Goal: Task Accomplishment & Management: Manage account settings

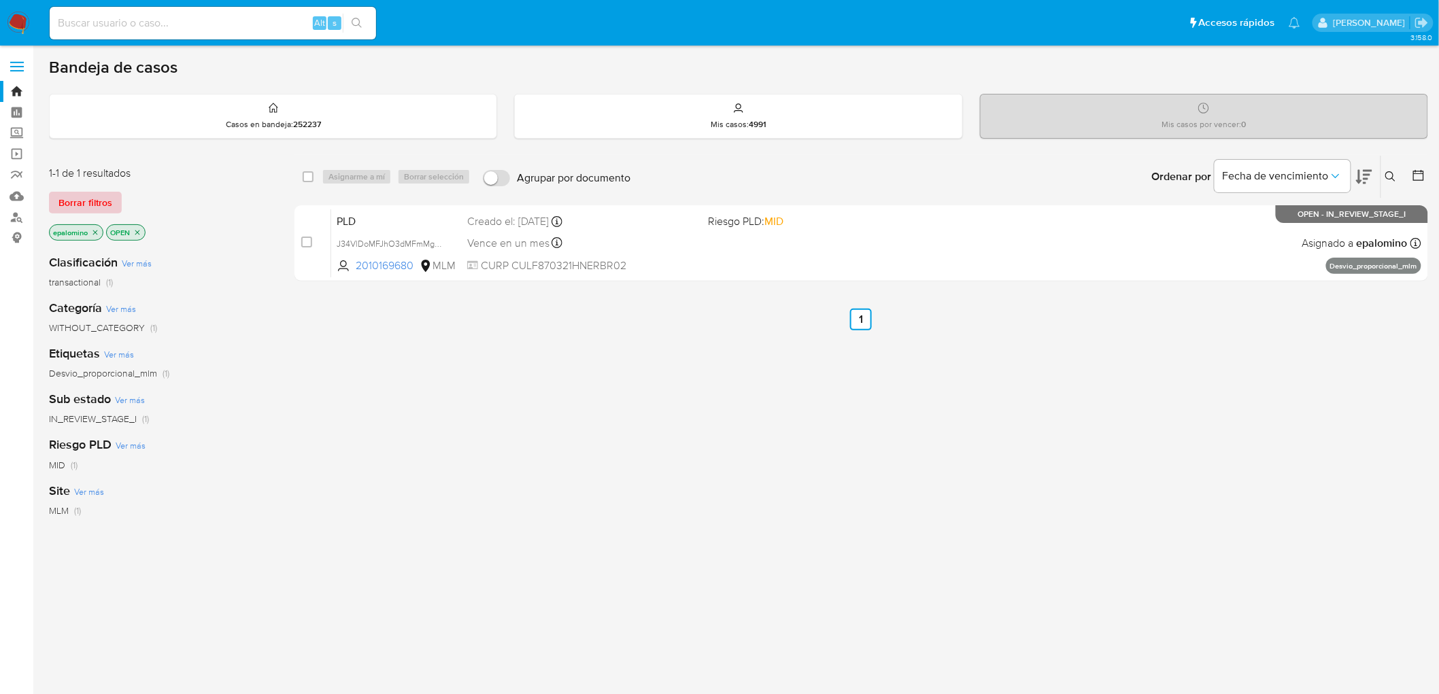
click at [97, 199] on span "Borrar filtros" at bounding box center [85, 202] width 54 height 19
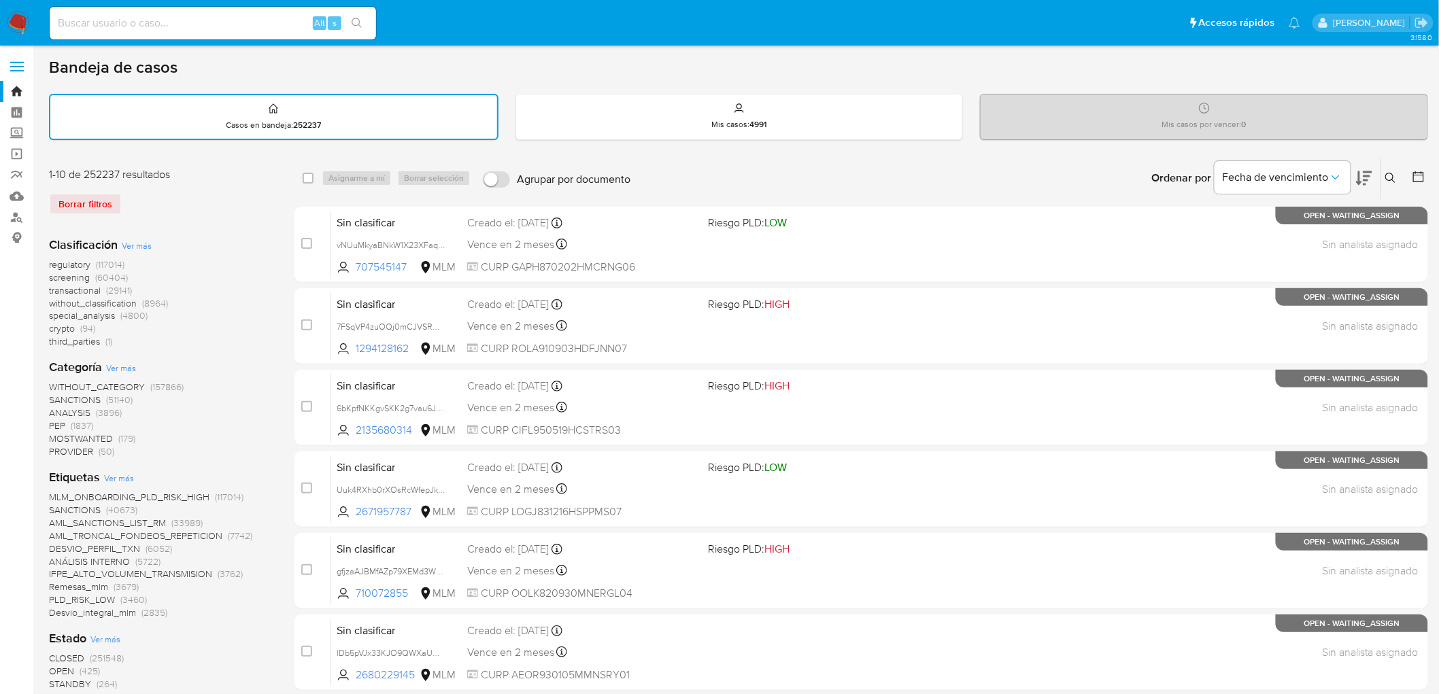
click at [24, 16] on img at bounding box center [18, 23] width 23 height 23
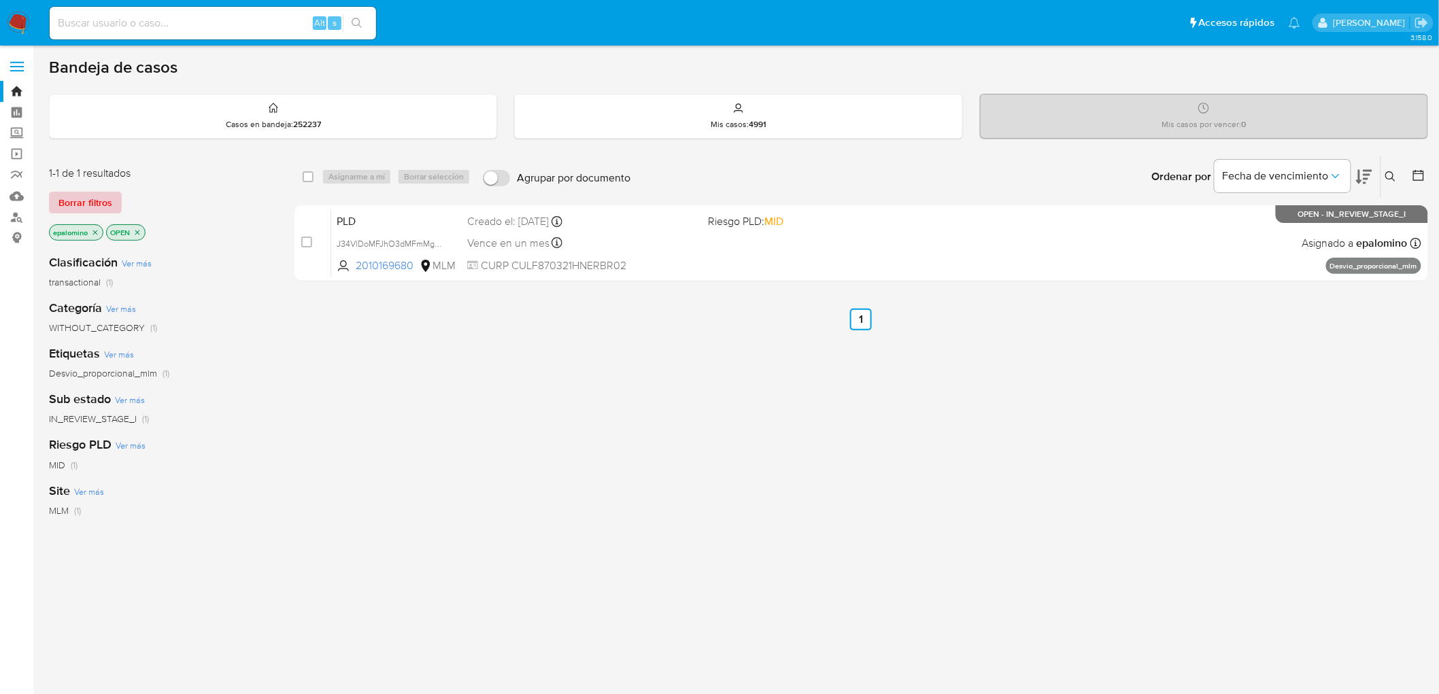
click at [76, 198] on span "Borrar filtros" at bounding box center [85, 202] width 54 height 19
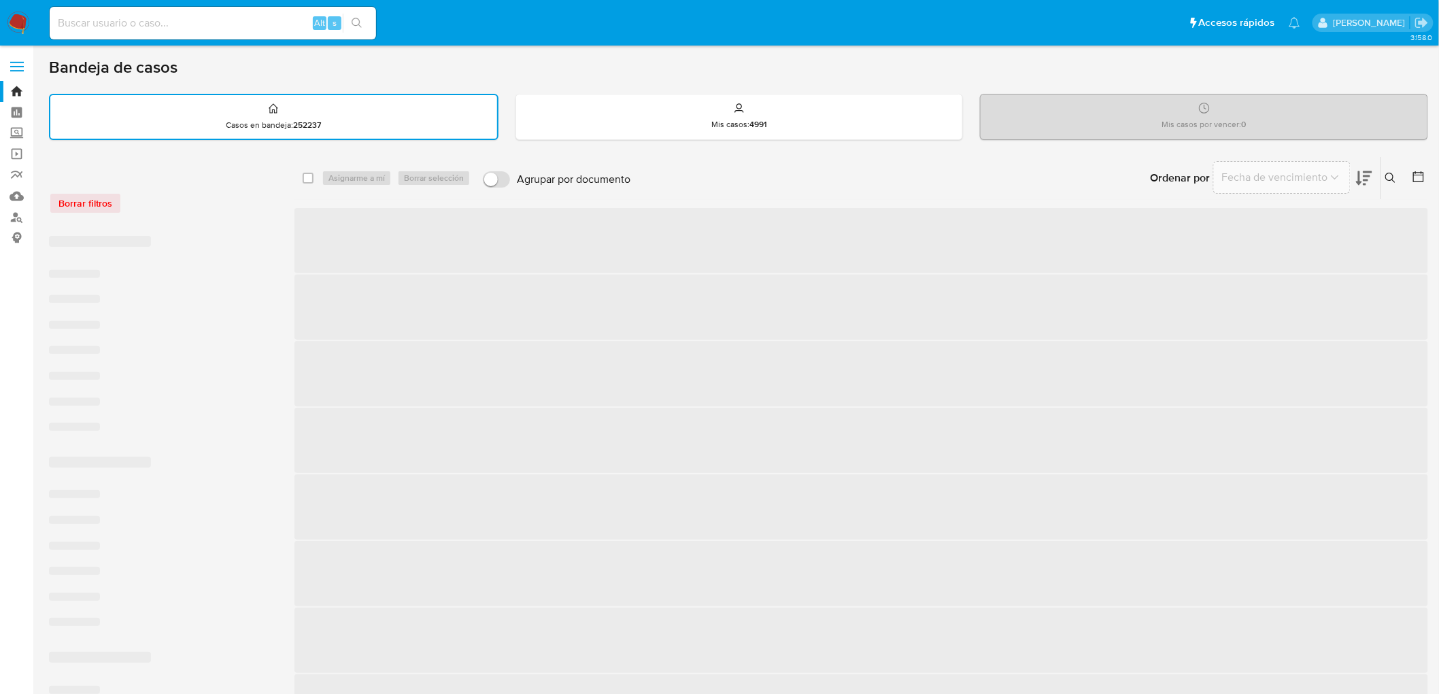
click at [148, 219] on div "Borrar filtros" at bounding box center [158, 196] width 218 height 58
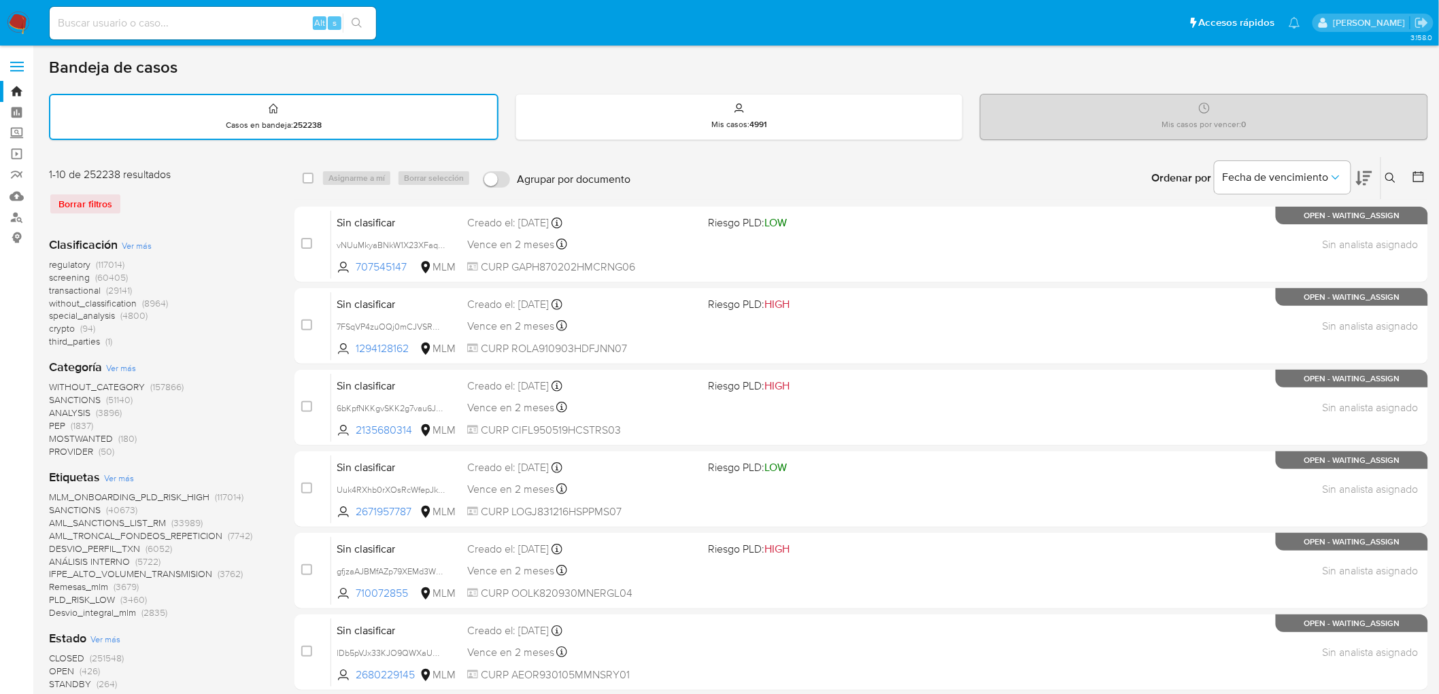
drag, startPoint x: 21, startPoint y: 21, endPoint x: 158, endPoint y: 335, distance: 343.0
click at [21, 20] on img at bounding box center [18, 23] width 23 height 23
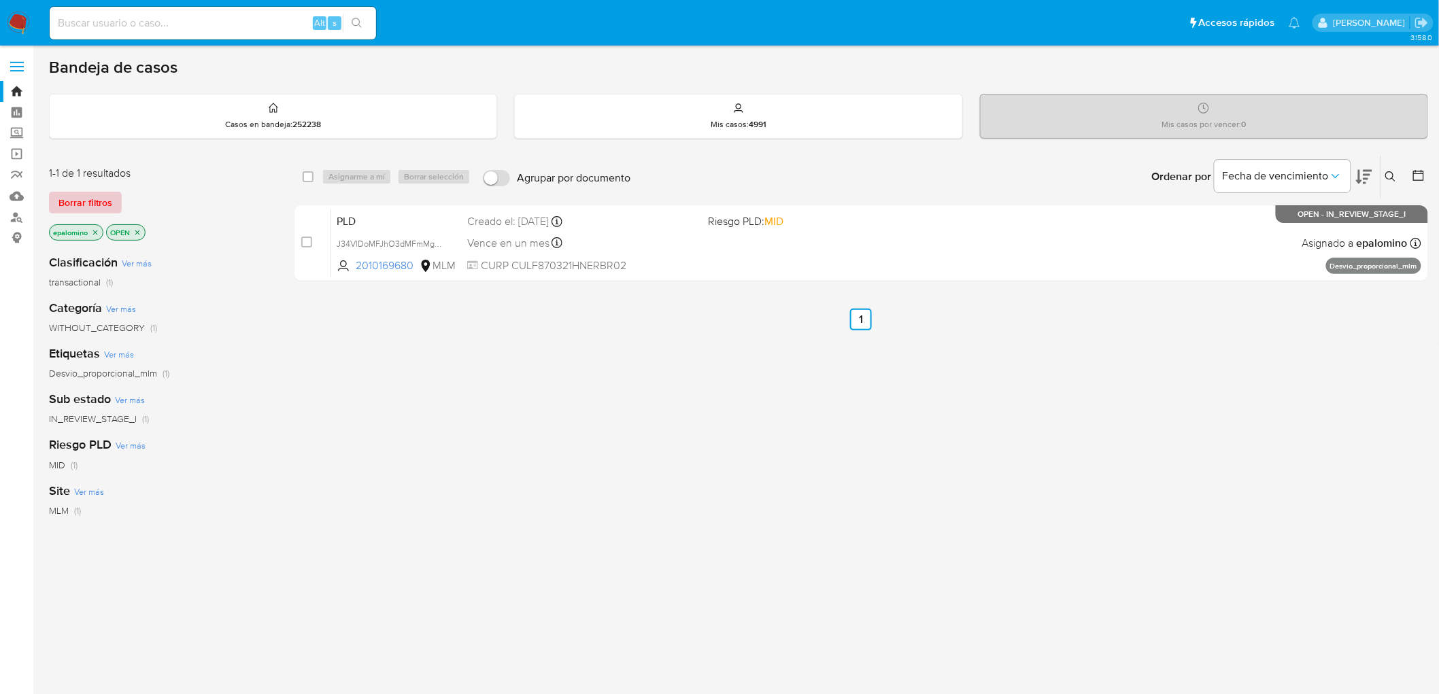
click at [92, 201] on span "Borrar filtros" at bounding box center [85, 202] width 54 height 19
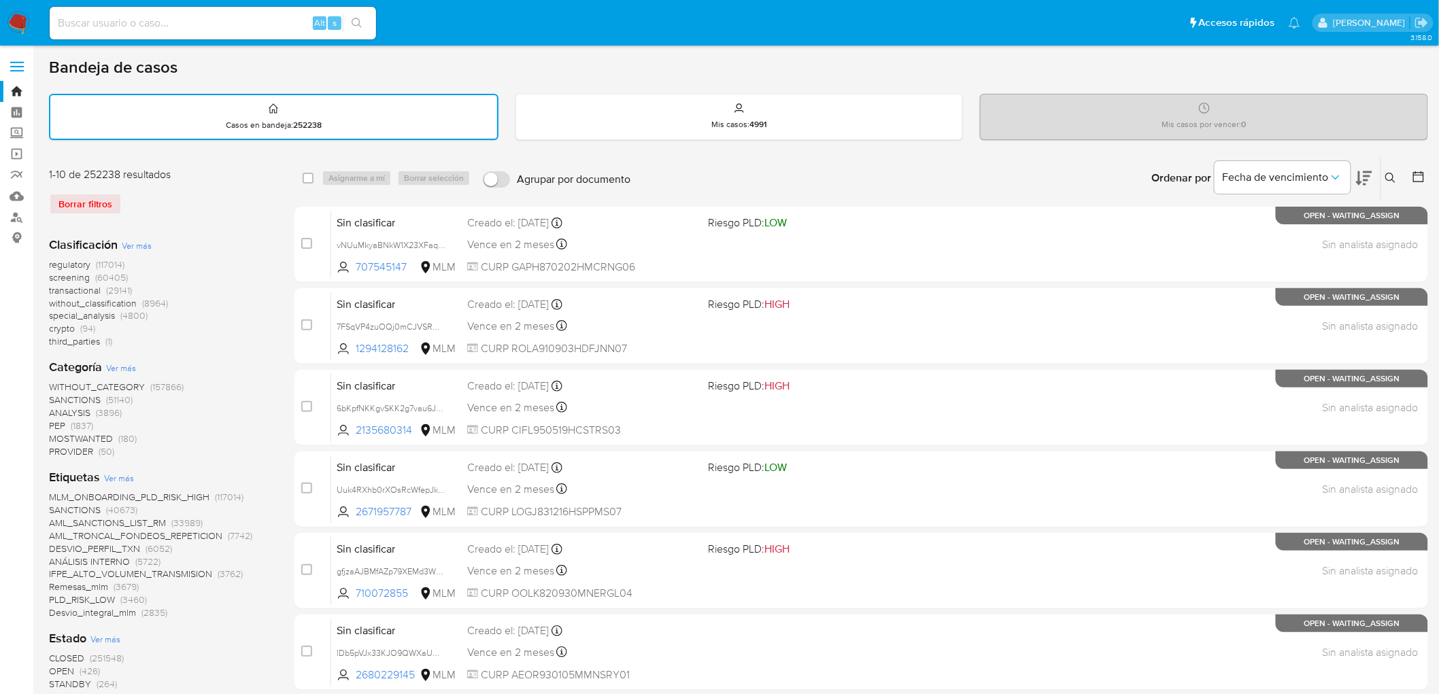
click at [1395, 179] on icon at bounding box center [1391, 178] width 11 height 11
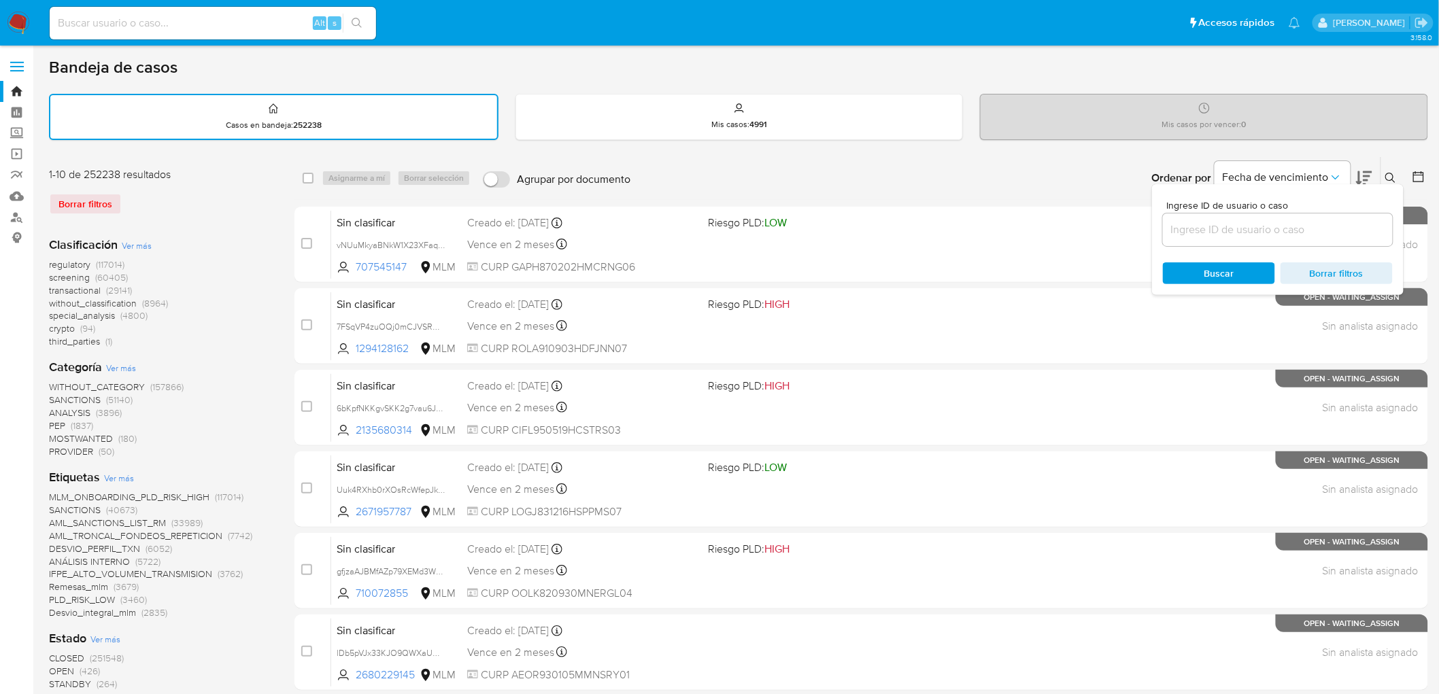
click at [1223, 226] on input at bounding box center [1278, 230] width 230 height 18
type input "2380186997"
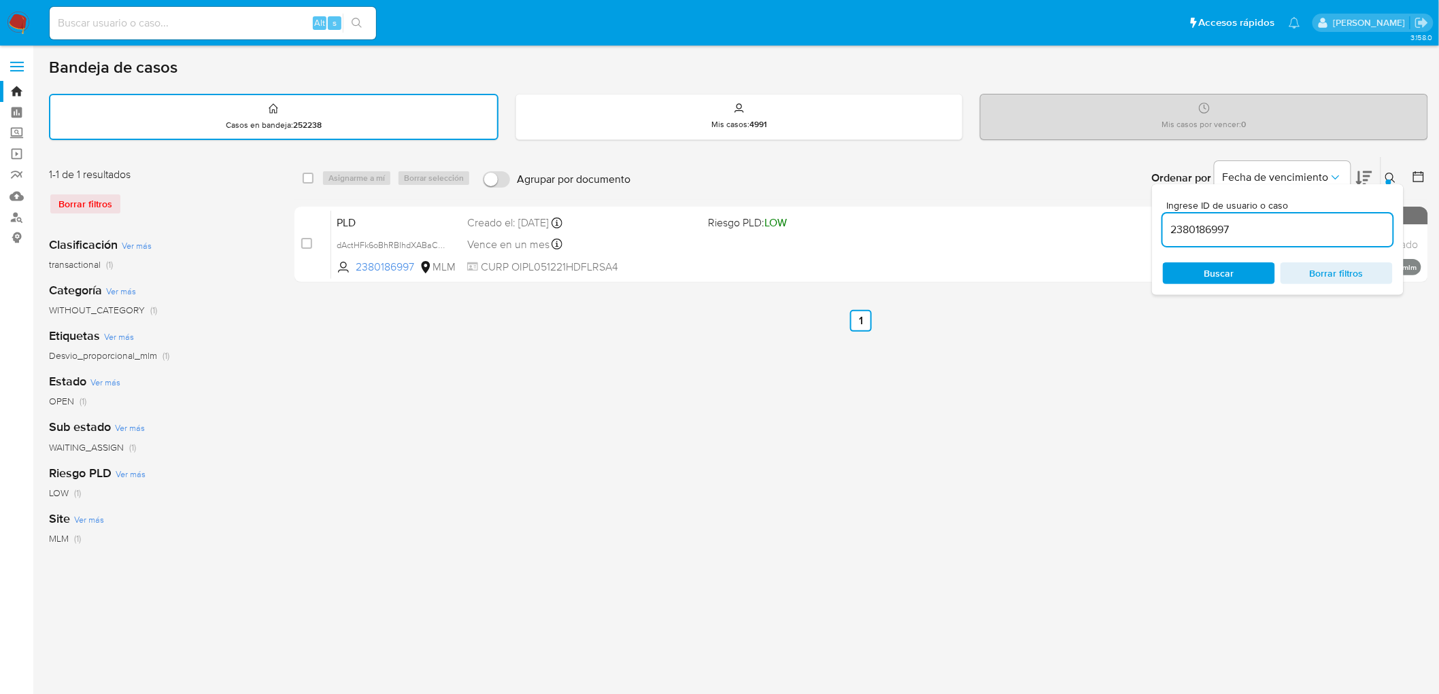
click at [1392, 178] on icon at bounding box center [1391, 178] width 10 height 10
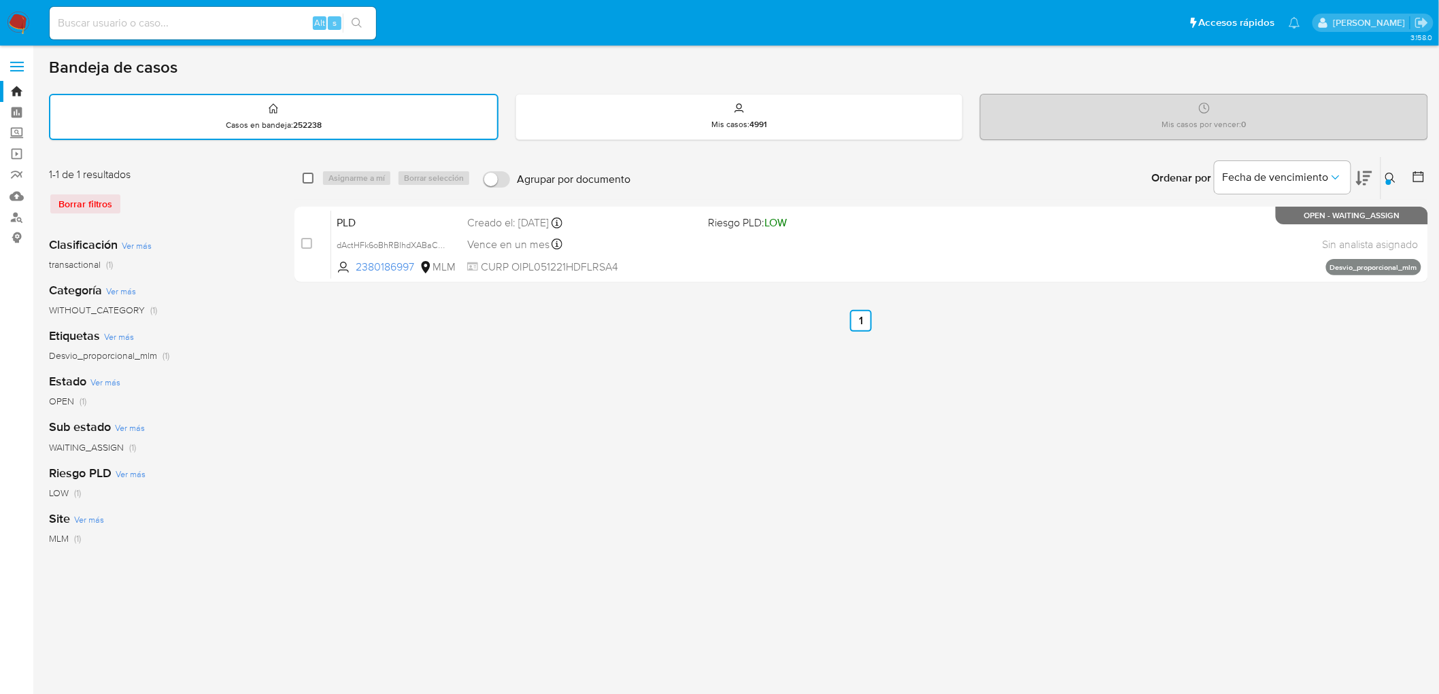
click at [306, 174] on input "checkbox" at bounding box center [308, 178] width 11 height 11
checkbox input "true"
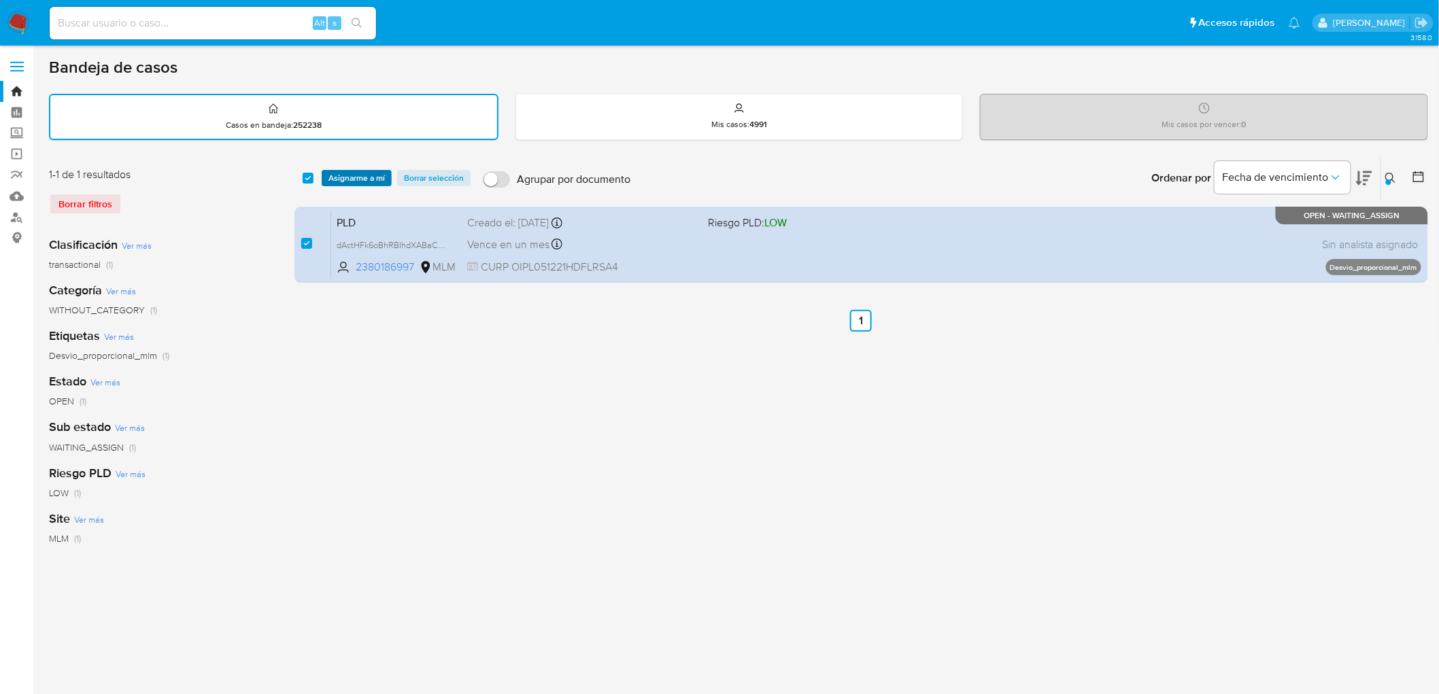
click at [373, 173] on span "Asignarme a mí" at bounding box center [357, 178] width 56 height 14
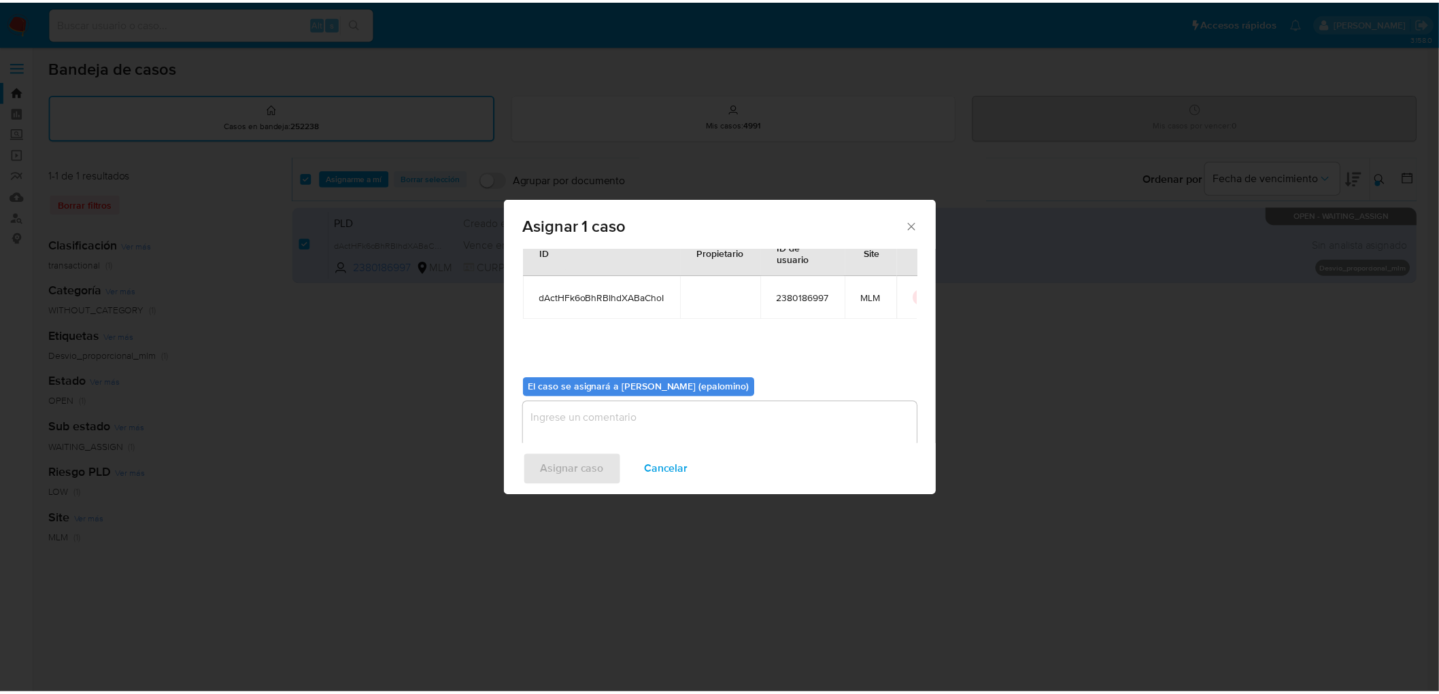
scroll to position [70, 0]
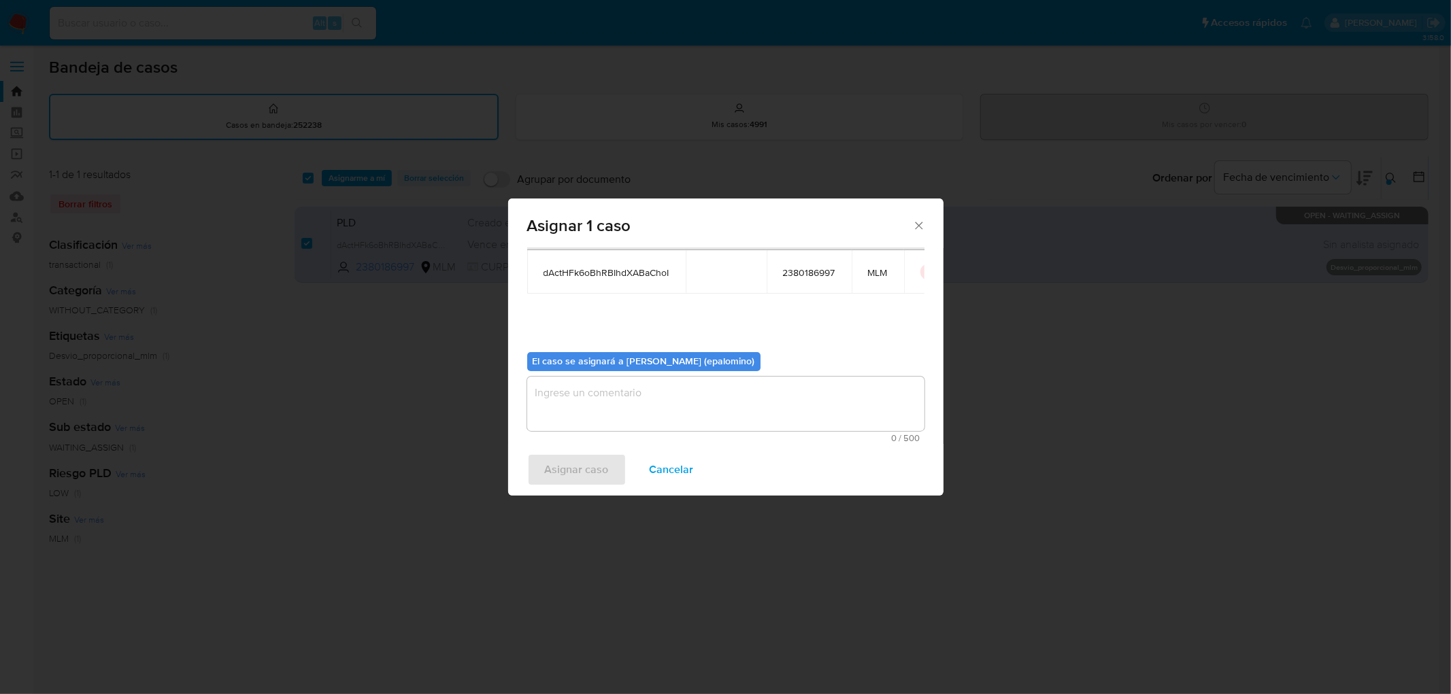
click at [590, 401] on textarea "assign-modal" at bounding box center [725, 404] width 397 height 54
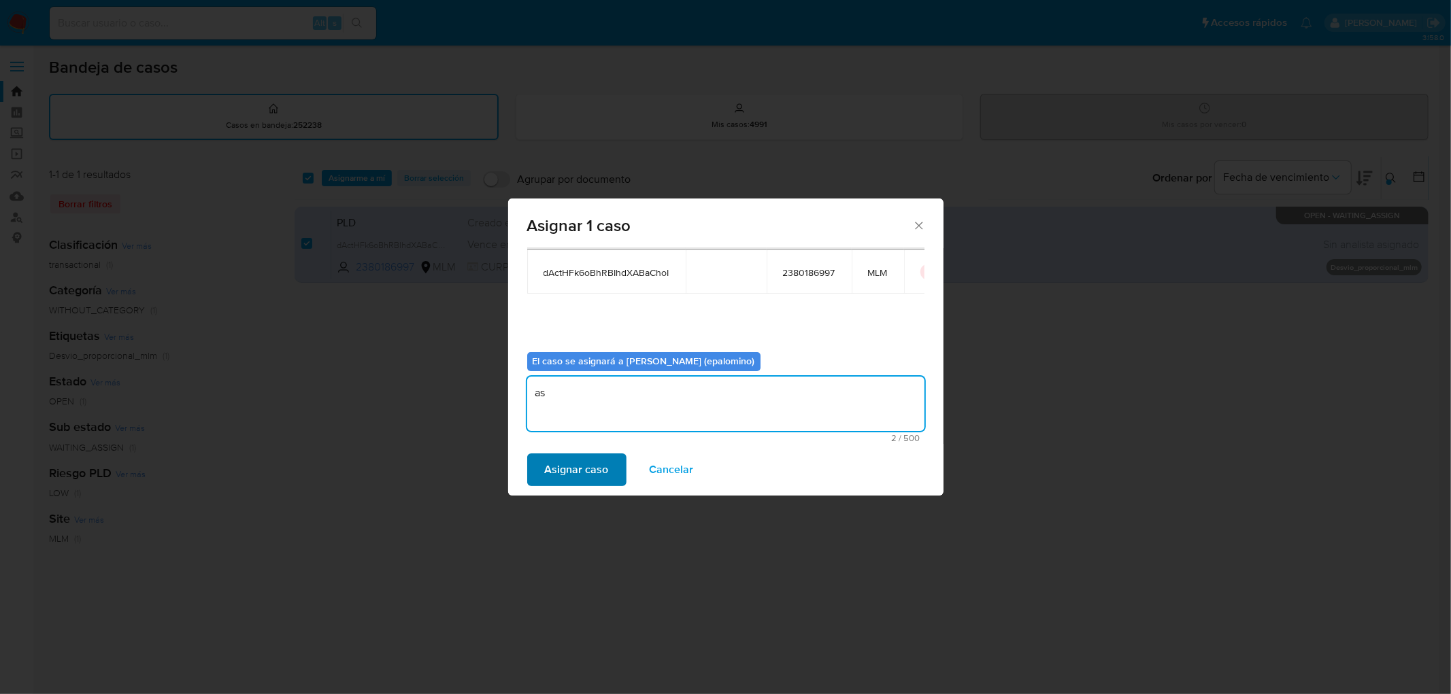
type textarea "as"
click at [579, 465] on span "Asignar caso" at bounding box center [577, 470] width 64 height 30
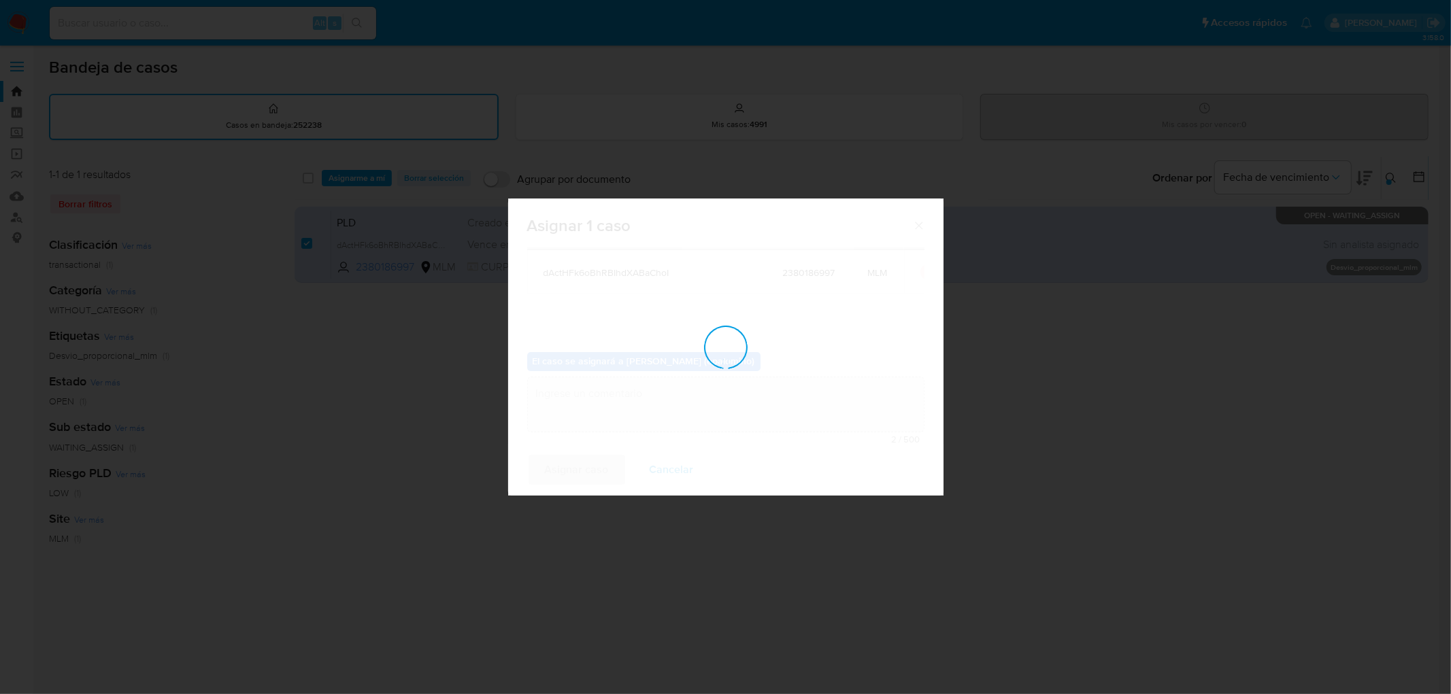
checkbox input "false"
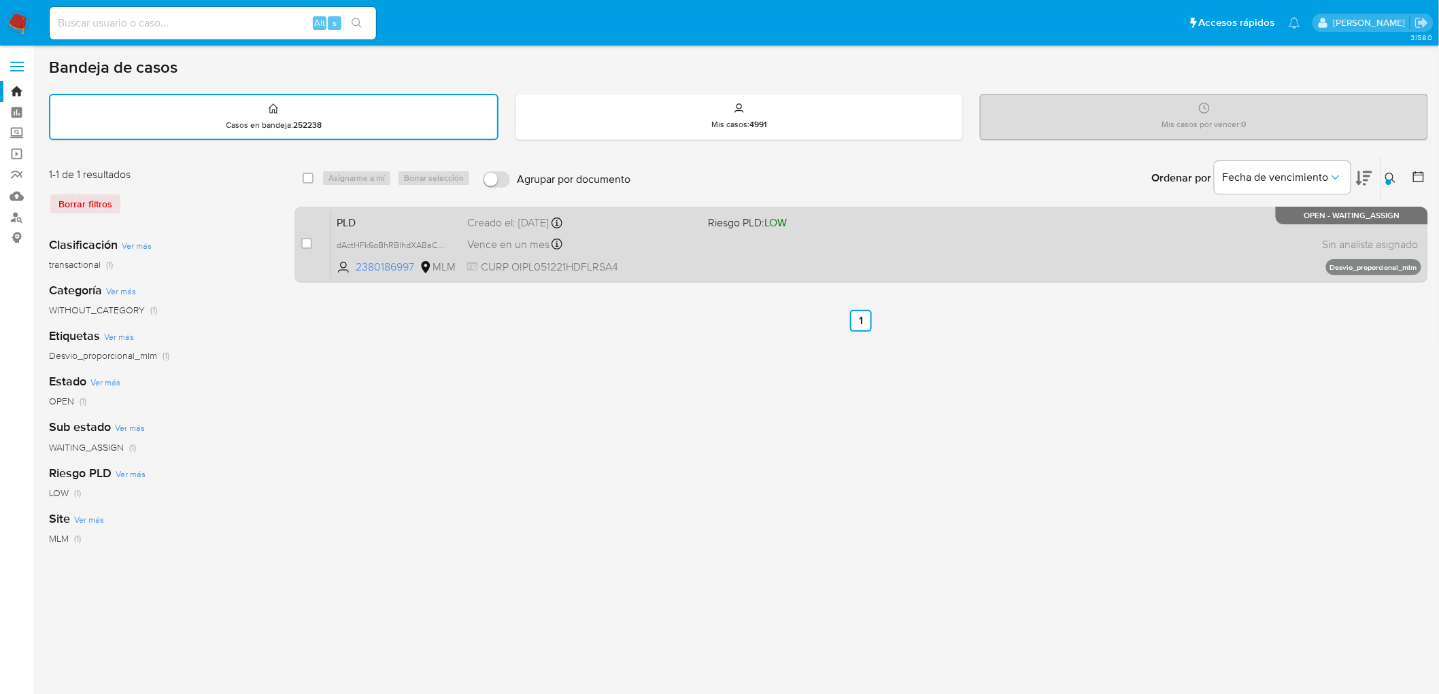
click at [364, 215] on span "PLD" at bounding box center [397, 222] width 120 height 18
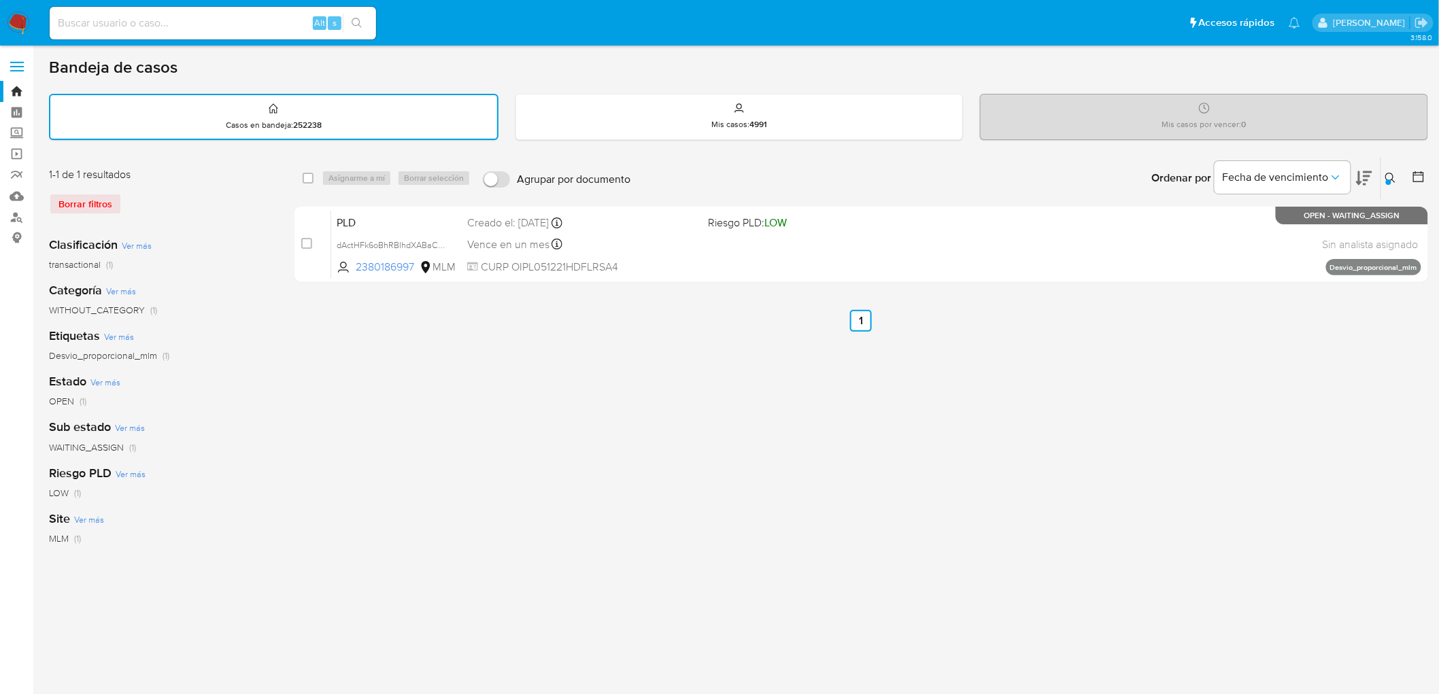
click at [1389, 177] on icon at bounding box center [1391, 178] width 11 height 11
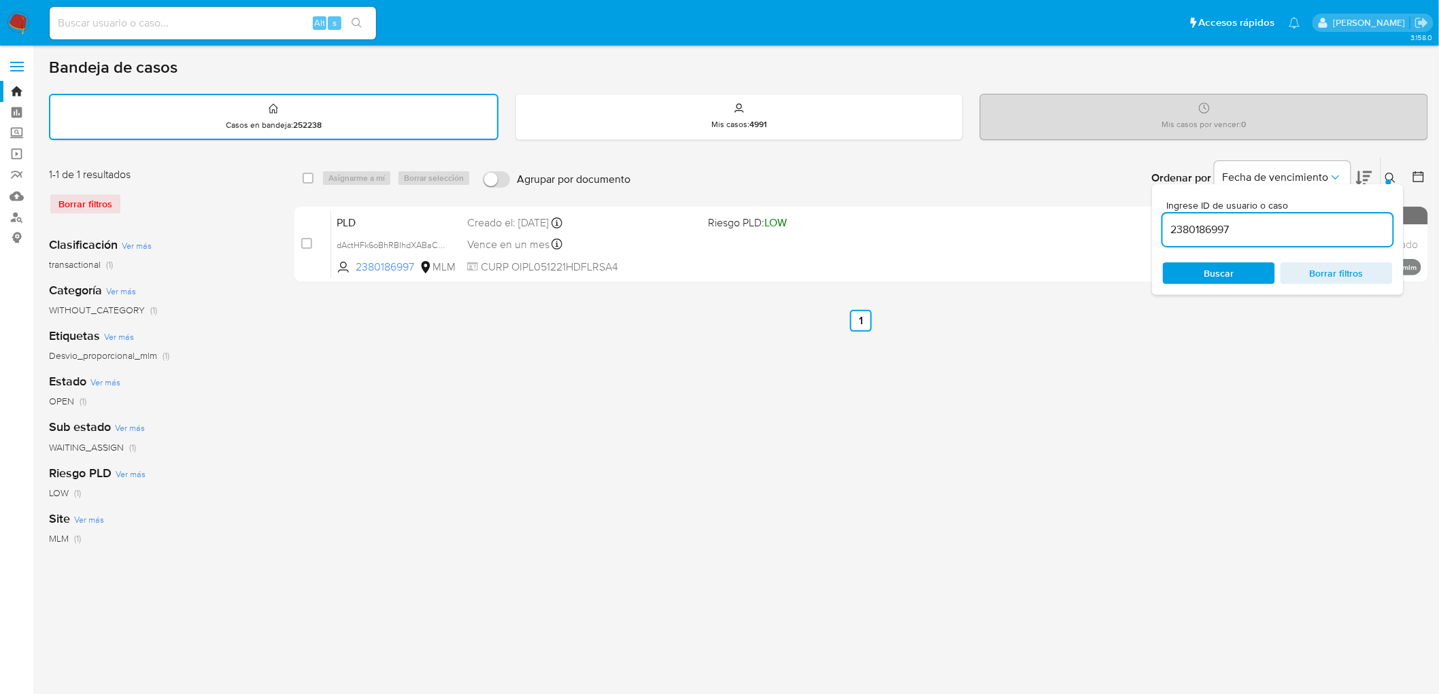
click at [1208, 222] on input "2380186997" at bounding box center [1278, 230] width 230 height 18
type input "1314739180"
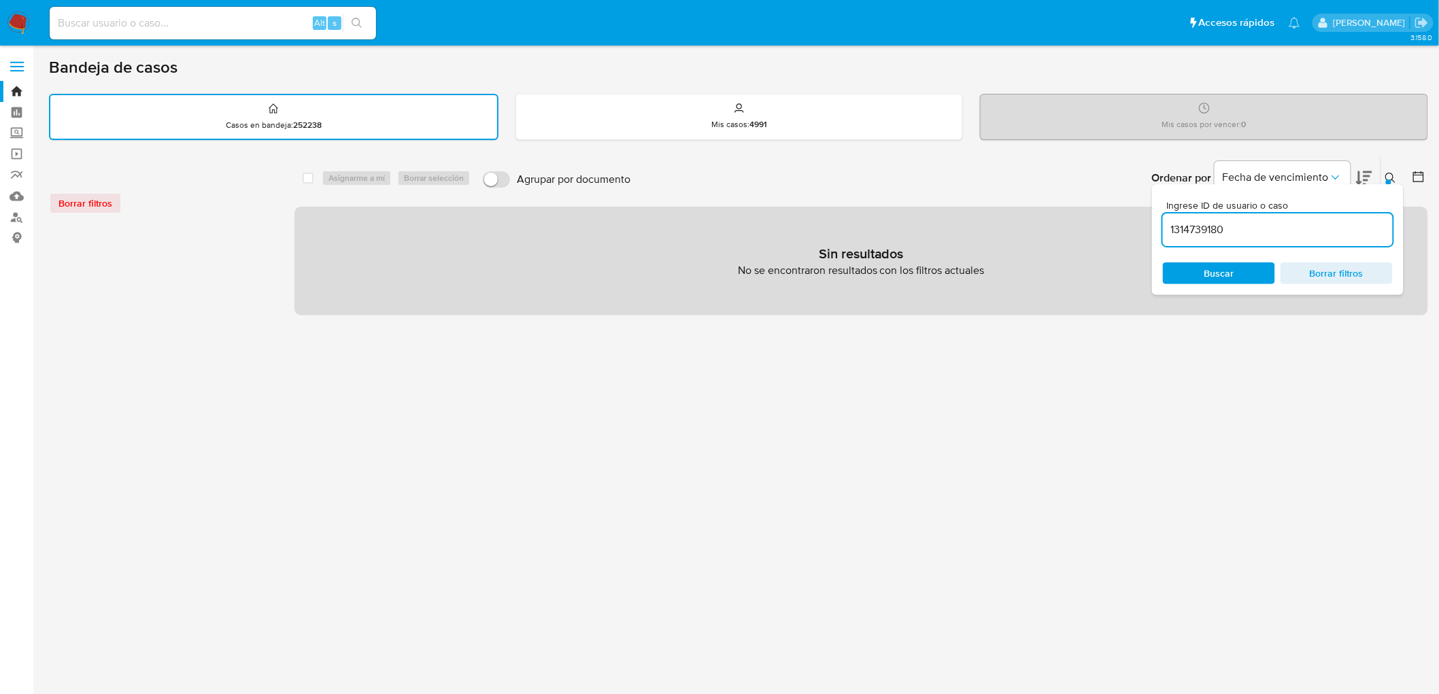
click at [218, 15] on input at bounding box center [213, 23] width 326 height 18
paste input "1314739180"
type input "1314739180"
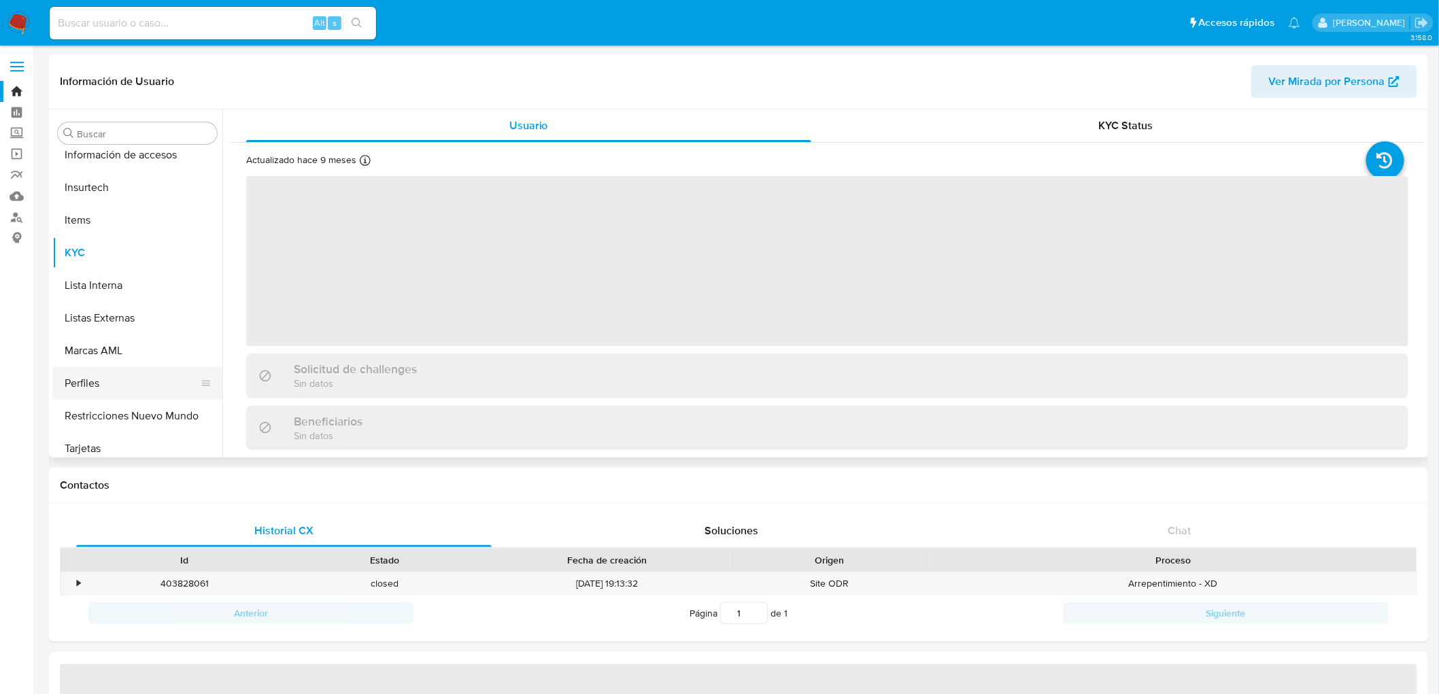
scroll to position [575, 0]
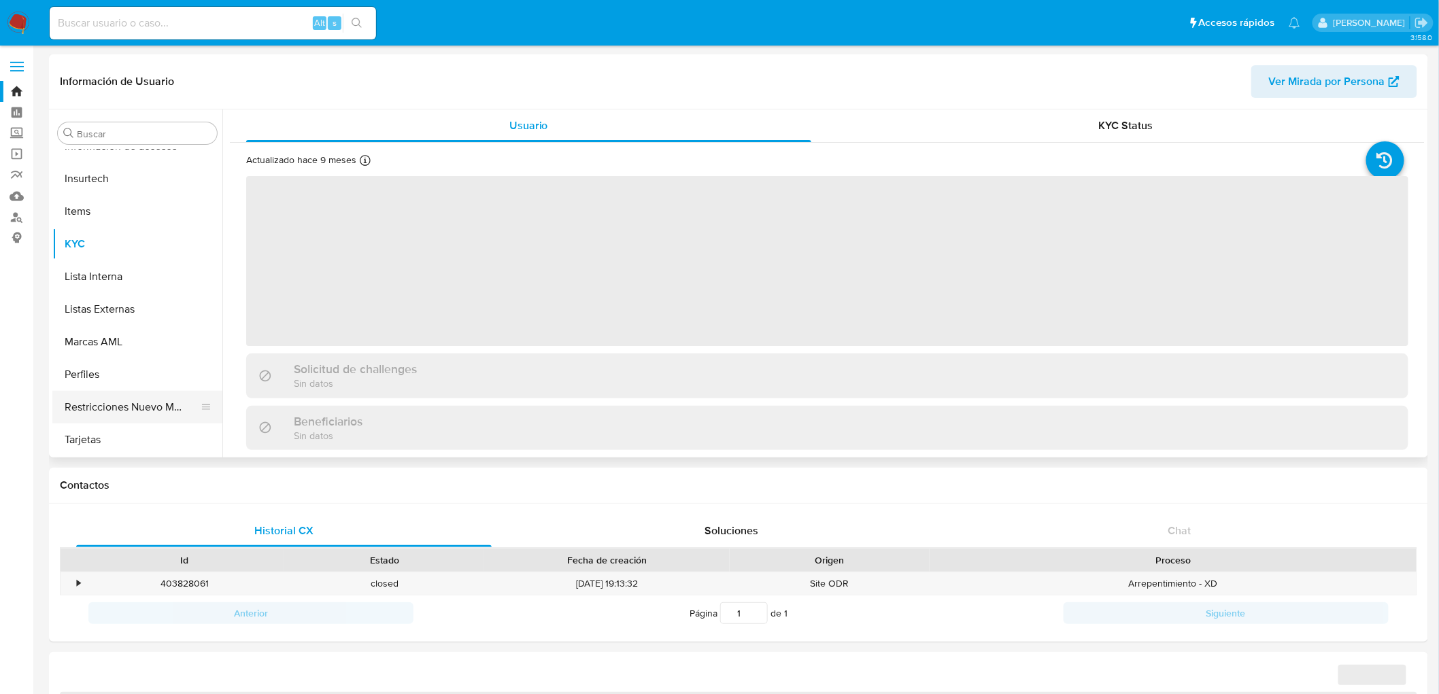
click at [137, 403] on button "Restricciones Nuevo Mundo" at bounding box center [131, 407] width 159 height 33
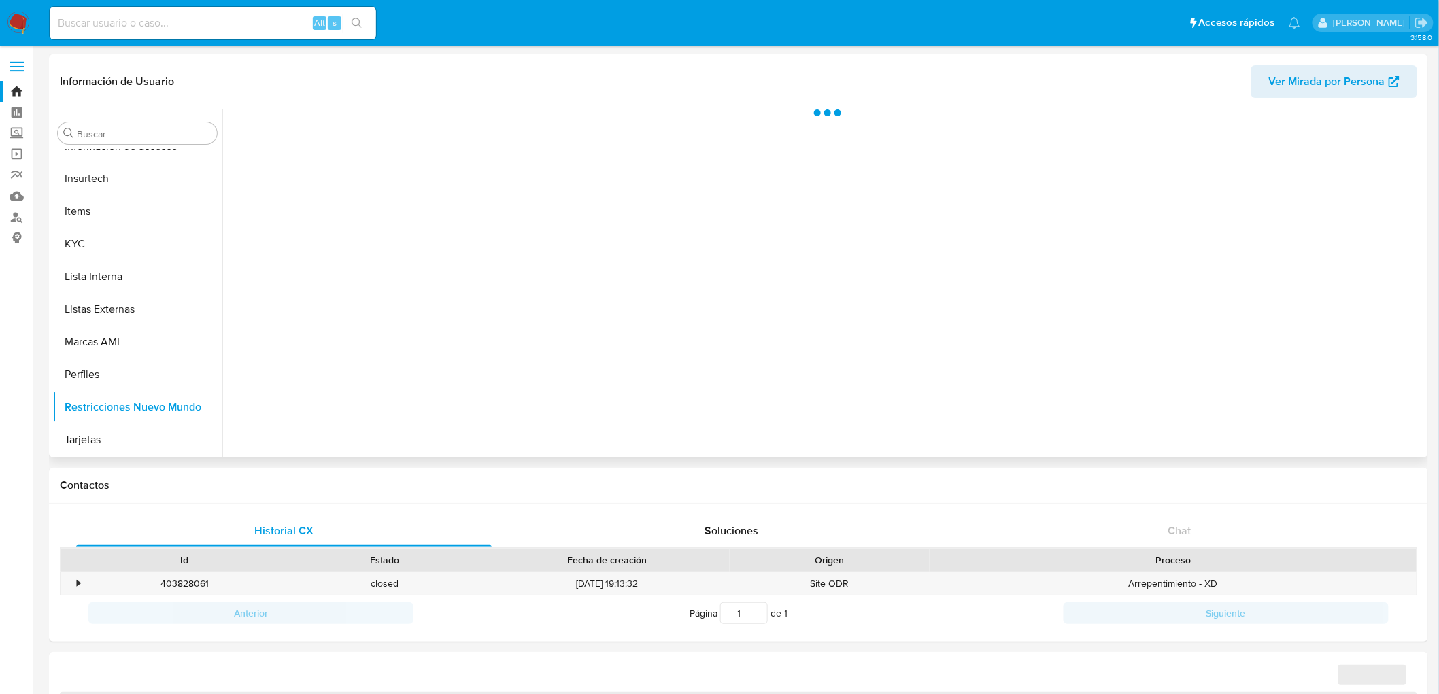
scroll to position [574, 0]
select select "10"
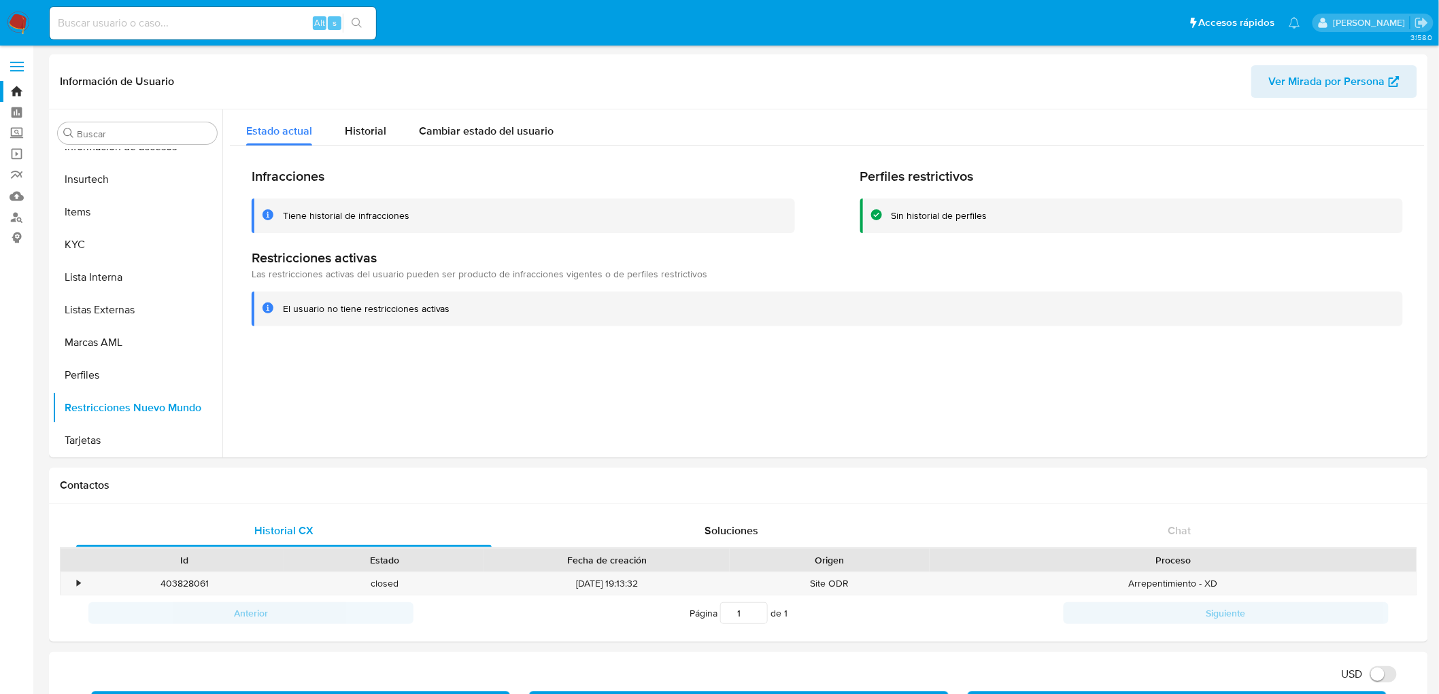
click at [15, 22] on img at bounding box center [18, 23] width 23 height 23
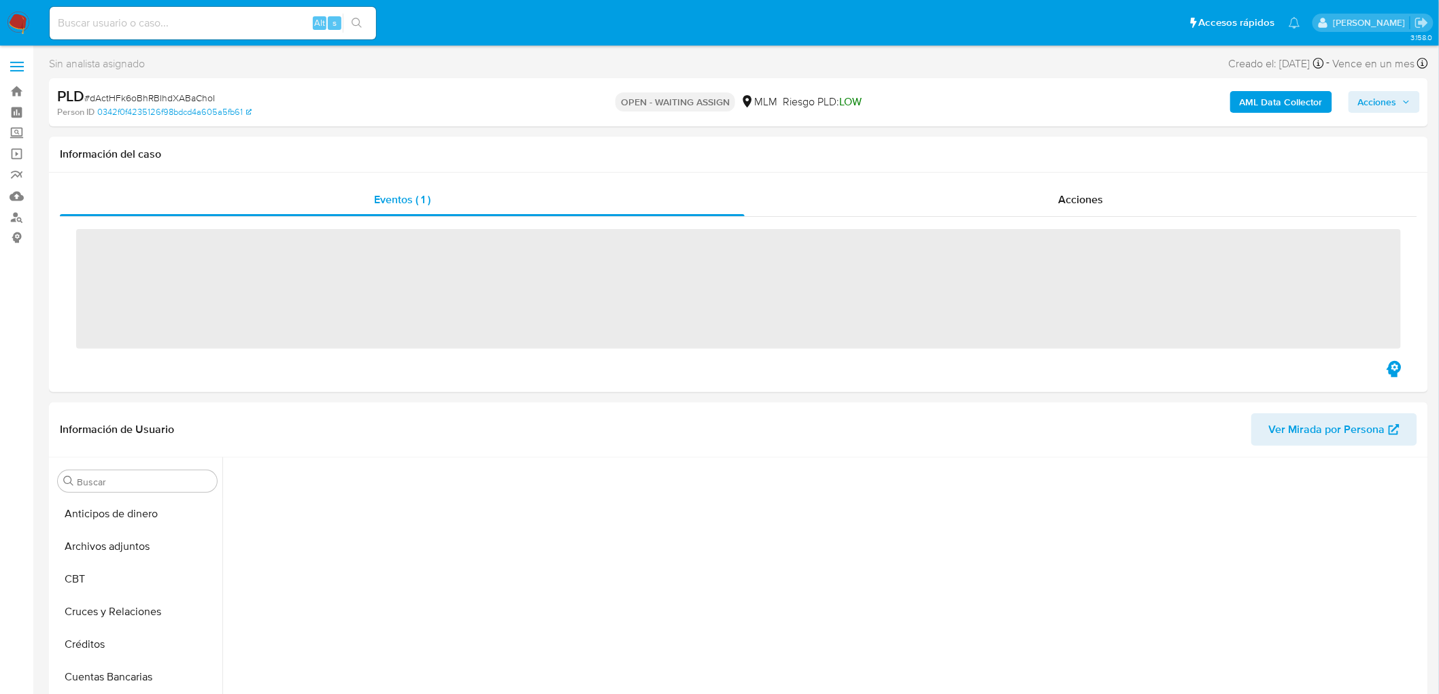
scroll to position [242, 0]
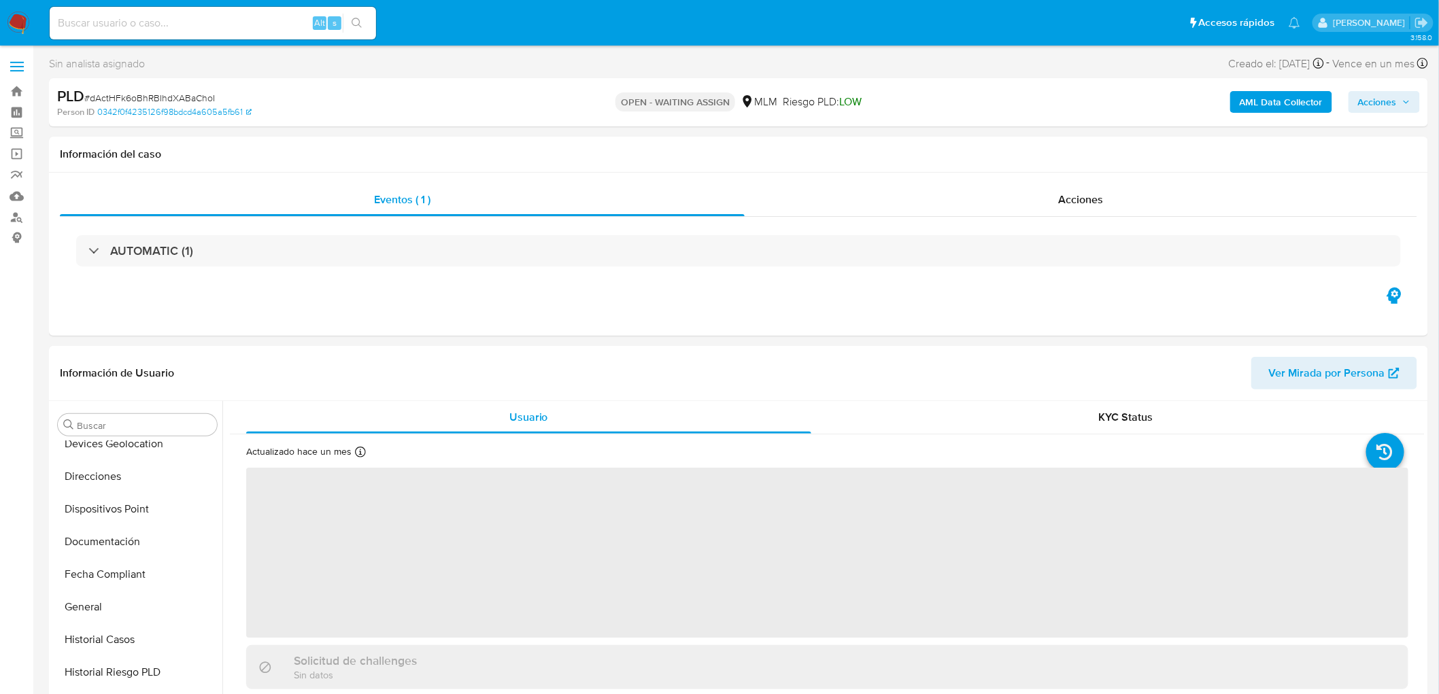
select select "10"
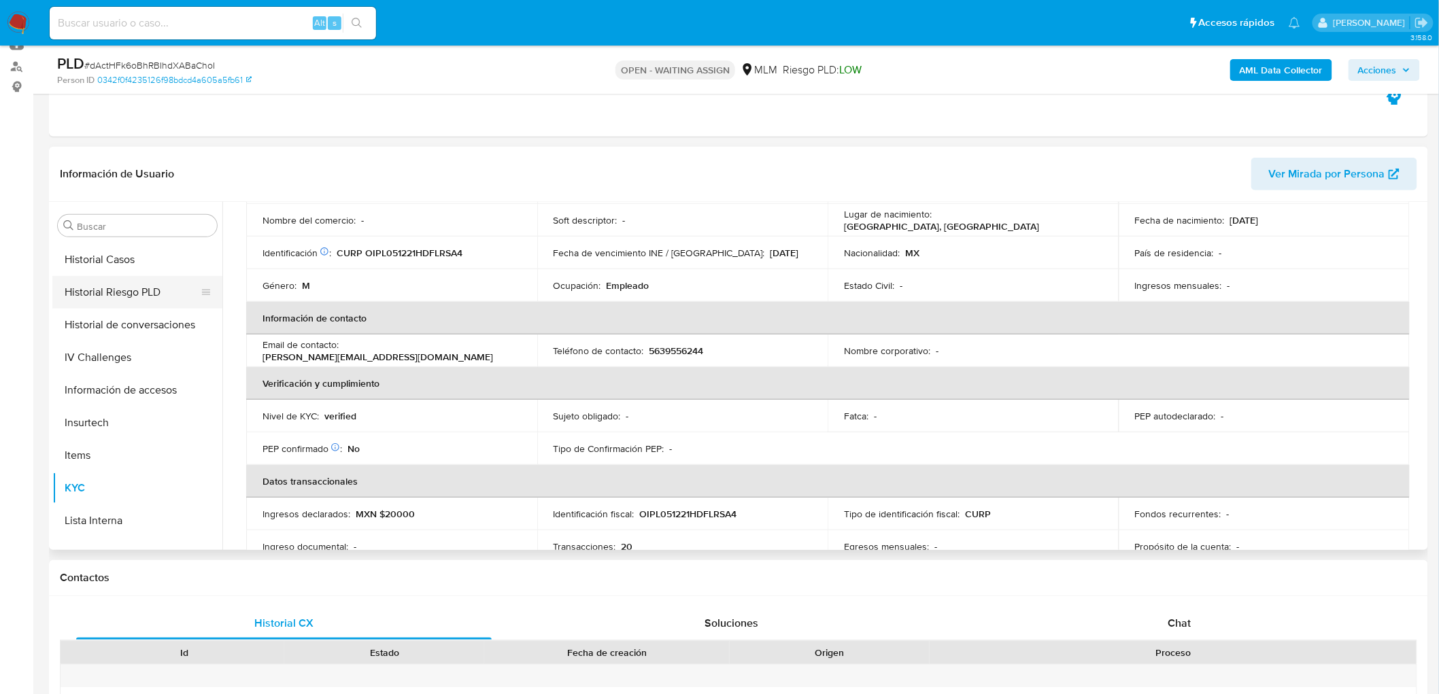
scroll to position [272, 0]
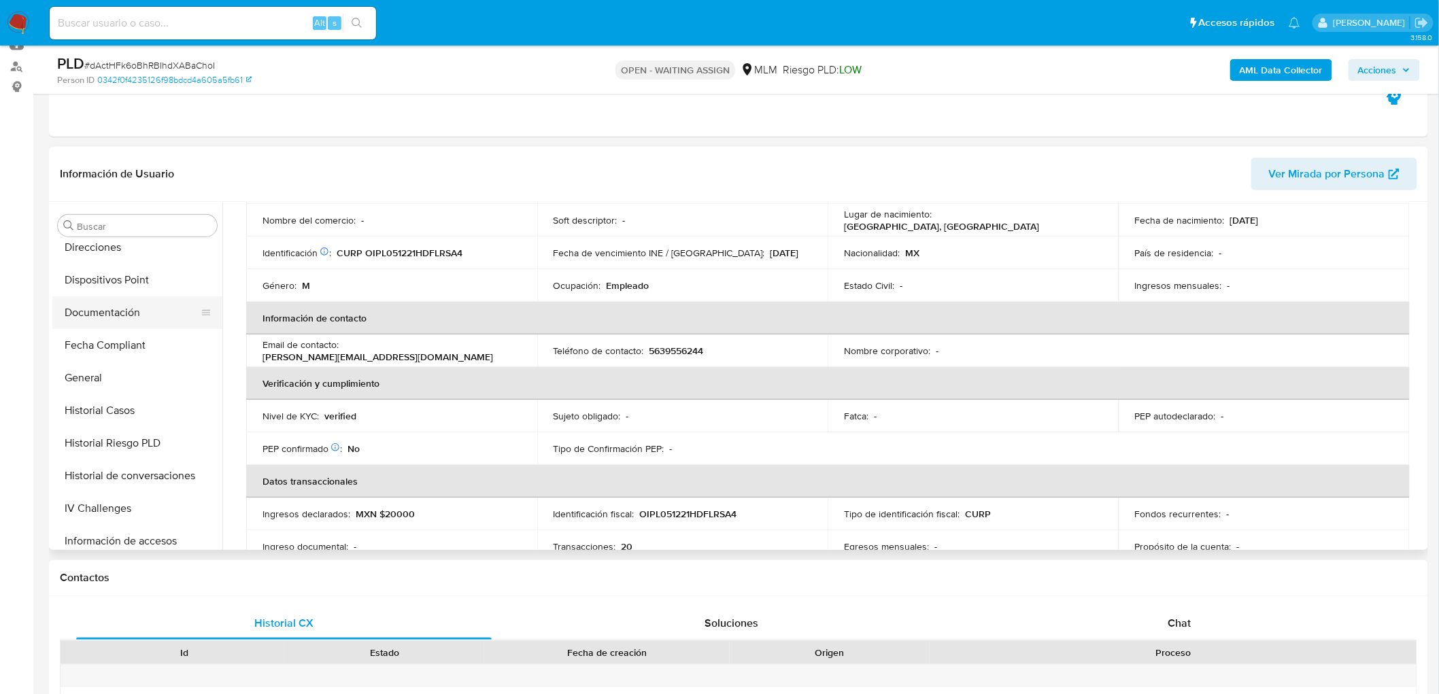
click at [153, 320] on button "Documentación" at bounding box center [131, 313] width 159 height 33
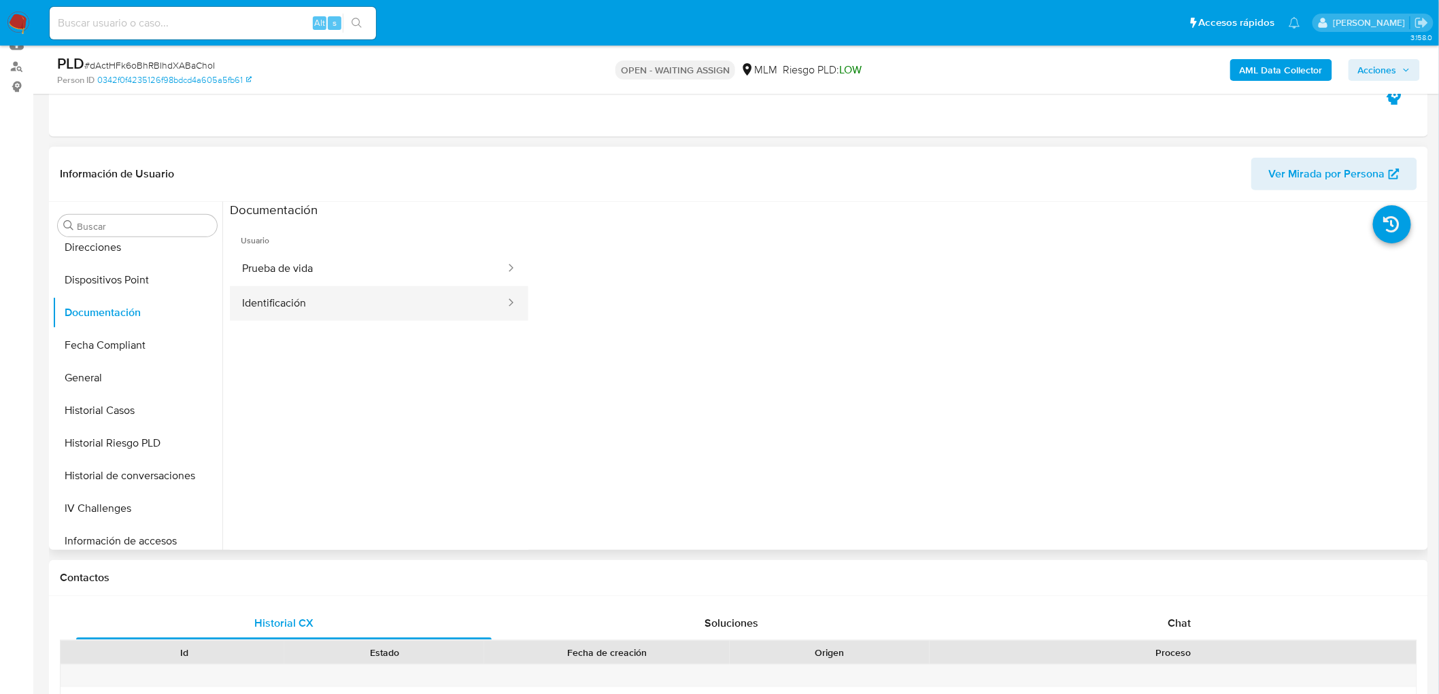
click at [381, 303] on button "Identificación" at bounding box center [368, 303] width 277 height 35
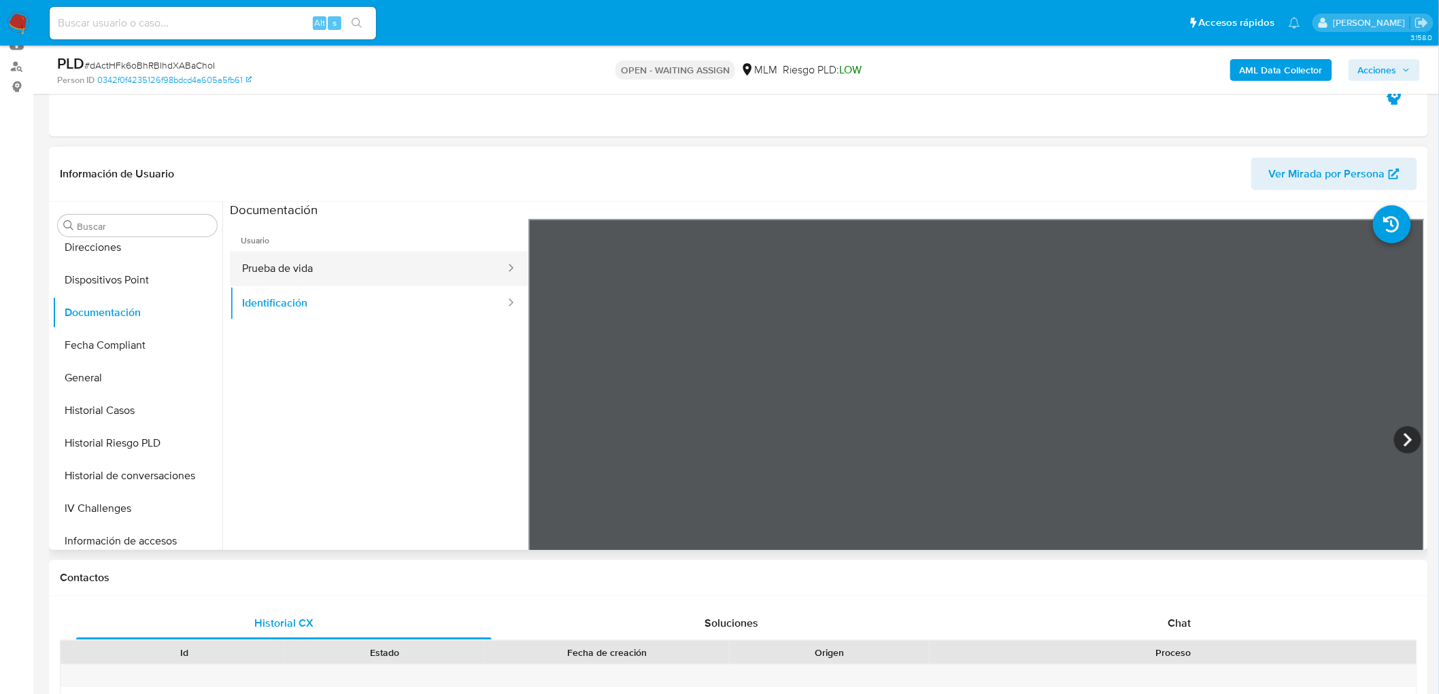
click at [386, 271] on button "Prueba de vida" at bounding box center [368, 269] width 277 height 35
click at [368, 293] on button "Identificación" at bounding box center [368, 303] width 277 height 35
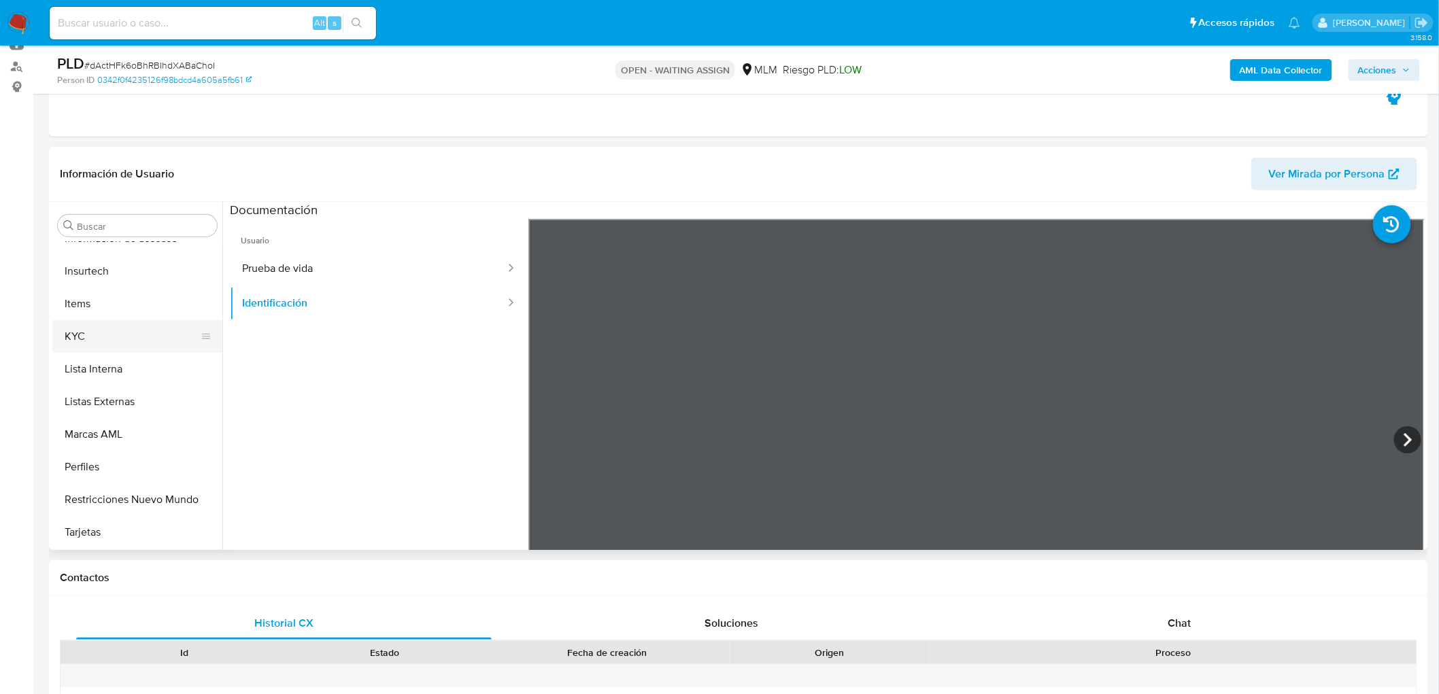
scroll to position [574, 0]
click at [116, 342] on button "KYC" at bounding box center [131, 337] width 159 height 33
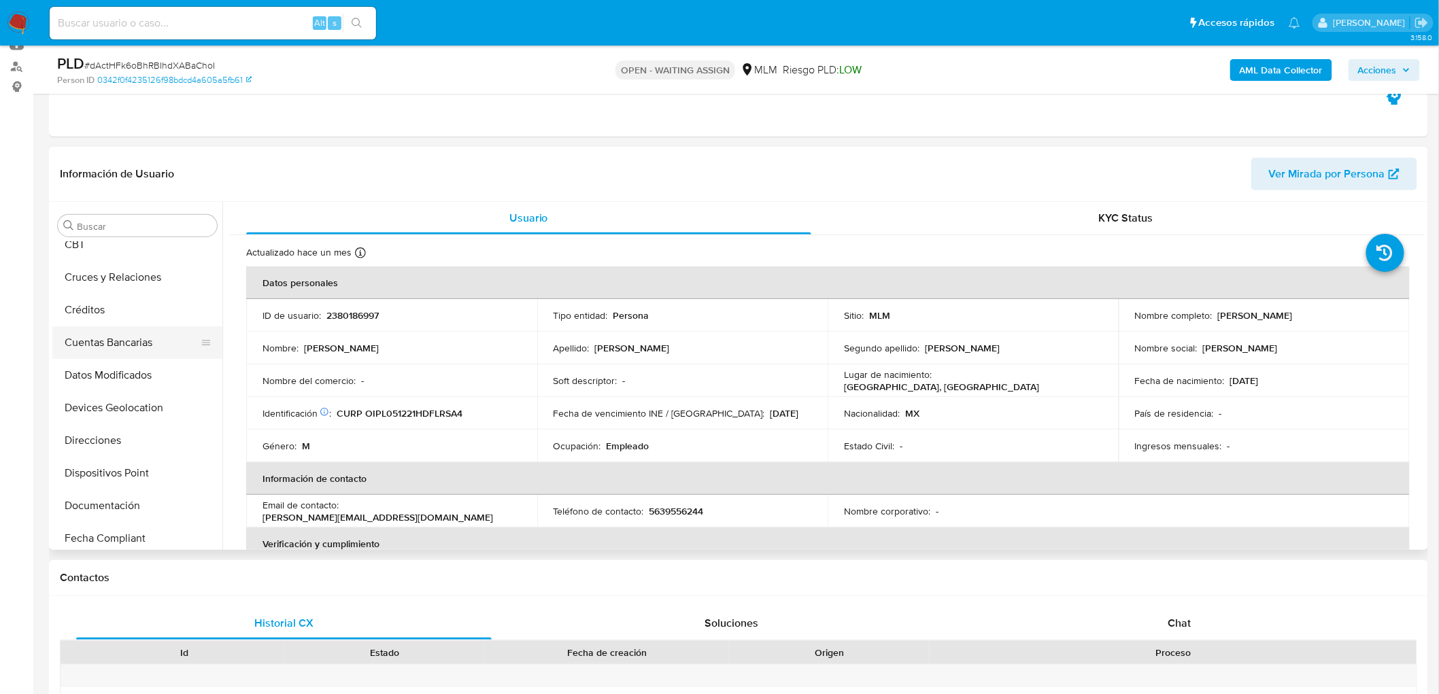
scroll to position [151, 0]
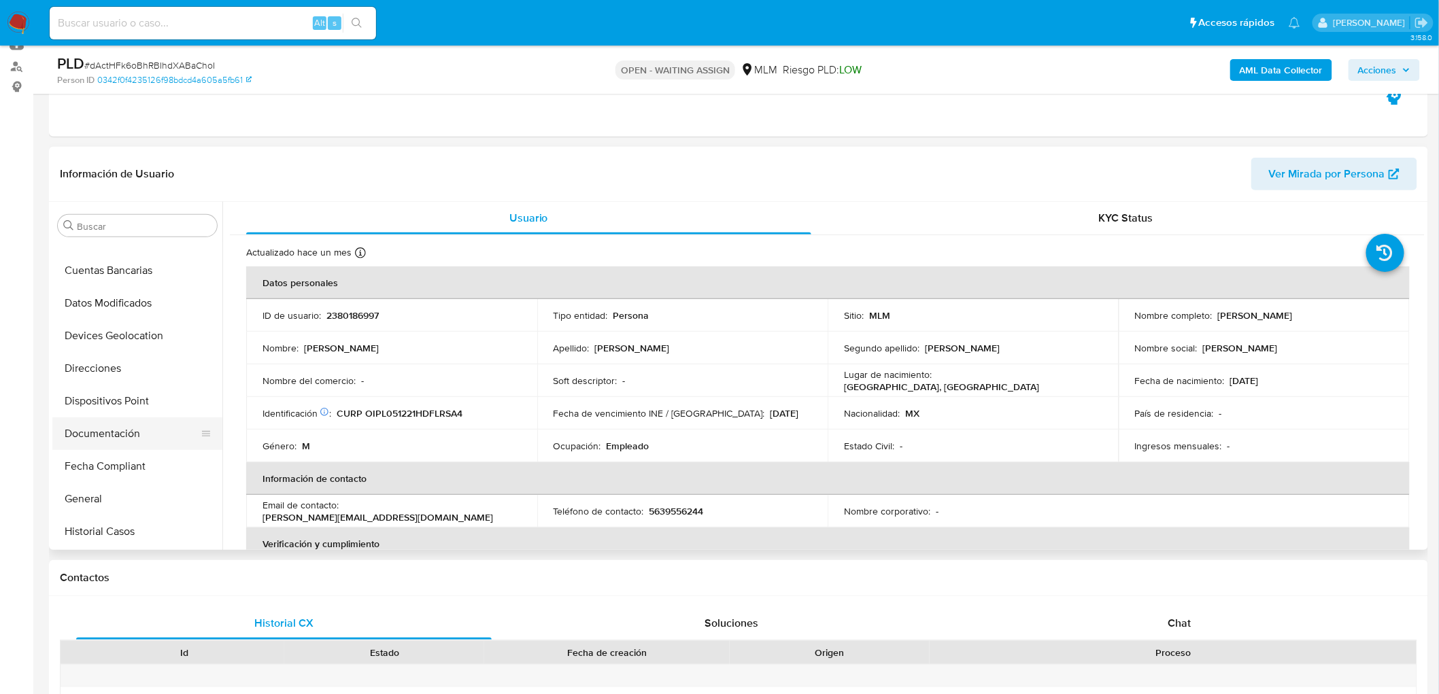
click at [136, 433] on button "Documentación" at bounding box center [131, 434] width 159 height 33
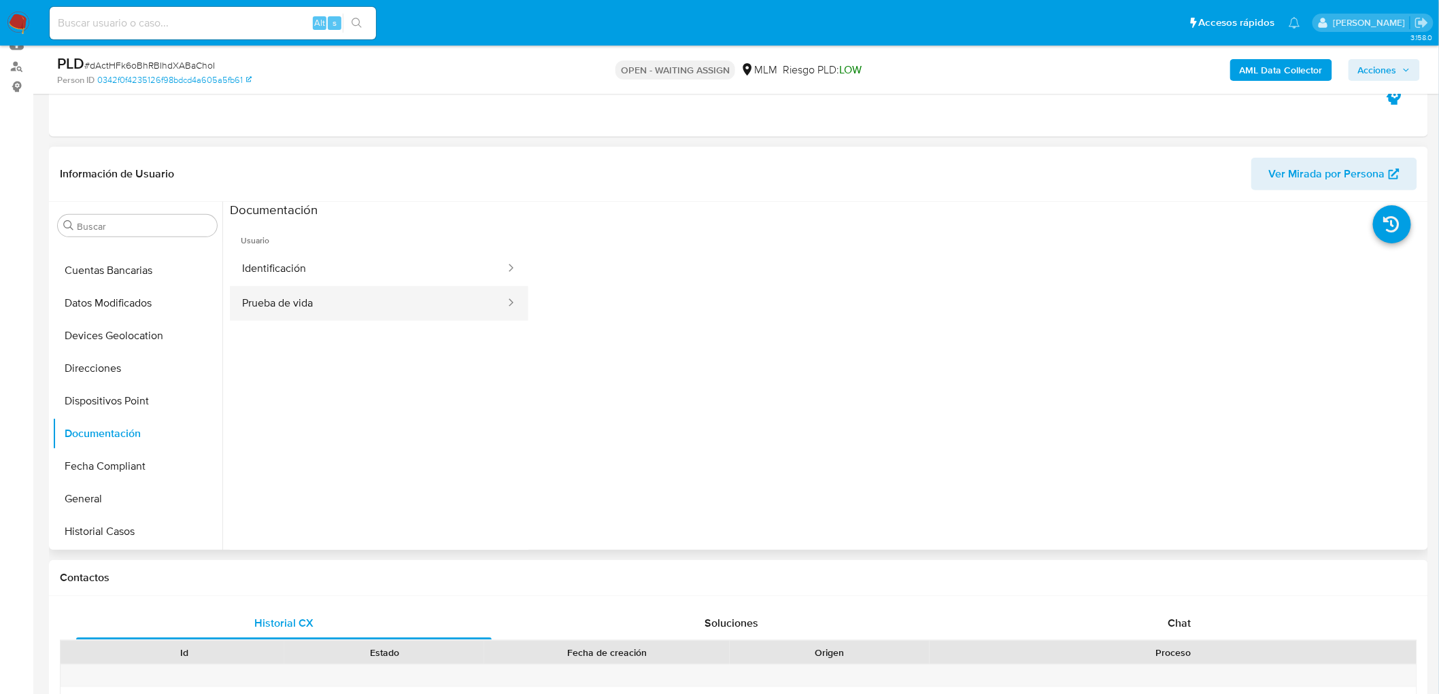
click at [395, 296] on button "Prueba de vida" at bounding box center [368, 303] width 277 height 35
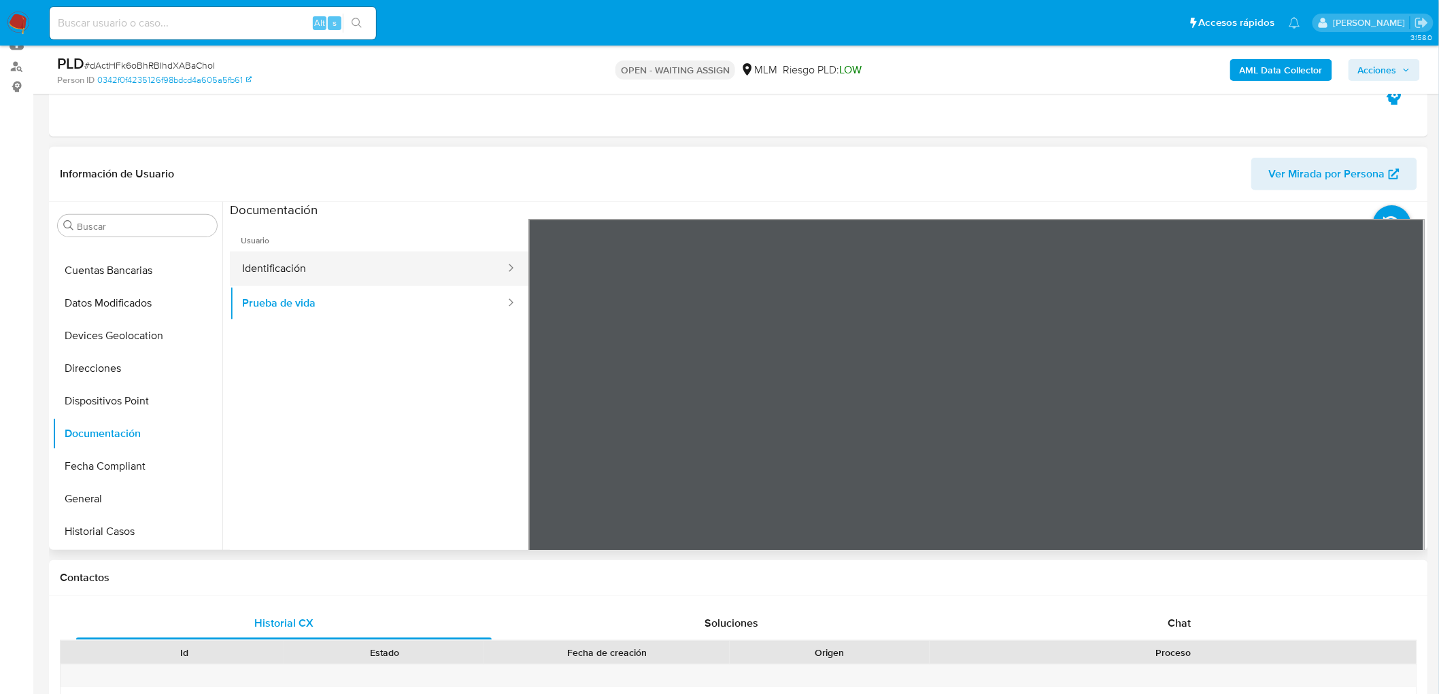
click at [425, 261] on button "Identificación" at bounding box center [368, 269] width 277 height 35
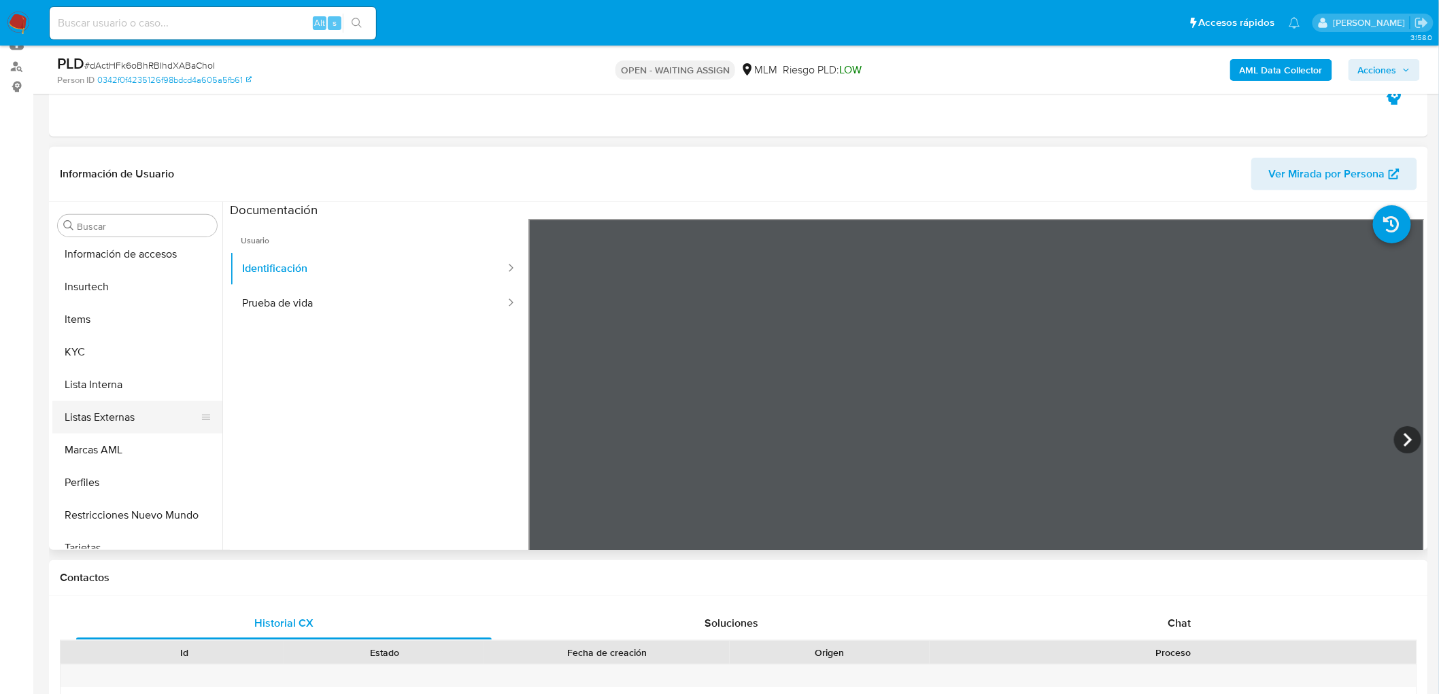
scroll to position [575, 0]
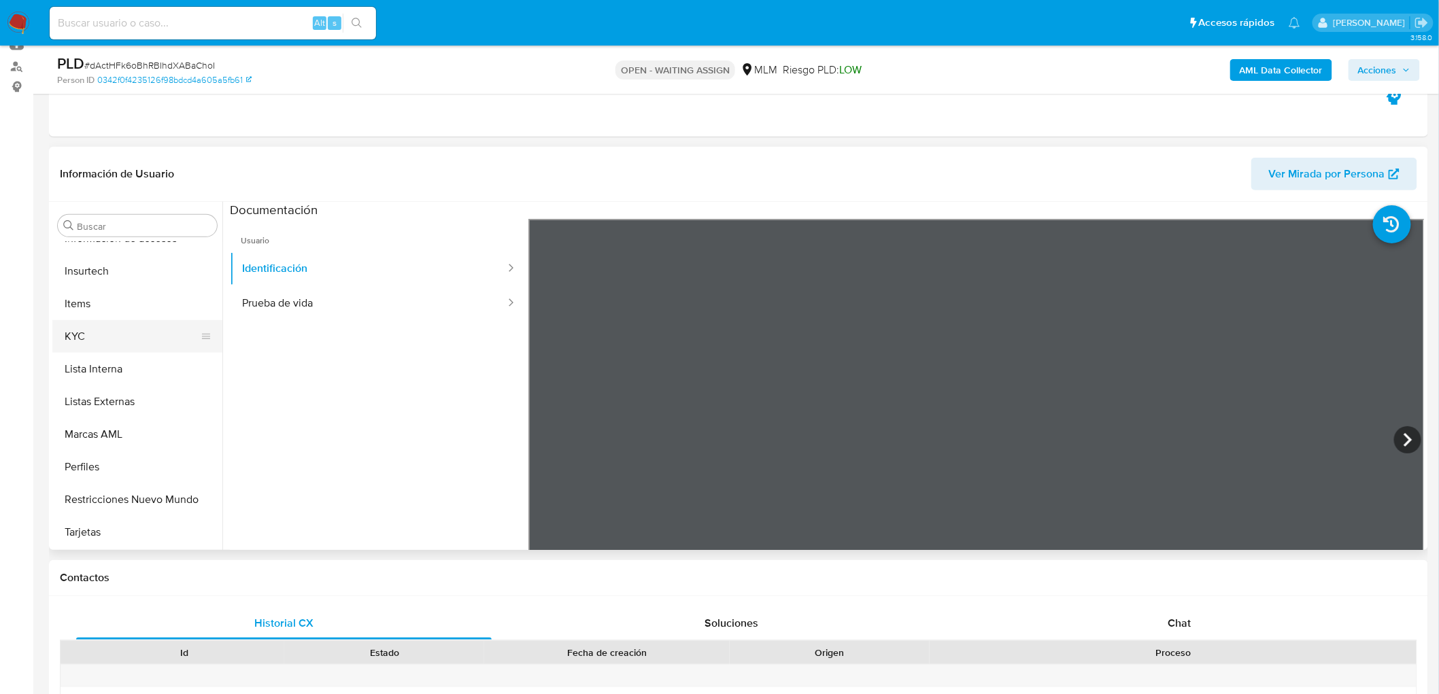
click at [132, 332] on button "KYC" at bounding box center [131, 336] width 159 height 33
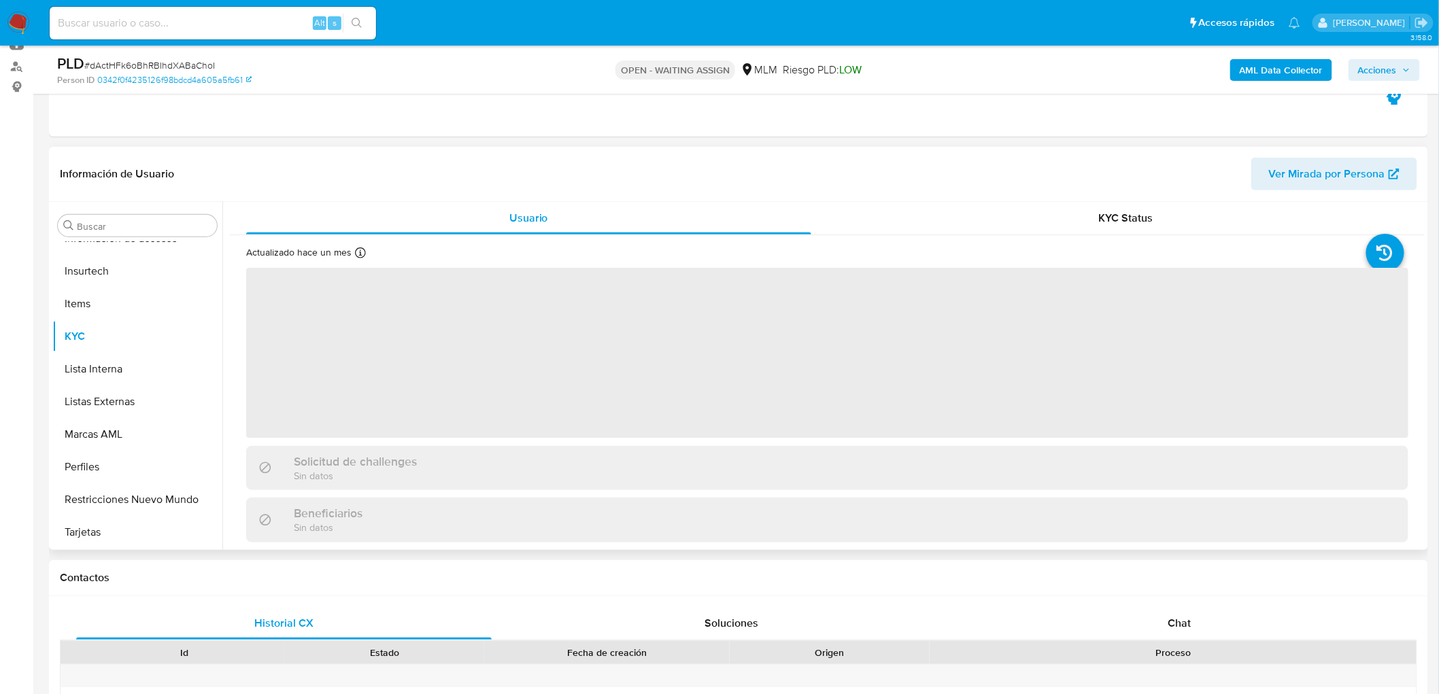
scroll to position [574, 0]
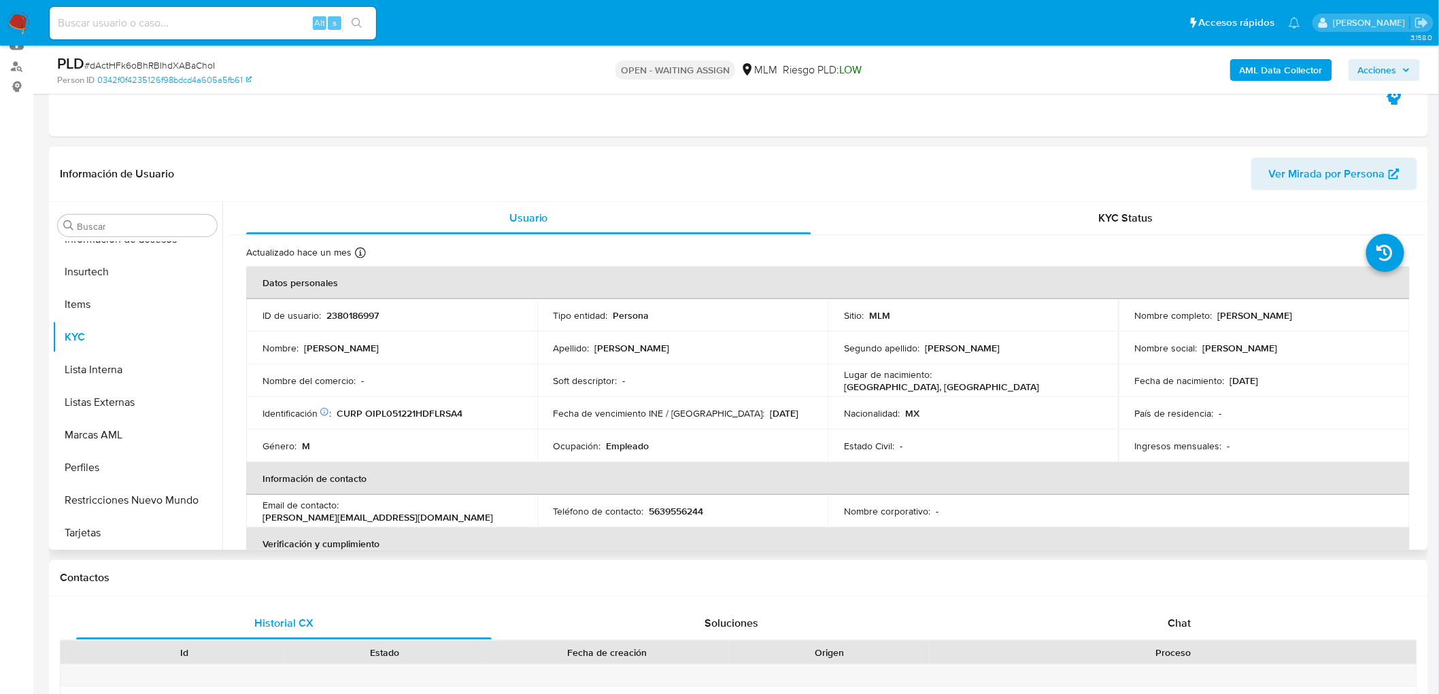
drag, startPoint x: 1330, startPoint y: 314, endPoint x: 1213, endPoint y: 310, distance: 117.1
click at [1213, 310] on div "Nombre completo : Luis Angel Olivares Perez" at bounding box center [1264, 315] width 258 height 12
copy p "Luis Angel Olivares Perez"
click at [600, 507] on p "Teléfono de contacto :" at bounding box center [599, 511] width 90 height 12
click at [663, 505] on p "5639556244" at bounding box center [677, 511] width 54 height 12
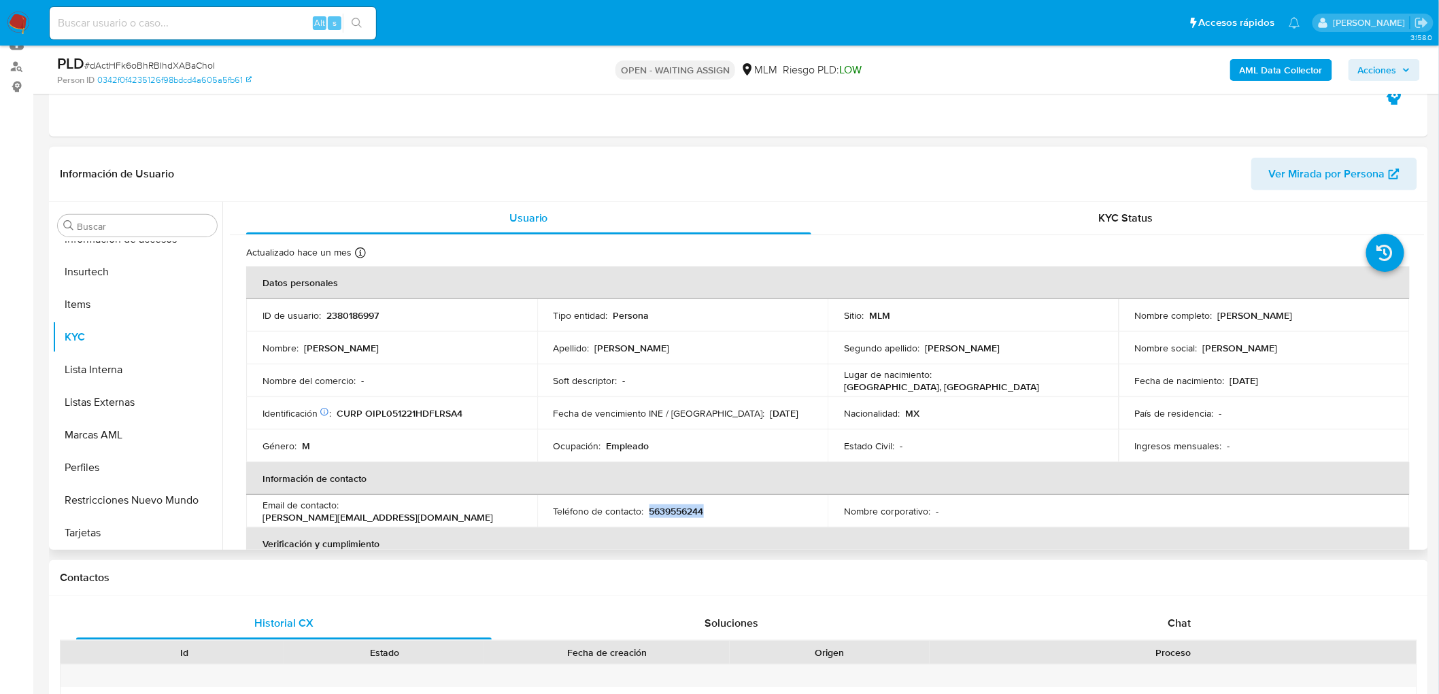
click at [663, 505] on p "5639556244" at bounding box center [677, 511] width 54 height 12
copy p "5639556244"
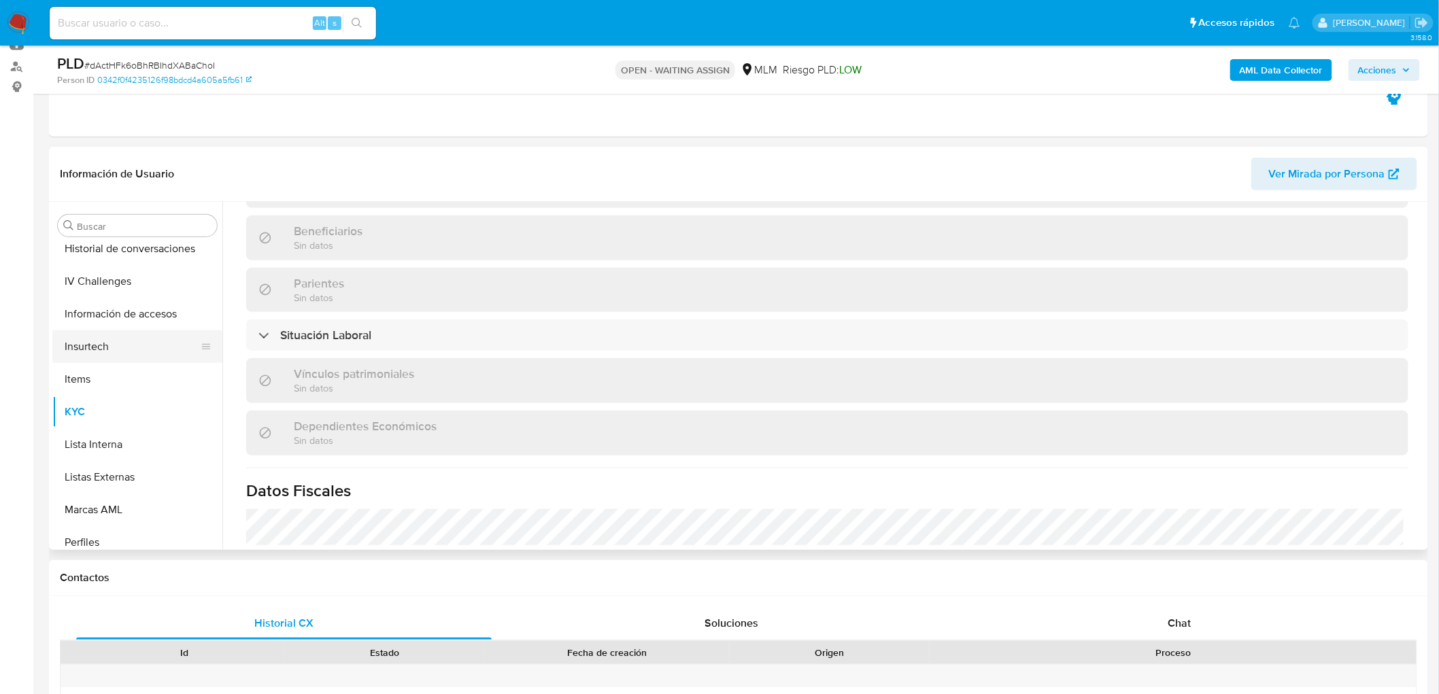
scroll to position [273, 0]
click at [140, 256] on button "Direcciones" at bounding box center [131, 247] width 159 height 33
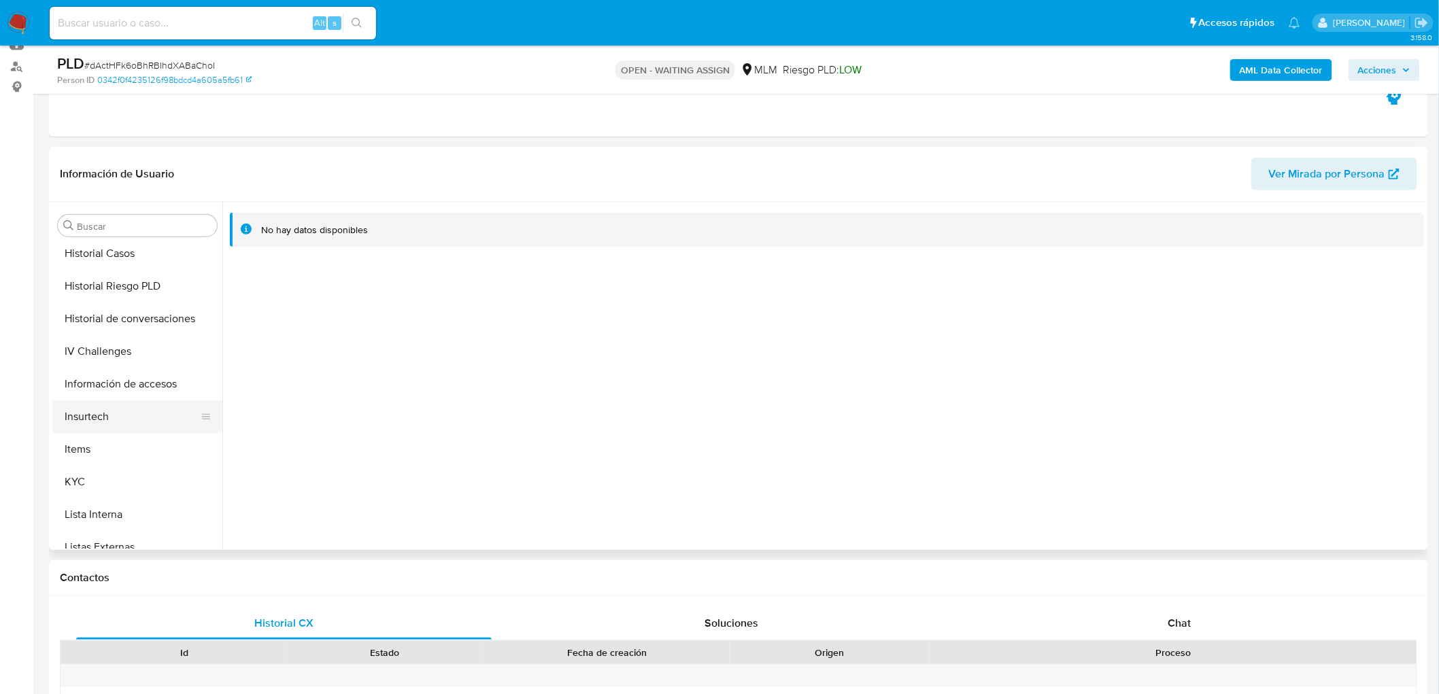
scroll to position [499, 0]
click at [139, 408] on button "KYC" at bounding box center [131, 413] width 159 height 33
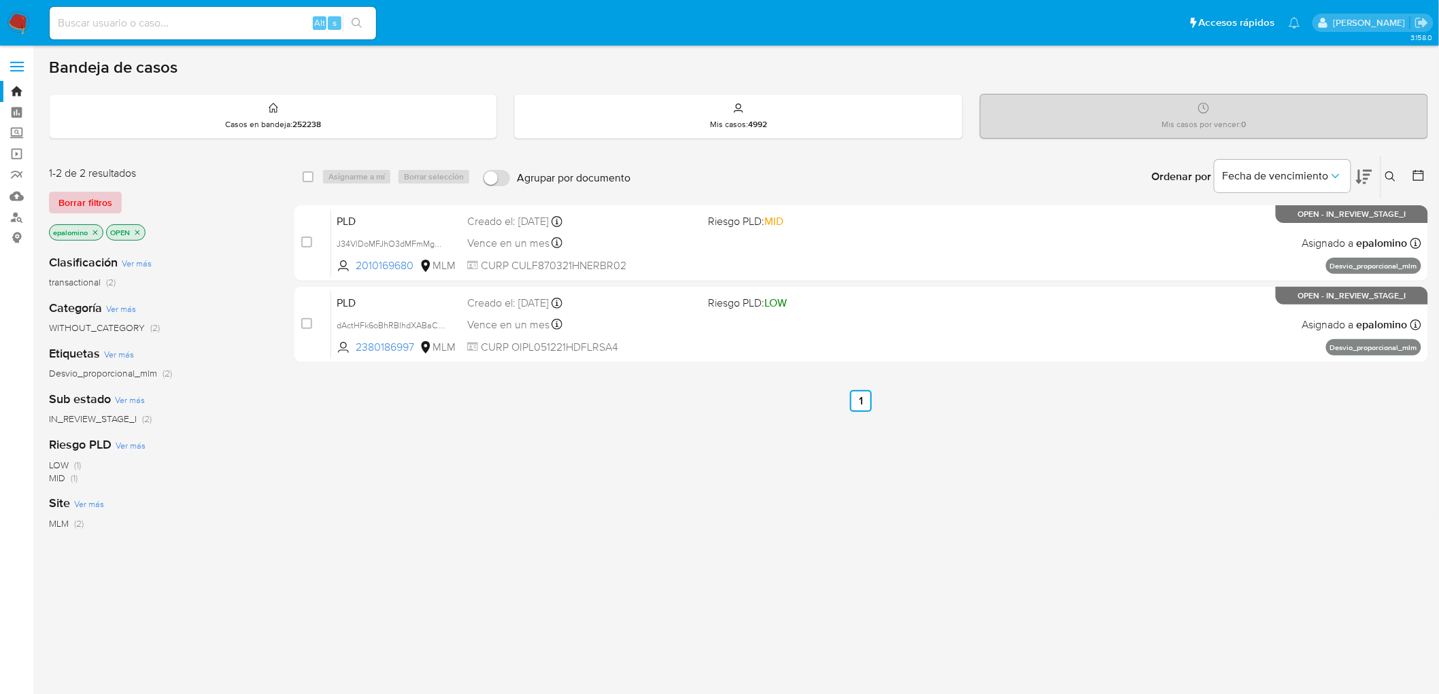
click at [73, 195] on span "Borrar filtros" at bounding box center [85, 202] width 54 height 19
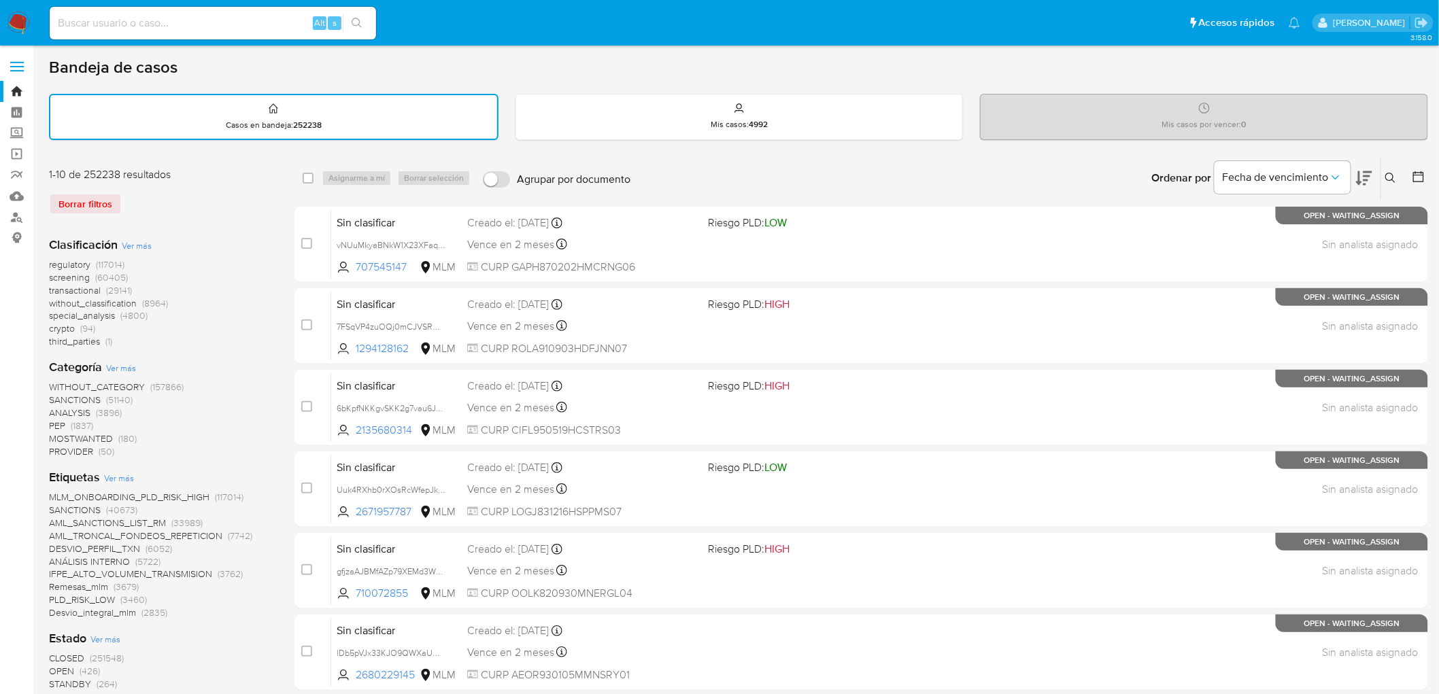
click at [1391, 178] on icon at bounding box center [1391, 178] width 10 height 10
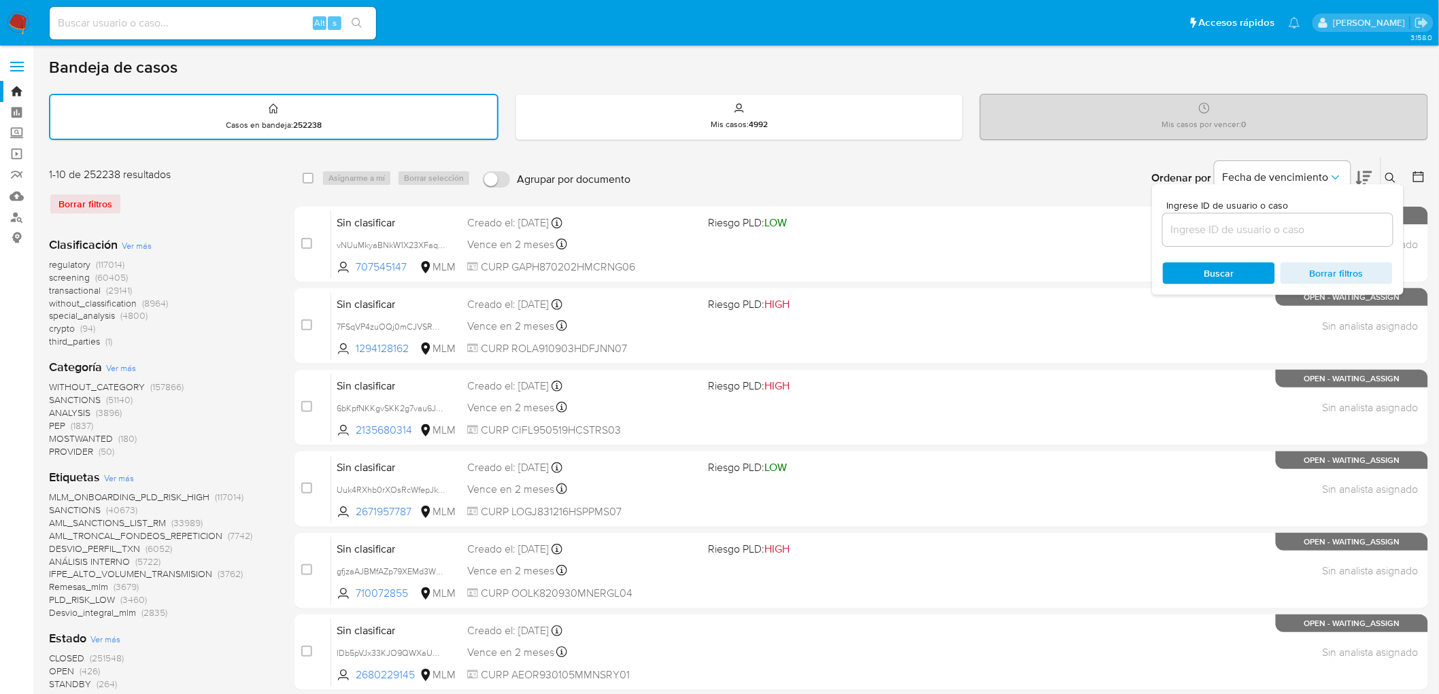
click at [1240, 233] on input at bounding box center [1278, 230] width 230 height 18
type input "1361505299"
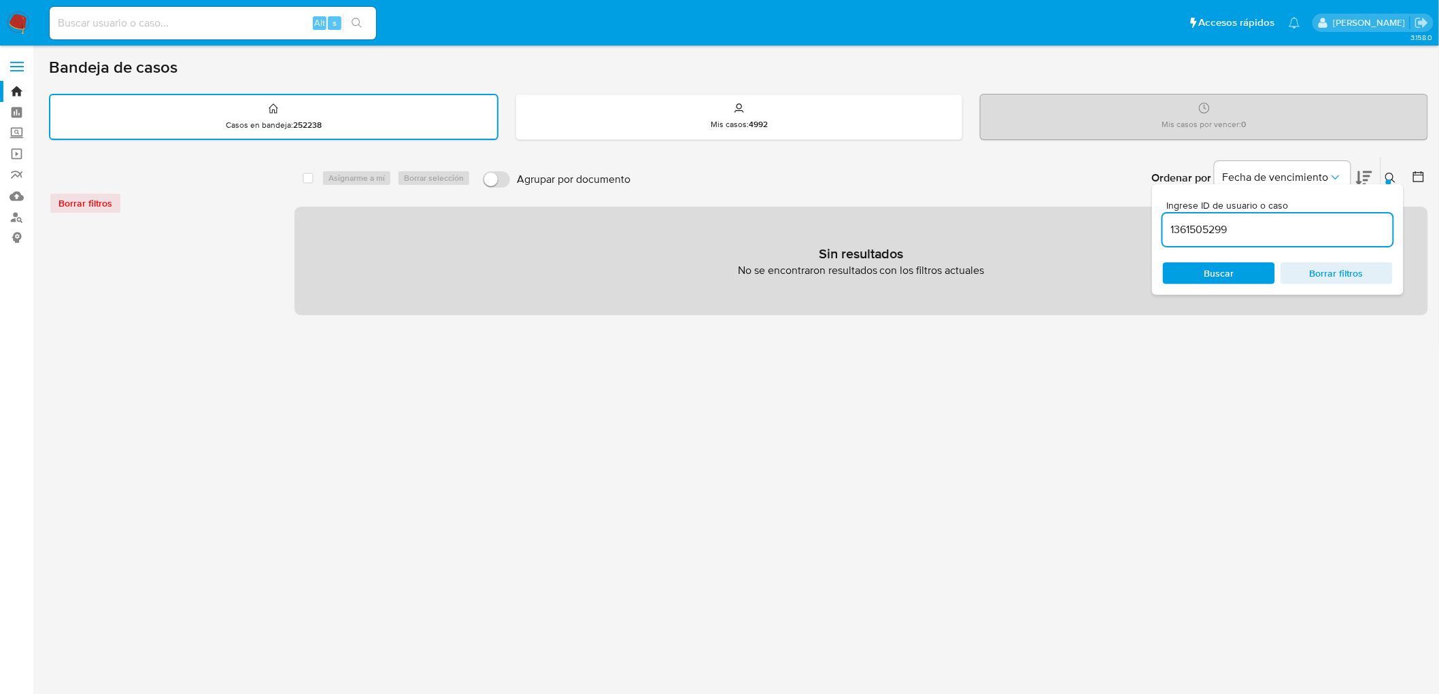
click at [18, 23] on img at bounding box center [18, 23] width 23 height 23
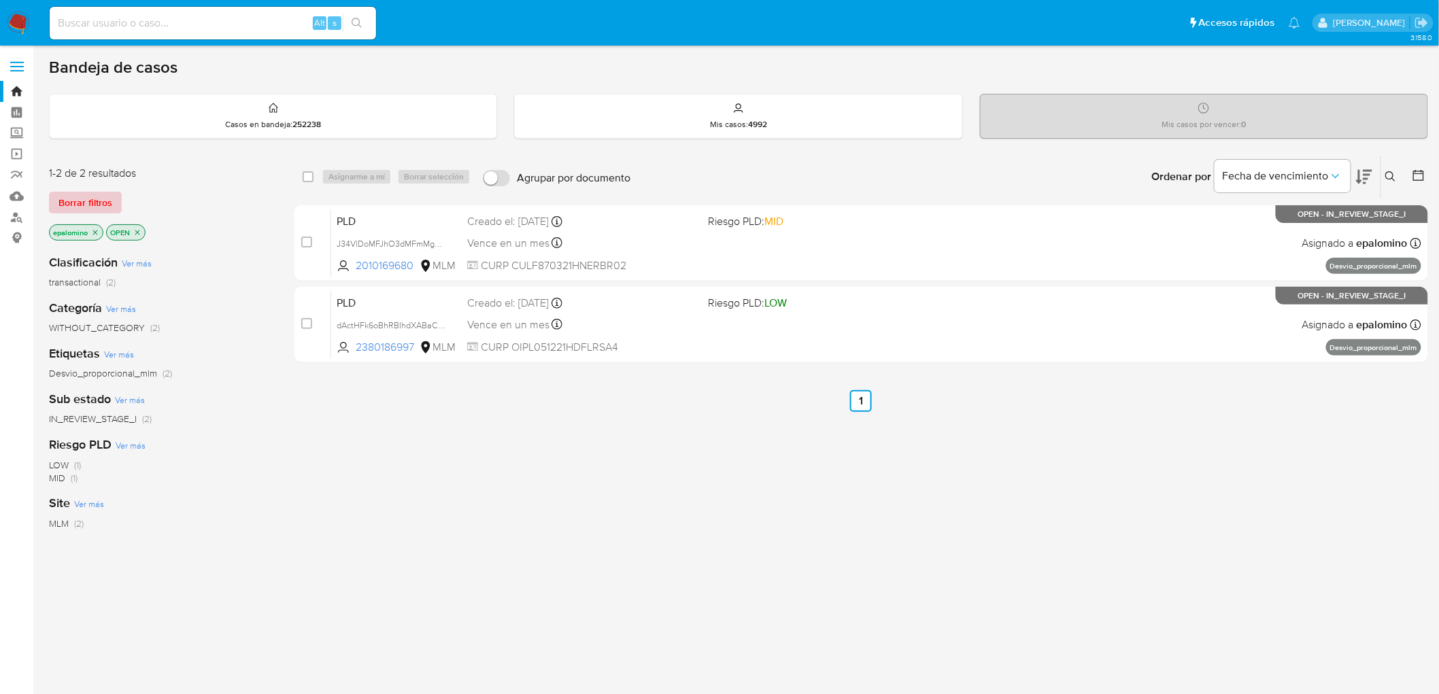
click at [93, 198] on span "Borrar filtros" at bounding box center [85, 202] width 54 height 19
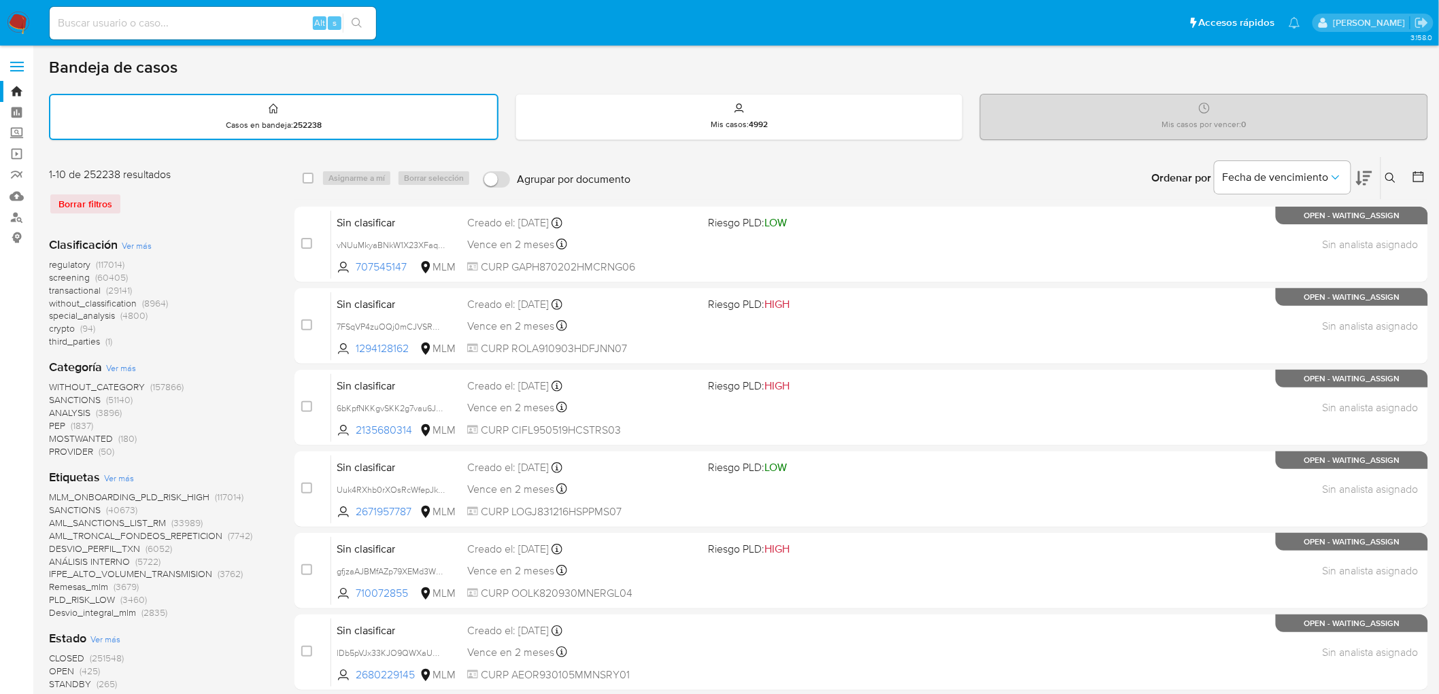
click at [1393, 178] on icon at bounding box center [1391, 178] width 11 height 11
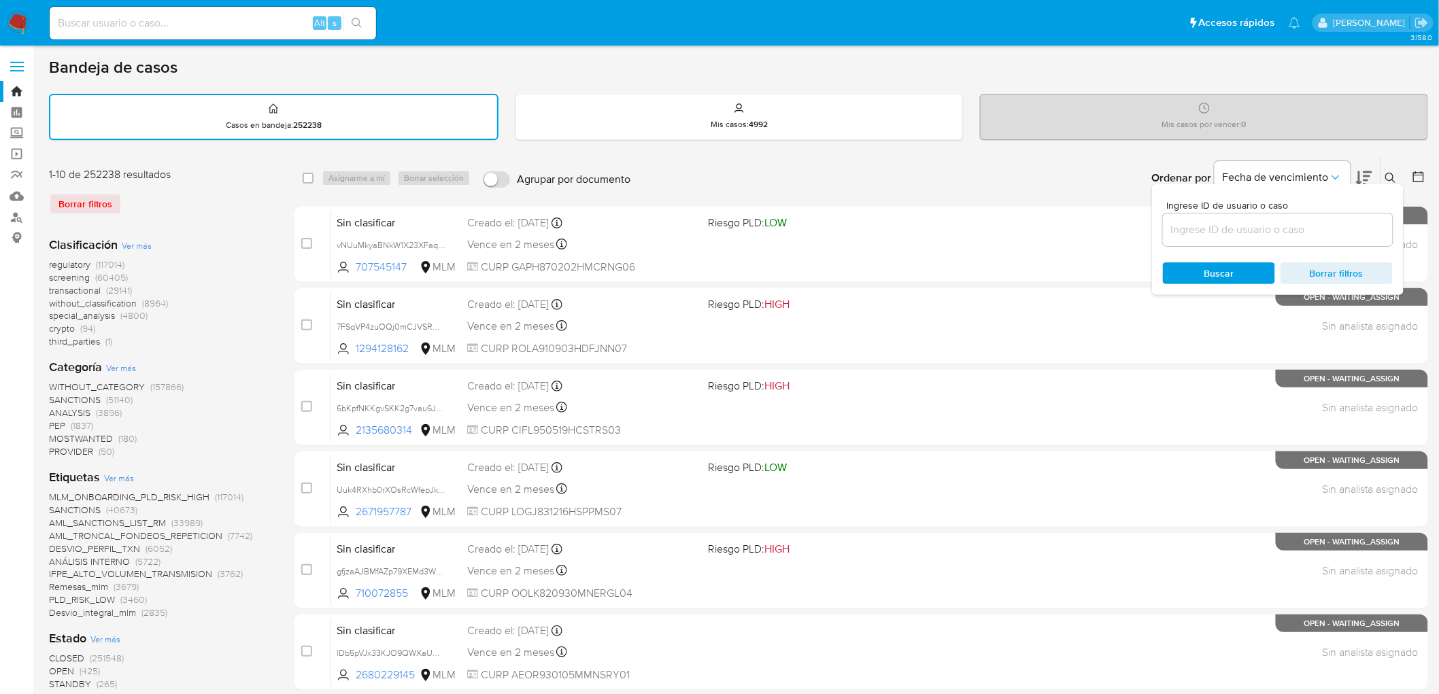
click at [1260, 228] on input at bounding box center [1278, 230] width 230 height 18
type input "1361505299"
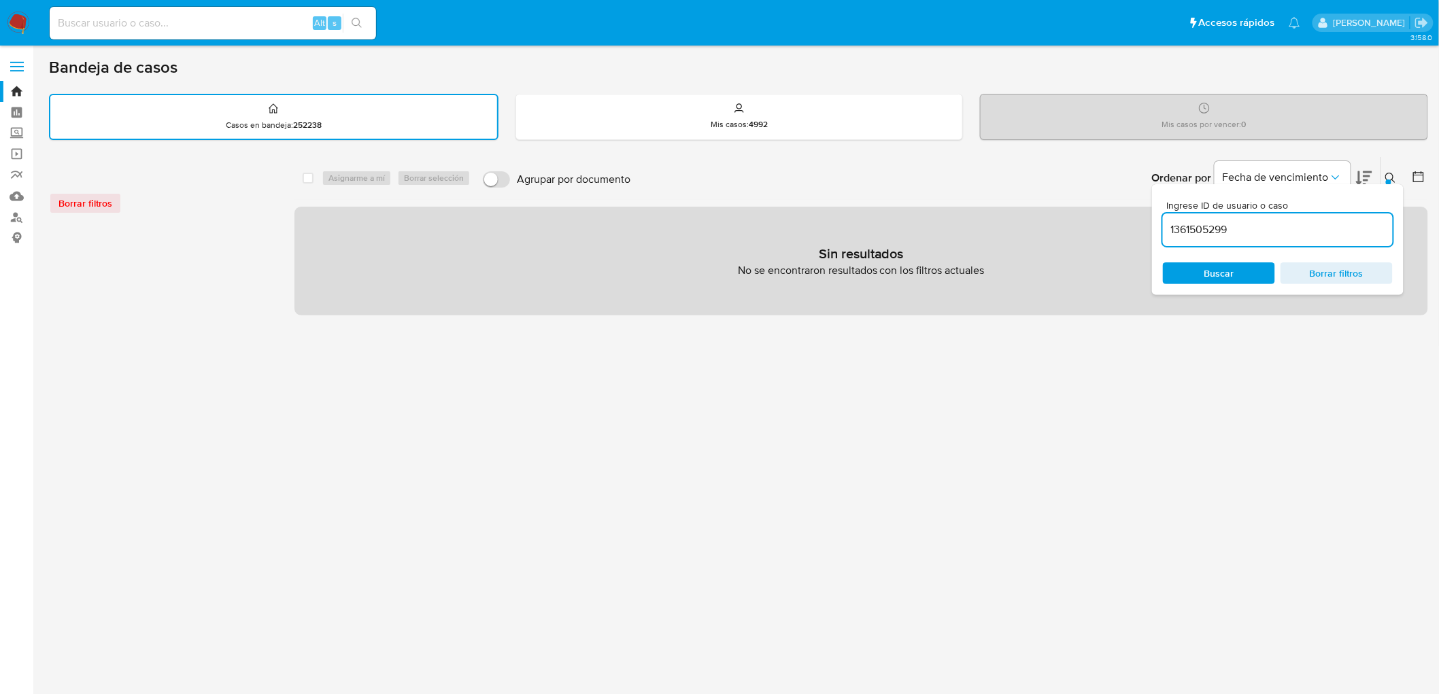
click at [161, 19] on input at bounding box center [213, 23] width 326 height 18
paste input "1361505299"
type input "1361505299"
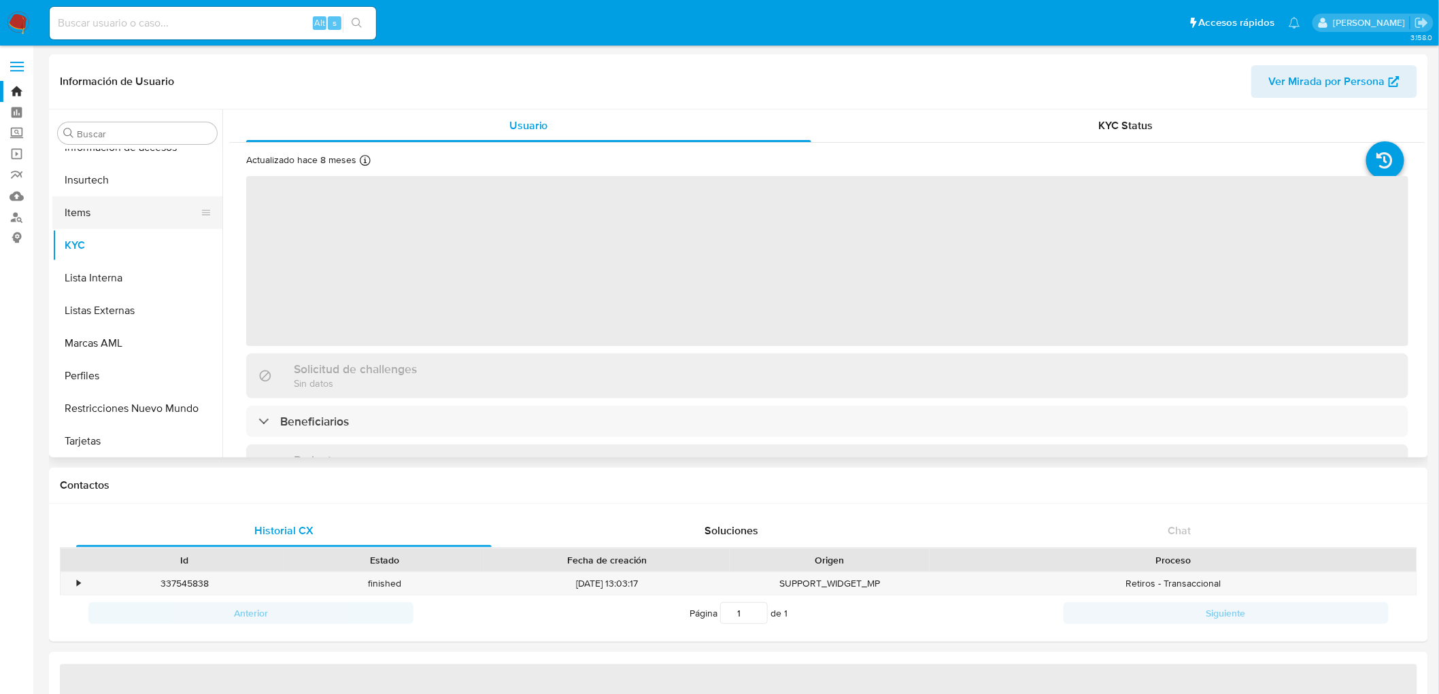
scroll to position [574, 0]
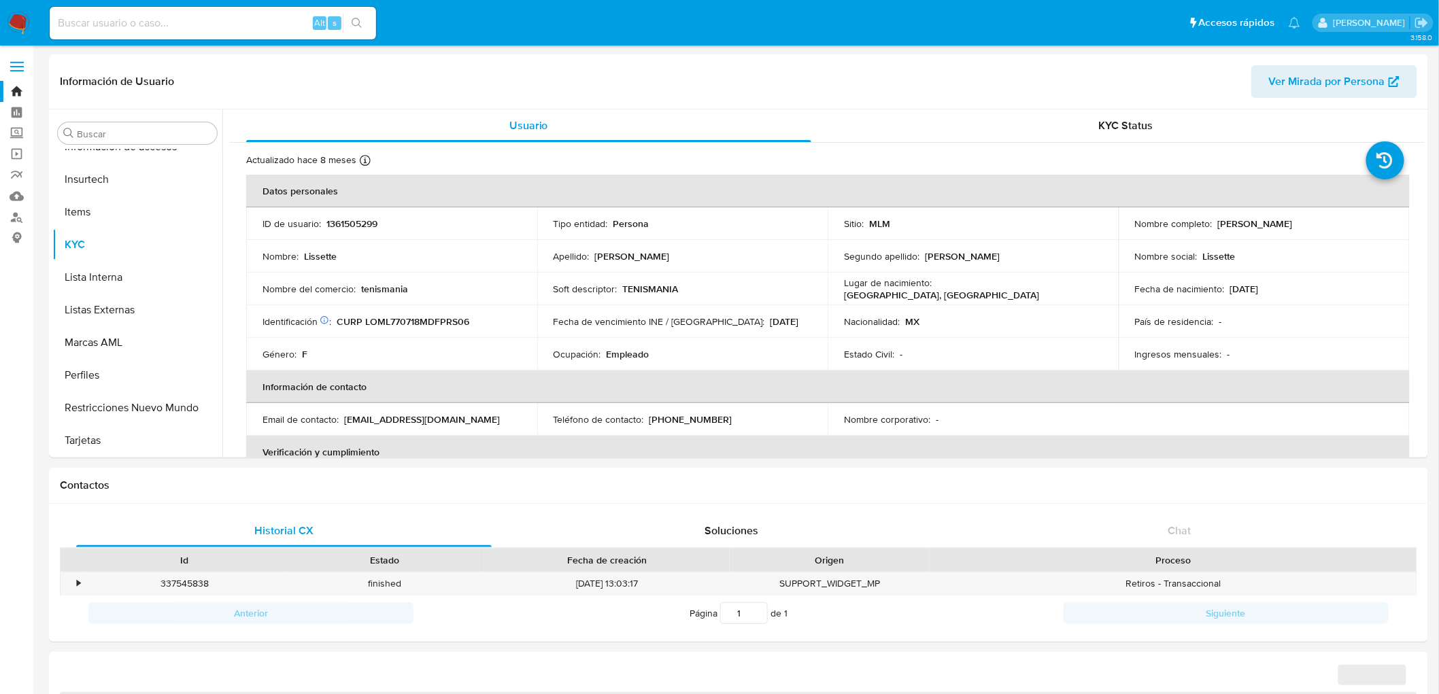
select select "10"
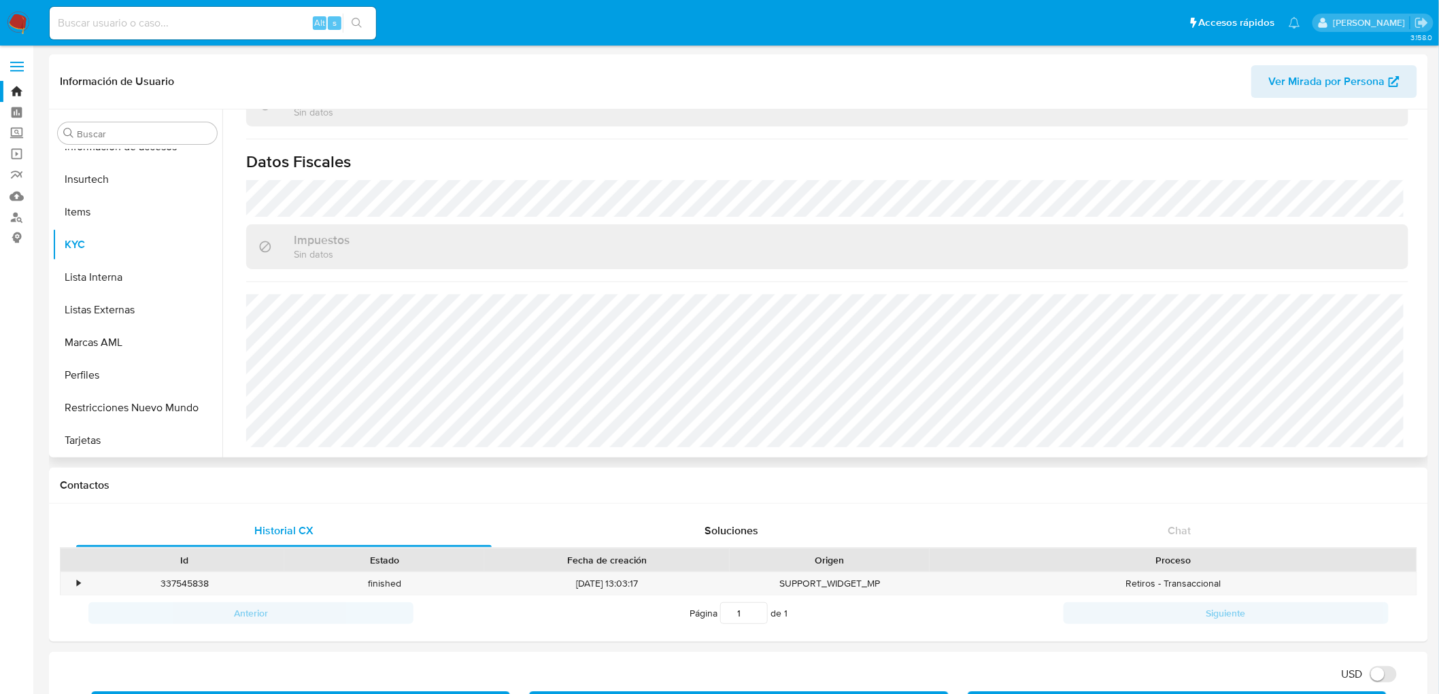
scroll to position [0, 0]
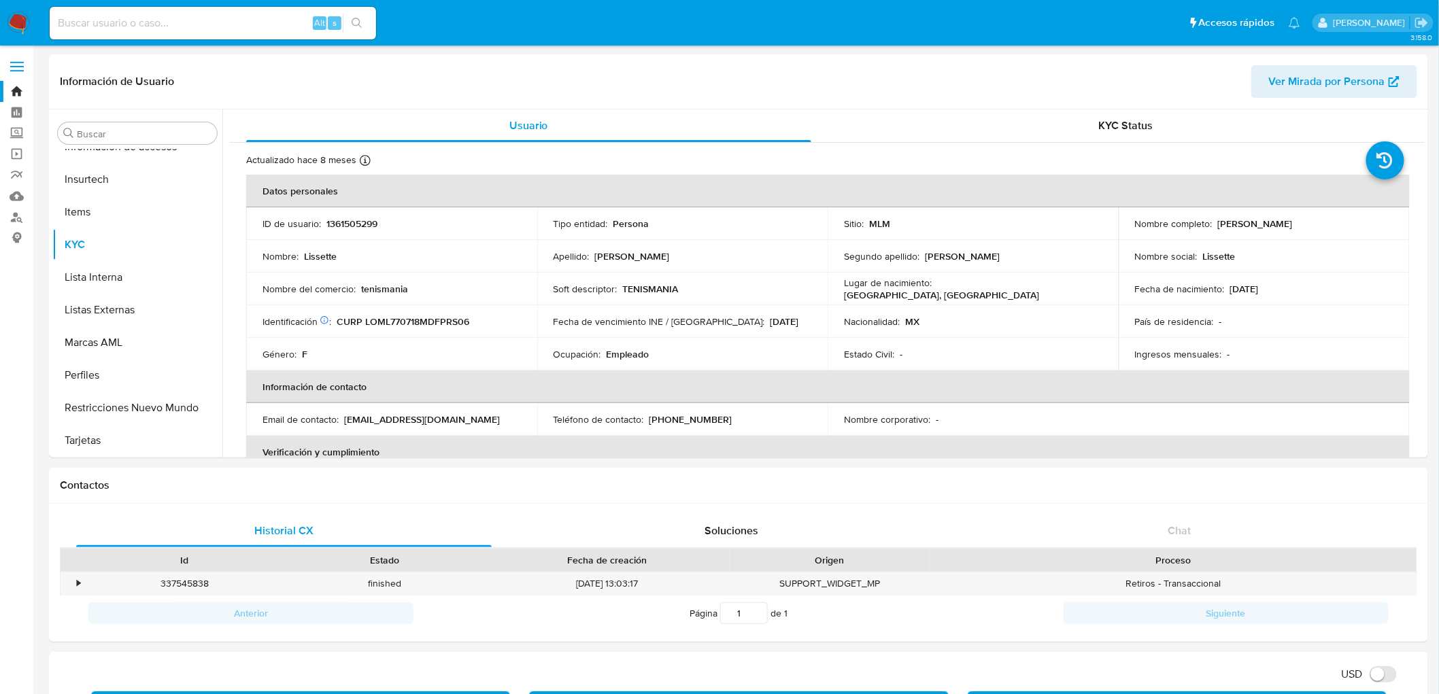
click at [22, 12] on img at bounding box center [18, 23] width 23 height 23
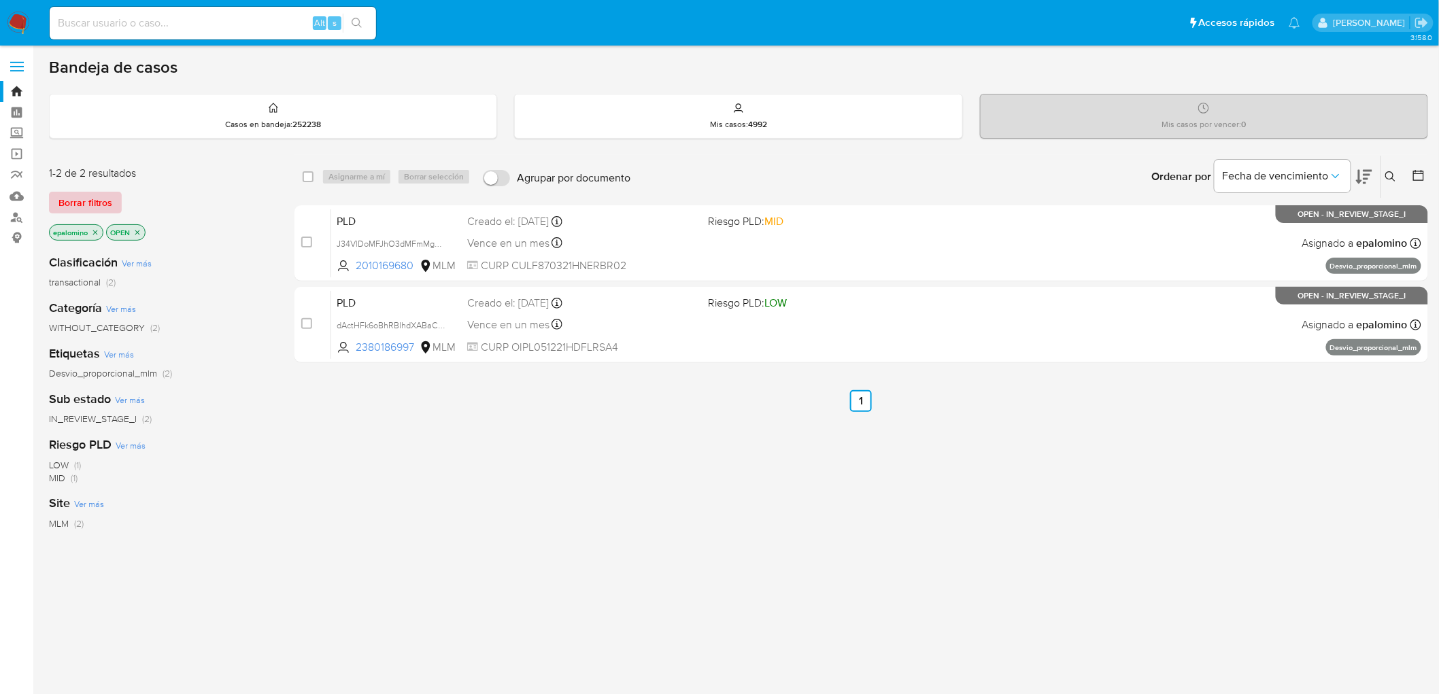
click at [117, 205] on button "Borrar filtros" at bounding box center [85, 203] width 73 height 22
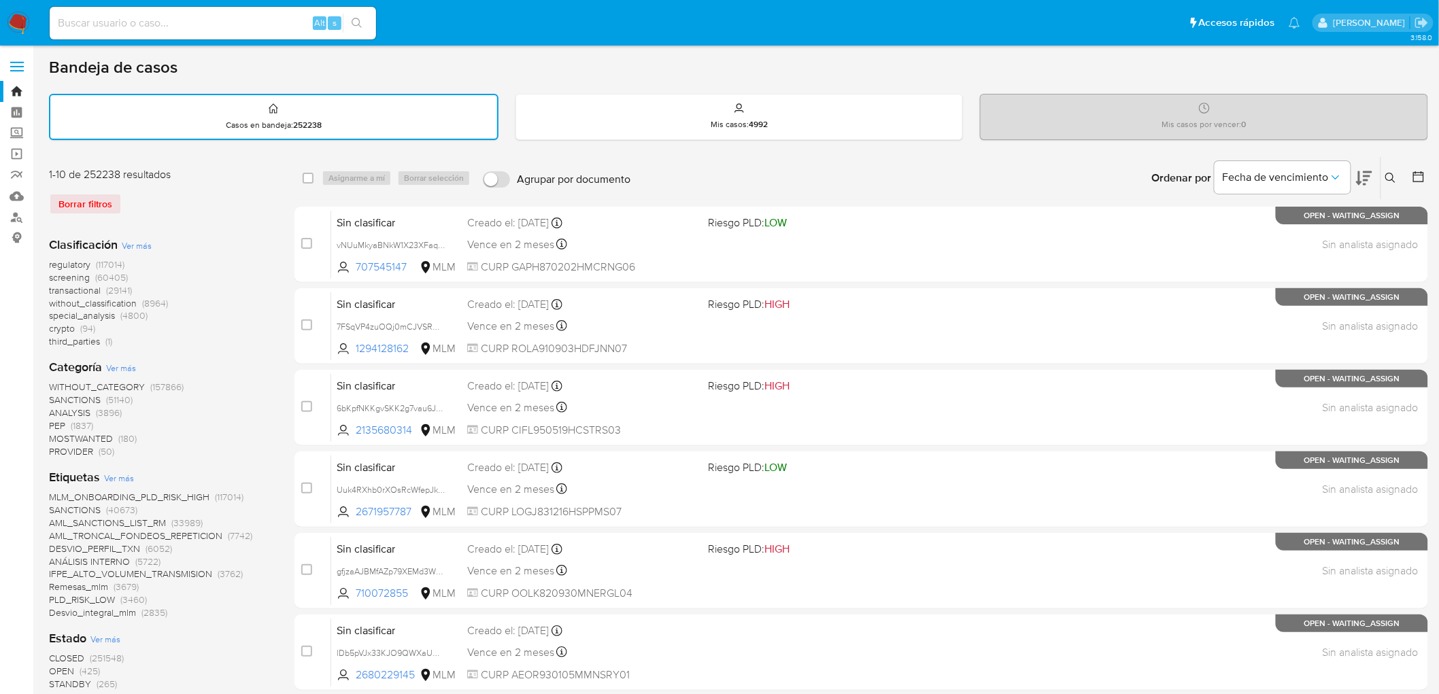
click at [1396, 170] on button at bounding box center [1392, 178] width 22 height 16
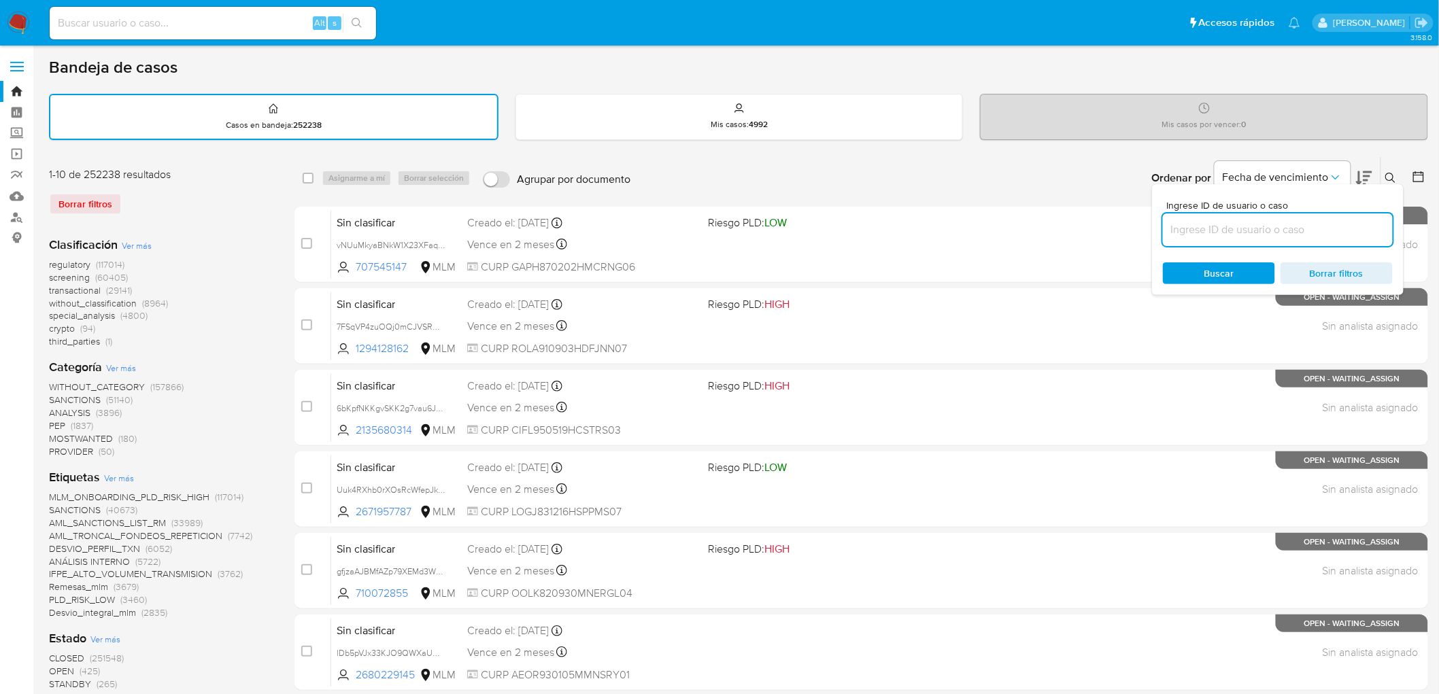
click at [1247, 222] on input at bounding box center [1278, 230] width 230 height 18
type input "2380186997"
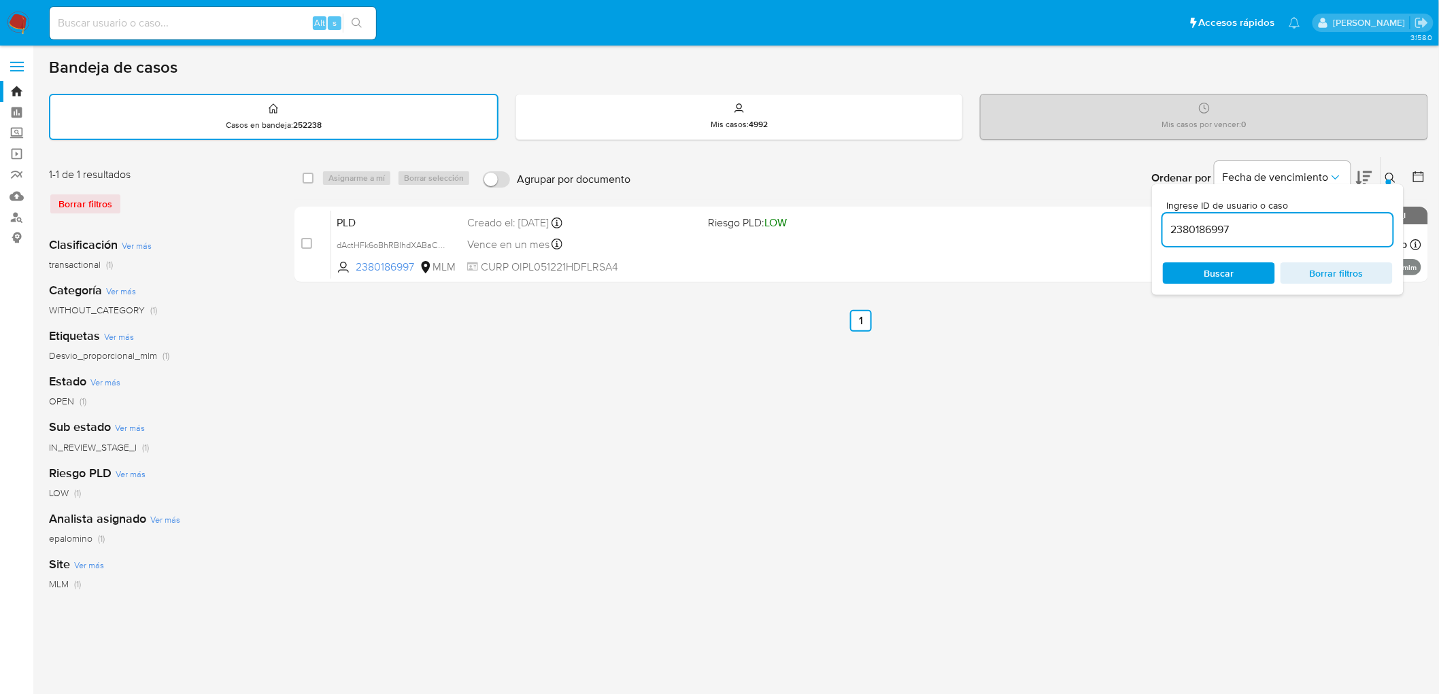
click at [1396, 170] on button at bounding box center [1392, 178] width 22 height 16
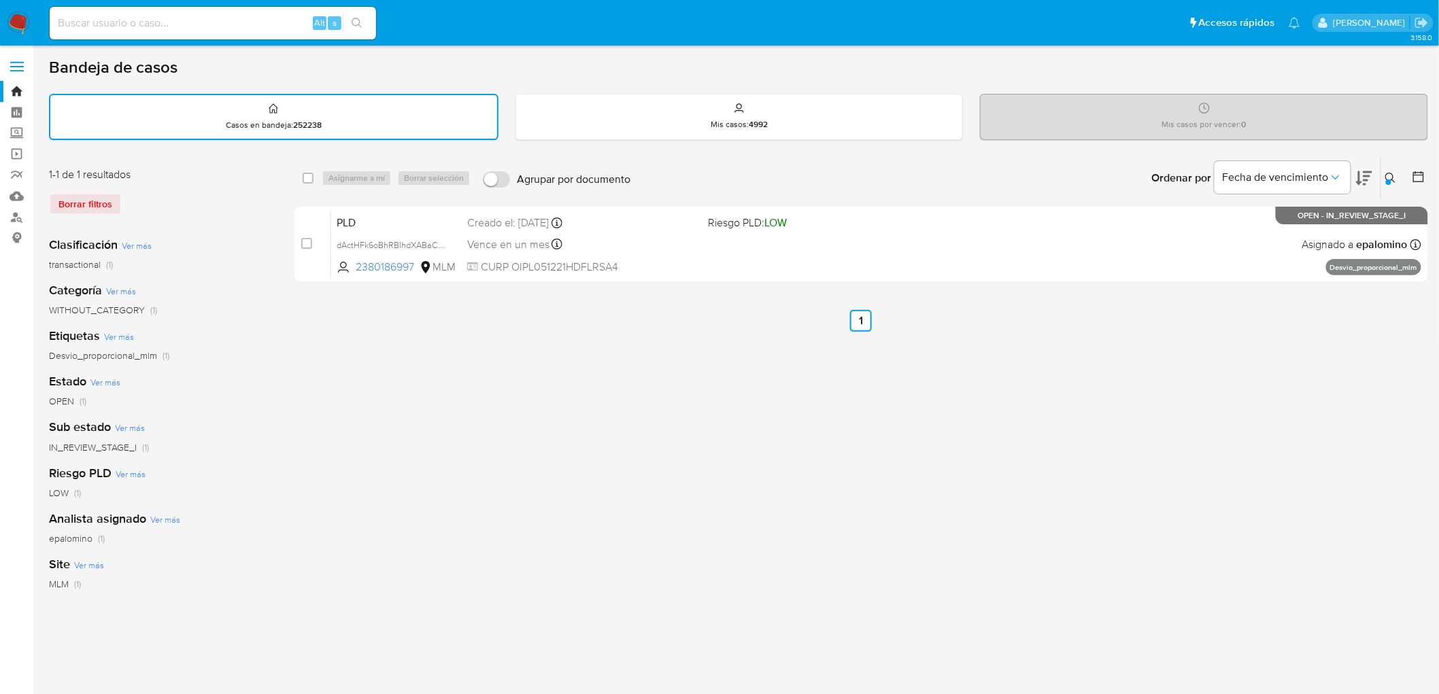
click at [1001, 405] on div "select-all-cases-checkbox Asignarme a mí Borrar selección Agrupar por documento…" at bounding box center [862, 454] width 1134 height 597
click at [14, 25] on img at bounding box center [18, 23] width 23 height 23
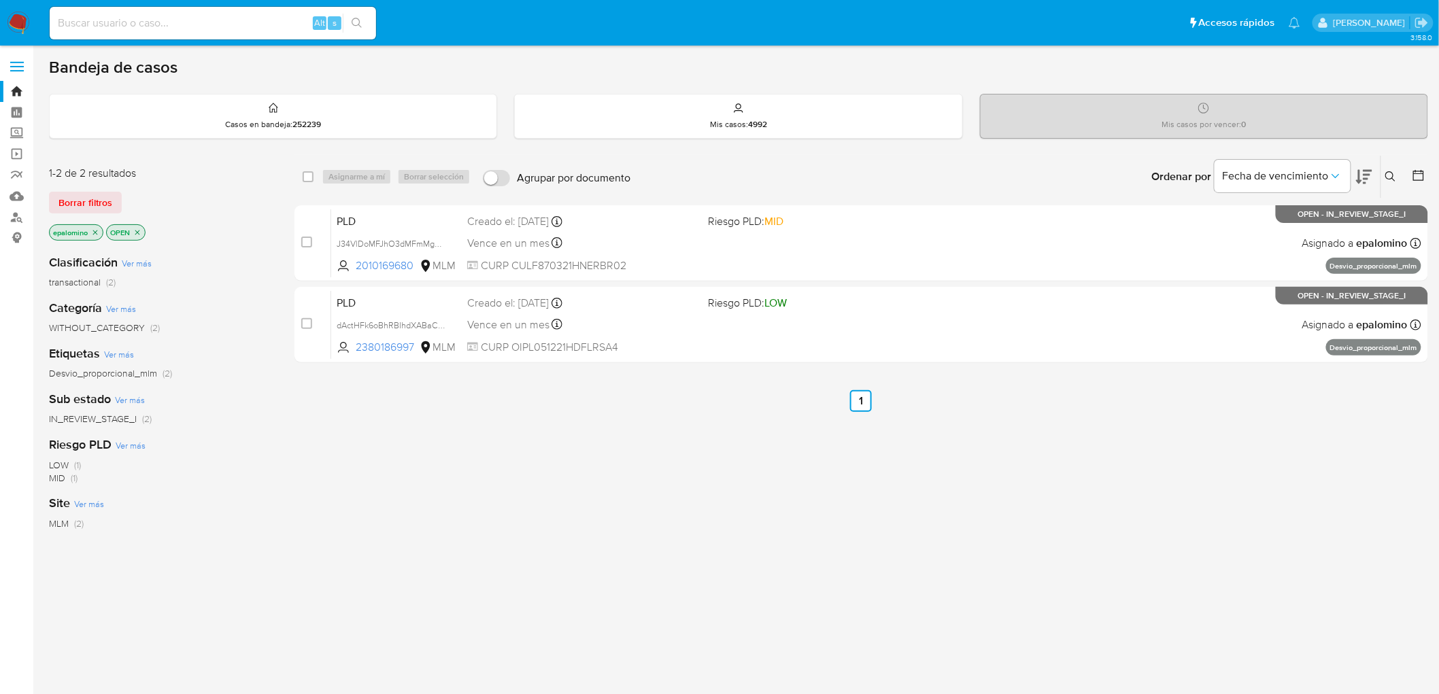
drag, startPoint x: 100, startPoint y: 198, endPoint x: 222, endPoint y: 31, distance: 207.3
click at [100, 197] on span "Borrar filtros" at bounding box center [85, 202] width 54 height 19
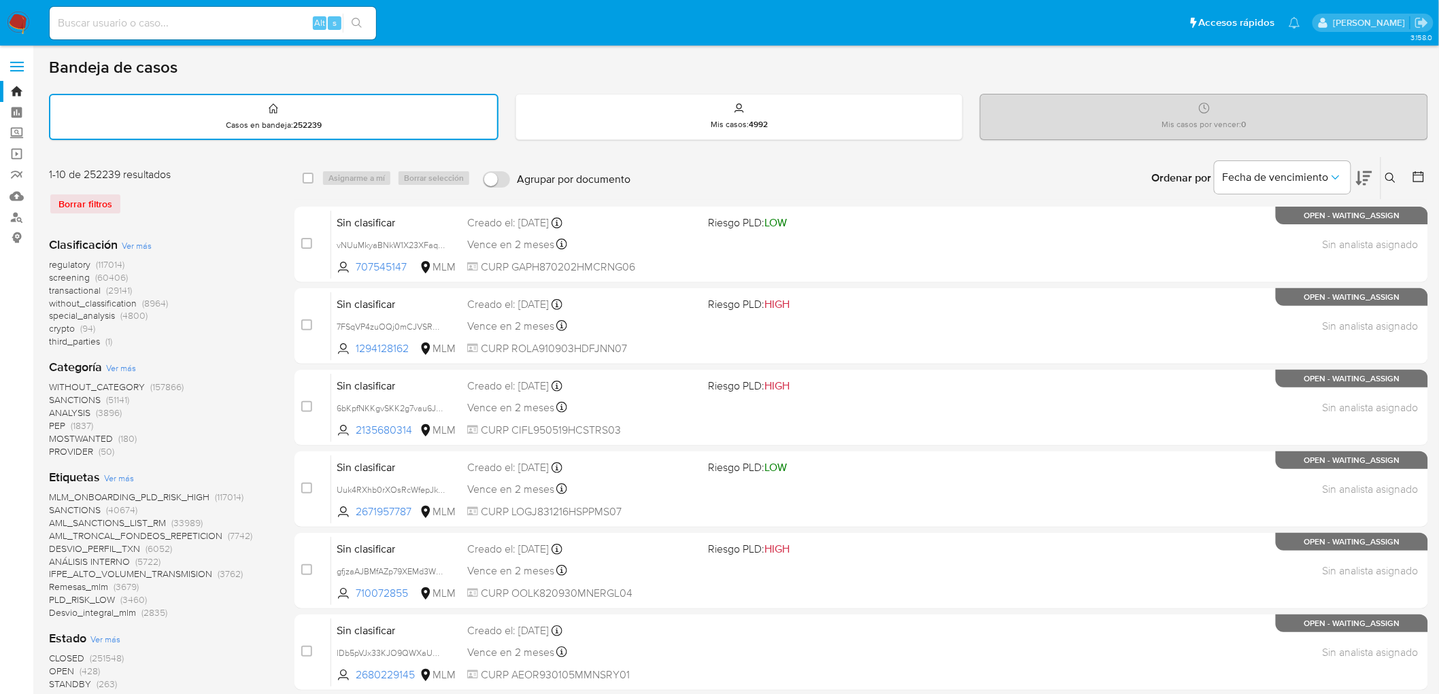
click at [1388, 175] on icon at bounding box center [1391, 178] width 11 height 11
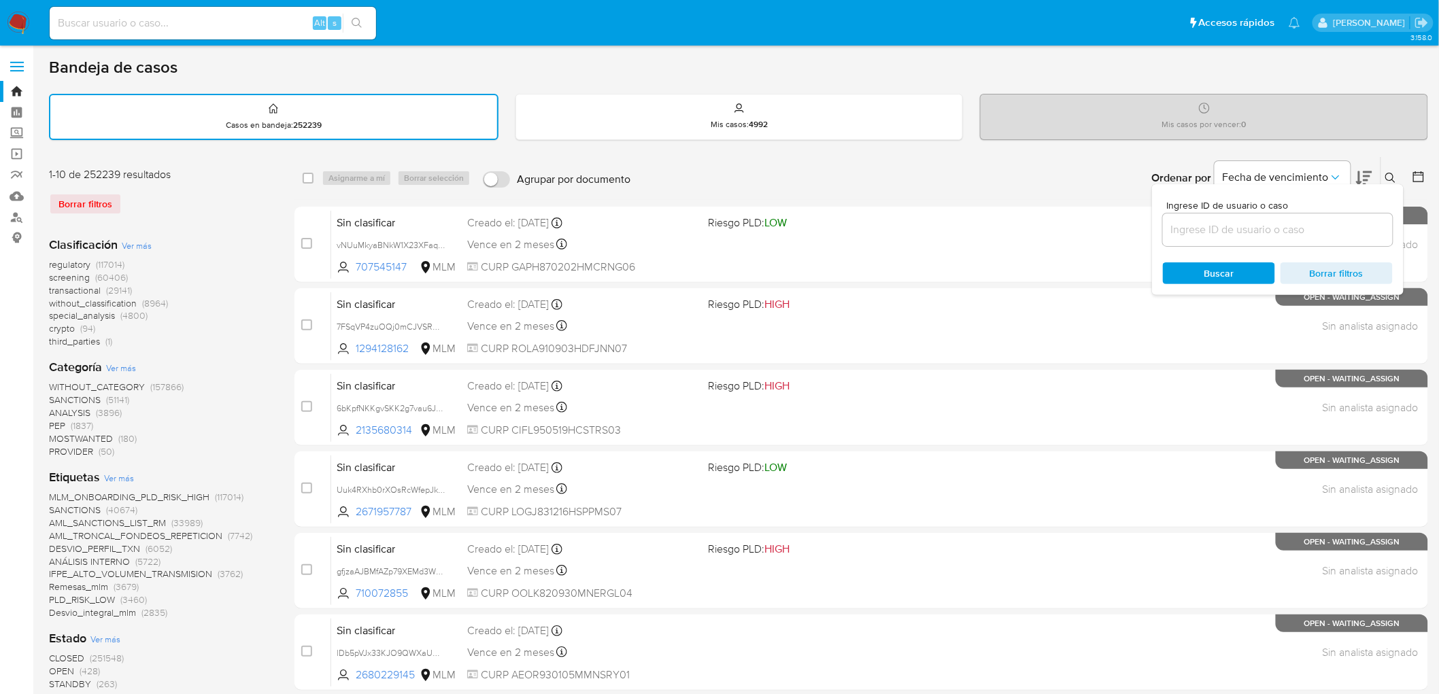
click at [1216, 221] on input at bounding box center [1278, 230] width 230 height 18
type input "2380186997"
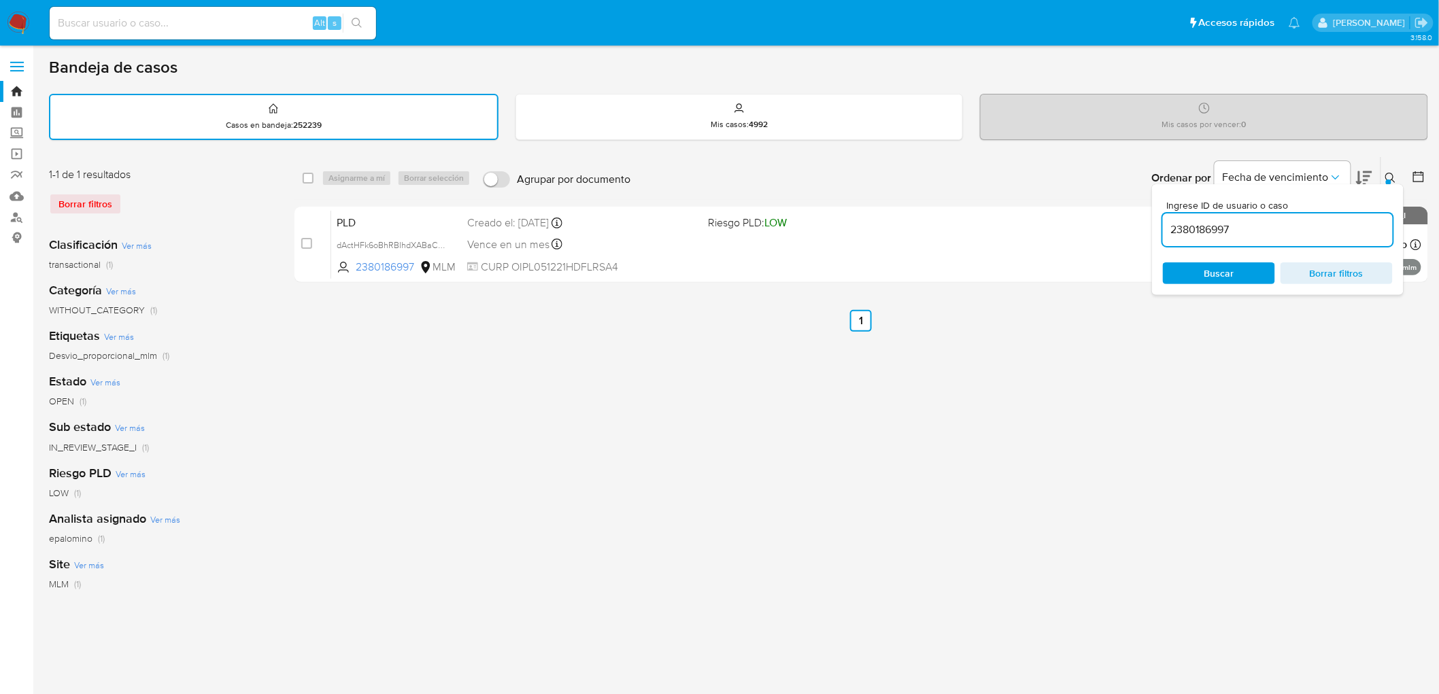
click at [1389, 173] on icon at bounding box center [1391, 178] width 11 height 11
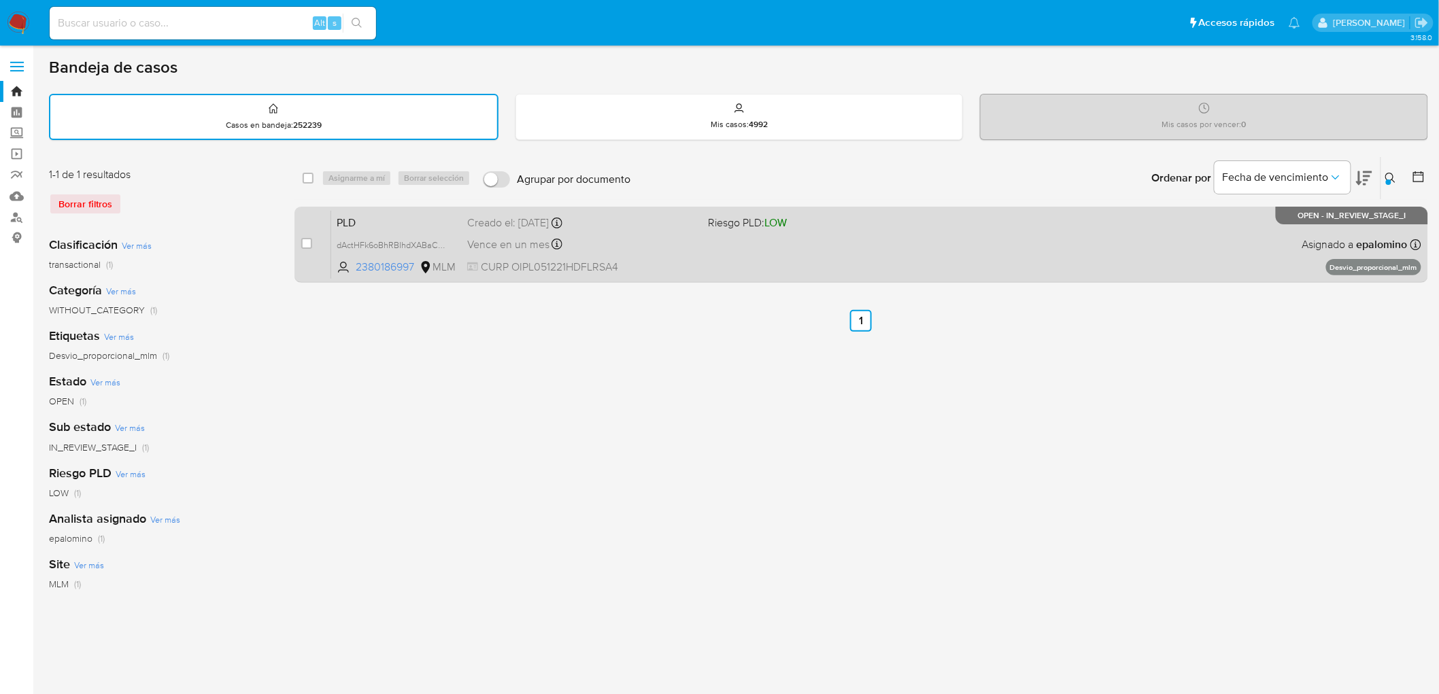
click at [370, 215] on span "PLD" at bounding box center [397, 222] width 120 height 18
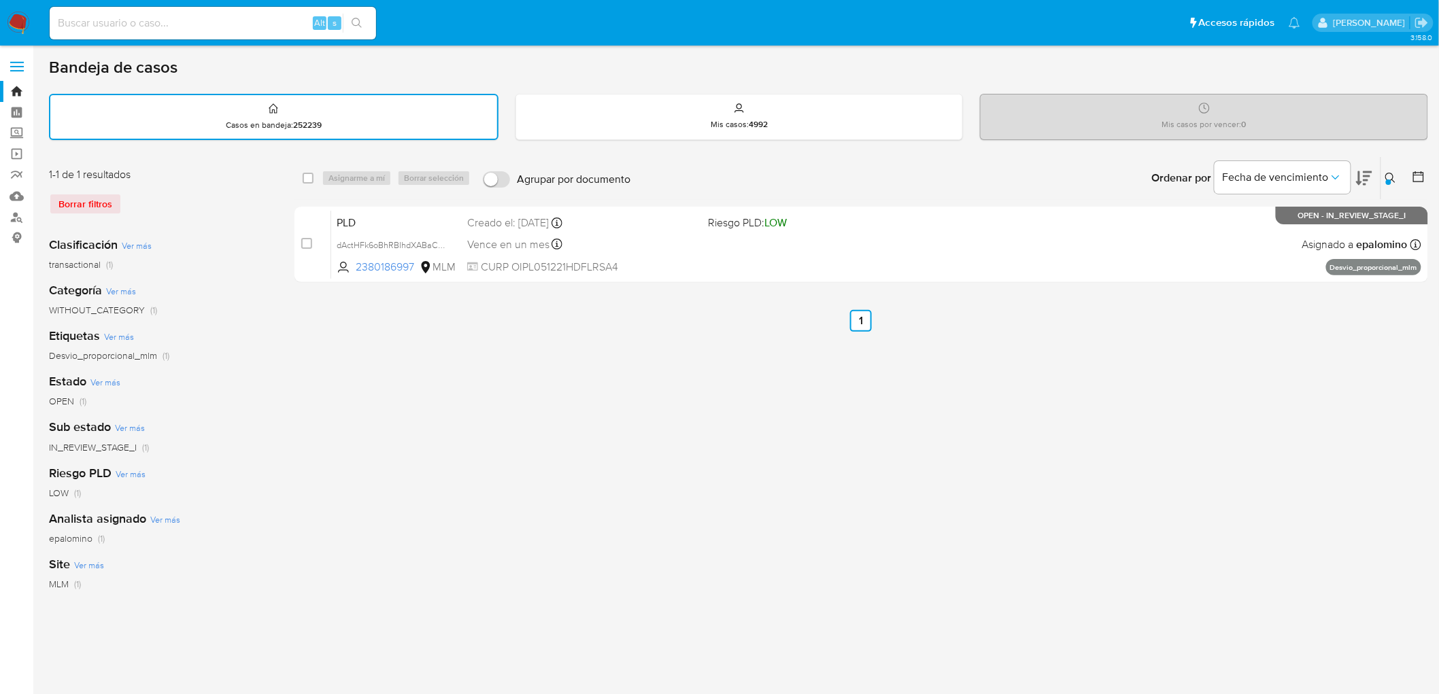
click at [24, 20] on img at bounding box center [18, 23] width 23 height 23
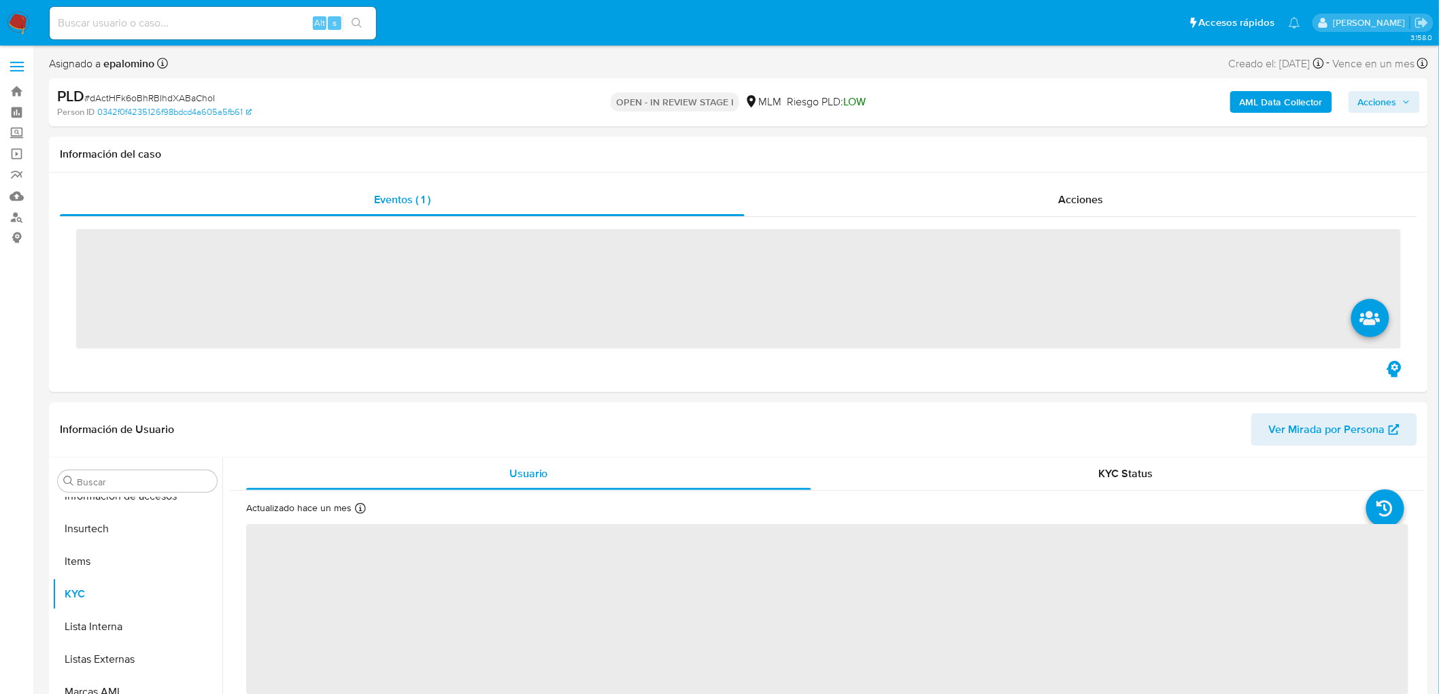
scroll to position [574, 0]
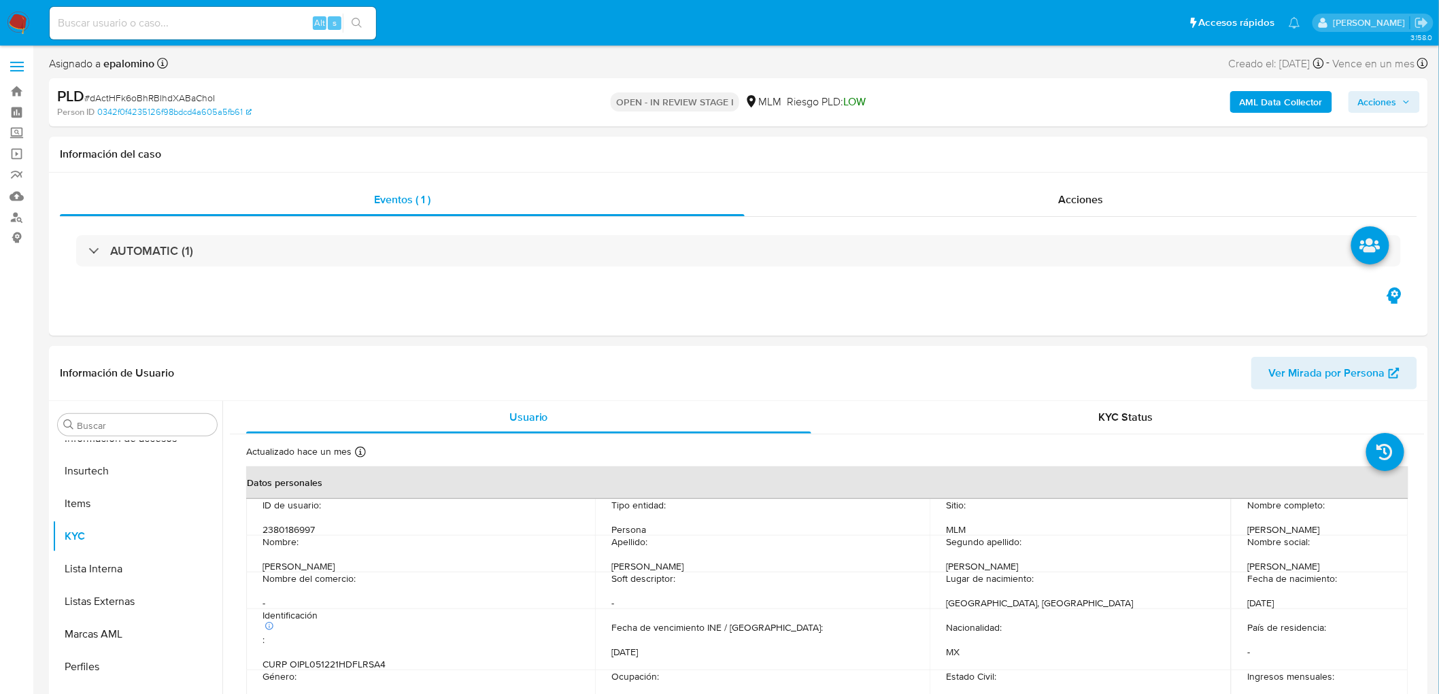
select select "10"
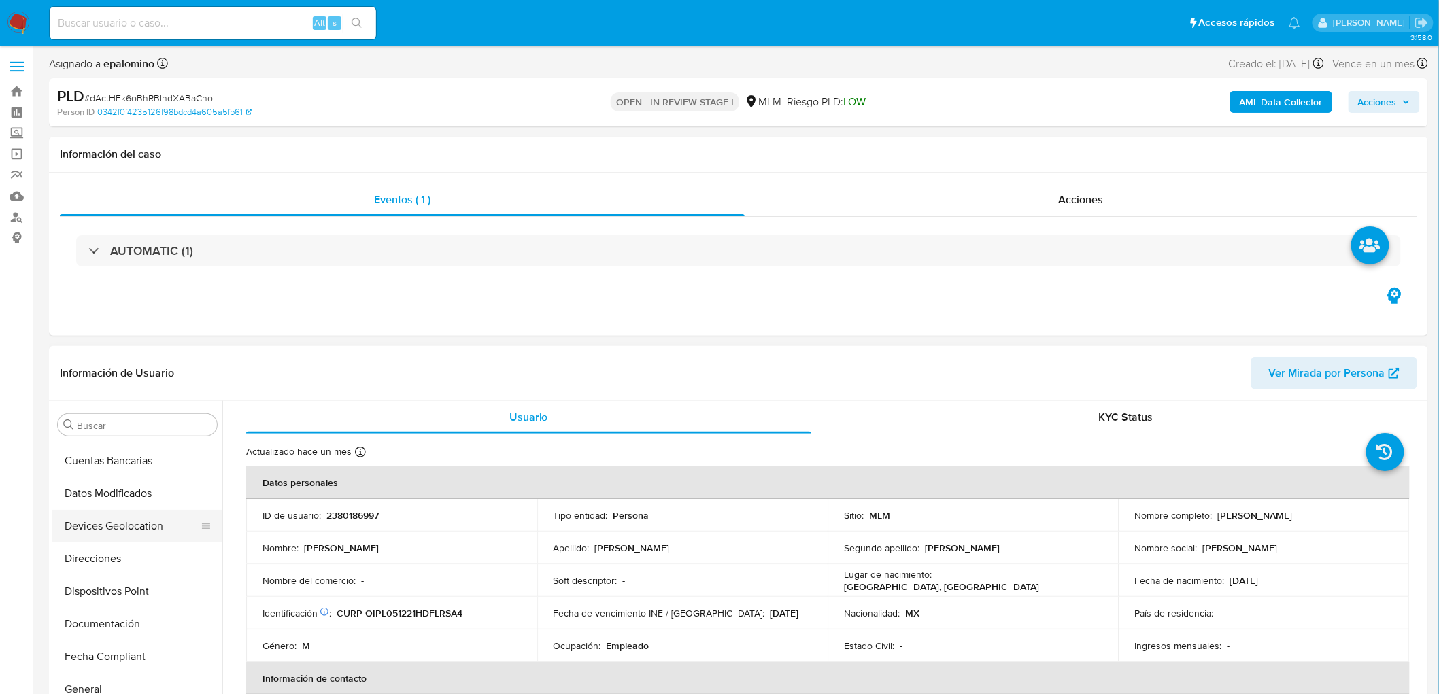
scroll to position [120, 0]
click at [143, 554] on button "Devices Geolocation" at bounding box center [131, 566] width 159 height 33
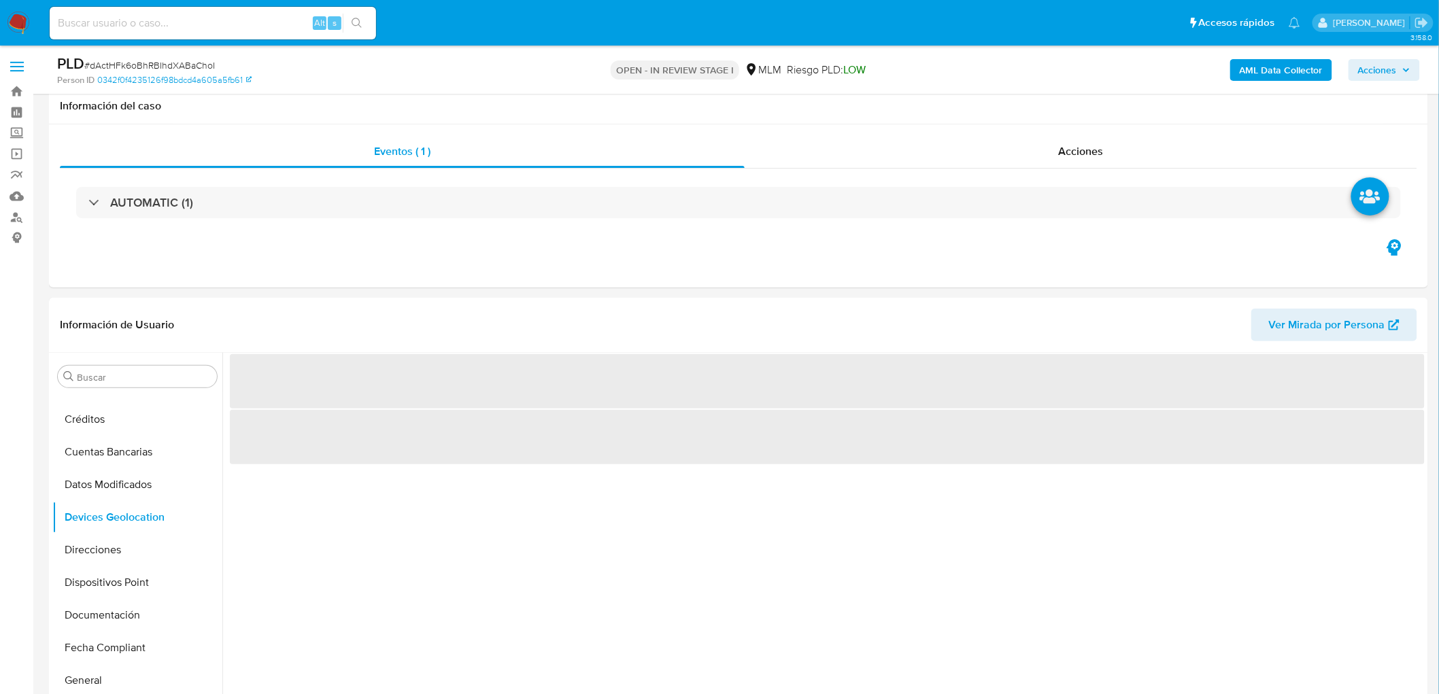
scroll to position [128, 0]
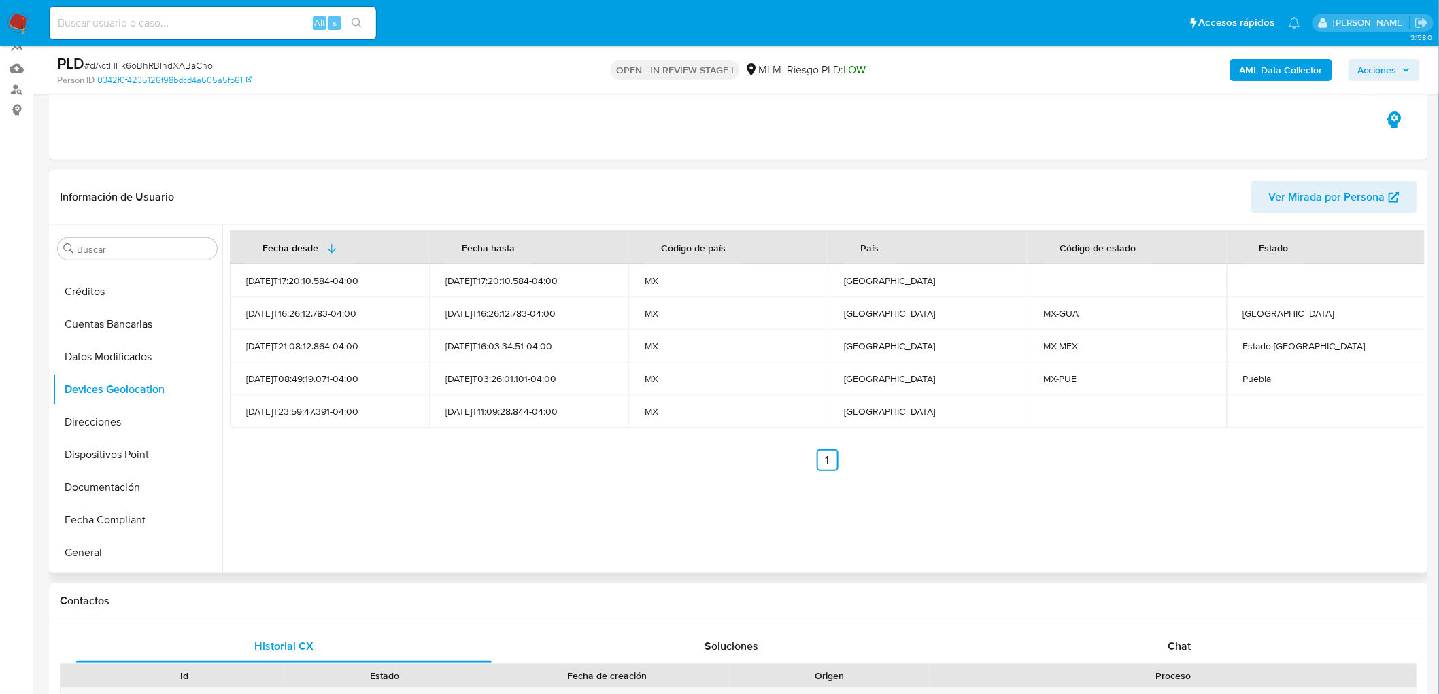
click at [588, 460] on ul "Anterior 1 Siguiente" at bounding box center [827, 461] width 1195 height 22
click at [1250, 308] on div "Guanajuato" at bounding box center [1326, 313] width 167 height 12
copy div "Guanajuato"
click at [1246, 365] on td "Puebla" at bounding box center [1326, 379] width 199 height 33
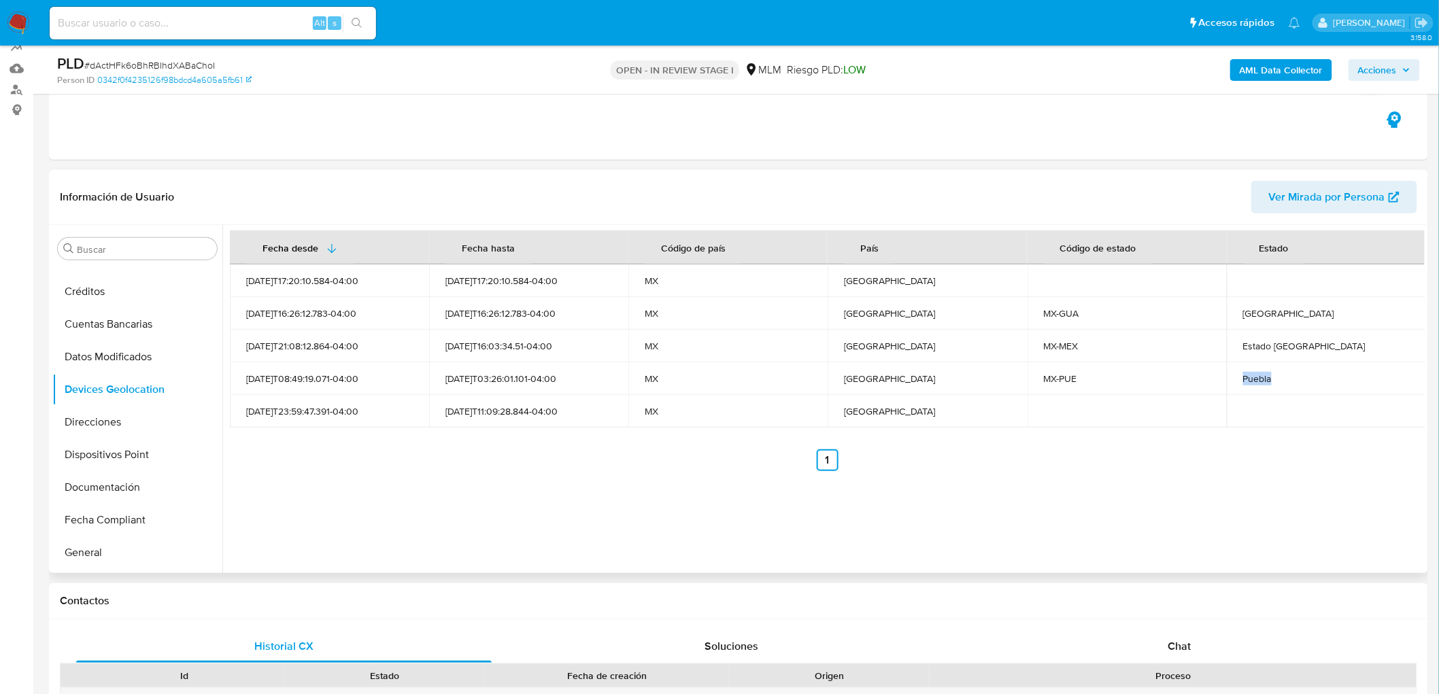
click at [1246, 365] on td "Puebla" at bounding box center [1326, 379] width 199 height 33
copy div "Puebla"
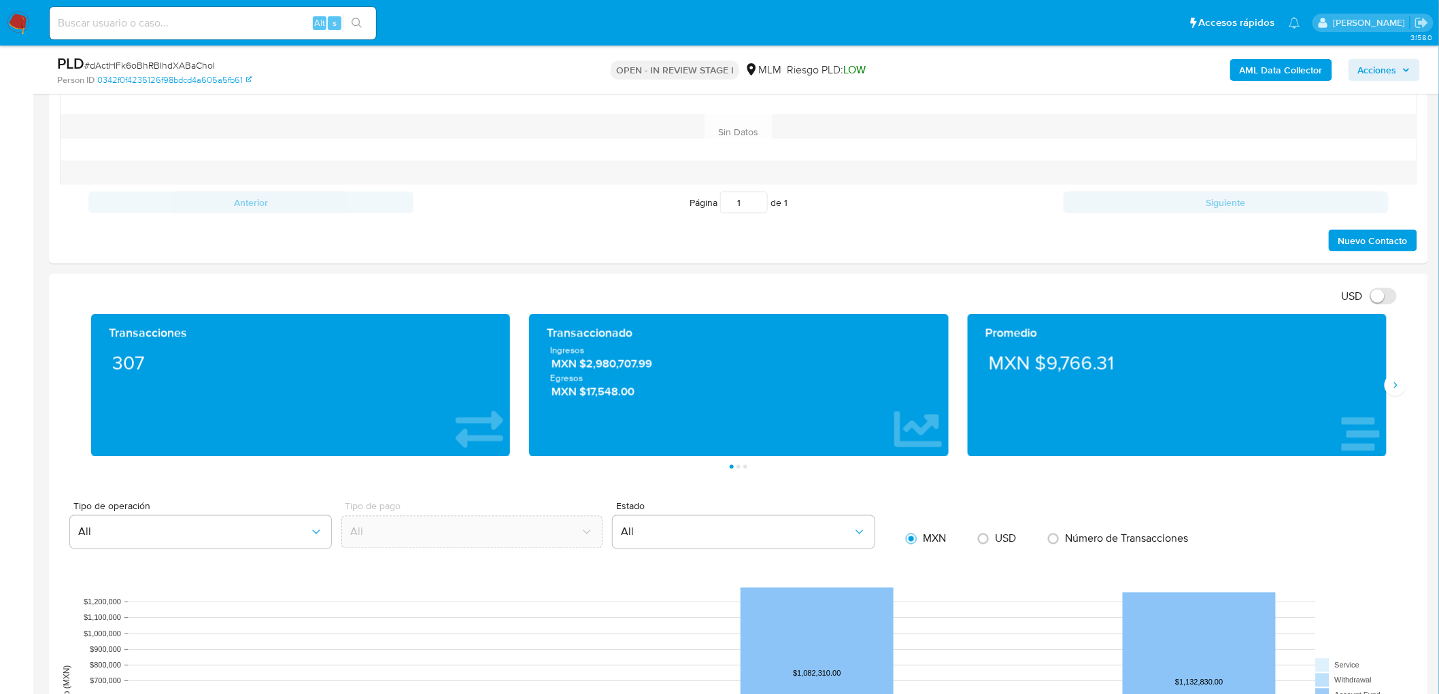
scroll to position [884, 0]
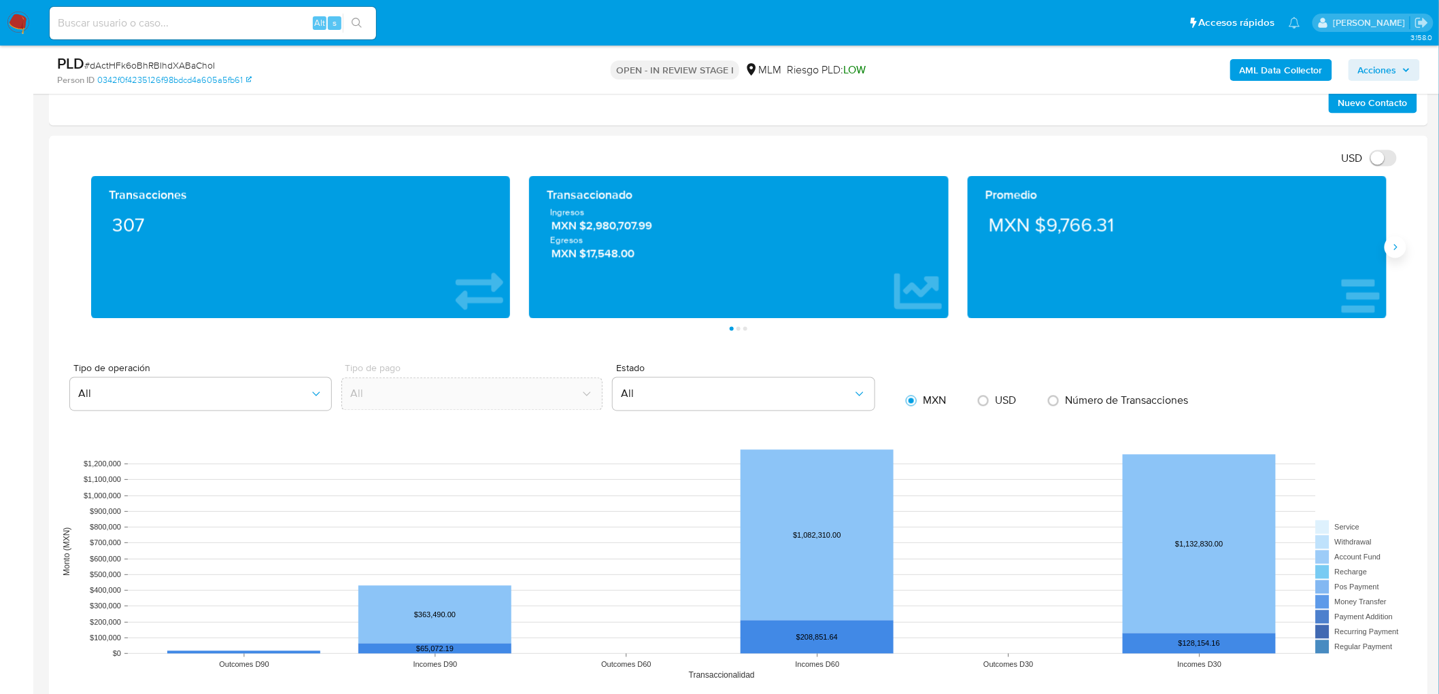
click at [1398, 248] on icon "Siguiente" at bounding box center [1395, 247] width 11 height 11
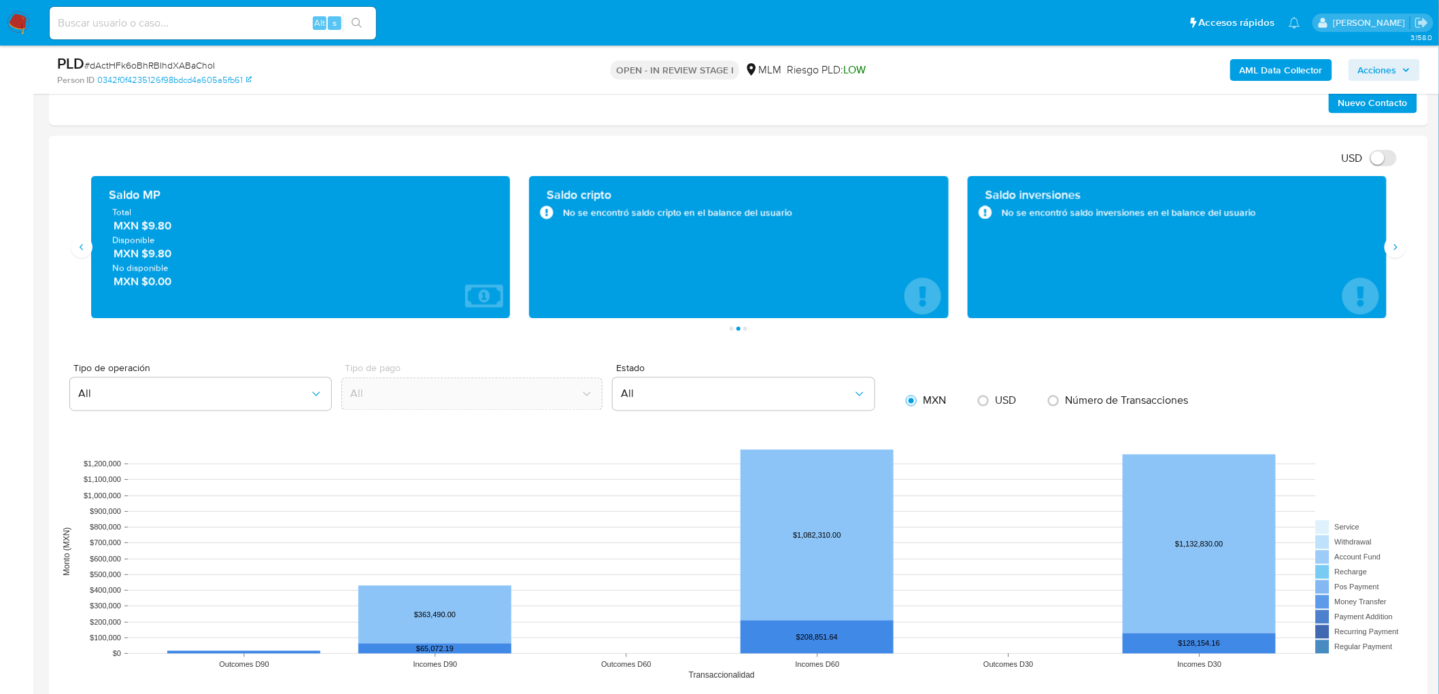
drag, startPoint x: 150, startPoint y: 254, endPoint x: 186, endPoint y: 258, distance: 37.0
click at [186, 258] on span "MXN $9.80" at bounding box center [302, 254] width 376 height 16
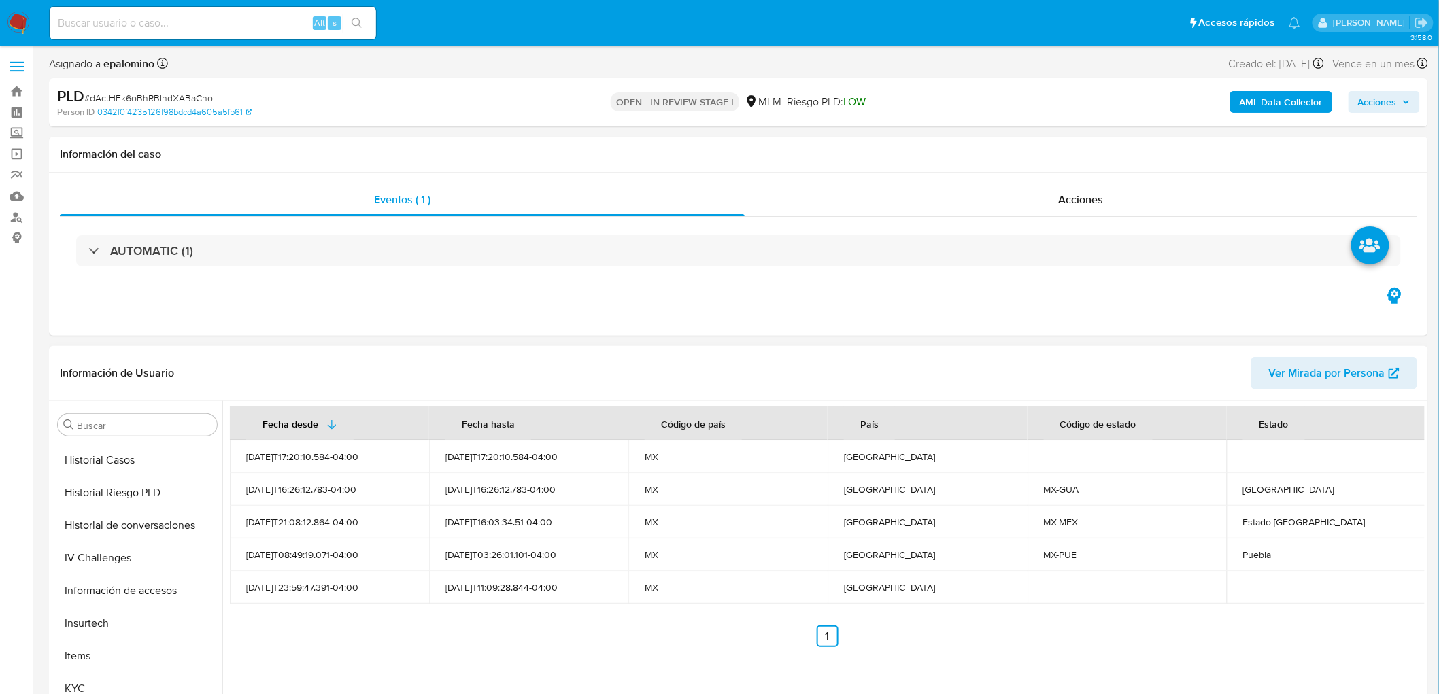
scroll to position [498, 0]
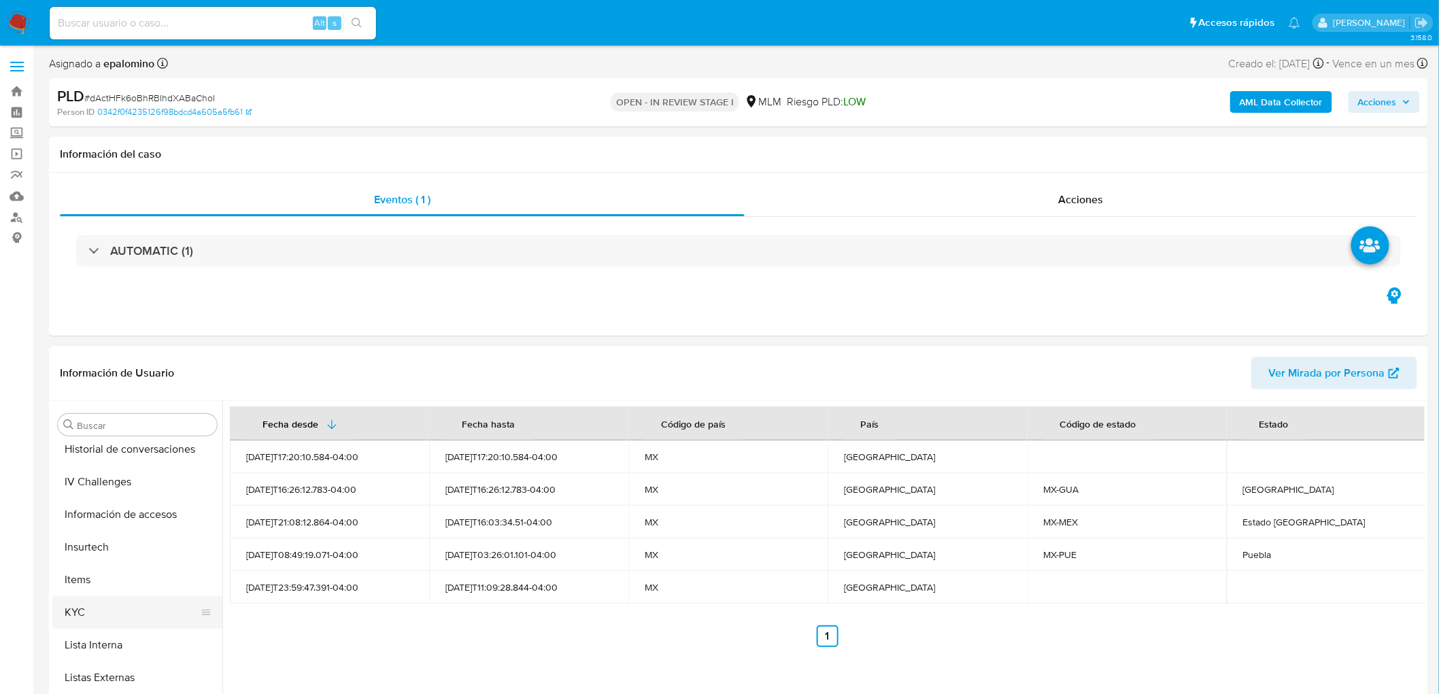
click at [82, 603] on button "KYC" at bounding box center [131, 613] width 159 height 33
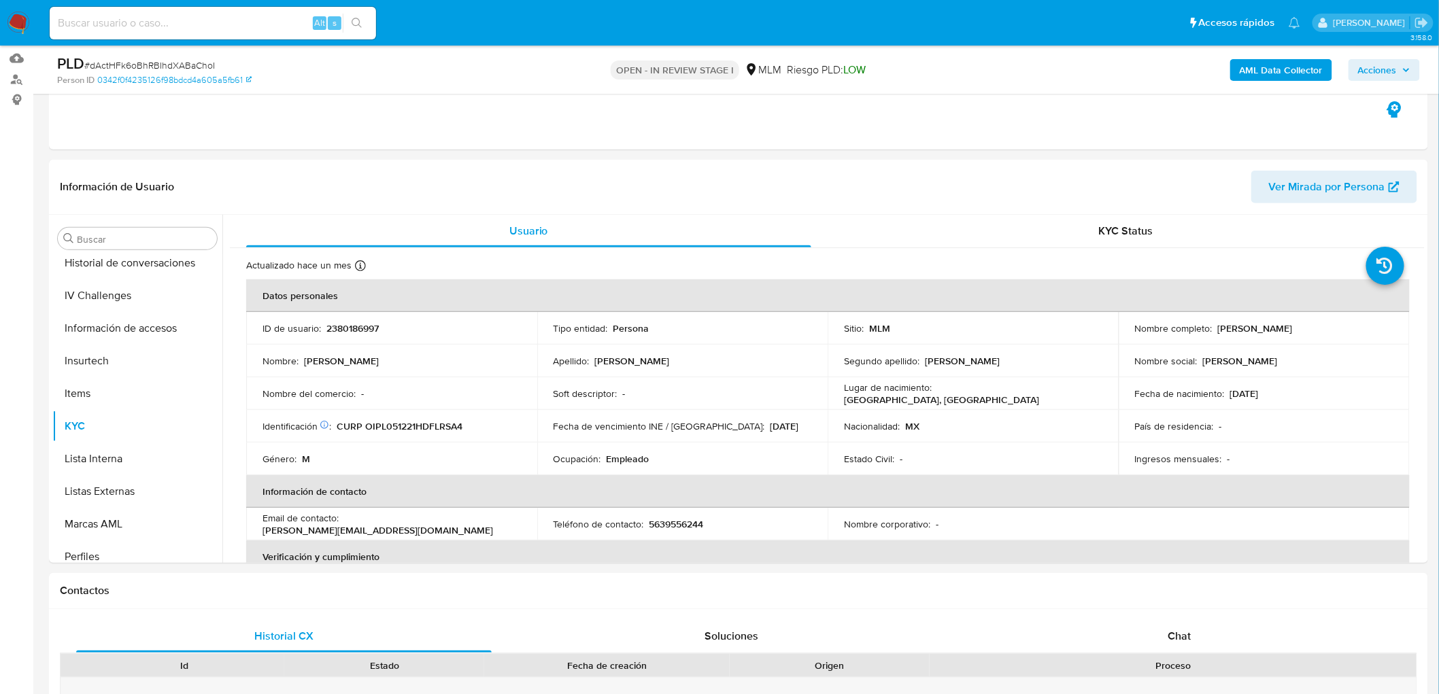
scroll to position [153, 0]
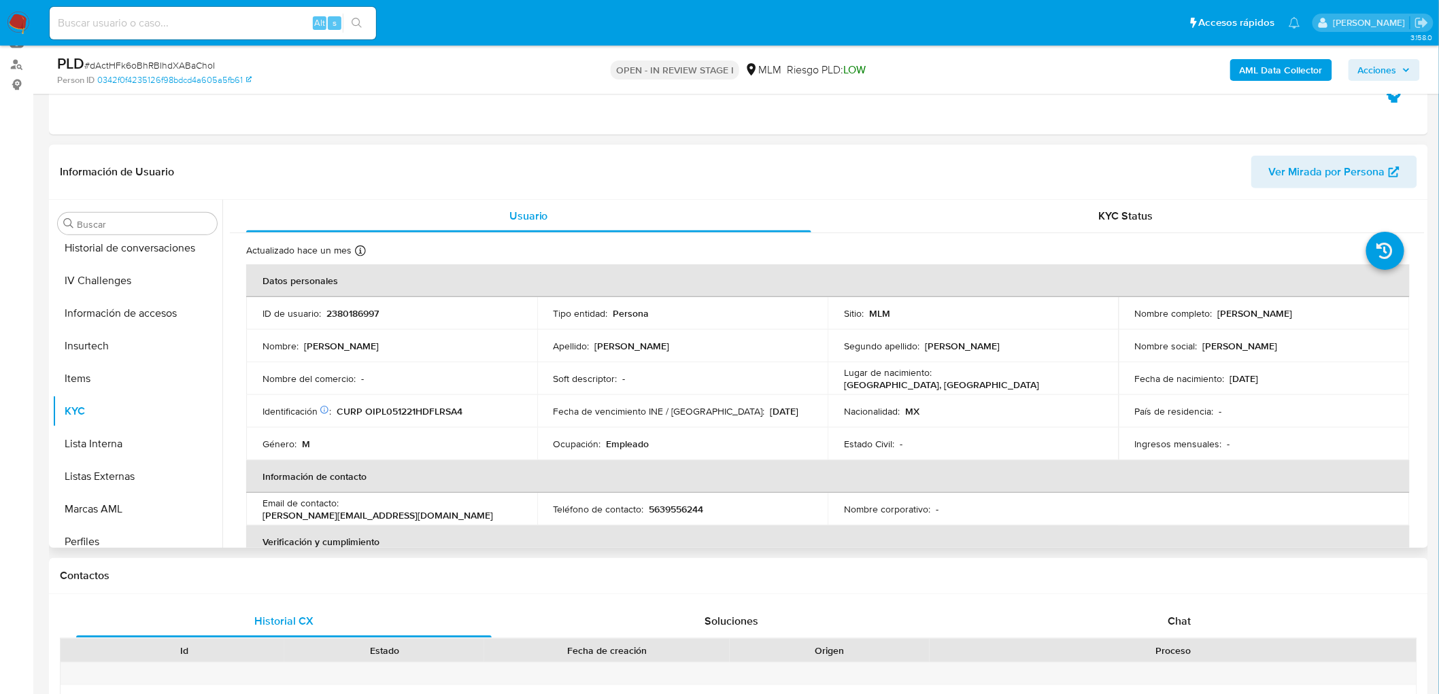
drag, startPoint x: 1330, startPoint y: 313, endPoint x: 1213, endPoint y: 313, distance: 116.3
click at [1213, 313] on div "Nombre completo : Luis Angel Olivares Perez" at bounding box center [1264, 313] width 258 height 12
copy p "Luis Angel Olivares Perez"
click at [482, 380] on div "Nombre del comercio : -" at bounding box center [392, 379] width 258 height 12
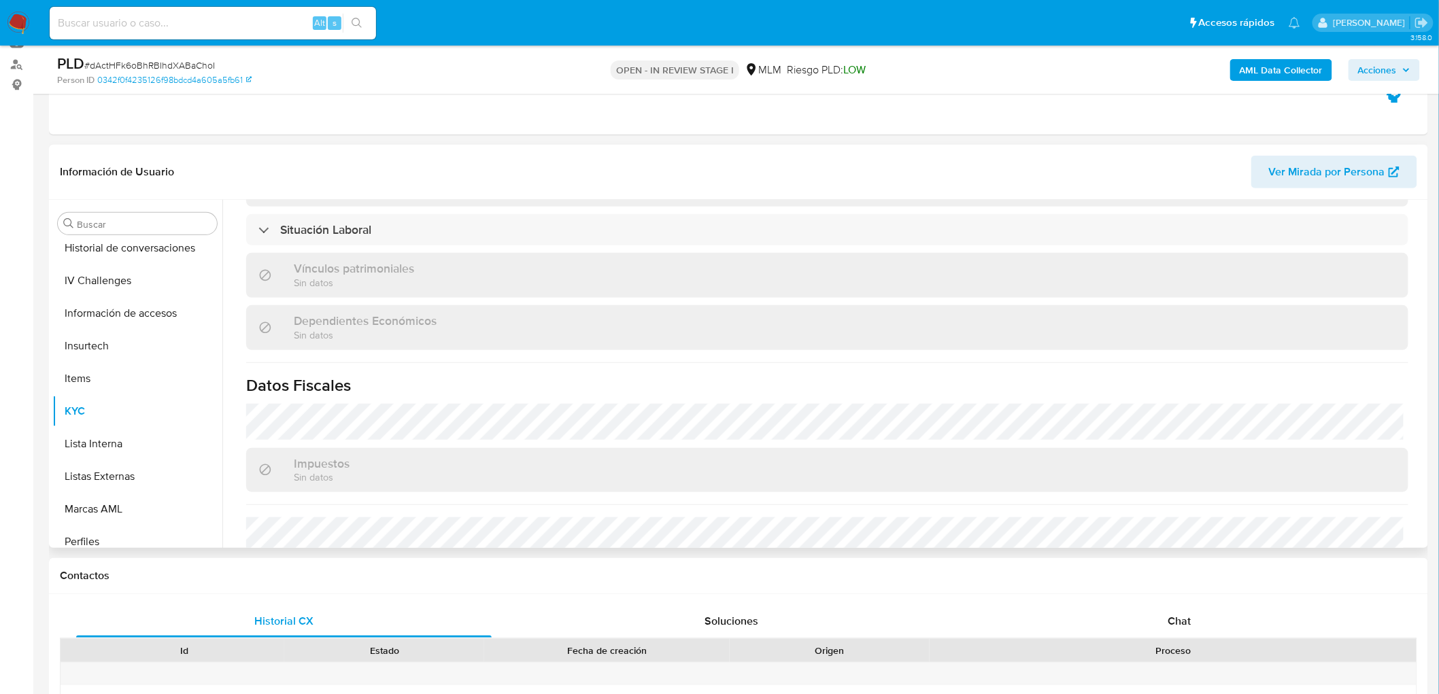
scroll to position [831, 0]
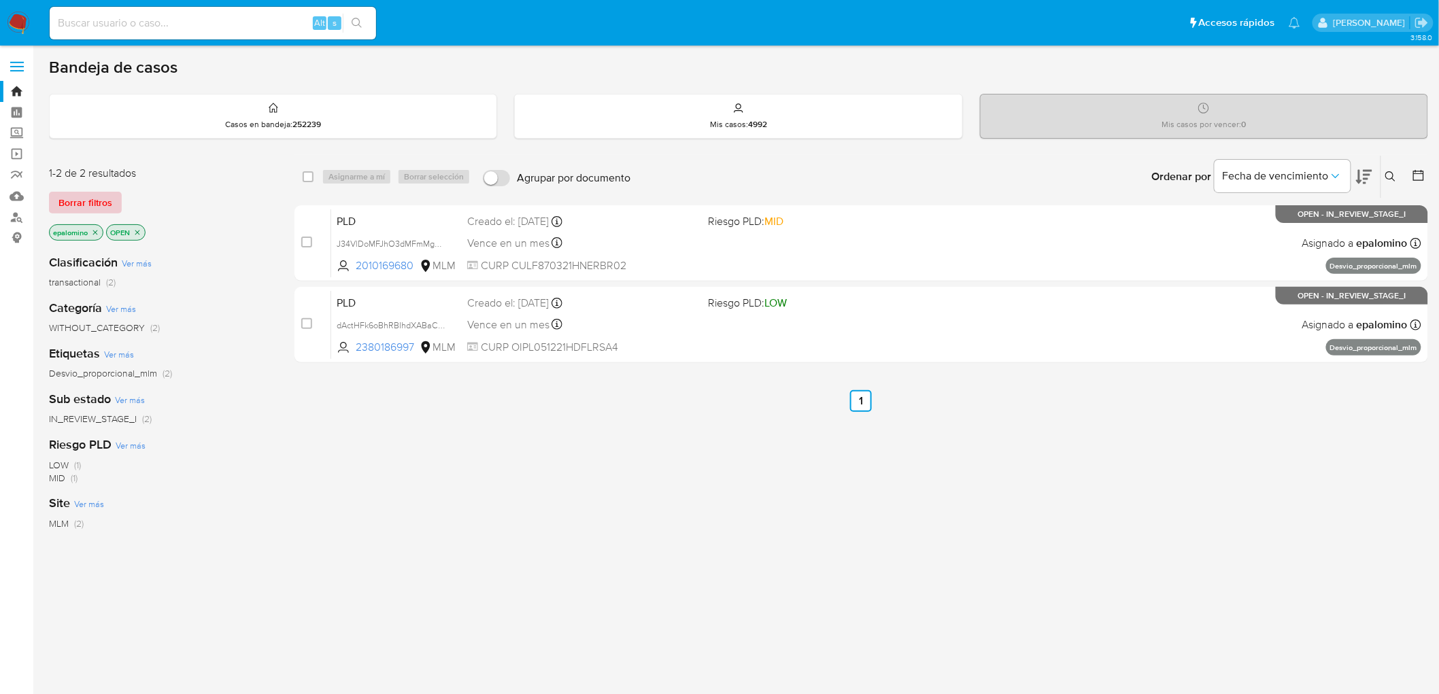
click at [90, 205] on span "Borrar filtros" at bounding box center [85, 202] width 54 height 19
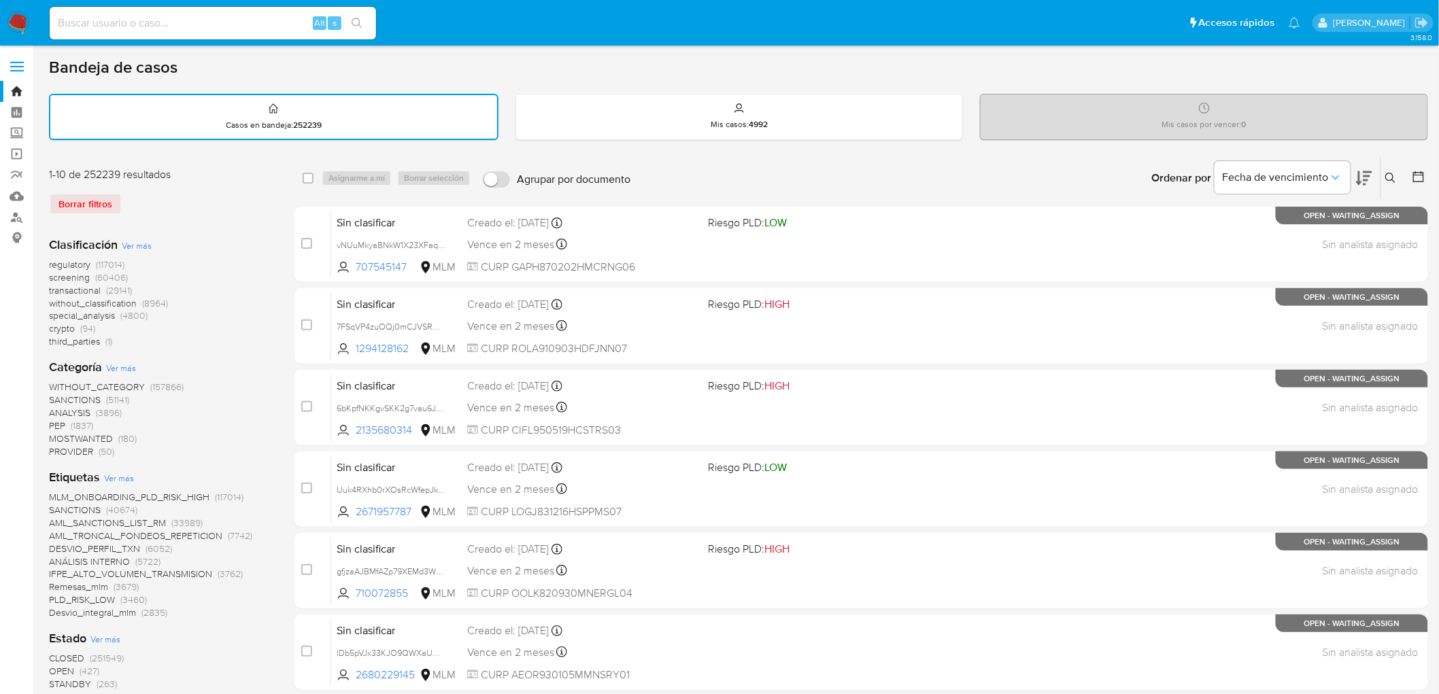
click at [1392, 173] on icon at bounding box center [1391, 178] width 10 height 10
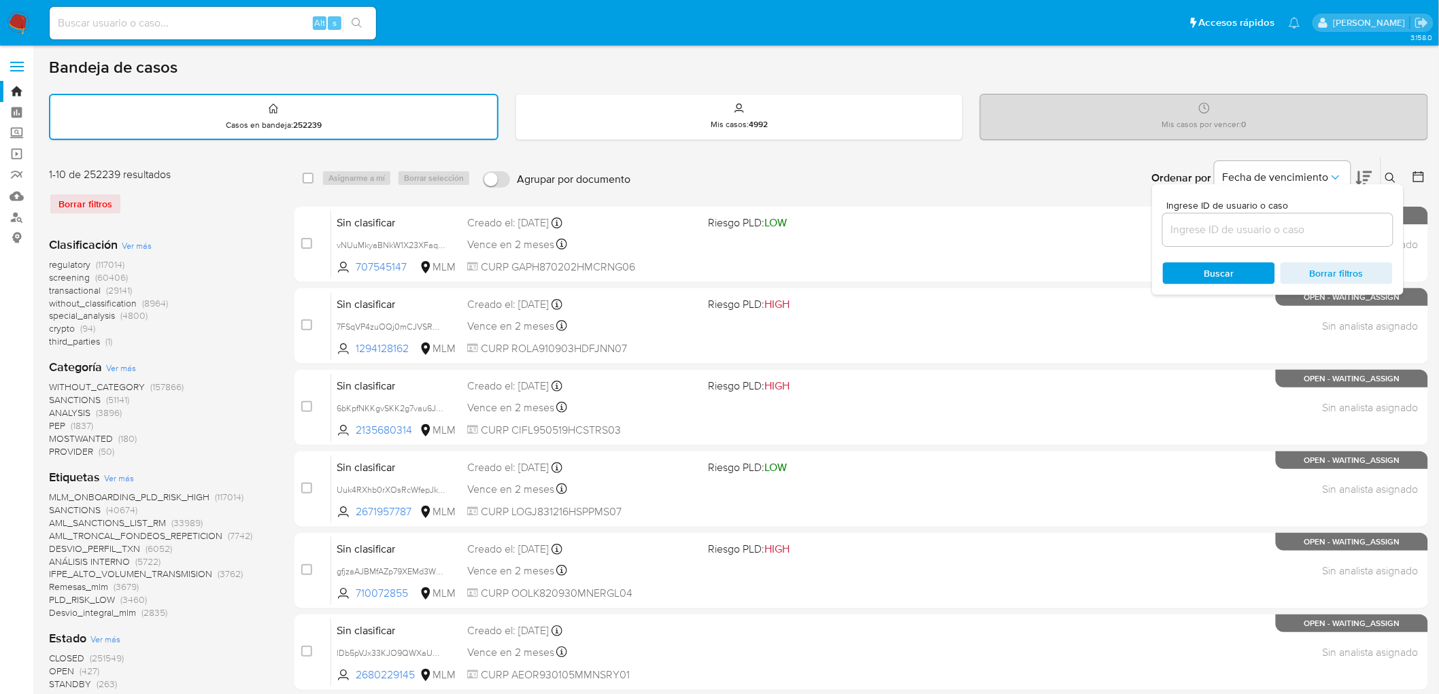
click at [1237, 229] on input at bounding box center [1278, 230] width 230 height 18
type input "2380186997"
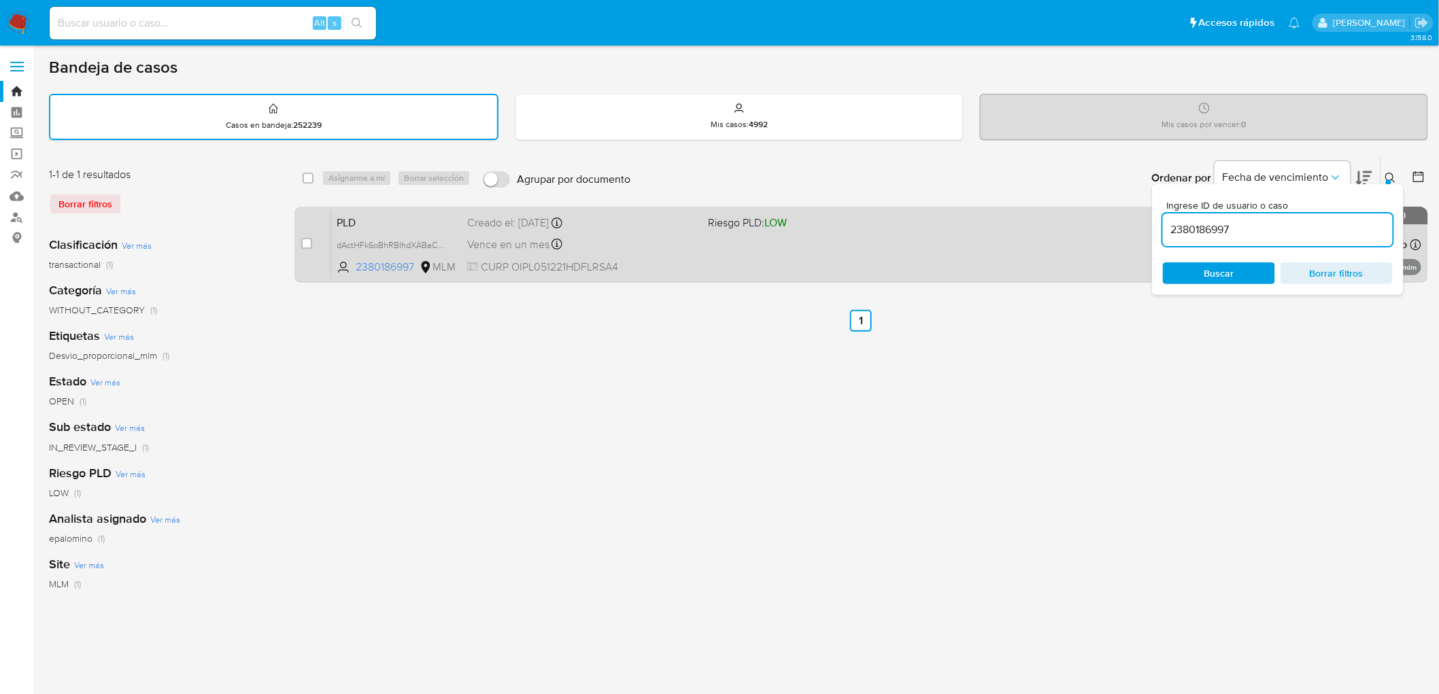
click at [363, 221] on span "PLD" at bounding box center [397, 222] width 120 height 18
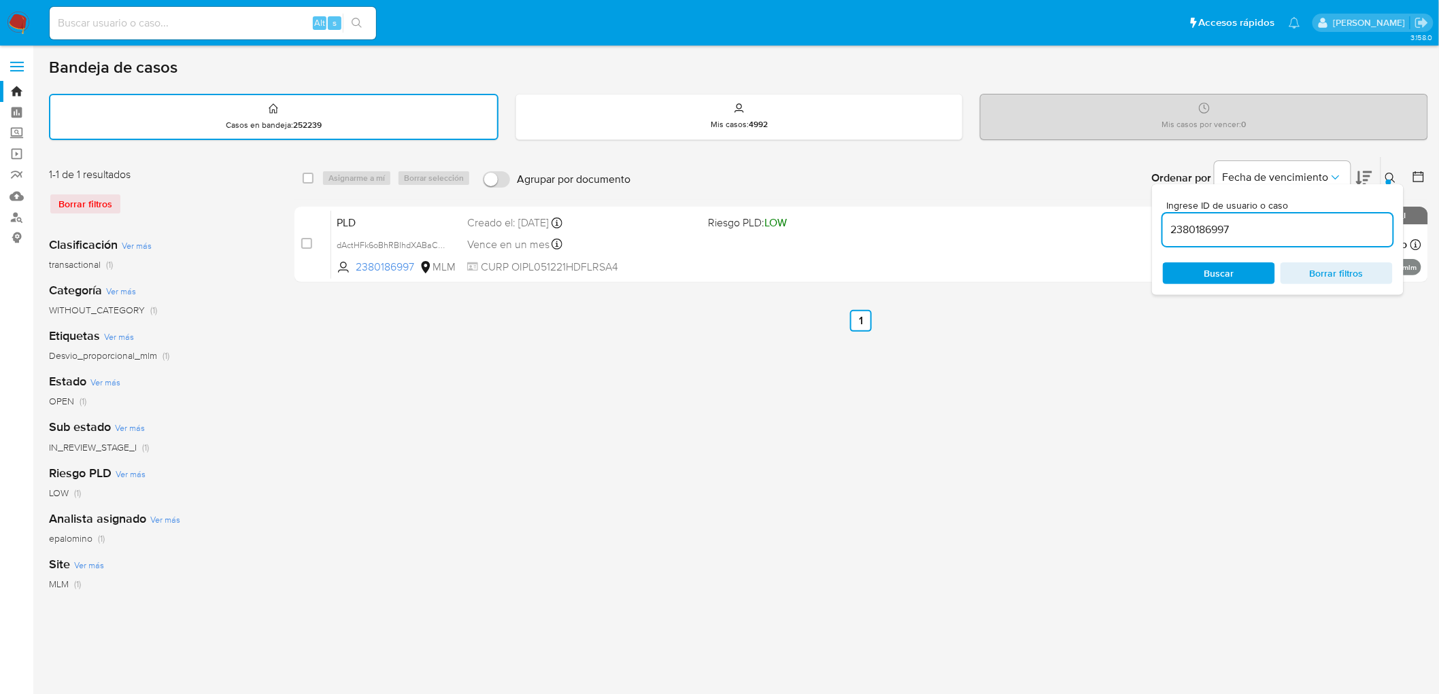
click at [17, 28] on img at bounding box center [18, 23] width 23 height 23
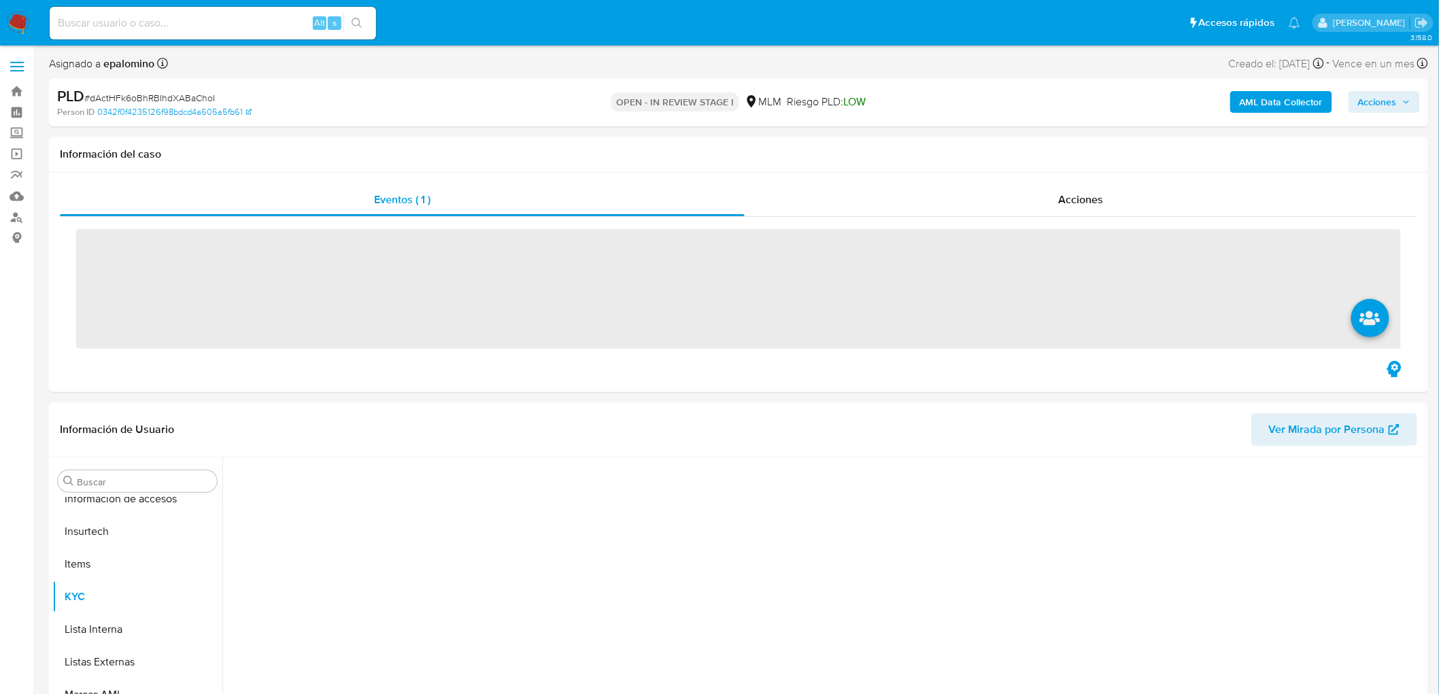
scroll to position [574, 0]
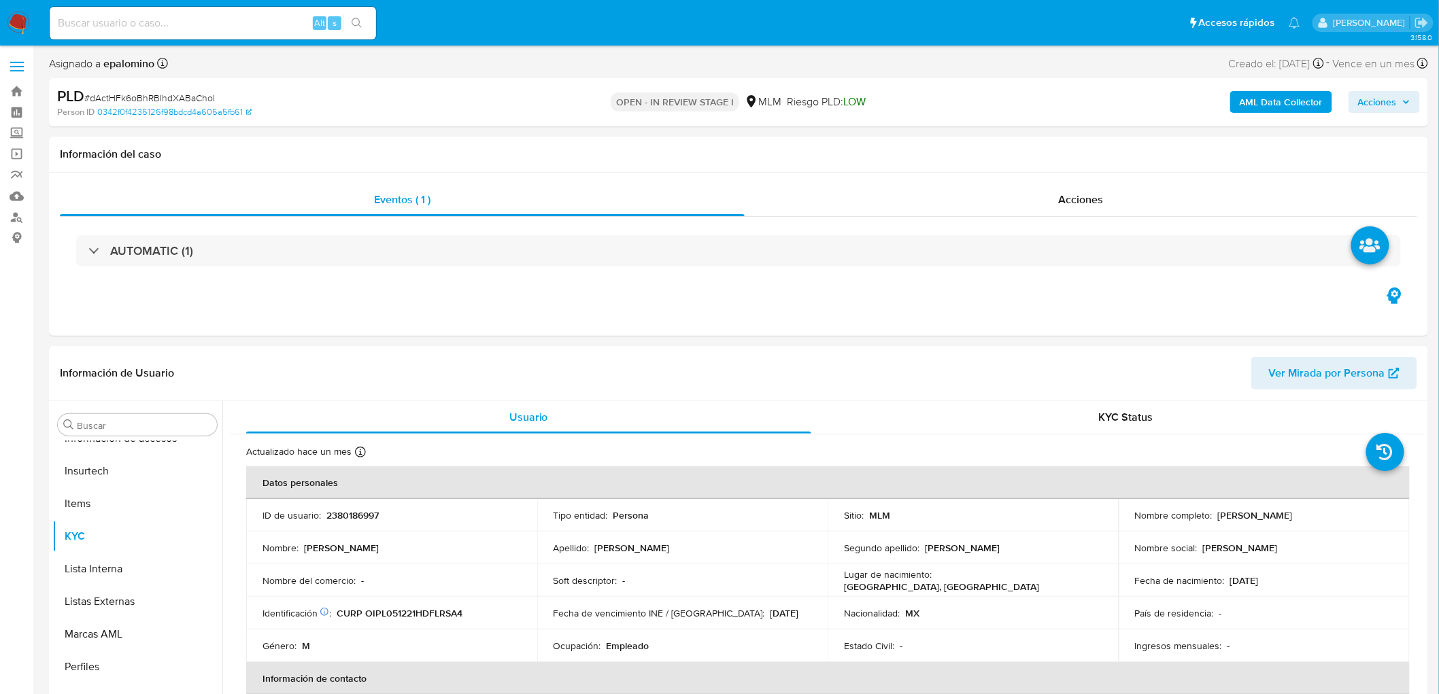
select select "10"
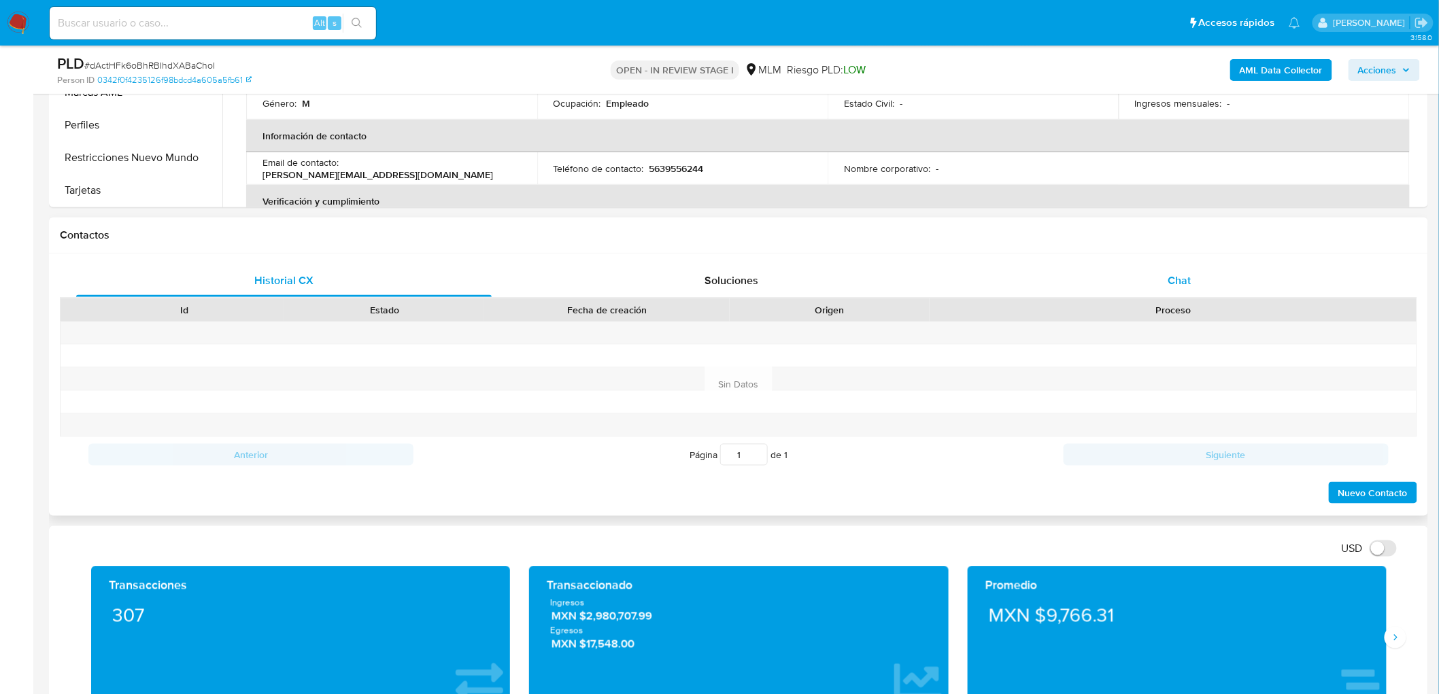
click at [1201, 276] on div "Chat" at bounding box center [1180, 281] width 416 height 33
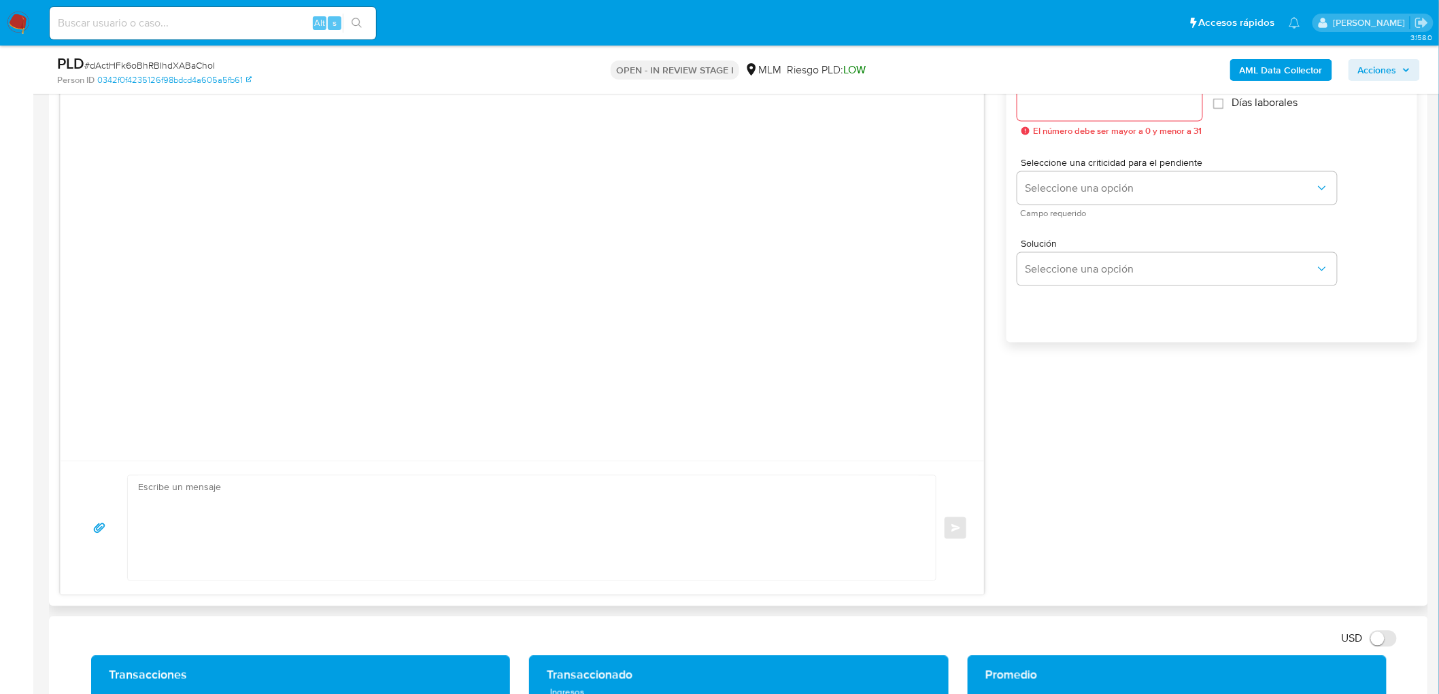
scroll to position [721, 0]
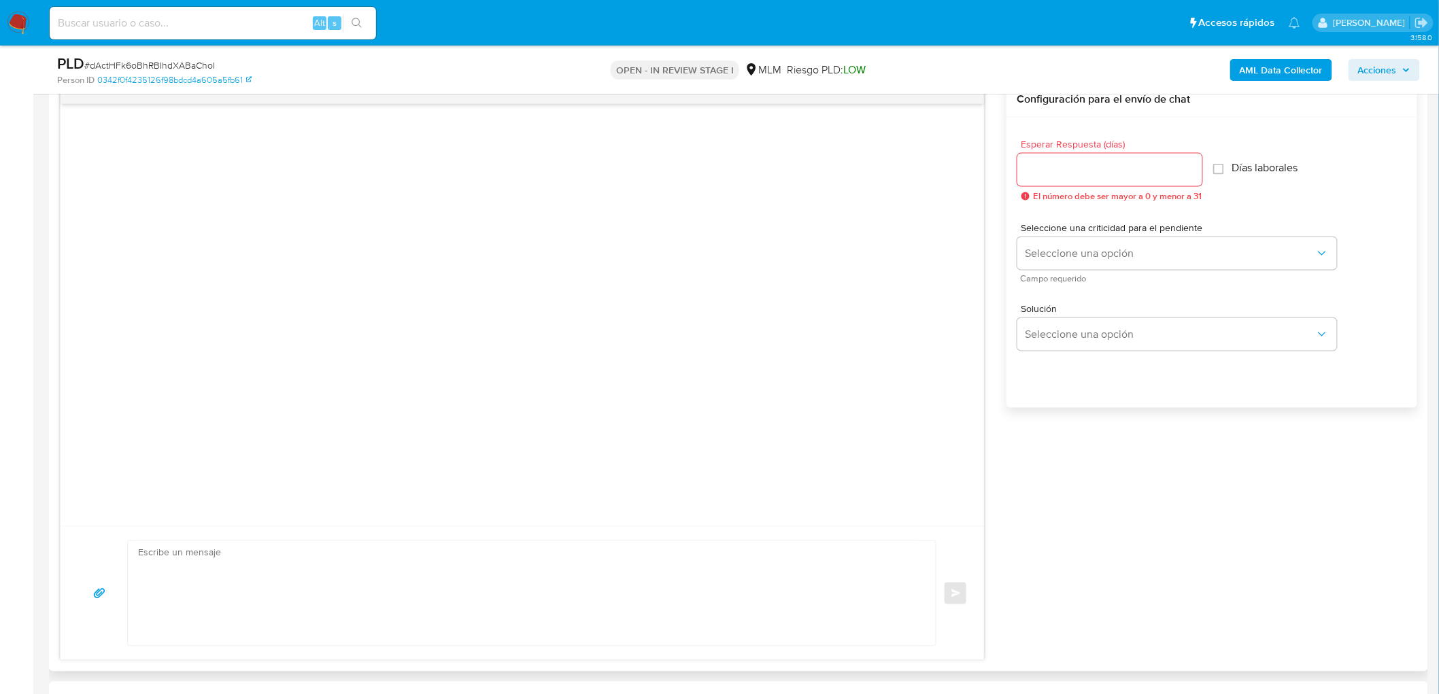
click at [1078, 177] on input "Esperar Respuesta (días)" at bounding box center [1110, 170] width 185 height 18
type input "5"
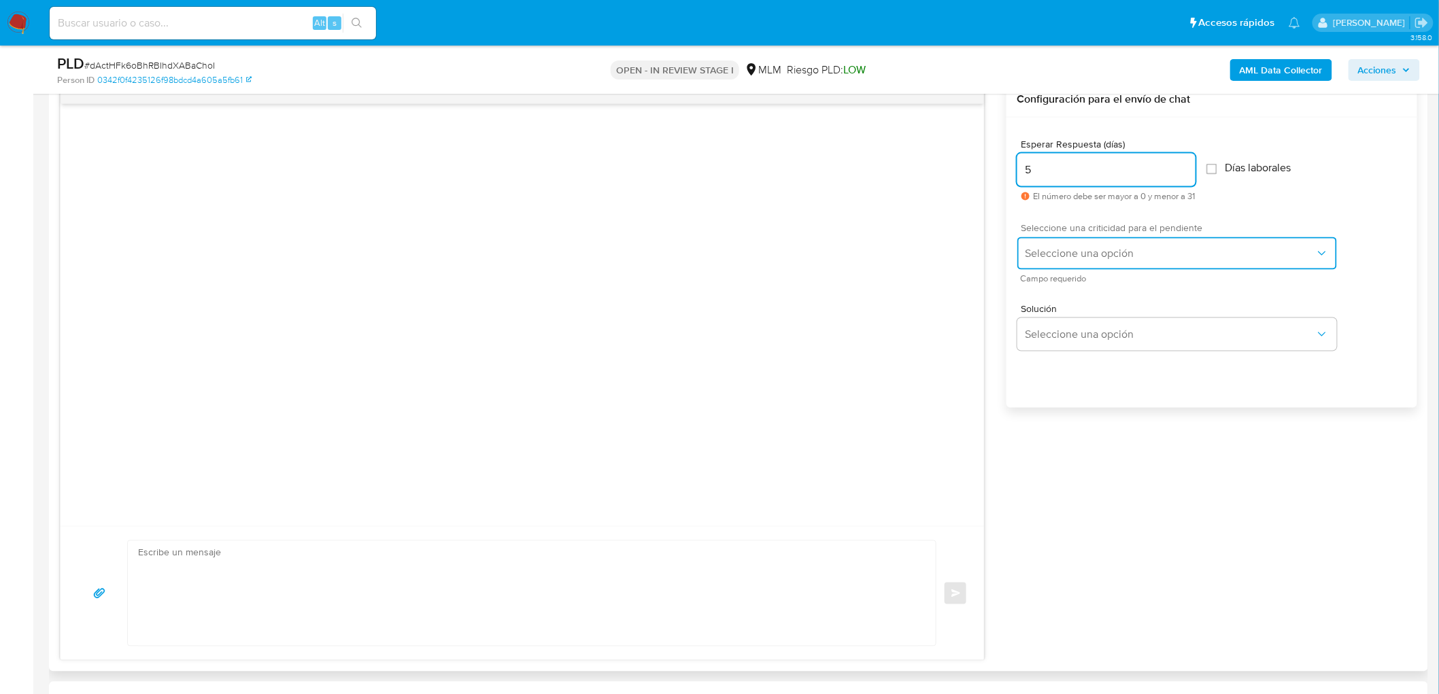
click at [1098, 253] on span "Seleccione una opción" at bounding box center [1171, 254] width 290 height 14
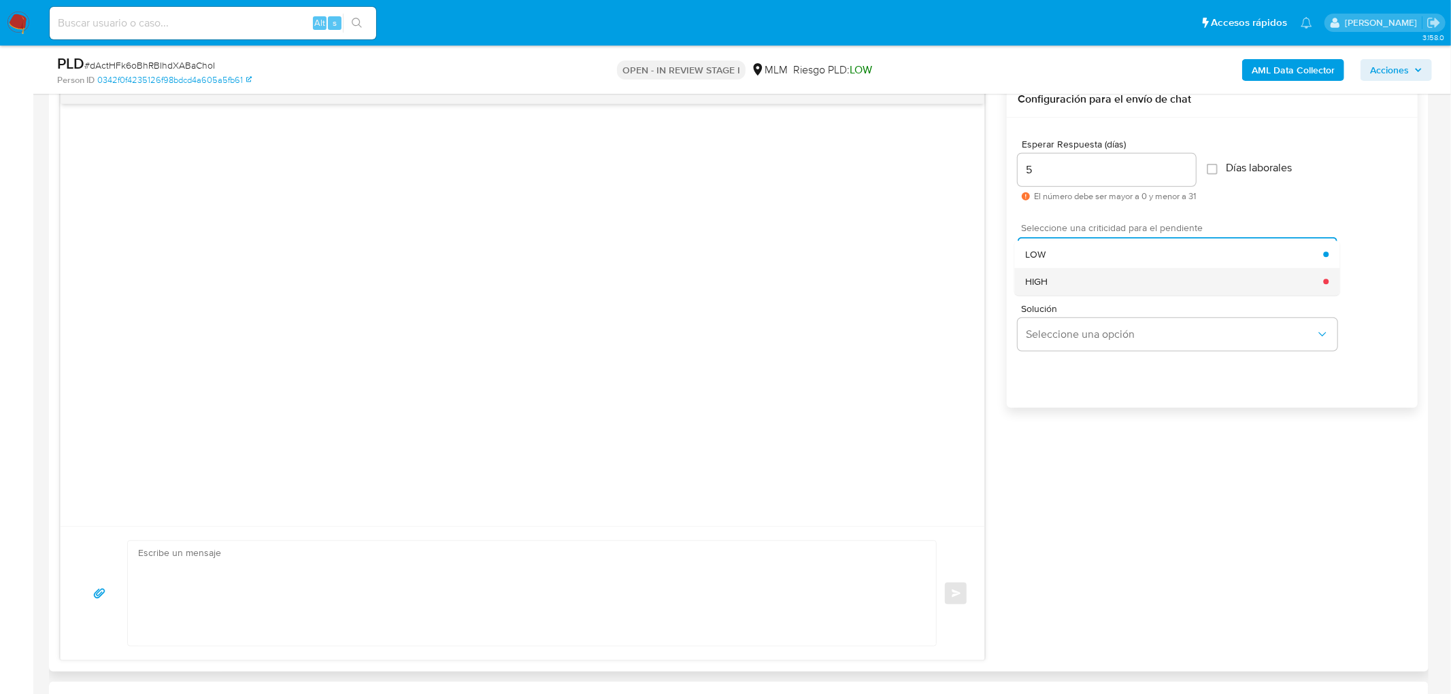
click at [1084, 282] on div "HIGH" at bounding box center [1174, 281] width 298 height 27
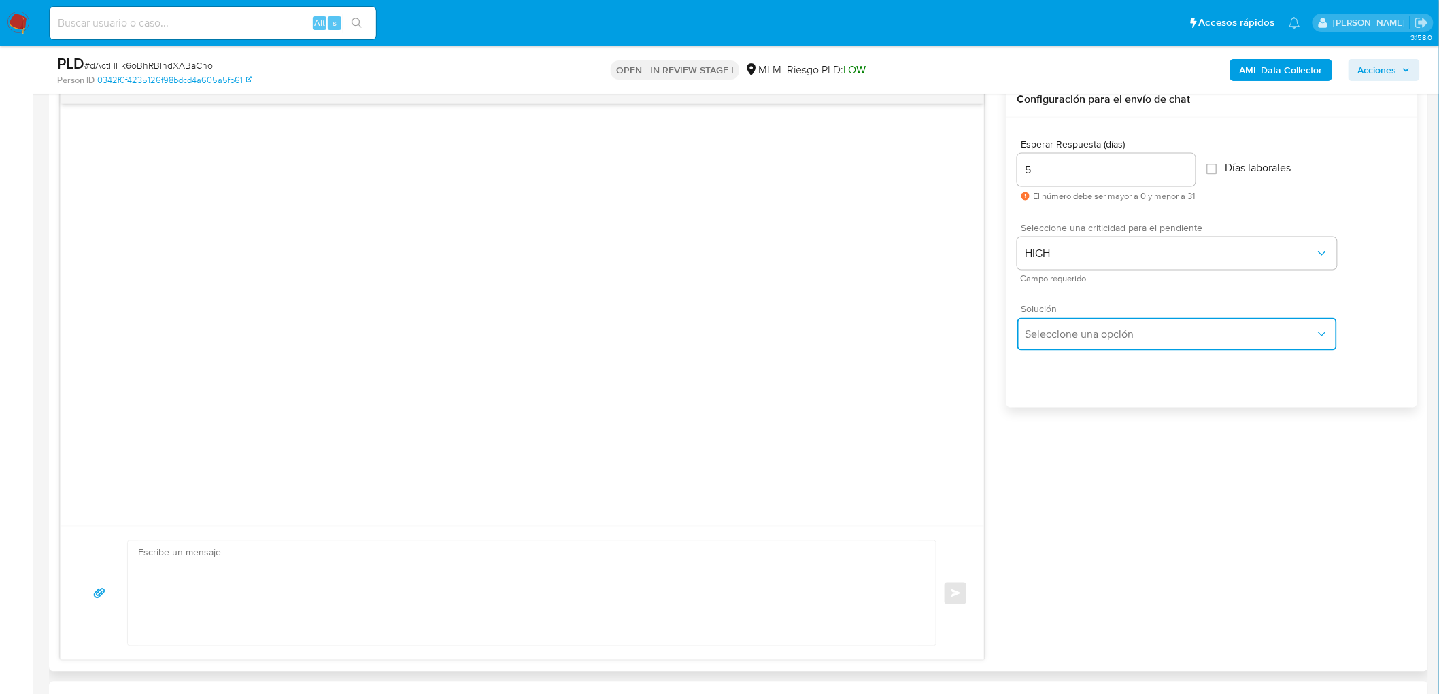
click at [1078, 346] on button "Seleccione una opción" at bounding box center [1178, 334] width 320 height 33
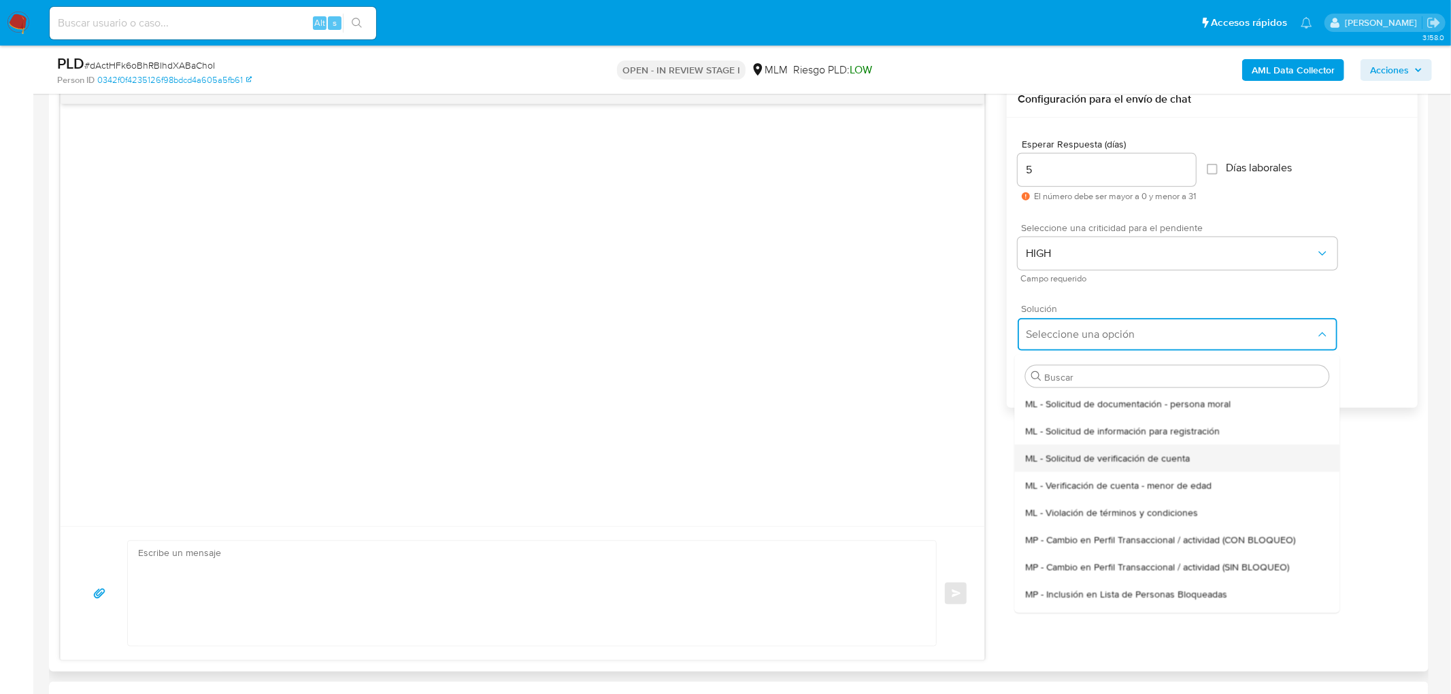
click at [1088, 446] on div "ML - Solicitud de verificación de cuenta" at bounding box center [1176, 457] width 303 height 27
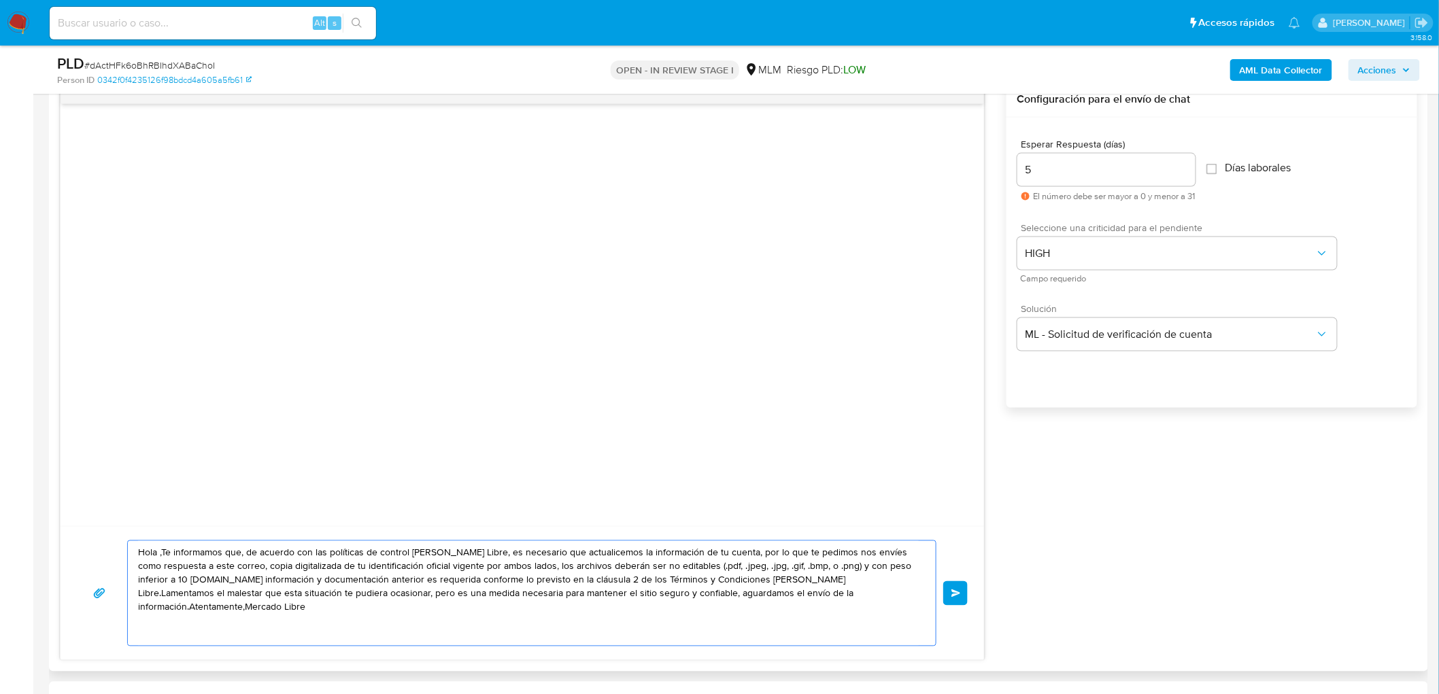
drag, startPoint x: 869, startPoint y: 606, endPoint x: 105, endPoint y: 527, distance: 767.9
click at [105, 526] on div "Hola ,Te informamos que, de acuerdo con las políticas de control de Mercado Lib…" at bounding box center [523, 593] width 924 height 134
paste textarea "Estimado Luis Angel Olivares Perez. Te comunicamos que se ha identificado un ca…"
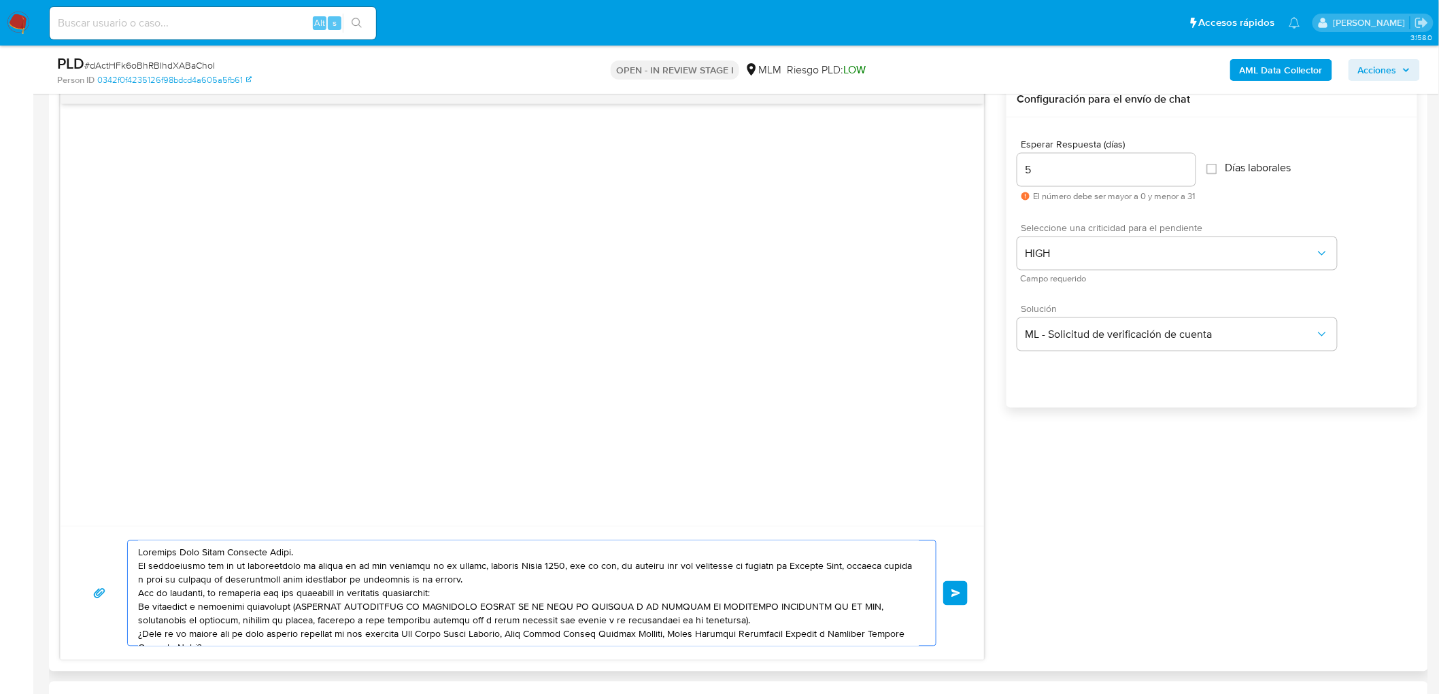
scroll to position [46, 0]
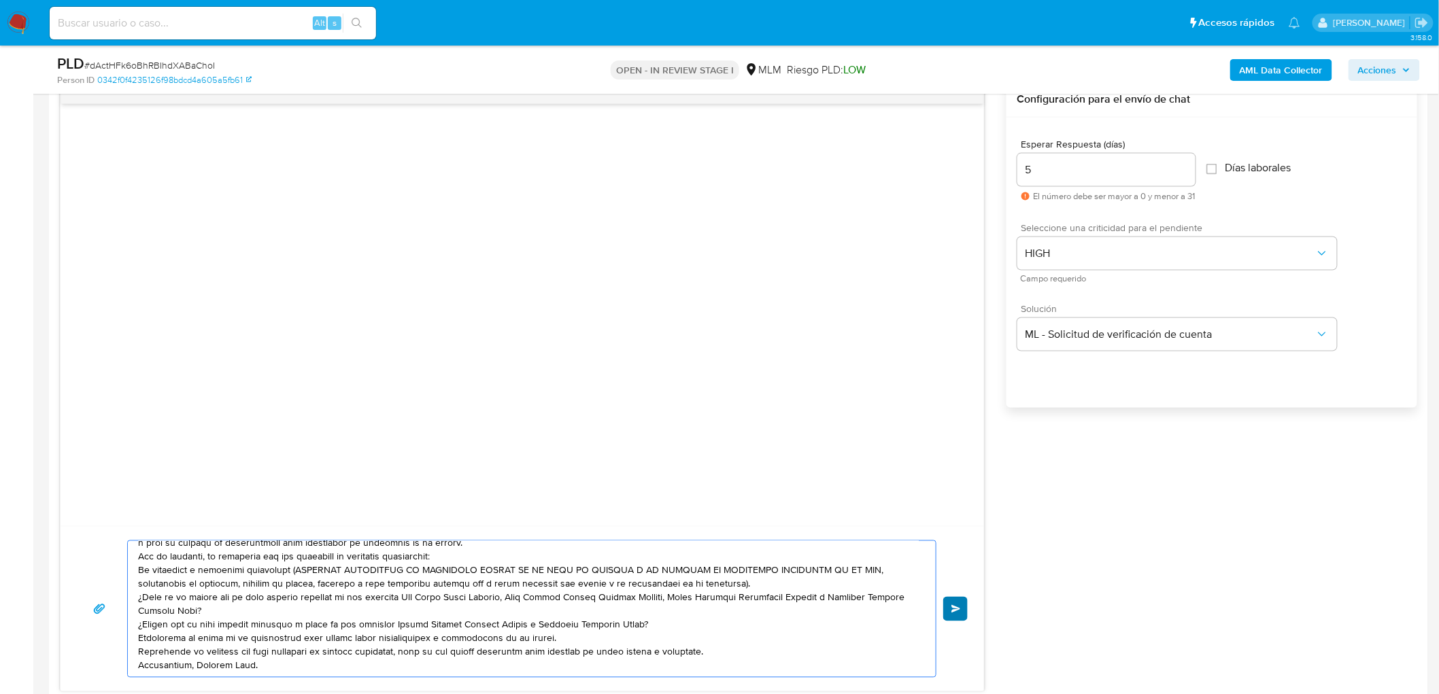
type textarea "Estimado Luis Angel Olivares Perez. Te comunicamos que se ha identificado un ca…"
click at [958, 607] on span "Enviar" at bounding box center [957, 609] width 10 height 8
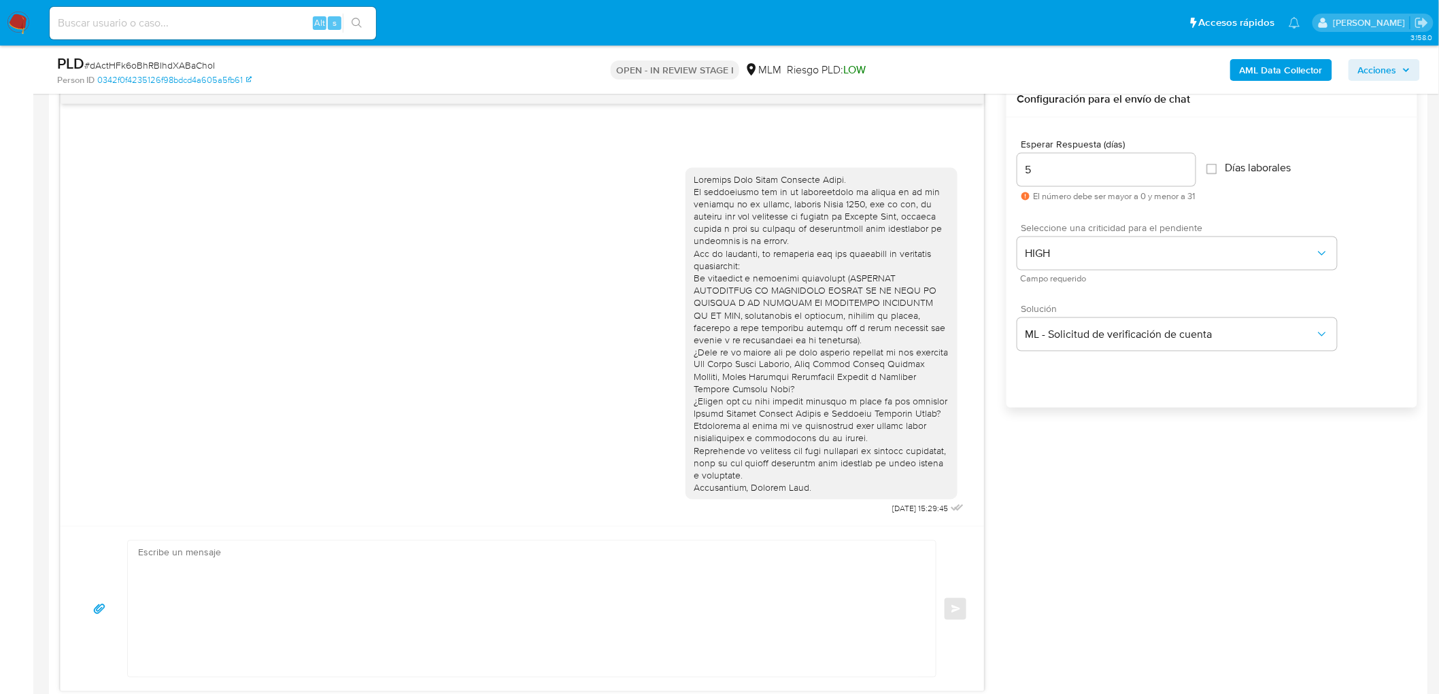
scroll to position [0, 0]
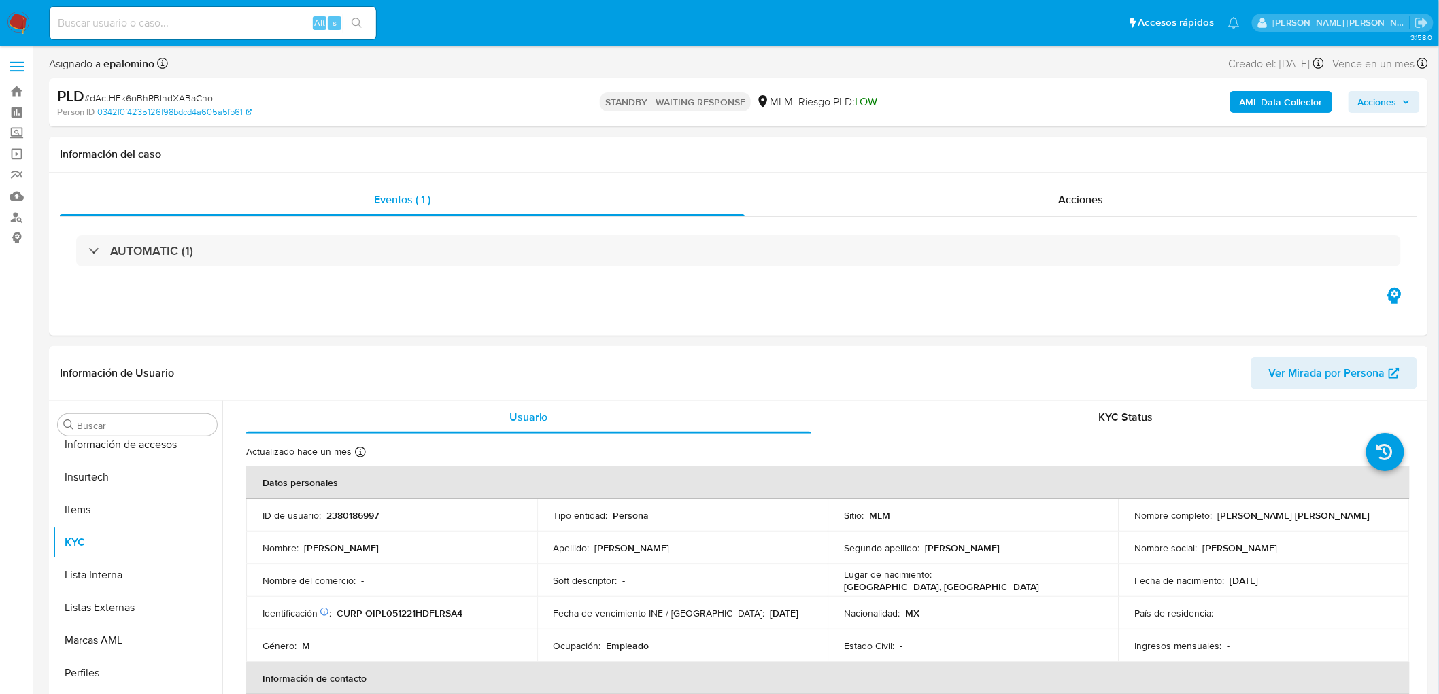
select select "10"
click at [182, 93] on span "# dActHFk6oBhRBIhdXABaChoI" at bounding box center [149, 98] width 131 height 14
copy span "dActHFk6oBhRBIhdXABaChoI"
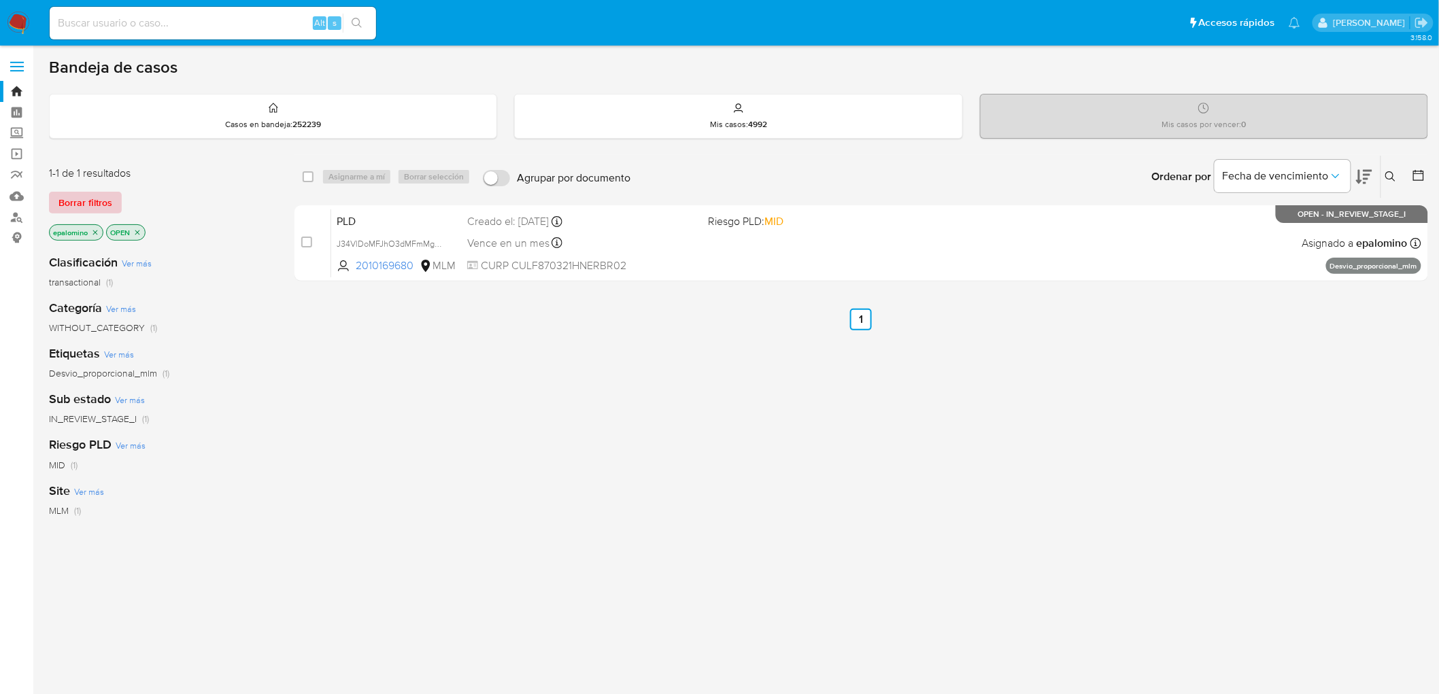
click at [101, 207] on span "Borrar filtros" at bounding box center [85, 202] width 54 height 19
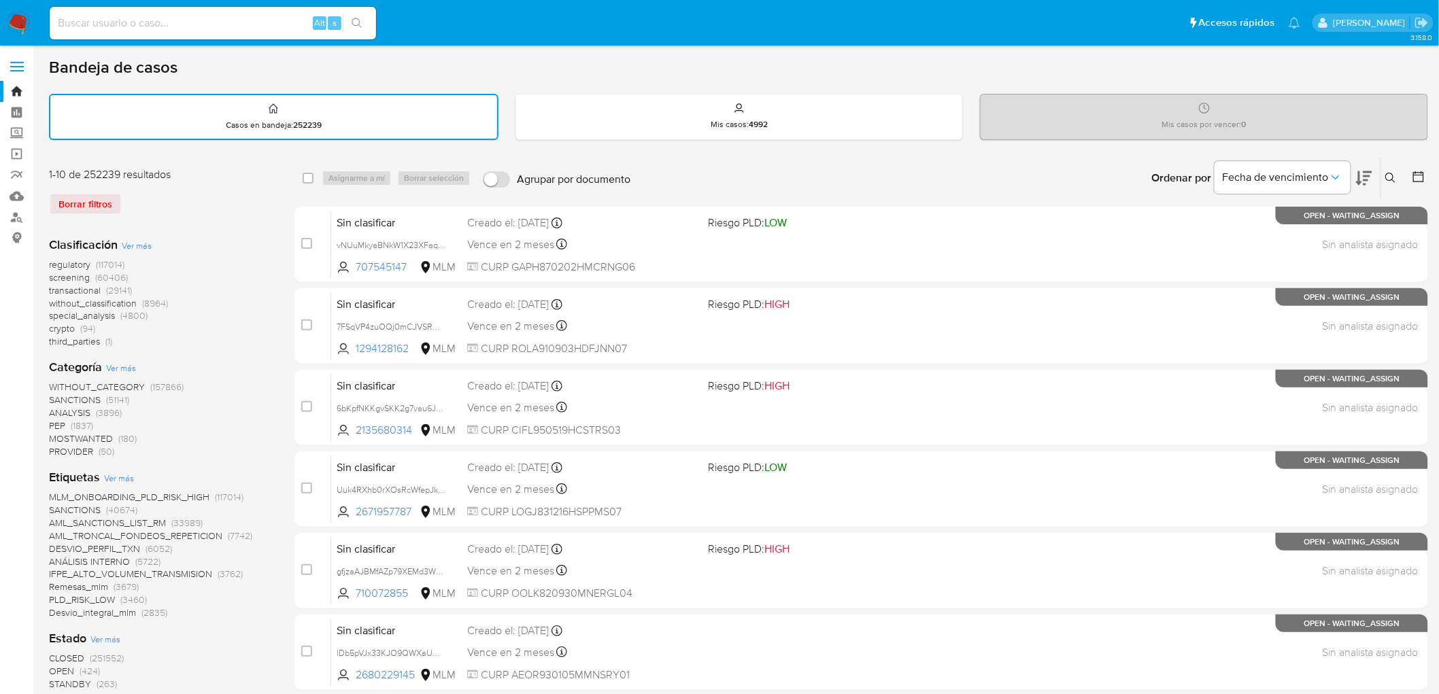
click at [254, 265] on div "regulatory (117014) screening (60406) transactional (29141) without_classificat…" at bounding box center [161, 303] width 224 height 90
click at [24, 22] on img at bounding box center [18, 23] width 23 height 23
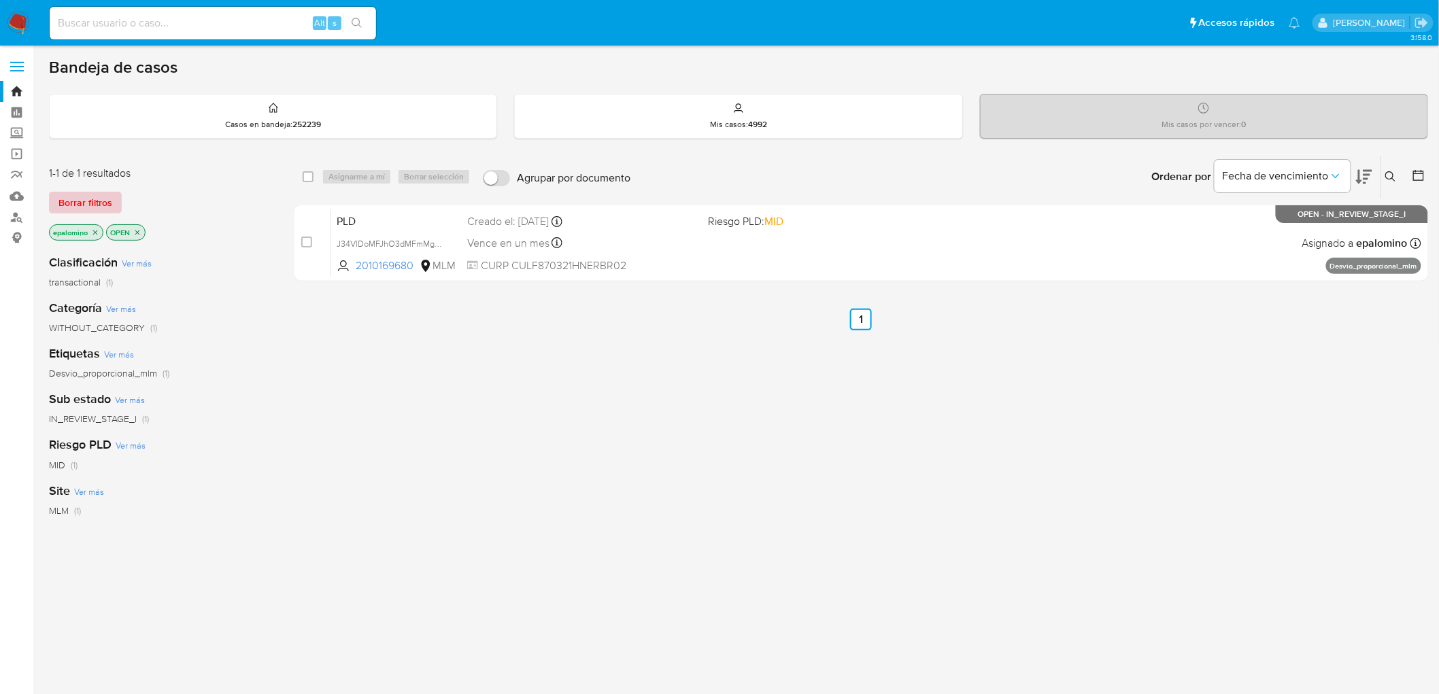
click at [64, 193] on span "Borrar filtros" at bounding box center [85, 202] width 54 height 19
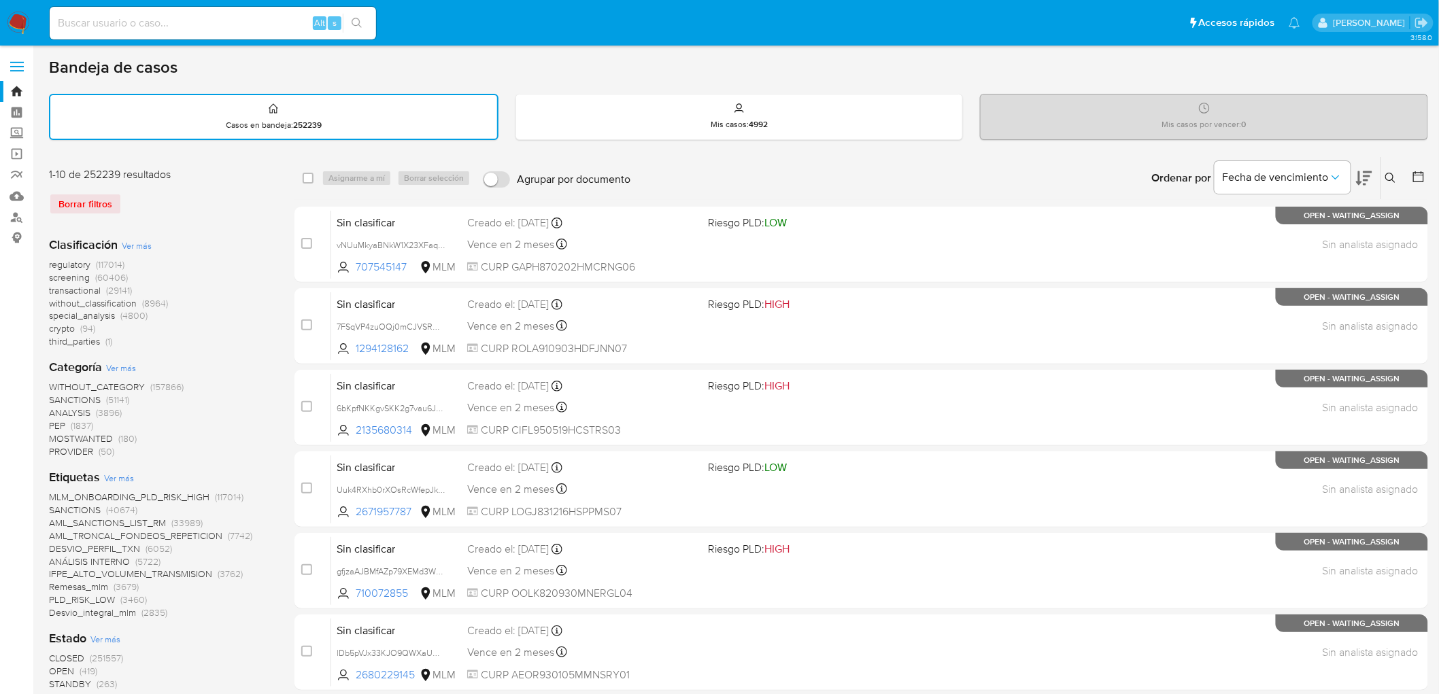
click at [1386, 174] on icon at bounding box center [1391, 178] width 11 height 11
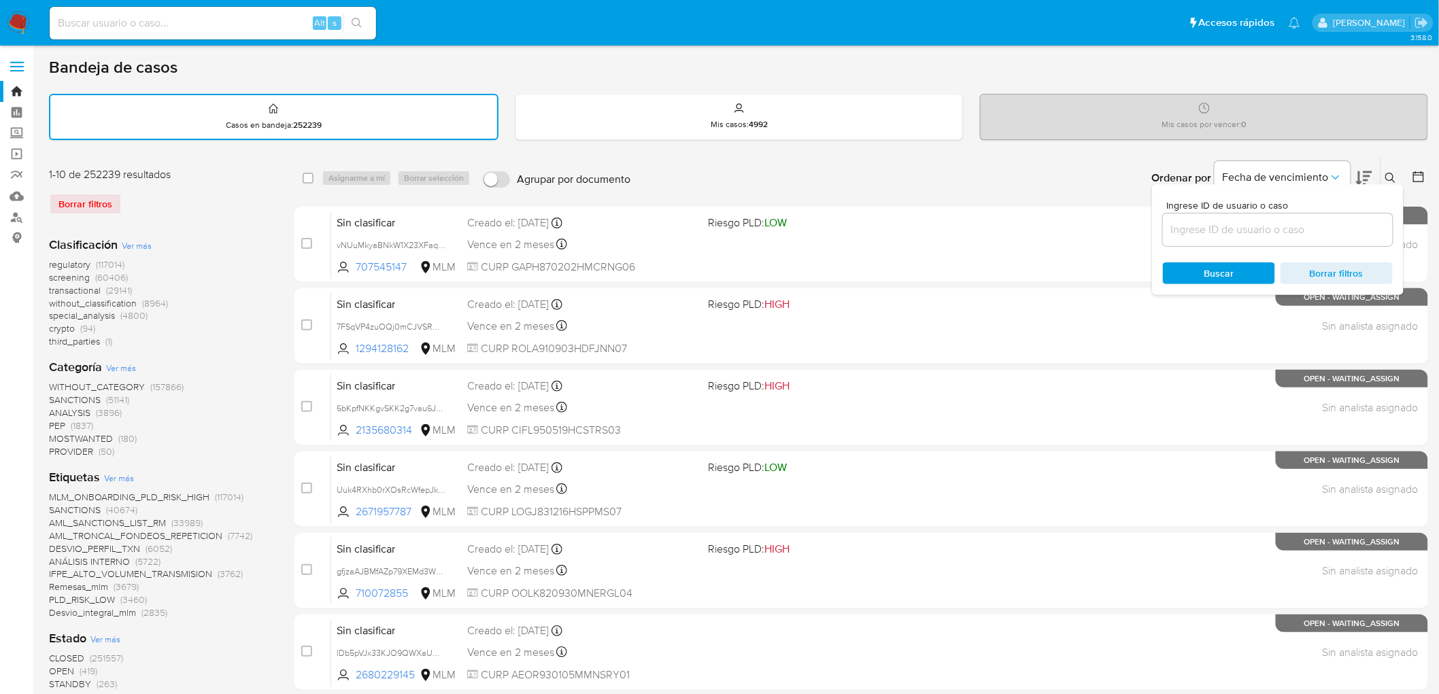
click at [1200, 227] on input at bounding box center [1278, 230] width 230 height 18
type input "2010169680"
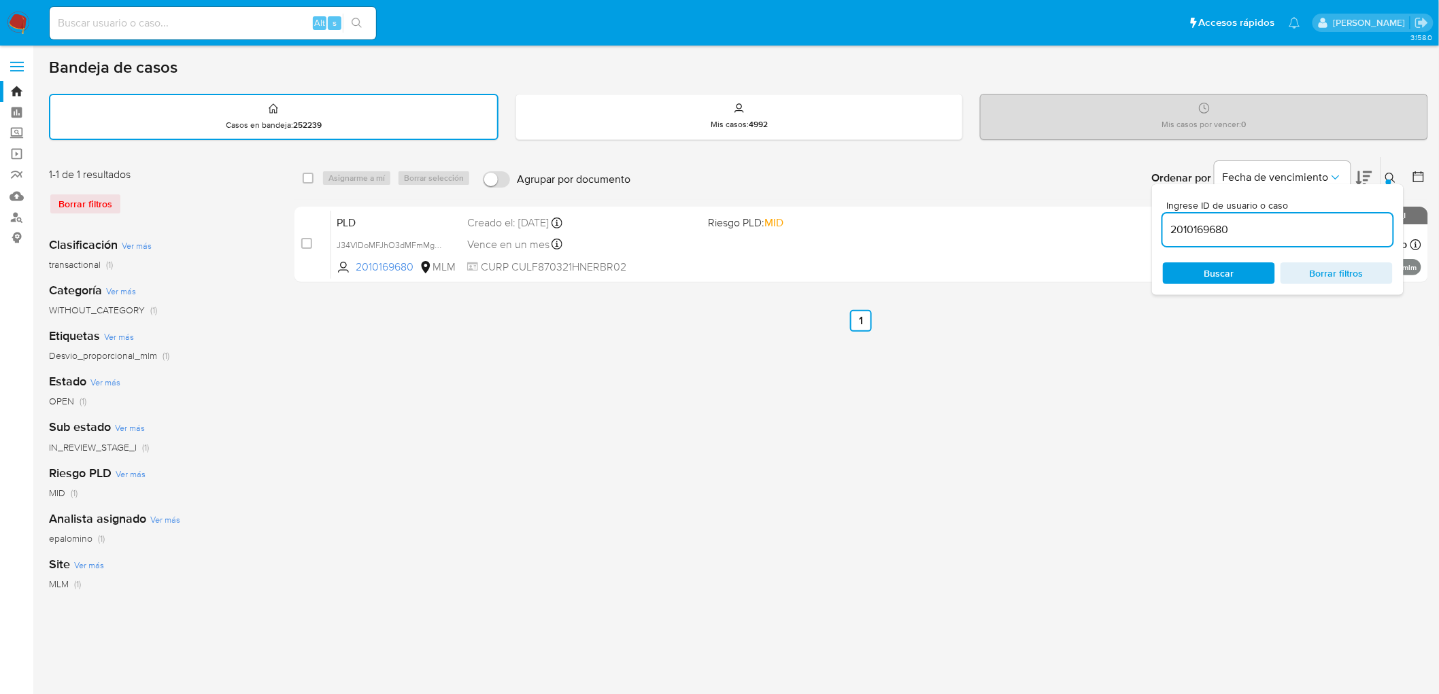
click at [1398, 177] on button at bounding box center [1392, 178] width 22 height 16
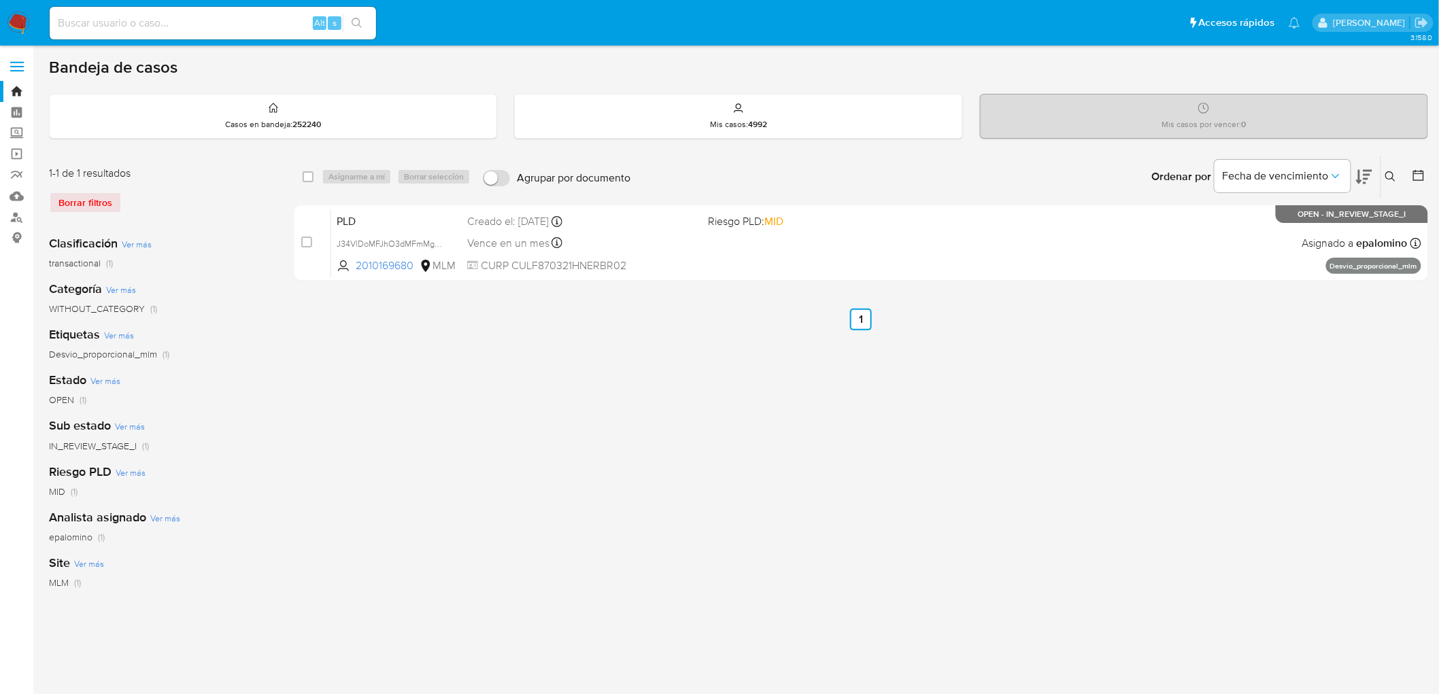
click at [23, 21] on img at bounding box center [18, 23] width 23 height 23
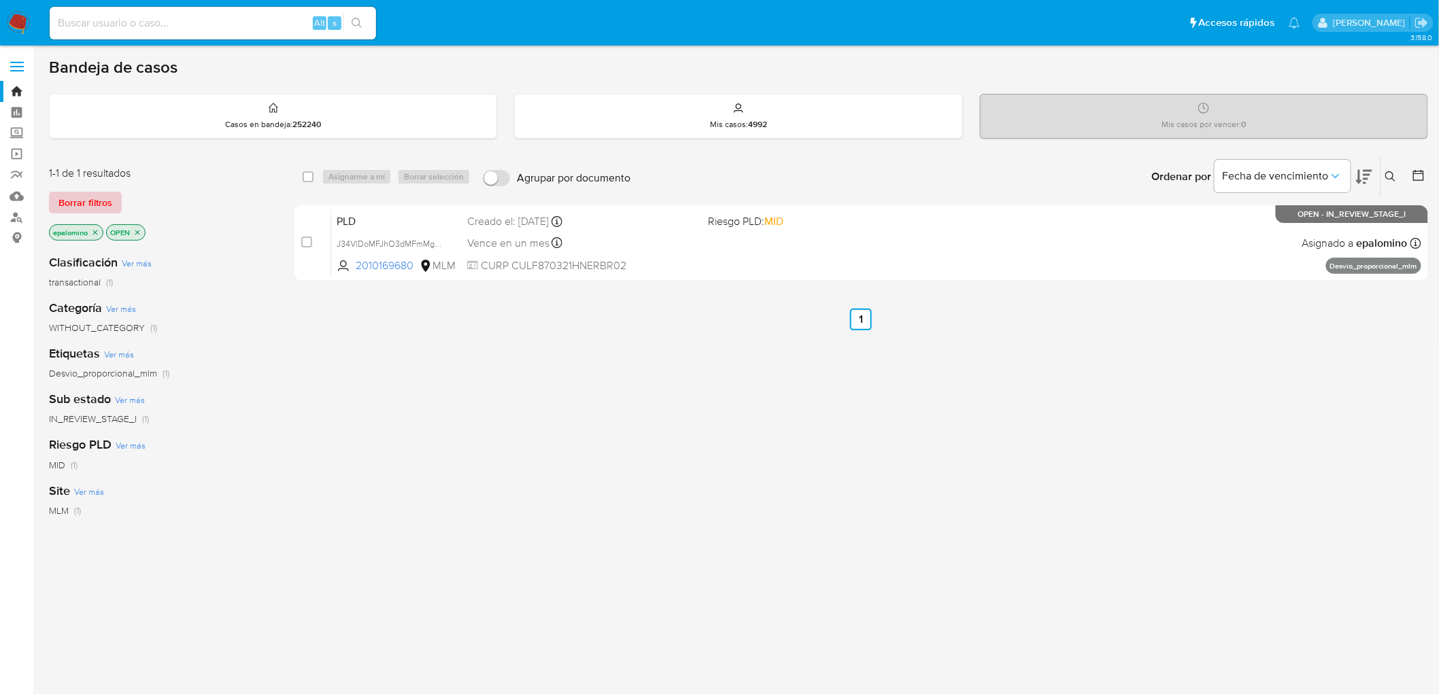
click at [90, 199] on span "Borrar filtros" at bounding box center [85, 202] width 54 height 19
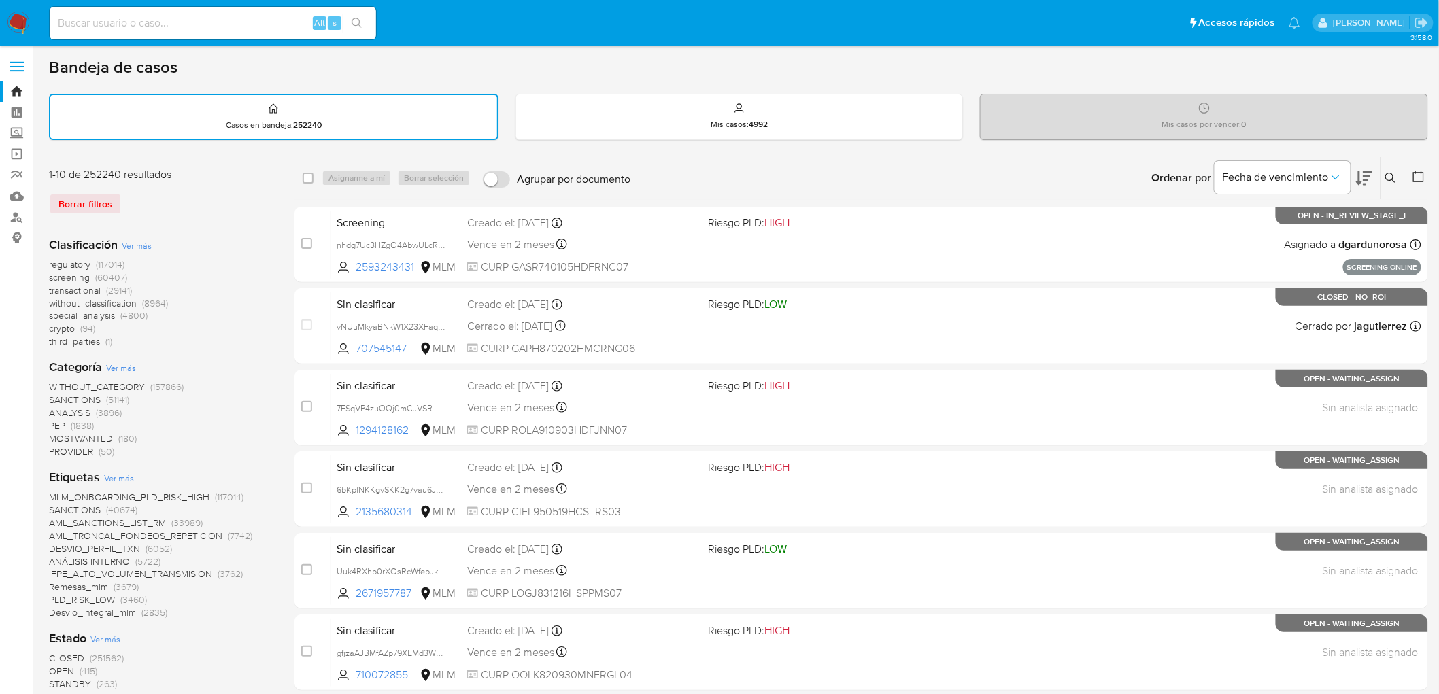
click at [18, 22] on img at bounding box center [18, 23] width 23 height 23
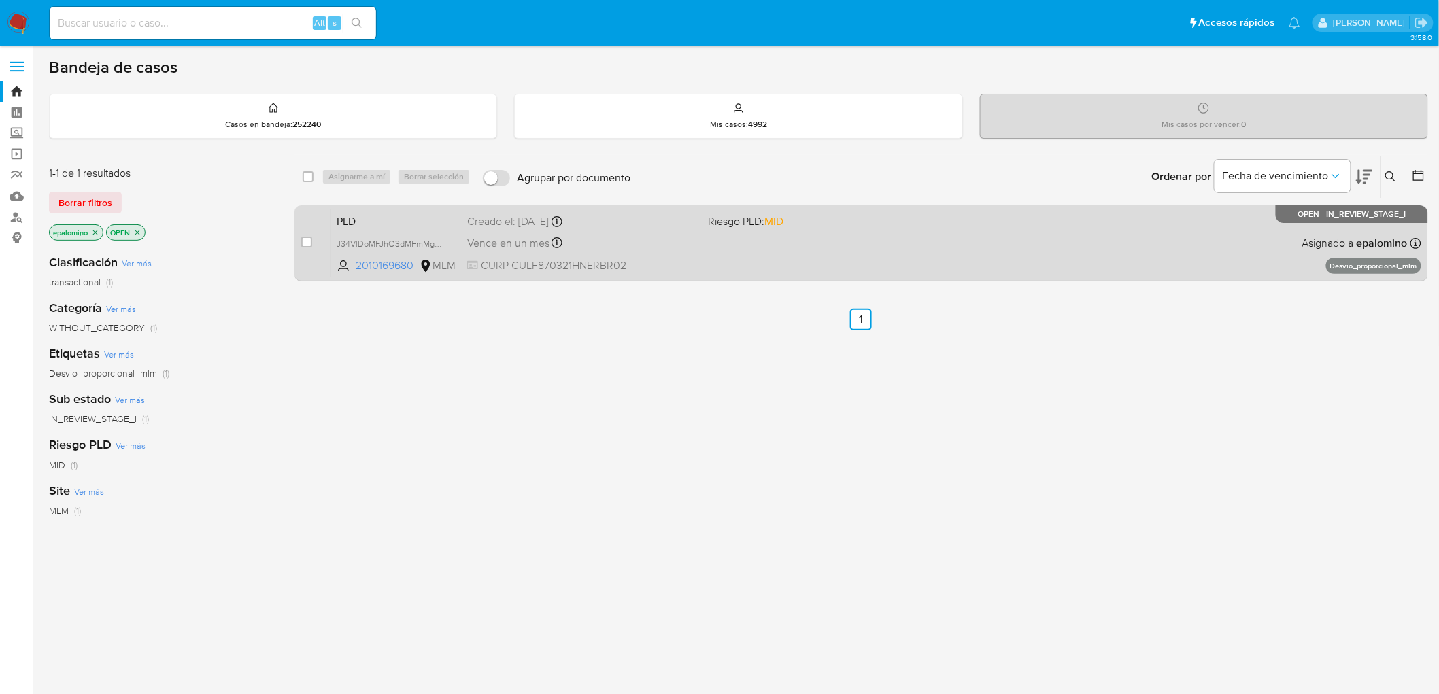
click at [361, 216] on span "PLD" at bounding box center [397, 221] width 120 height 18
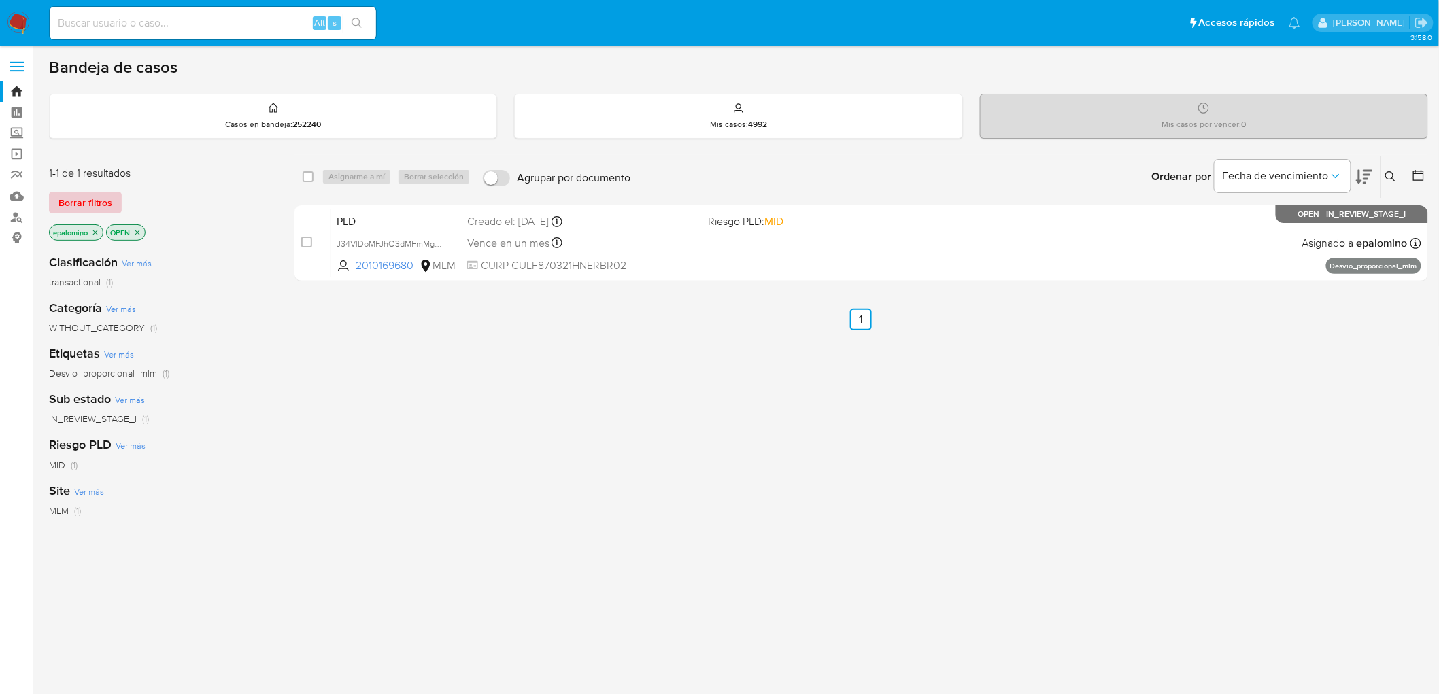
click at [73, 193] on span "Borrar filtros" at bounding box center [85, 202] width 54 height 19
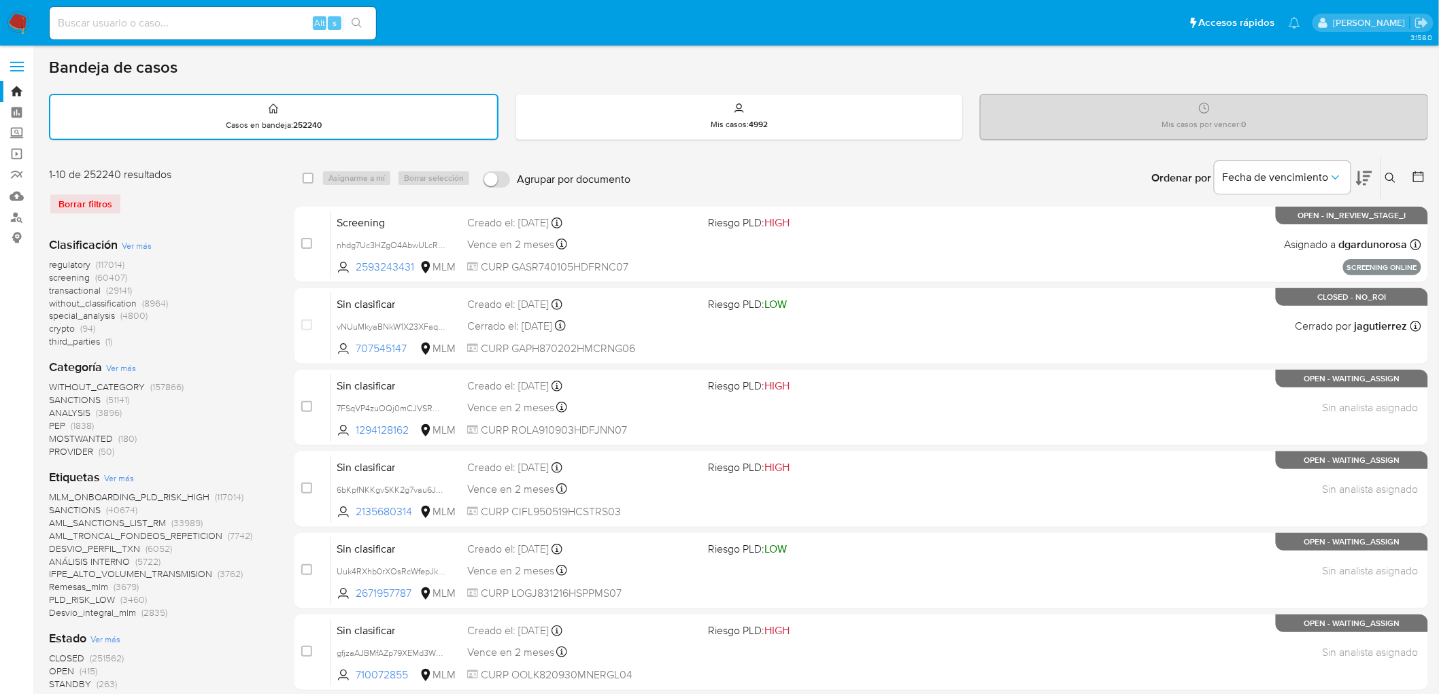
click at [22, 71] on label at bounding box center [17, 66] width 34 height 29
click at [0, 0] on input "checkbox" at bounding box center [0, 0] width 0 height 0
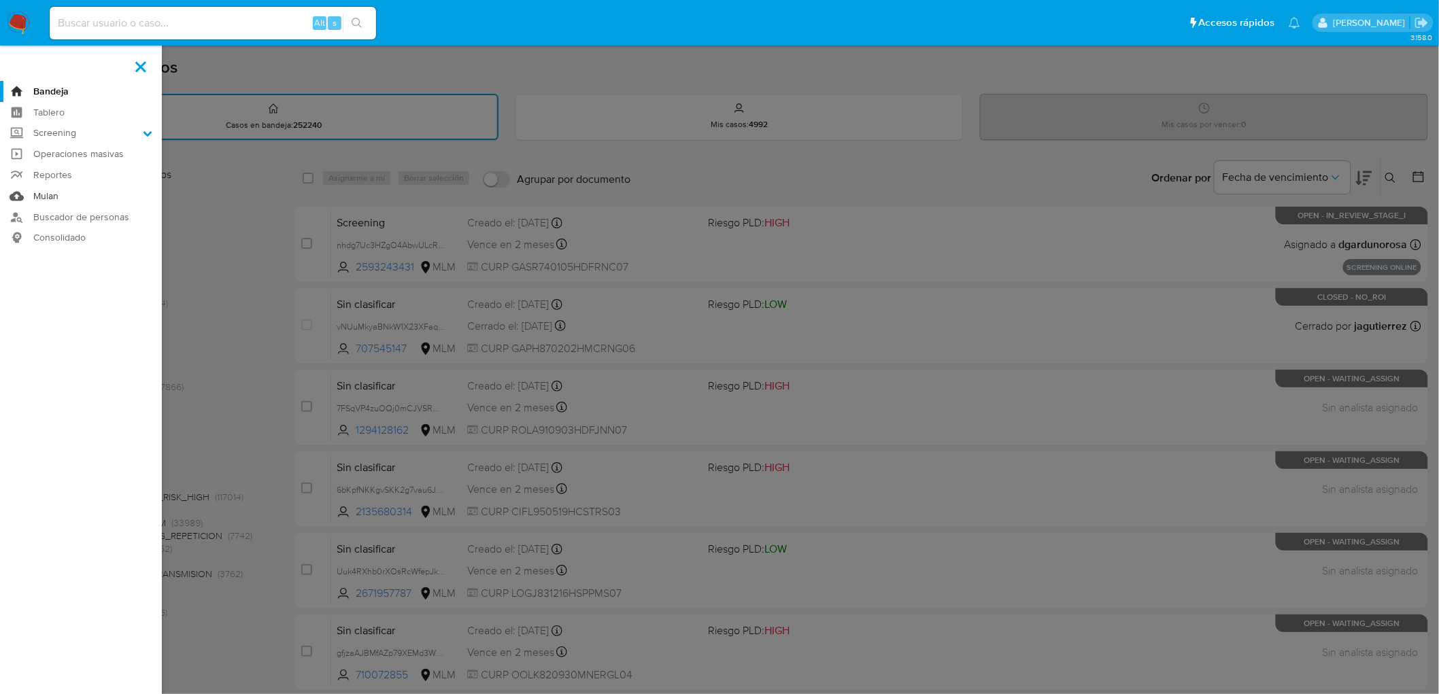
click at [41, 190] on link "Mulan" at bounding box center [81, 196] width 162 height 21
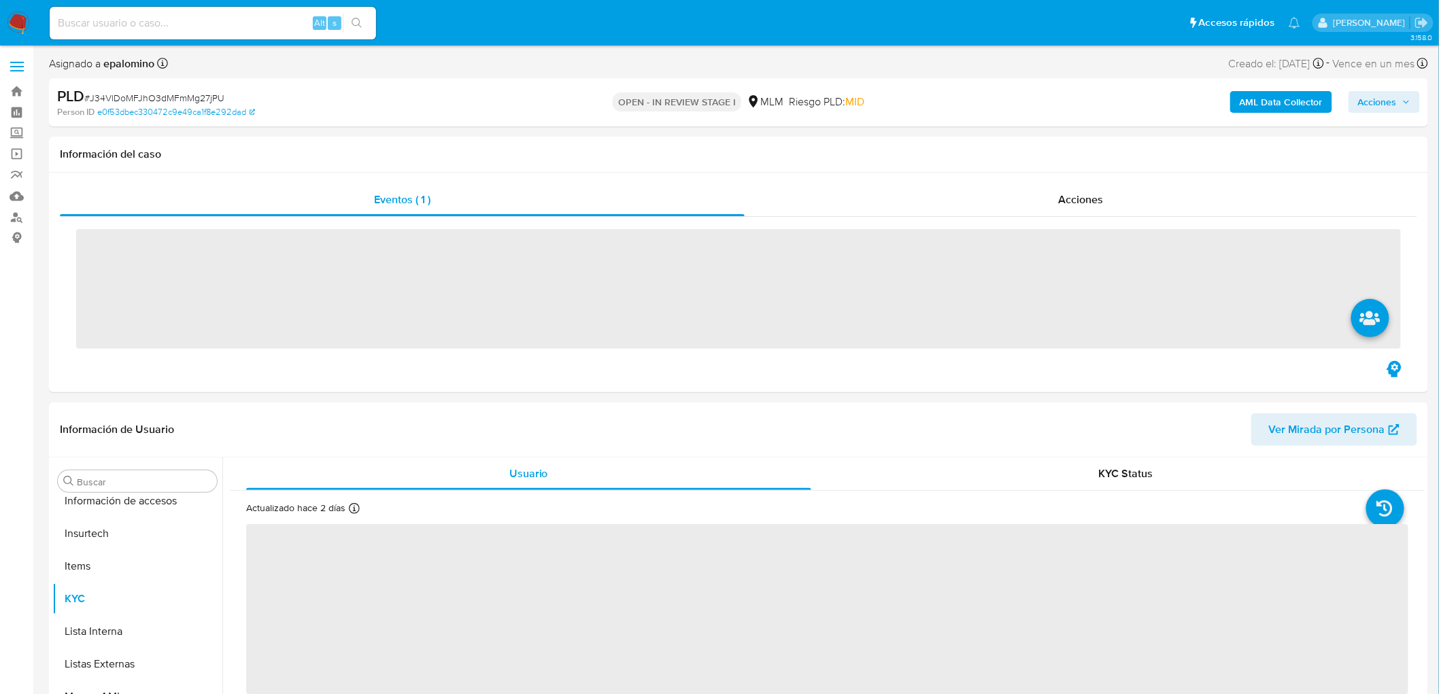
scroll to position [574, 0]
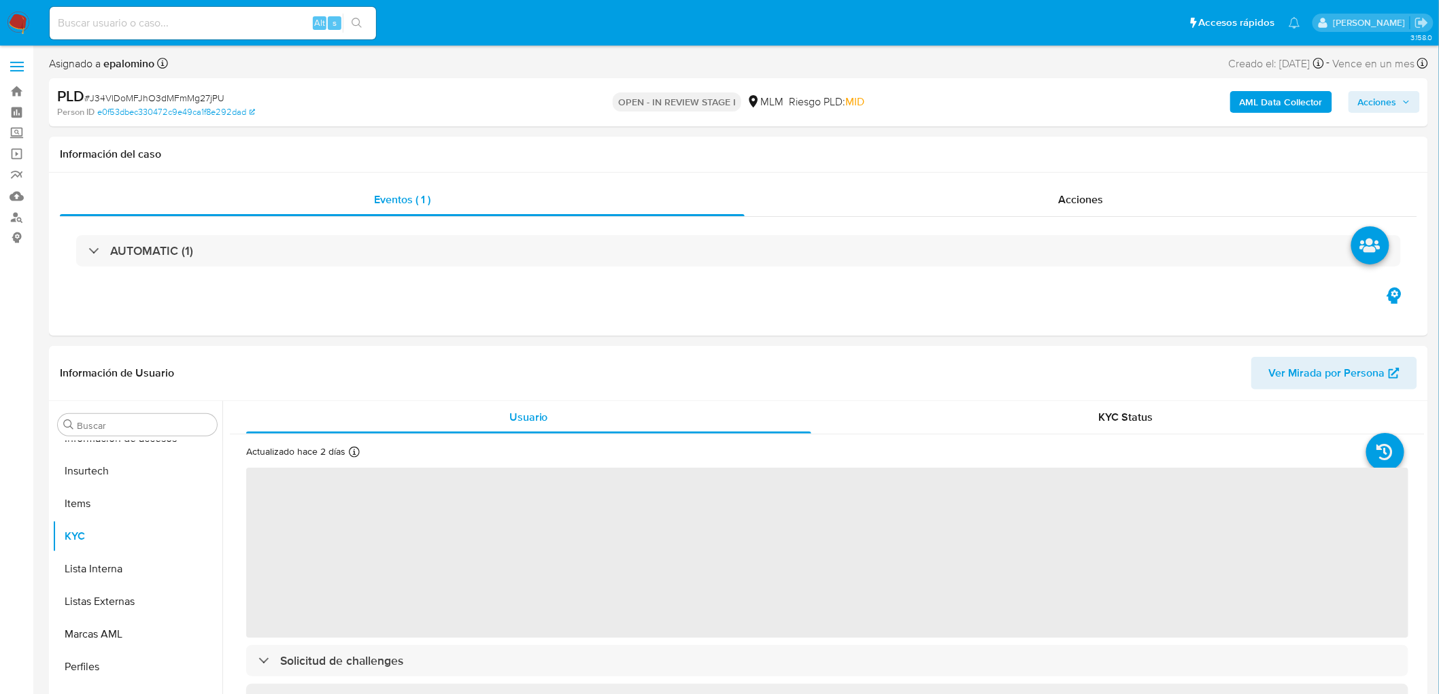
click at [15, 29] on img at bounding box center [18, 23] width 23 height 23
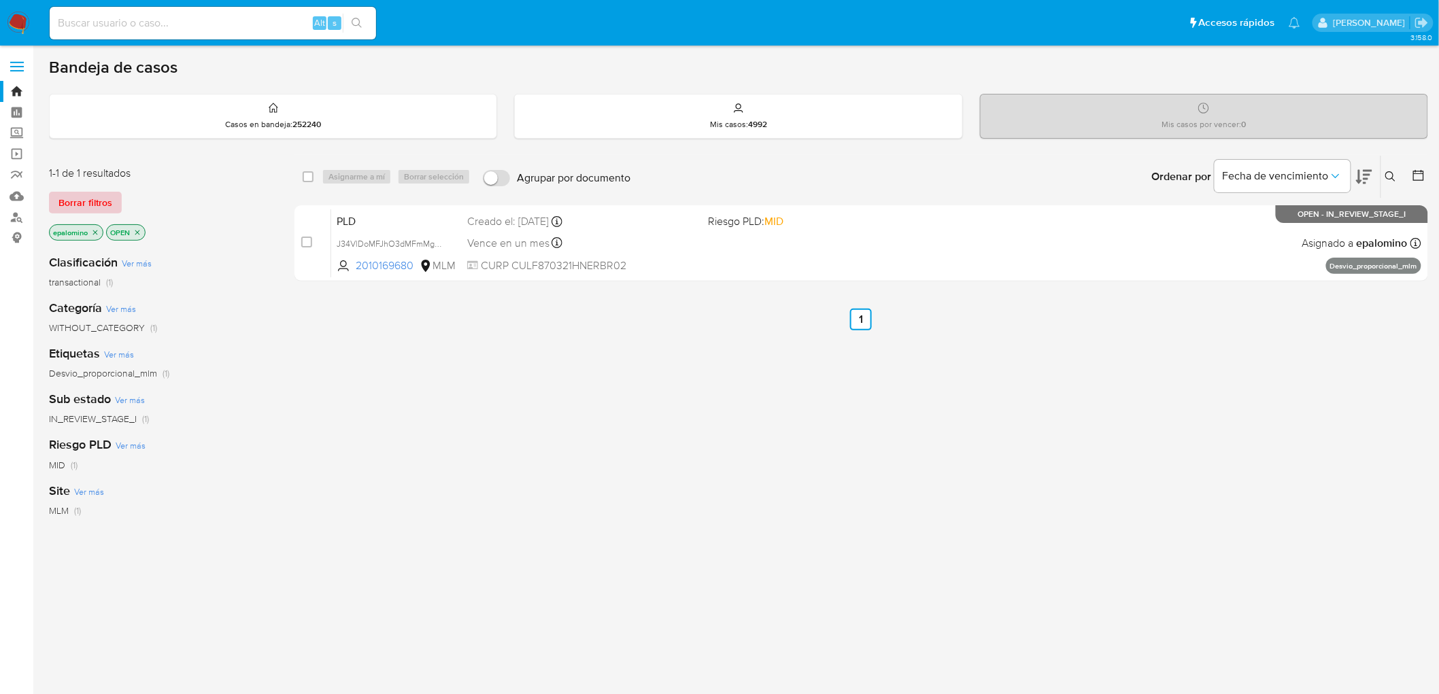
click at [79, 196] on span "Borrar filtros" at bounding box center [85, 202] width 54 height 19
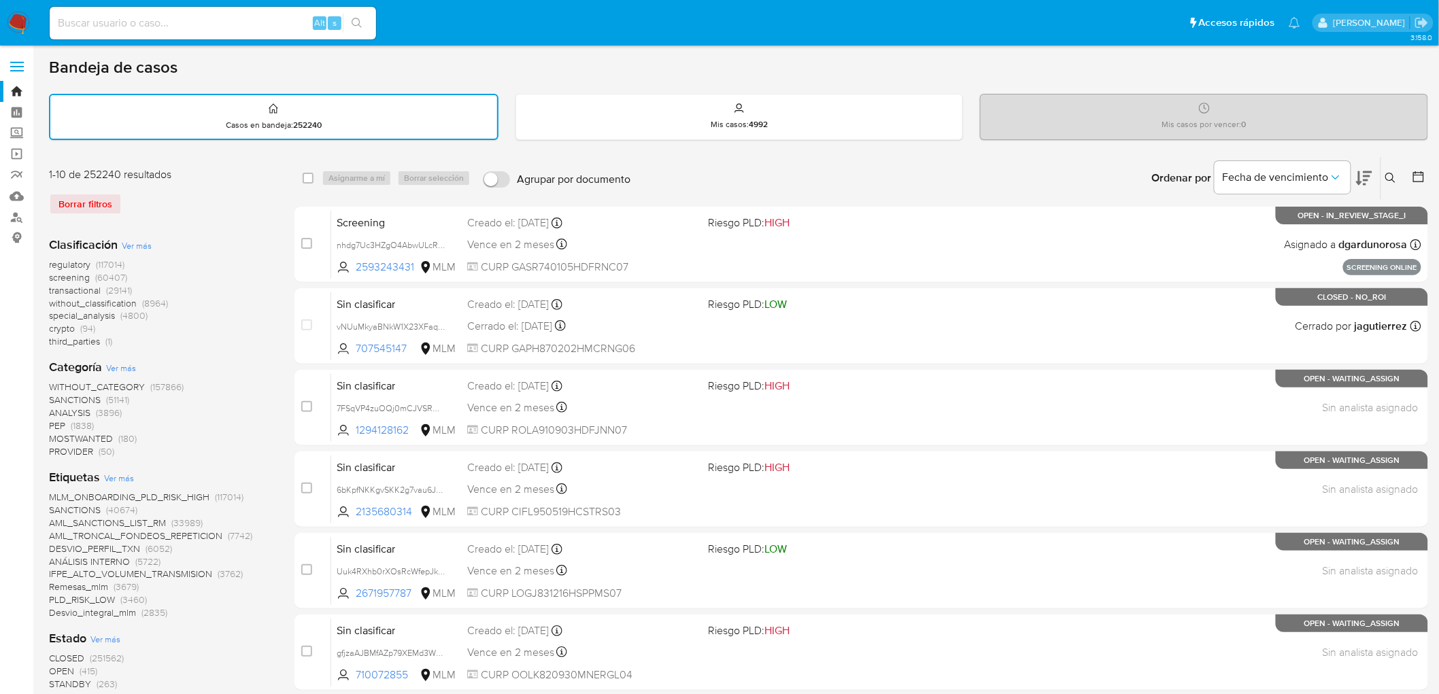
click at [17, 22] on img at bounding box center [18, 23] width 23 height 23
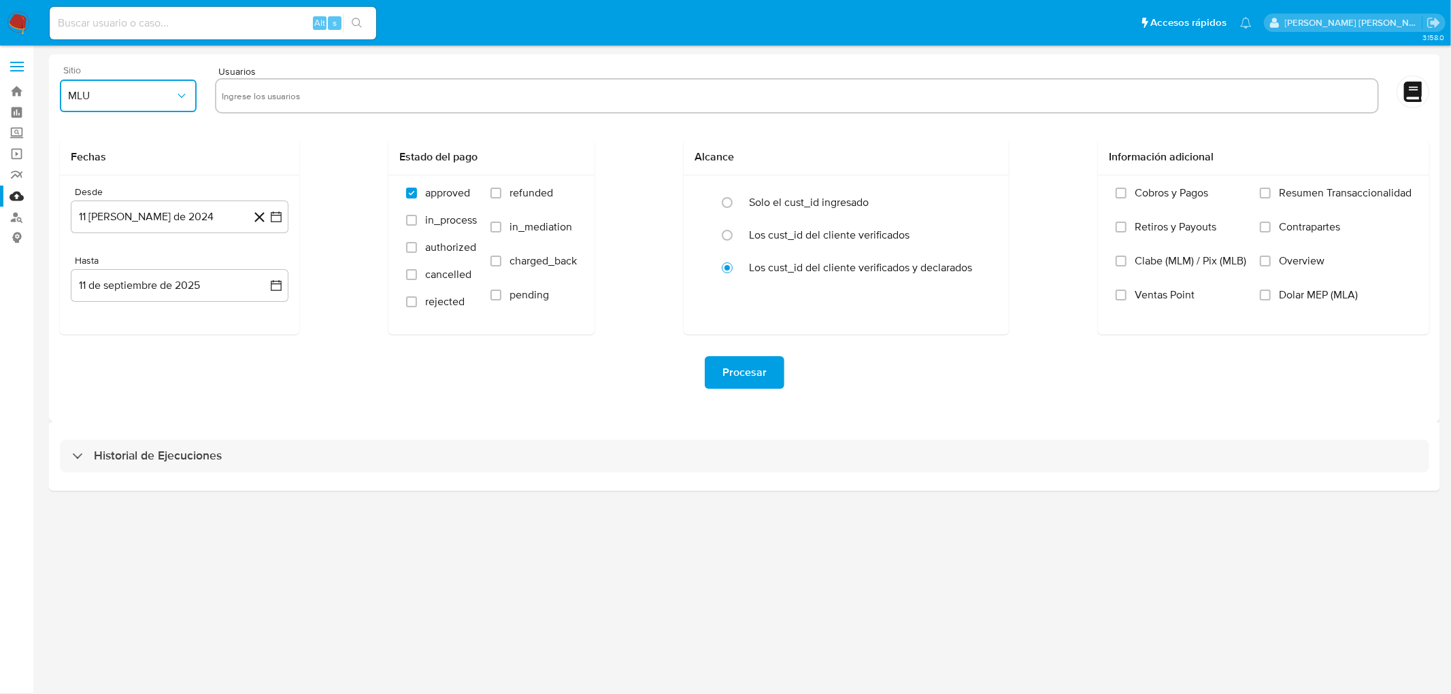
click at [156, 97] on span "MLU" at bounding box center [121, 96] width 107 height 14
click at [104, 306] on div "MLM" at bounding box center [125, 296] width 112 height 33
click at [278, 99] on input "text" at bounding box center [797, 96] width 1150 height 22
type input "1273462027"
paste input "775025874"
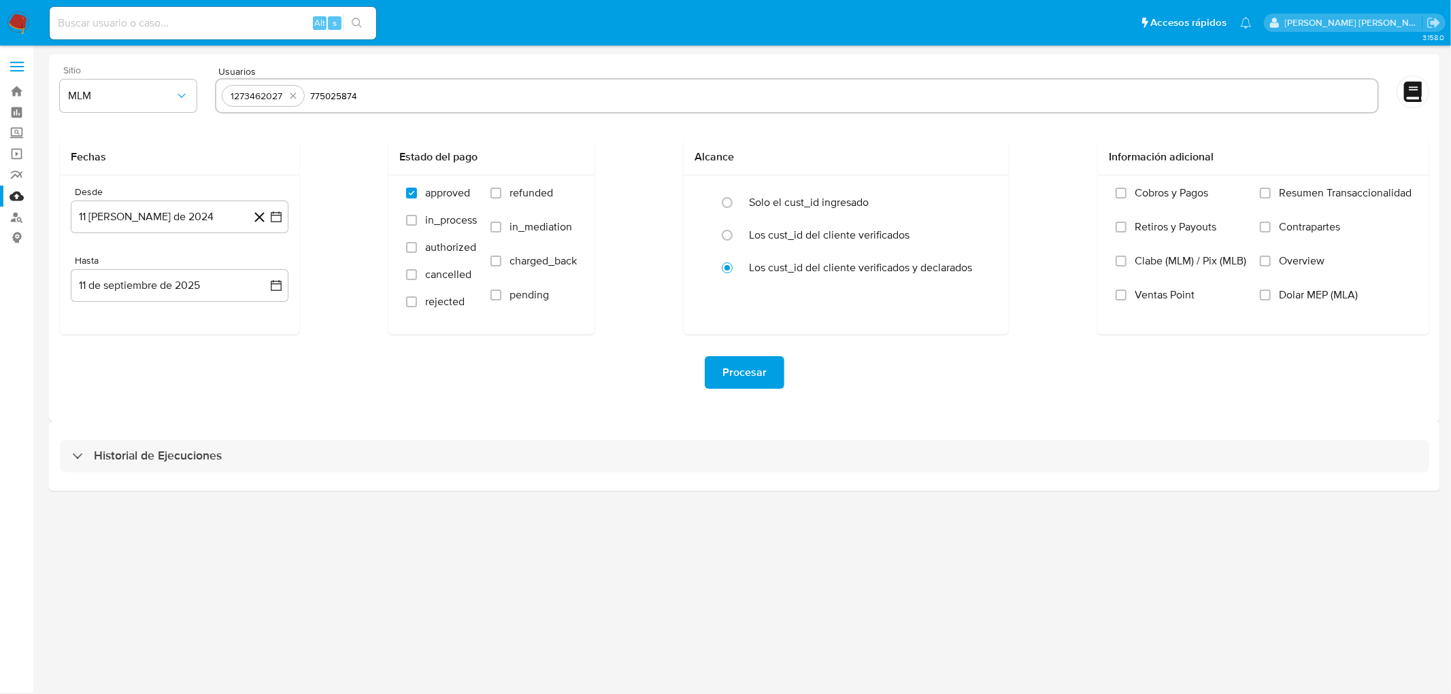
type input "775025874"
paste input "2281282003"
type input "2281282003"
paste input "209405324"
type input "209405324"
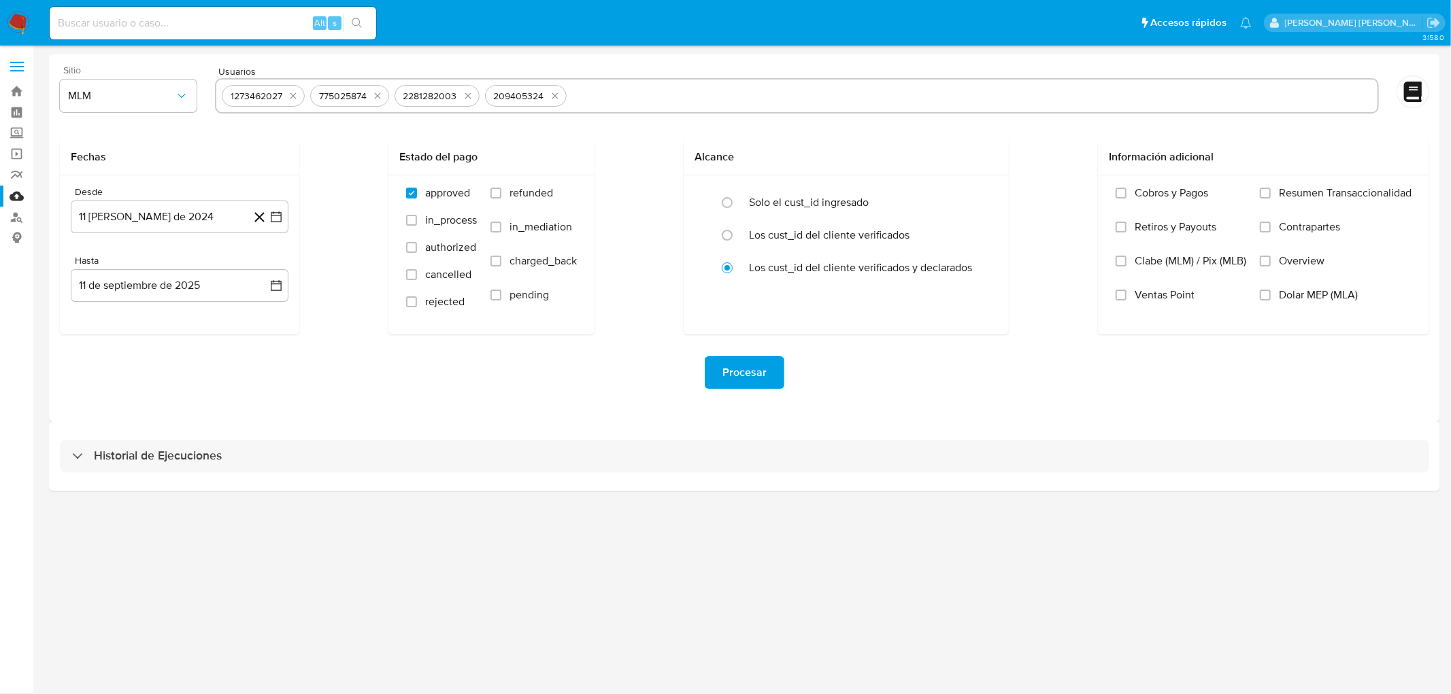
paste input "474849888"
type input "474849888"
paste input "2246543407"
type input "2246543407"
click at [172, 95] on span "MLM" at bounding box center [121, 96] width 107 height 14
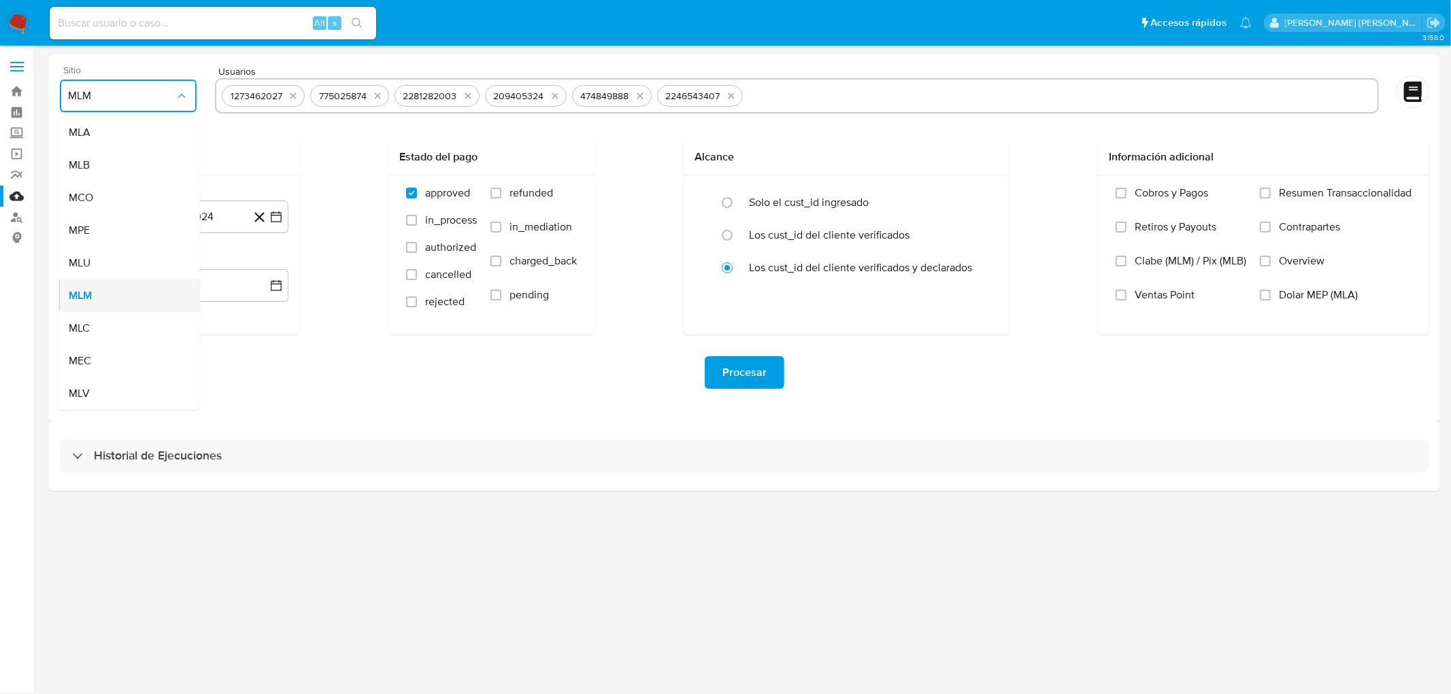
click at [107, 288] on div "MLM" at bounding box center [125, 296] width 112 height 33
click at [204, 216] on button "11 de agosto de 2024" at bounding box center [180, 217] width 218 height 33
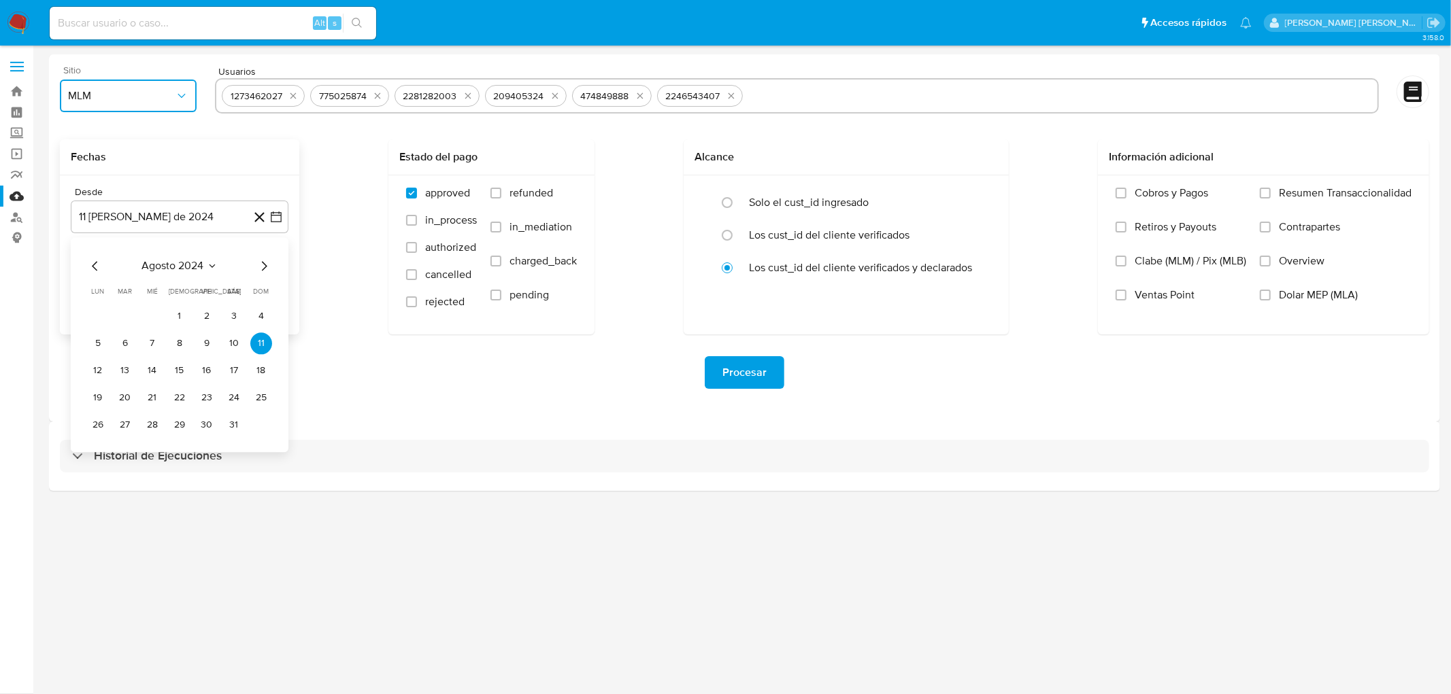
click at [186, 269] on span "agosto 2024" at bounding box center [173, 266] width 62 height 14
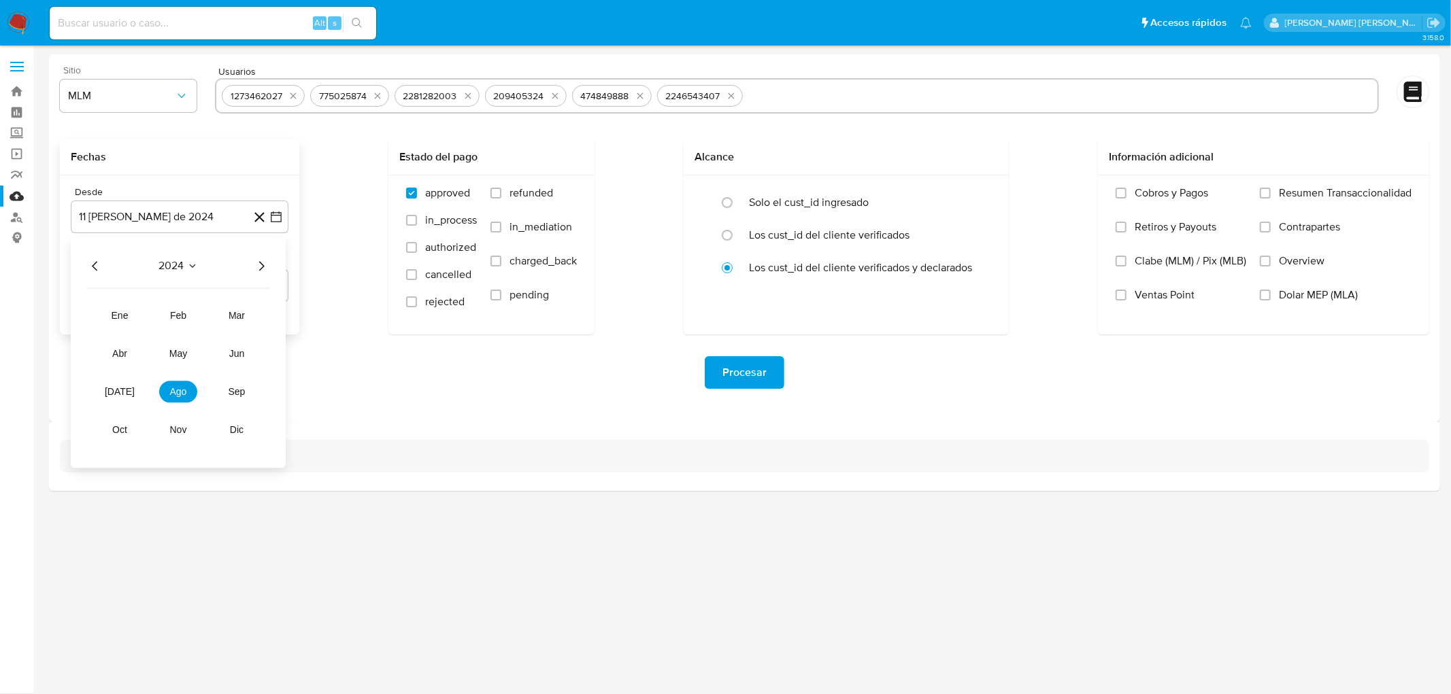
click at [264, 264] on icon "Año siguiente" at bounding box center [261, 266] width 16 height 16
click at [185, 311] on span "feb" at bounding box center [178, 315] width 16 height 11
click at [230, 315] on button "1" at bounding box center [234, 316] width 22 height 22
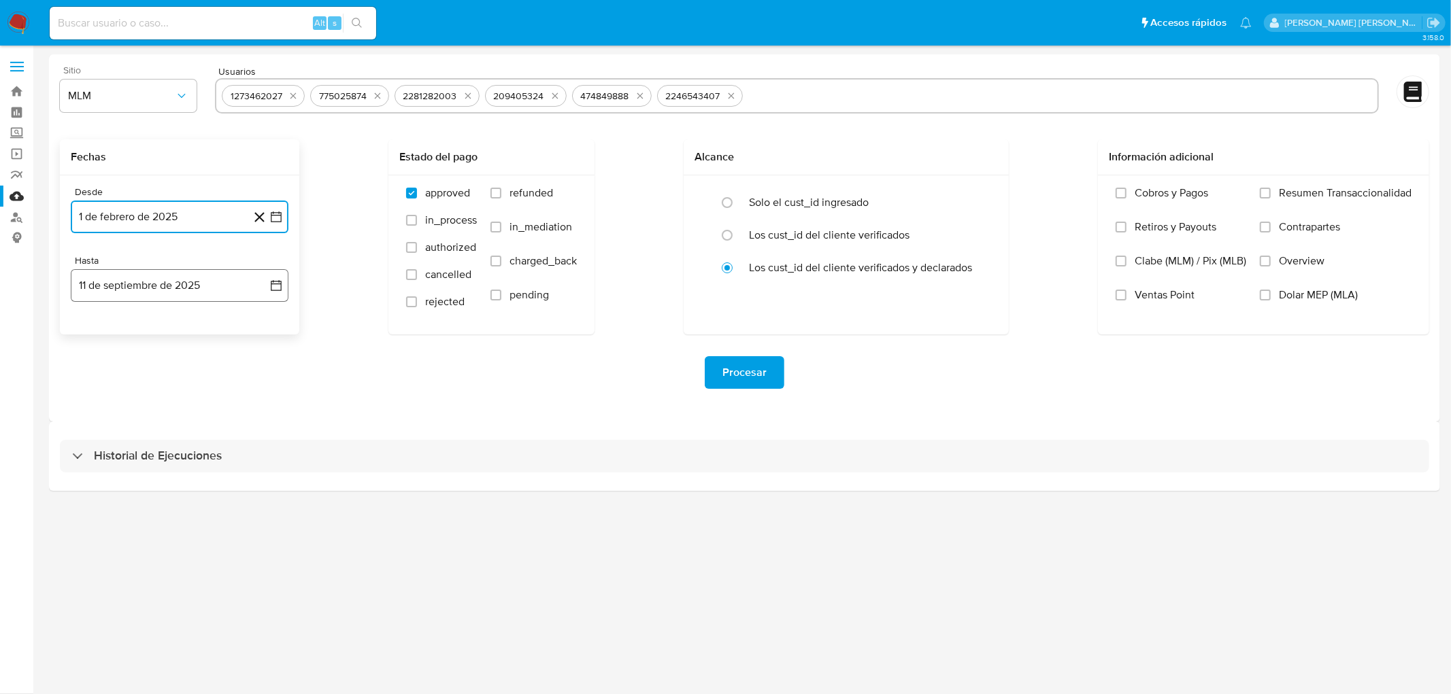
click at [200, 290] on button "11 de septiembre de 2025" at bounding box center [180, 285] width 218 height 33
click at [95, 331] on icon "Mes anterior" at bounding box center [94, 335] width 5 height 10
click at [95, 332] on icon "Mes anterior" at bounding box center [94, 335] width 5 height 10
click at [259, 337] on icon "Mes siguiente" at bounding box center [264, 334] width 16 height 16
click at [263, 493] on button "31" at bounding box center [261, 494] width 22 height 22
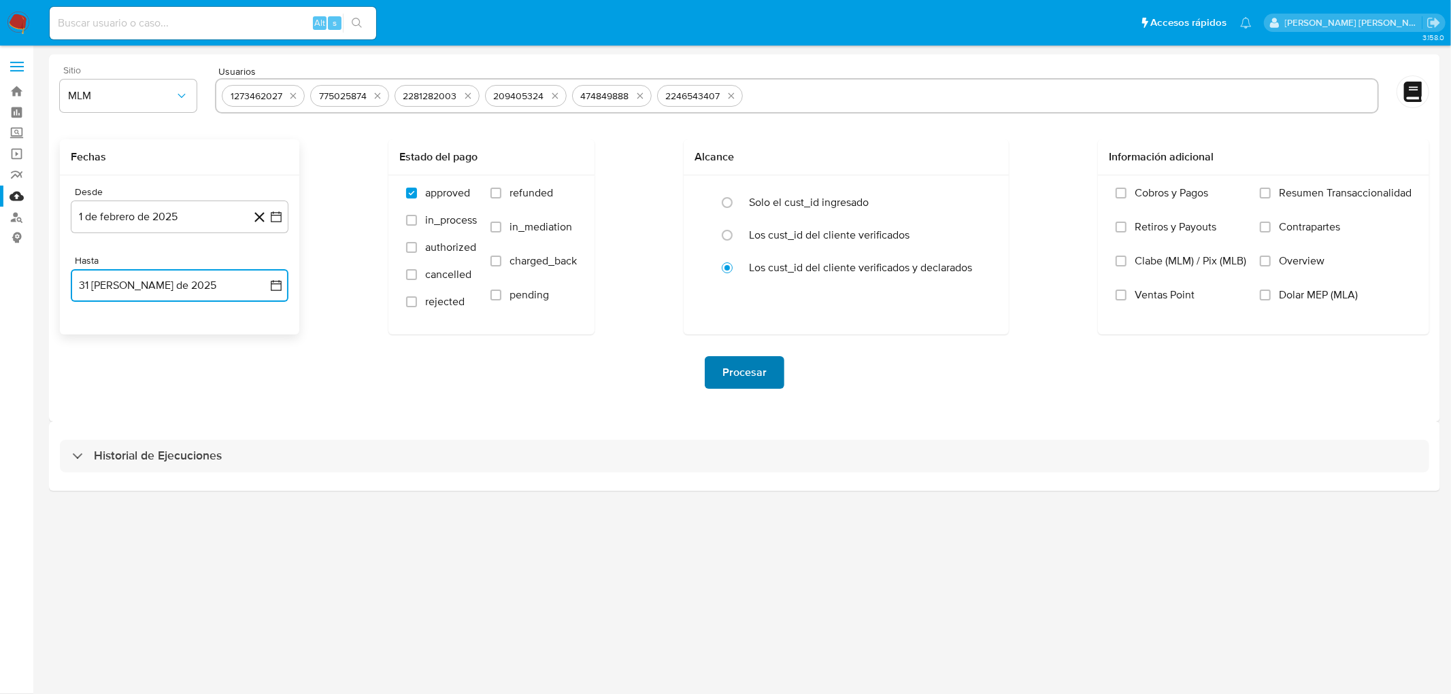
click at [767, 368] on button "Procesar" at bounding box center [745, 372] width 80 height 33
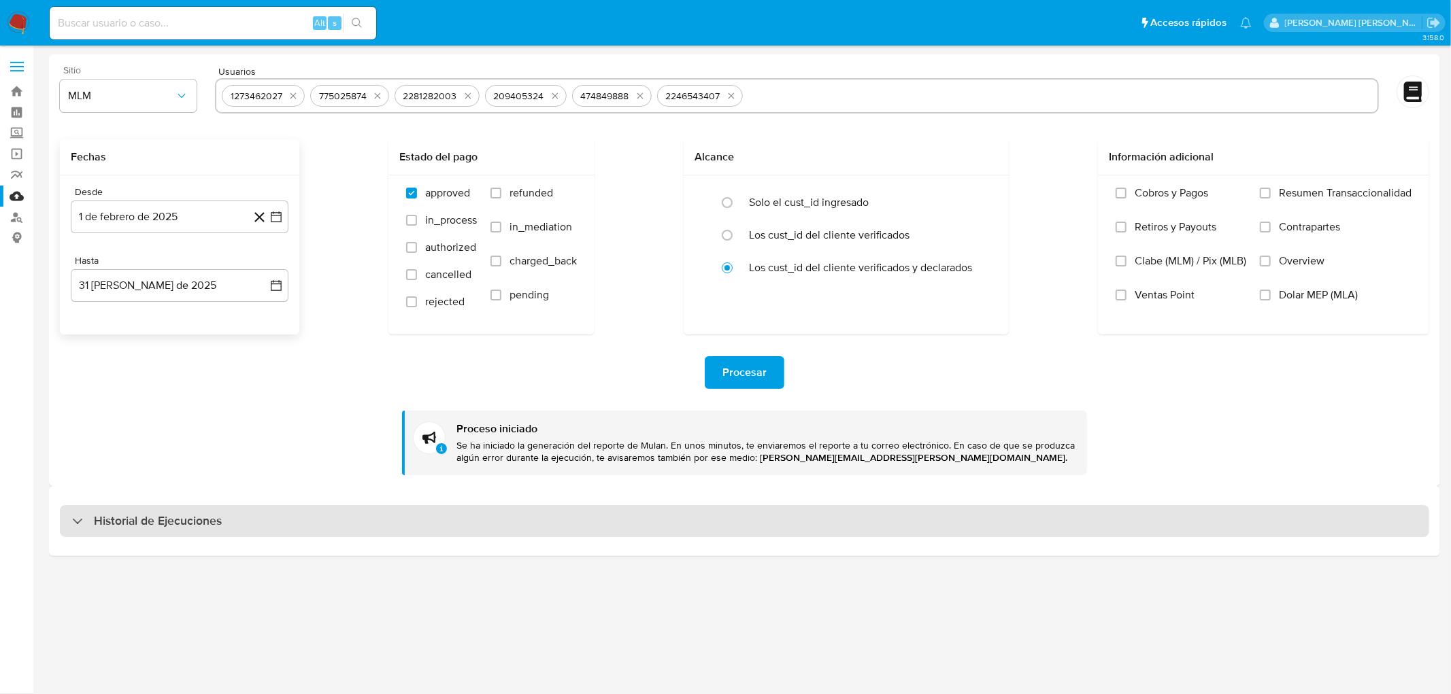
click at [179, 517] on h3 "Historial de Ejecuciones" at bounding box center [158, 522] width 128 height 16
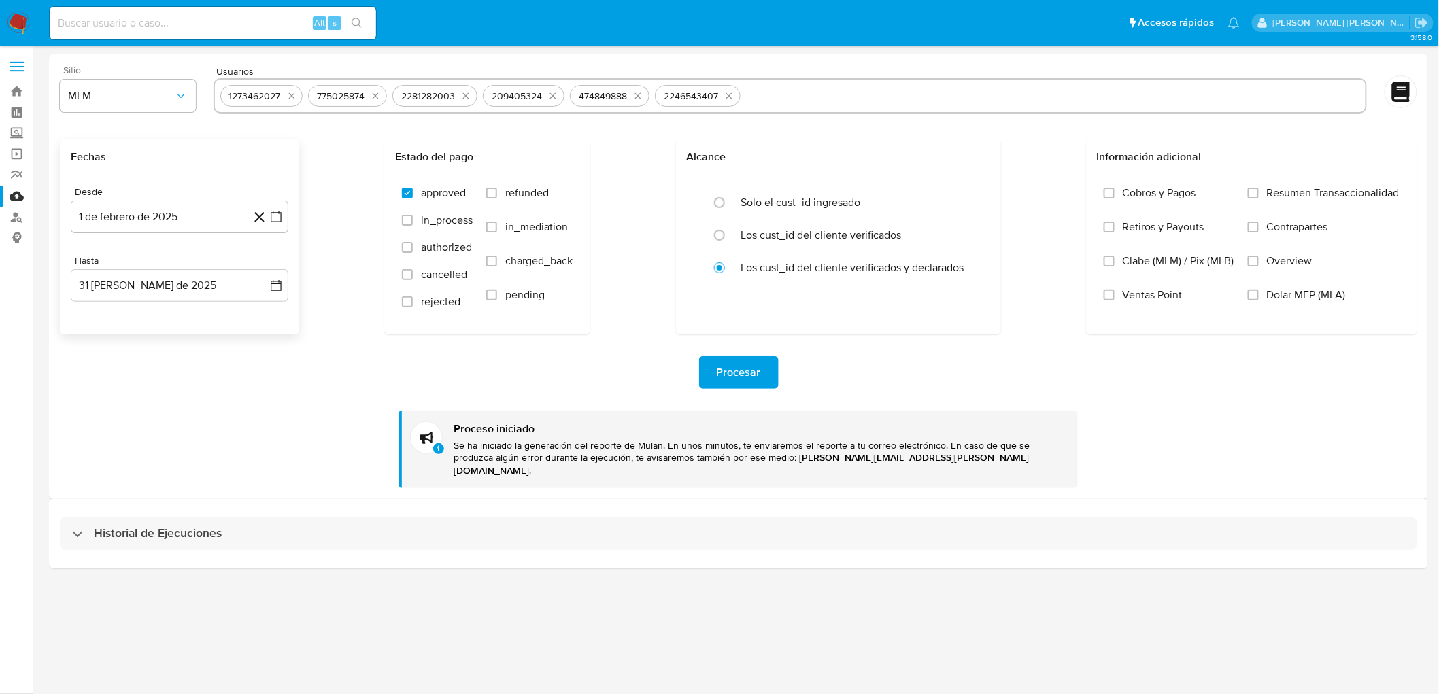
select select "10"
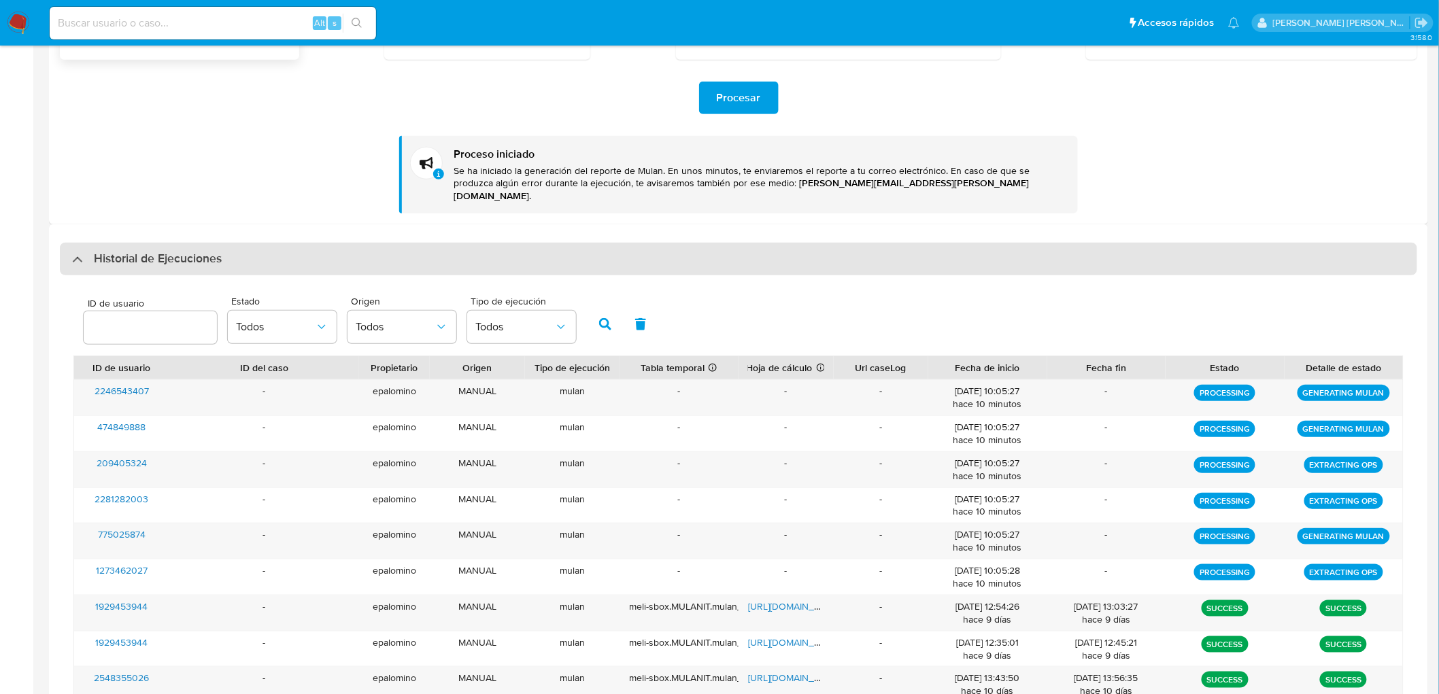
scroll to position [302, 0]
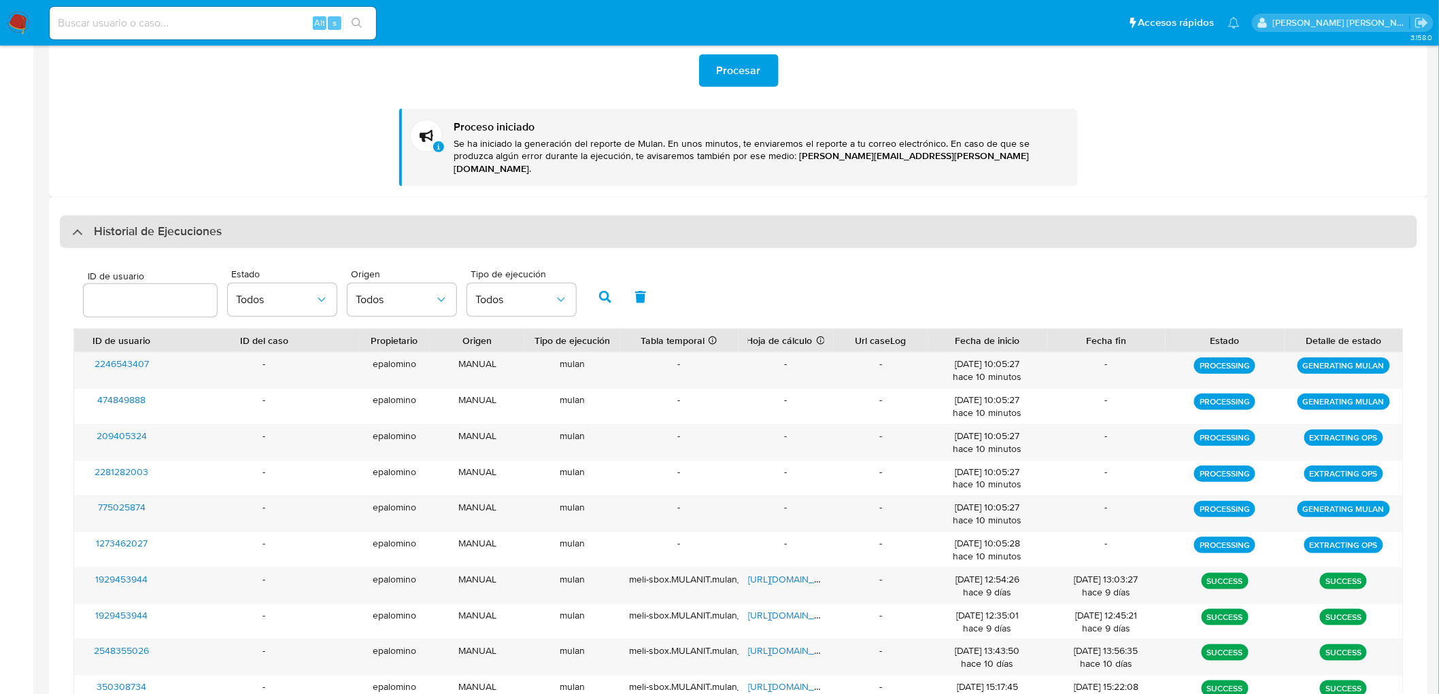
click at [161, 224] on h3 "Historial de Ejecuciones" at bounding box center [158, 232] width 128 height 16
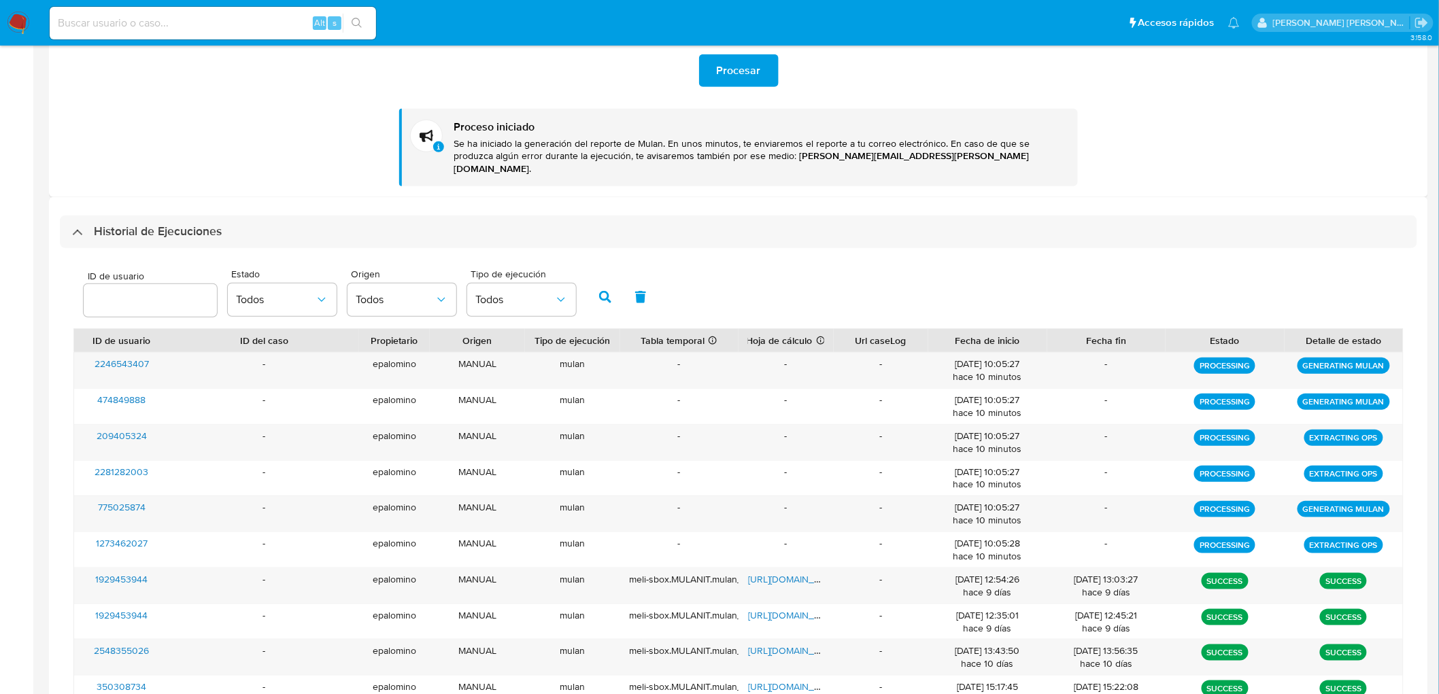
scroll to position [0, 0]
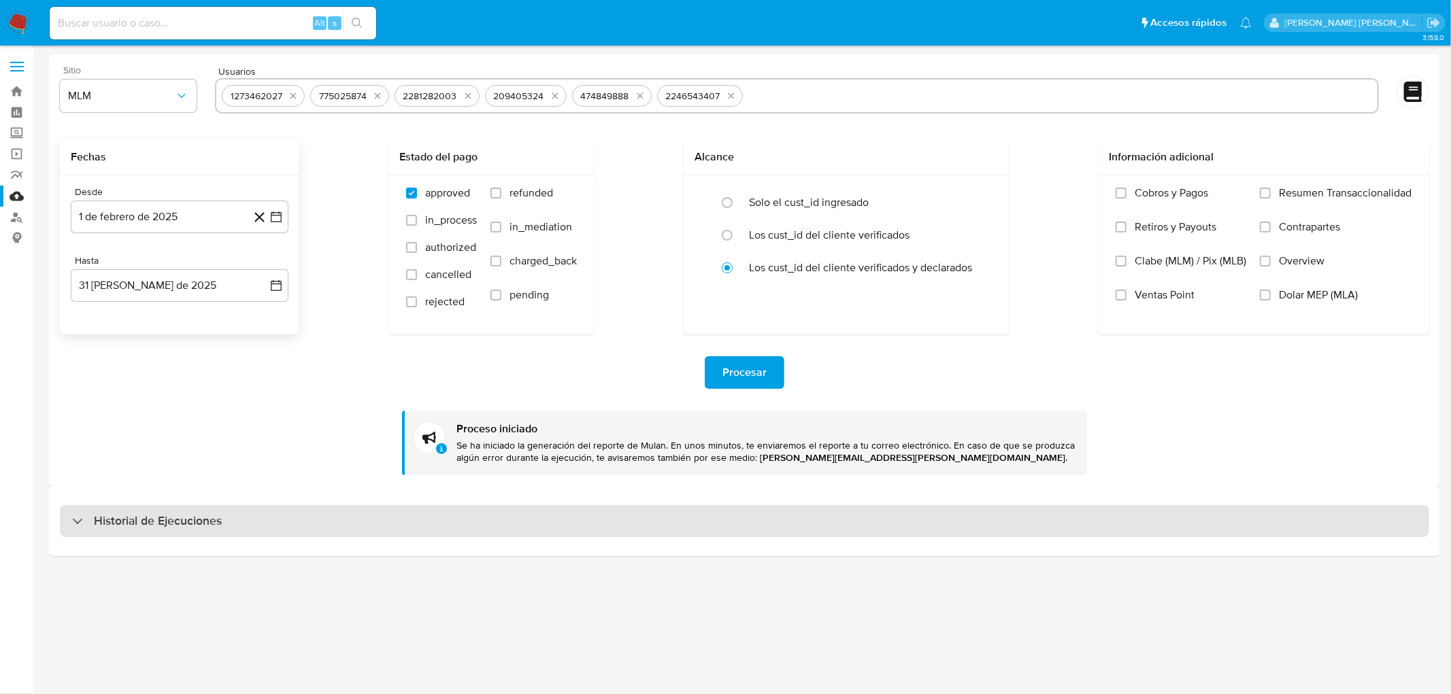
click at [147, 520] on h3 "Historial de Ejecuciones" at bounding box center [158, 522] width 128 height 16
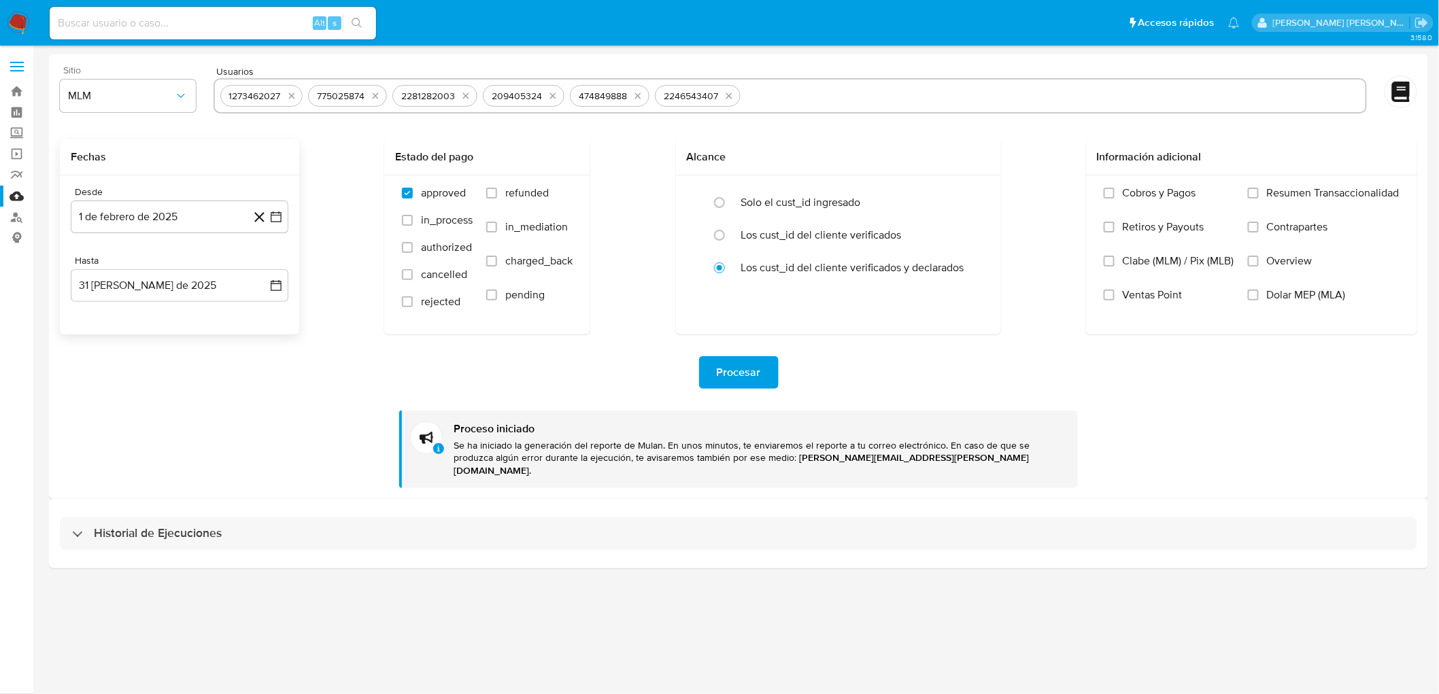
select select "10"
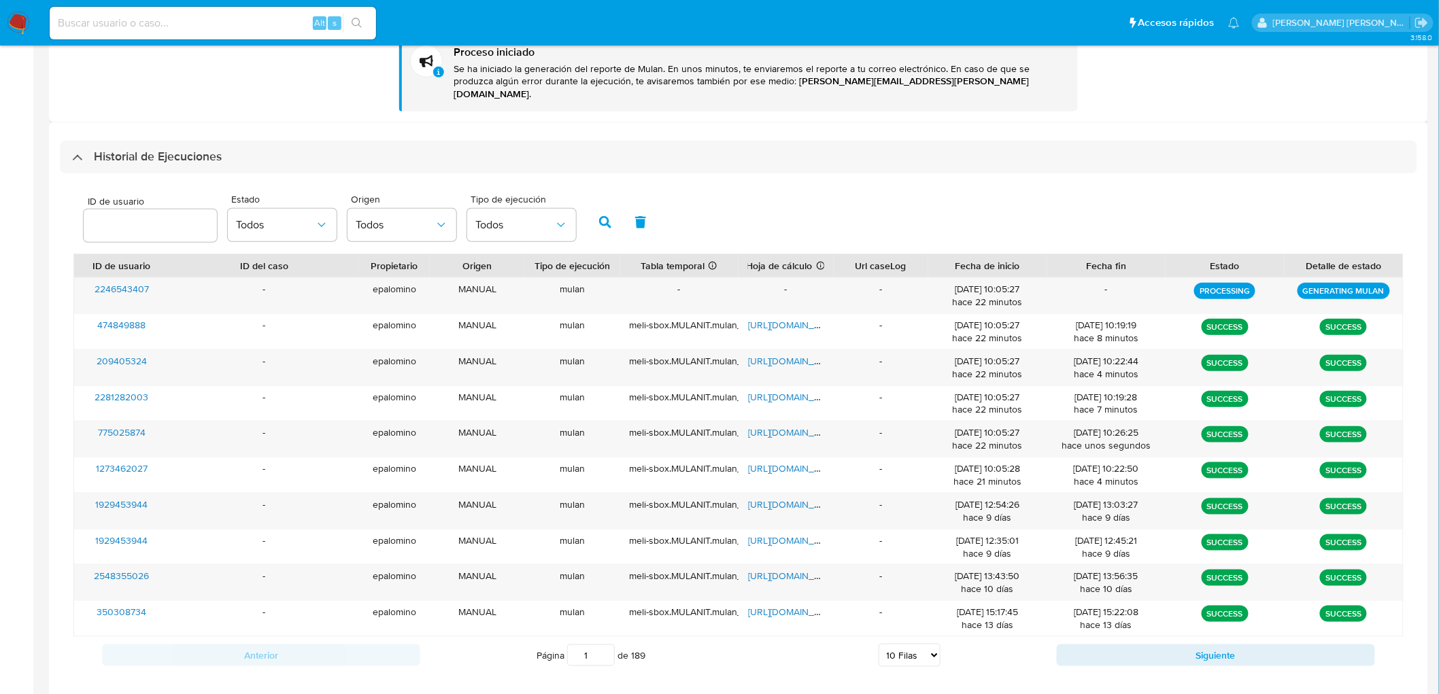
scroll to position [378, 0]
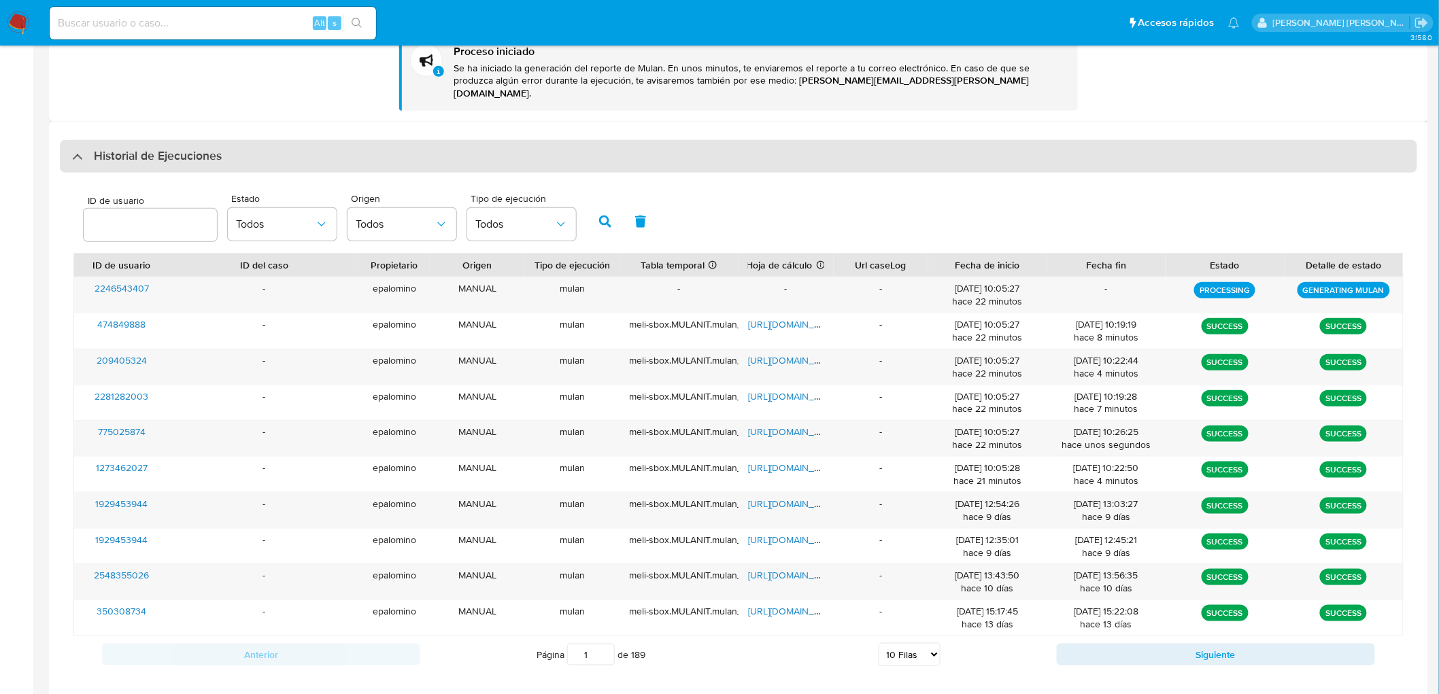
click at [171, 148] on h3 "Historial de Ejecuciones" at bounding box center [158, 156] width 128 height 16
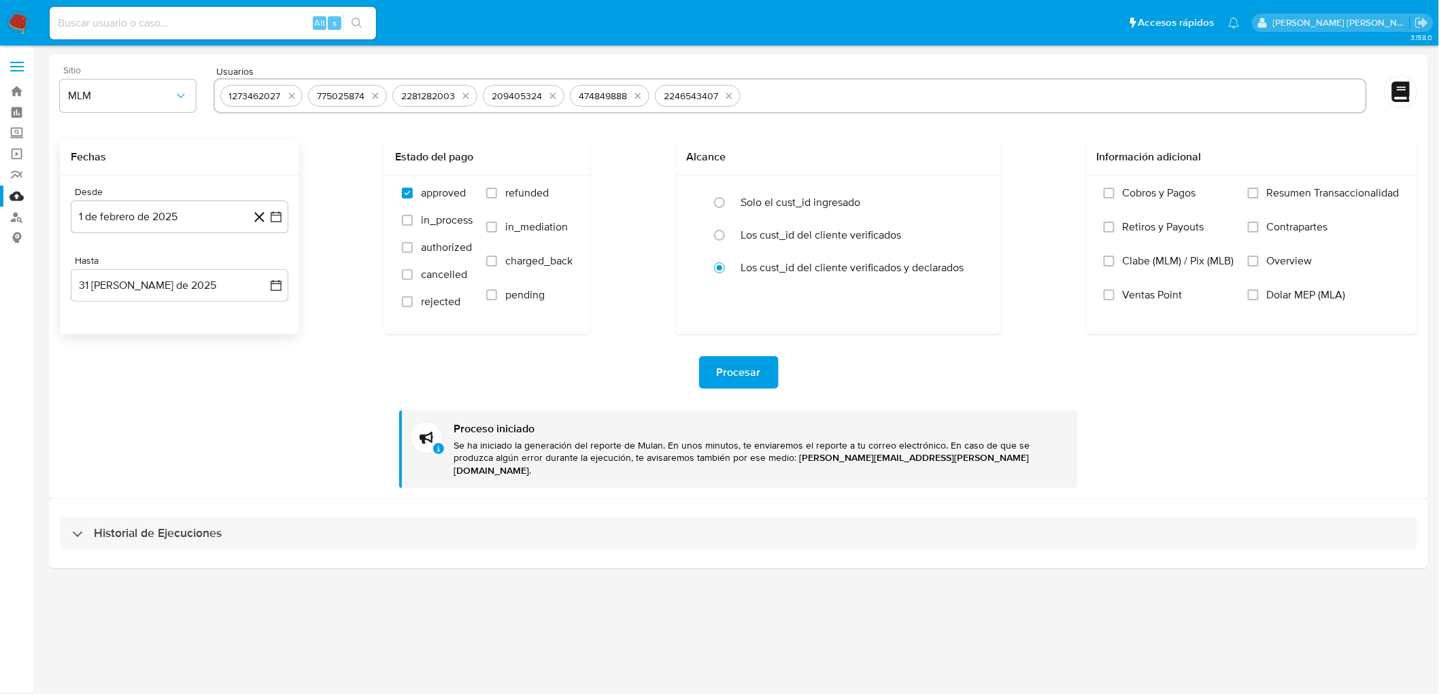
scroll to position [0, 0]
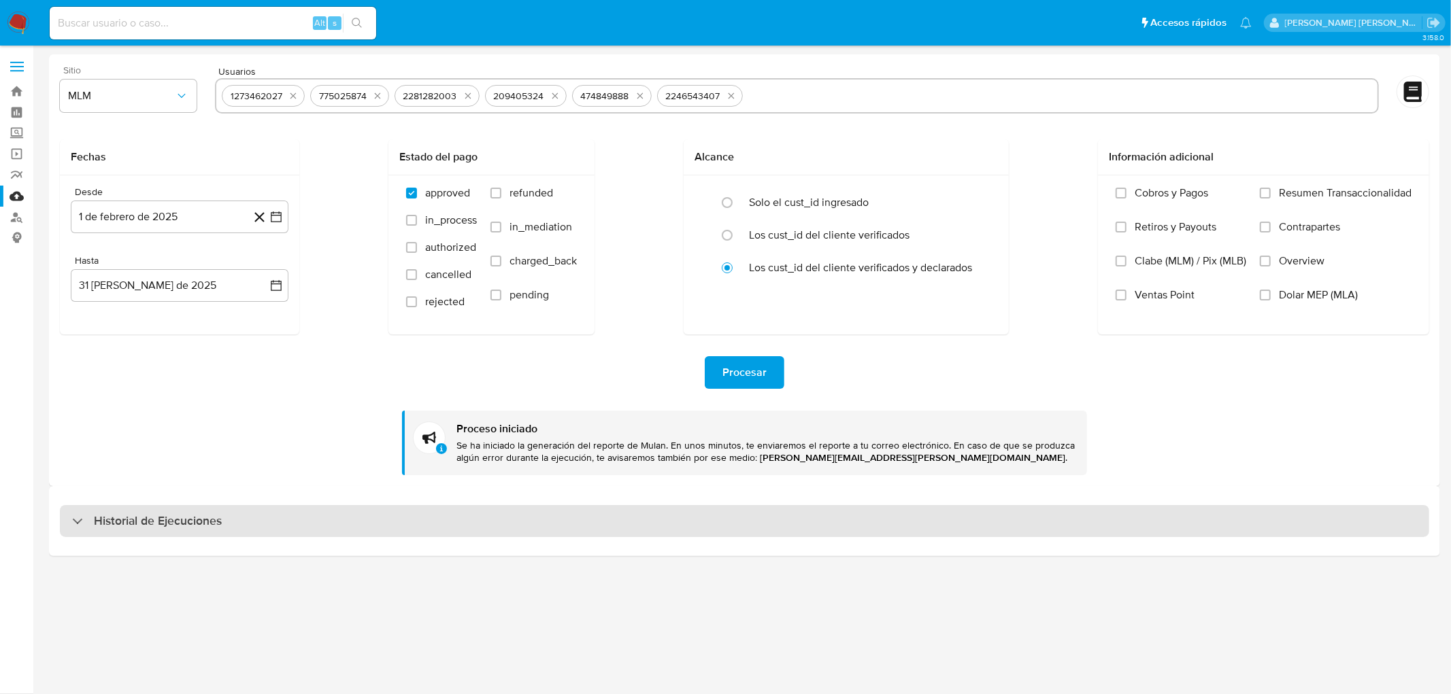
click at [138, 521] on h3 "Historial de Ejecuciones" at bounding box center [158, 522] width 128 height 16
select select "10"
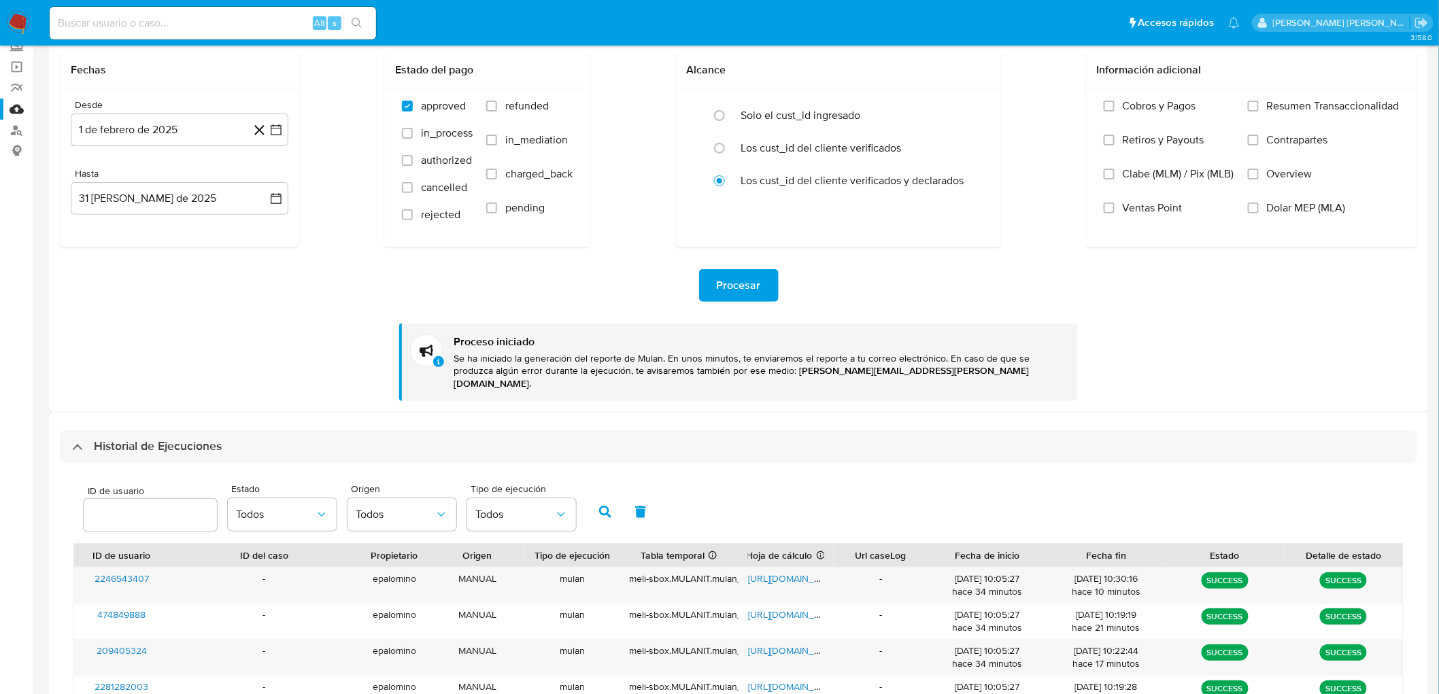
scroll to position [78, 0]
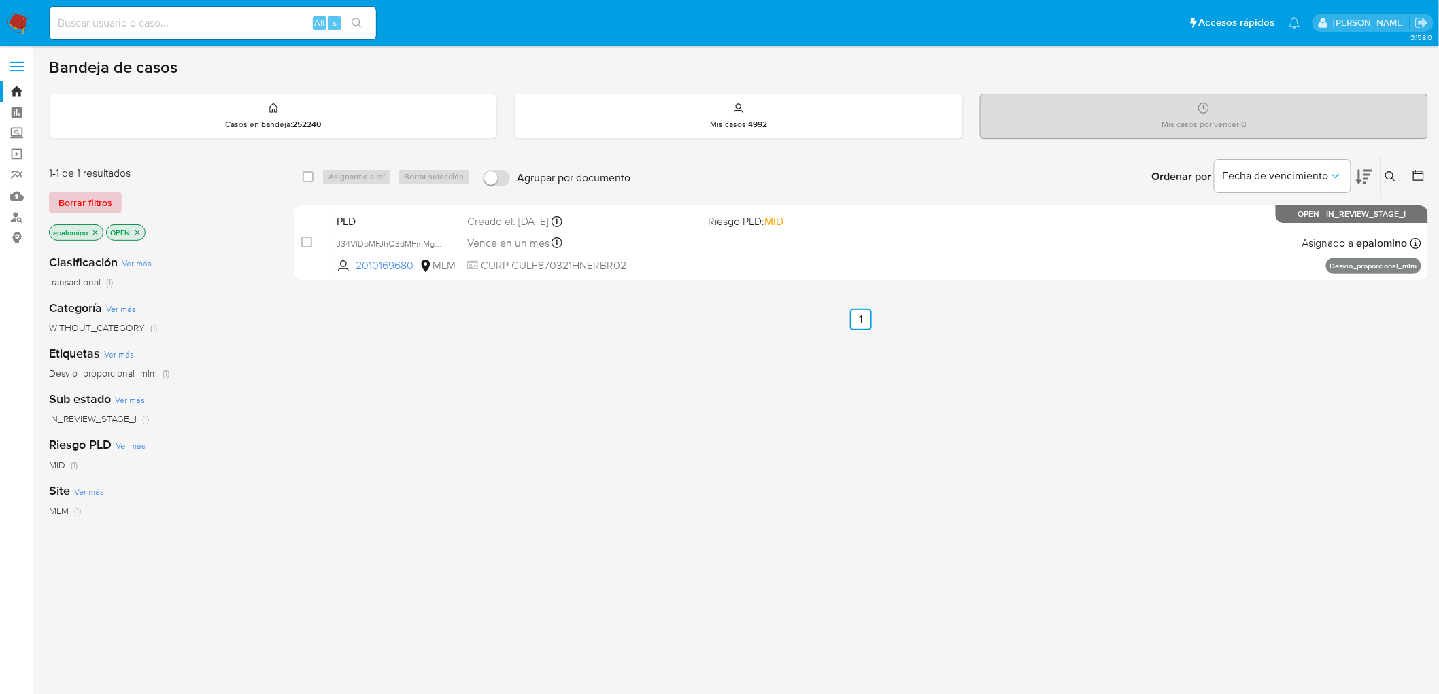
click at [111, 205] on button "Borrar filtros" at bounding box center [85, 203] width 73 height 22
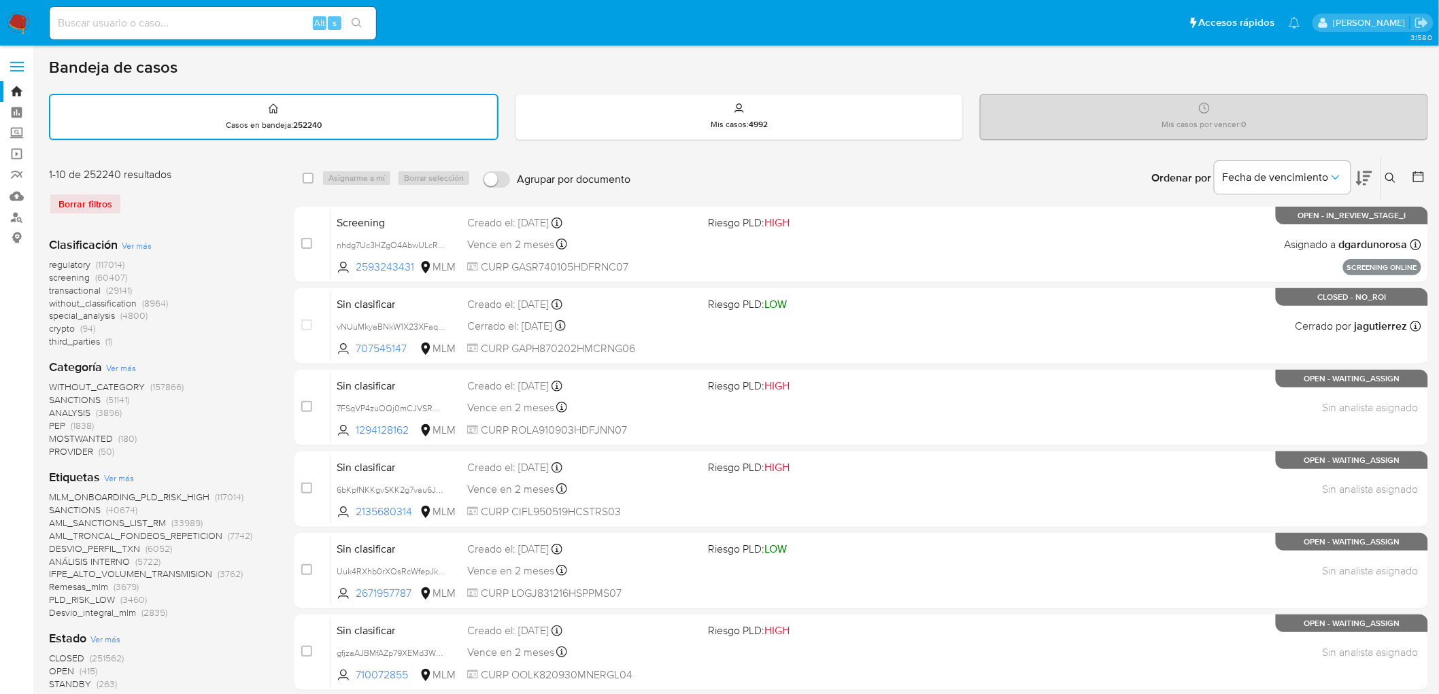
click at [16, 26] on img at bounding box center [18, 23] width 23 height 23
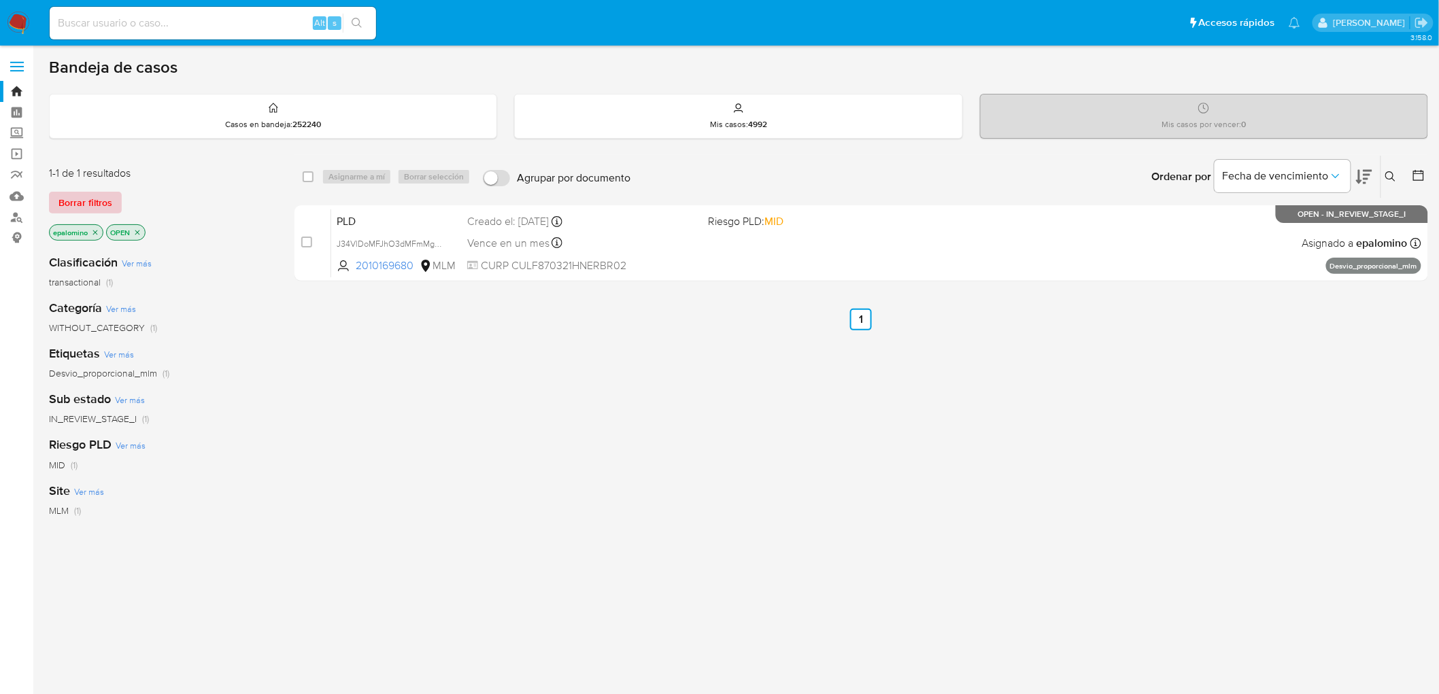
click at [88, 212] on span "Borrar filtros" at bounding box center [85, 202] width 54 height 19
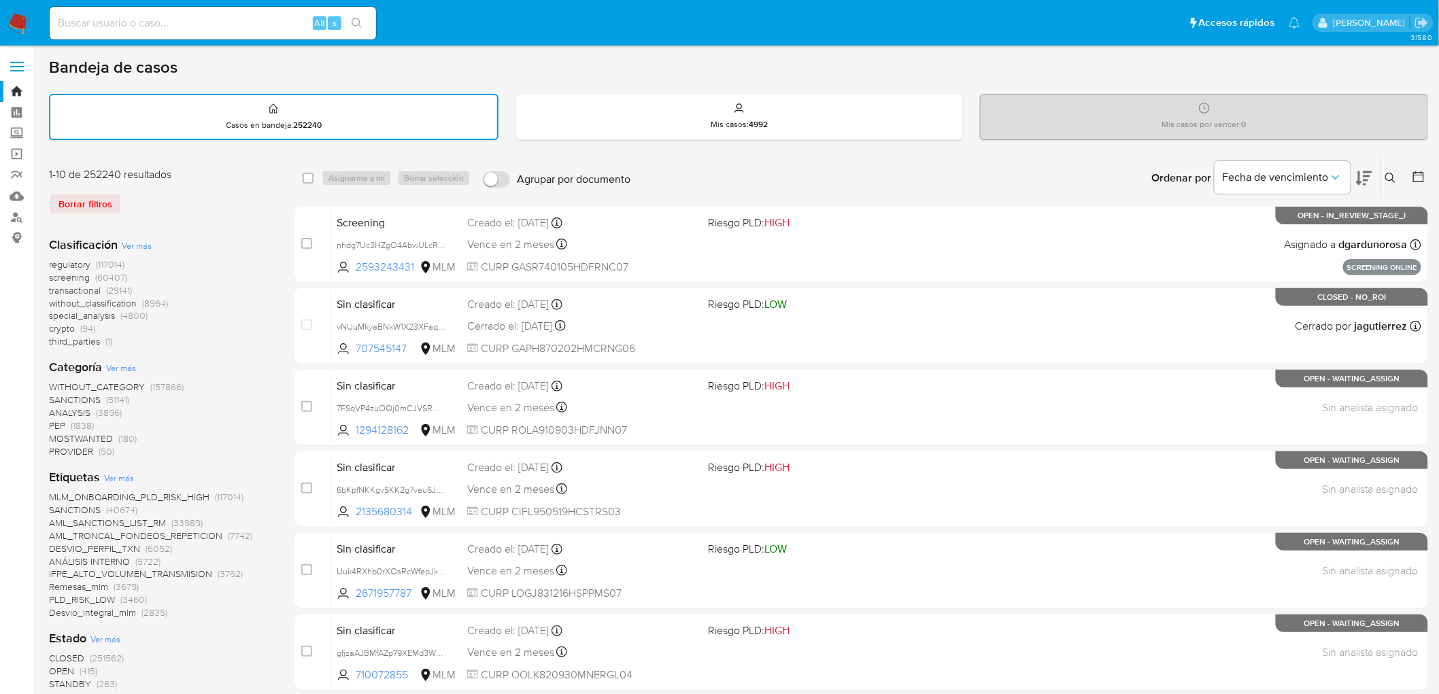
click at [16, 27] on img at bounding box center [18, 23] width 23 height 23
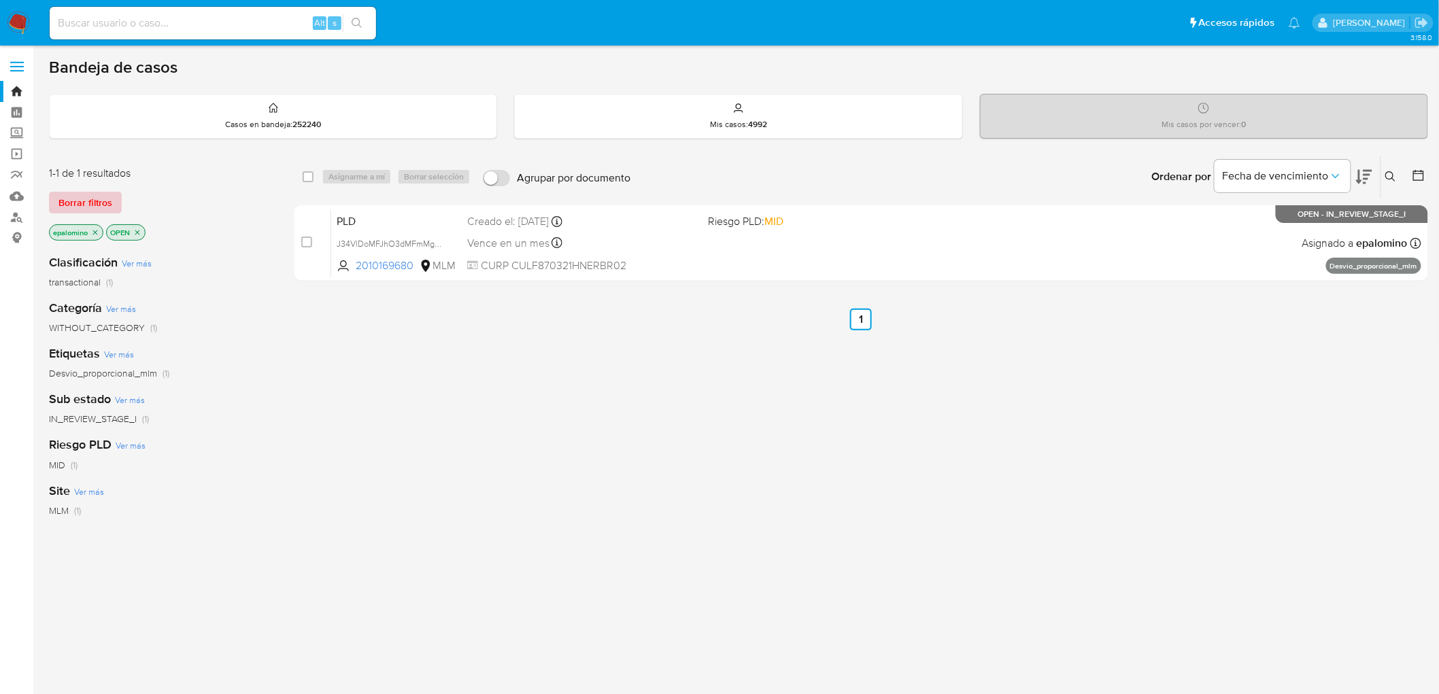
click at [65, 202] on span "Borrar filtros" at bounding box center [85, 202] width 54 height 19
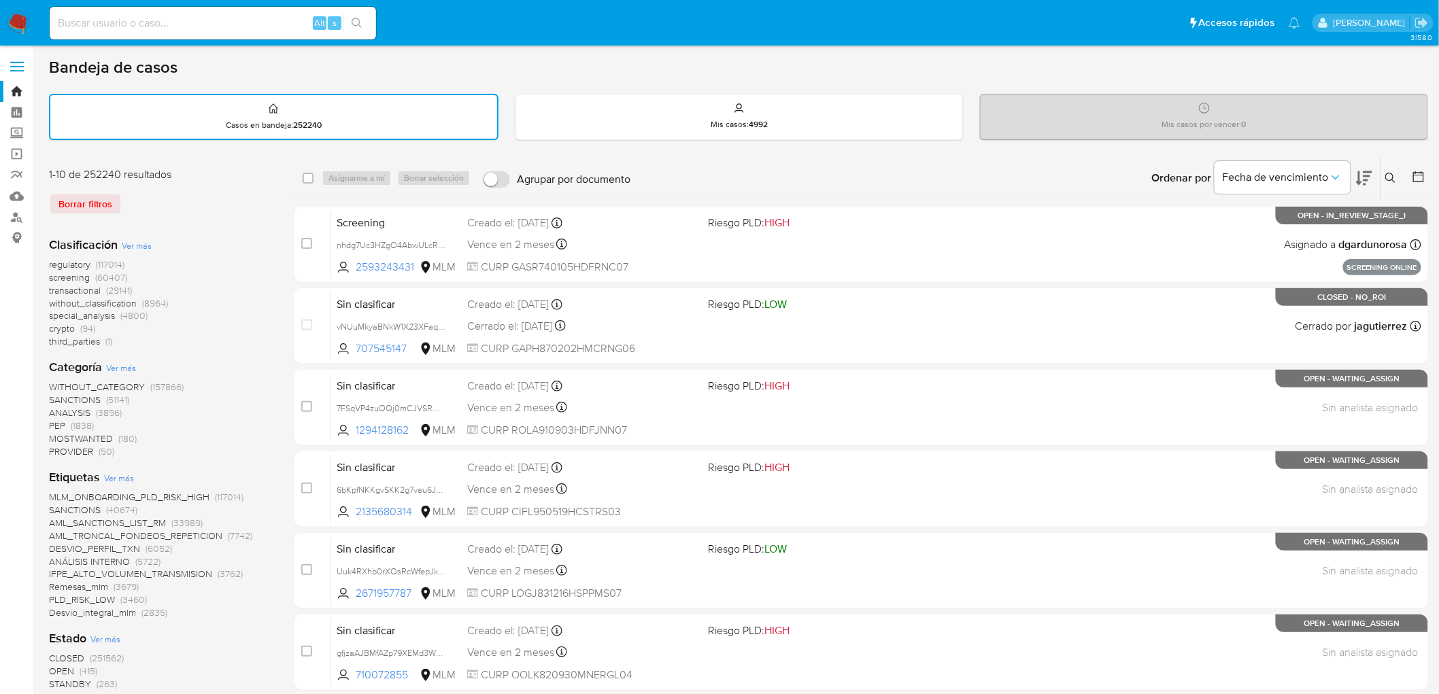
click at [22, 17] on img at bounding box center [18, 23] width 23 height 23
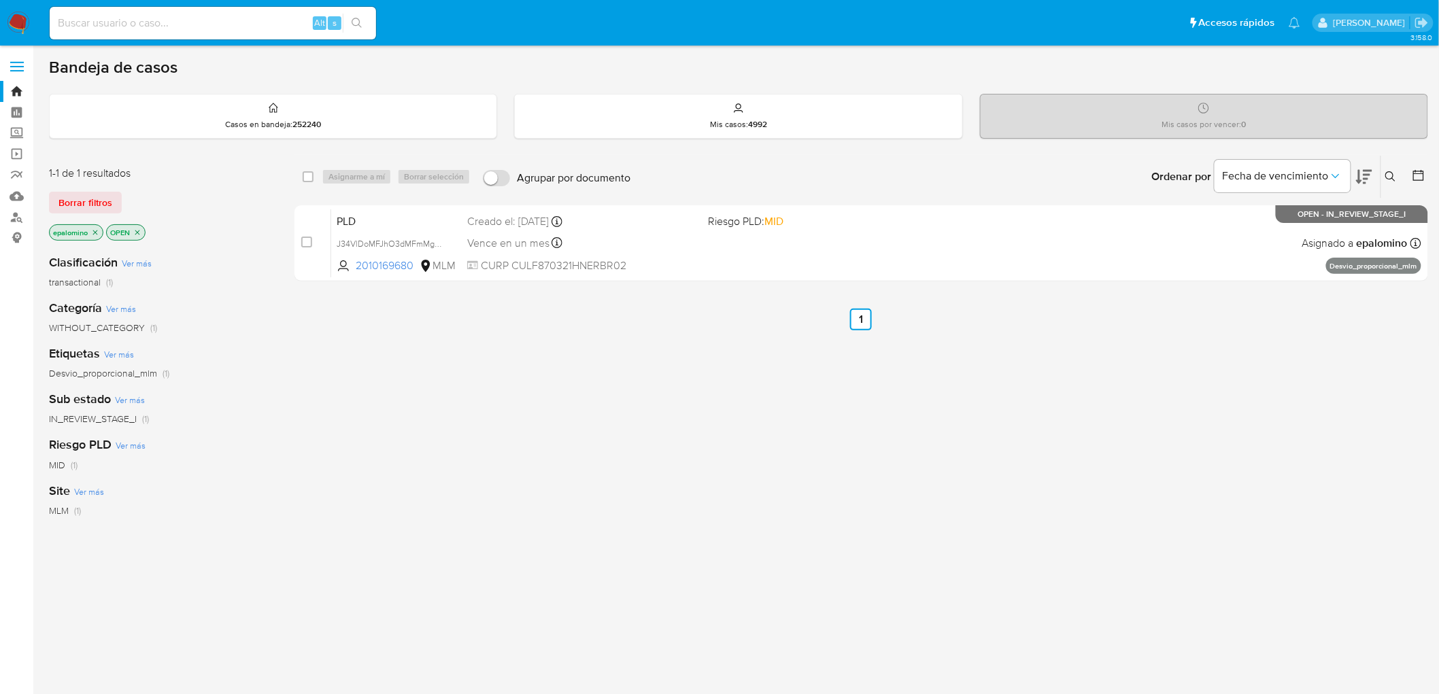
click at [80, 199] on span "Borrar filtros" at bounding box center [85, 202] width 54 height 19
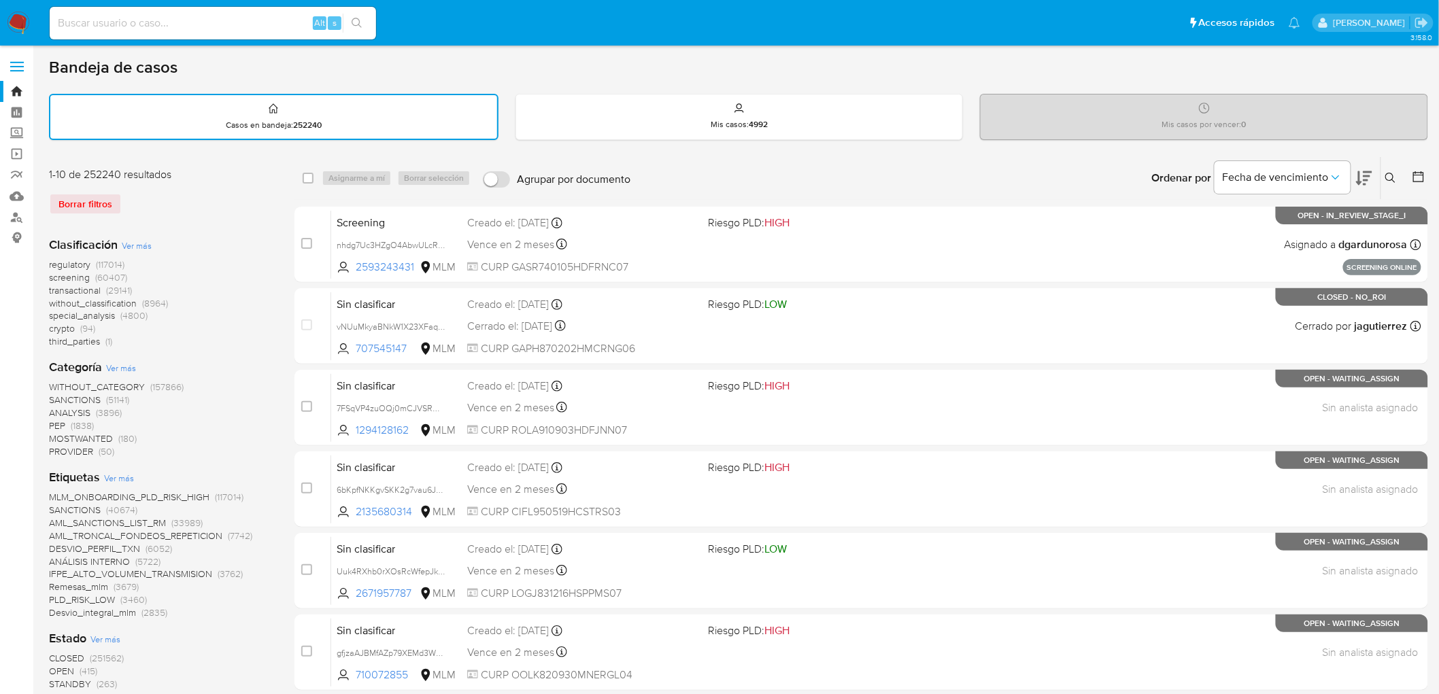
click at [14, 12] on img at bounding box center [18, 23] width 23 height 23
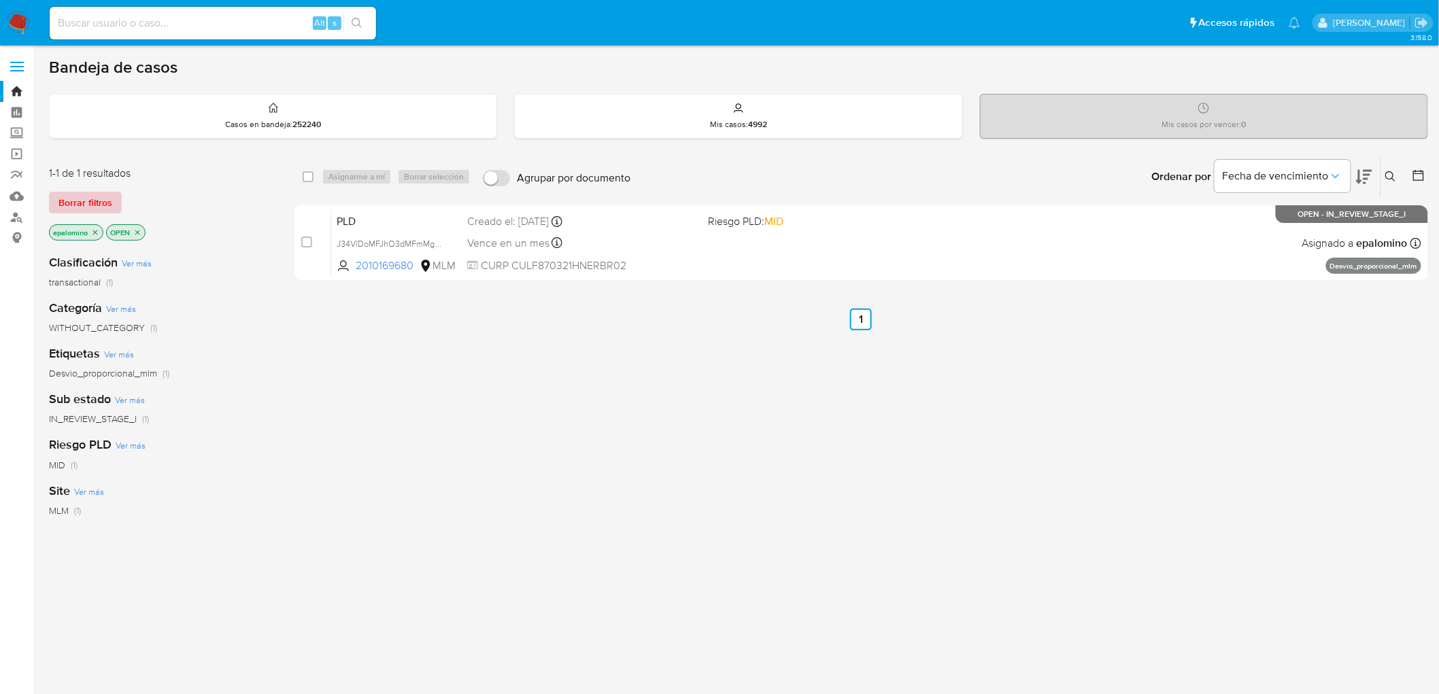
click at [86, 202] on span "Borrar filtros" at bounding box center [85, 202] width 54 height 19
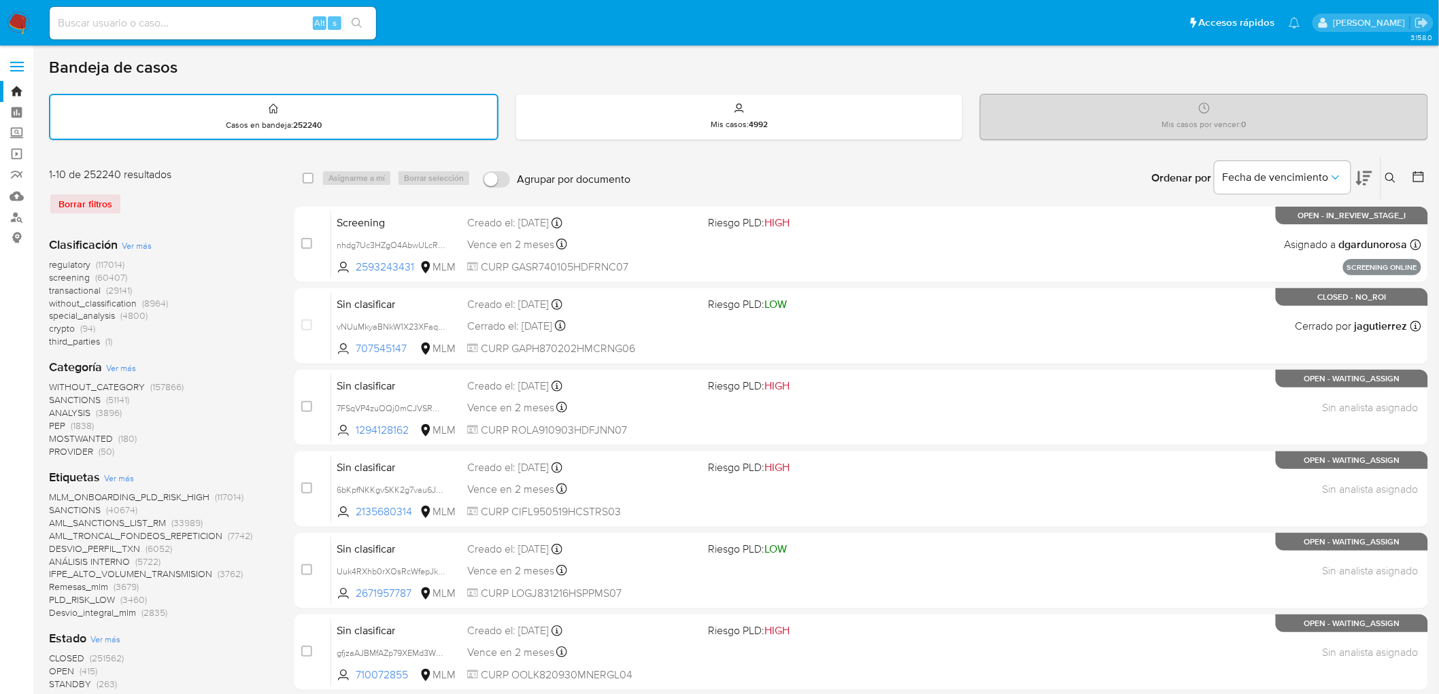
click at [12, 16] on img at bounding box center [18, 23] width 23 height 23
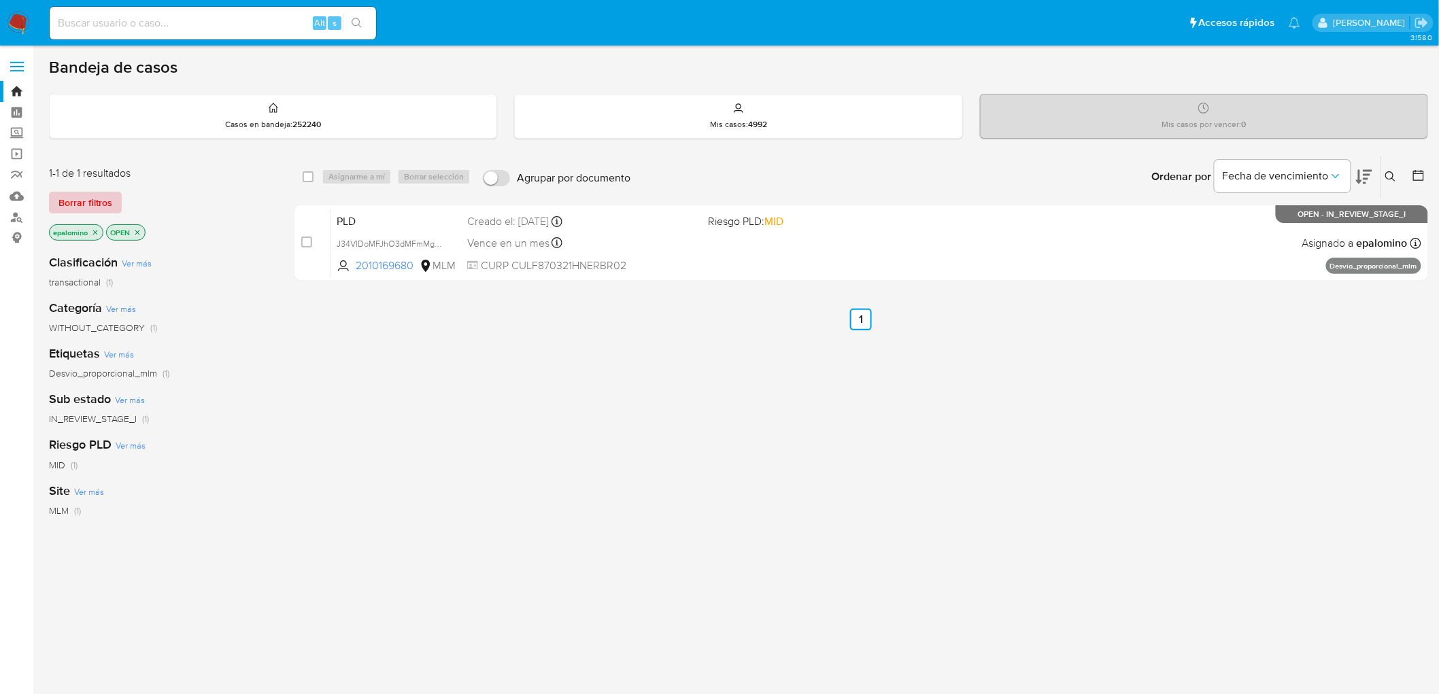
click at [96, 201] on span "Borrar filtros" at bounding box center [85, 202] width 54 height 19
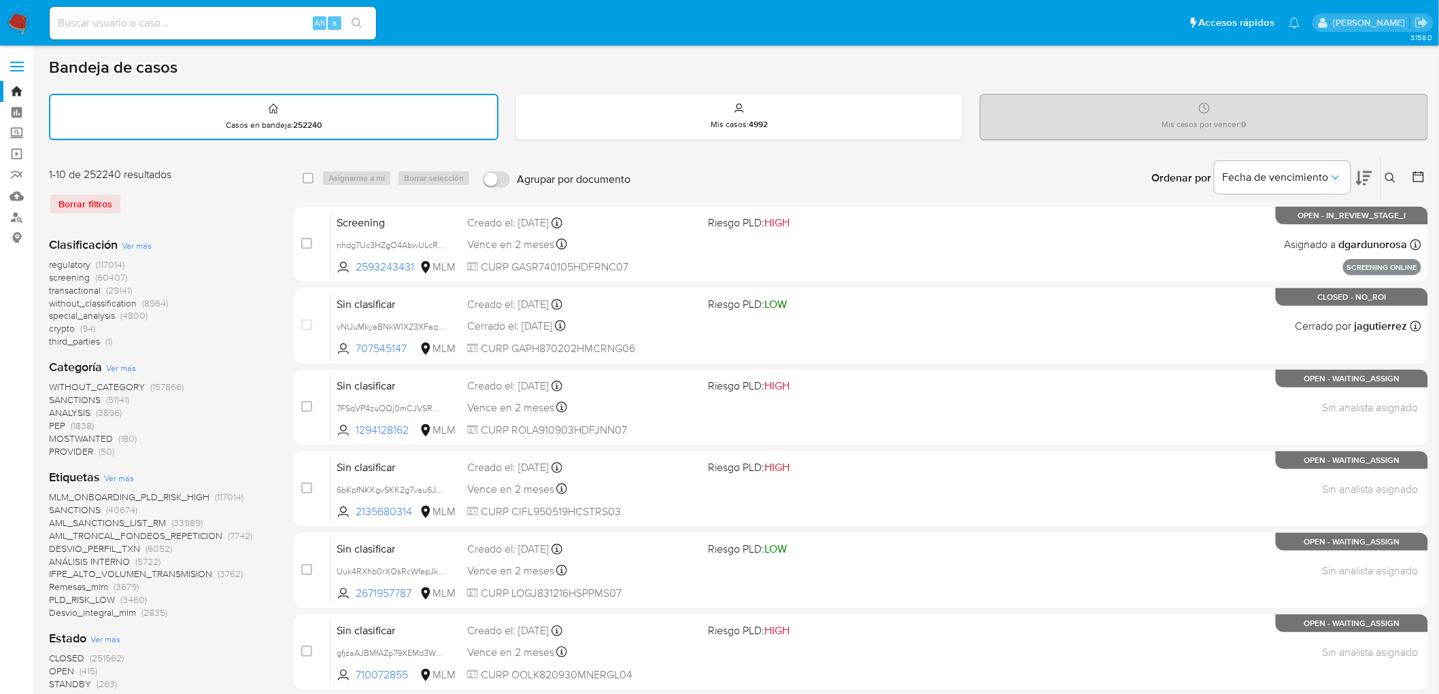
click at [14, 16] on img at bounding box center [18, 23] width 23 height 23
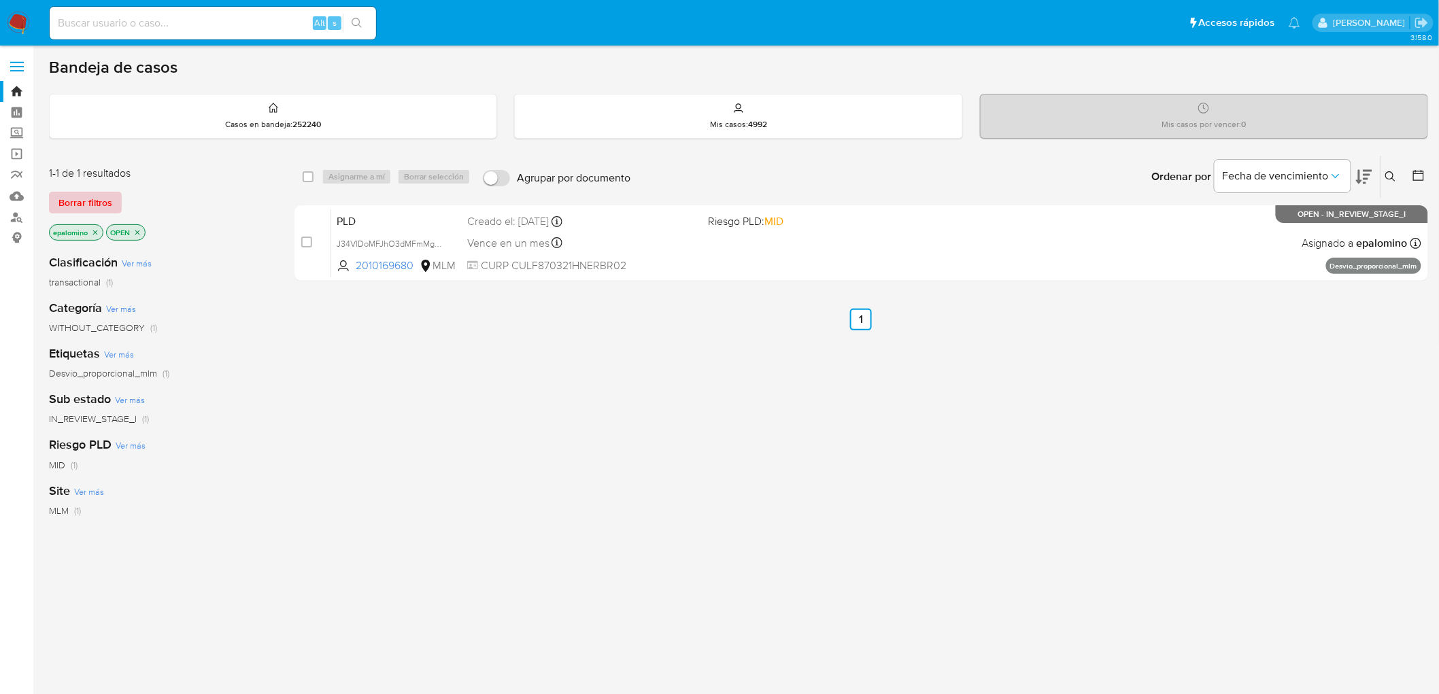
click at [66, 200] on span "Borrar filtros" at bounding box center [85, 202] width 54 height 19
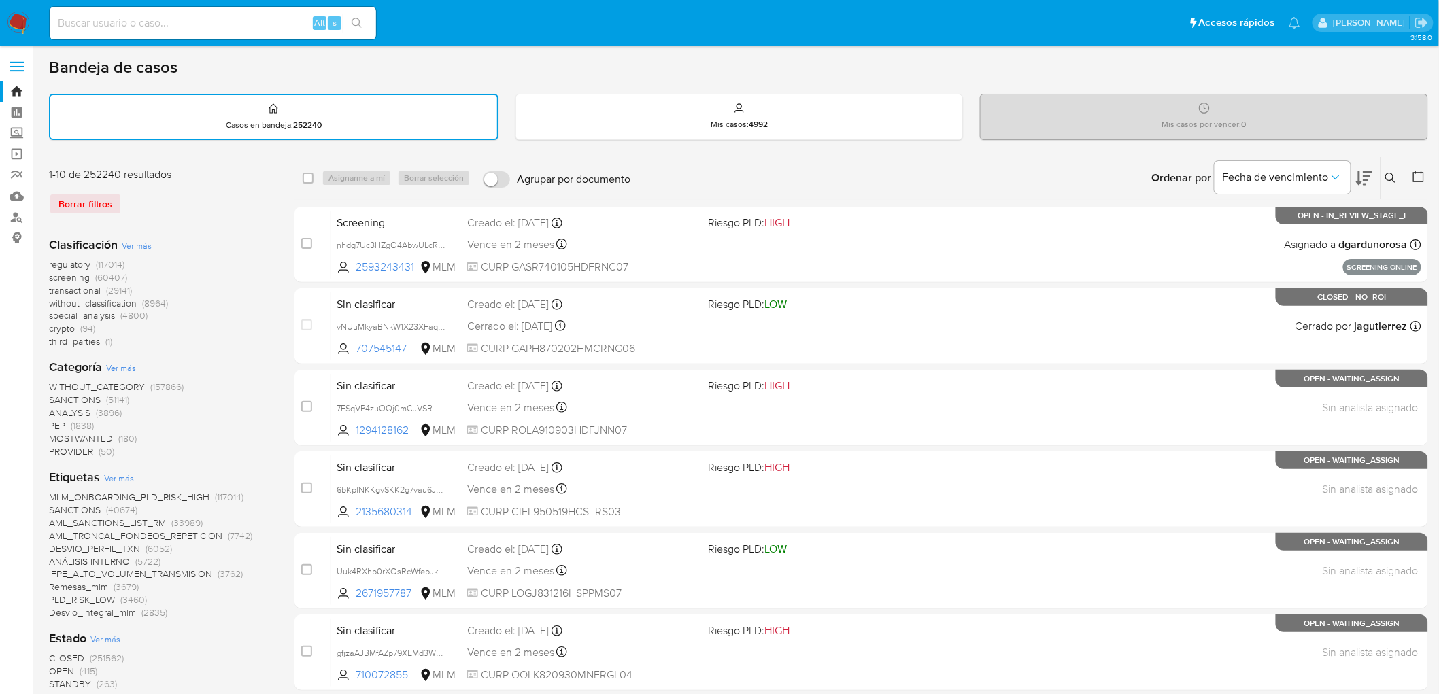
click at [20, 25] on img at bounding box center [18, 23] width 23 height 23
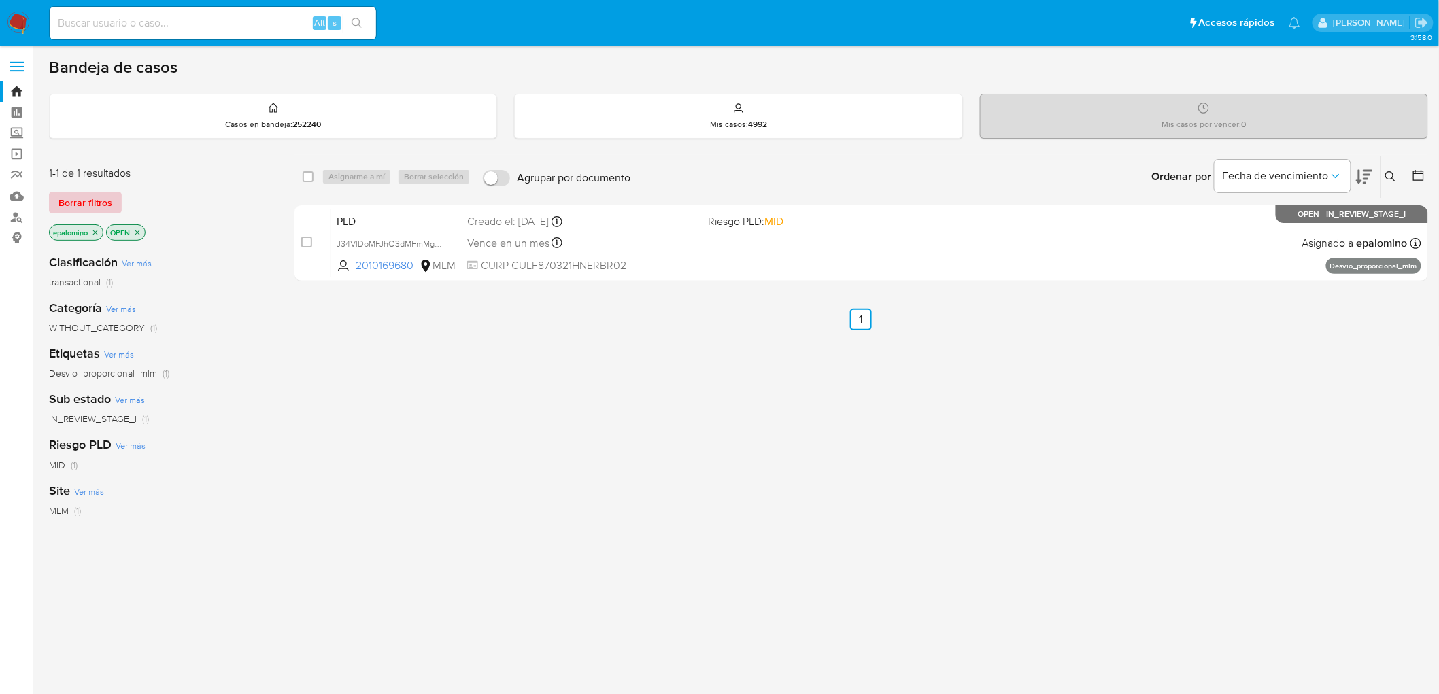
click at [110, 206] on span "Borrar filtros" at bounding box center [85, 202] width 54 height 19
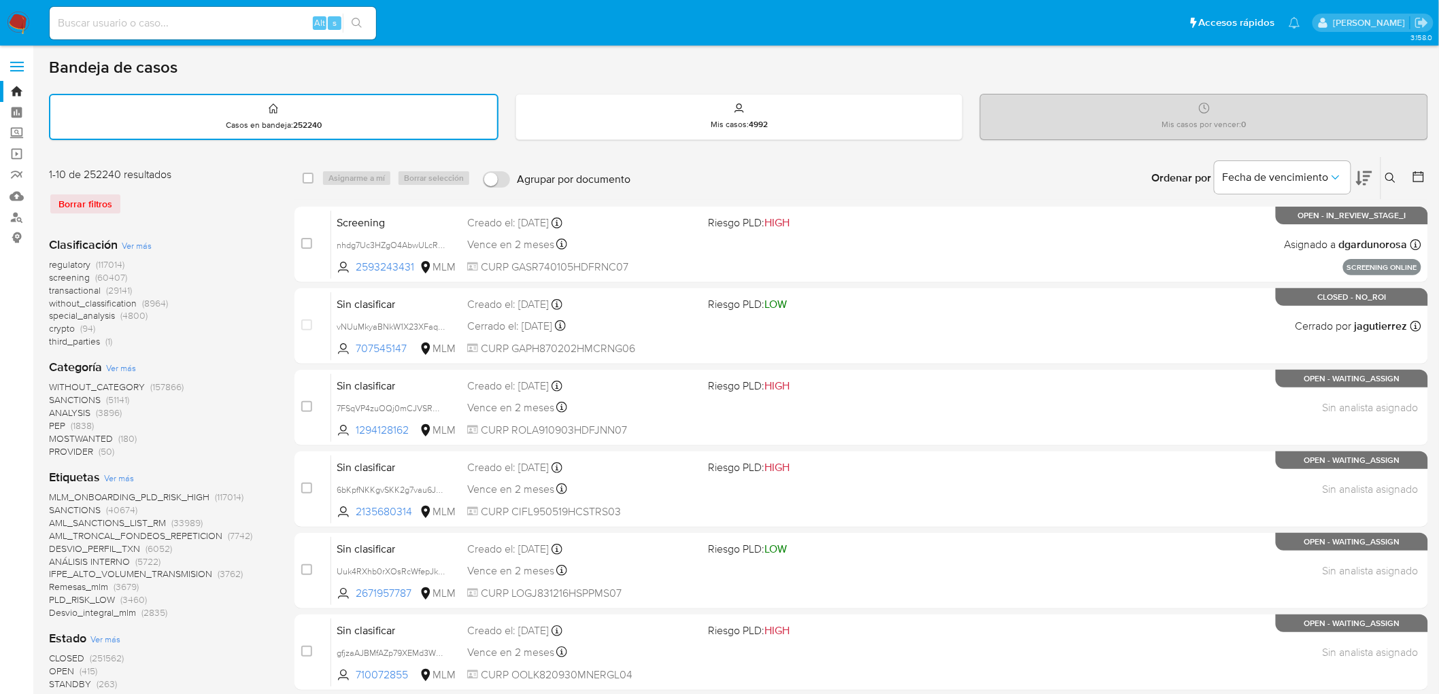
click at [14, 22] on img at bounding box center [18, 23] width 23 height 23
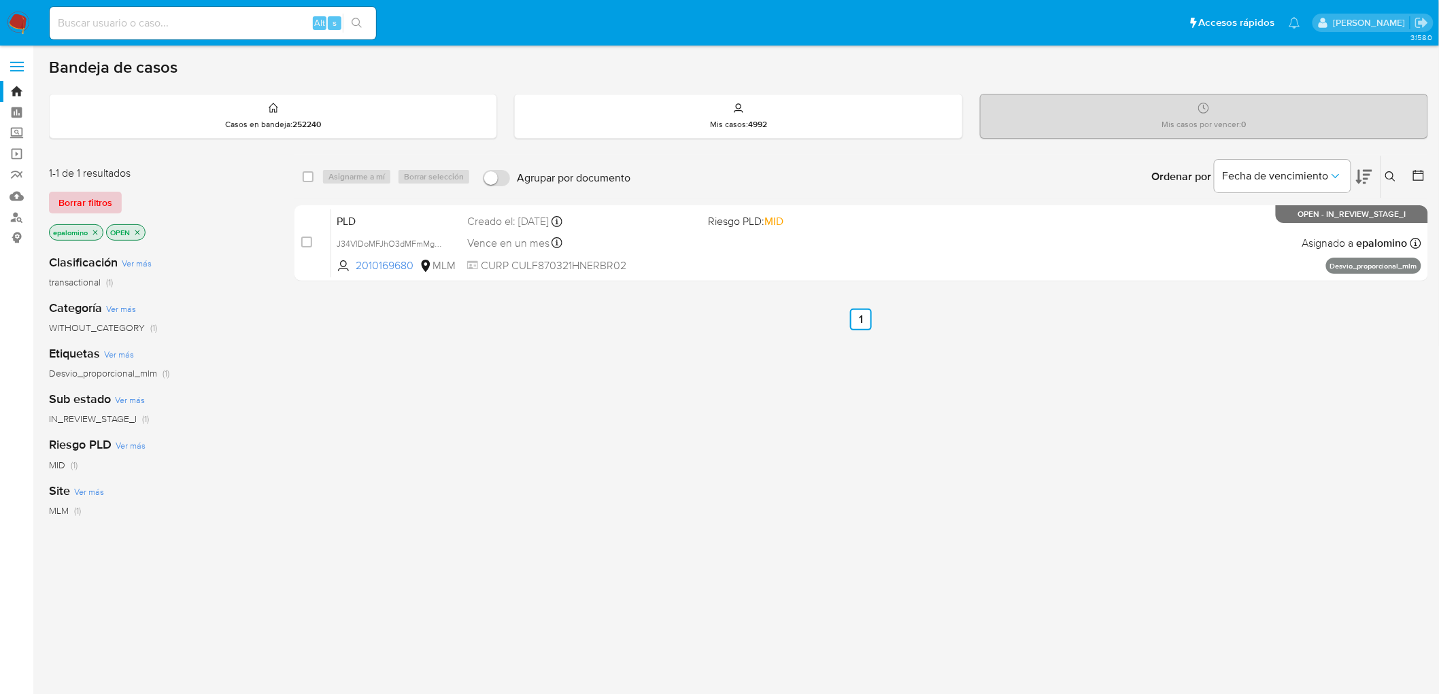
click at [91, 203] on span "Borrar filtros" at bounding box center [85, 202] width 54 height 19
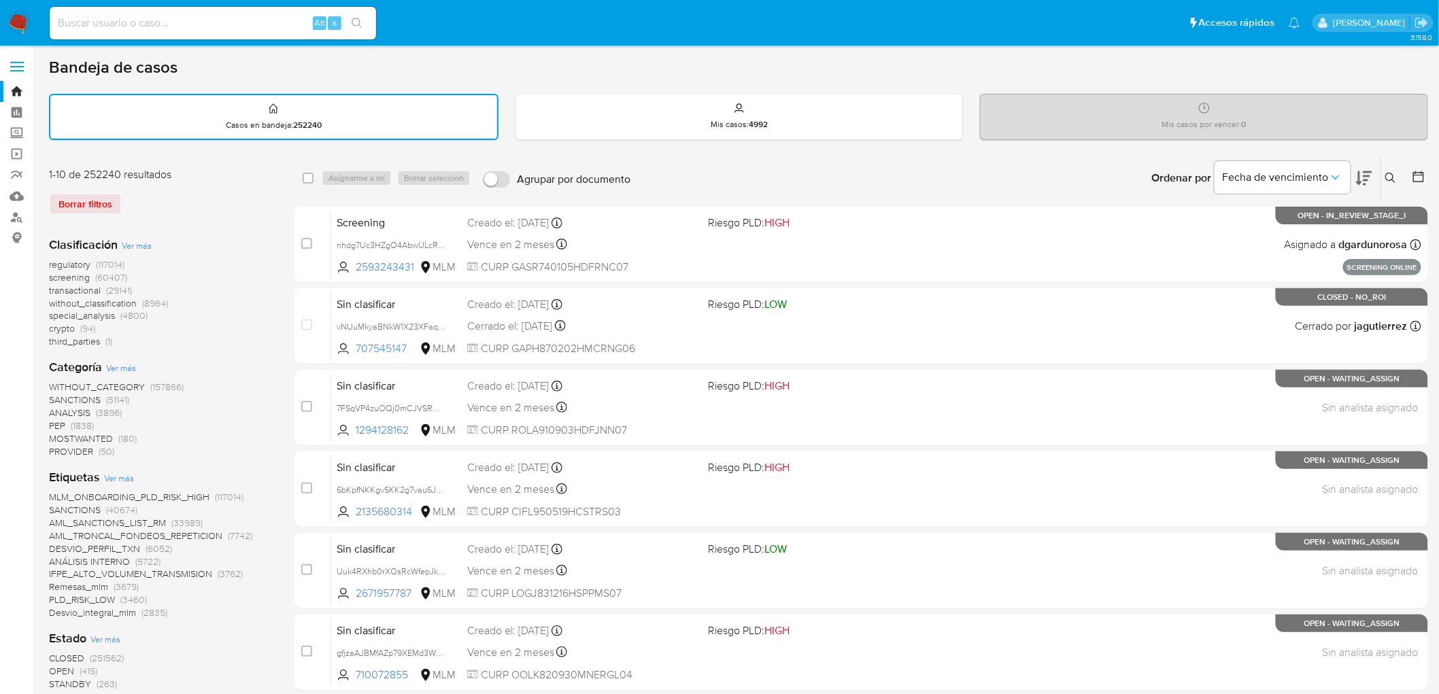
click at [10, 18] on img at bounding box center [18, 23] width 23 height 23
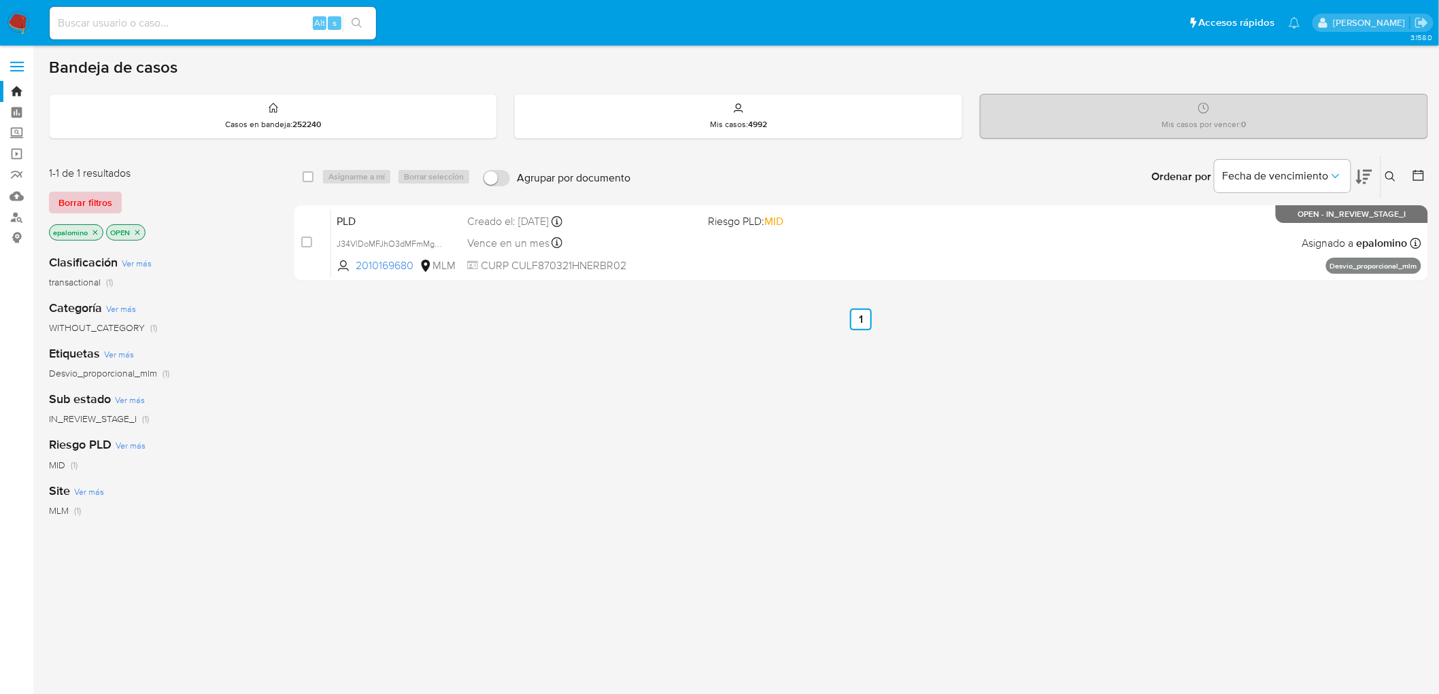
click at [83, 201] on span "Borrar filtros" at bounding box center [85, 202] width 54 height 19
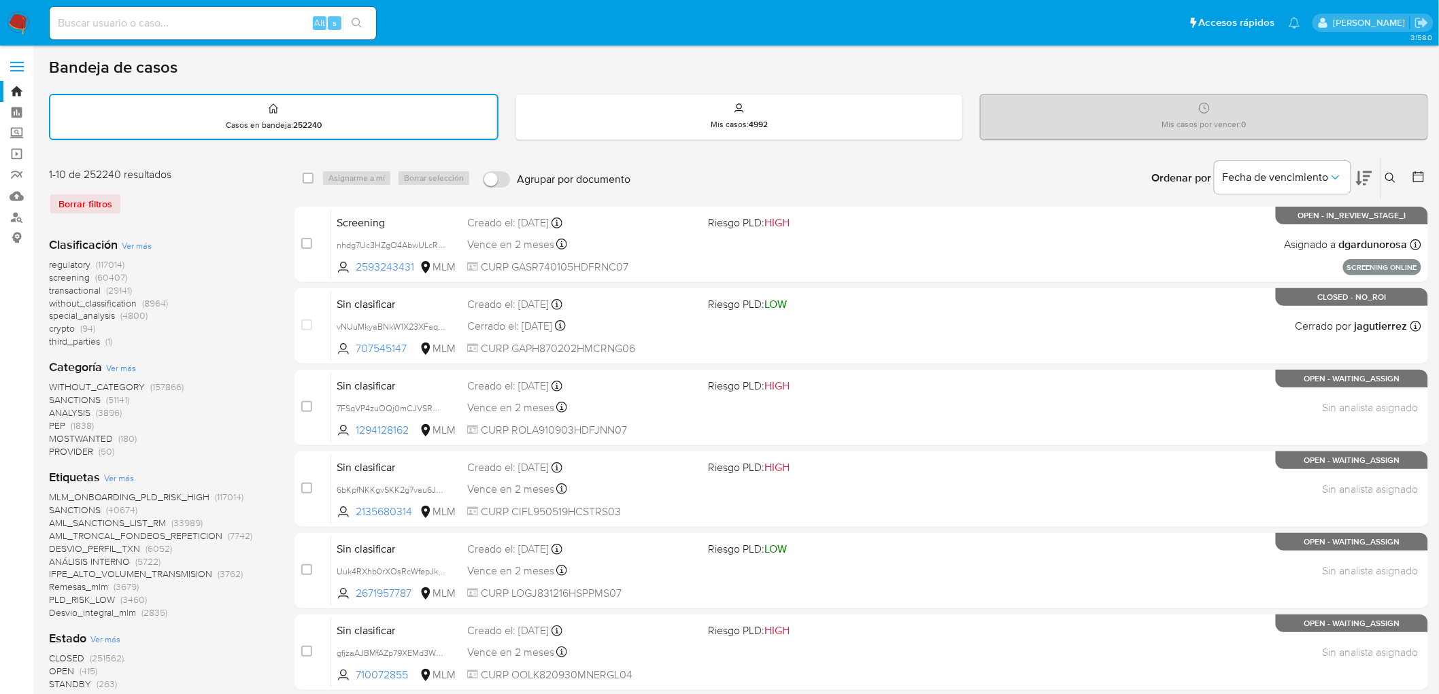
click at [10, 22] on img at bounding box center [18, 23] width 23 height 23
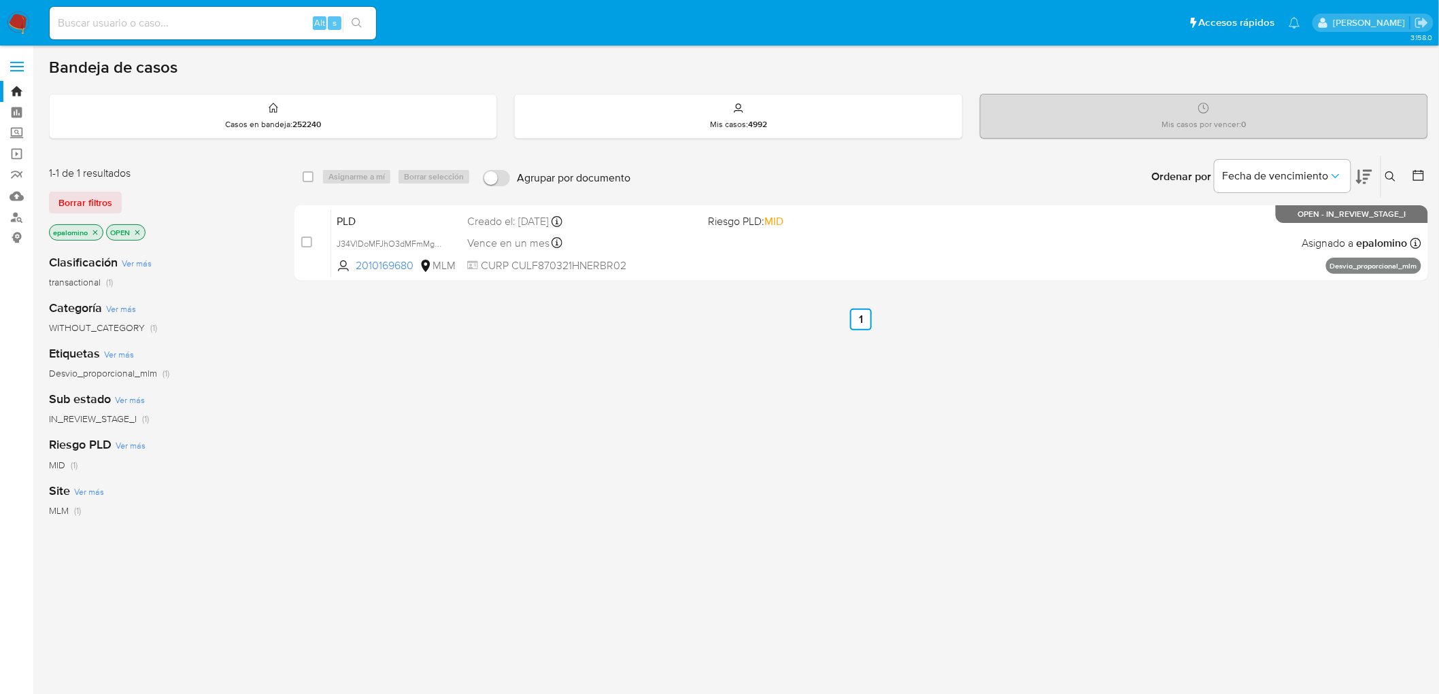
click at [77, 201] on span "Borrar filtros" at bounding box center [85, 202] width 54 height 19
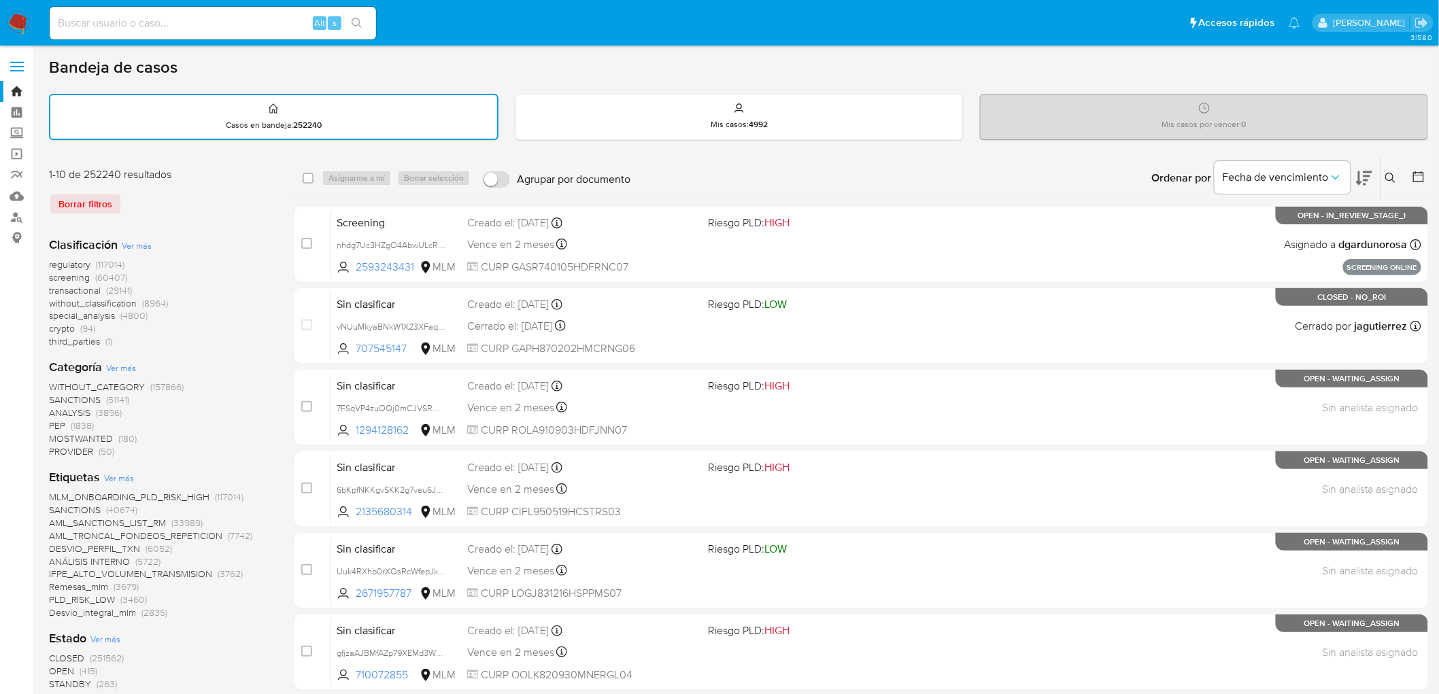
click at [23, 18] on img at bounding box center [18, 23] width 23 height 23
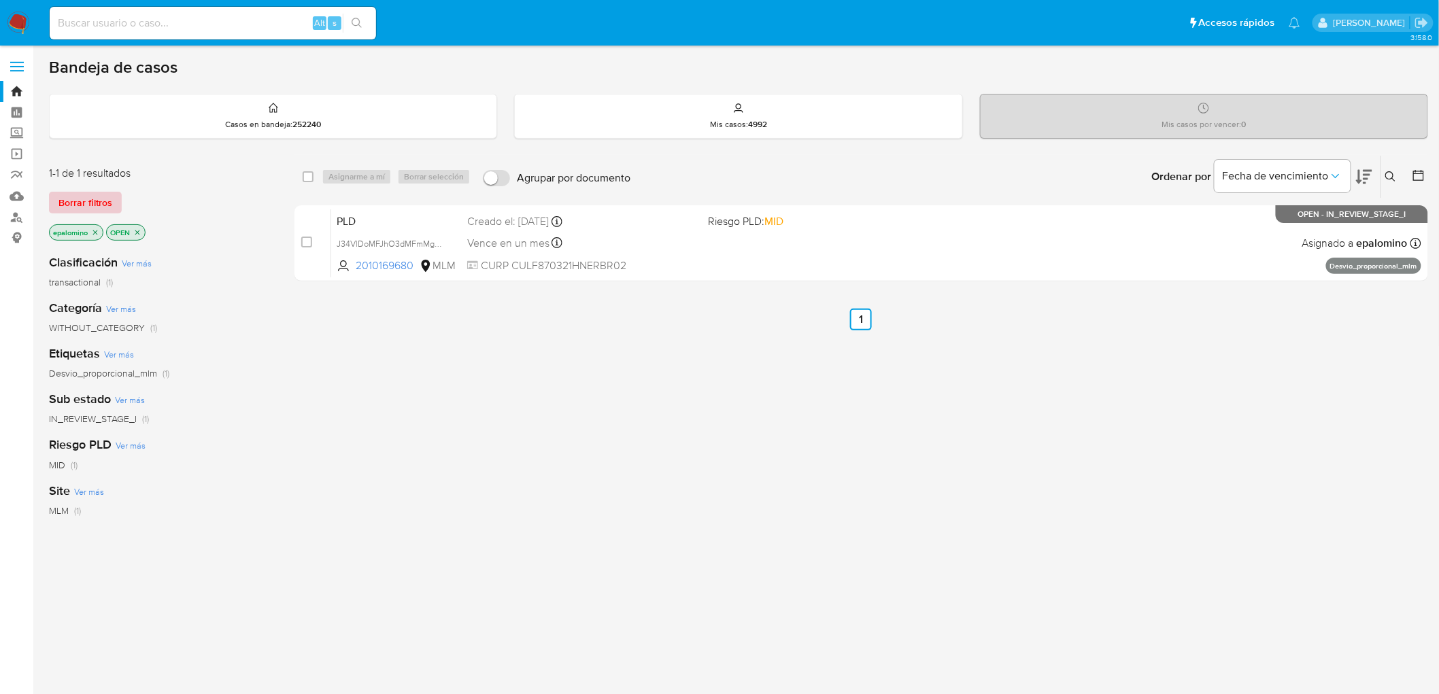
click at [77, 205] on span "Borrar filtros" at bounding box center [85, 202] width 54 height 19
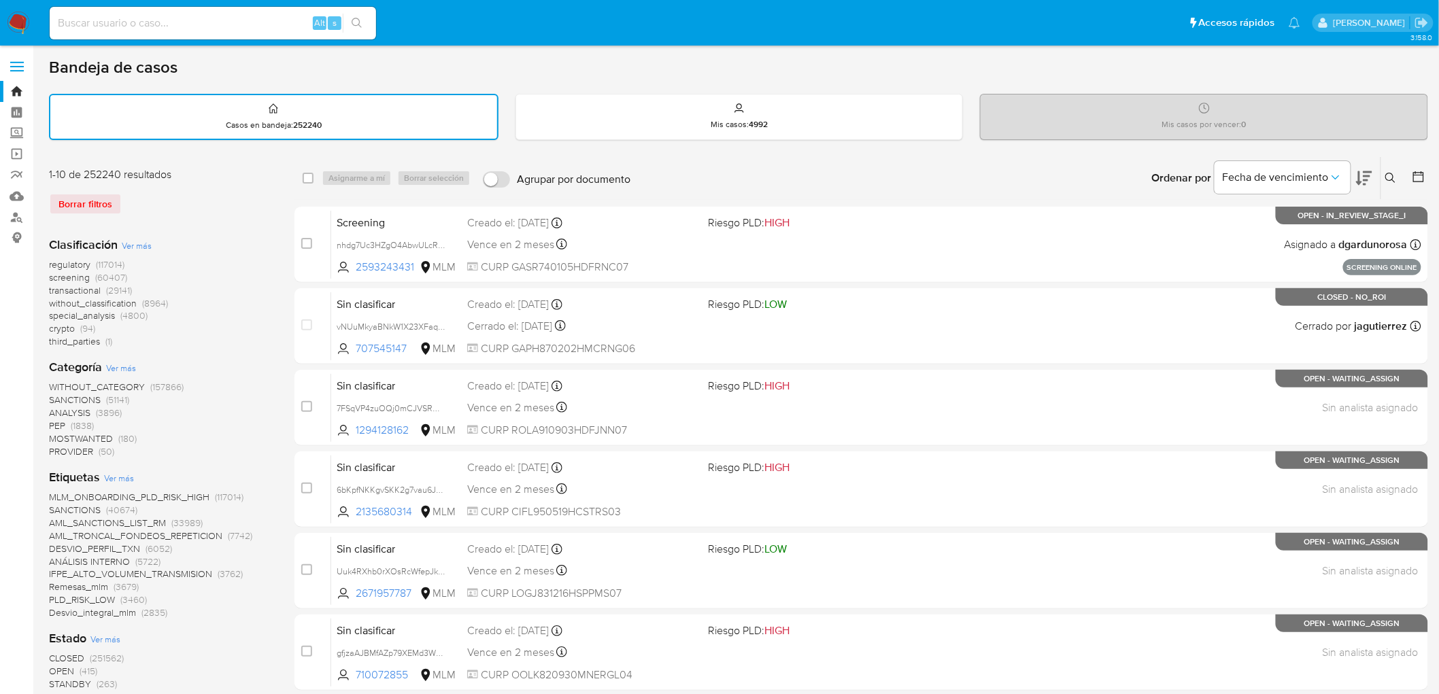
click at [8, 15] on img at bounding box center [18, 23] width 23 height 23
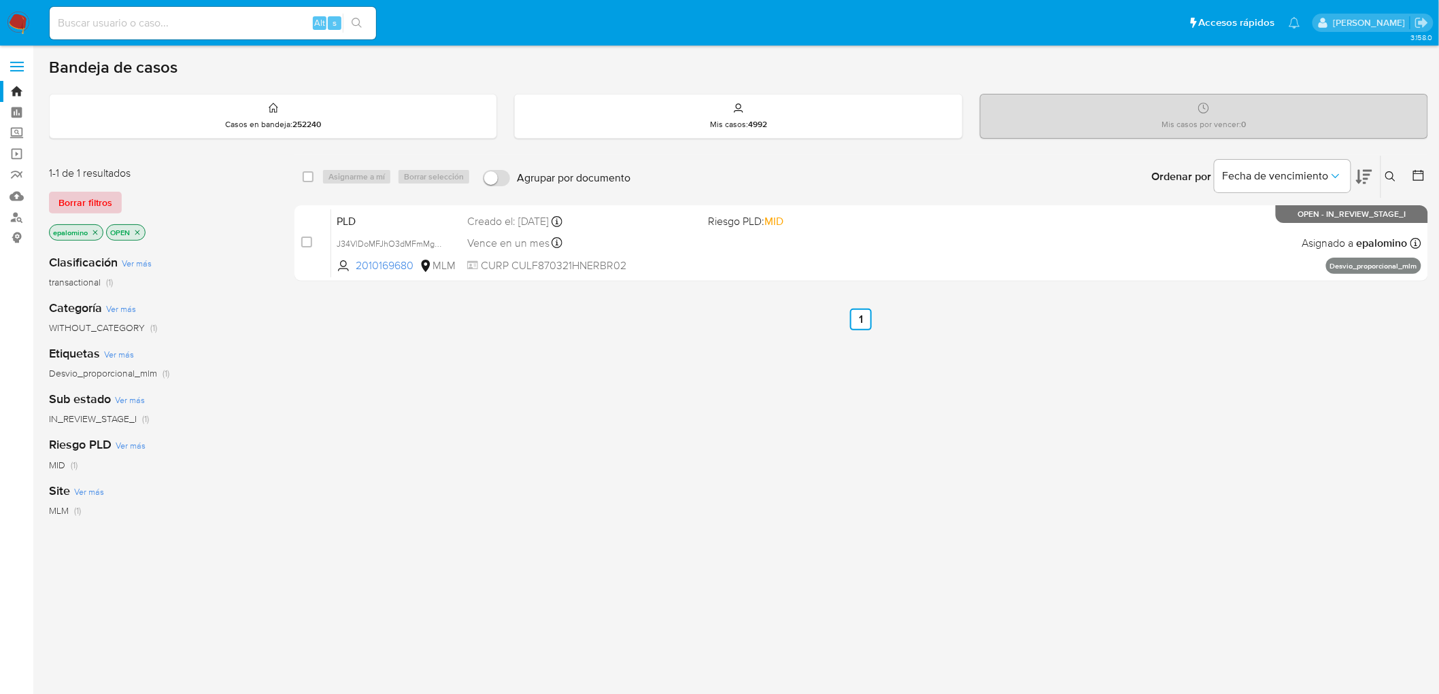
click at [80, 201] on span "Borrar filtros" at bounding box center [85, 202] width 54 height 19
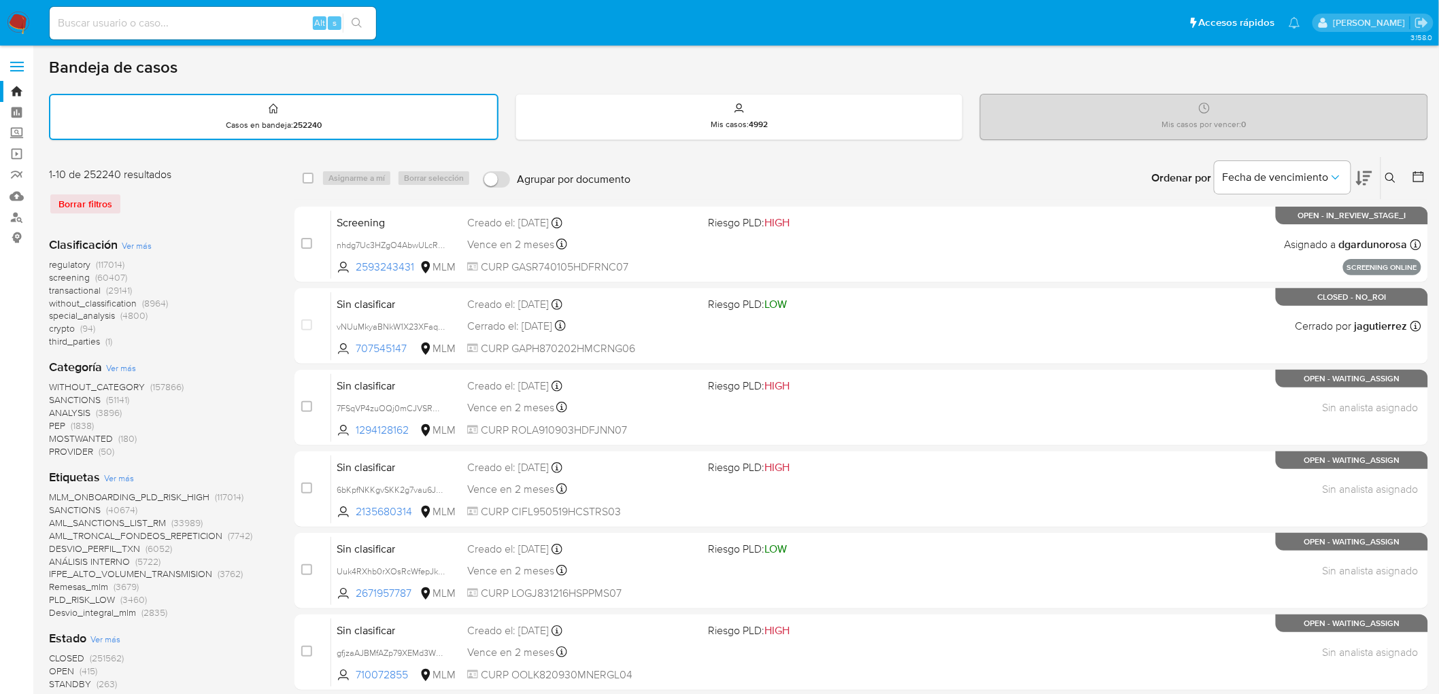
click at [12, 28] on img at bounding box center [18, 23] width 23 height 23
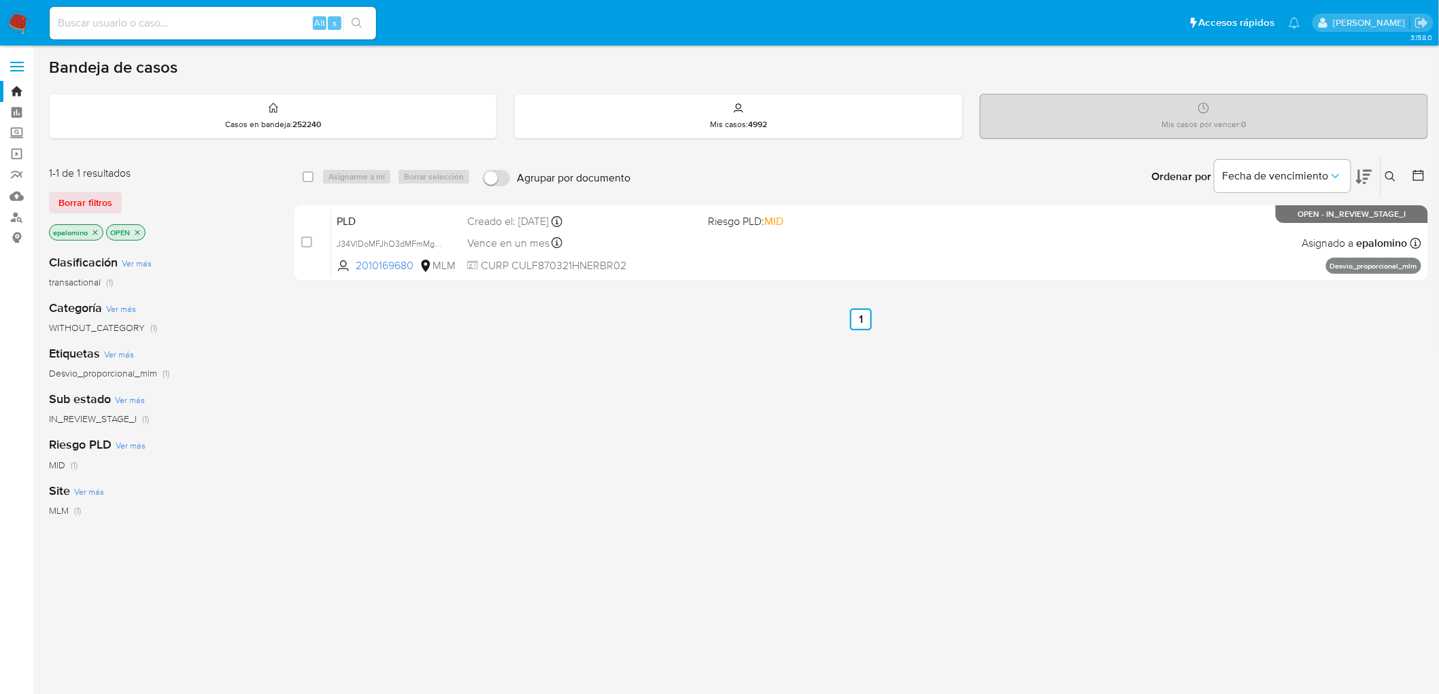
click at [104, 195] on span "Borrar filtros" at bounding box center [85, 202] width 54 height 19
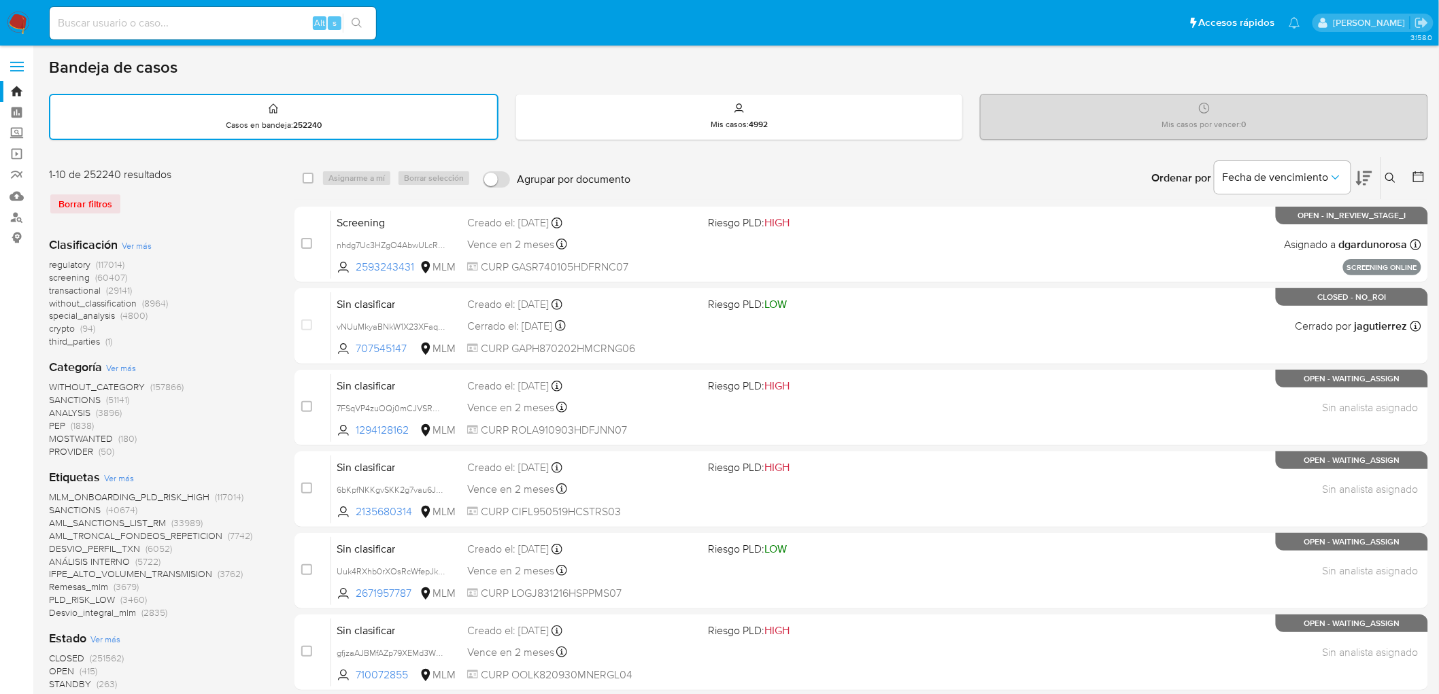
click at [17, 22] on img at bounding box center [18, 23] width 23 height 23
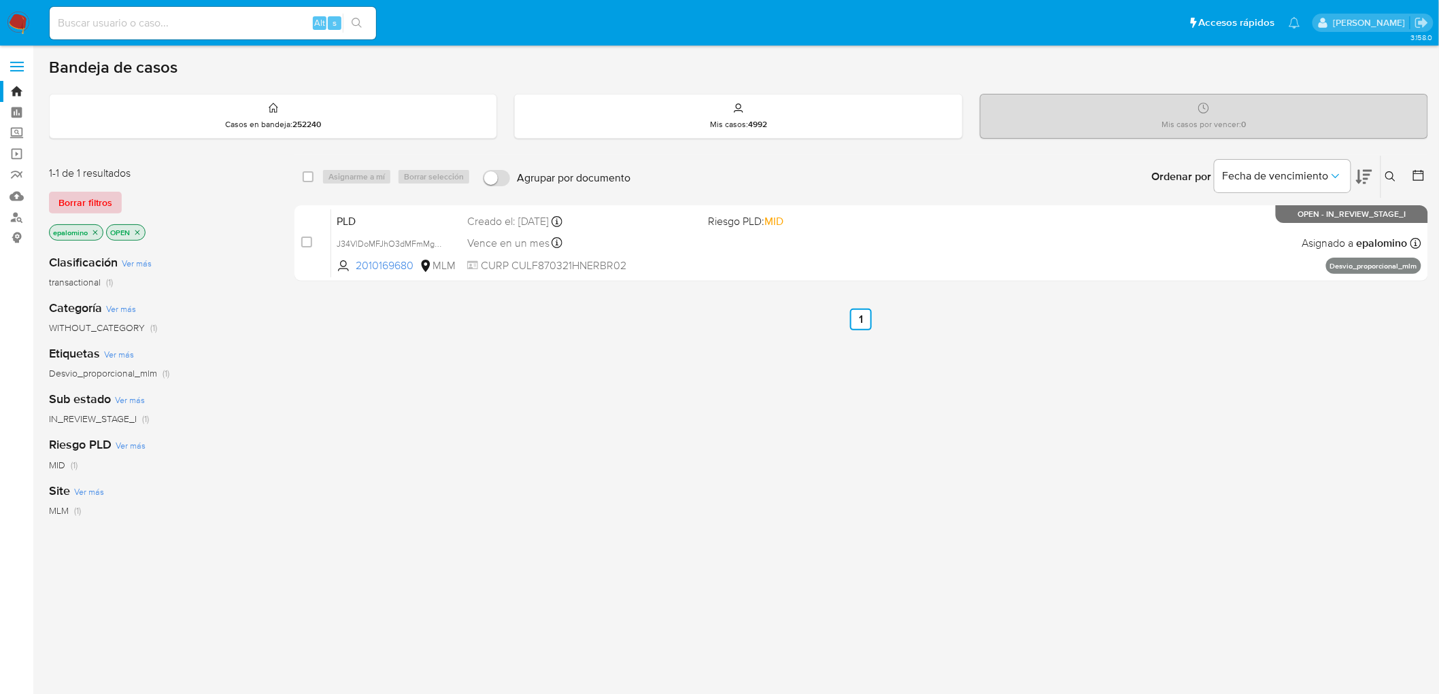
click at [112, 192] on button "Borrar filtros" at bounding box center [85, 203] width 73 height 22
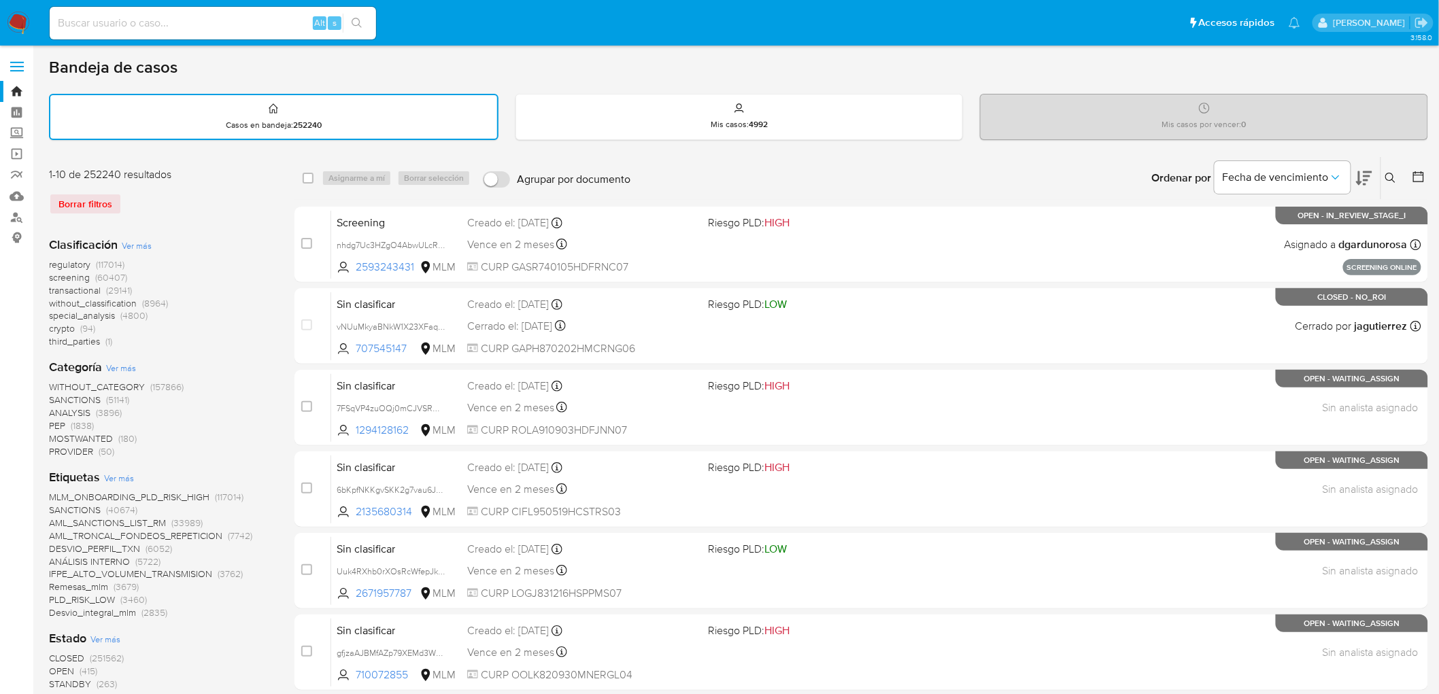
drag, startPoint x: 18, startPoint y: 18, endPoint x: 44, endPoint y: 31, distance: 29.2
click at [18, 18] on img at bounding box center [18, 23] width 23 height 23
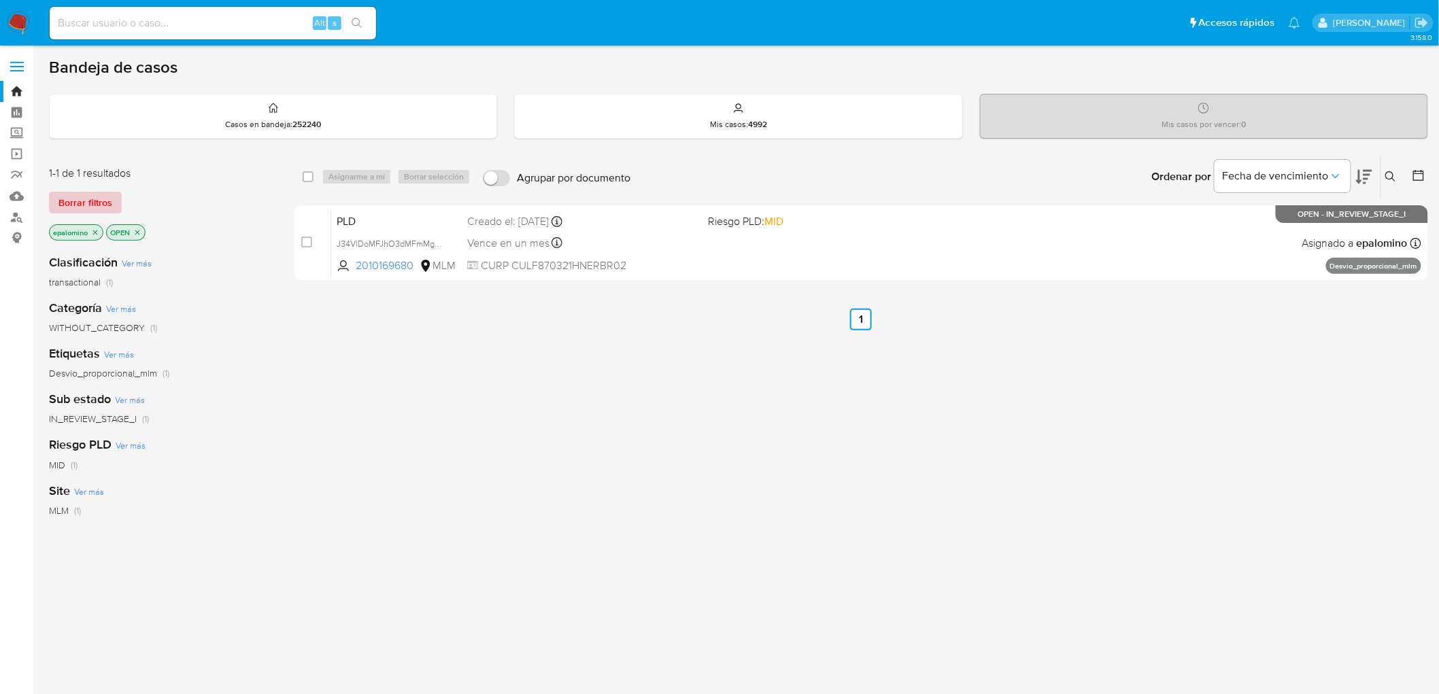
click at [71, 193] on span "Borrar filtros" at bounding box center [85, 202] width 54 height 19
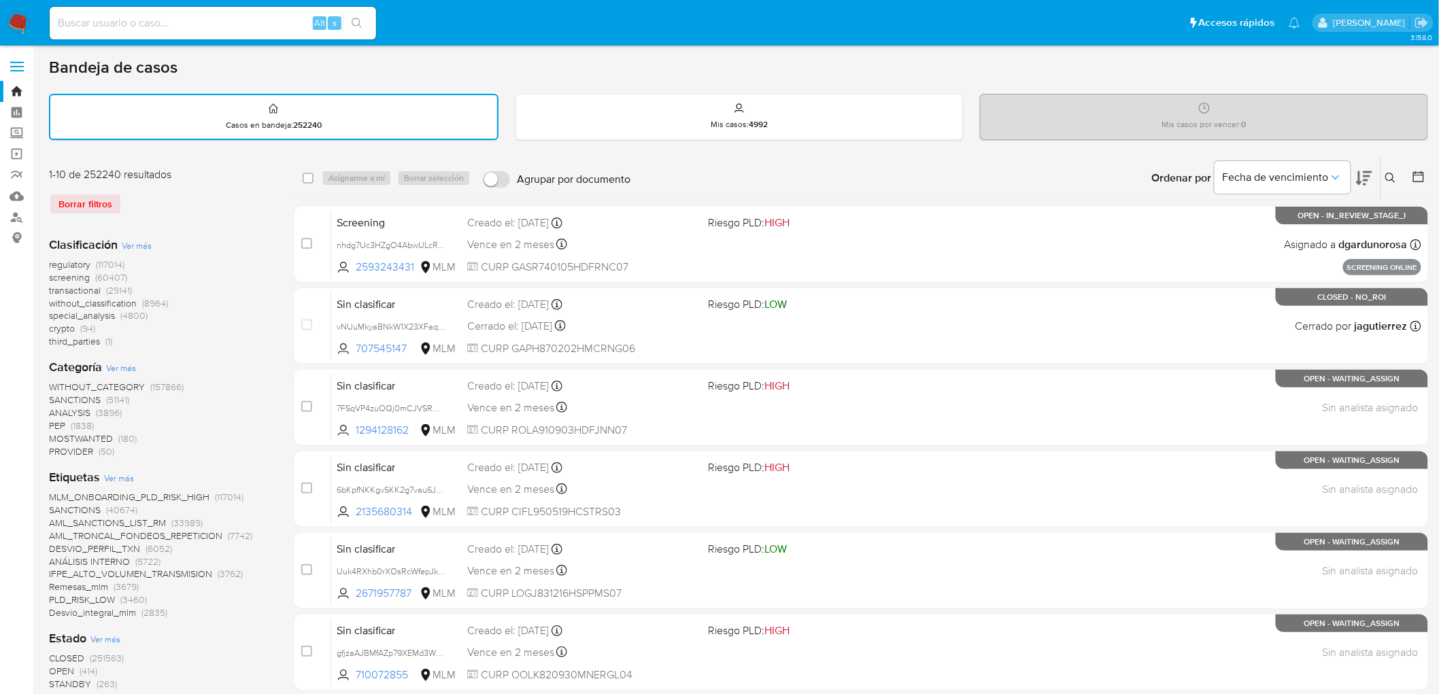
click at [27, 16] on img at bounding box center [18, 23] width 23 height 23
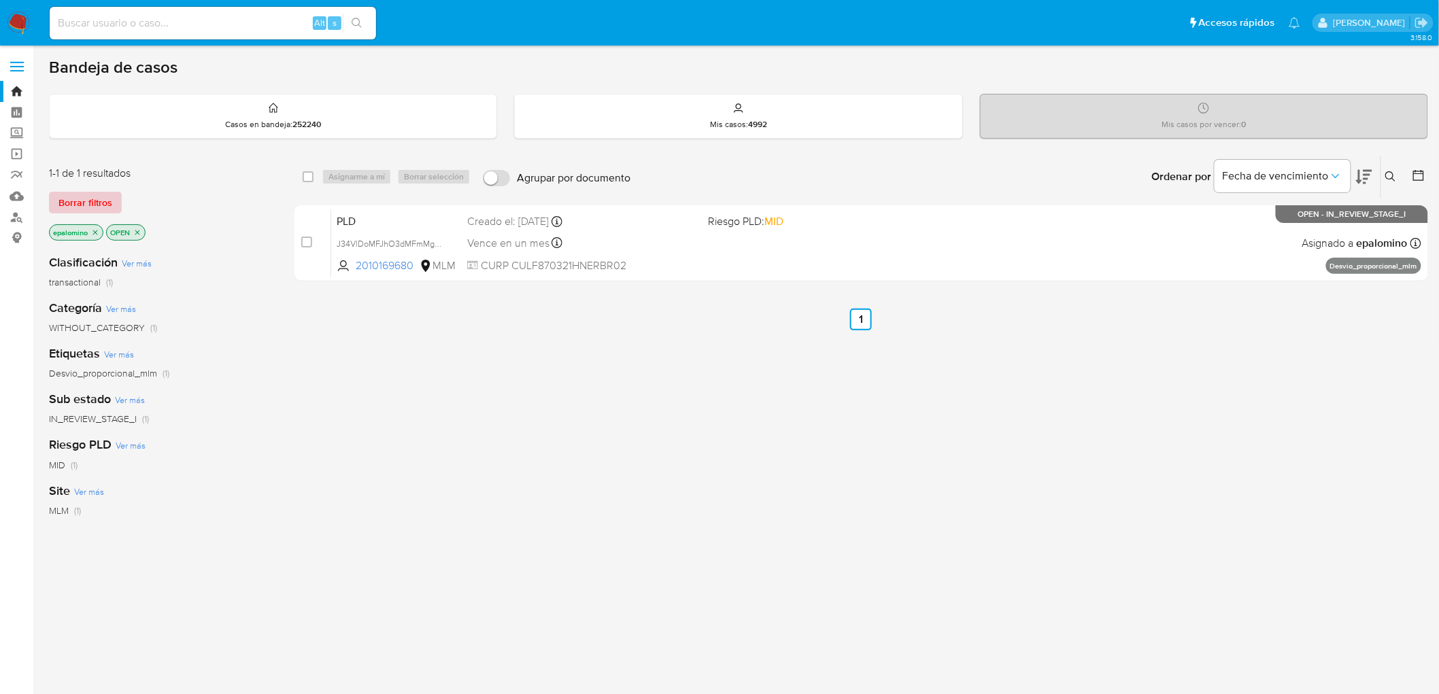
click at [76, 204] on span "Borrar filtros" at bounding box center [85, 202] width 54 height 19
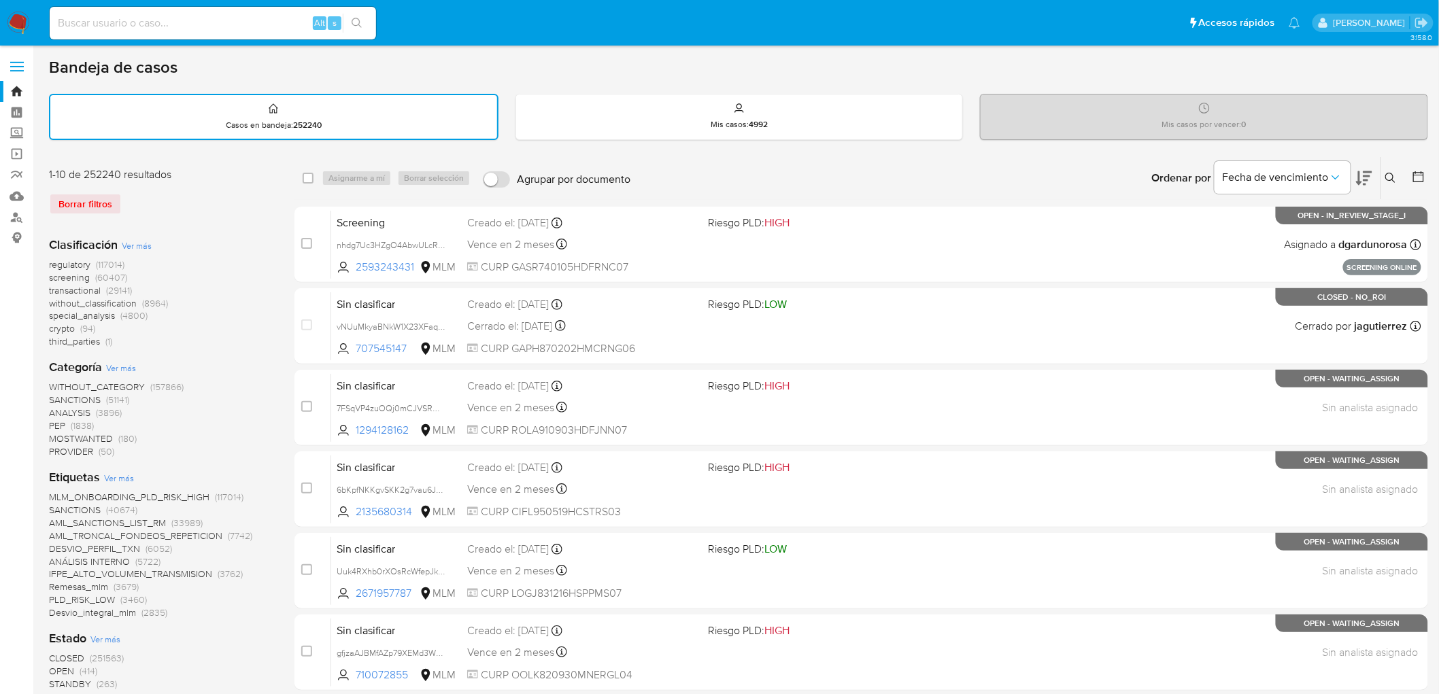
click at [16, 20] on img at bounding box center [18, 23] width 23 height 23
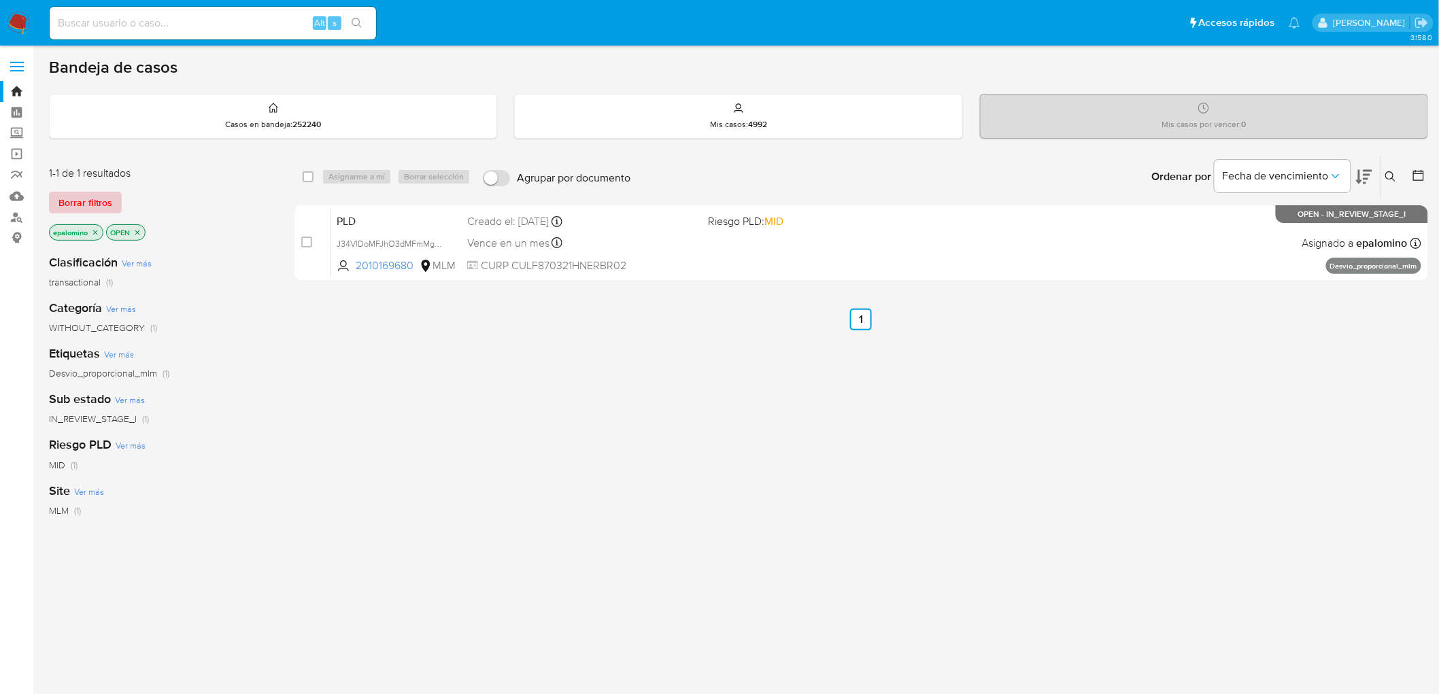
click at [90, 199] on span "Borrar filtros" at bounding box center [85, 202] width 54 height 19
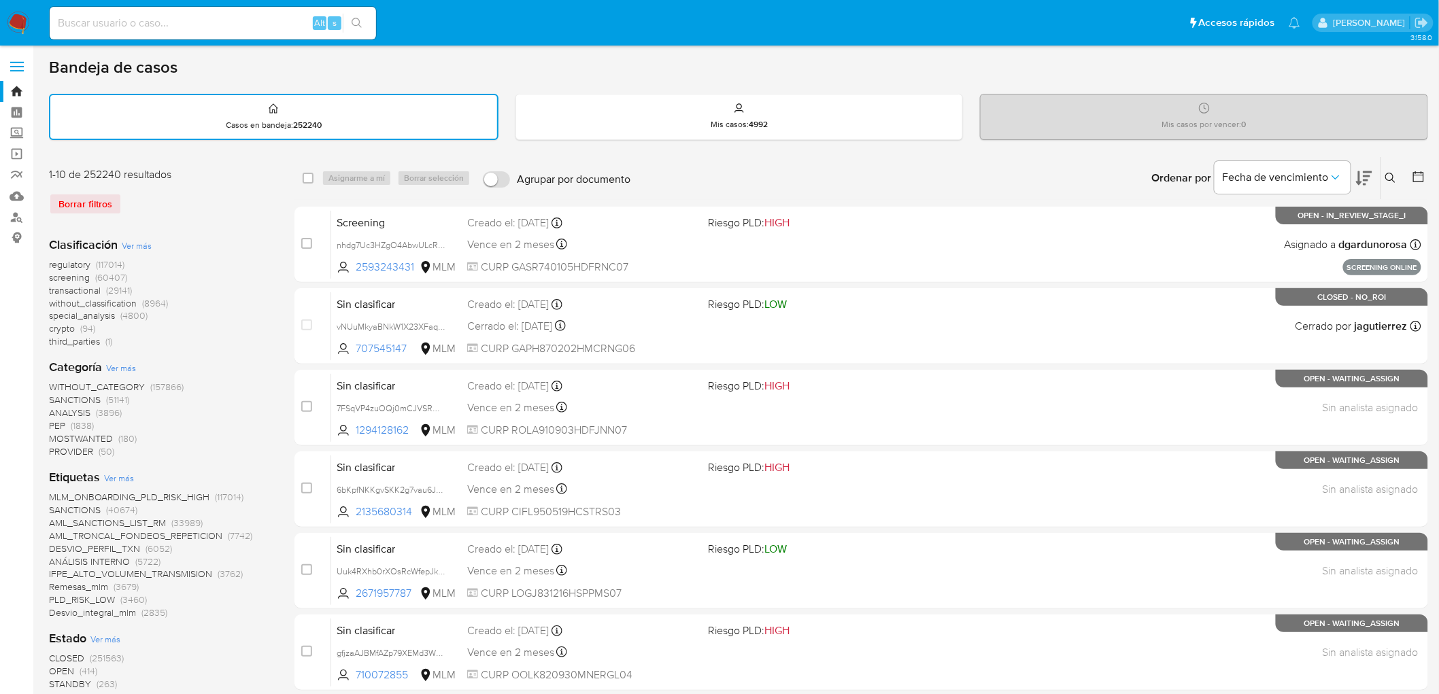
click at [22, 24] on img at bounding box center [18, 23] width 23 height 23
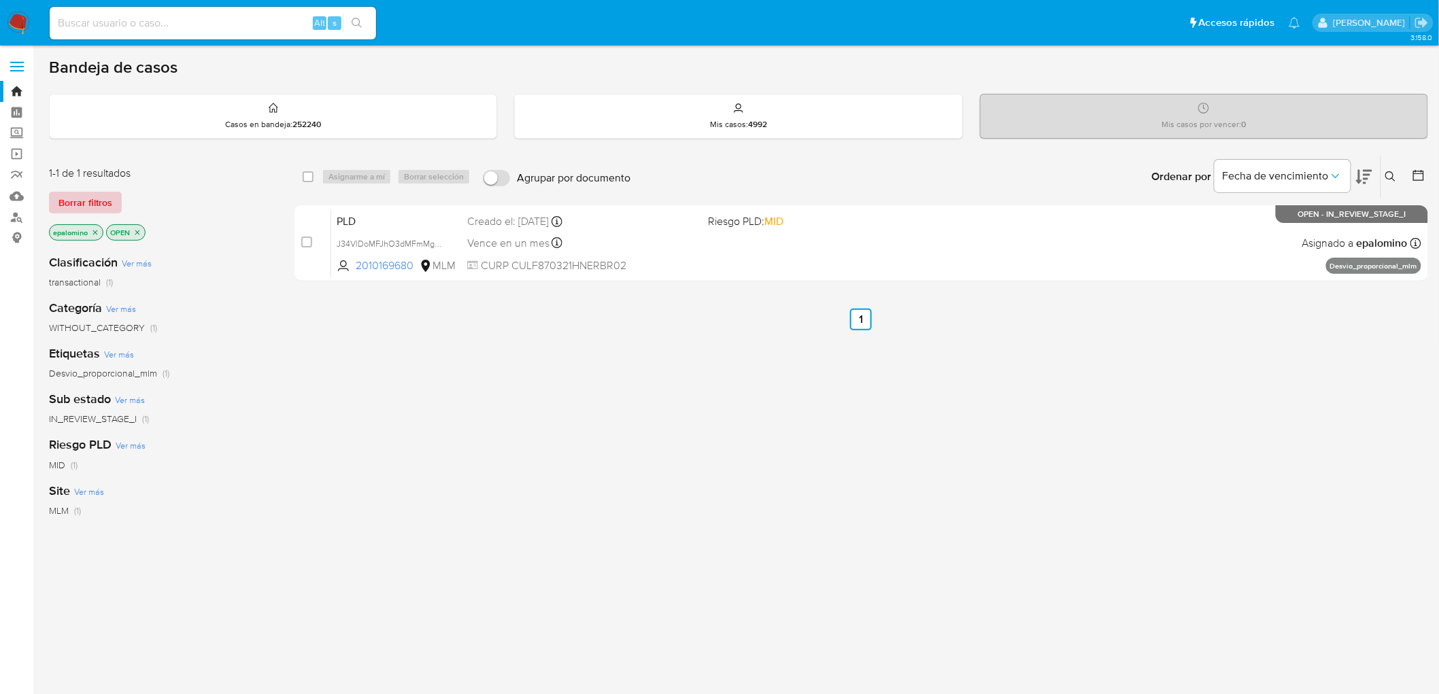
click at [69, 199] on span "Borrar filtros" at bounding box center [85, 202] width 54 height 19
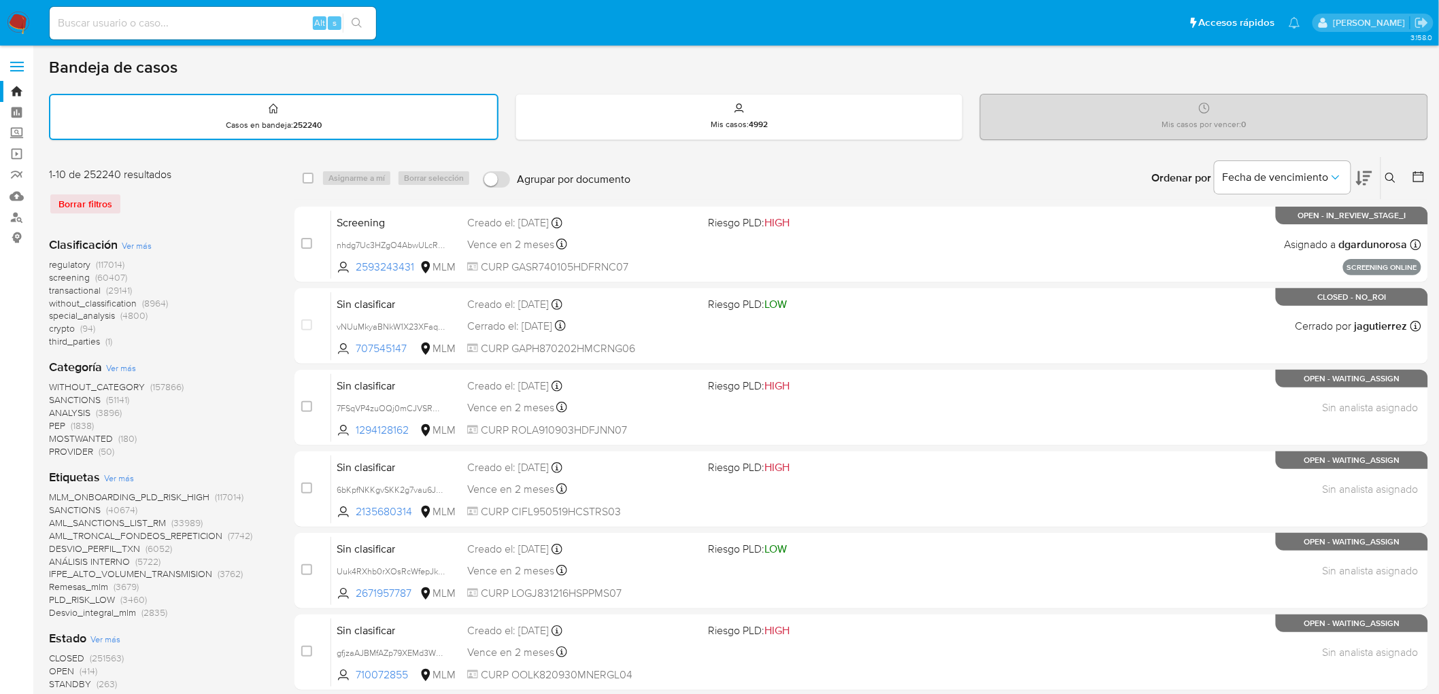
click at [17, 18] on img at bounding box center [18, 23] width 23 height 23
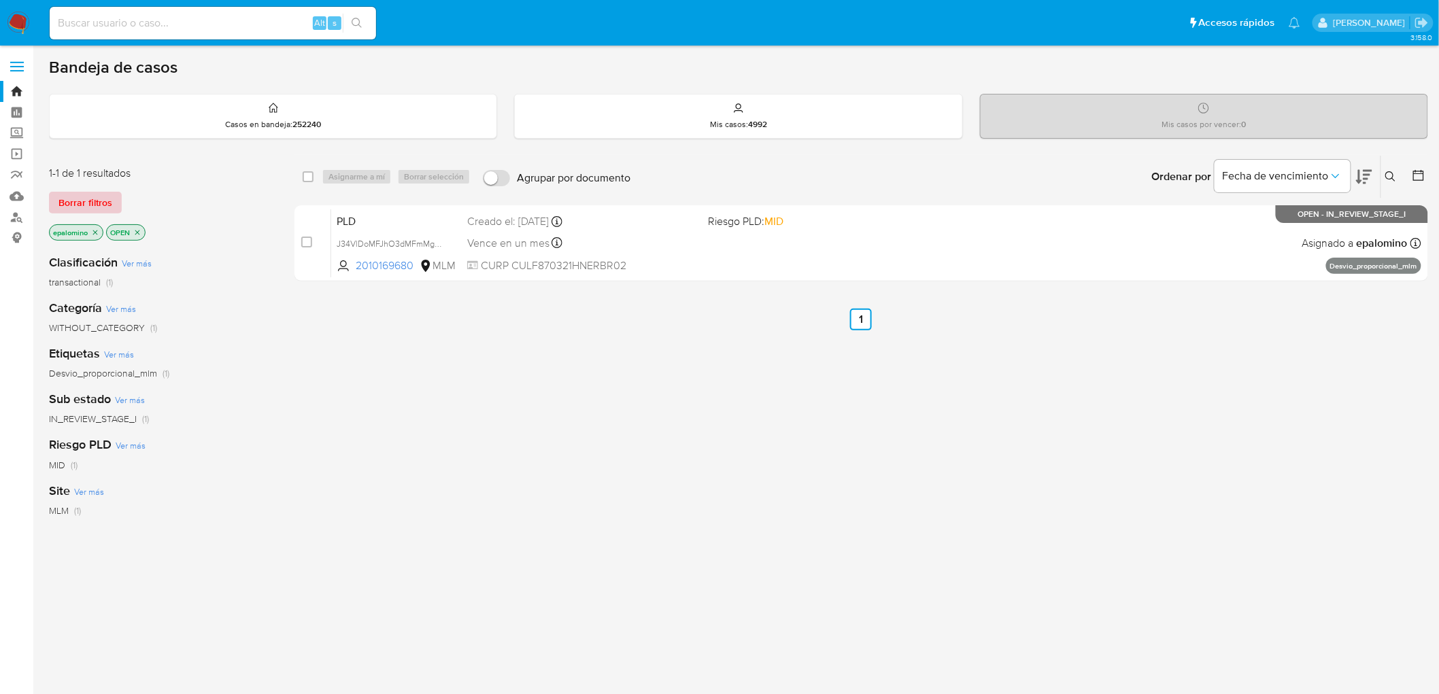
click at [80, 205] on span "Borrar filtros" at bounding box center [85, 202] width 54 height 19
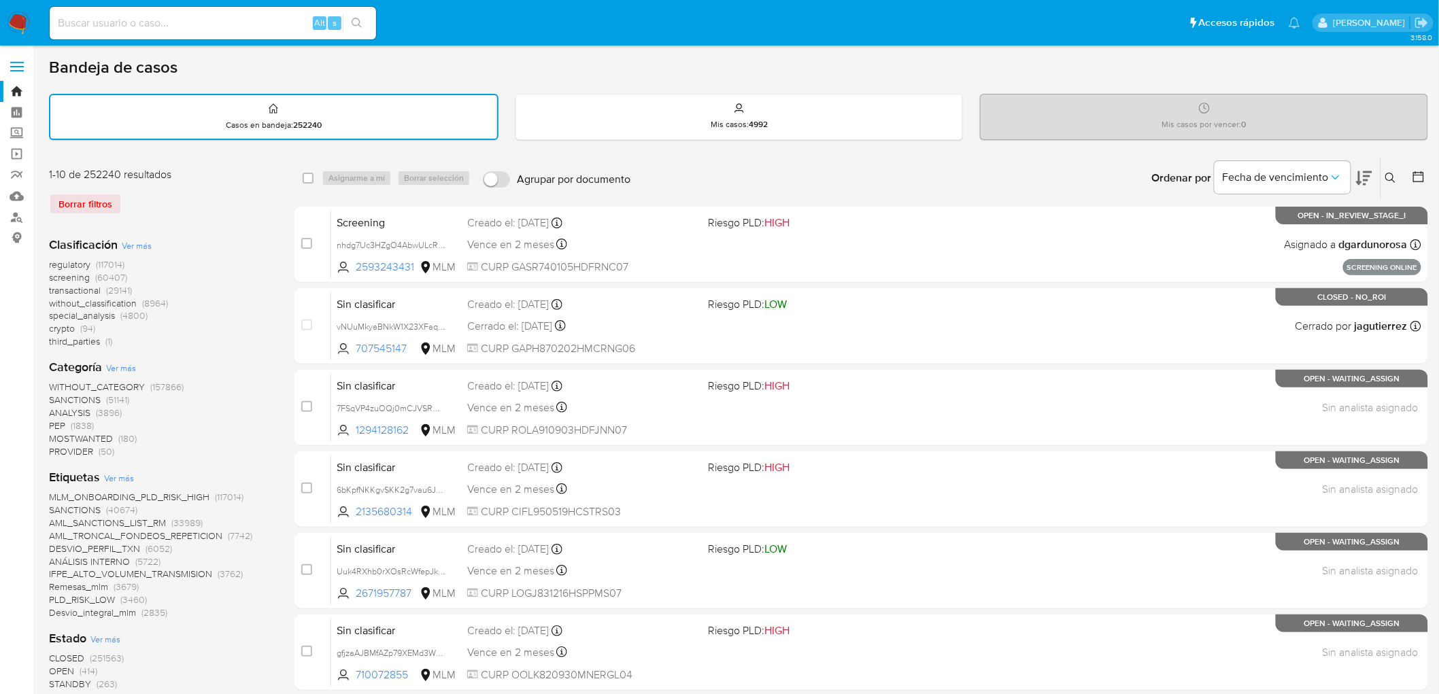
click at [12, 24] on img at bounding box center [18, 23] width 23 height 23
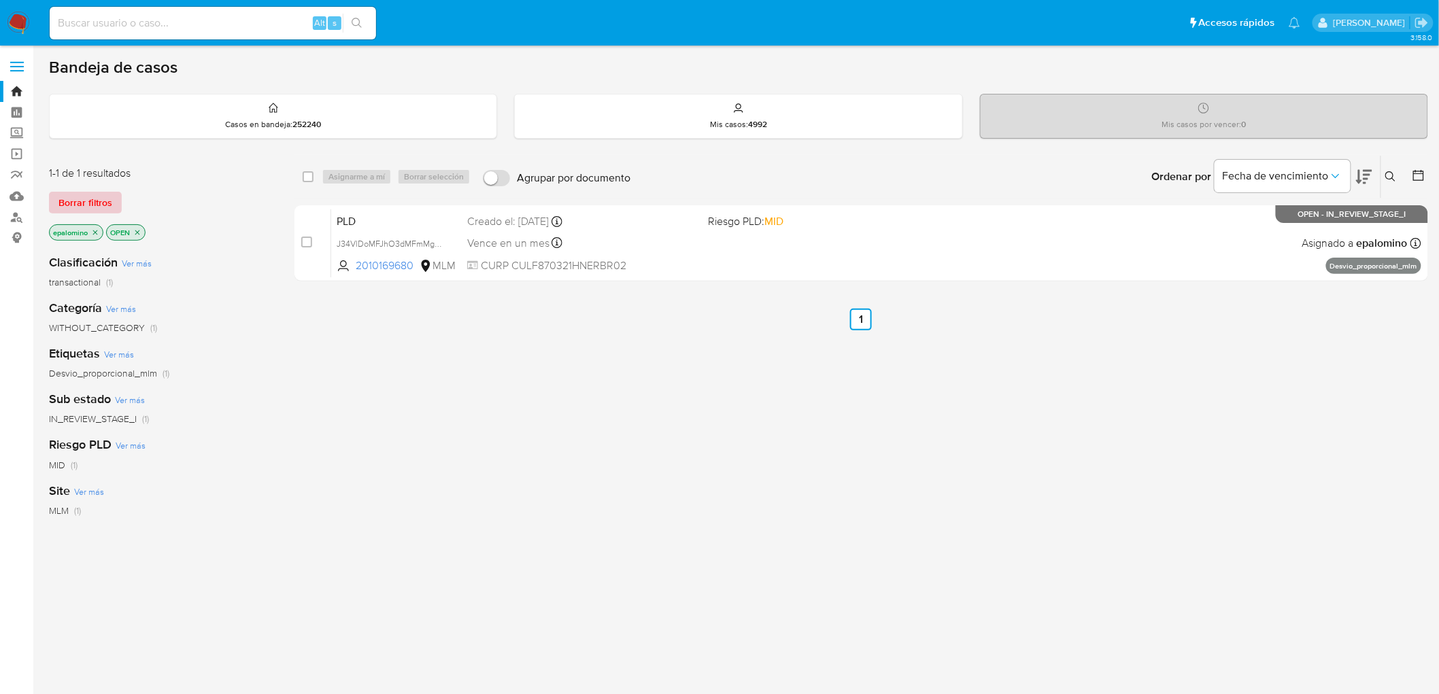
click at [90, 201] on span "Borrar filtros" at bounding box center [85, 202] width 54 height 19
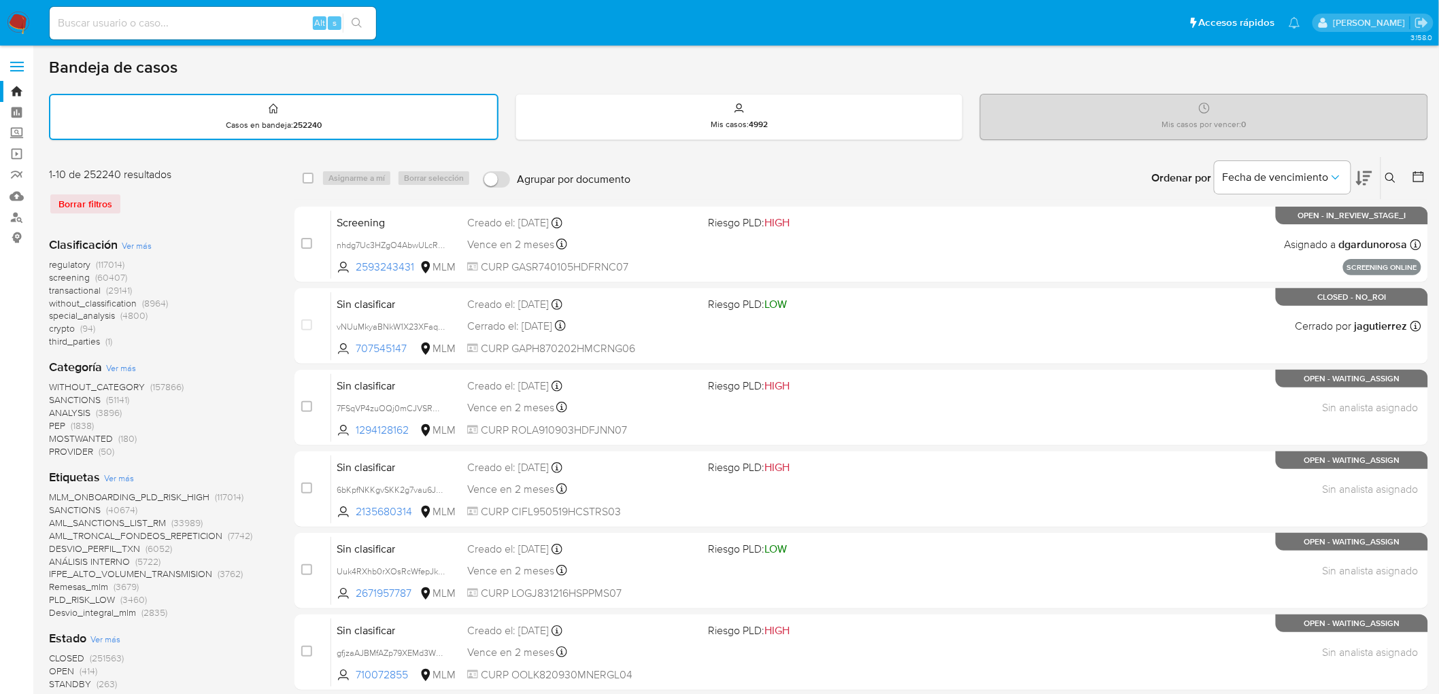
click at [14, 24] on img at bounding box center [18, 23] width 23 height 23
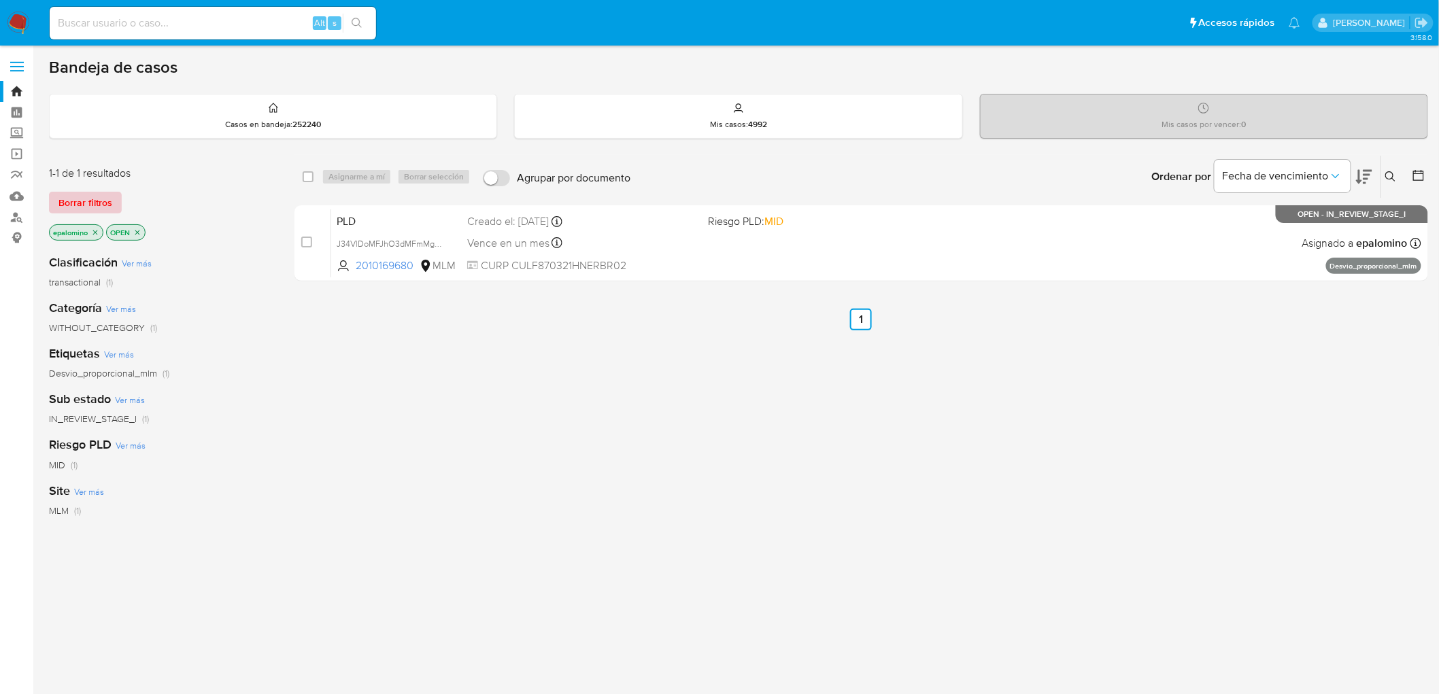
click at [97, 205] on span "Borrar filtros" at bounding box center [85, 202] width 54 height 19
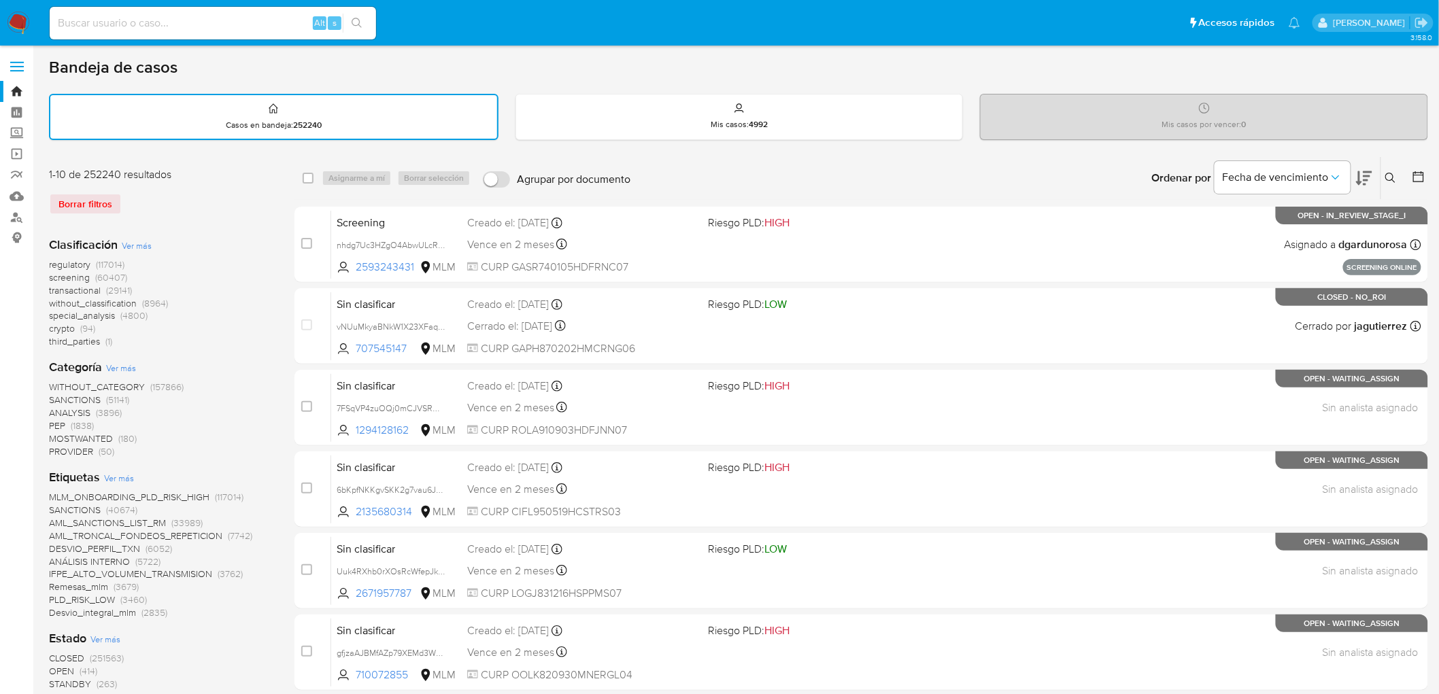
click at [233, 241] on div "Clasificación Ver más regulatory (117014) screening (60407) transactional (2914…" at bounding box center [161, 293] width 224 height 112
click at [12, 28] on img at bounding box center [18, 23] width 23 height 23
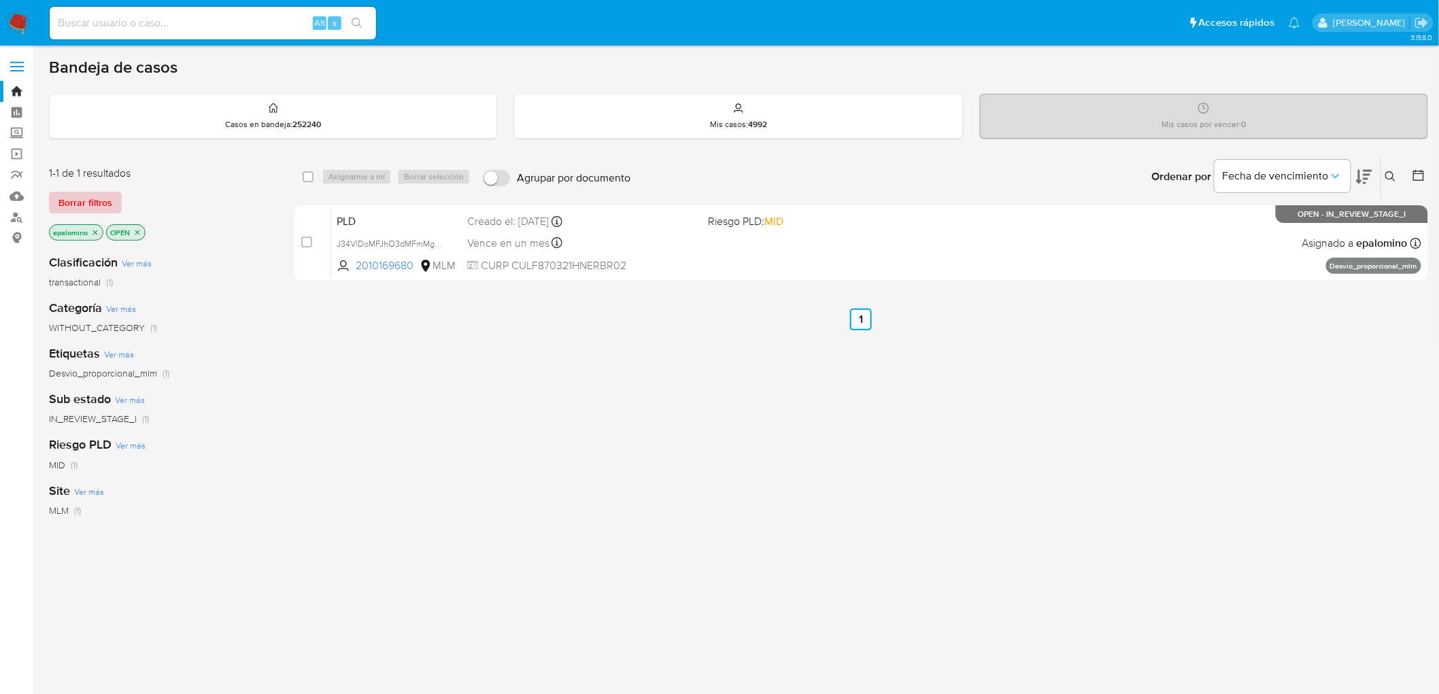
click at [89, 202] on span "Borrar filtros" at bounding box center [85, 202] width 54 height 19
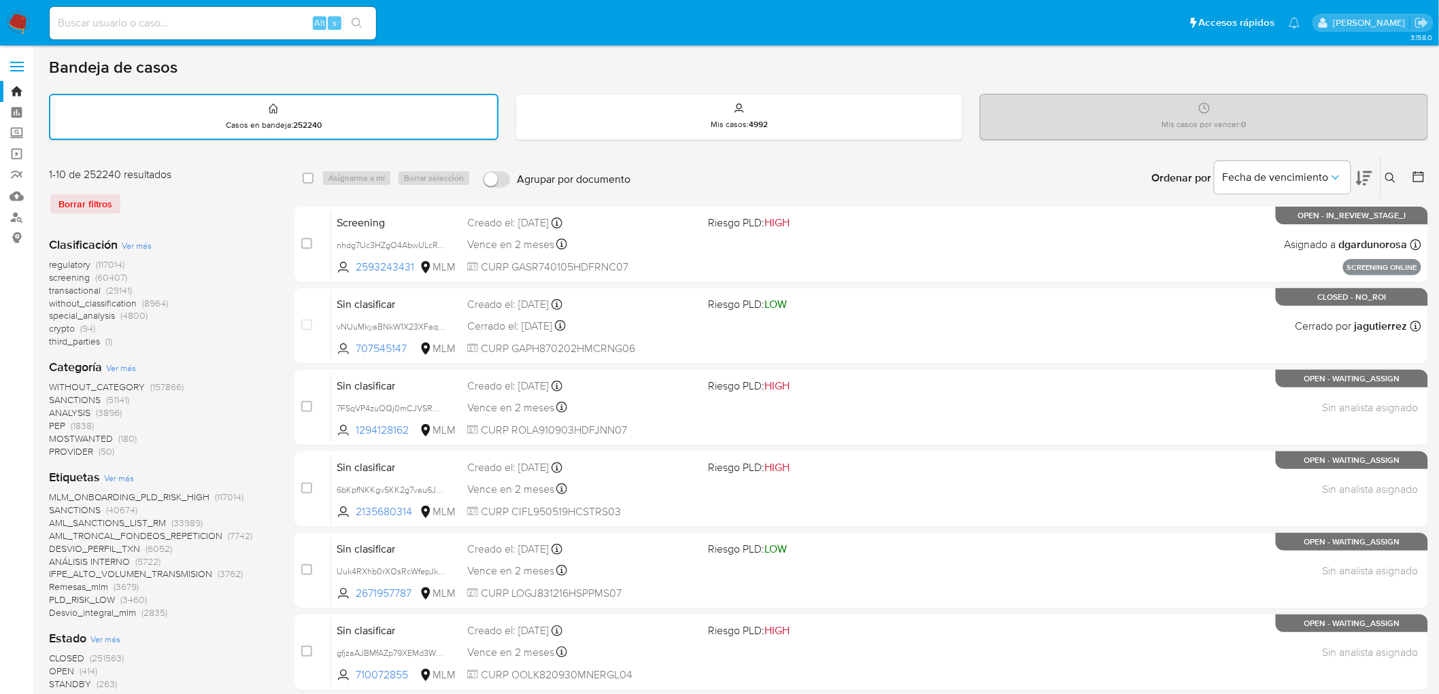
click at [178, 196] on div "Borrar filtros" at bounding box center [158, 204] width 218 height 22
click at [18, 21] on img at bounding box center [18, 23] width 23 height 23
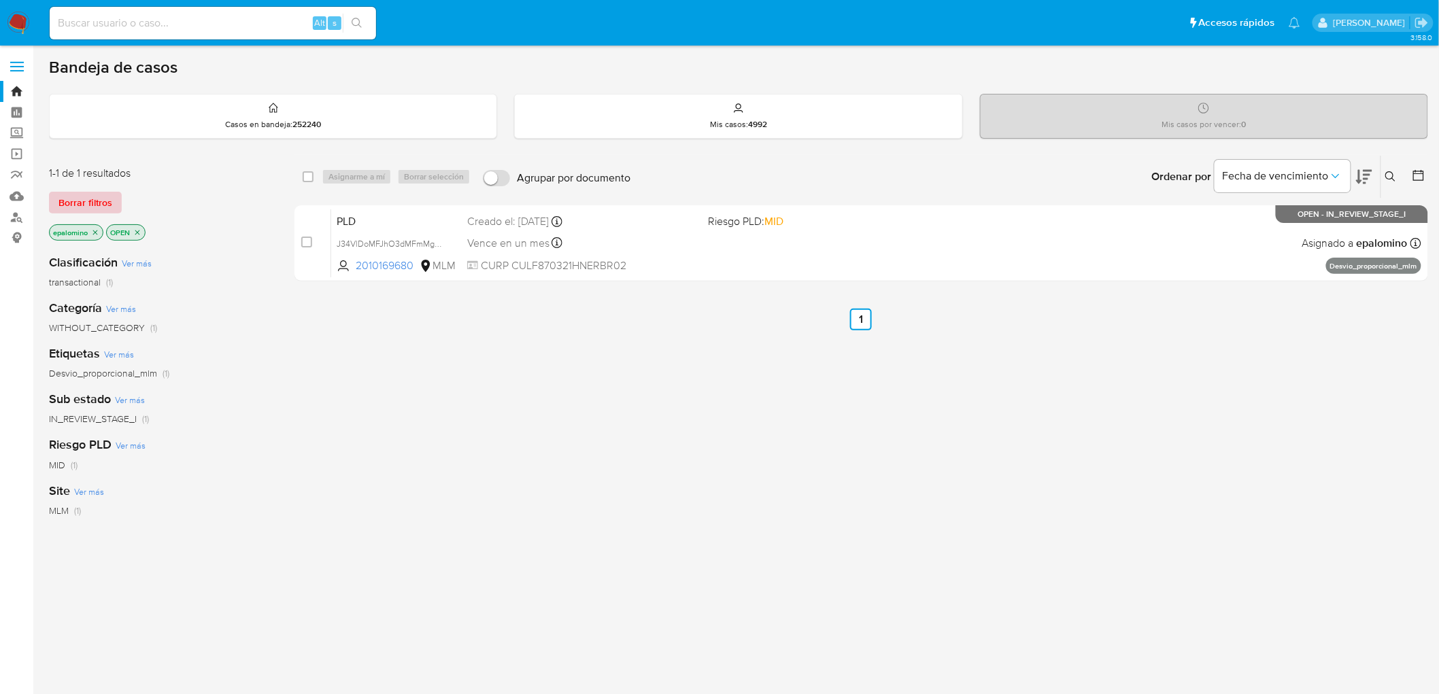
click at [92, 198] on span "Borrar filtros" at bounding box center [85, 202] width 54 height 19
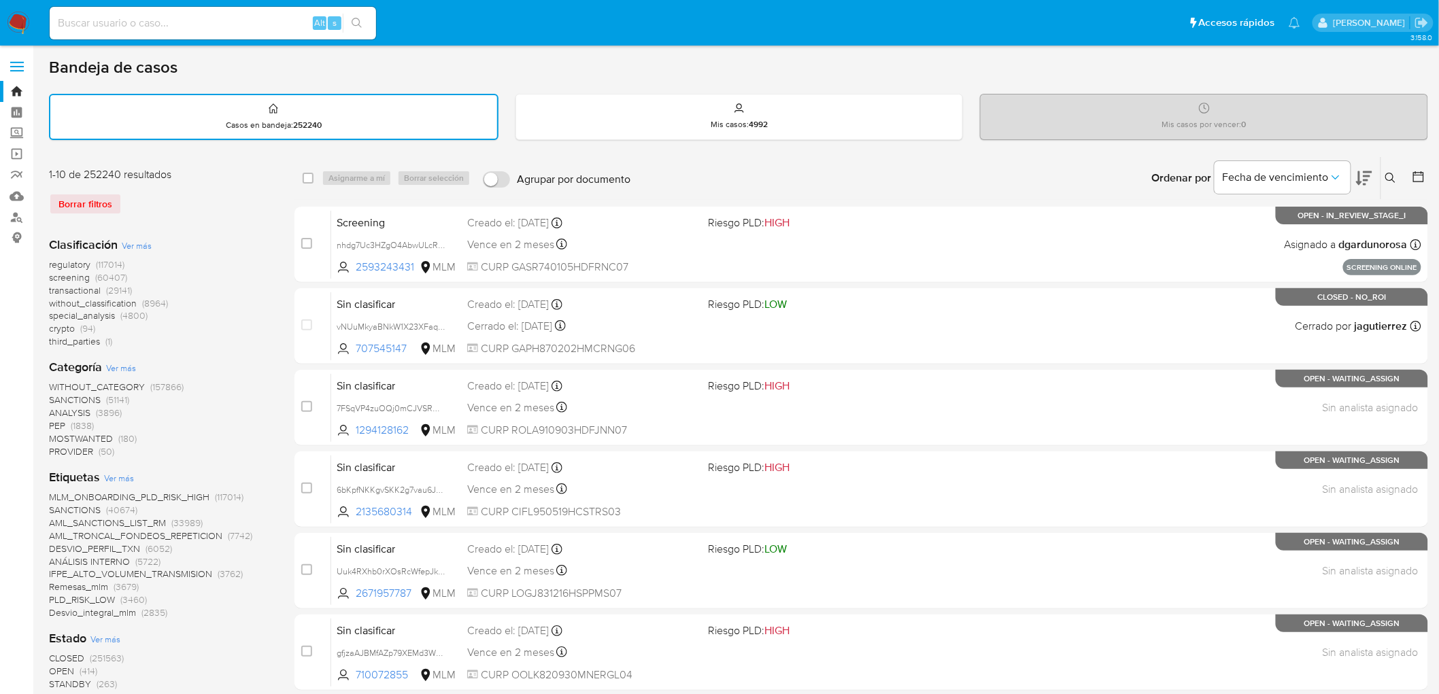
click at [218, 219] on div "1-10 de 252240 resultados Borrar filtros" at bounding box center [158, 196] width 218 height 58
drag, startPoint x: 22, startPoint y: 26, endPoint x: 39, endPoint y: 26, distance: 16.3
click at [22, 26] on img at bounding box center [18, 23] width 23 height 23
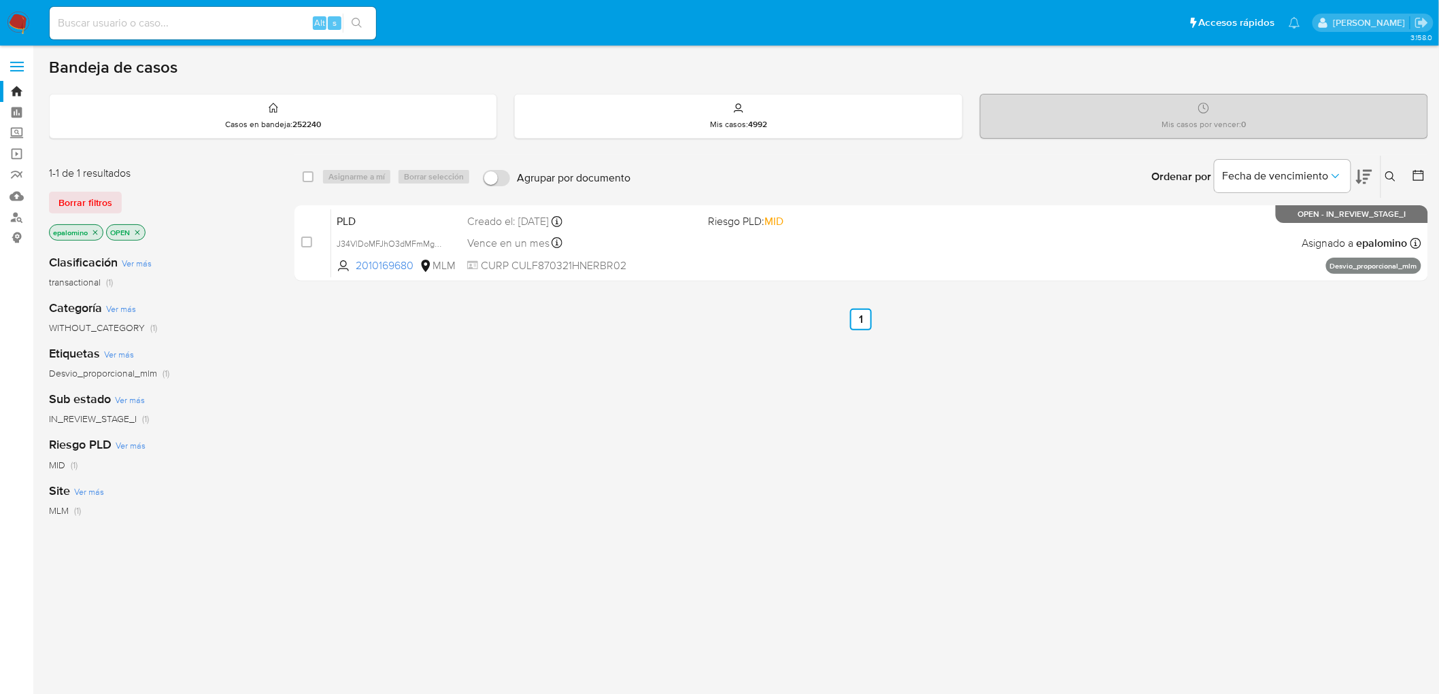
drag, startPoint x: 85, startPoint y: 204, endPoint x: 103, endPoint y: 205, distance: 17.7
click at [85, 204] on span "Borrar filtros" at bounding box center [85, 202] width 54 height 19
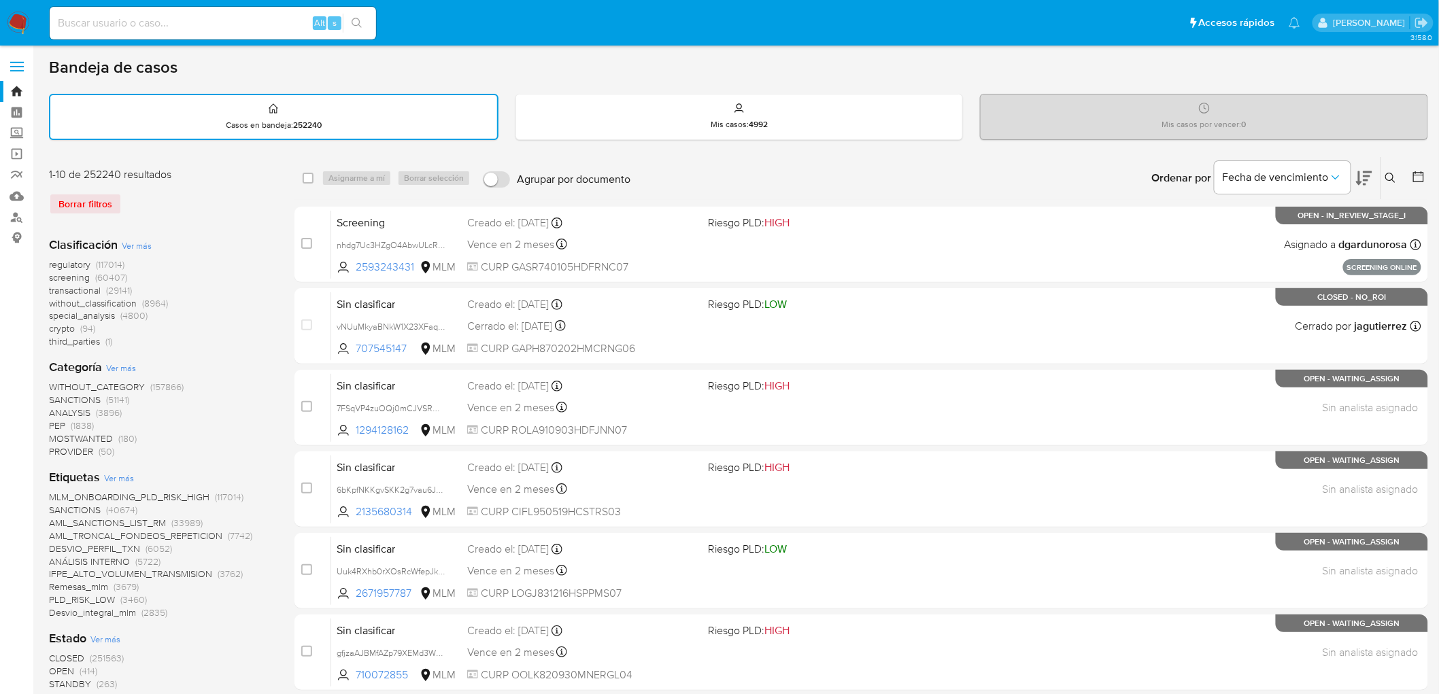
click at [18, 14] on img at bounding box center [18, 23] width 23 height 23
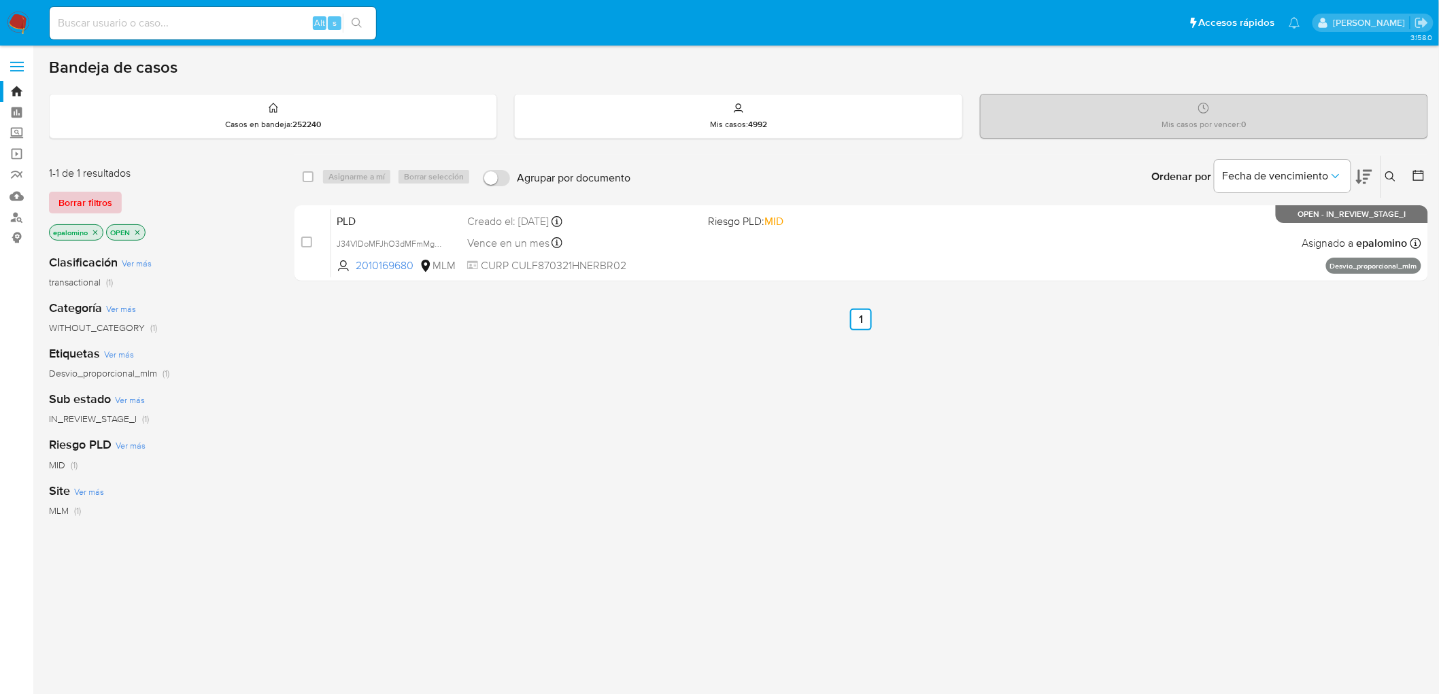
click at [76, 207] on span "Borrar filtros" at bounding box center [85, 202] width 54 height 19
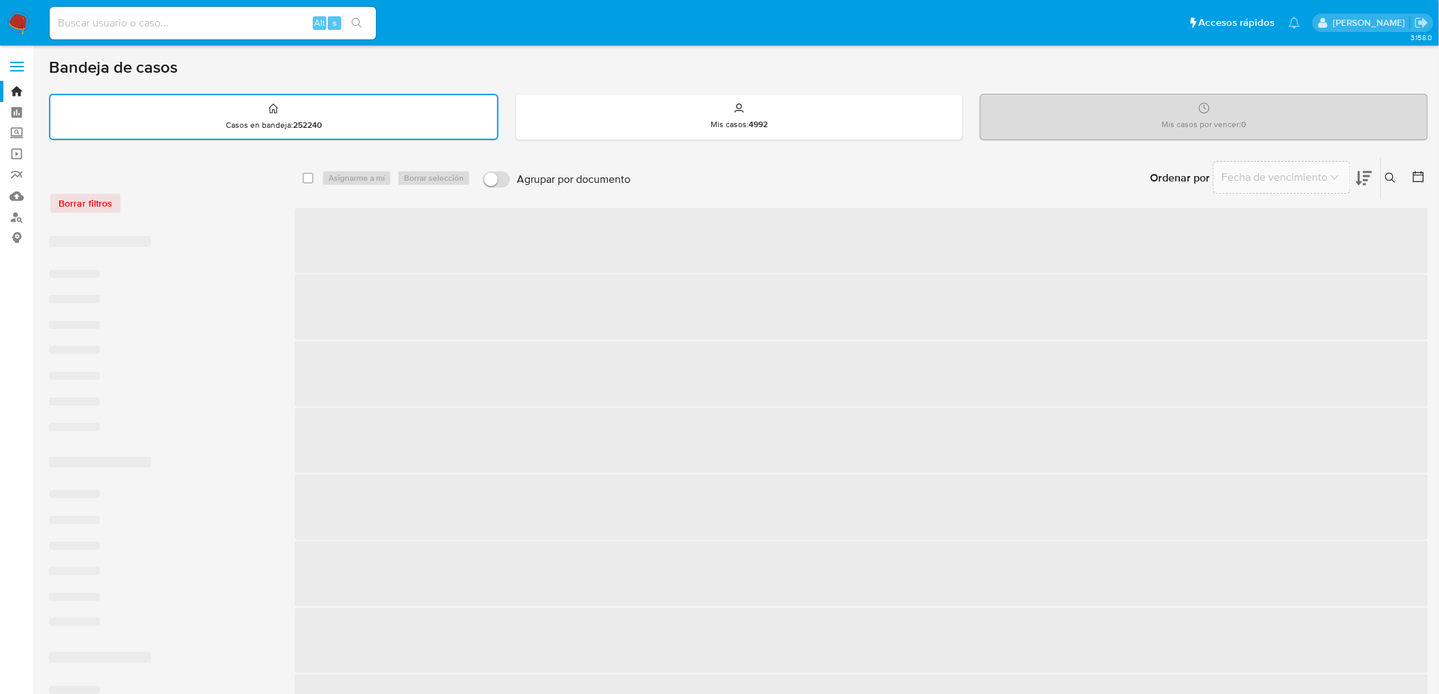
click at [218, 212] on div "Borrar filtros" at bounding box center [158, 196] width 218 height 58
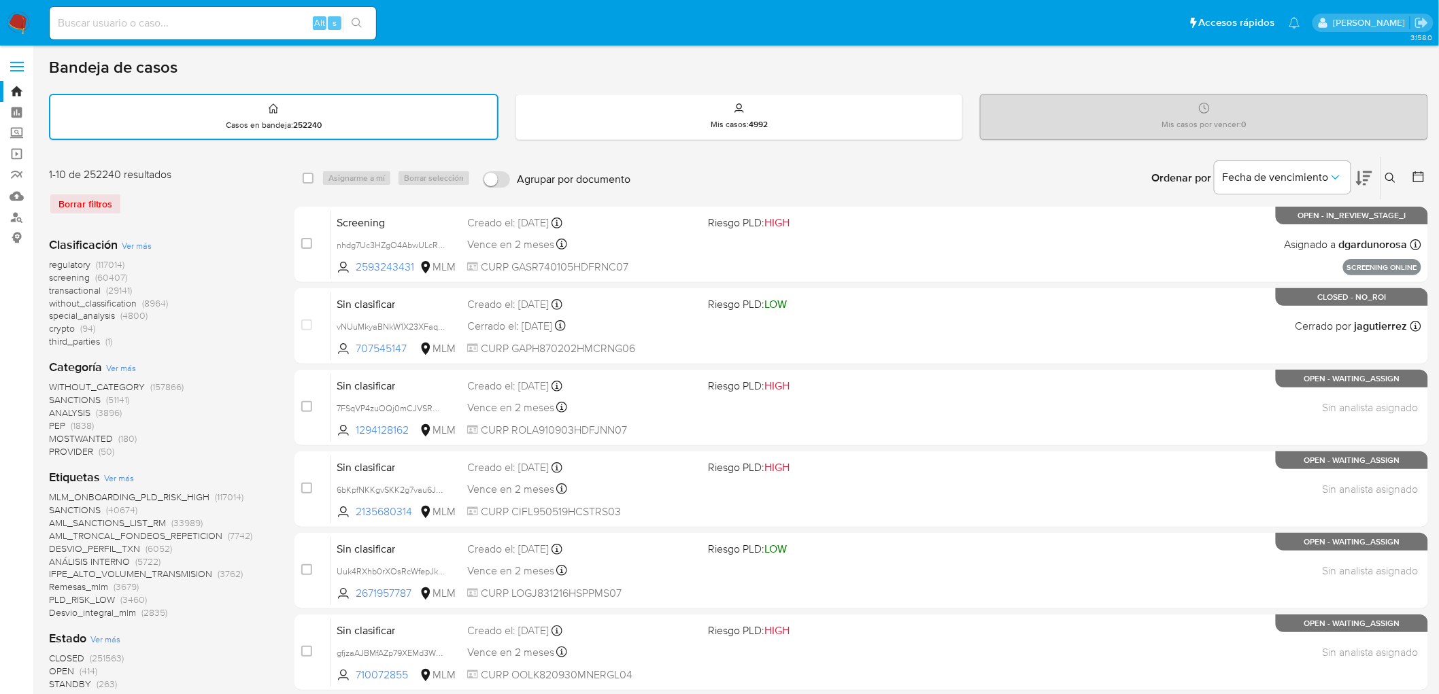
click at [16, 19] on img at bounding box center [18, 23] width 23 height 23
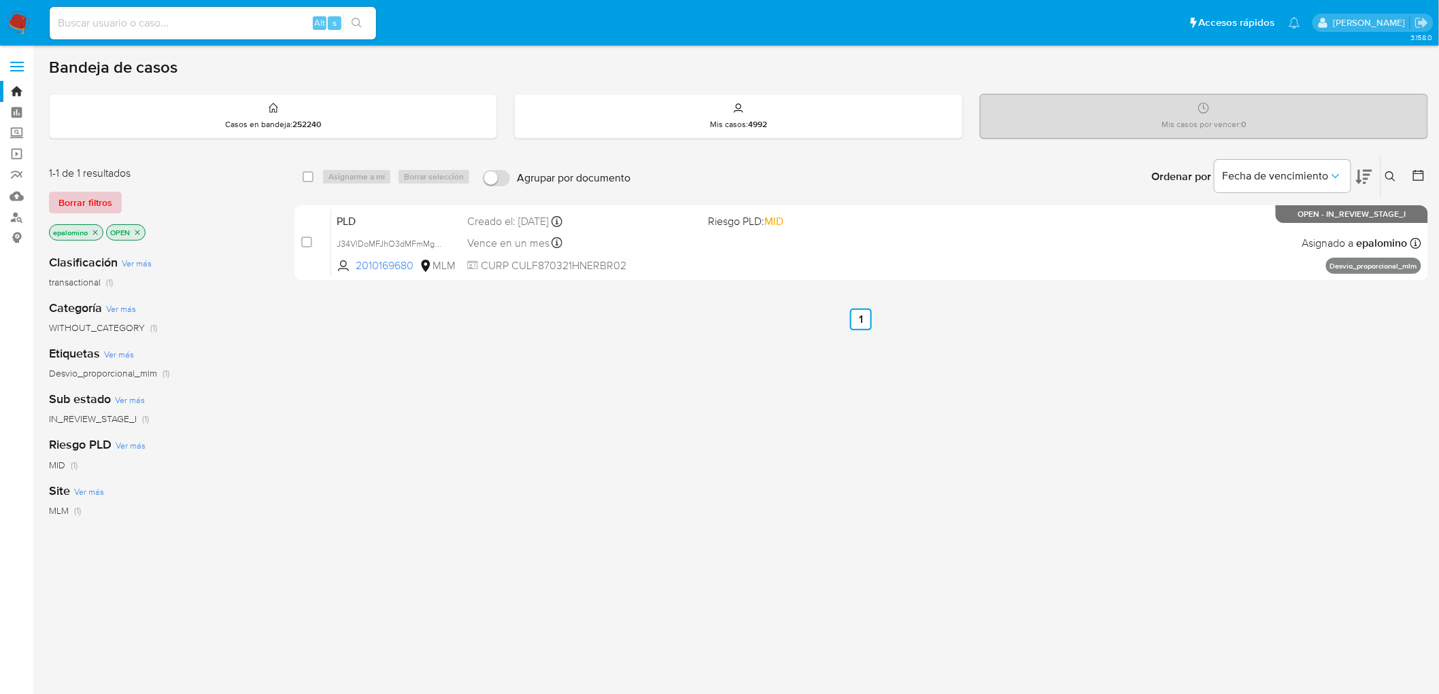
click at [92, 208] on span "Borrar filtros" at bounding box center [85, 202] width 54 height 19
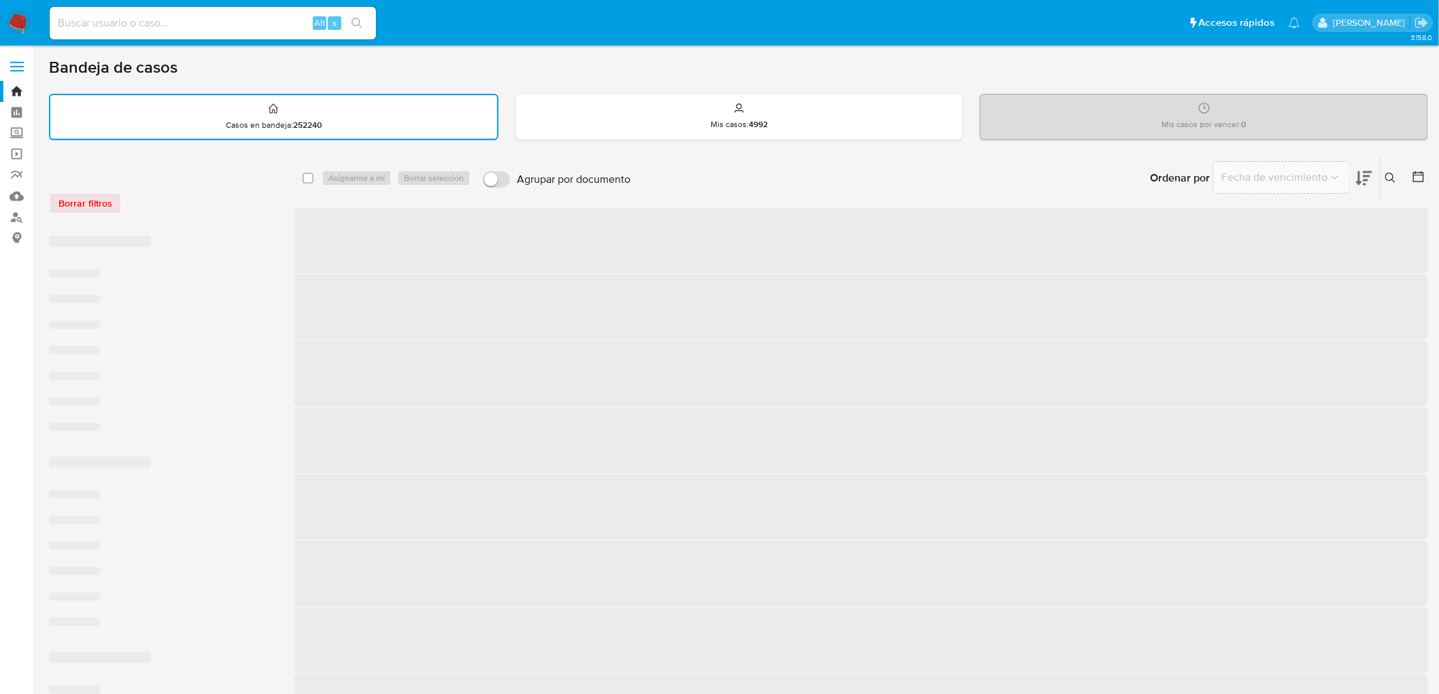
click at [196, 192] on div "Borrar filtros" at bounding box center [158, 203] width 218 height 22
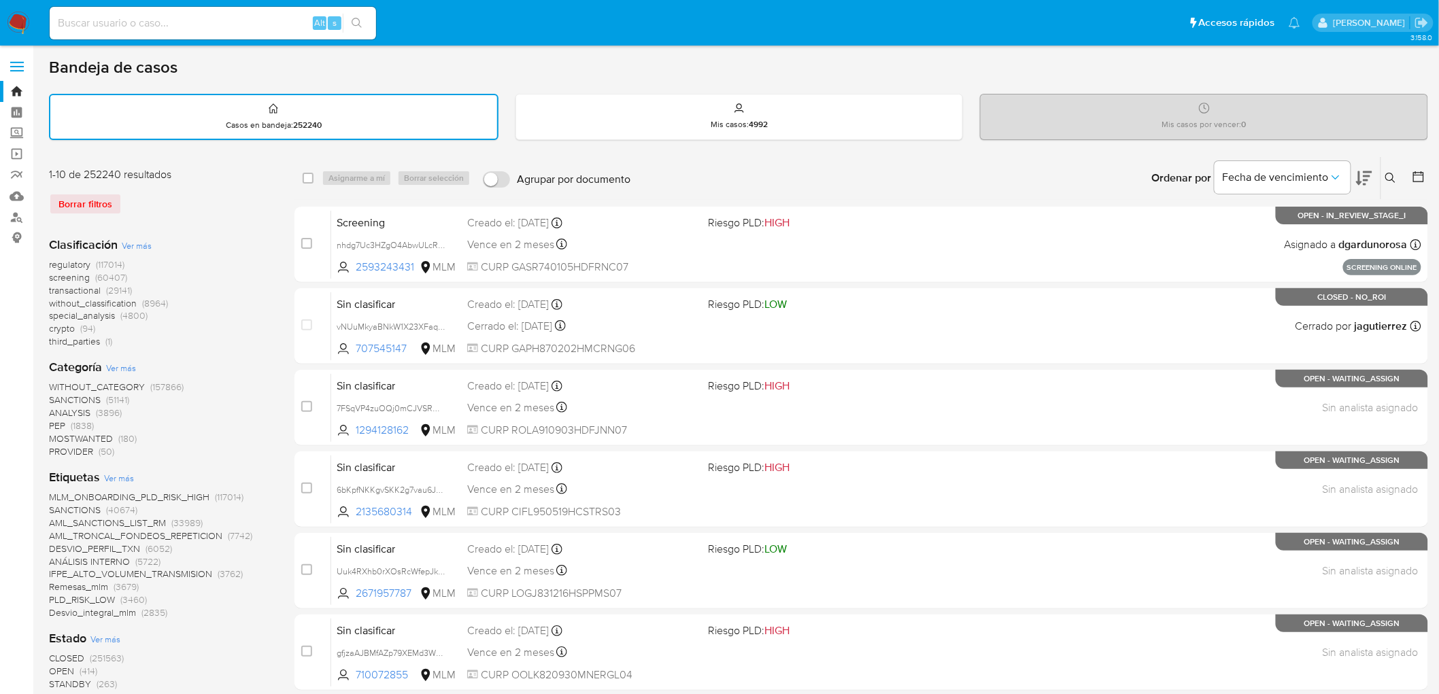
click at [21, 16] on img at bounding box center [18, 23] width 23 height 23
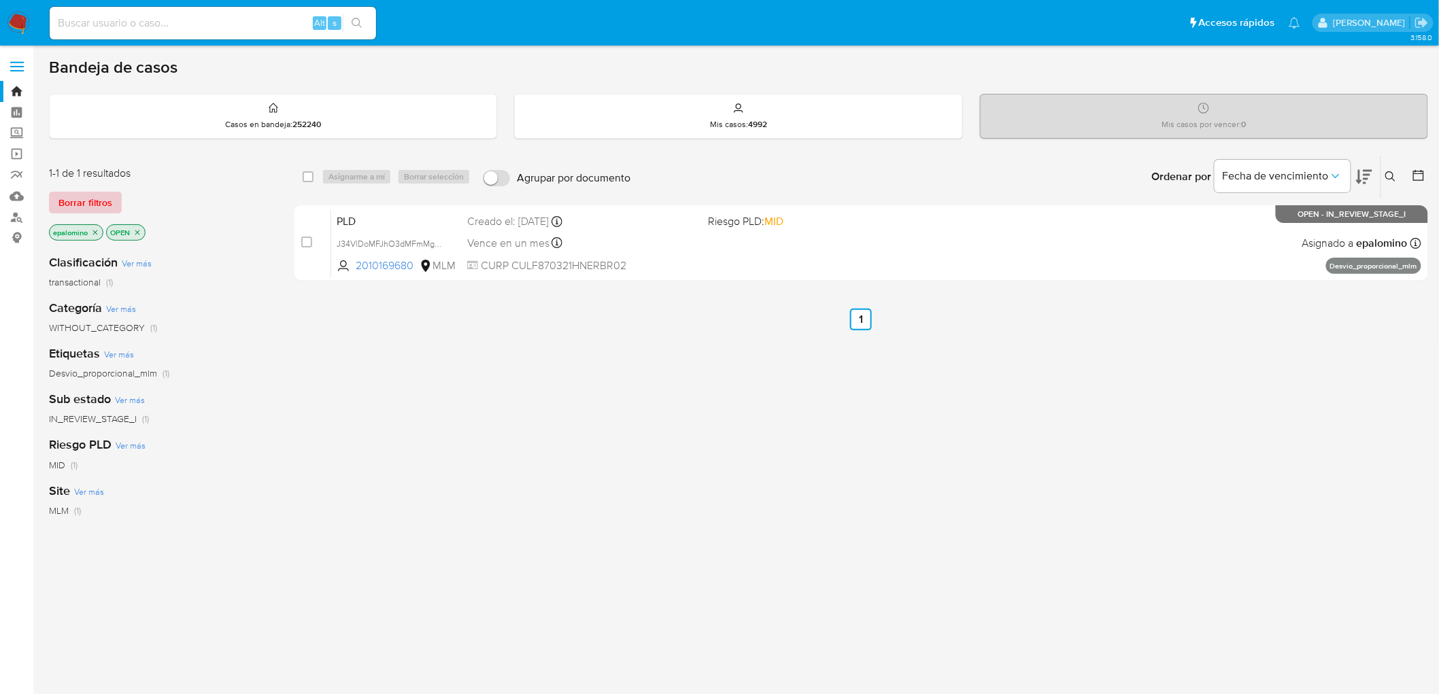
click at [93, 195] on span "Borrar filtros" at bounding box center [85, 202] width 54 height 19
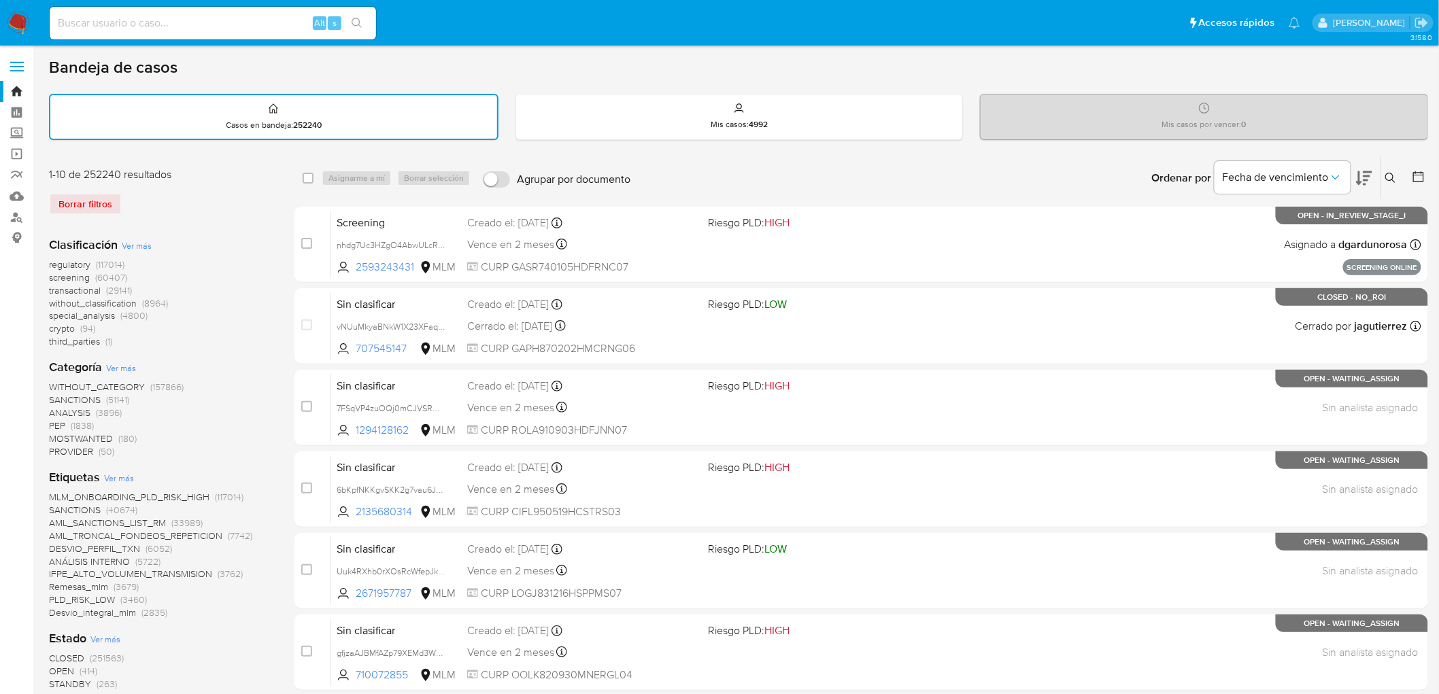
click at [15, 21] on img at bounding box center [18, 23] width 23 height 23
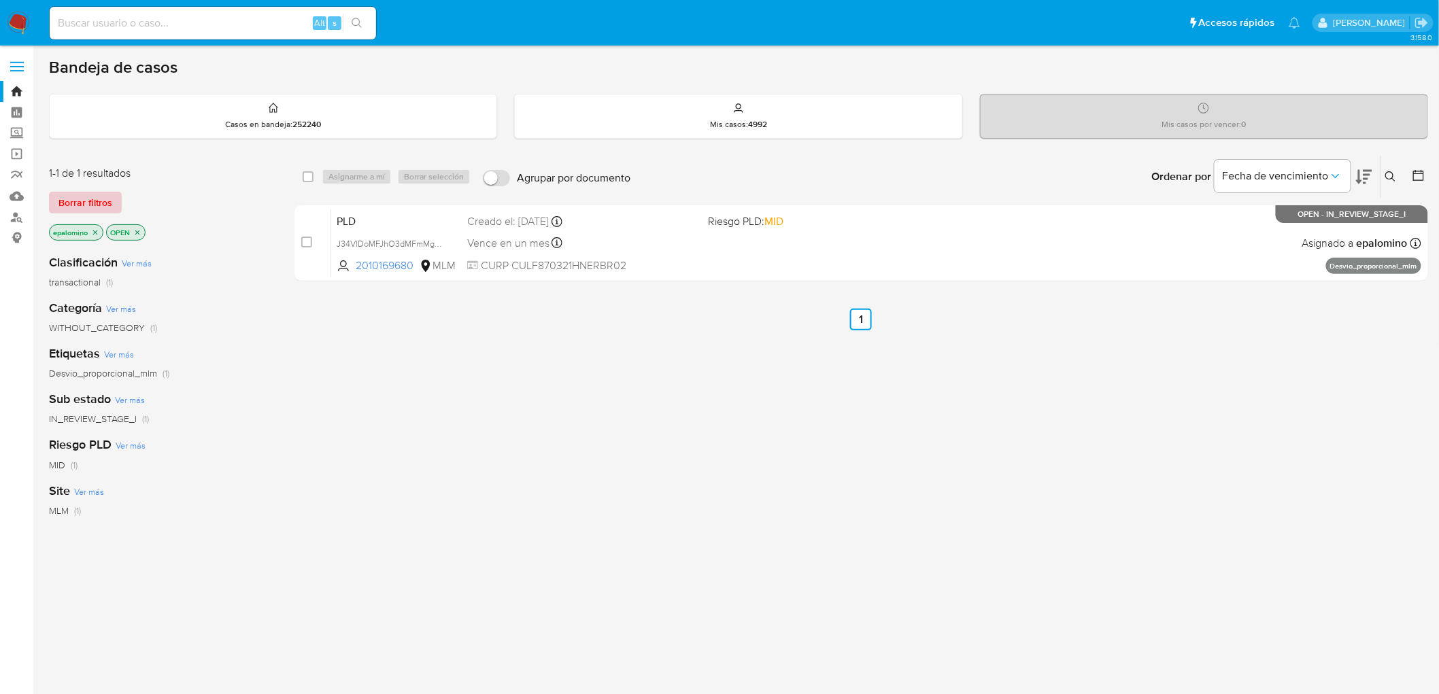
click at [105, 197] on span "Borrar filtros" at bounding box center [85, 202] width 54 height 19
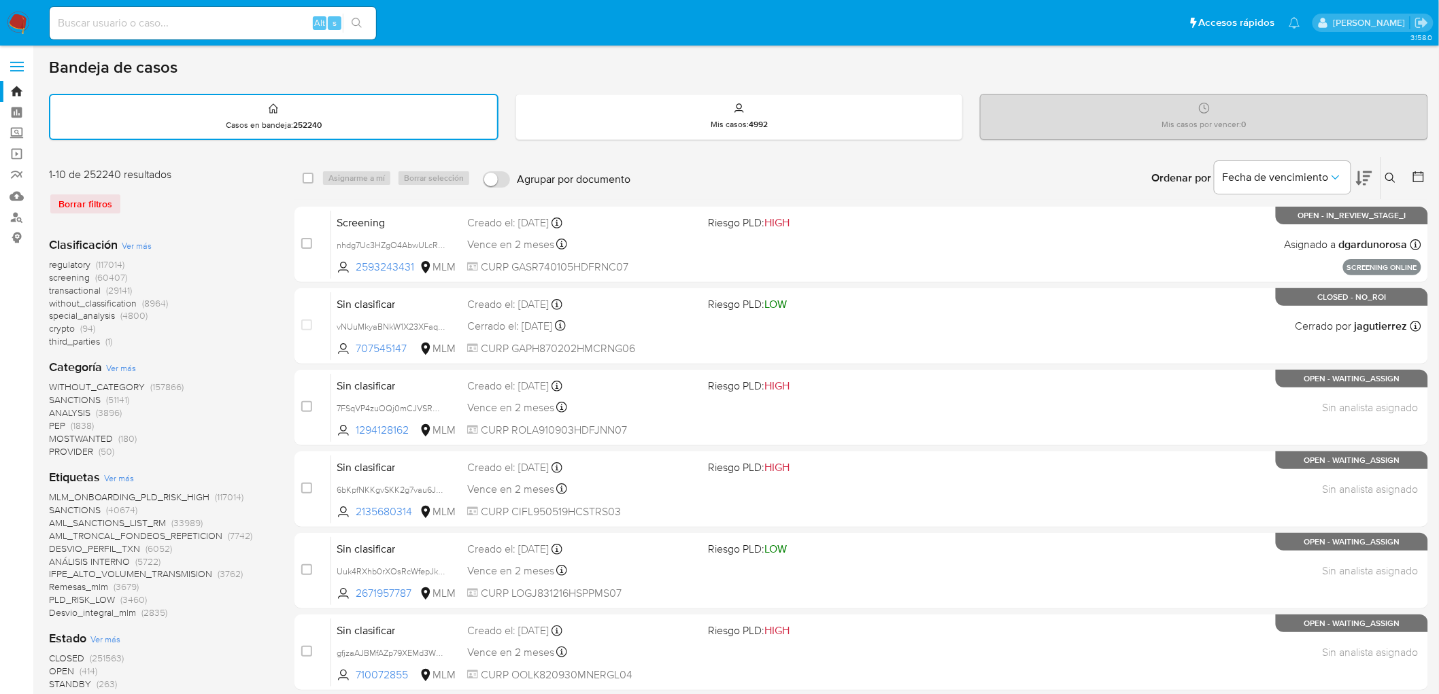
click at [19, 24] on img at bounding box center [18, 23] width 23 height 23
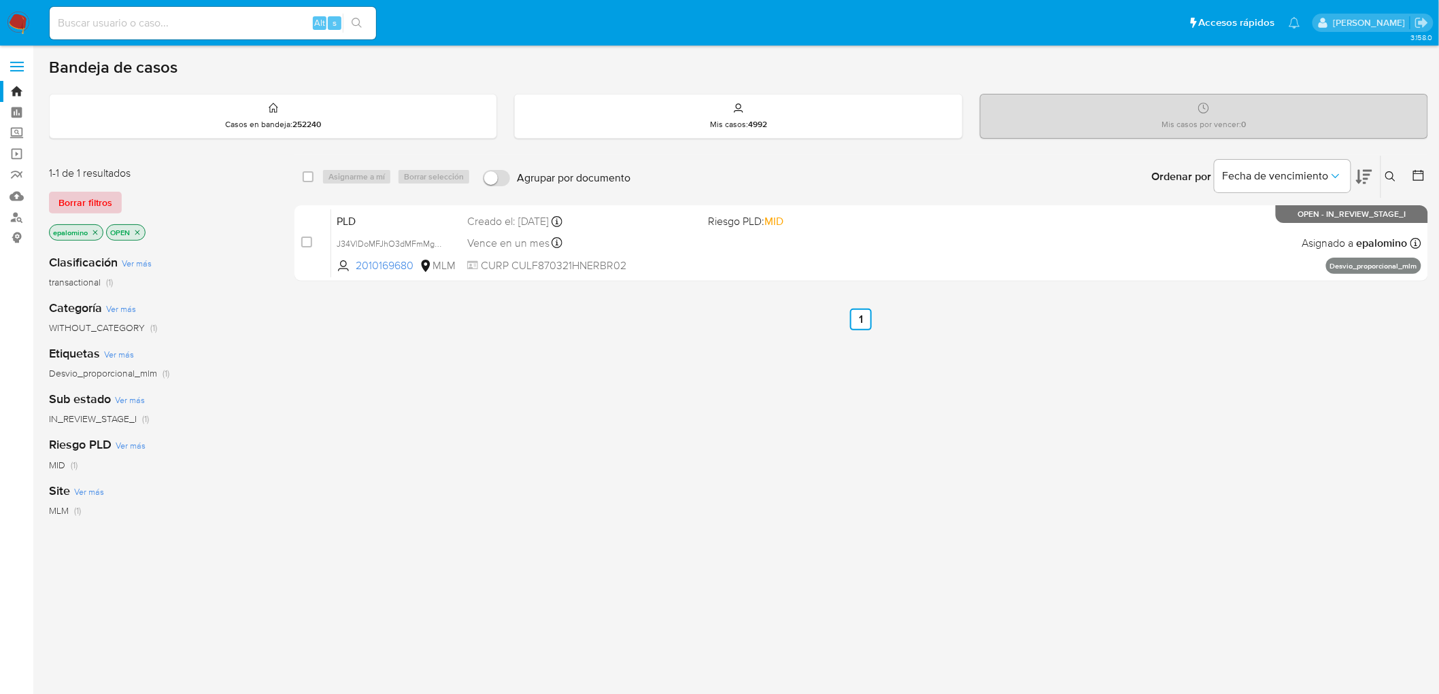
click at [78, 195] on span "Borrar filtros" at bounding box center [85, 202] width 54 height 19
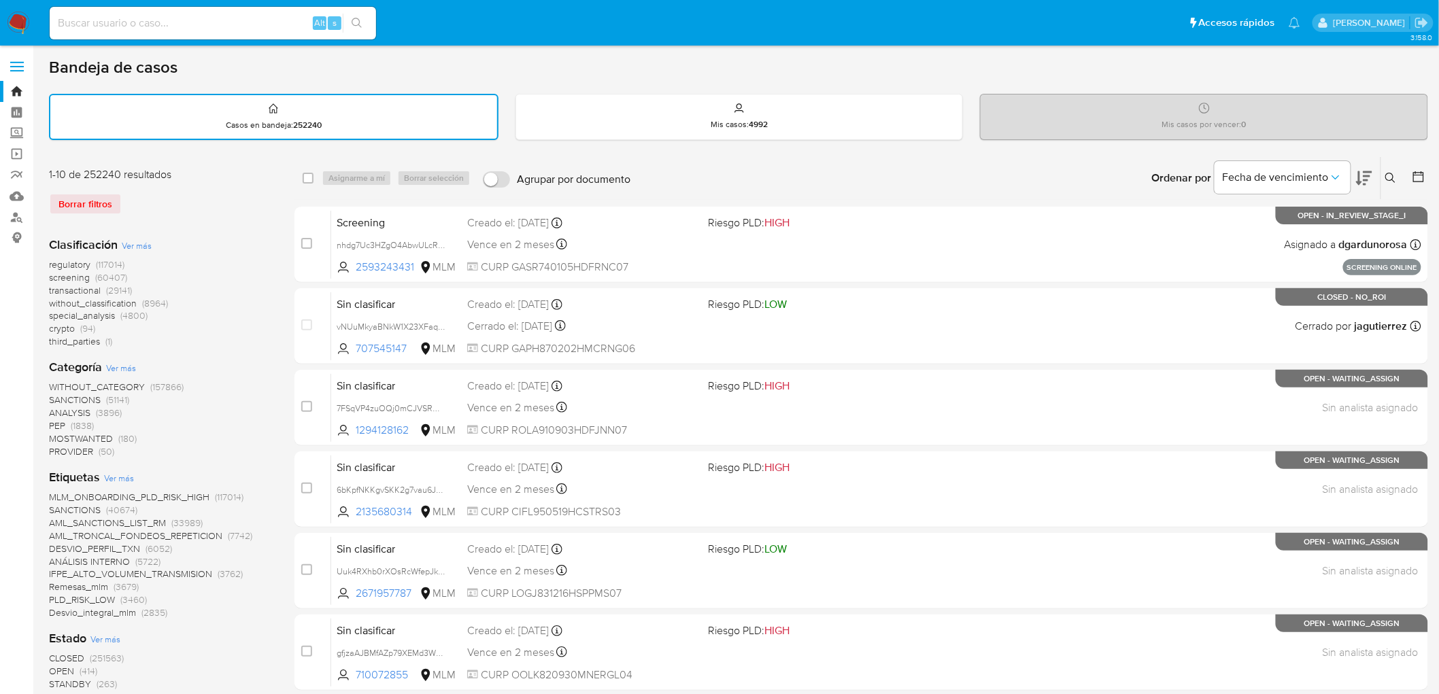
click at [27, 18] on img at bounding box center [18, 23] width 23 height 23
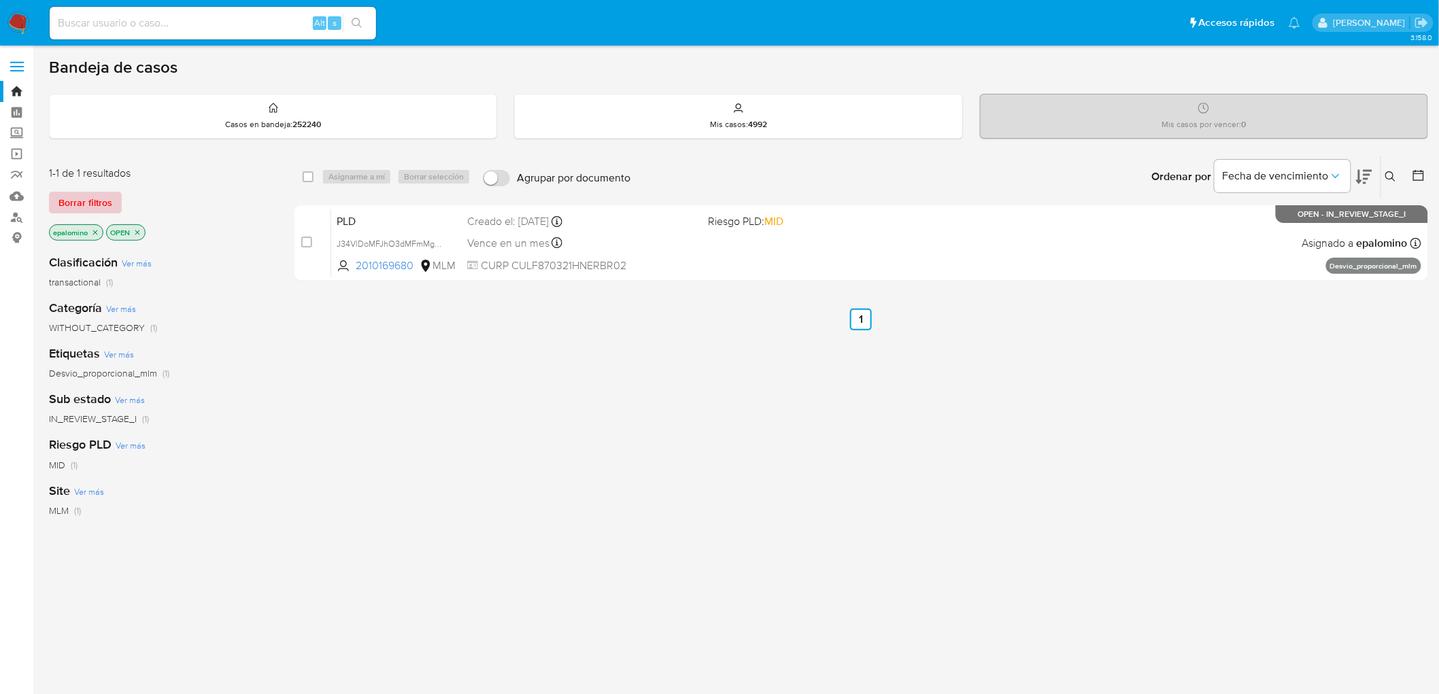
click at [99, 202] on span "Borrar filtros" at bounding box center [85, 202] width 54 height 19
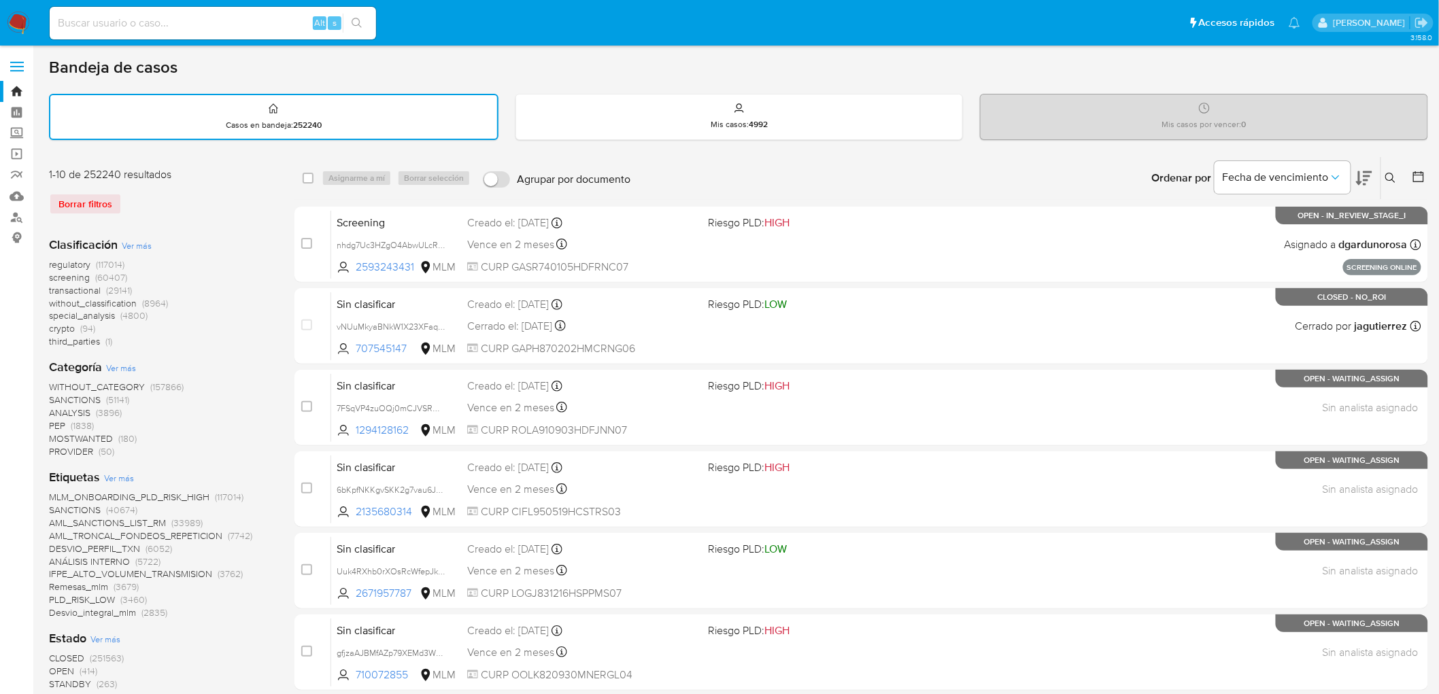
click at [21, 27] on img at bounding box center [18, 23] width 23 height 23
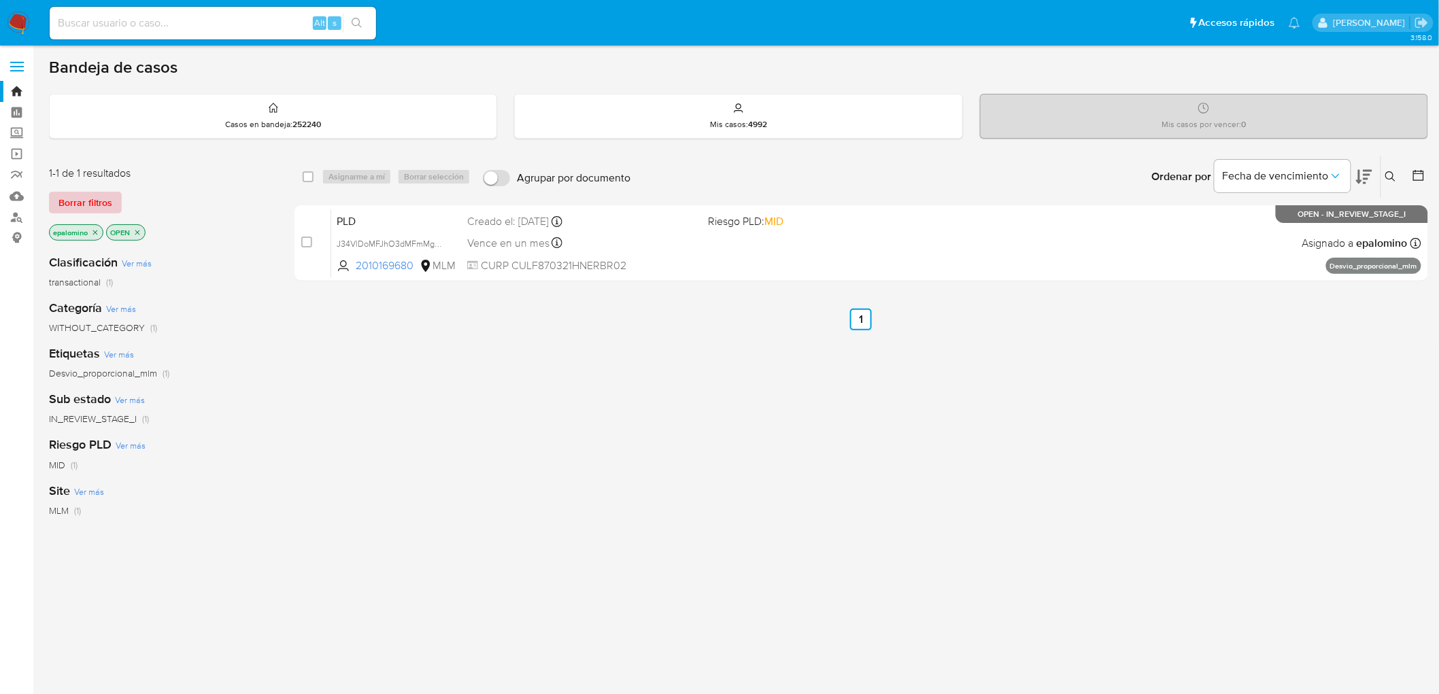
click at [80, 200] on span "Borrar filtros" at bounding box center [85, 202] width 54 height 19
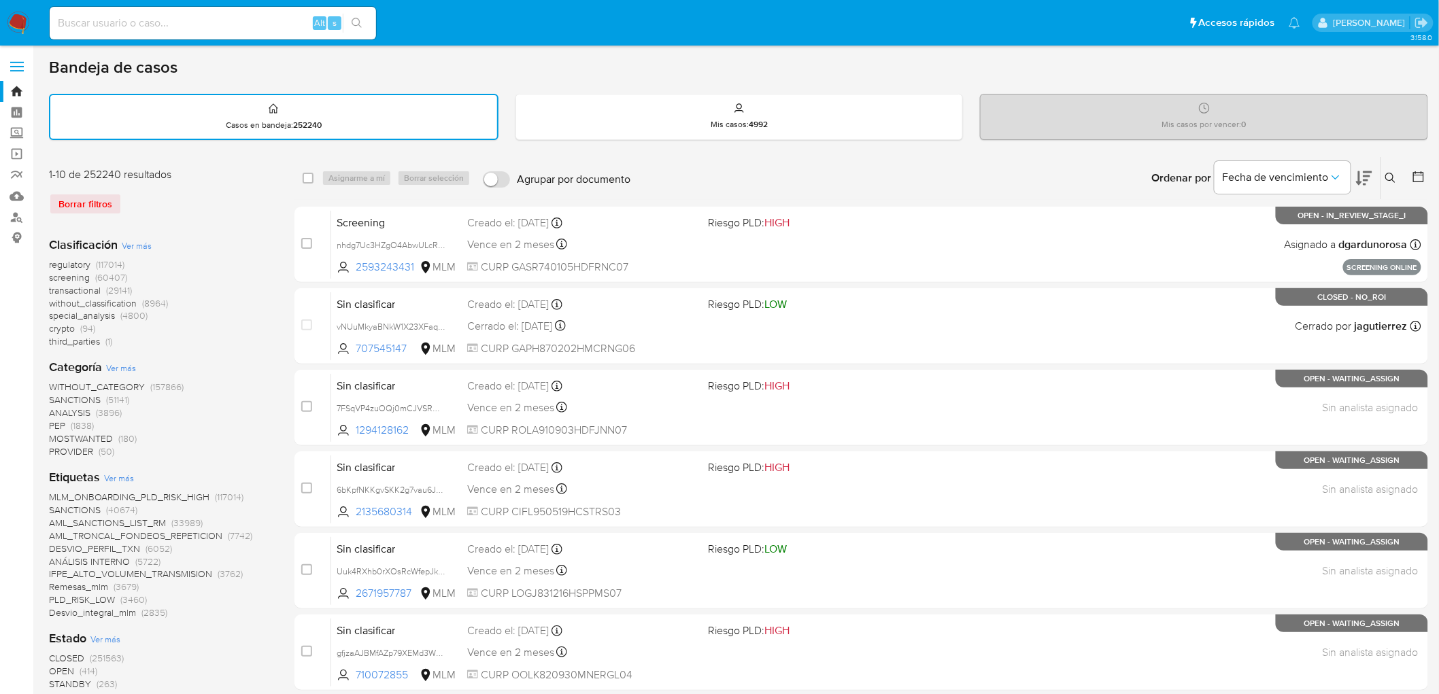
click at [18, 29] on img at bounding box center [18, 23] width 23 height 23
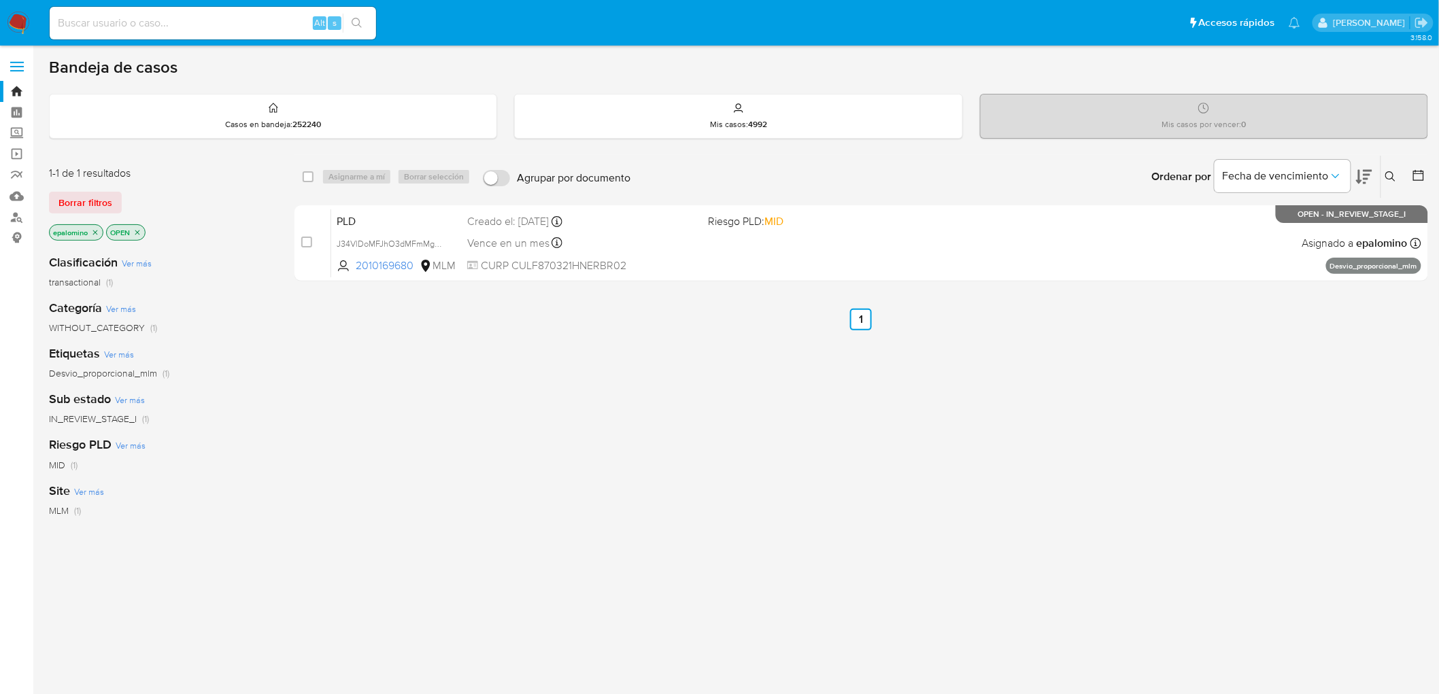
drag, startPoint x: 83, startPoint y: 205, endPoint x: 198, endPoint y: 211, distance: 115.1
click at [83, 205] on span "Borrar filtros" at bounding box center [85, 202] width 54 height 19
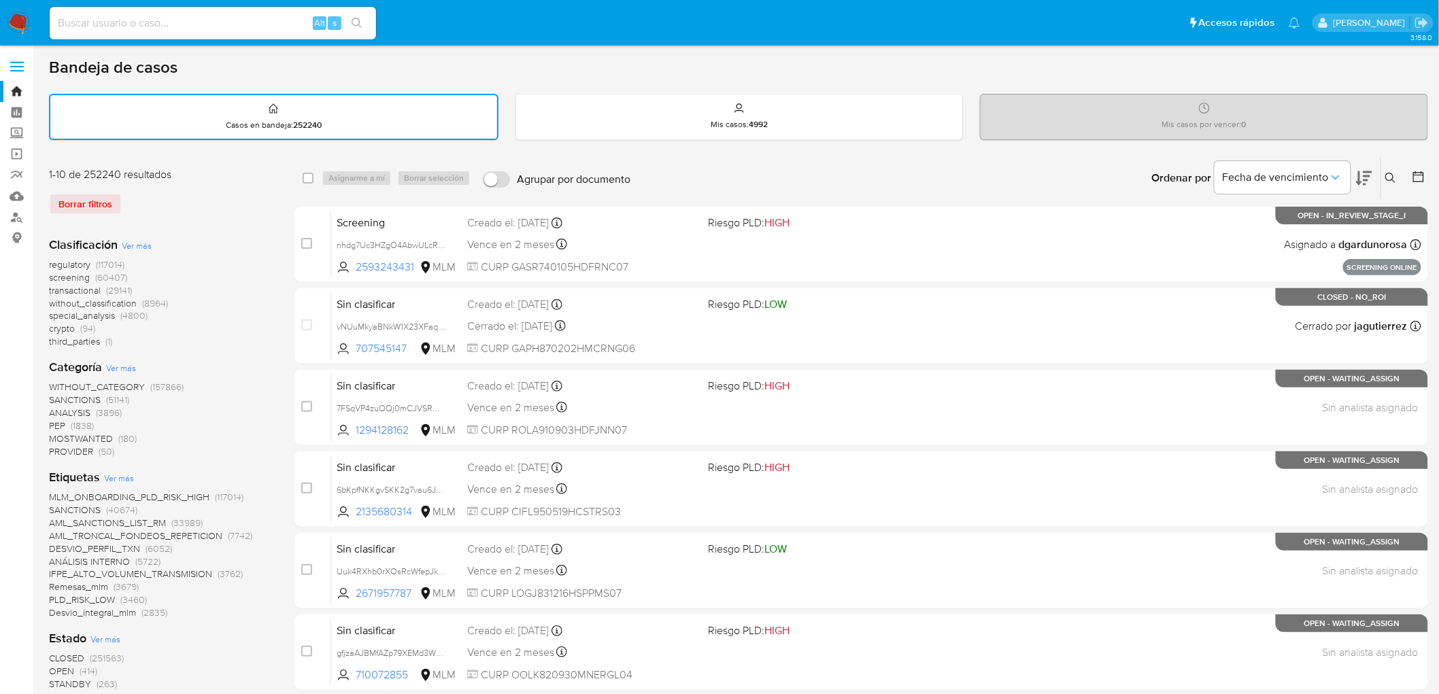
drag, startPoint x: 15, startPoint y: 21, endPoint x: 34, endPoint y: 31, distance: 21.6
click at [15, 21] on img at bounding box center [18, 23] width 23 height 23
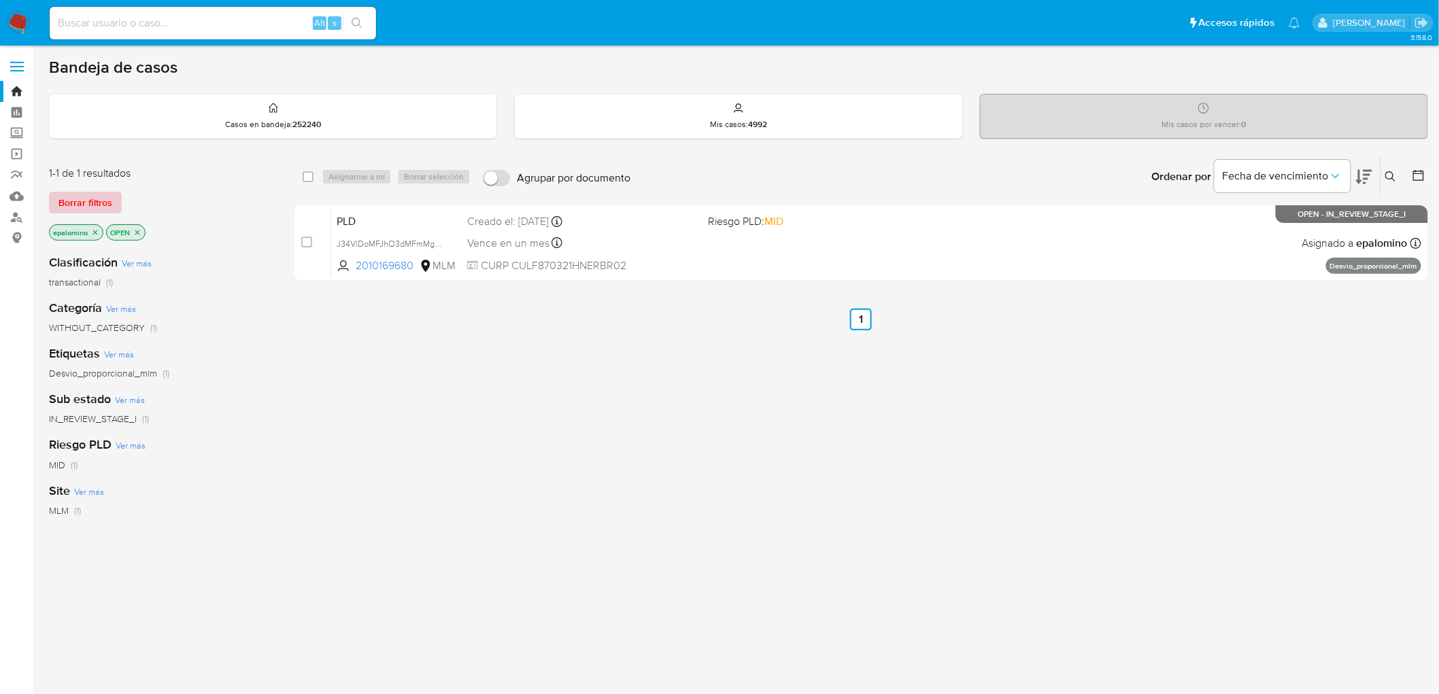
click at [84, 206] on span "Borrar filtros" at bounding box center [85, 202] width 54 height 19
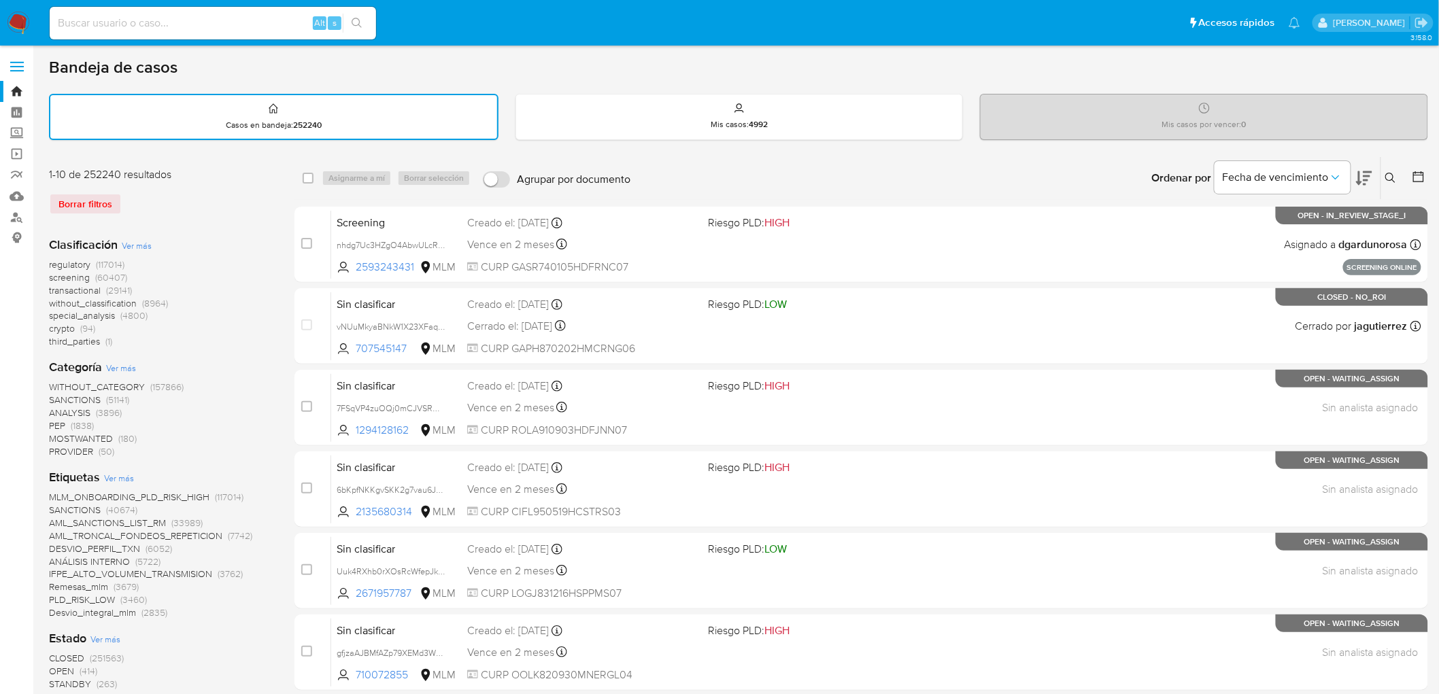
click at [9, 18] on img at bounding box center [18, 23] width 23 height 23
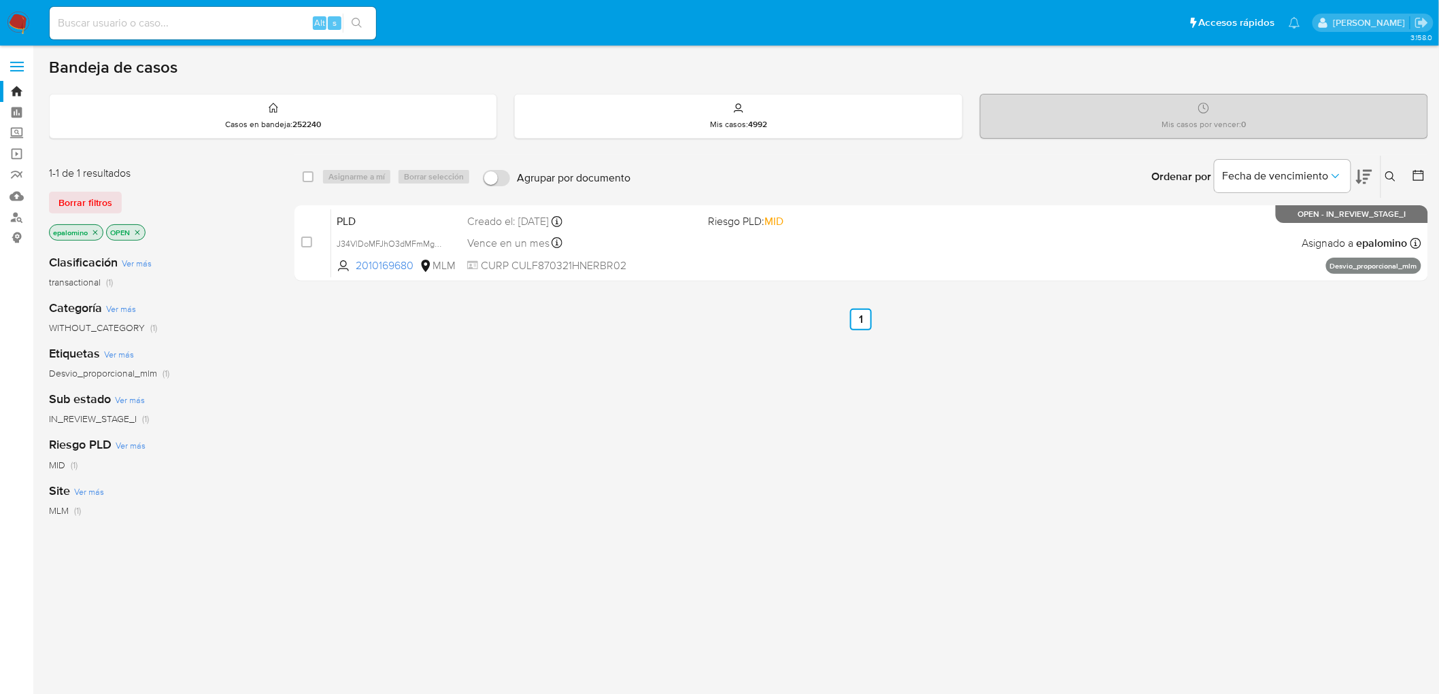
click at [90, 207] on span "Borrar filtros" at bounding box center [85, 202] width 54 height 19
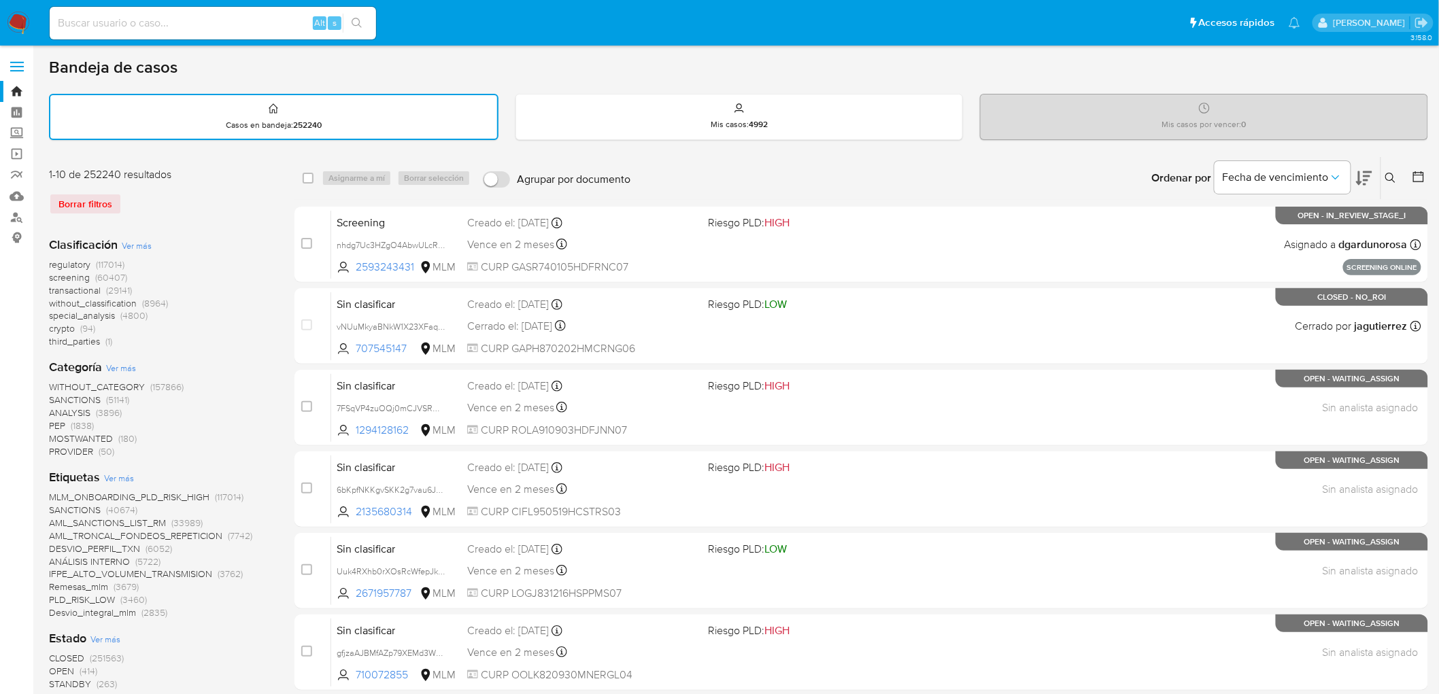
click at [14, 22] on img at bounding box center [18, 23] width 23 height 23
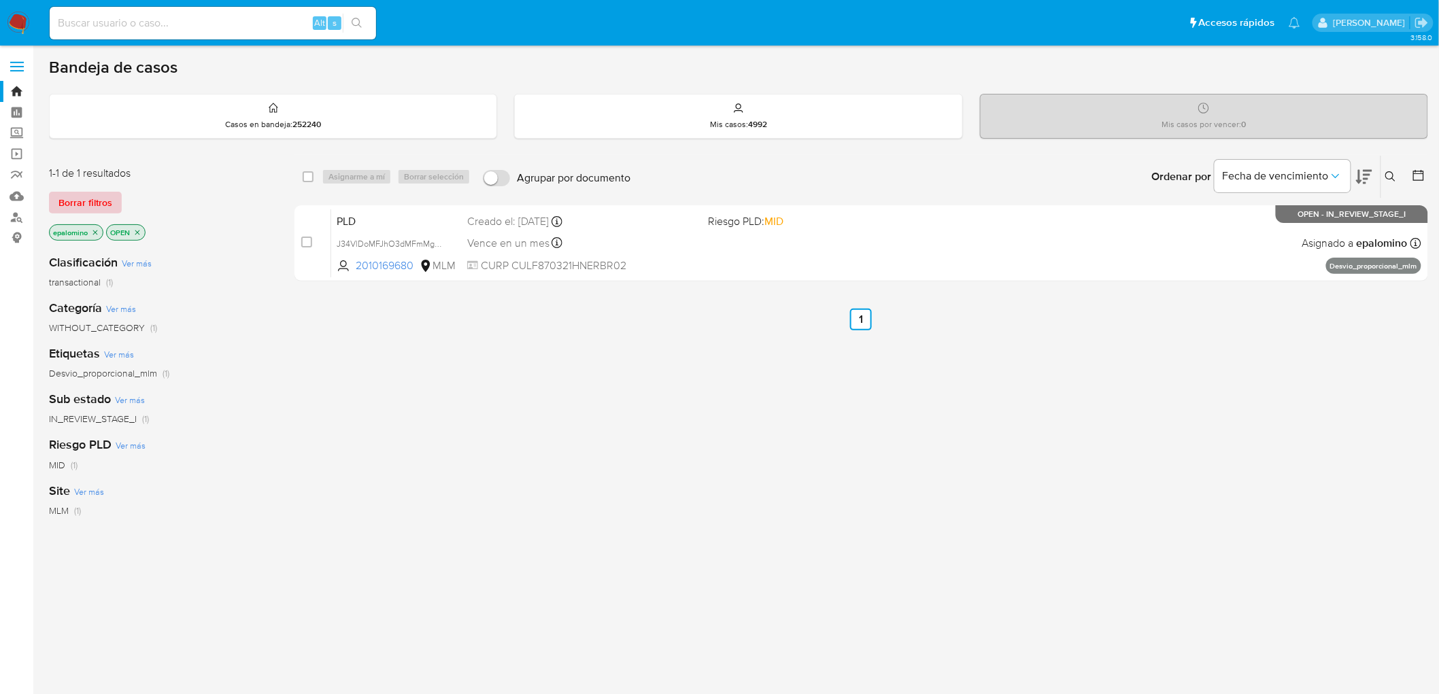
click at [94, 205] on span "Borrar filtros" at bounding box center [85, 202] width 54 height 19
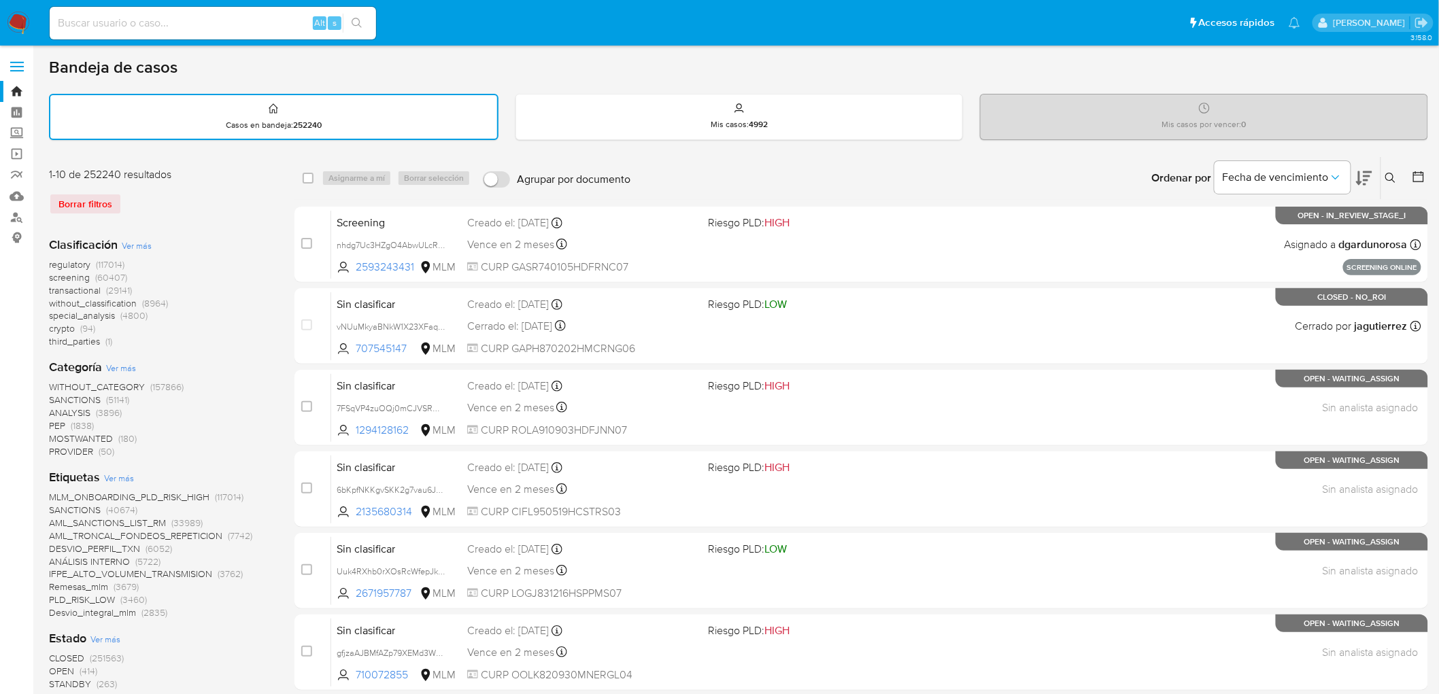
drag, startPoint x: 20, startPoint y: 16, endPoint x: 276, endPoint y: 71, distance: 261.5
click at [20, 16] on img at bounding box center [18, 23] width 23 height 23
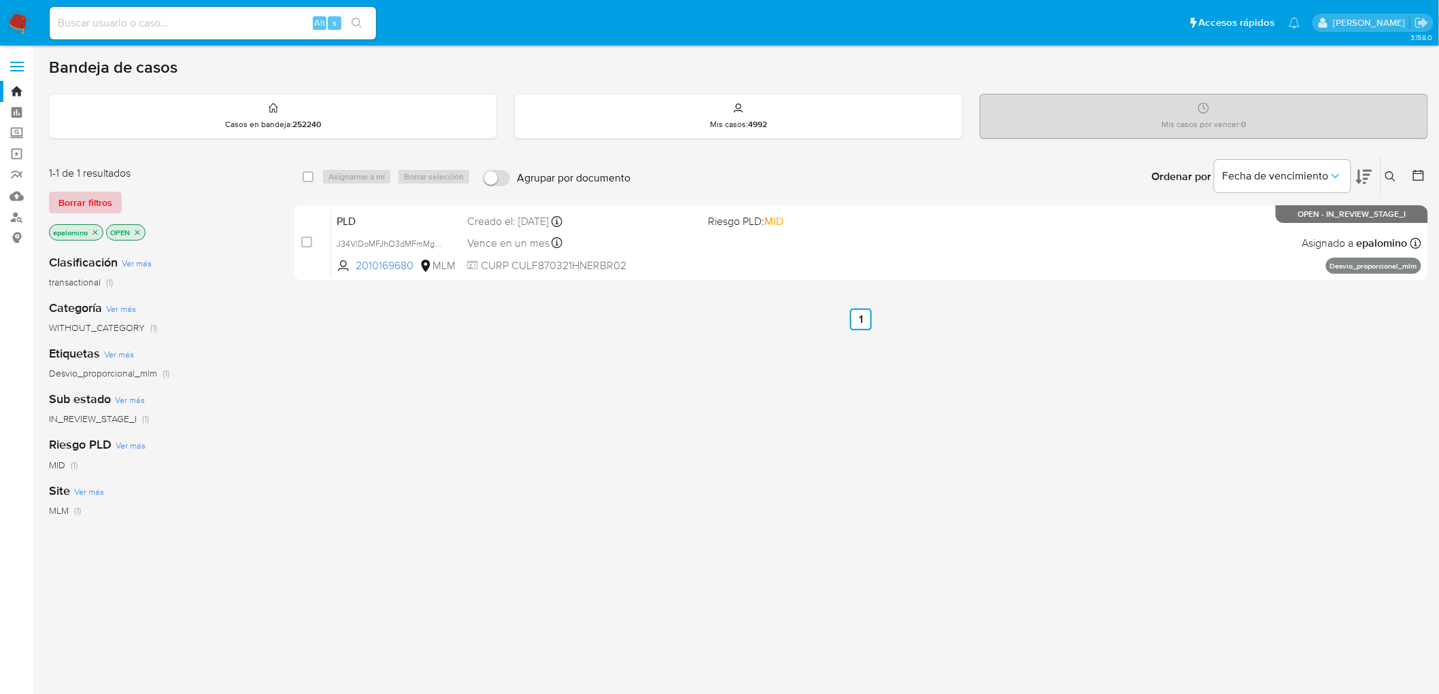
click at [84, 199] on span "Borrar filtros" at bounding box center [85, 202] width 54 height 19
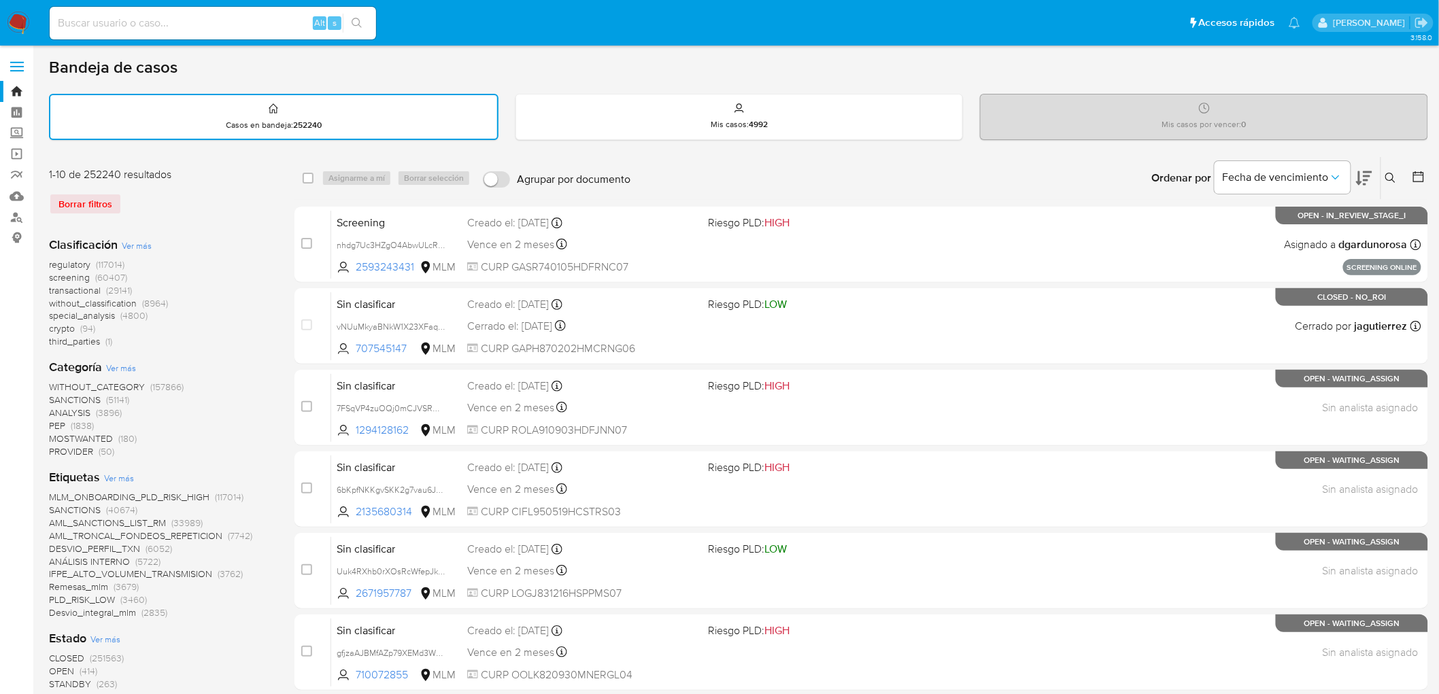
drag, startPoint x: 16, startPoint y: 21, endPoint x: 97, endPoint y: 24, distance: 81.0
click at [16, 21] on img at bounding box center [18, 23] width 23 height 23
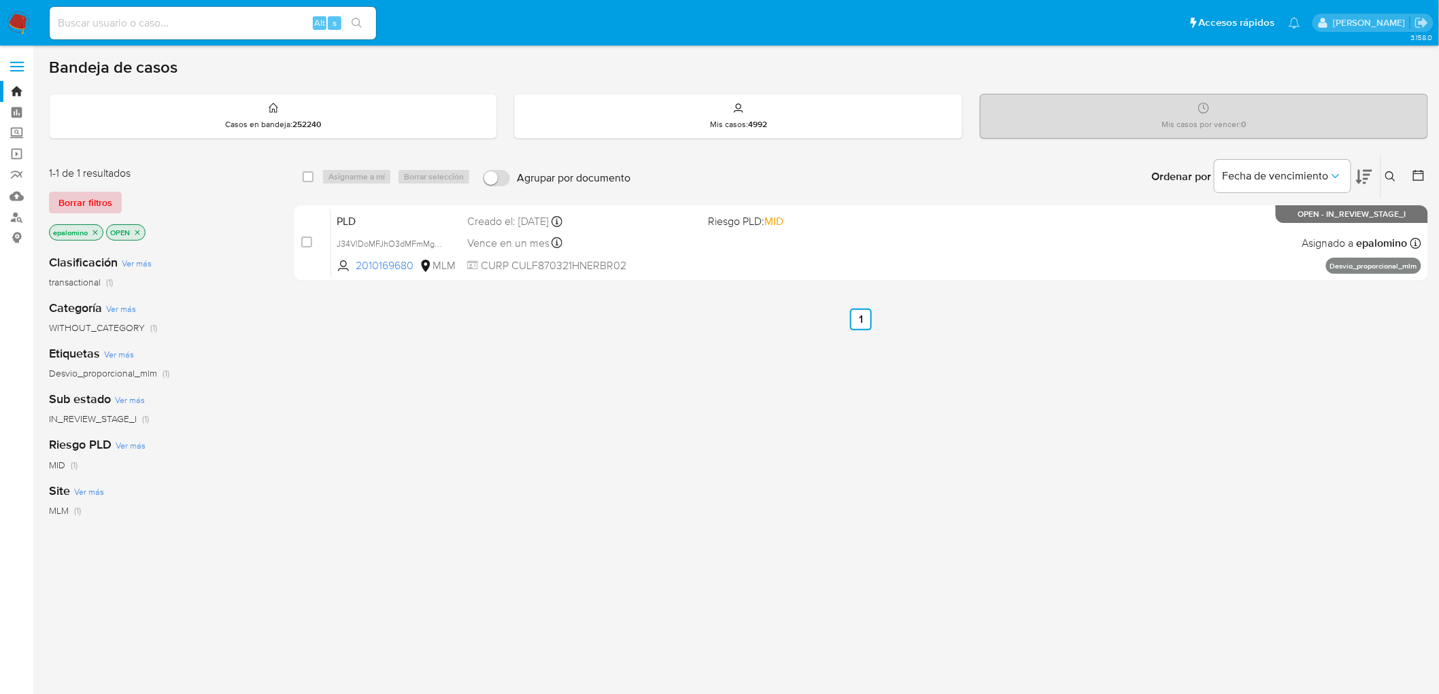
click at [59, 203] on span "Borrar filtros" at bounding box center [85, 202] width 54 height 19
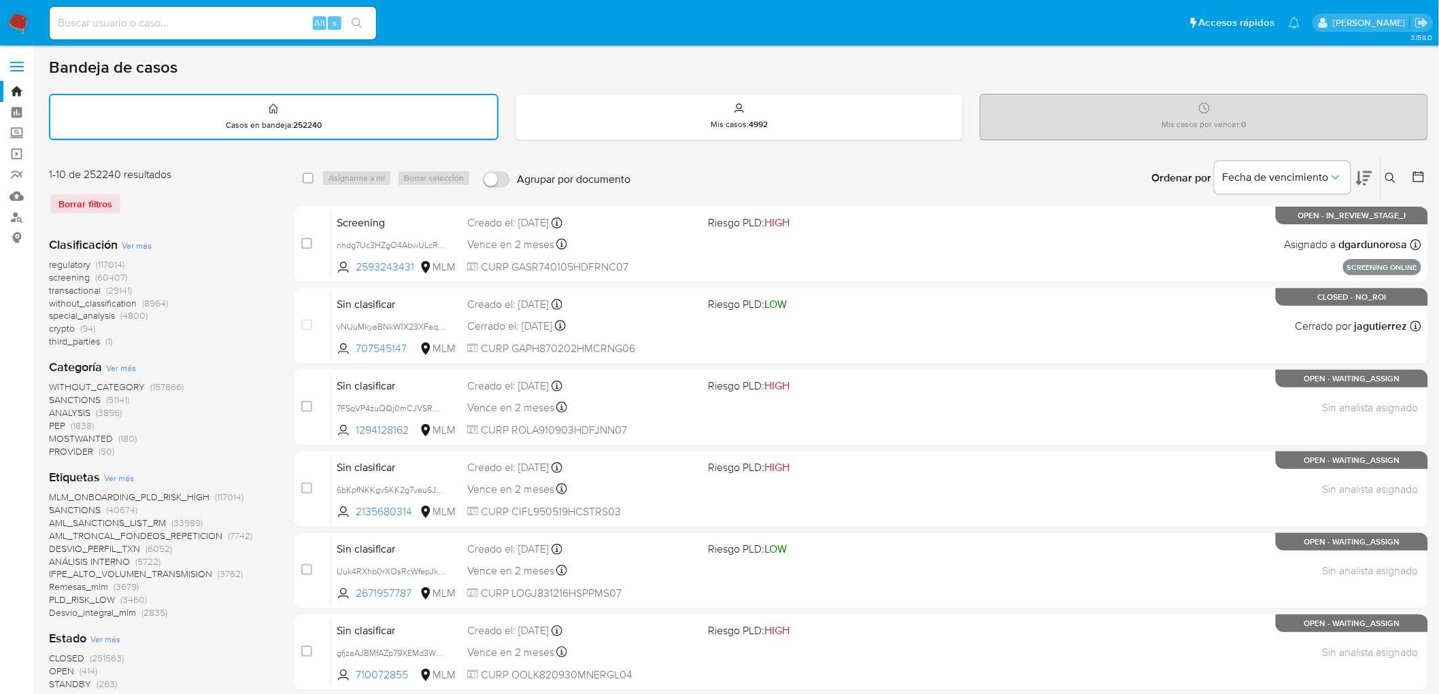
click at [22, 18] on img at bounding box center [18, 23] width 23 height 23
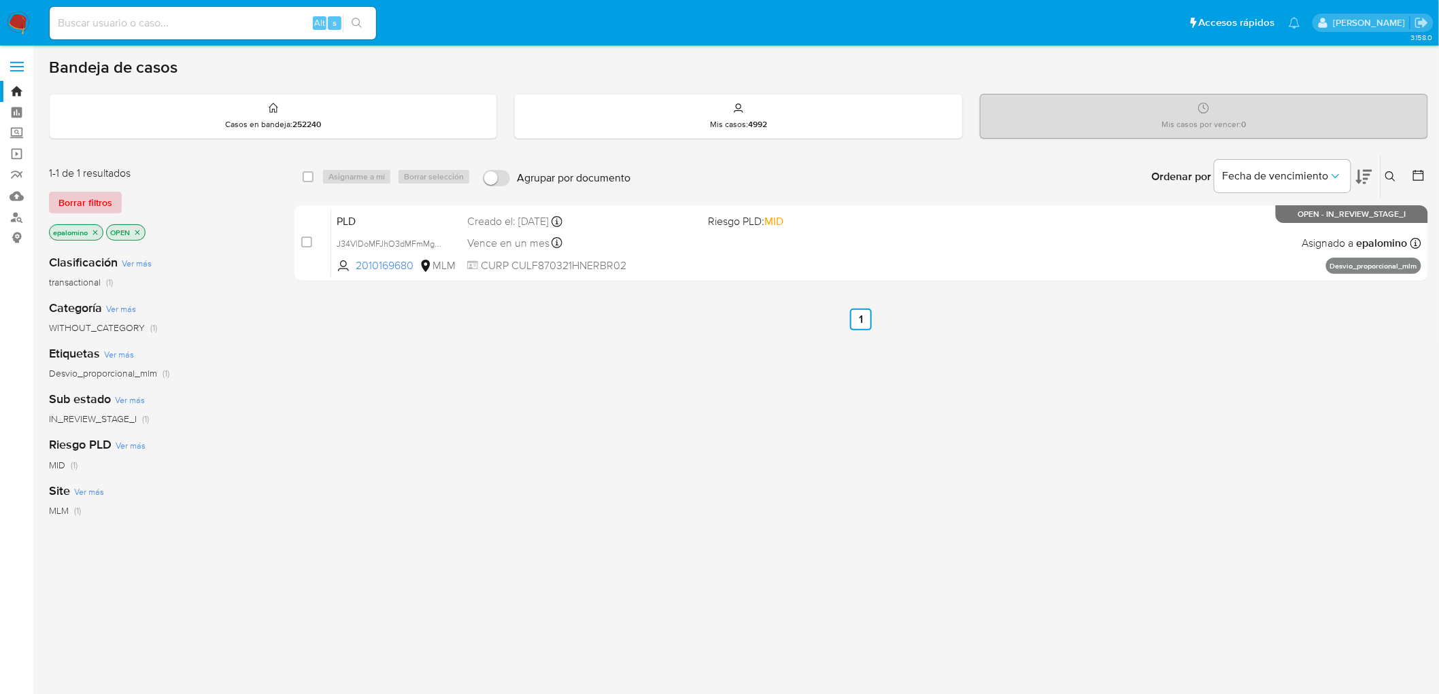
click at [105, 204] on span "Borrar filtros" at bounding box center [85, 202] width 54 height 19
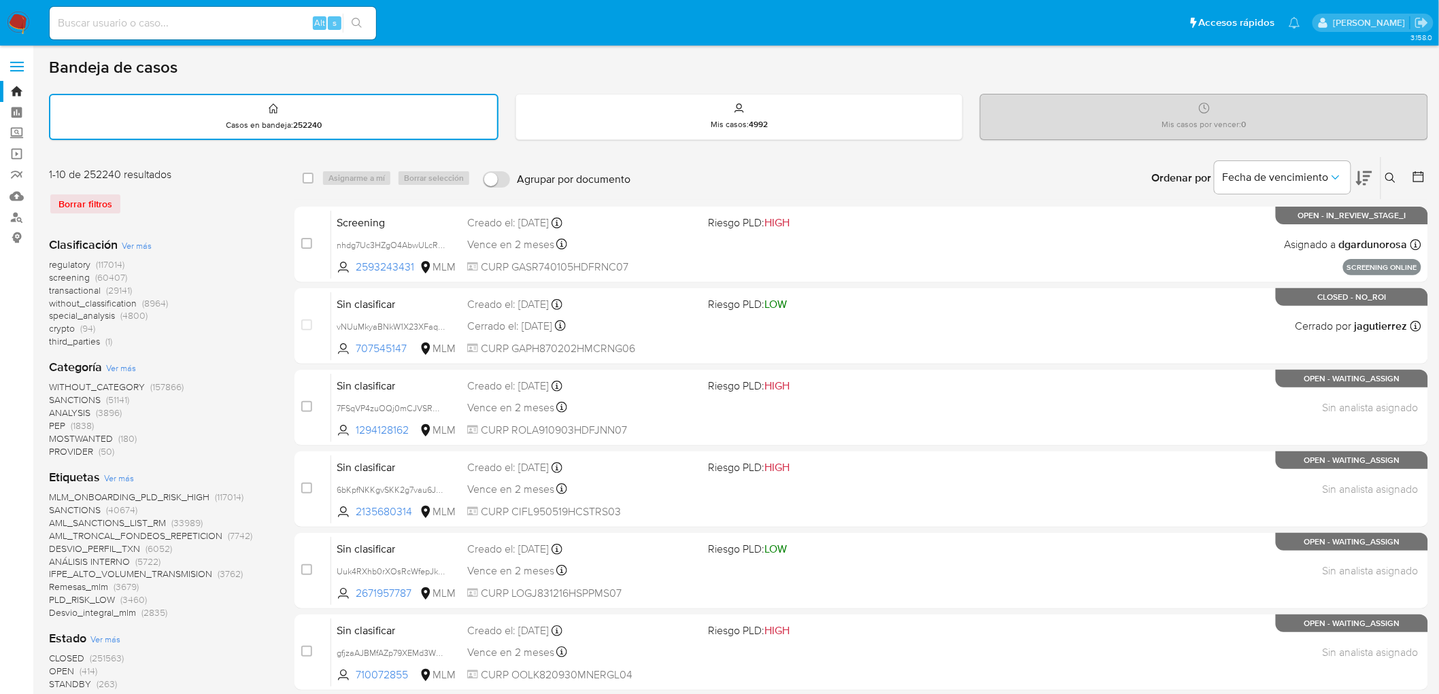
click at [14, 33] on img at bounding box center [18, 23] width 23 height 23
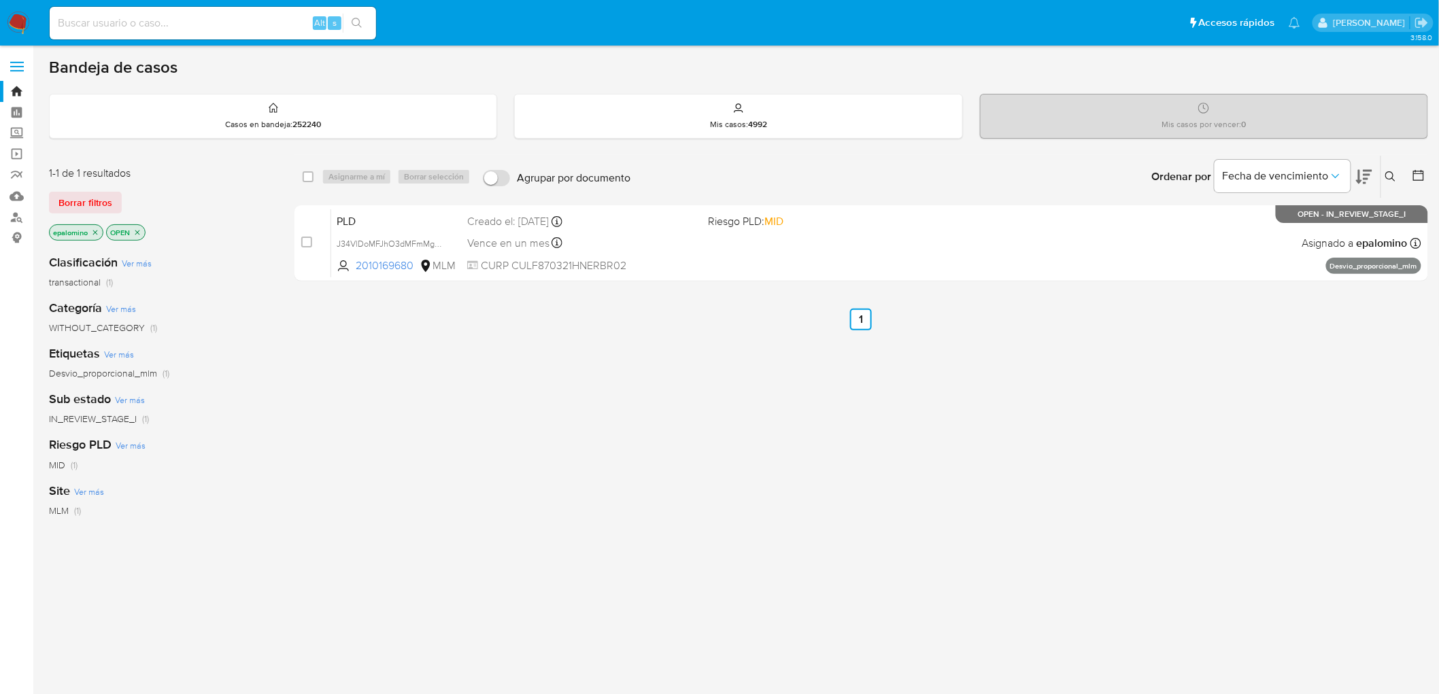
click at [79, 199] on span "Borrar filtros" at bounding box center [85, 202] width 54 height 19
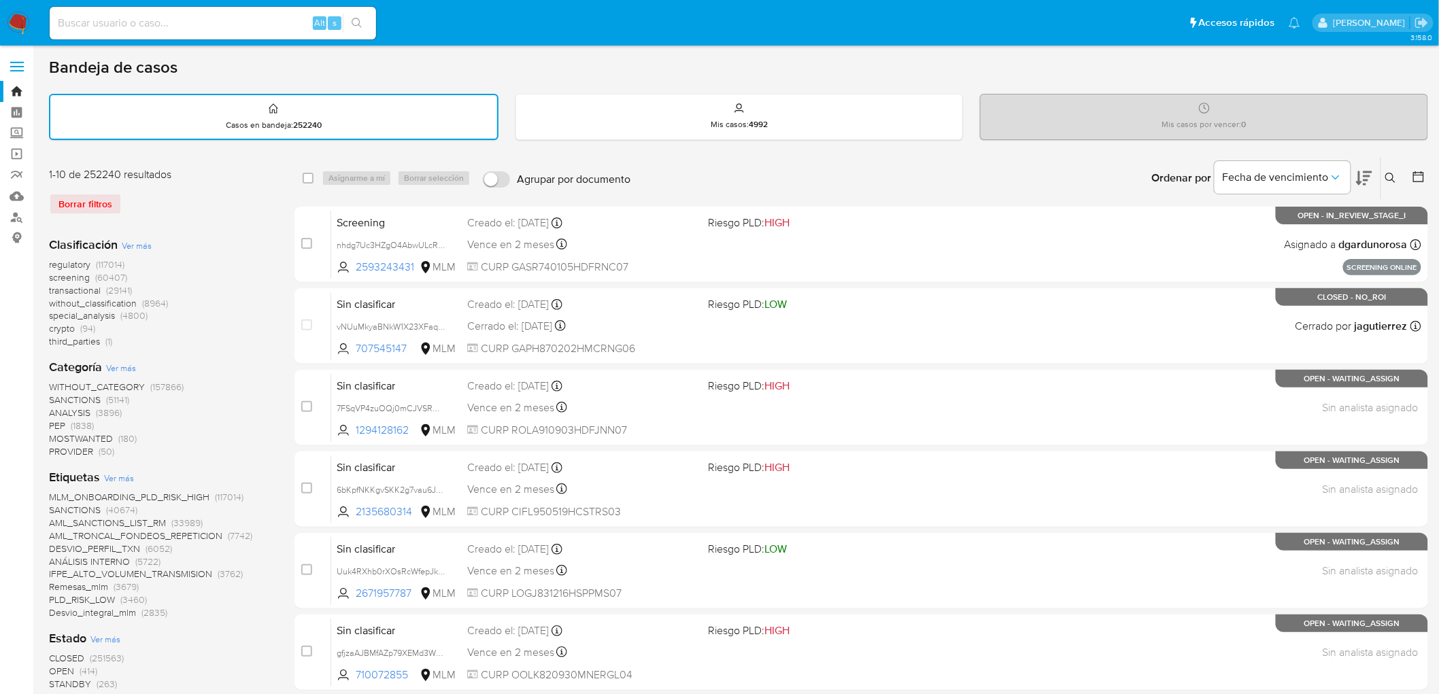
click at [16, 18] on img at bounding box center [18, 23] width 23 height 23
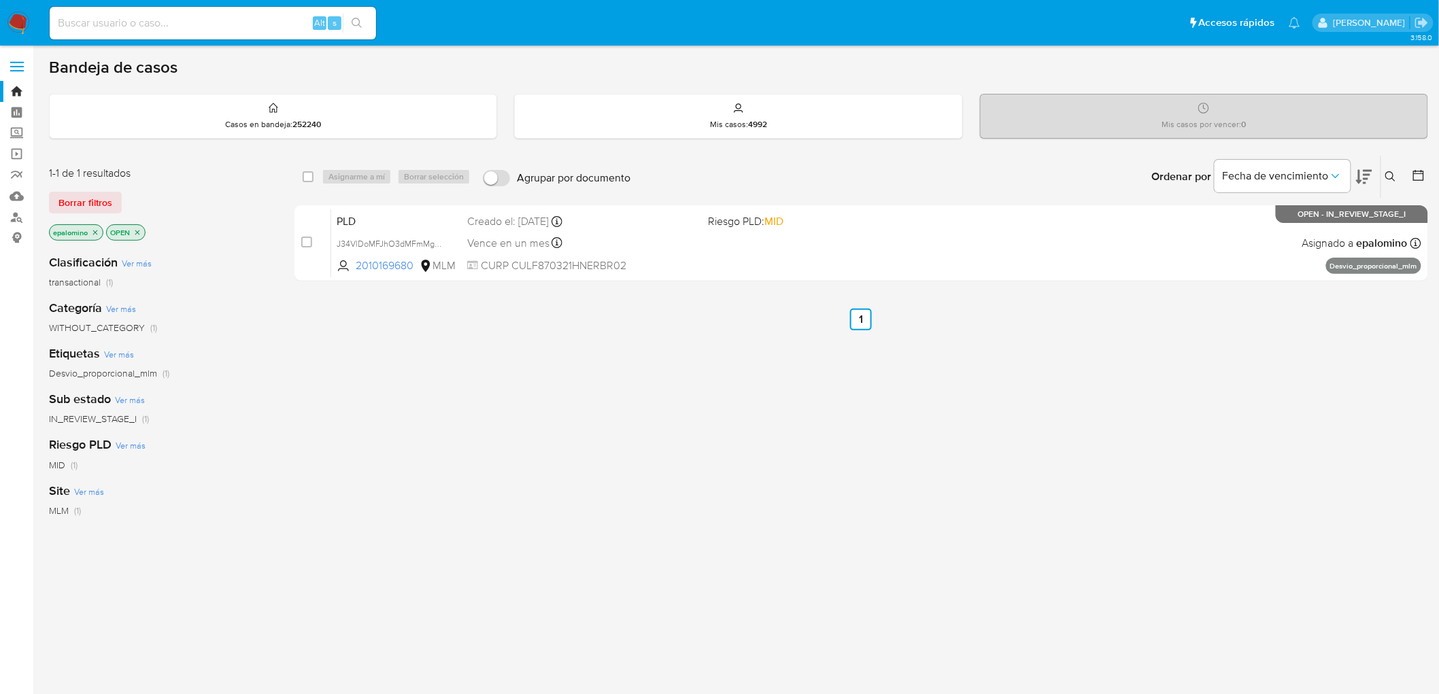
click at [89, 206] on span "Borrar filtros" at bounding box center [85, 202] width 54 height 19
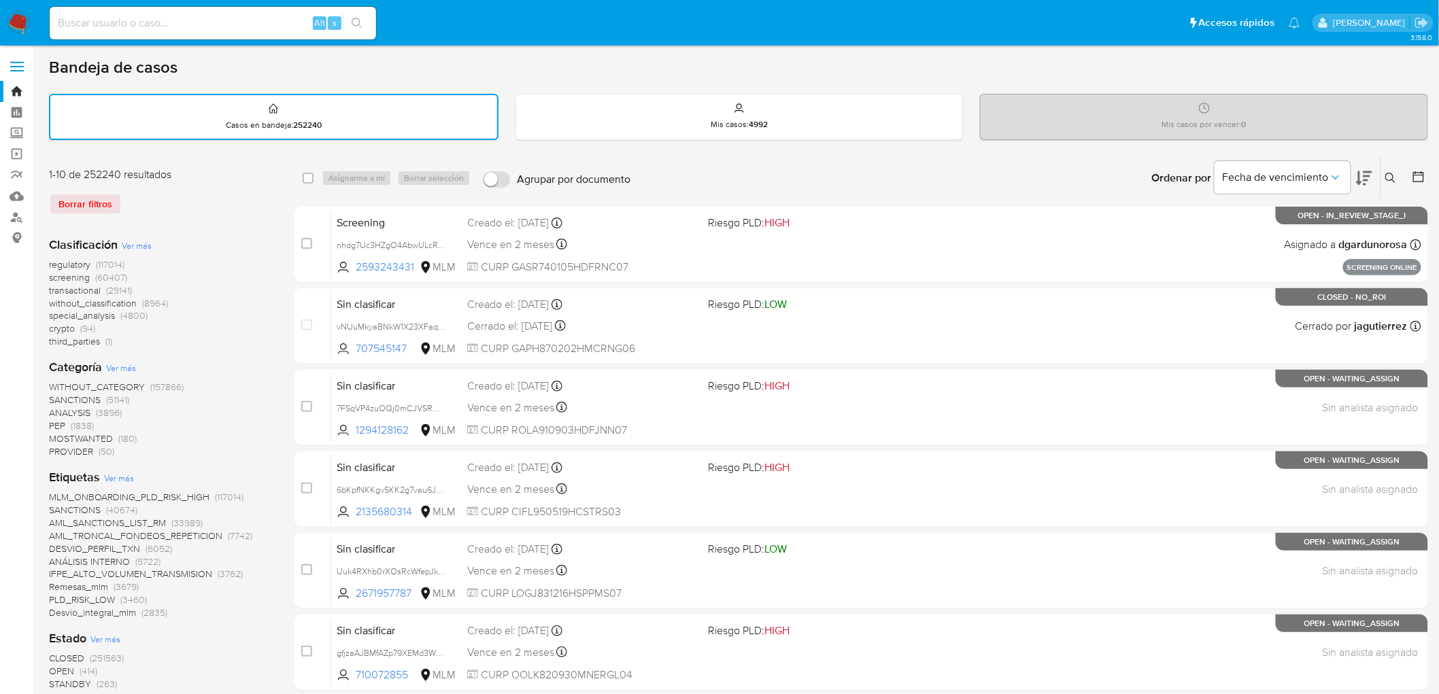
click at [23, 19] on img at bounding box center [18, 23] width 23 height 23
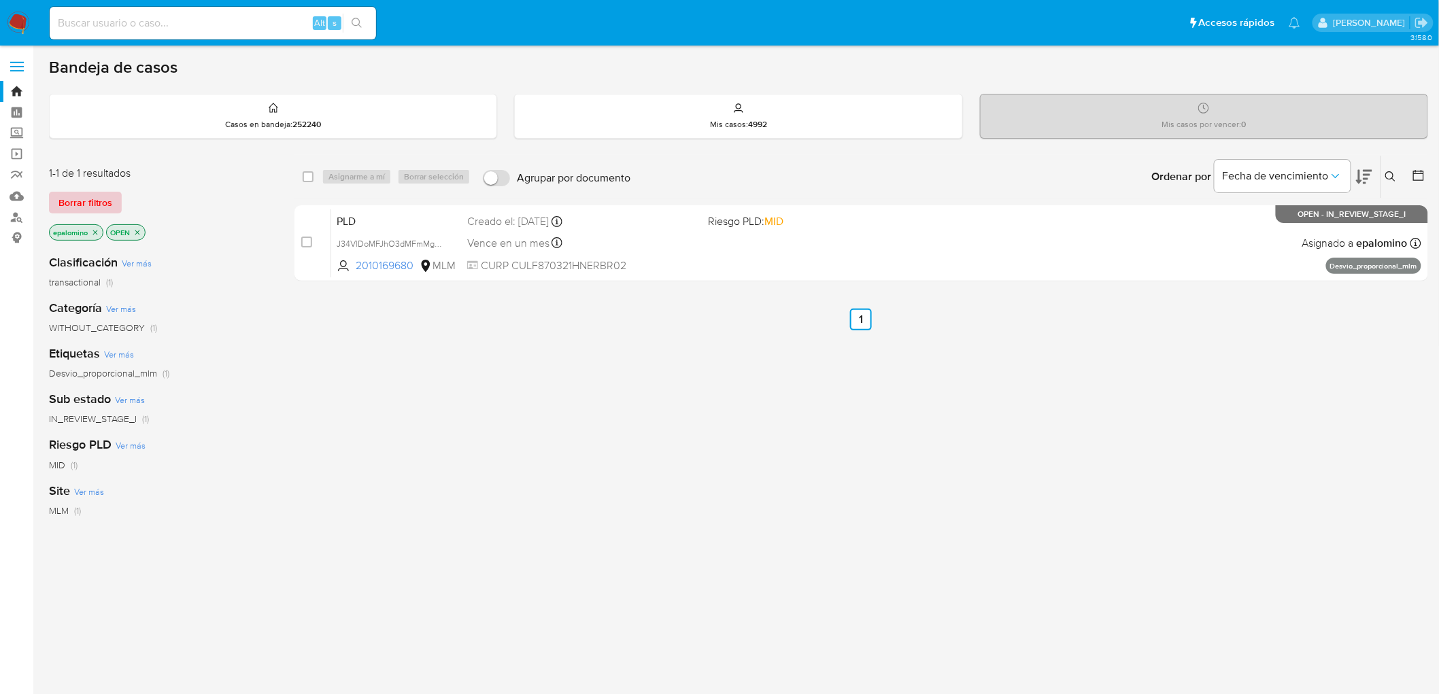
click at [82, 195] on span "Borrar filtros" at bounding box center [85, 202] width 54 height 19
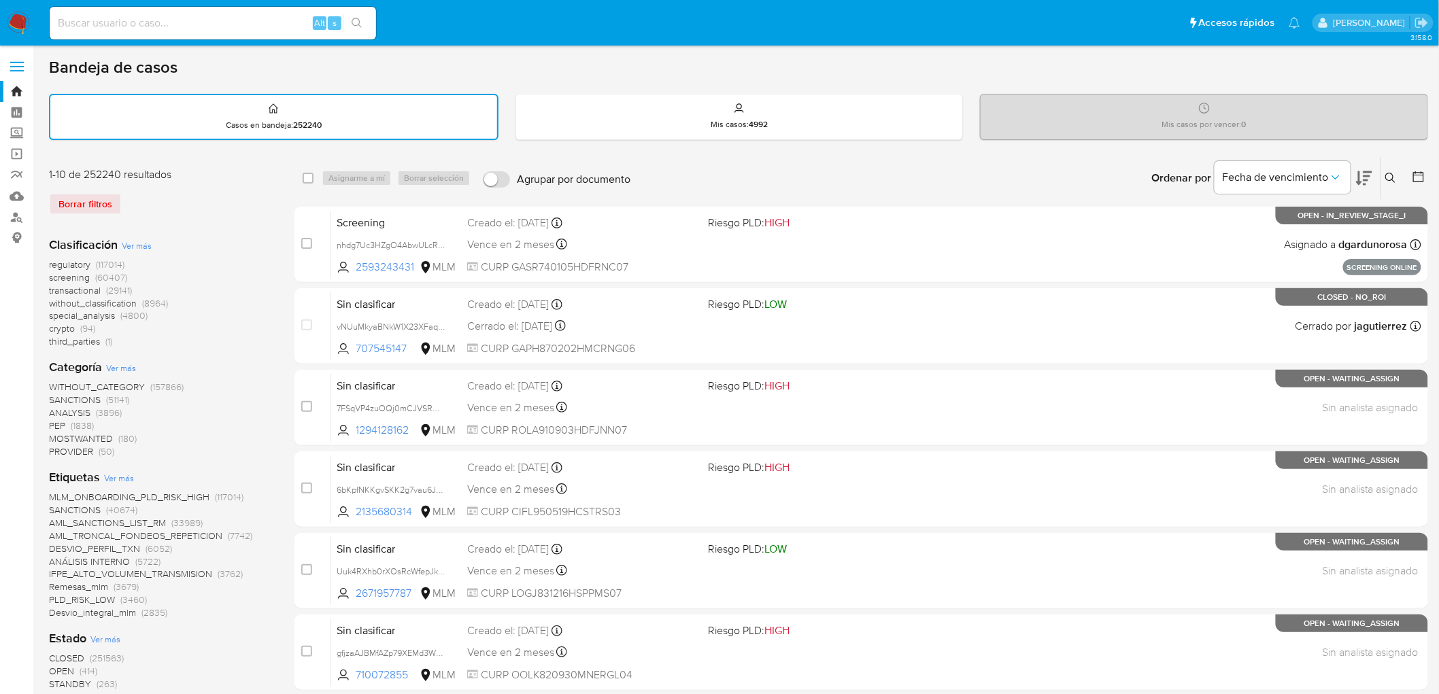
click at [216, 287] on div "regulatory (117014) screening (60407) transactional (29141) without_classificat…" at bounding box center [161, 303] width 224 height 90
click at [12, 23] on img at bounding box center [18, 23] width 23 height 23
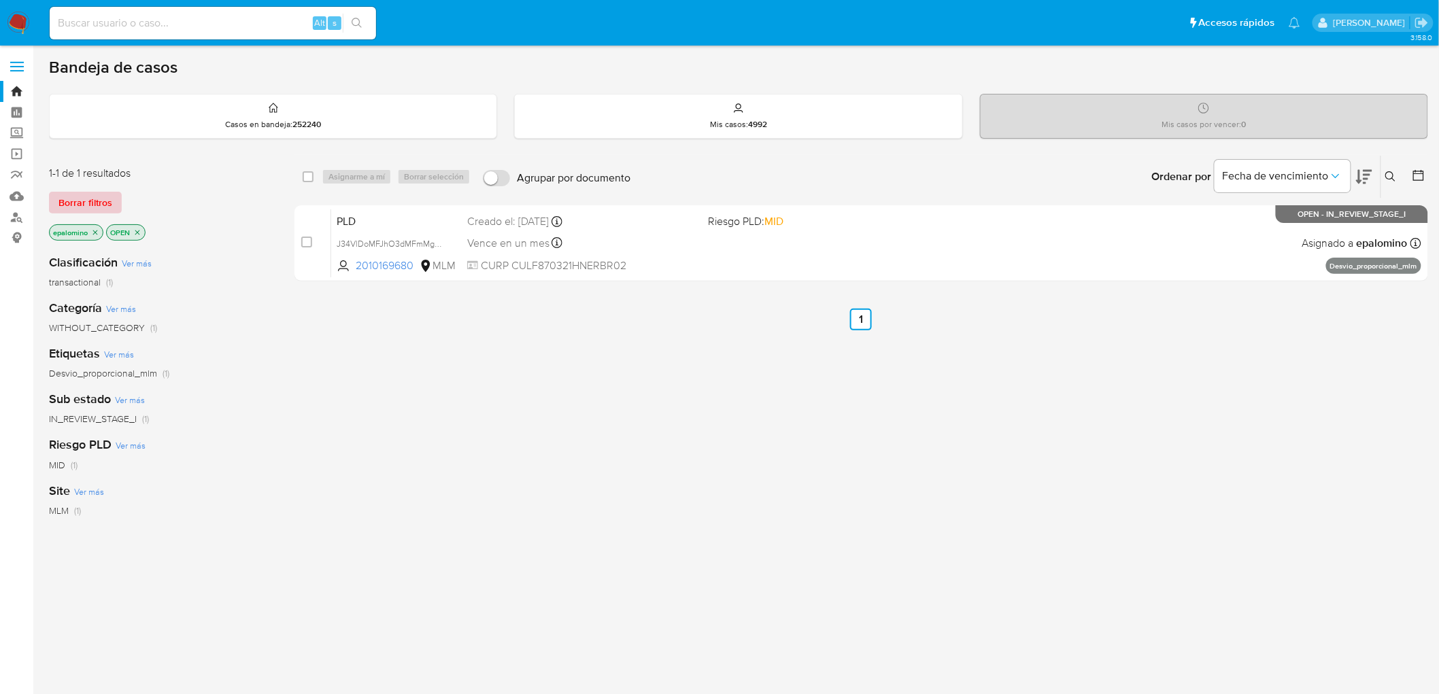
click at [84, 201] on span "Borrar filtros" at bounding box center [85, 202] width 54 height 19
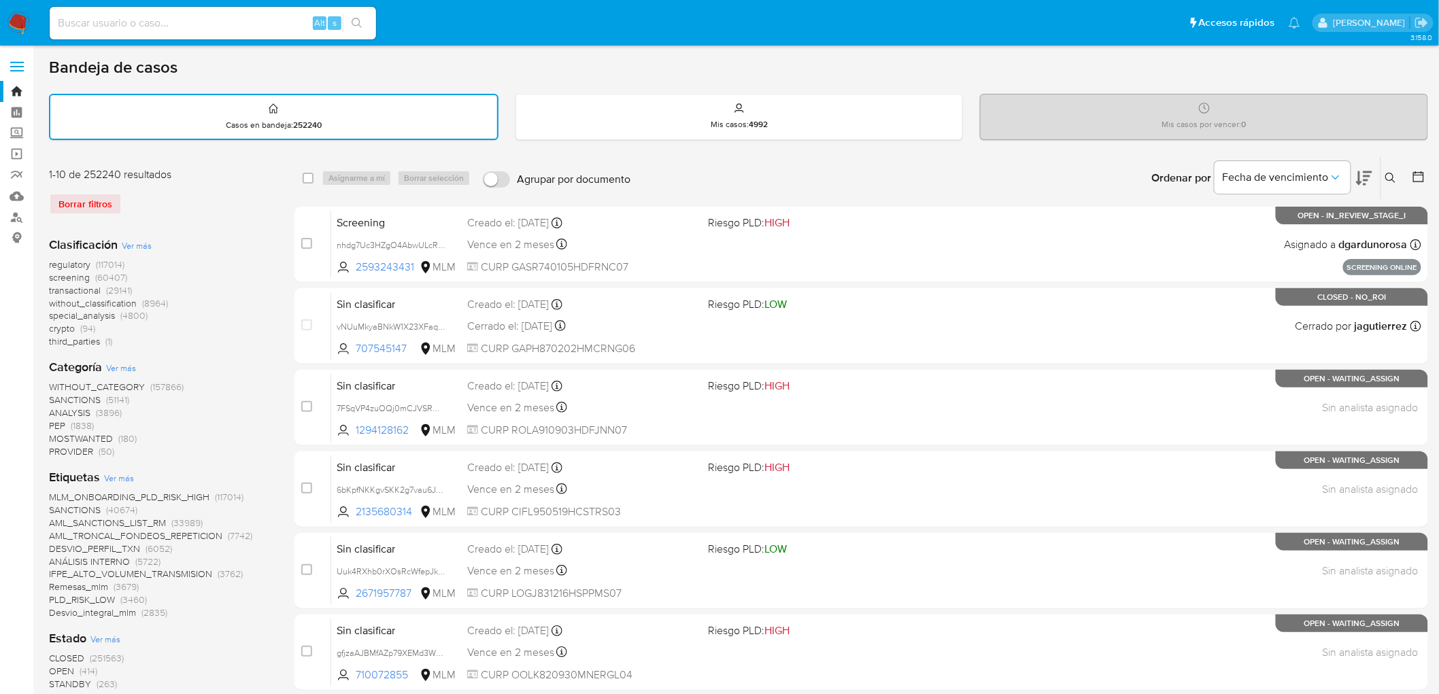
click at [16, 22] on img at bounding box center [18, 23] width 23 height 23
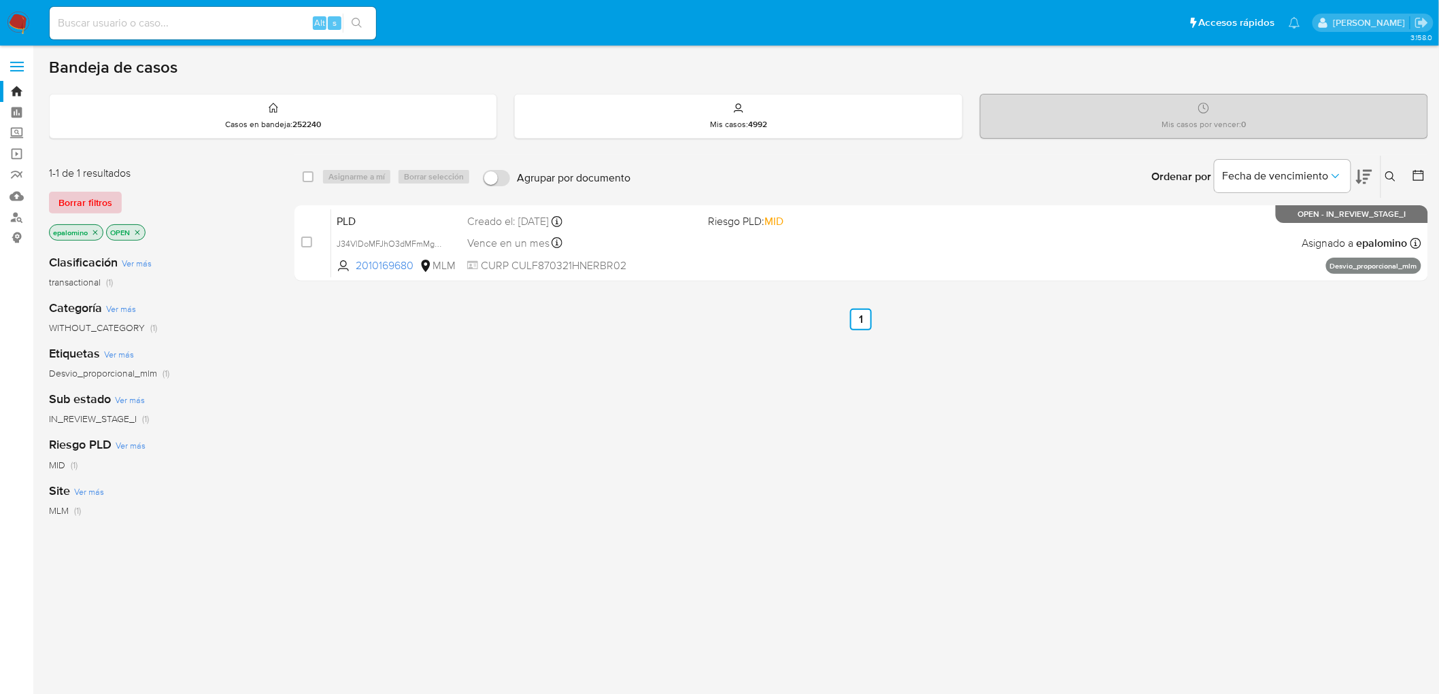
click span "Borrar filtros"
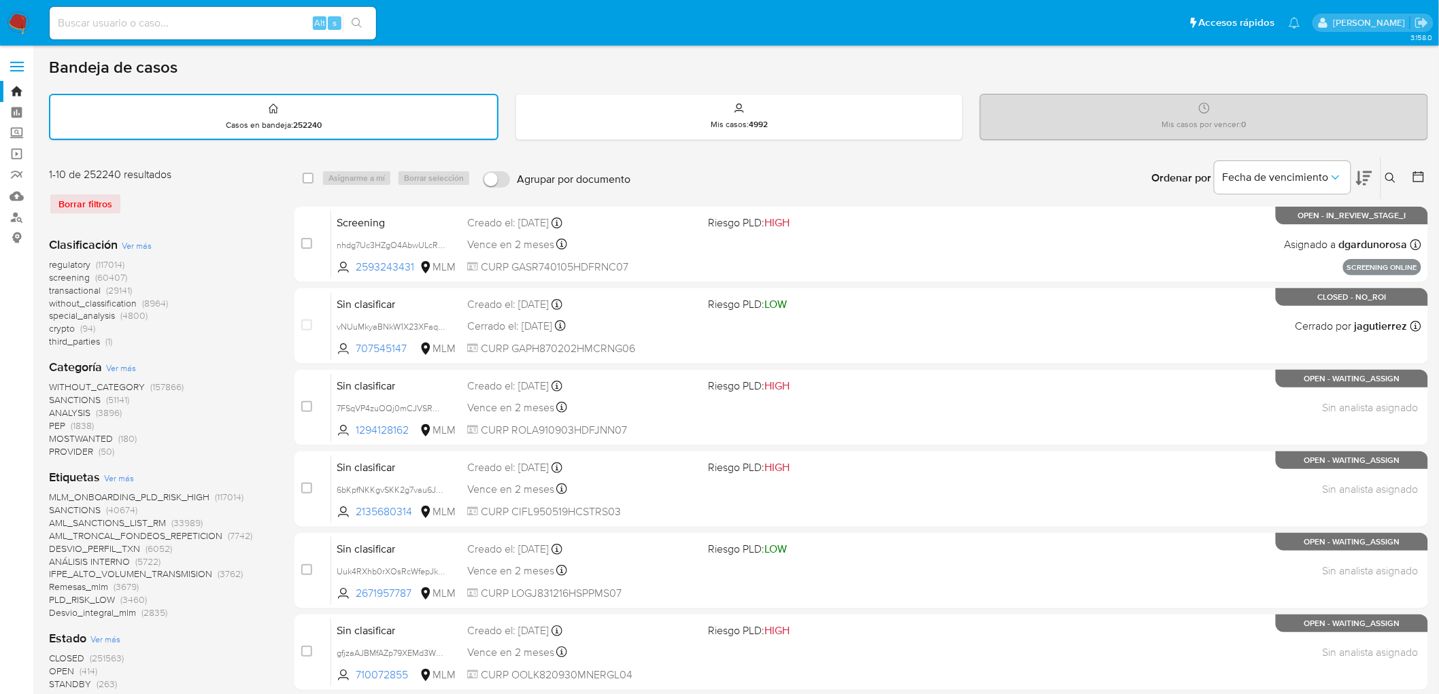
click img
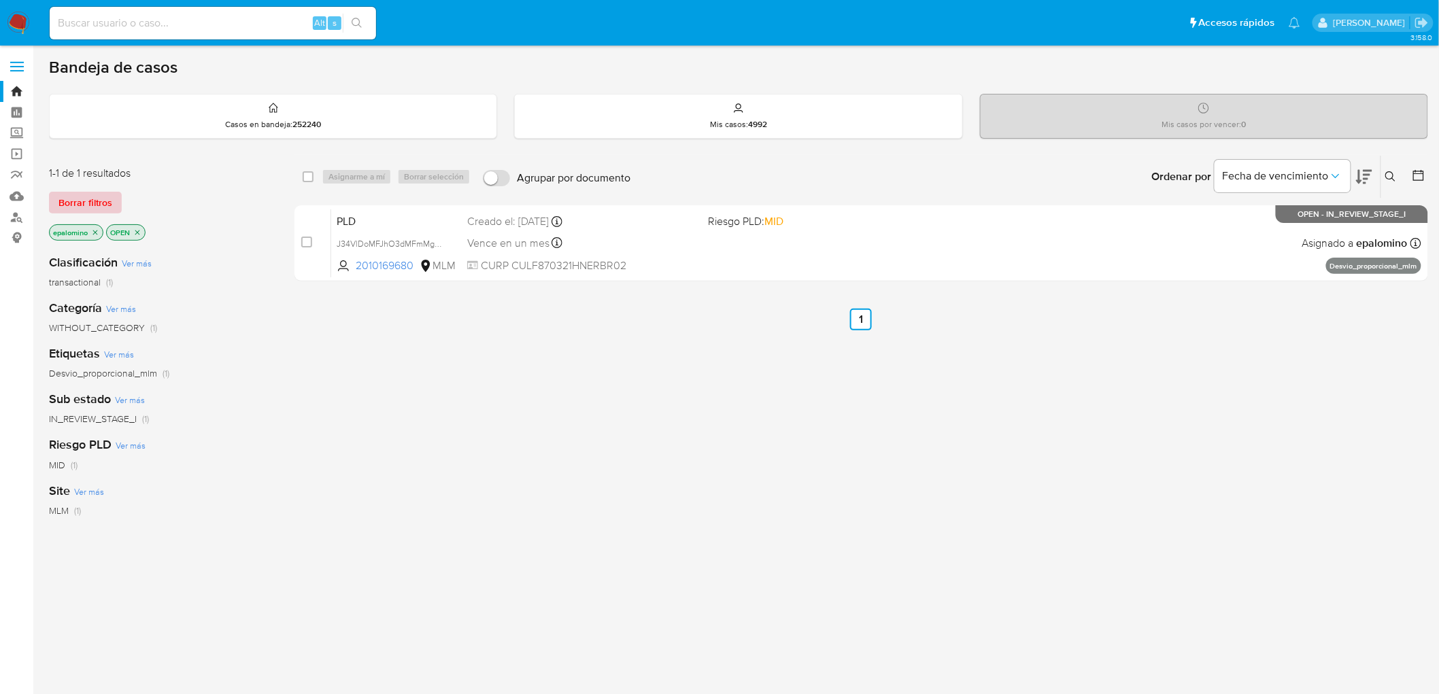
click at [103, 205] on span "Borrar filtros" at bounding box center [85, 202] width 54 height 19
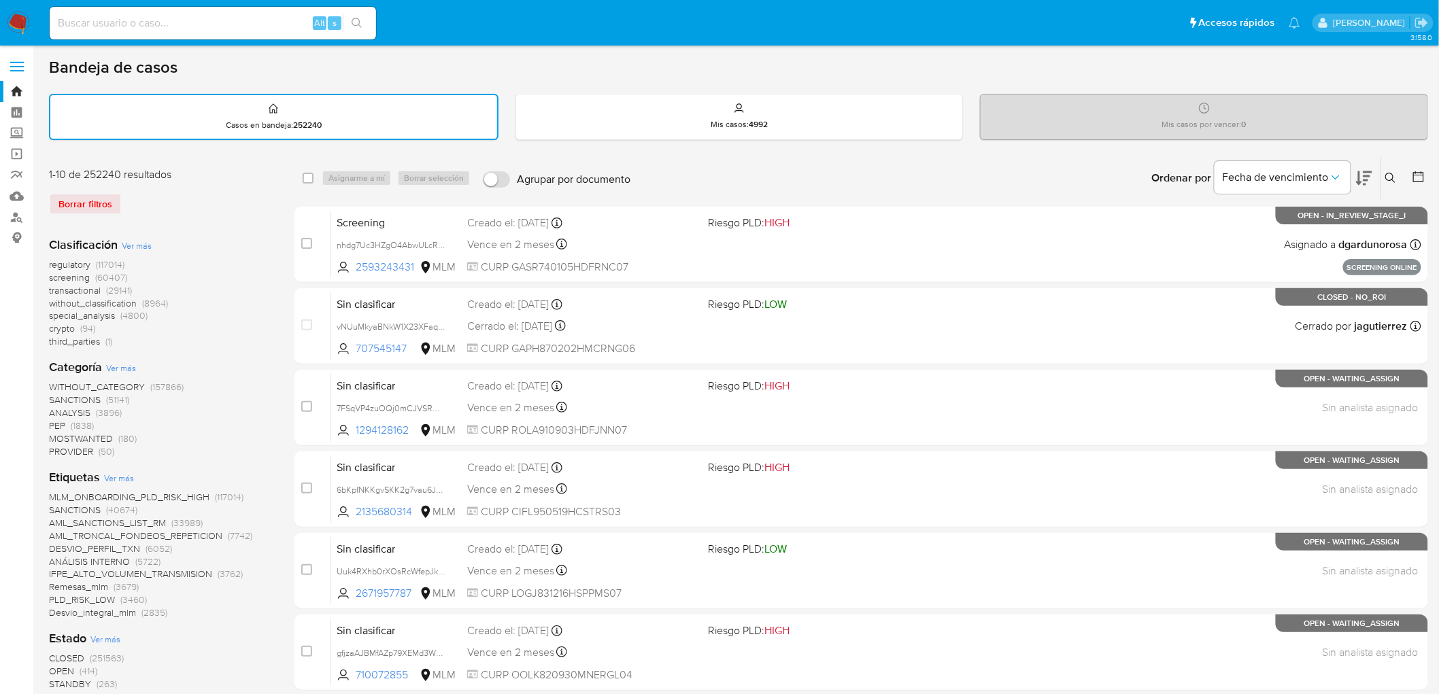
click at [254, 246] on div "Clasificación Ver más regulatory (117014) screening (60407) transactional (2914…" at bounding box center [161, 293] width 224 height 112
click at [21, 16] on img at bounding box center [18, 23] width 23 height 23
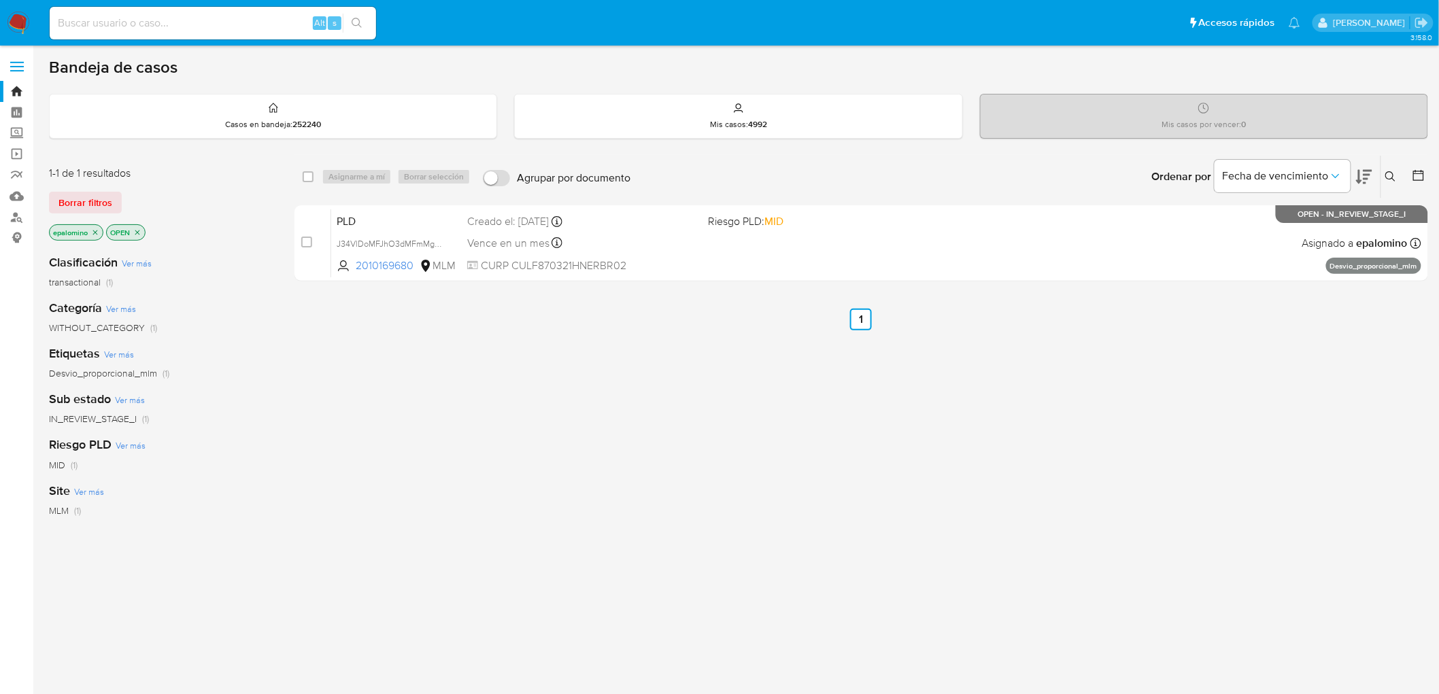
click at [15, 21] on img at bounding box center [18, 23] width 23 height 23
click at [94, 205] on span "Borrar filtros" at bounding box center [85, 202] width 54 height 19
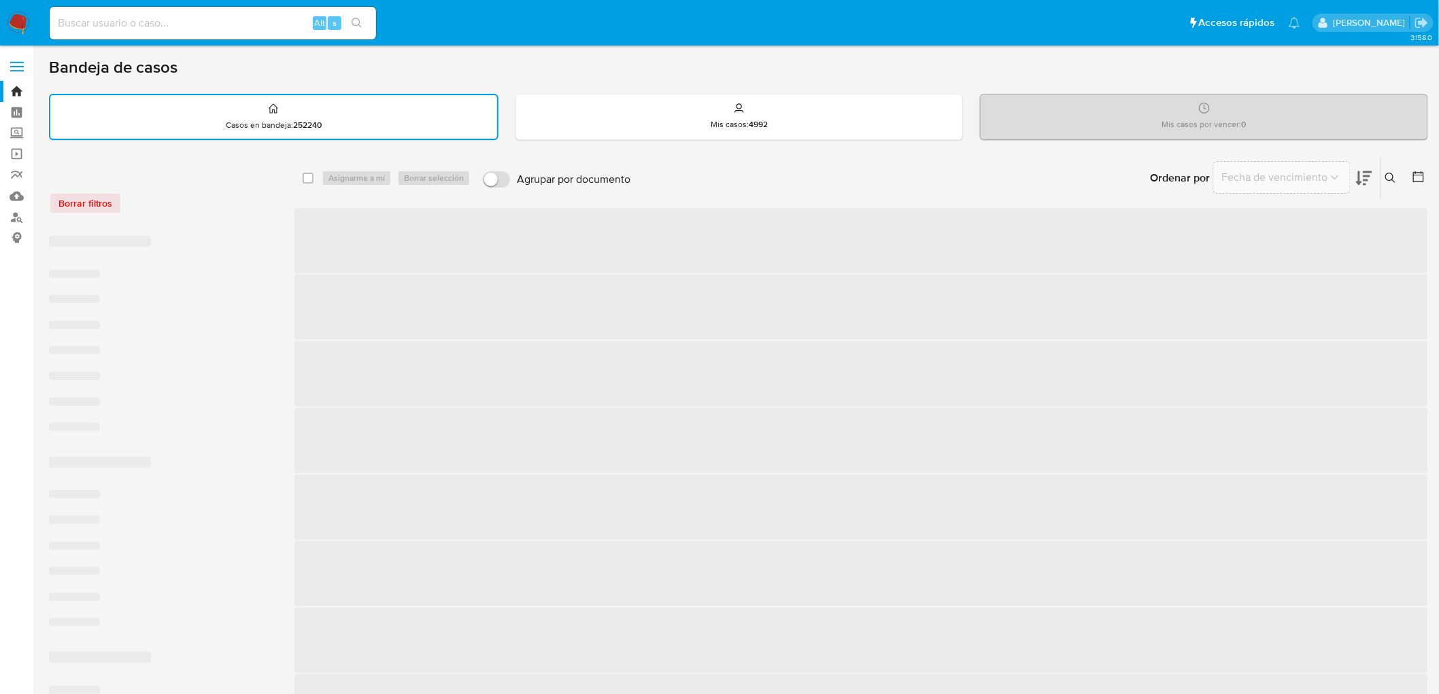
click at [218, 200] on div "Borrar filtros" at bounding box center [158, 203] width 218 height 22
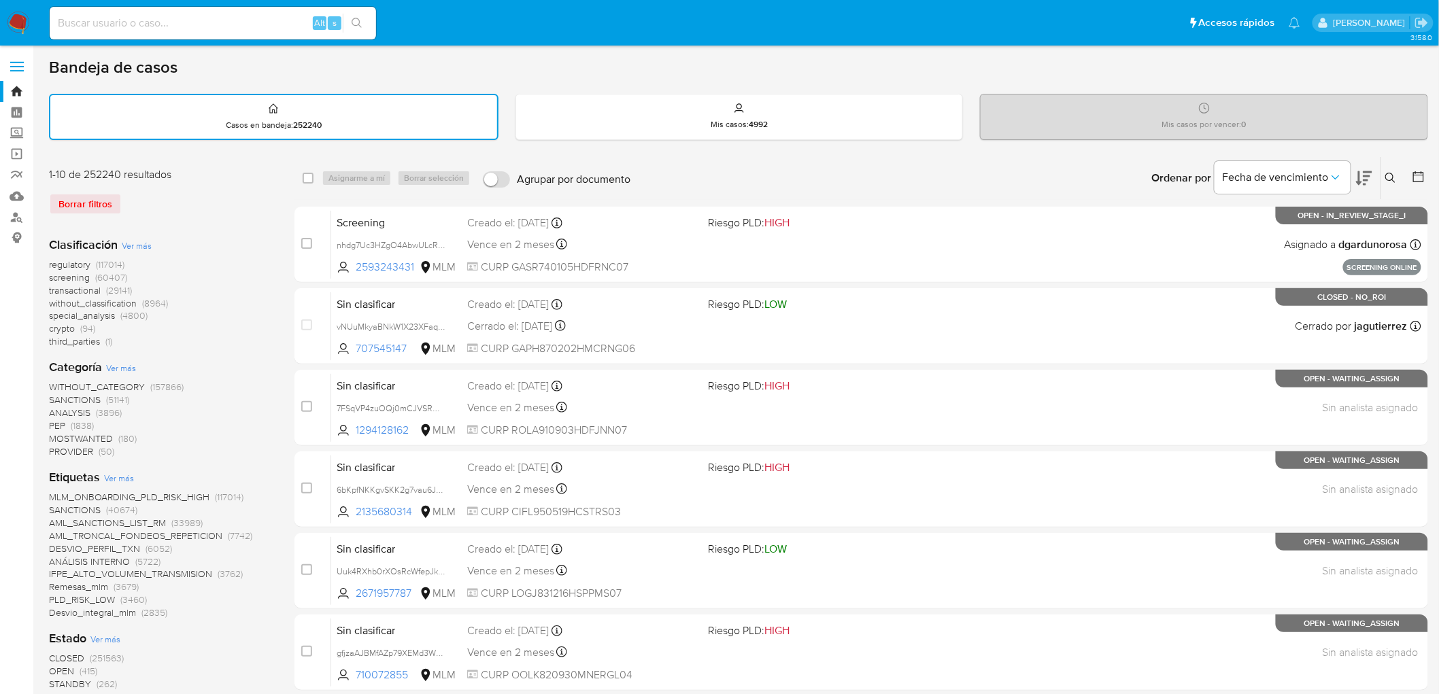
click at [18, 18] on img at bounding box center [18, 23] width 23 height 23
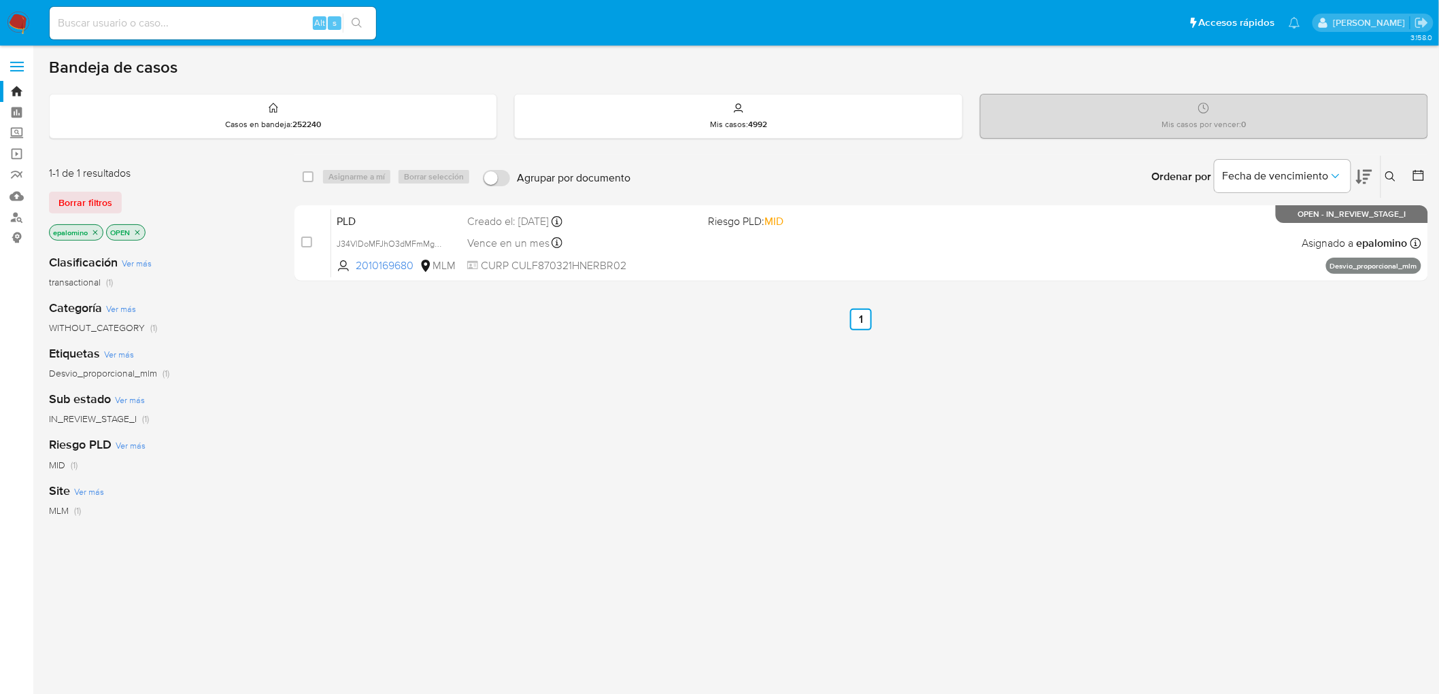
click at [96, 207] on span "Borrar filtros" at bounding box center [85, 202] width 54 height 19
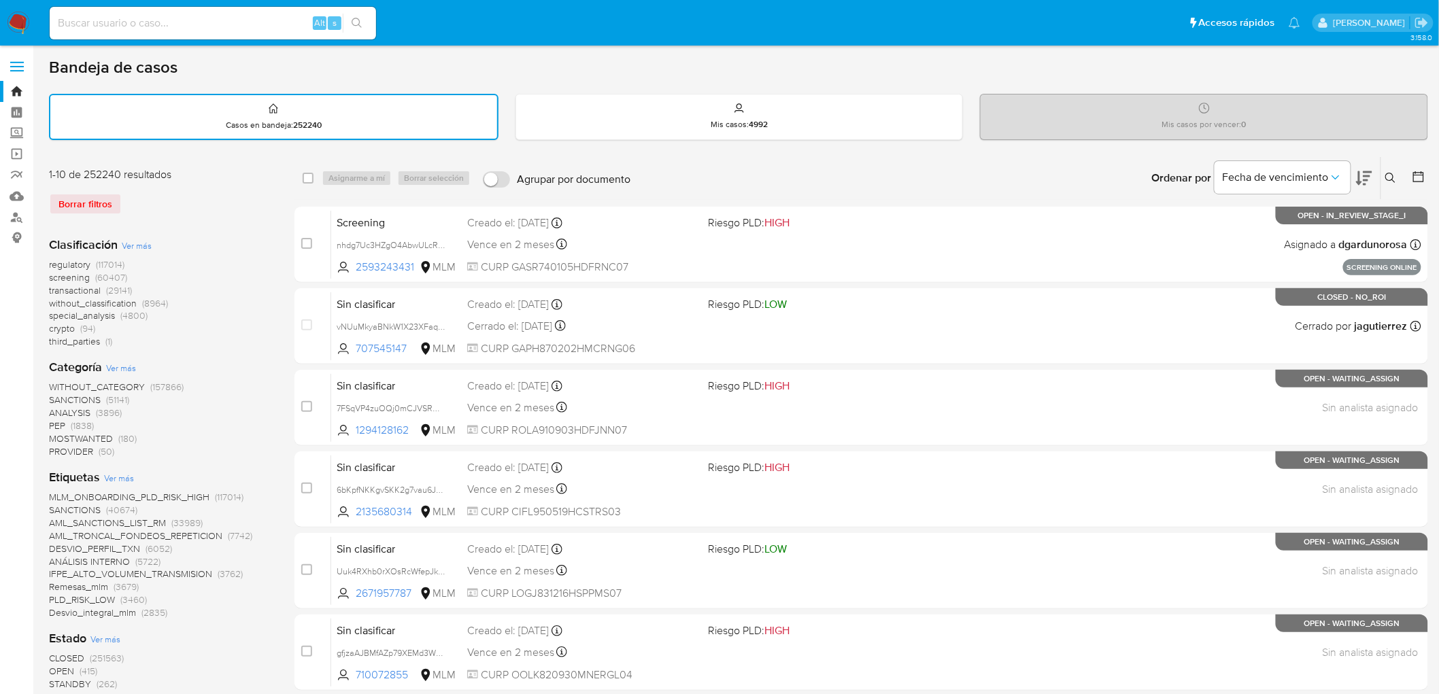
click at [17, 22] on img at bounding box center [18, 23] width 23 height 23
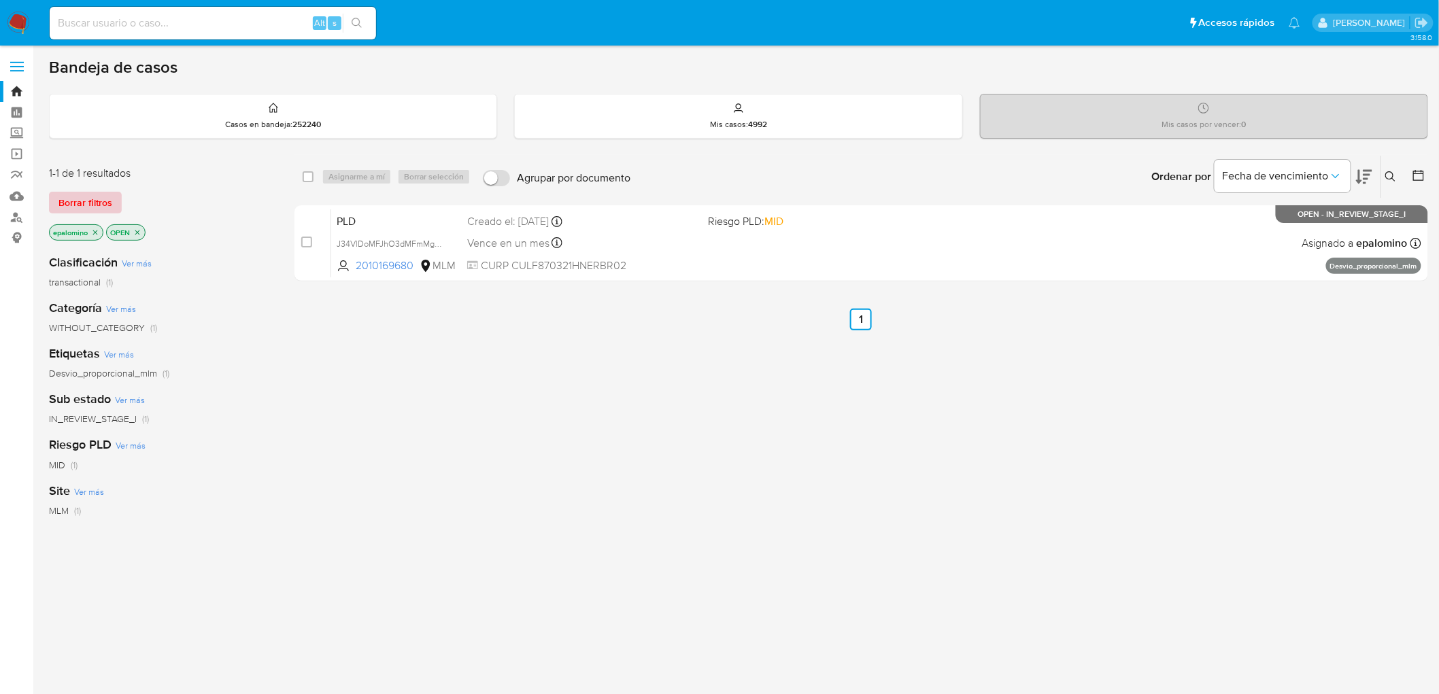
click at [89, 205] on span "Borrar filtros" at bounding box center [85, 202] width 54 height 19
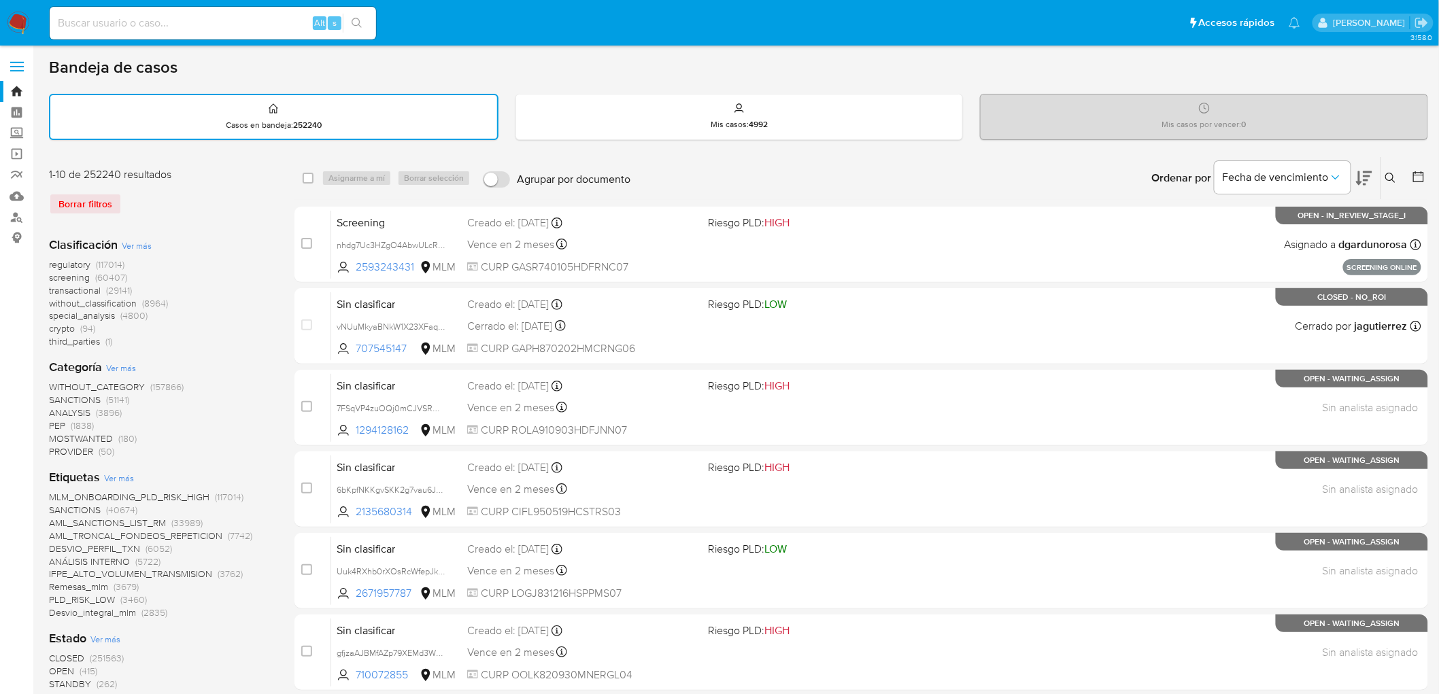
click at [1390, 173] on icon at bounding box center [1391, 178] width 11 height 11
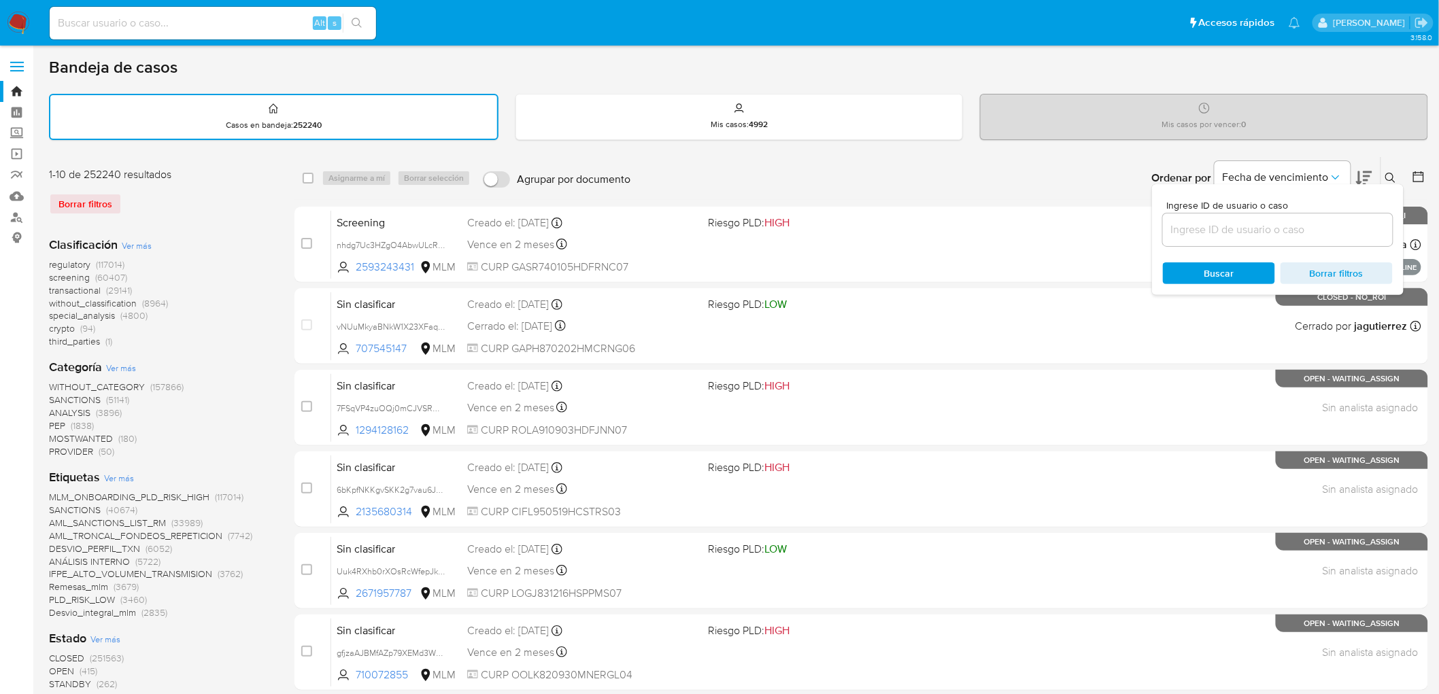
click at [1200, 239] on div at bounding box center [1278, 230] width 230 height 33
click at [1197, 229] on input at bounding box center [1278, 230] width 230 height 18
paste input "2010169680"
type input "2010169680"
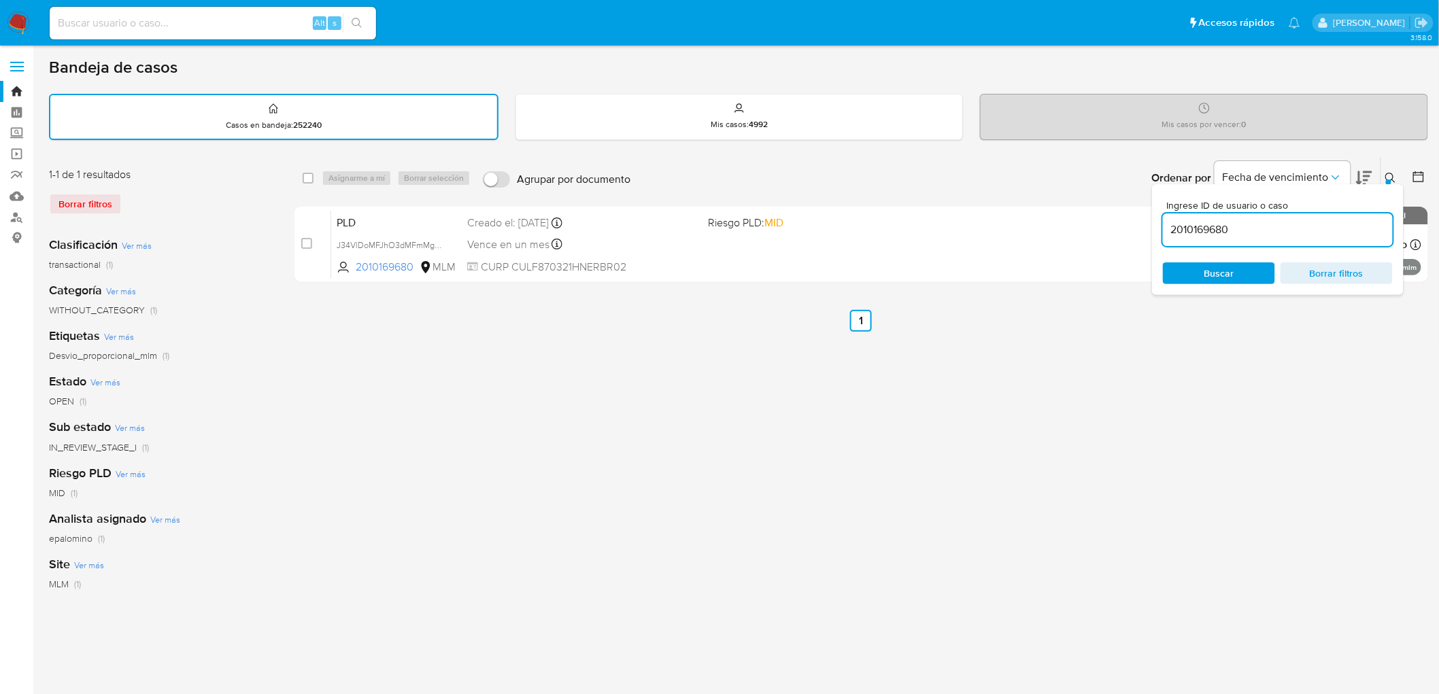
click at [20, 26] on img at bounding box center [18, 23] width 23 height 23
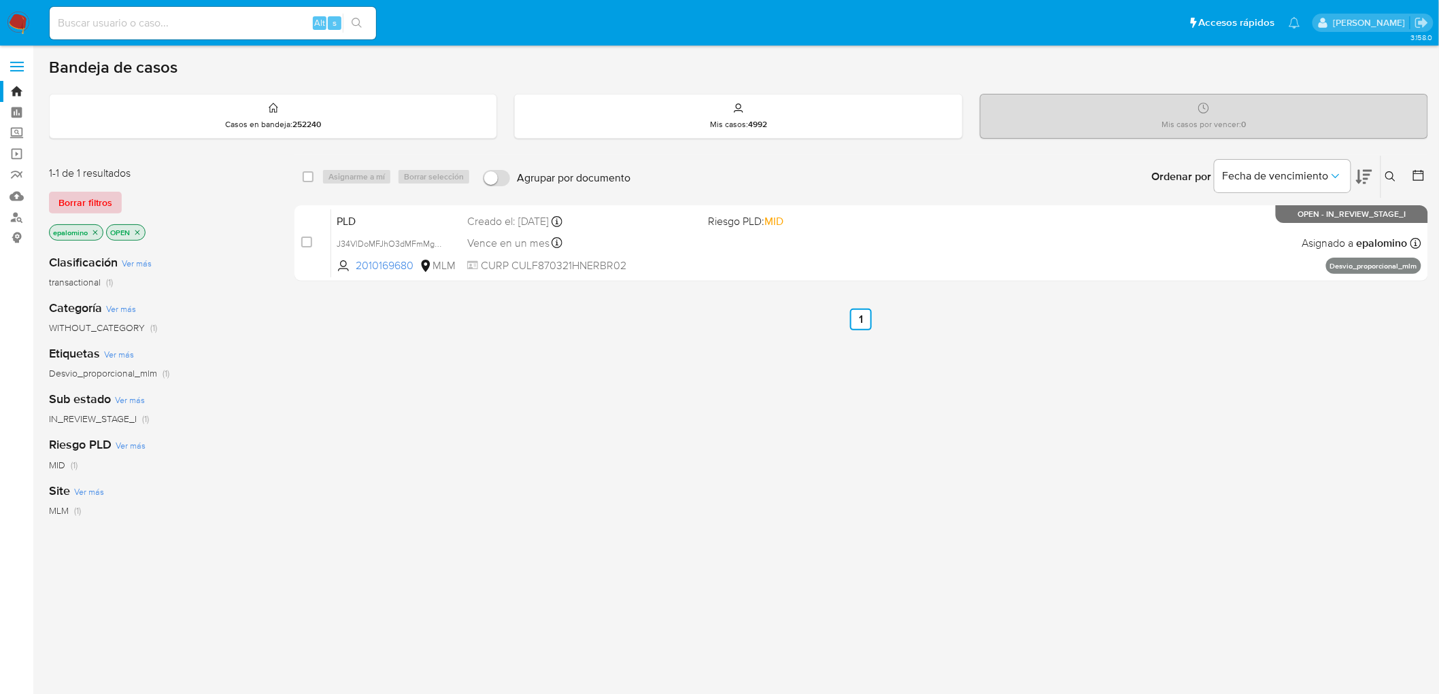
click at [94, 196] on span "Borrar filtros" at bounding box center [85, 202] width 54 height 19
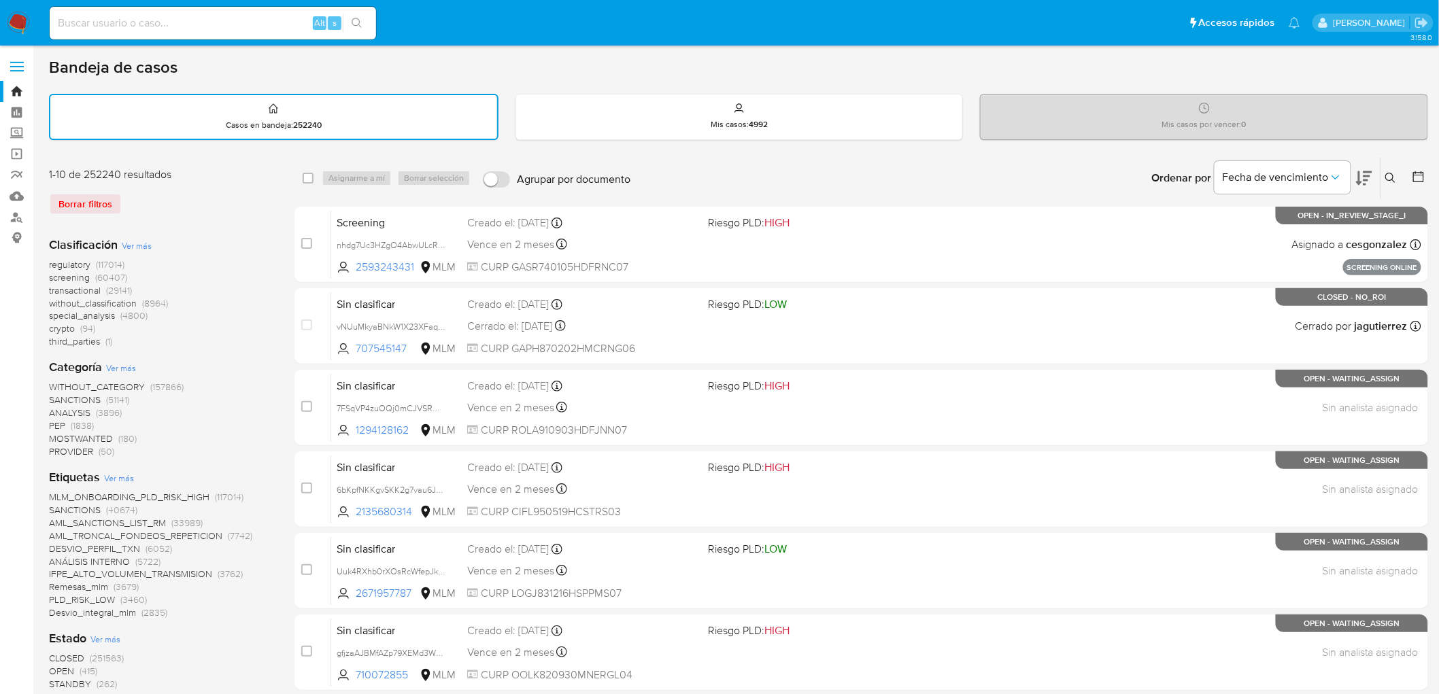
click at [22, 20] on img at bounding box center [18, 23] width 23 height 23
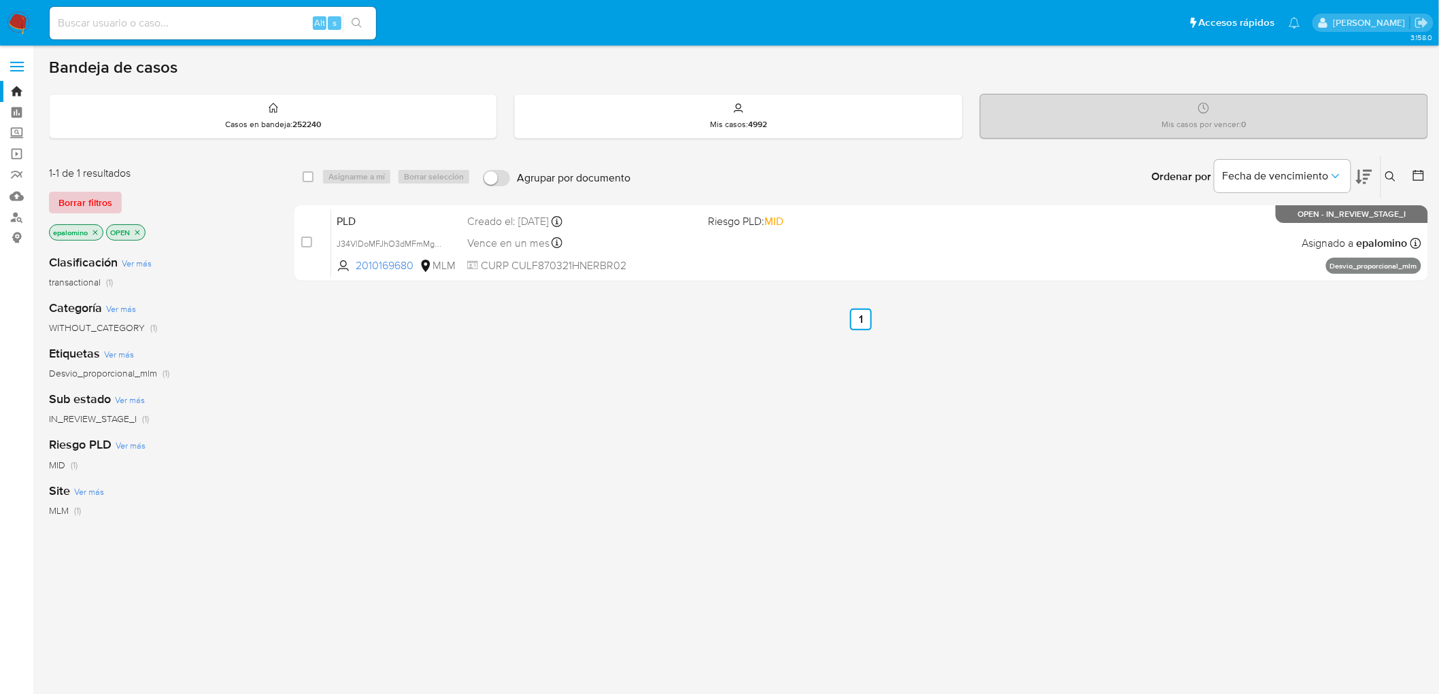
click at [103, 195] on span "Borrar filtros" at bounding box center [85, 202] width 54 height 19
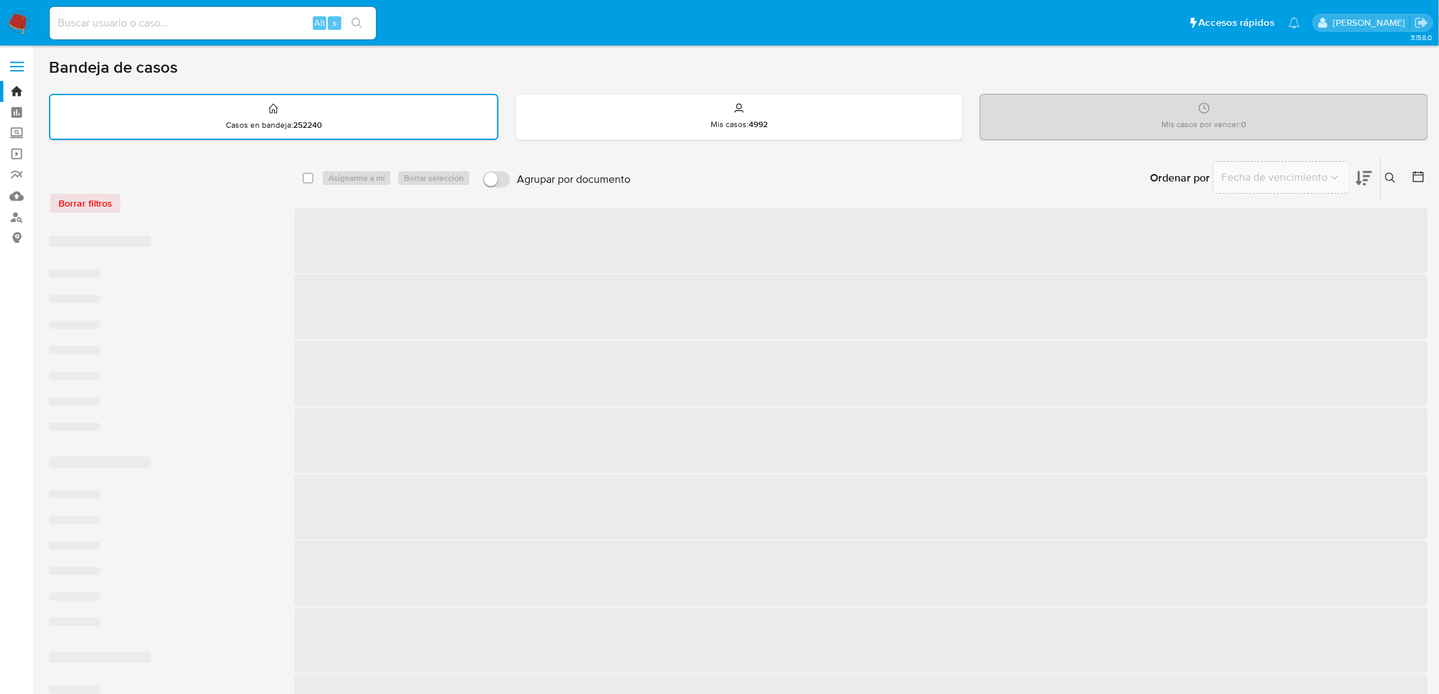
click at [195, 195] on div "Borrar filtros" at bounding box center [158, 203] width 218 height 22
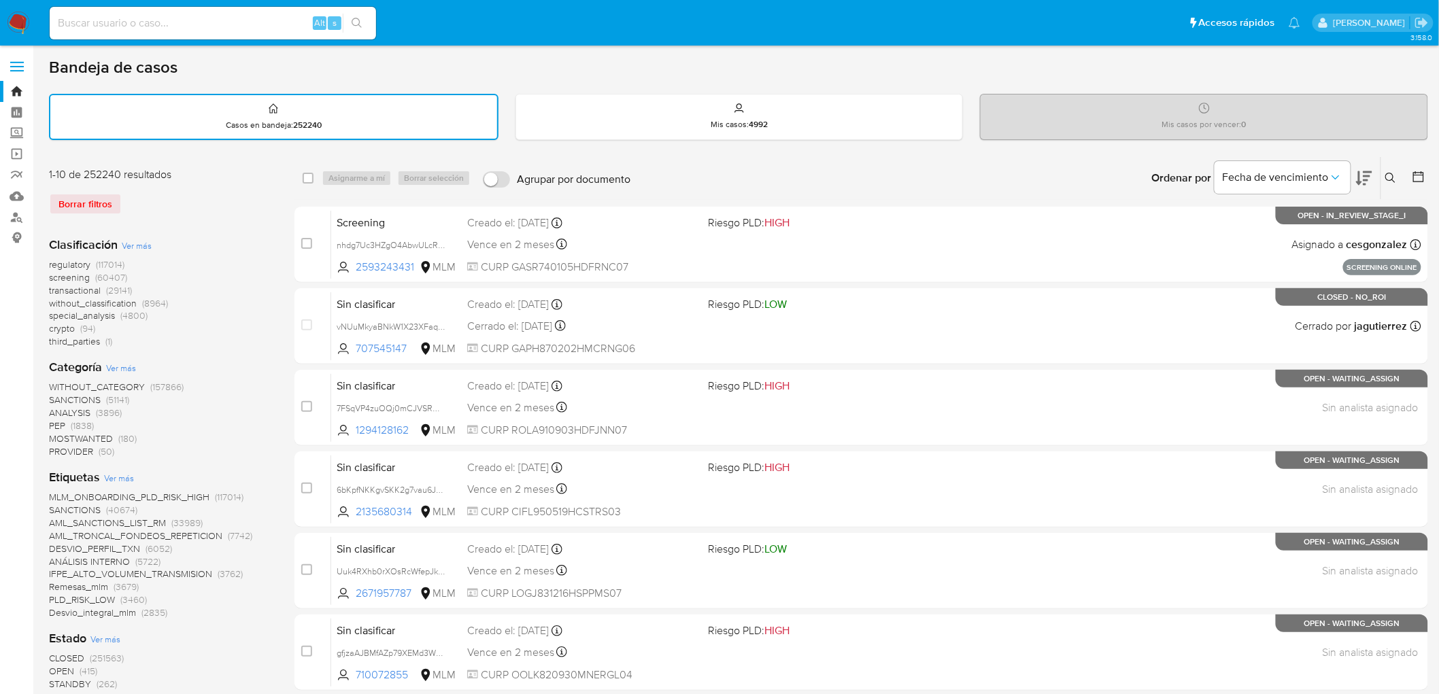
click at [24, 25] on img at bounding box center [18, 23] width 23 height 23
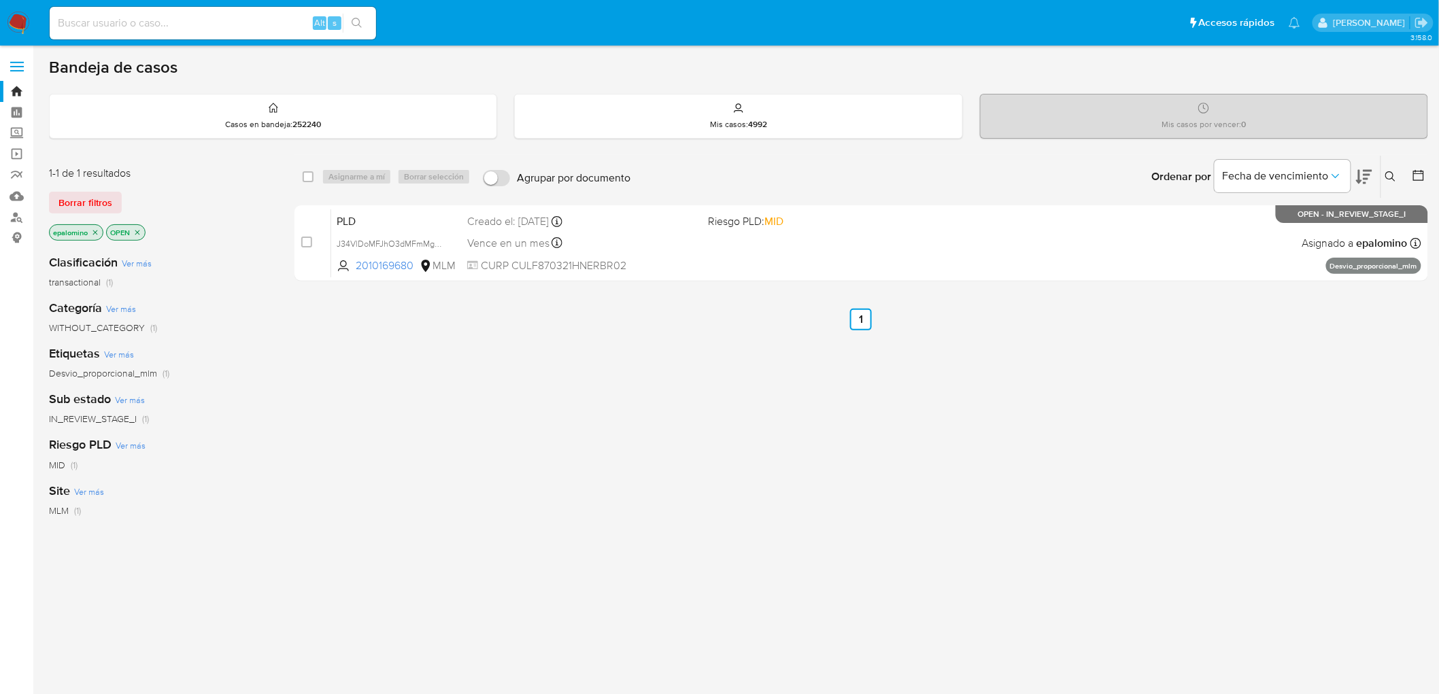
drag, startPoint x: 0, startPoint y: 0, endPoint x: 24, endPoint y: 24, distance: 33.7
click at [24, 24] on img at bounding box center [18, 23] width 23 height 23
click at [93, 200] on span "Borrar filtros" at bounding box center [85, 202] width 54 height 19
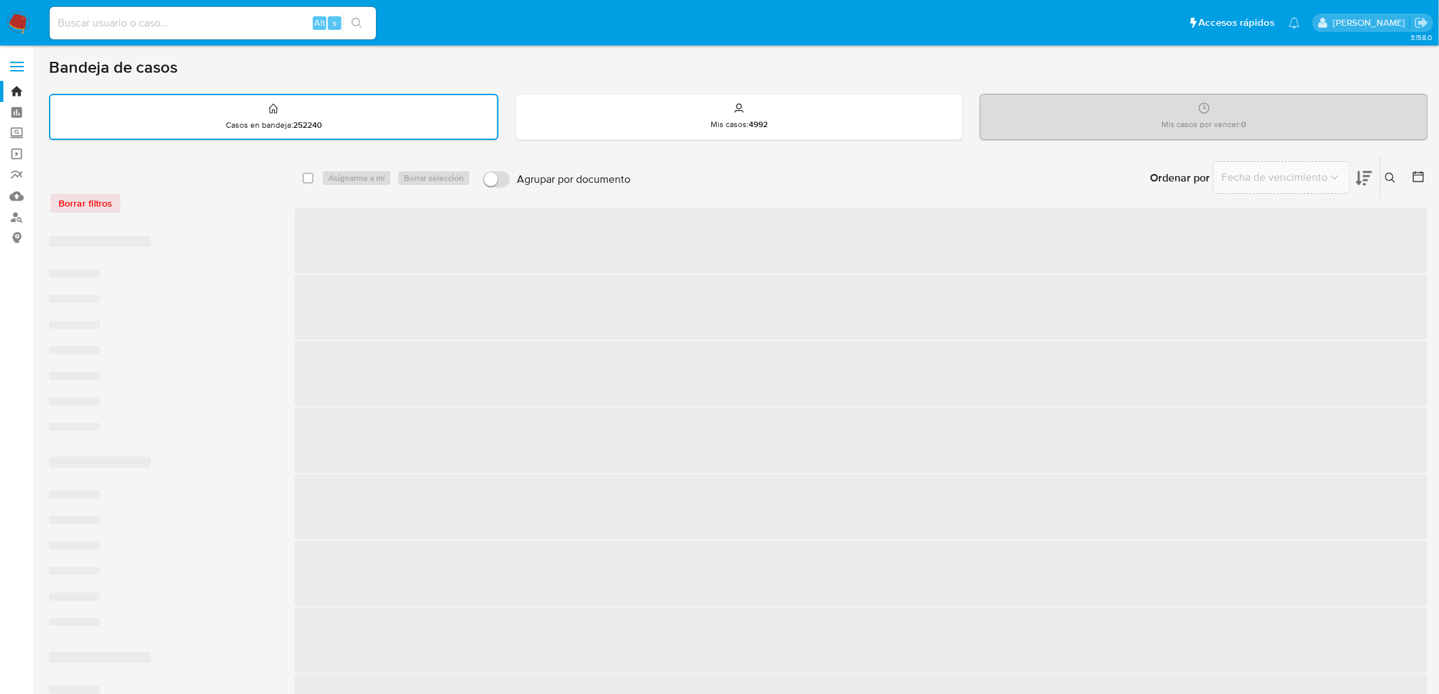
click at [259, 209] on div "Borrar filtros" at bounding box center [158, 203] width 218 height 22
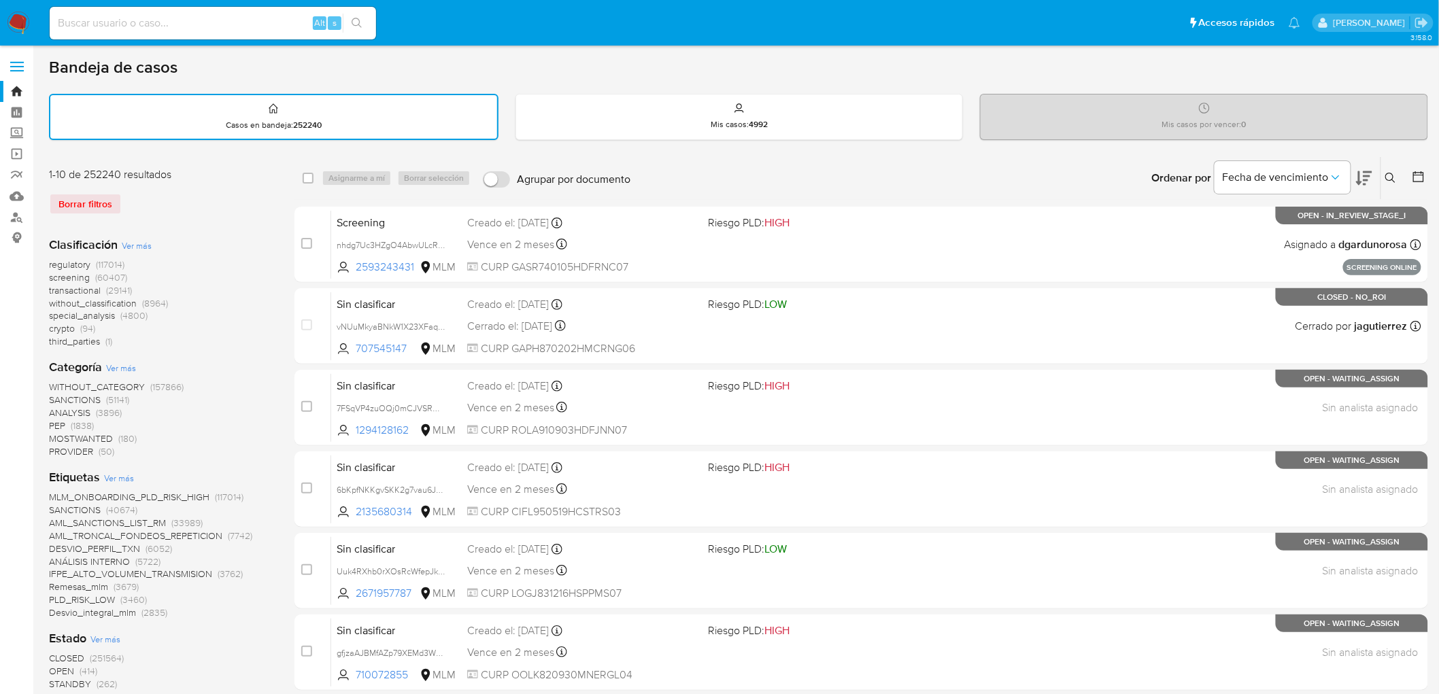
click at [10, 14] on img at bounding box center [18, 23] width 23 height 23
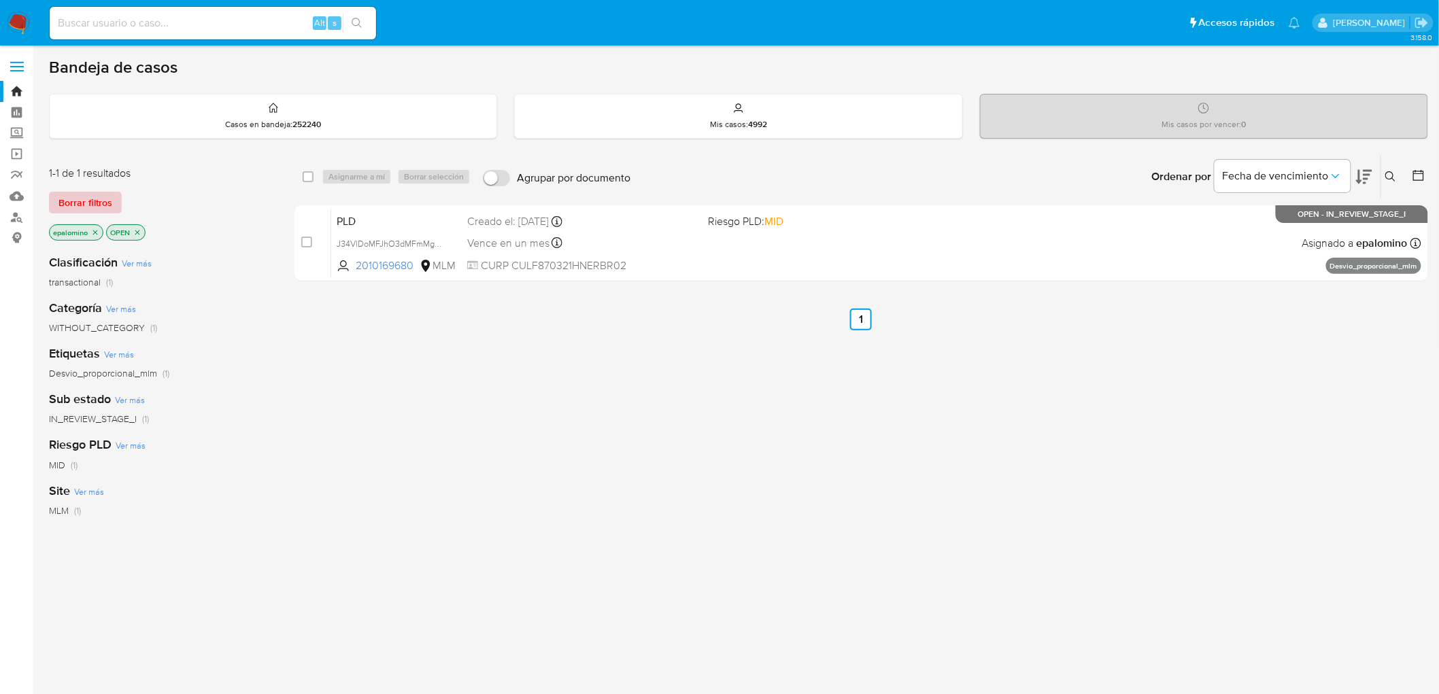
click at [90, 198] on span "Borrar filtros" at bounding box center [85, 202] width 54 height 19
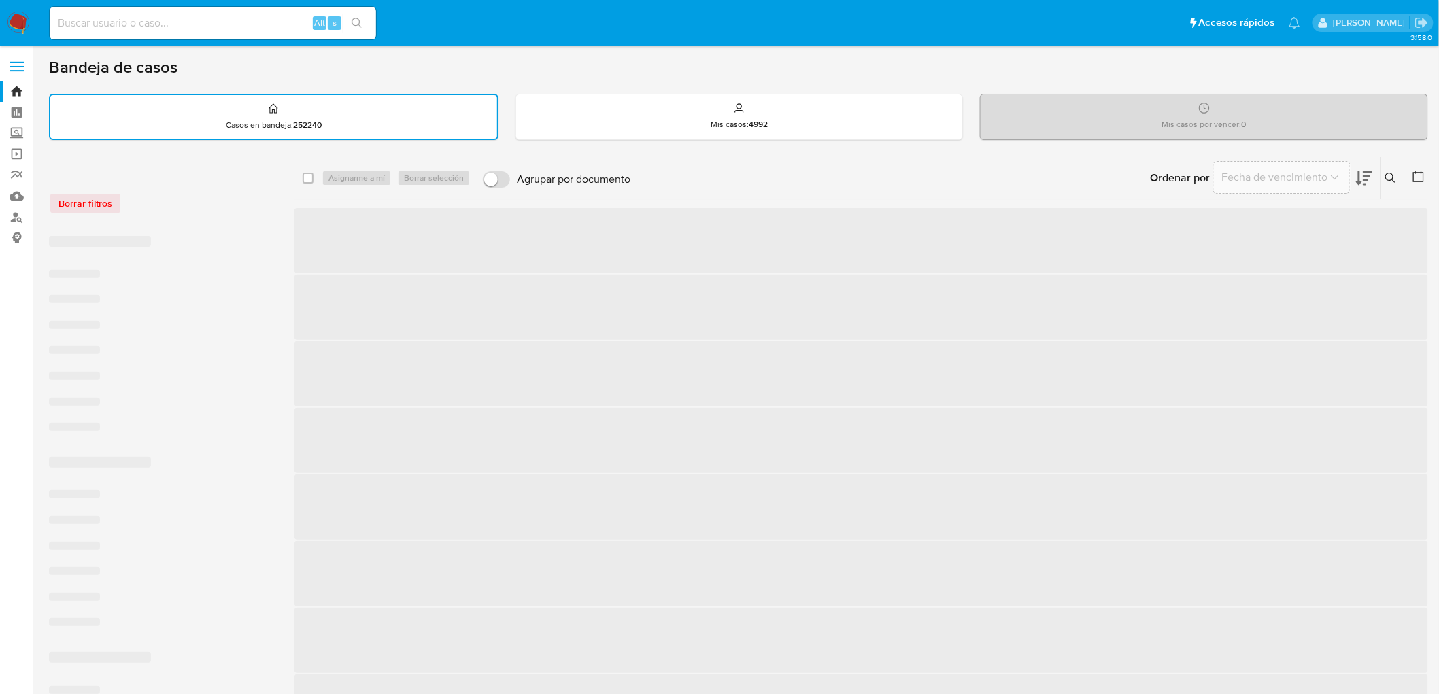
click at [169, 192] on div "Borrar filtros" at bounding box center [158, 203] width 218 height 22
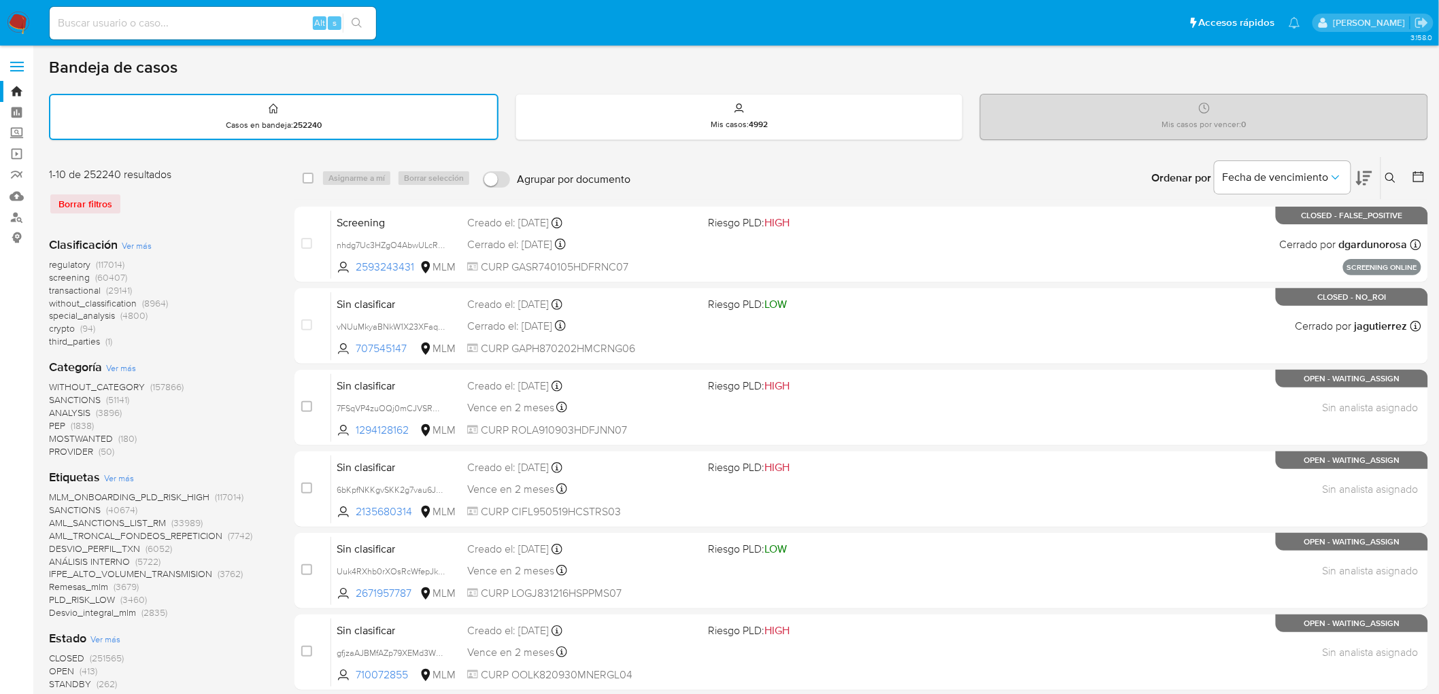
click at [169, 193] on div "Borrar filtros" at bounding box center [158, 204] width 218 height 22
click at [1, 22] on nav "Pausado Ver notificaciones Alt s Accesos rápidos Presiona las siguientes teclas…" at bounding box center [719, 23] width 1439 height 46
click at [16, 20] on img at bounding box center [18, 23] width 23 height 23
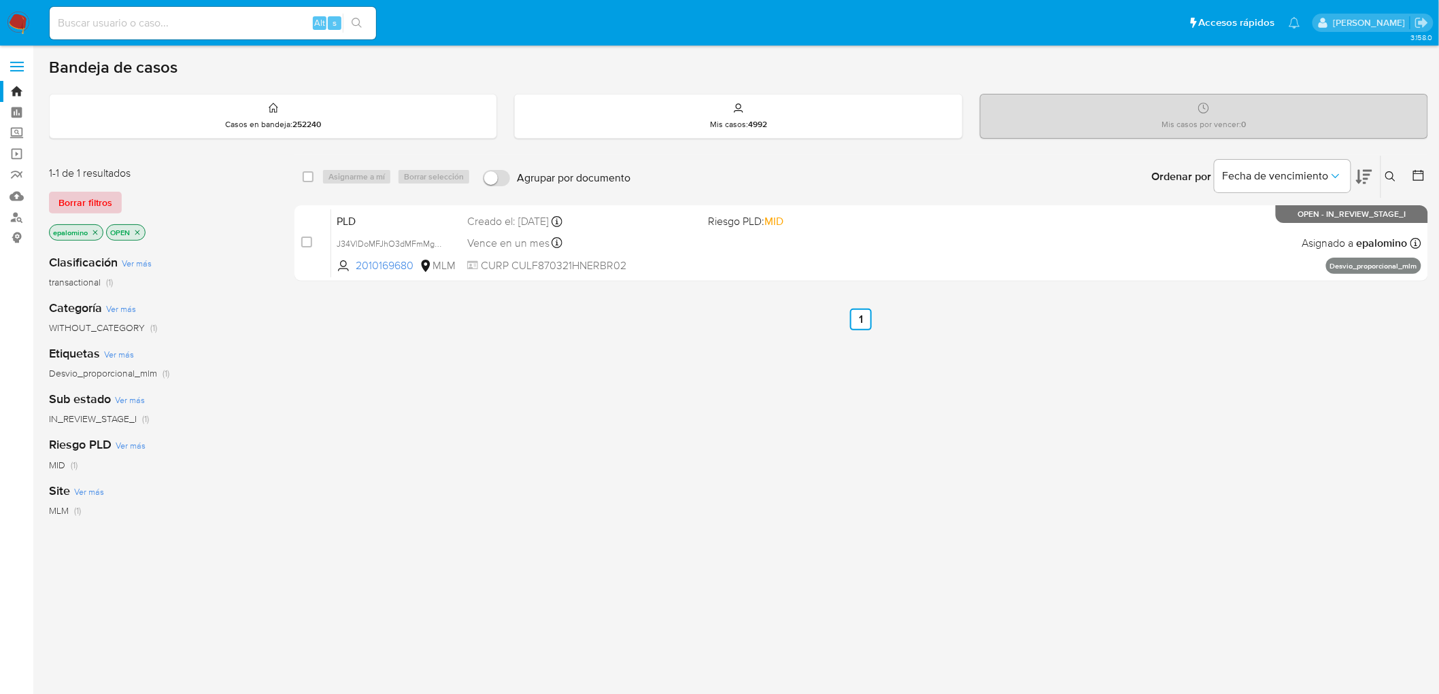
click at [82, 199] on span "Borrar filtros" at bounding box center [85, 202] width 54 height 19
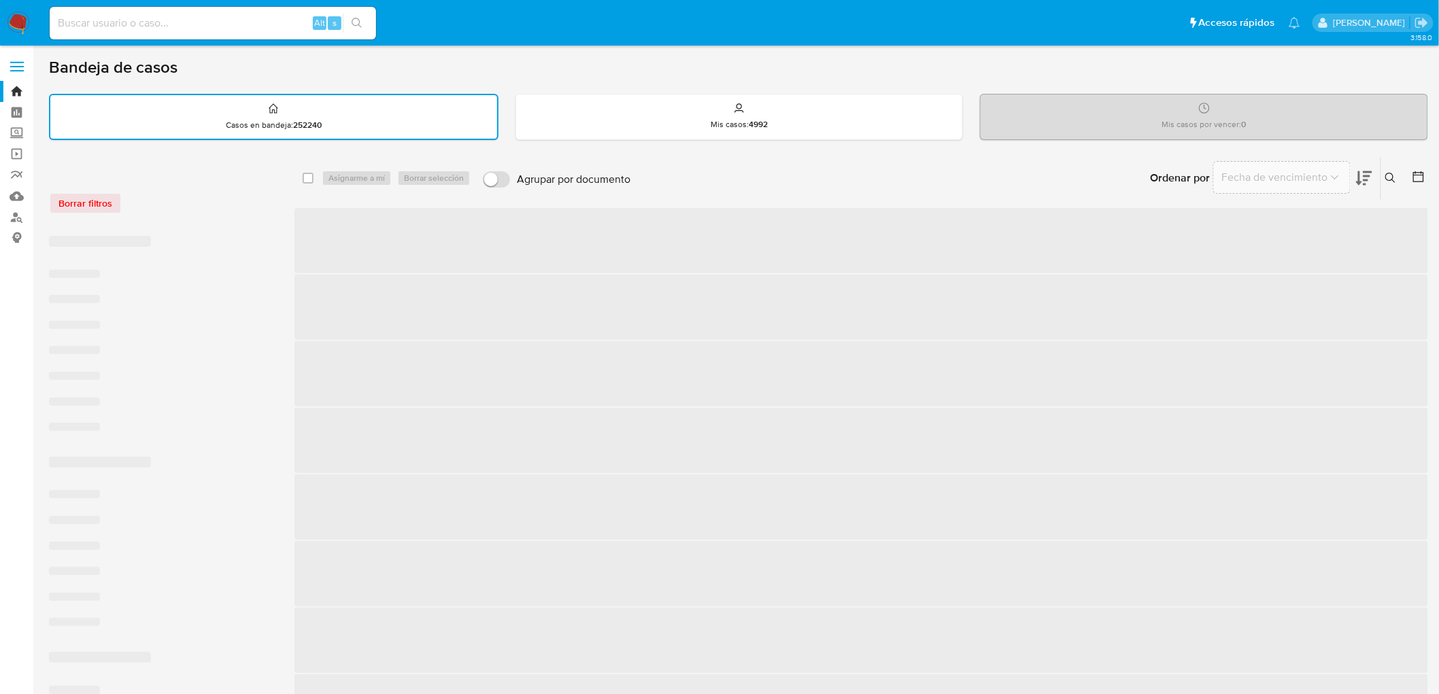
click at [265, 198] on div "Borrar filtros" at bounding box center [158, 203] width 218 height 22
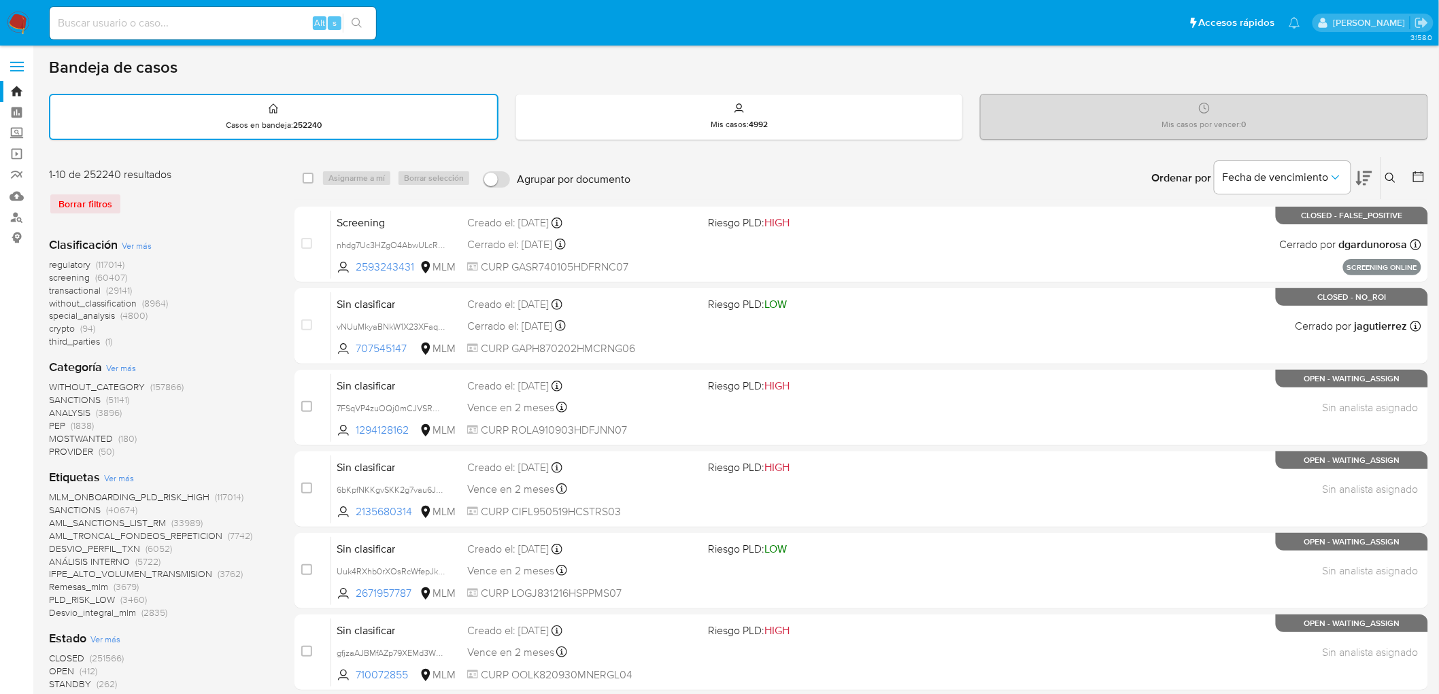
click at [22, 18] on img at bounding box center [18, 23] width 23 height 23
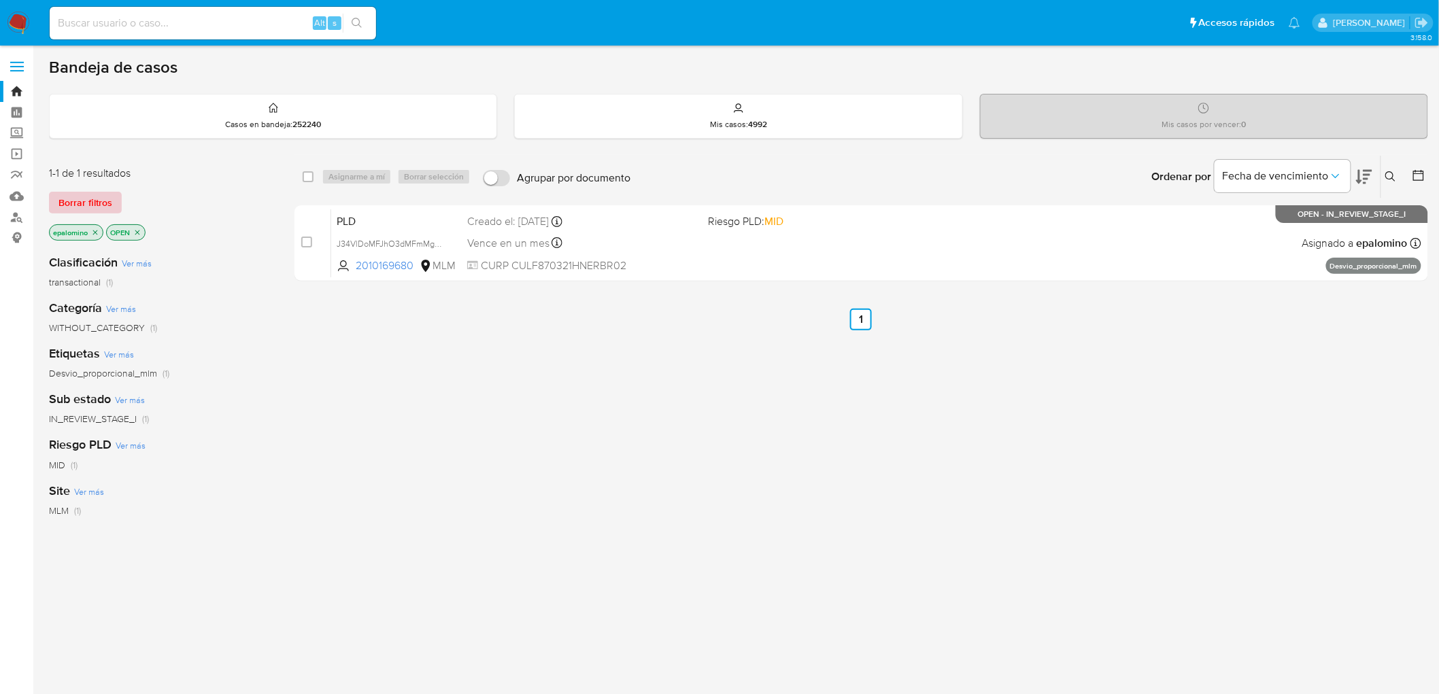
click at [94, 201] on span "Borrar filtros" at bounding box center [85, 202] width 54 height 19
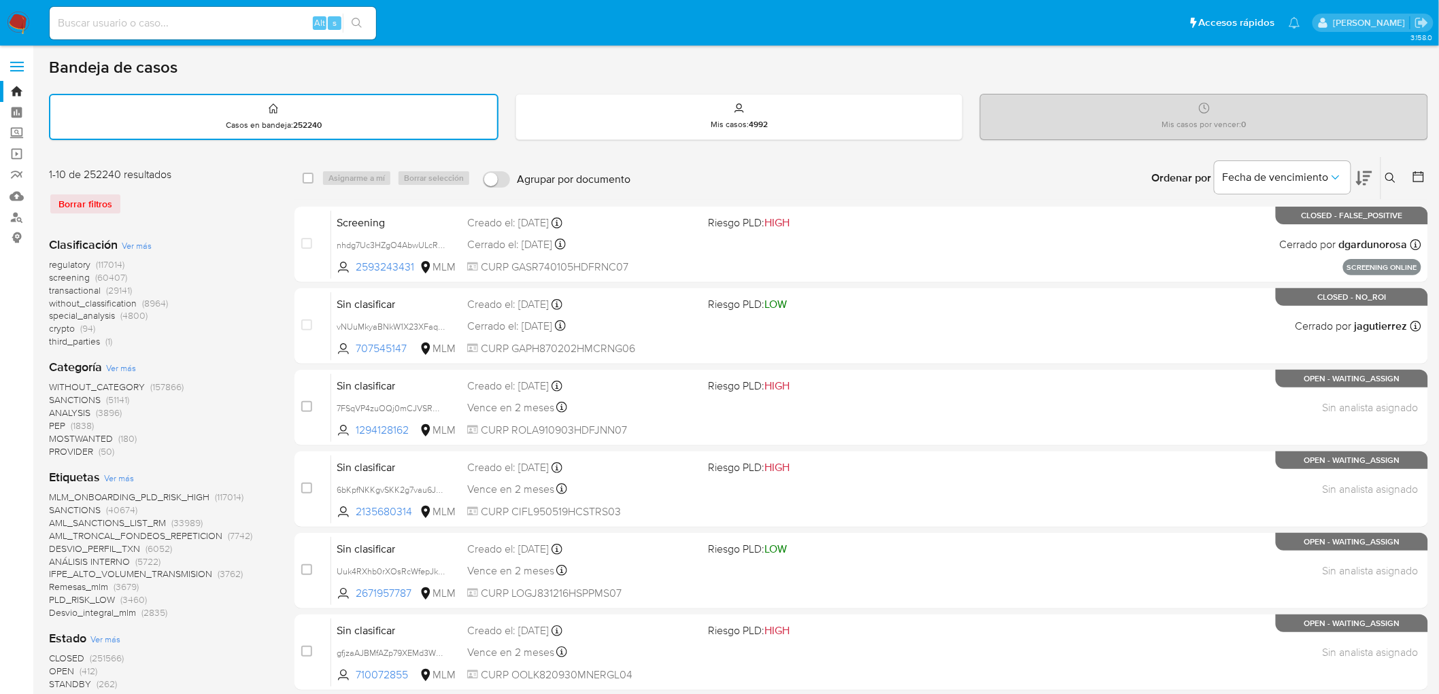
click at [1392, 170] on button at bounding box center [1392, 178] width 22 height 16
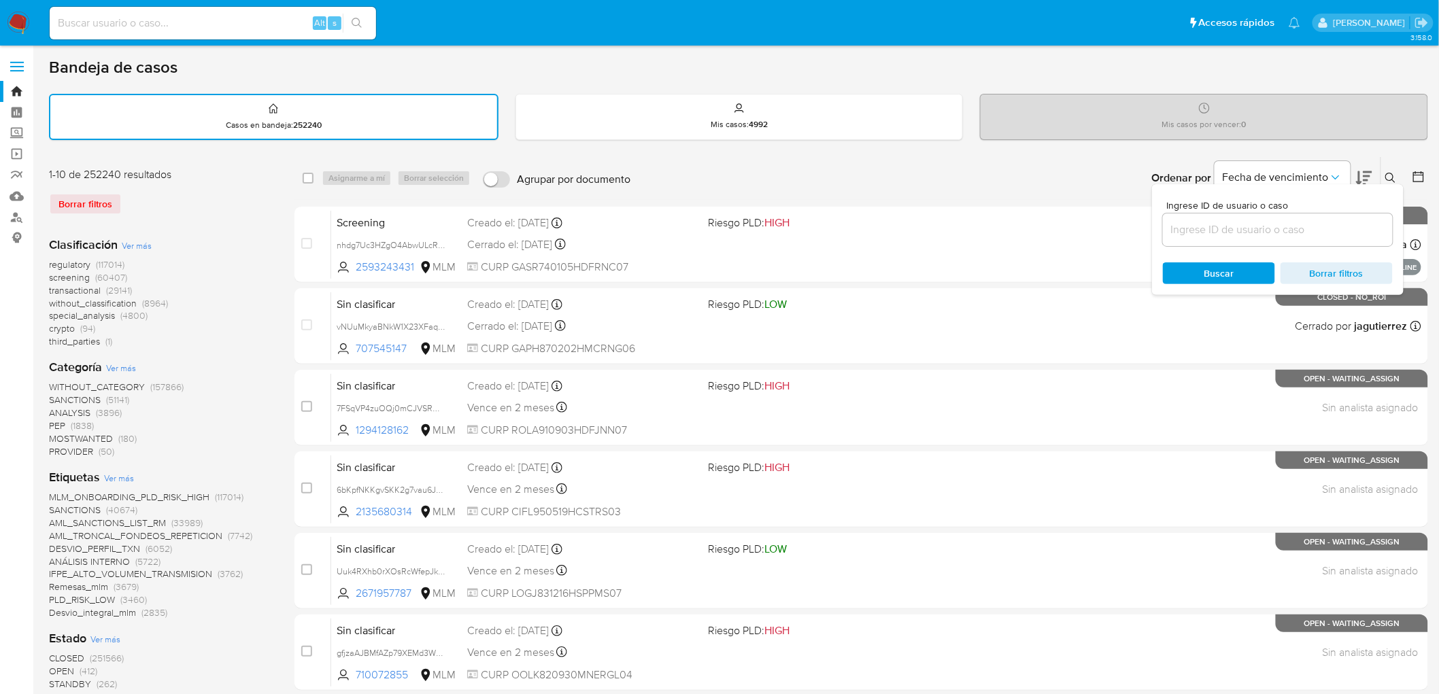
click at [1182, 246] on div "Ingrese ID de usuario o caso Buscar Borrar filtros" at bounding box center [1278, 239] width 252 height 111
click at [1187, 232] on input at bounding box center [1278, 230] width 230 height 18
paste input "2010169680"
type input "2010169680"
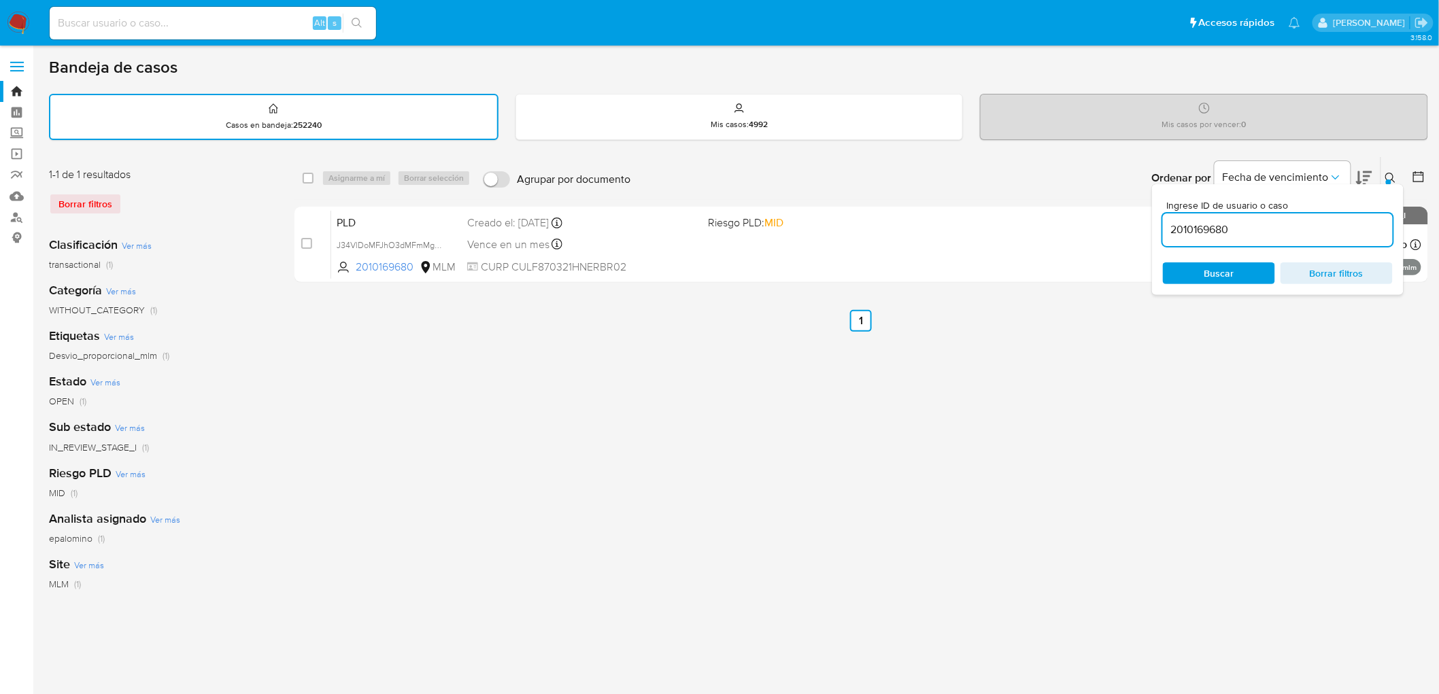
click at [1390, 184] on div "Ingrese ID de usuario o caso 2010169680 Buscar Borrar filtros" at bounding box center [1278, 239] width 252 height 111
drag, startPoint x: 1390, startPoint y: 178, endPoint x: 1370, endPoint y: 195, distance: 26.0
click at [1390, 180] on div at bounding box center [1388, 182] width 5 height 5
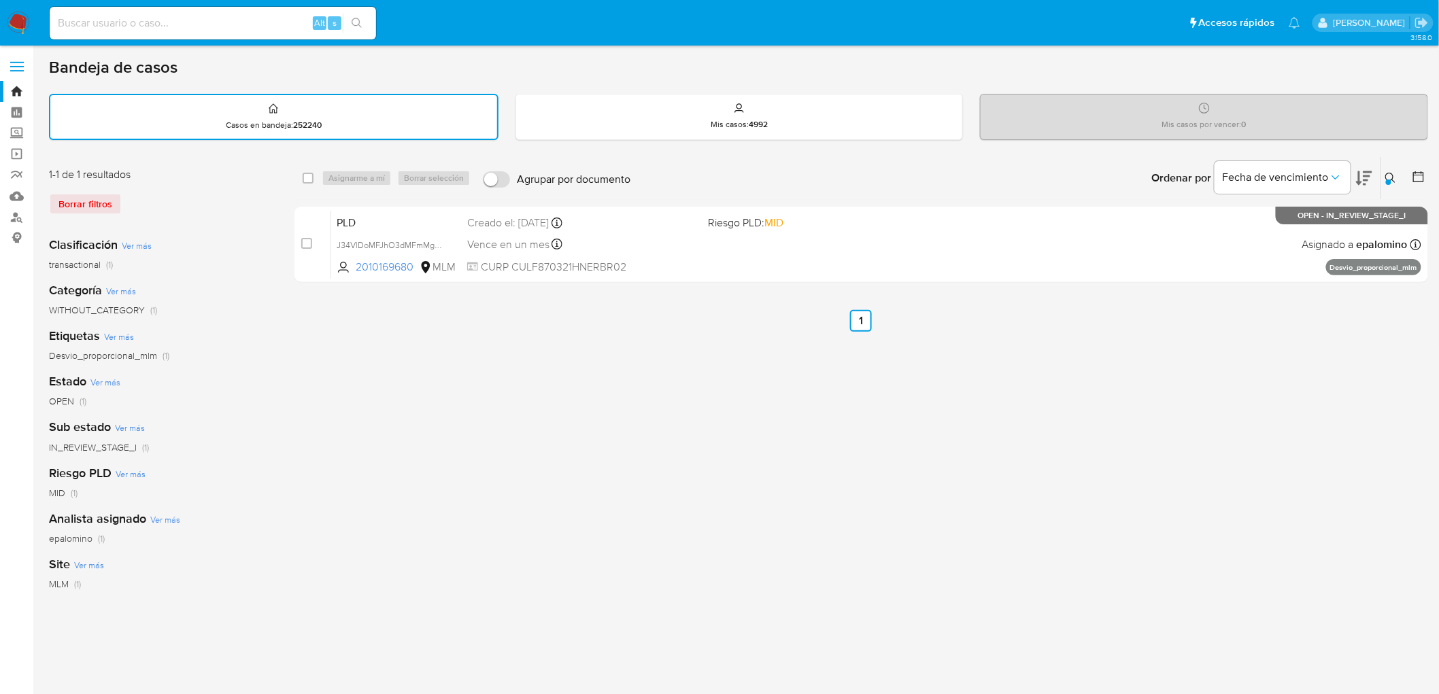
click at [17, 29] on img at bounding box center [18, 23] width 23 height 23
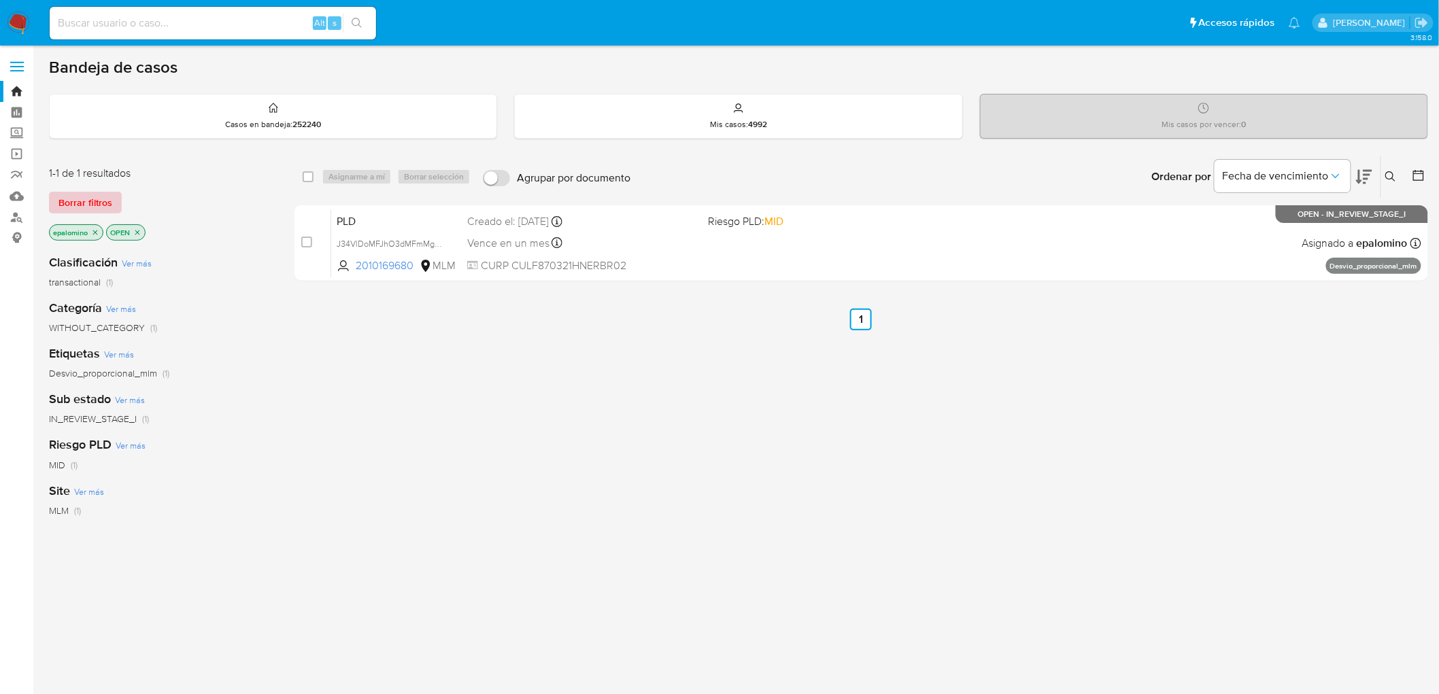
click at [99, 193] on span "Borrar filtros" at bounding box center [85, 202] width 54 height 19
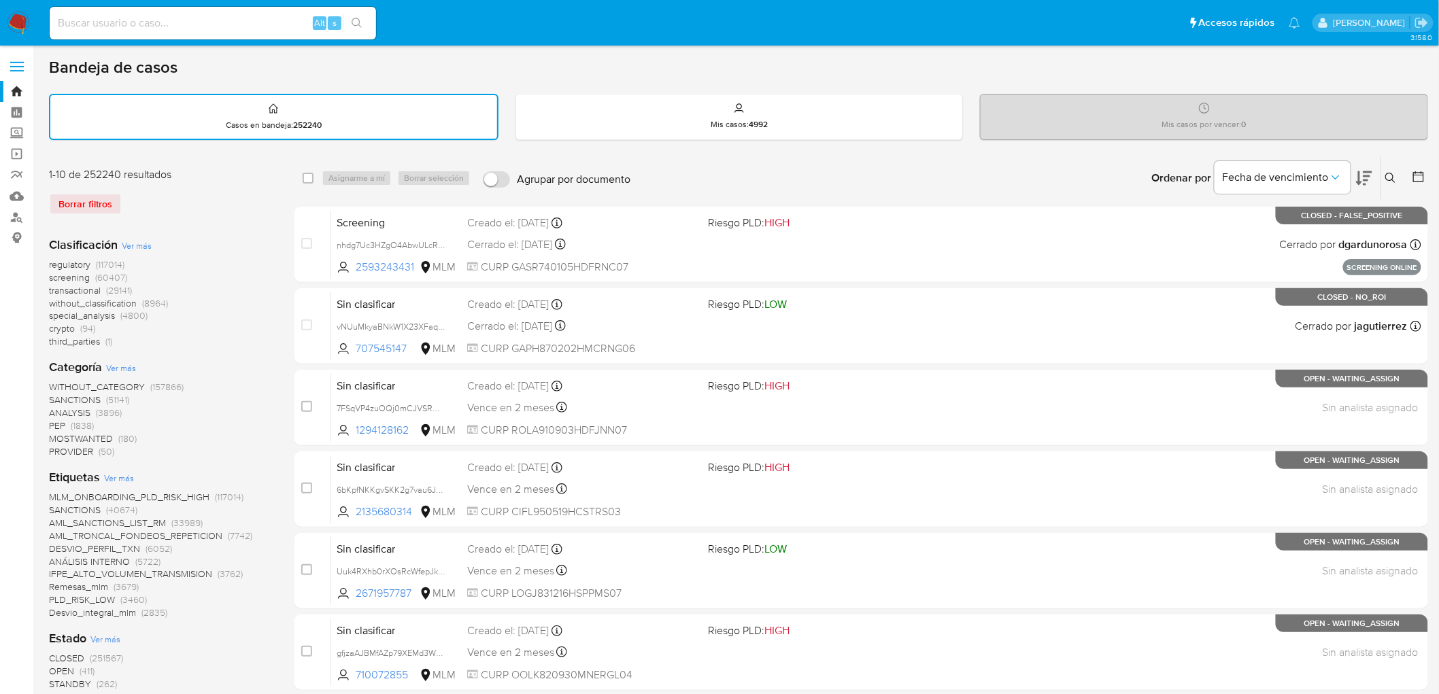
click at [19, 23] on img at bounding box center [18, 23] width 23 height 23
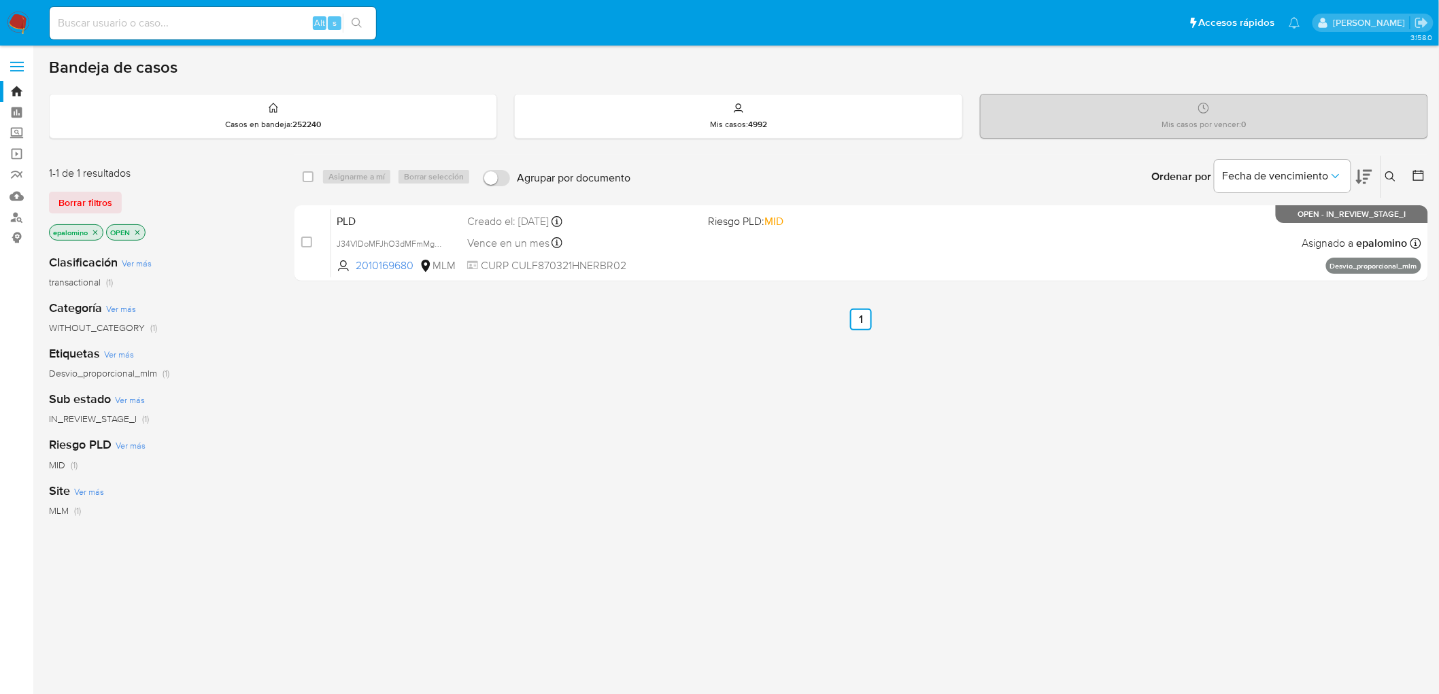
click at [80, 201] on span "Borrar filtros" at bounding box center [85, 202] width 54 height 19
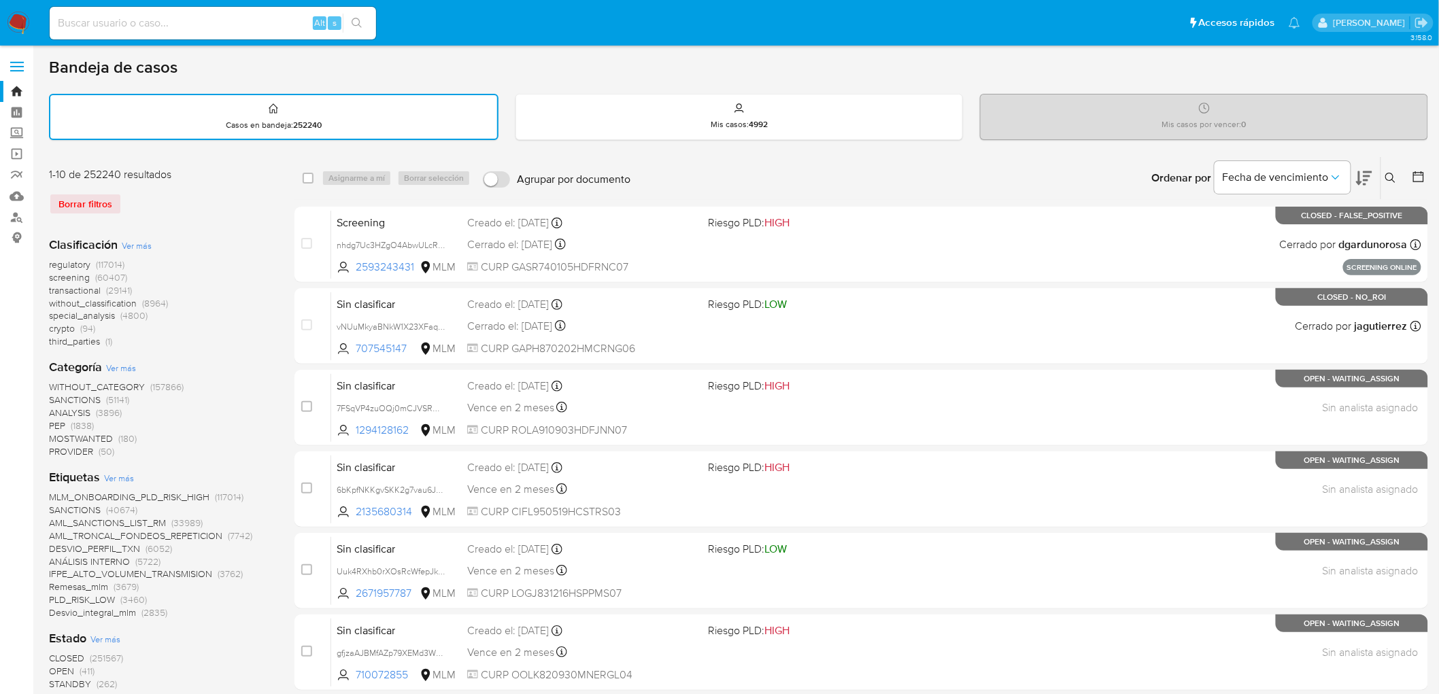
click at [16, 22] on img at bounding box center [18, 23] width 23 height 23
click at [263, 193] on div "Borrar filtros" at bounding box center [158, 204] width 218 height 22
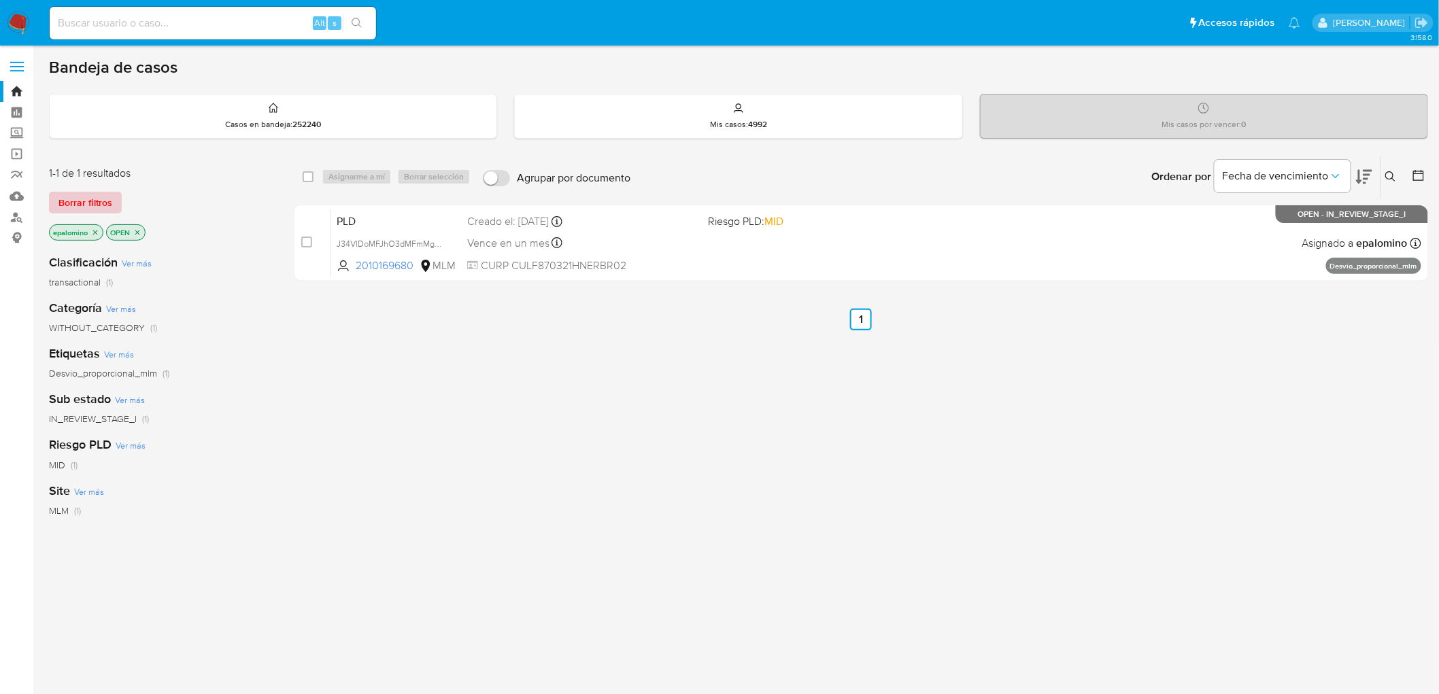
click at [77, 201] on span "Borrar filtros" at bounding box center [85, 202] width 54 height 19
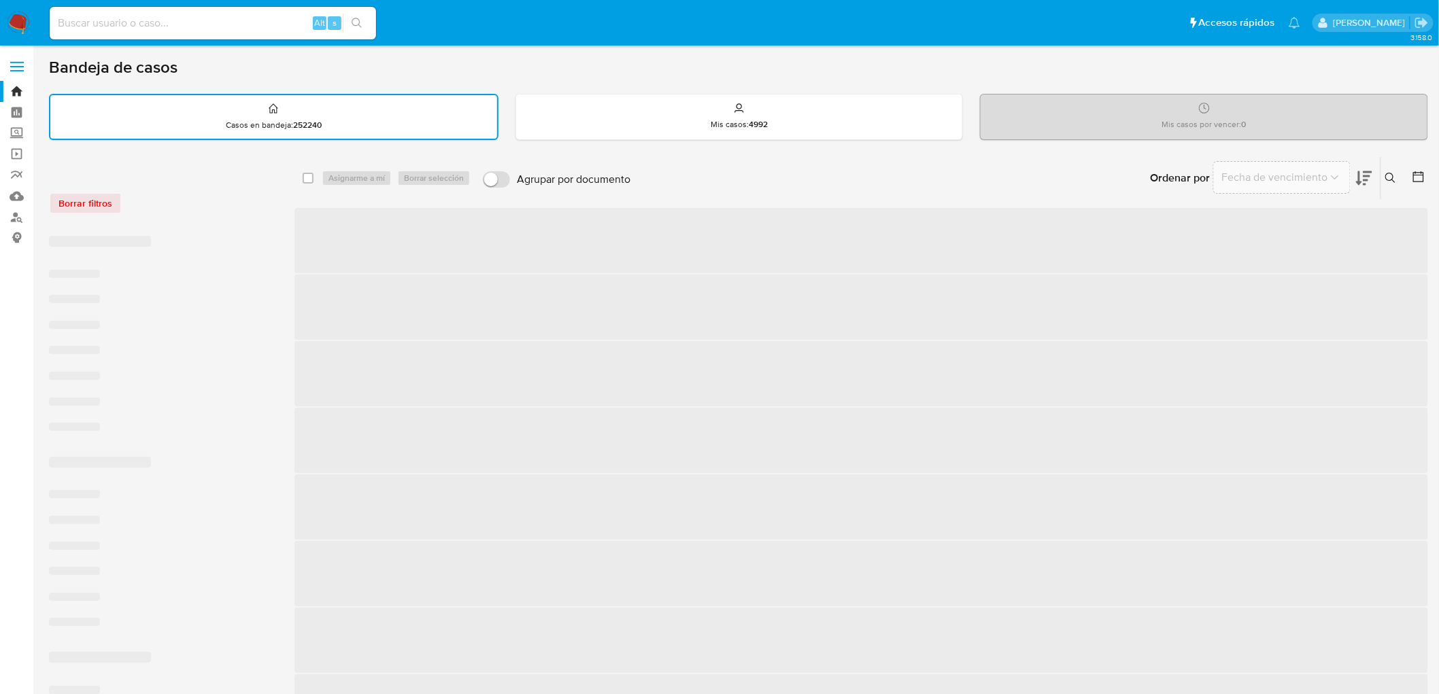
click at [207, 201] on div "Borrar filtros" at bounding box center [158, 203] width 218 height 22
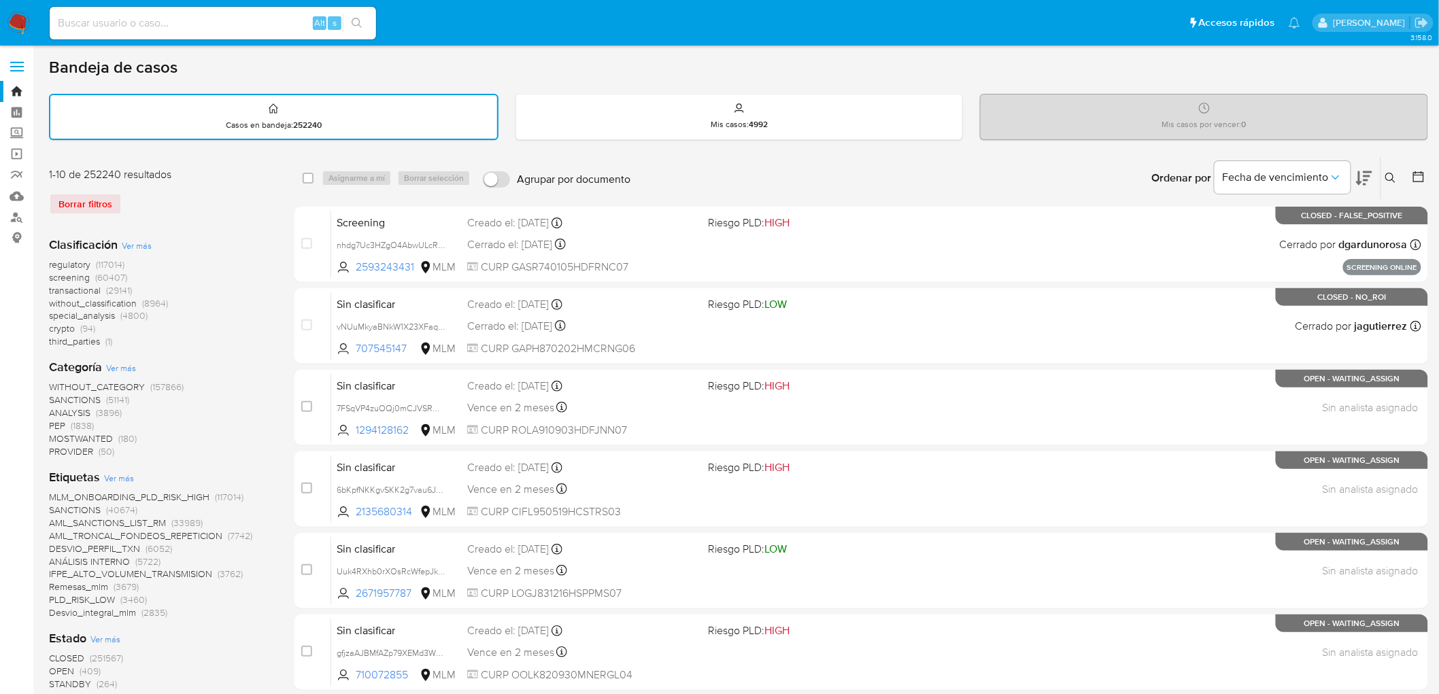
click at [16, 20] on img at bounding box center [18, 23] width 23 height 23
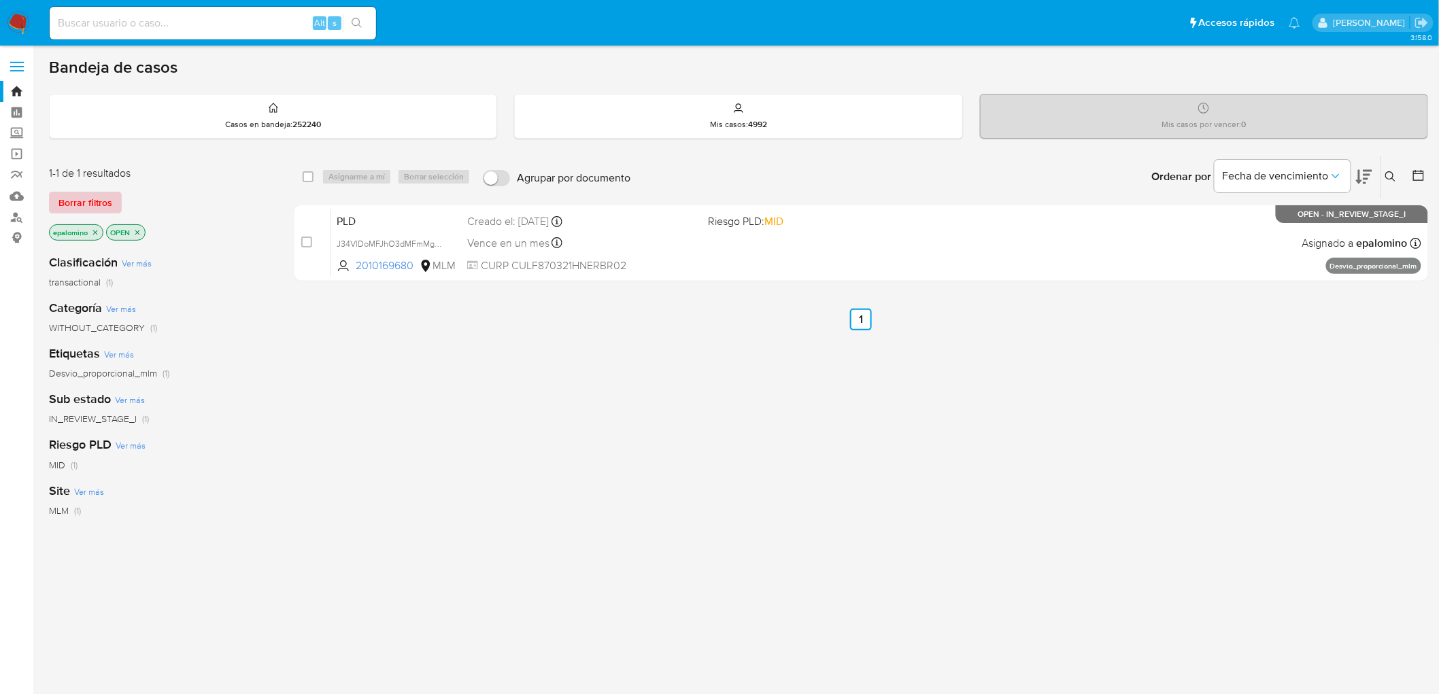
click at [76, 193] on span "Borrar filtros" at bounding box center [85, 202] width 54 height 19
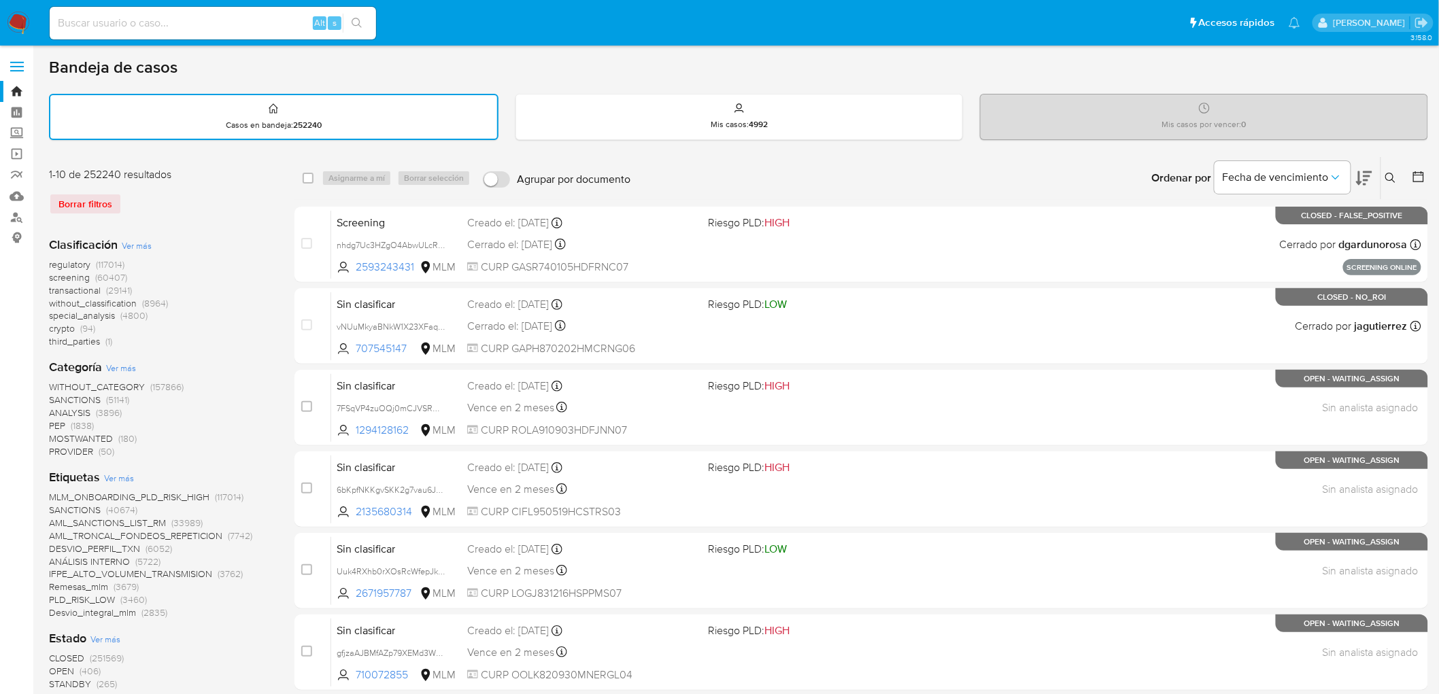
click at [202, 202] on div "Borrar filtros" at bounding box center [158, 204] width 218 height 22
click at [16, 24] on img at bounding box center [18, 23] width 23 height 23
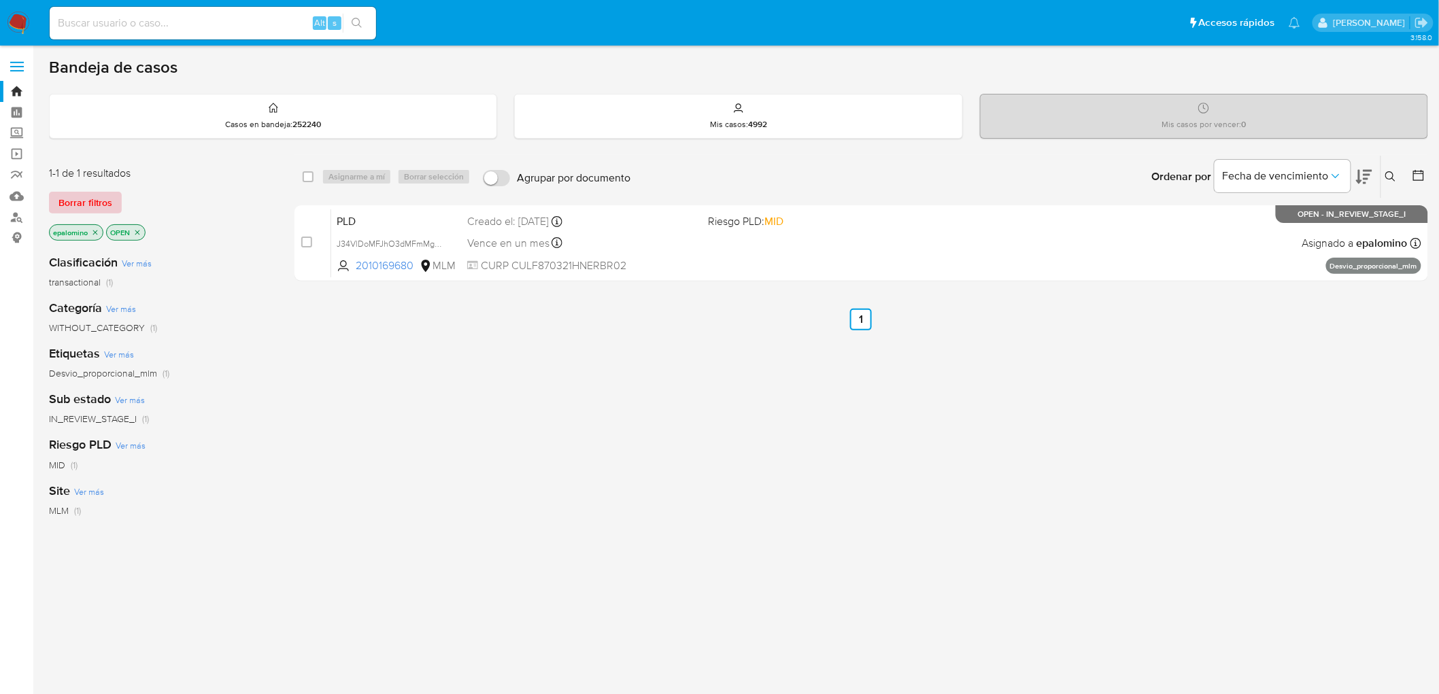
click at [76, 200] on span "Borrar filtros" at bounding box center [85, 202] width 54 height 19
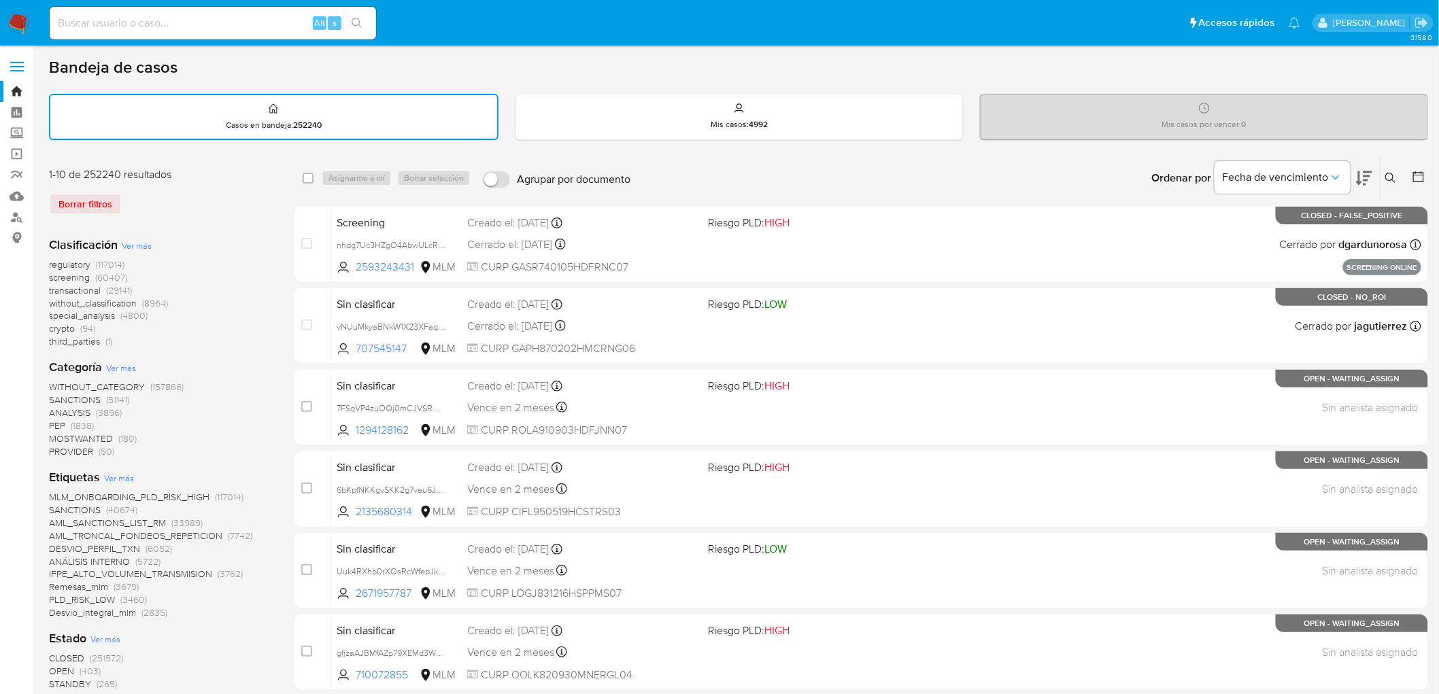
click at [20, 20] on img at bounding box center [18, 23] width 23 height 23
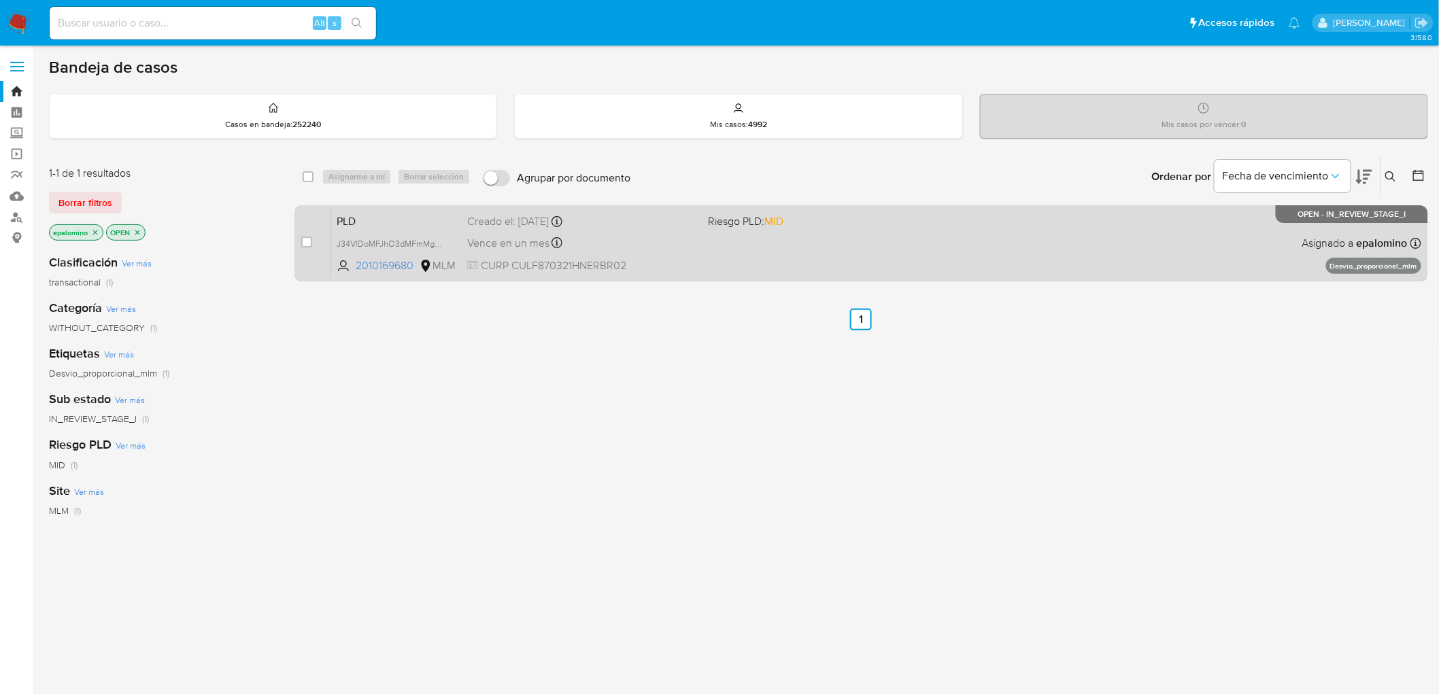
click at [382, 214] on span "PLD" at bounding box center [397, 221] width 120 height 18
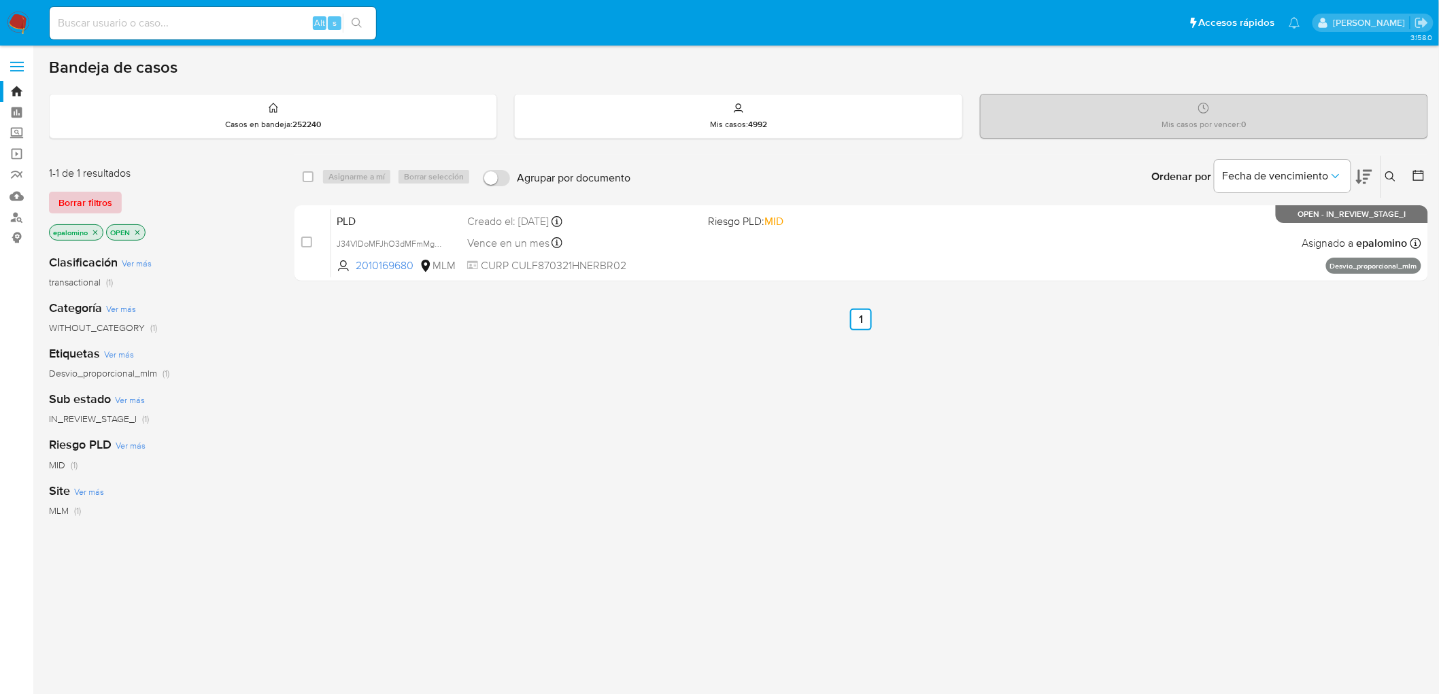
click at [87, 199] on span "Borrar filtros" at bounding box center [85, 202] width 54 height 19
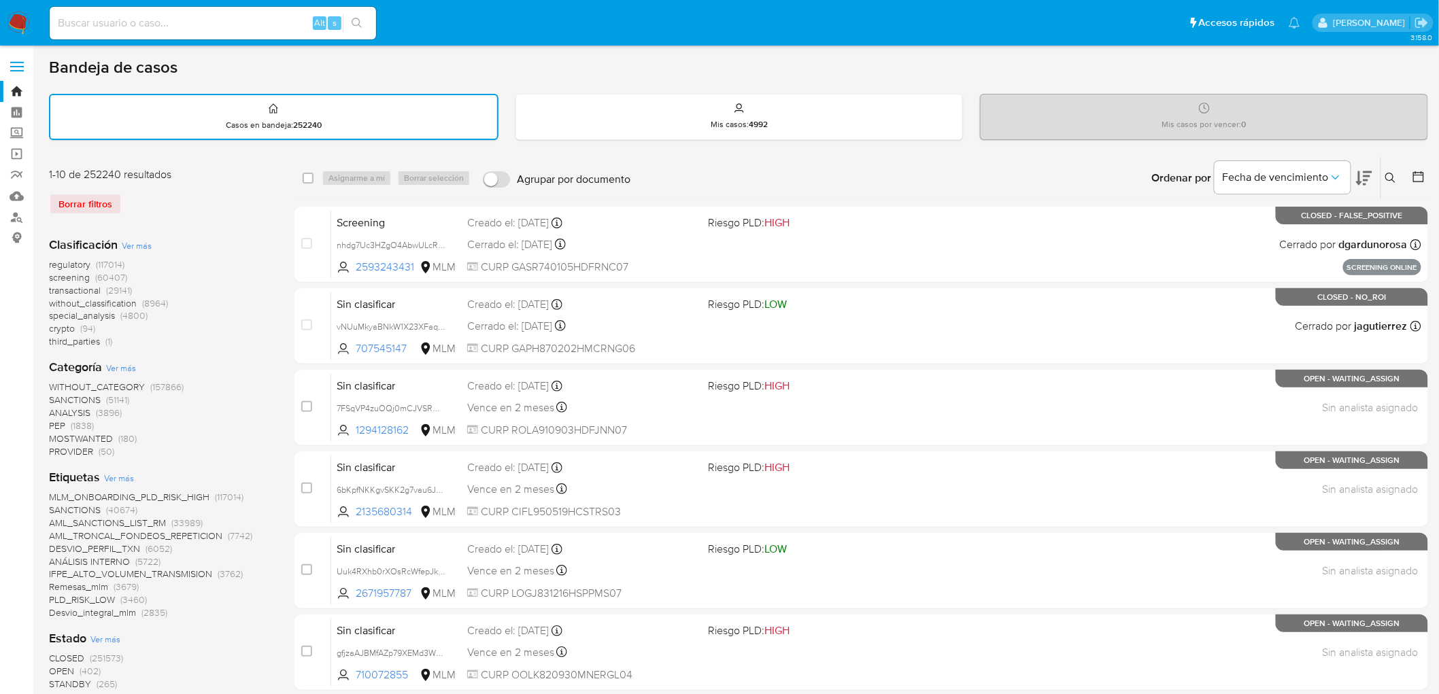
click at [1392, 173] on icon at bounding box center [1391, 178] width 11 height 11
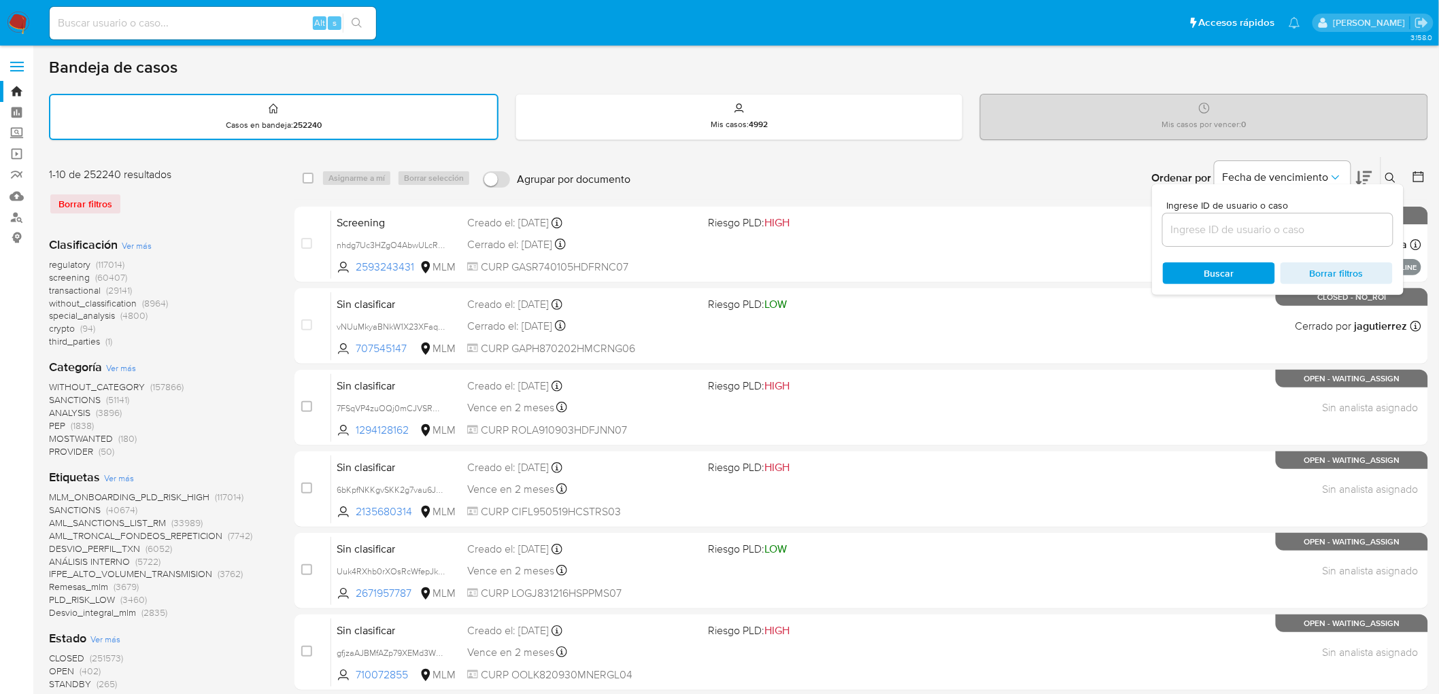
click at [1246, 223] on input at bounding box center [1278, 230] width 230 height 18
type input "2281282003"
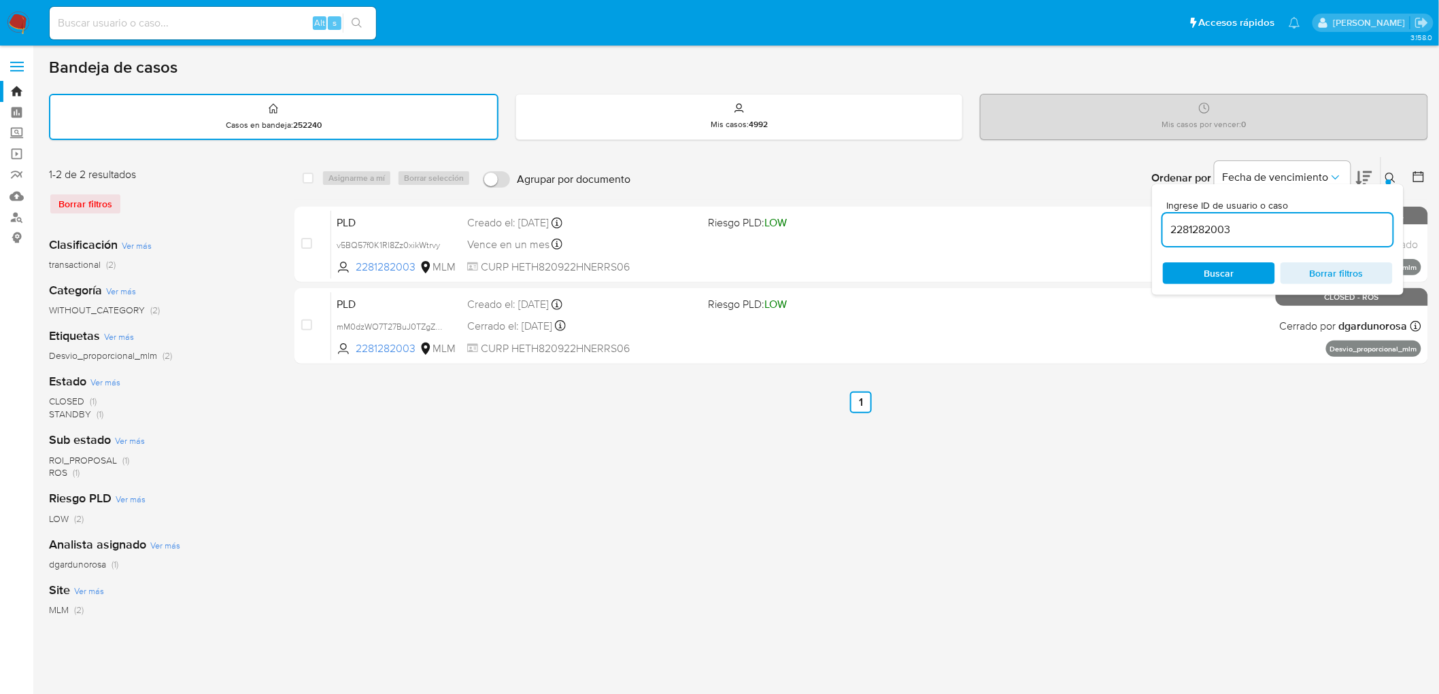
click at [1390, 170] on button at bounding box center [1392, 178] width 22 height 16
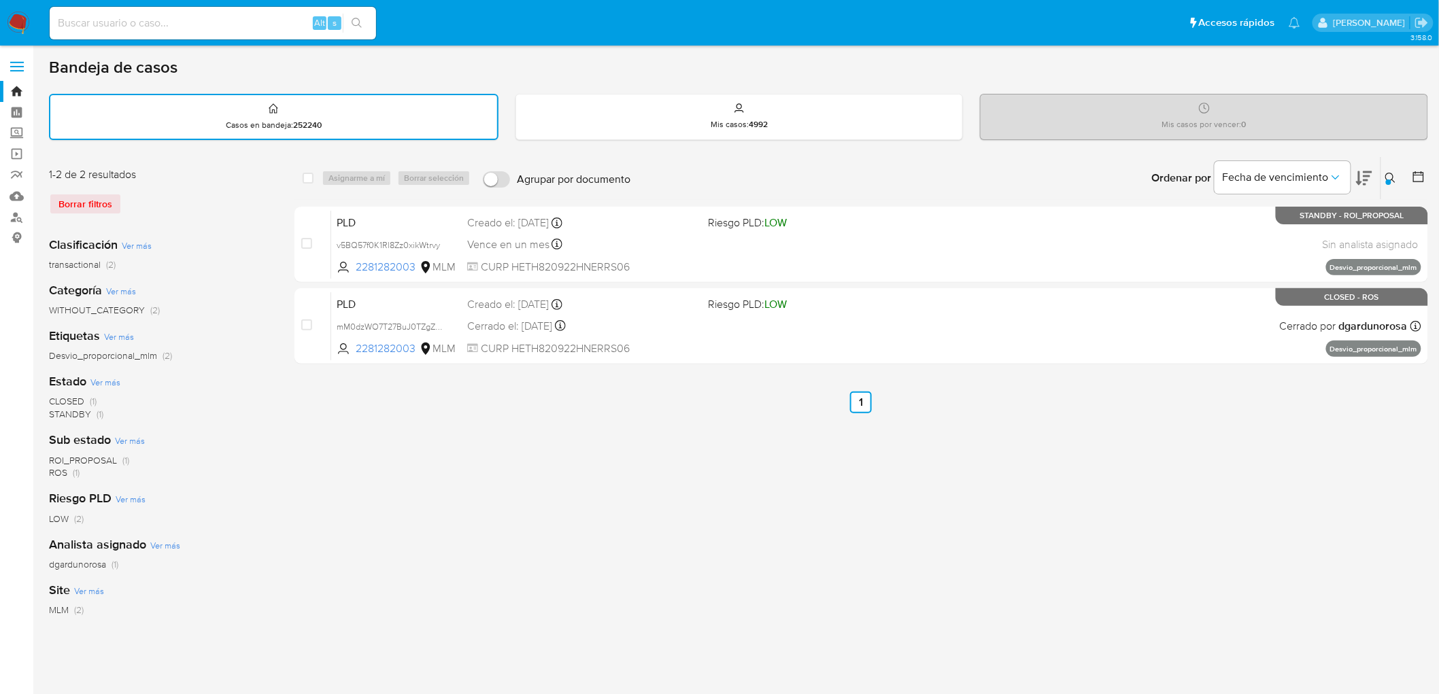
click at [622, 503] on div "select-all-cases-checkbox Asignarme a mí Borrar selección Agrupar por documento…" at bounding box center [862, 454] width 1134 height 597
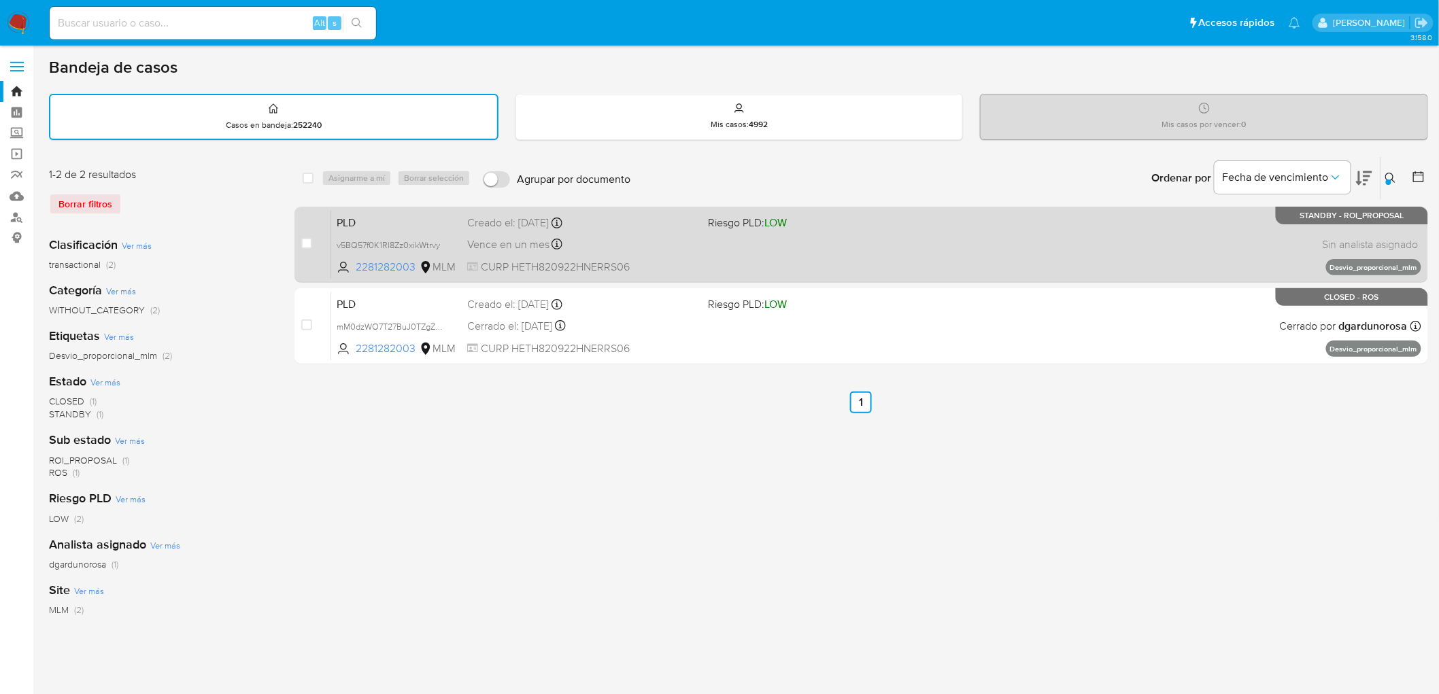
click at [382, 222] on span "PLD" at bounding box center [397, 222] width 120 height 18
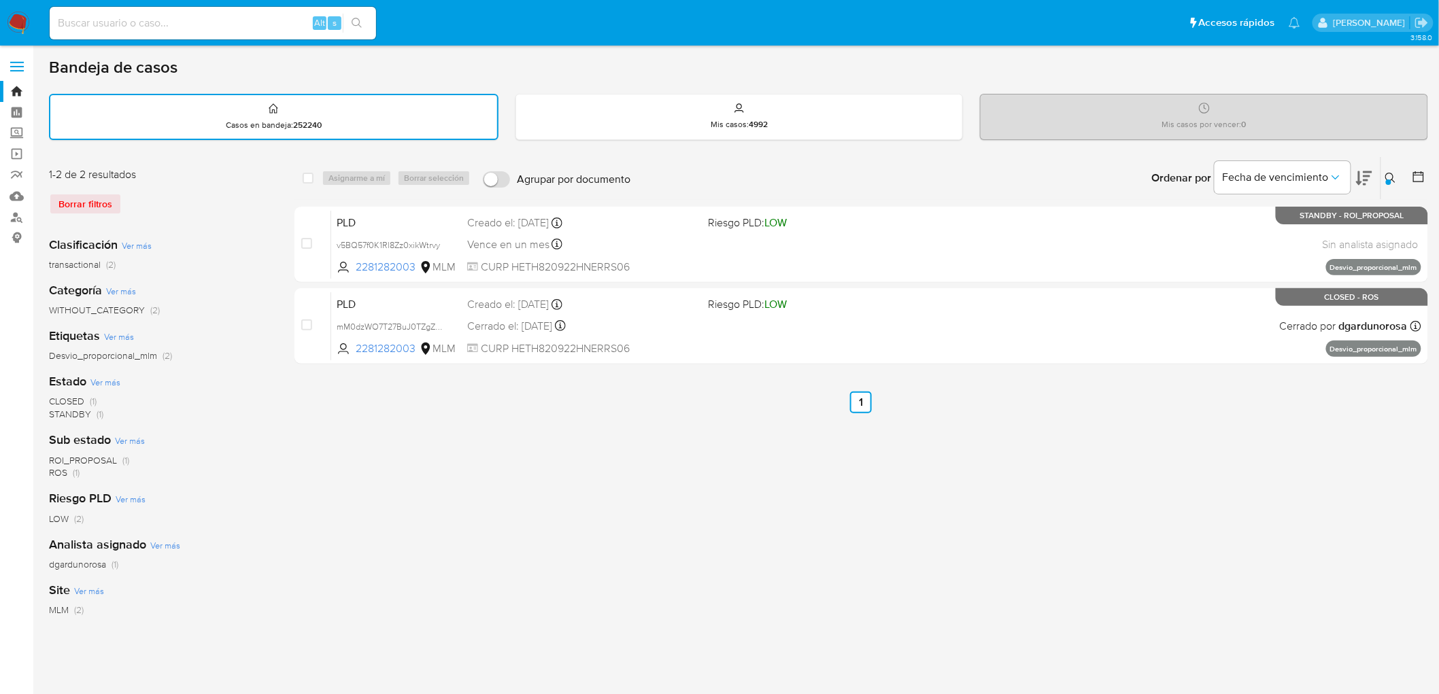
click at [16, 29] on img at bounding box center [18, 23] width 23 height 23
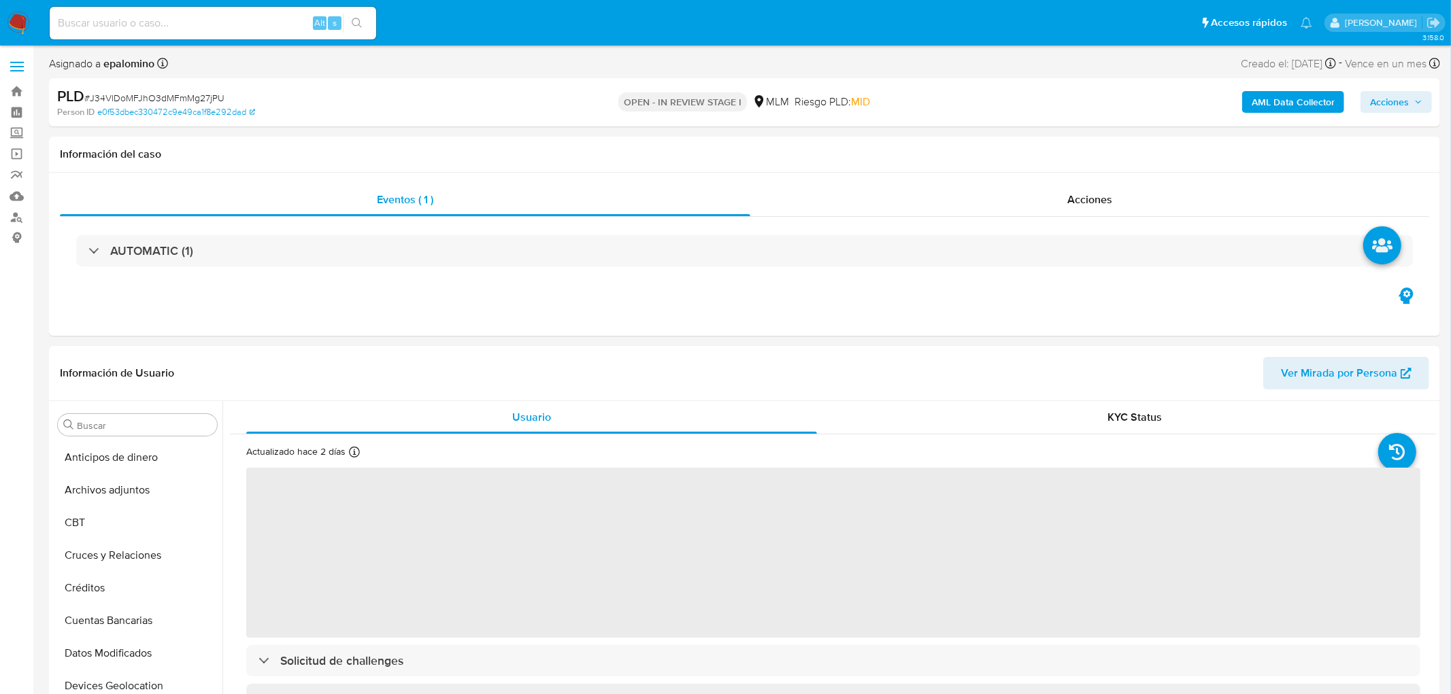
select select "10"
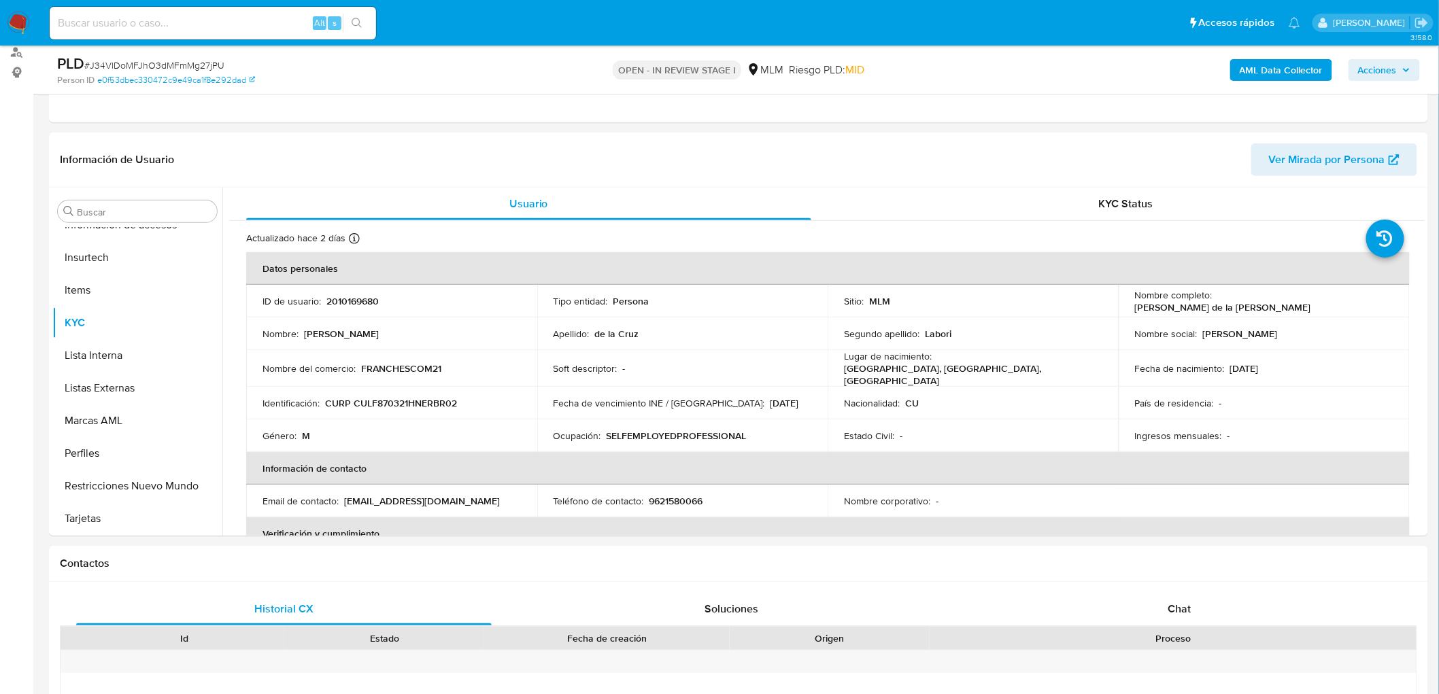
scroll to position [168, 0]
click at [812, 375] on td "Soft descriptor : -" at bounding box center [682, 366] width 291 height 37
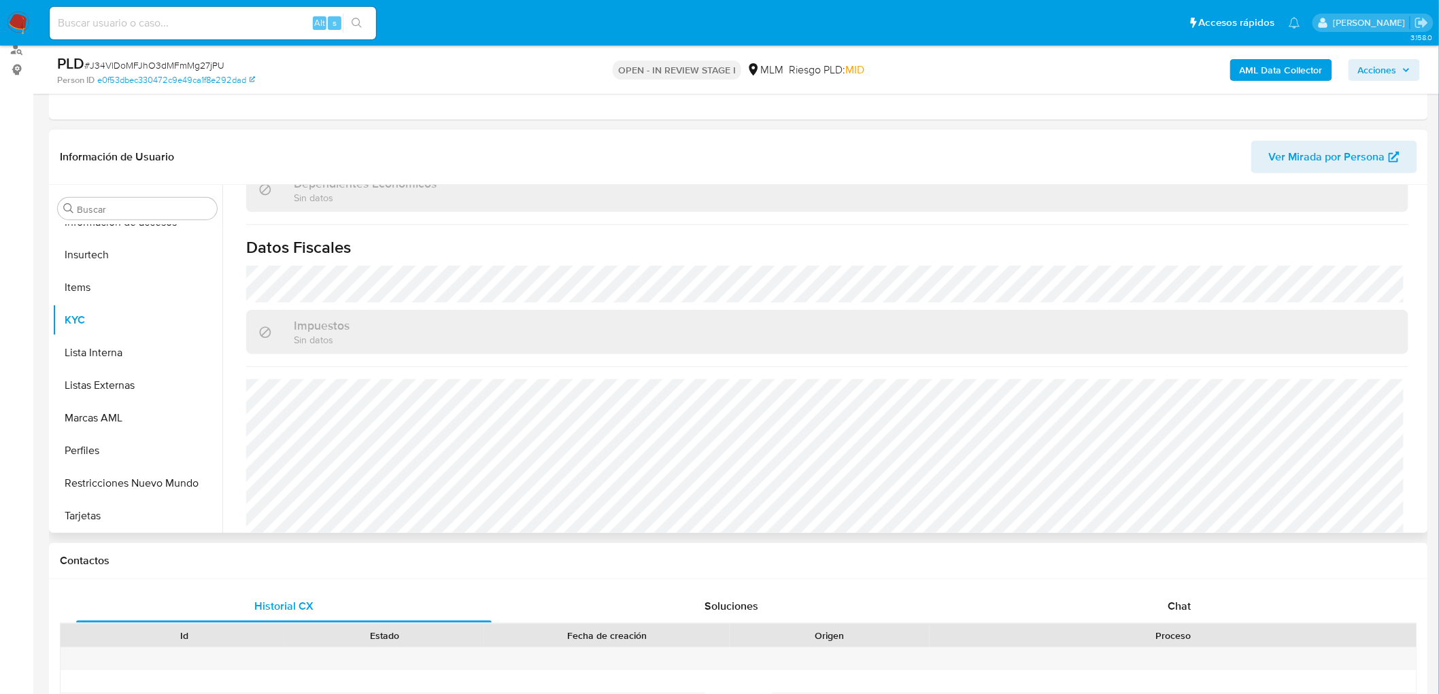
scroll to position [827, 0]
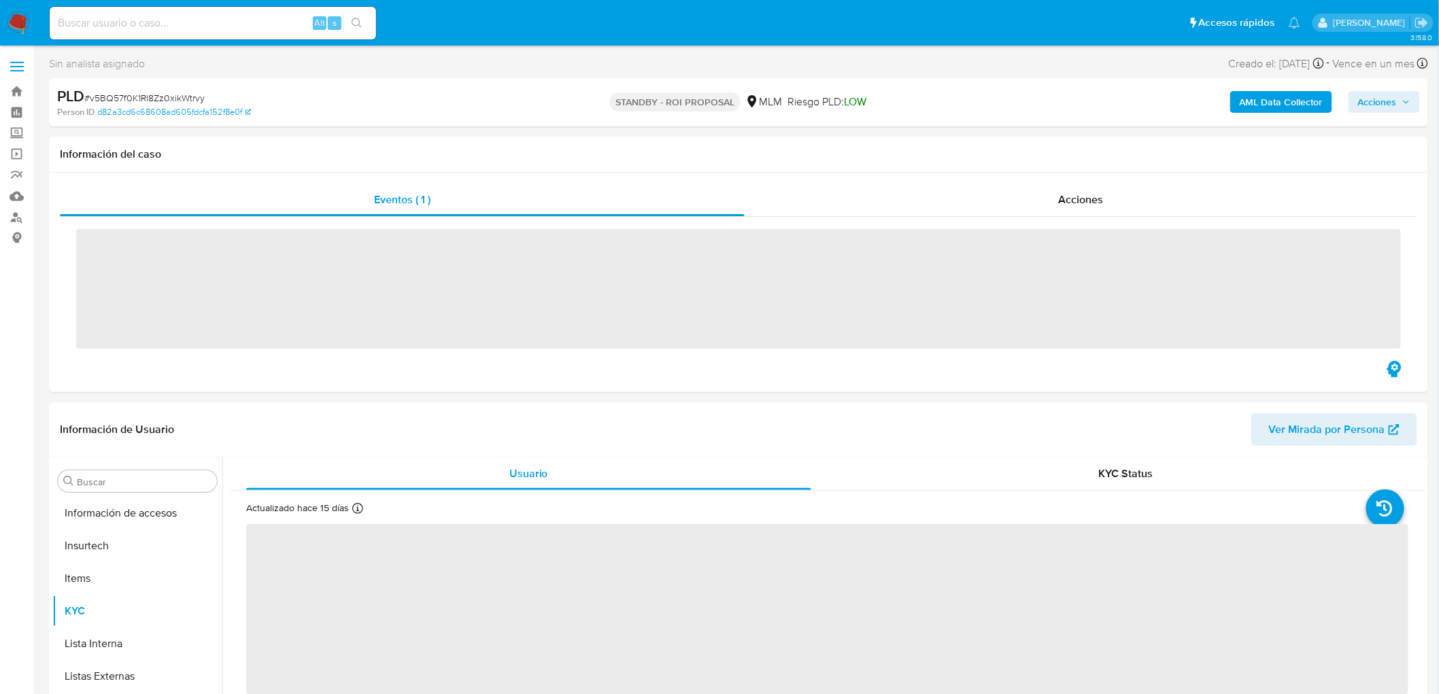
scroll to position [574, 0]
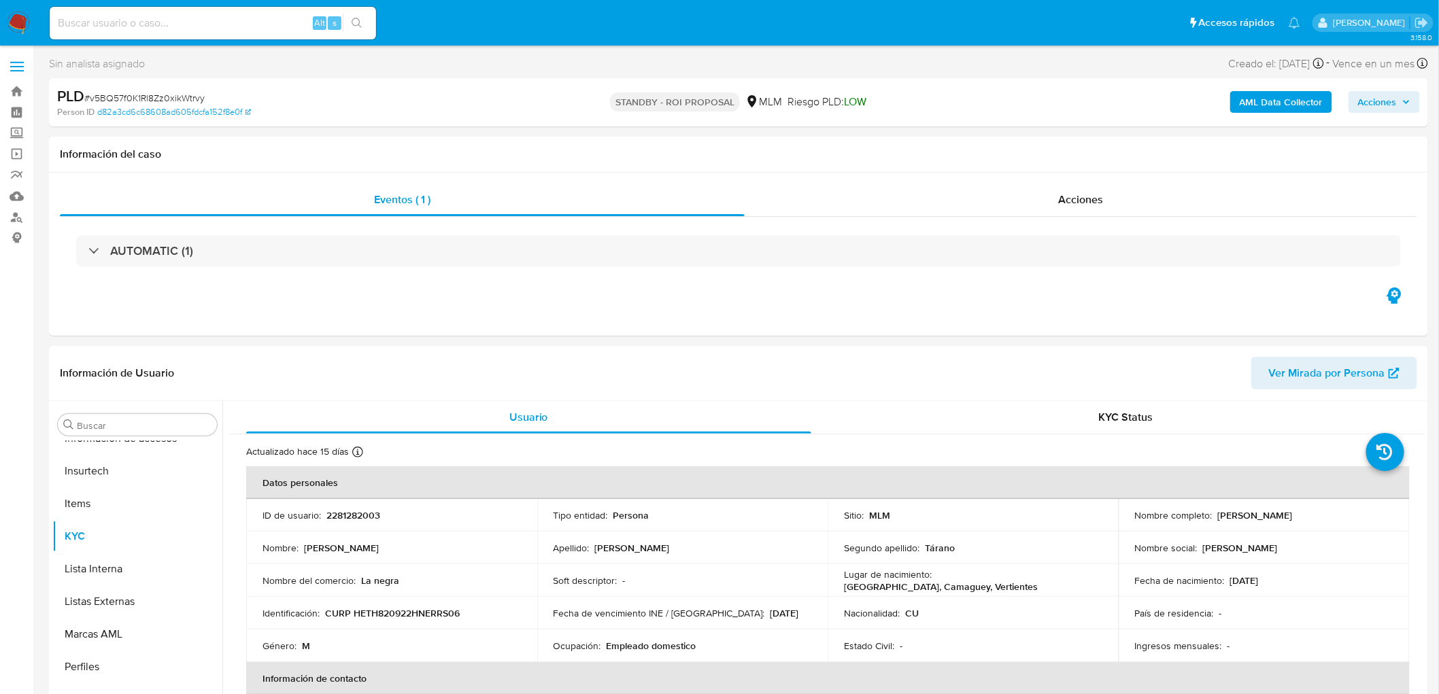
select select "10"
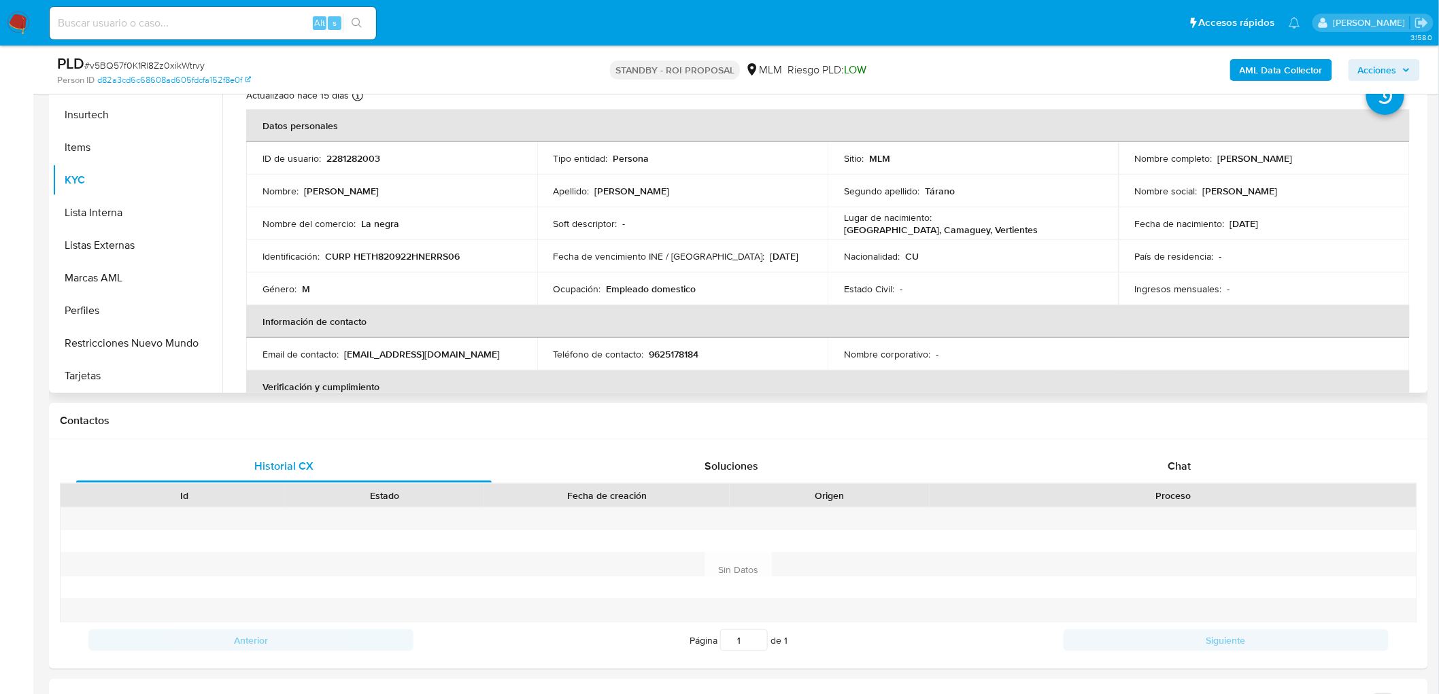
scroll to position [157, 0]
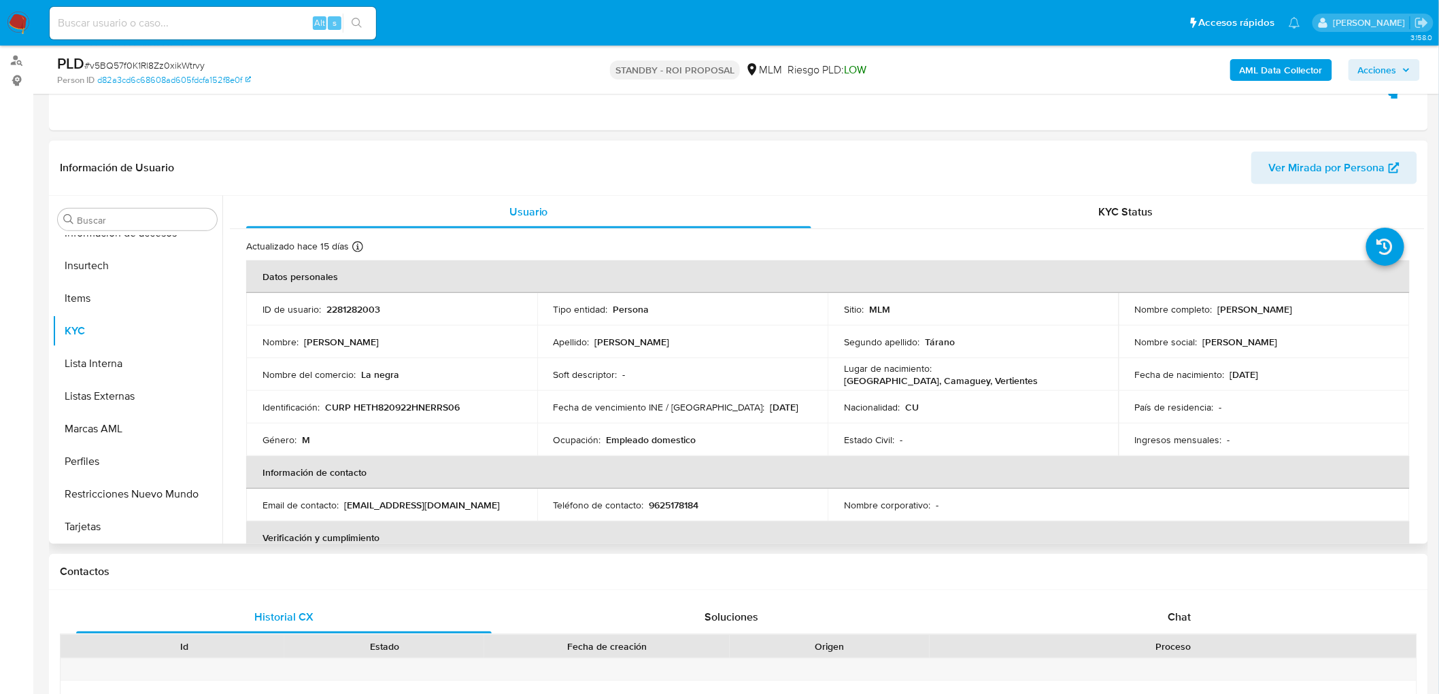
click at [719, 424] on td "Ocupación : Empleado domestico" at bounding box center [682, 440] width 291 height 33
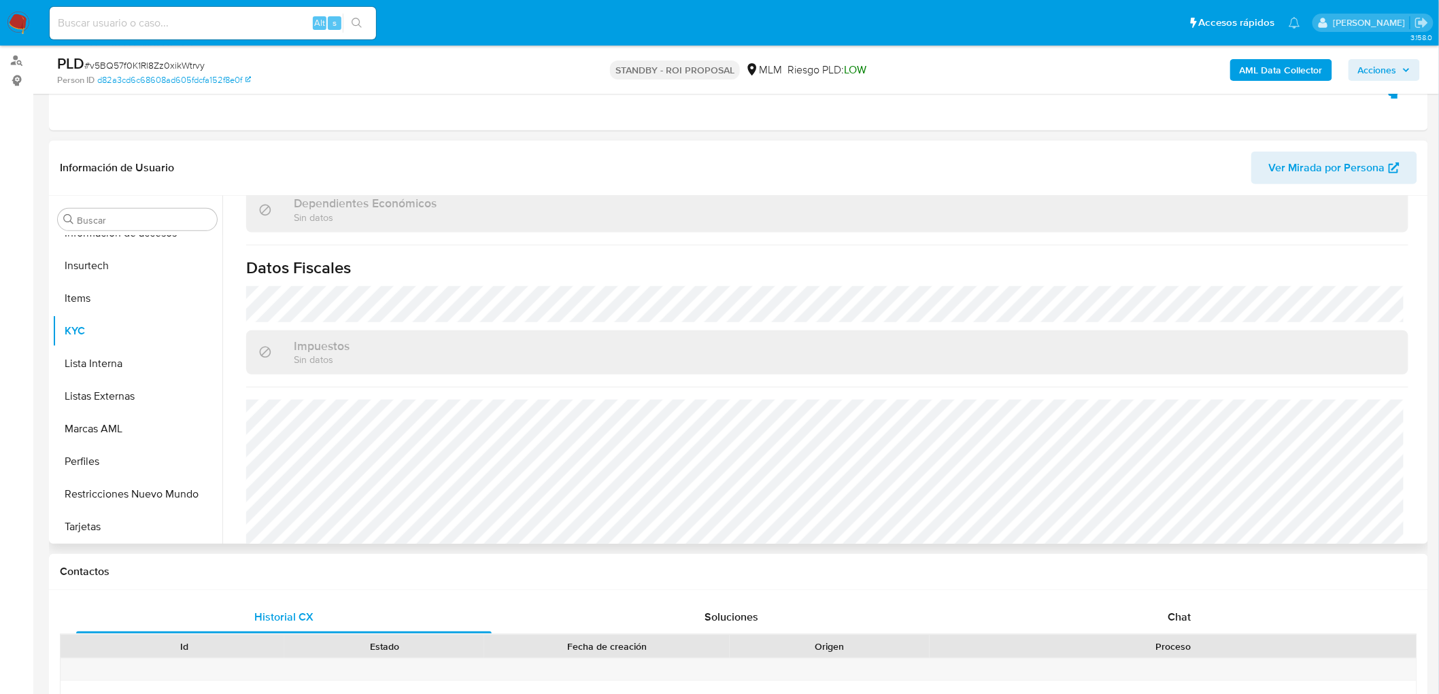
scroll to position [841, 0]
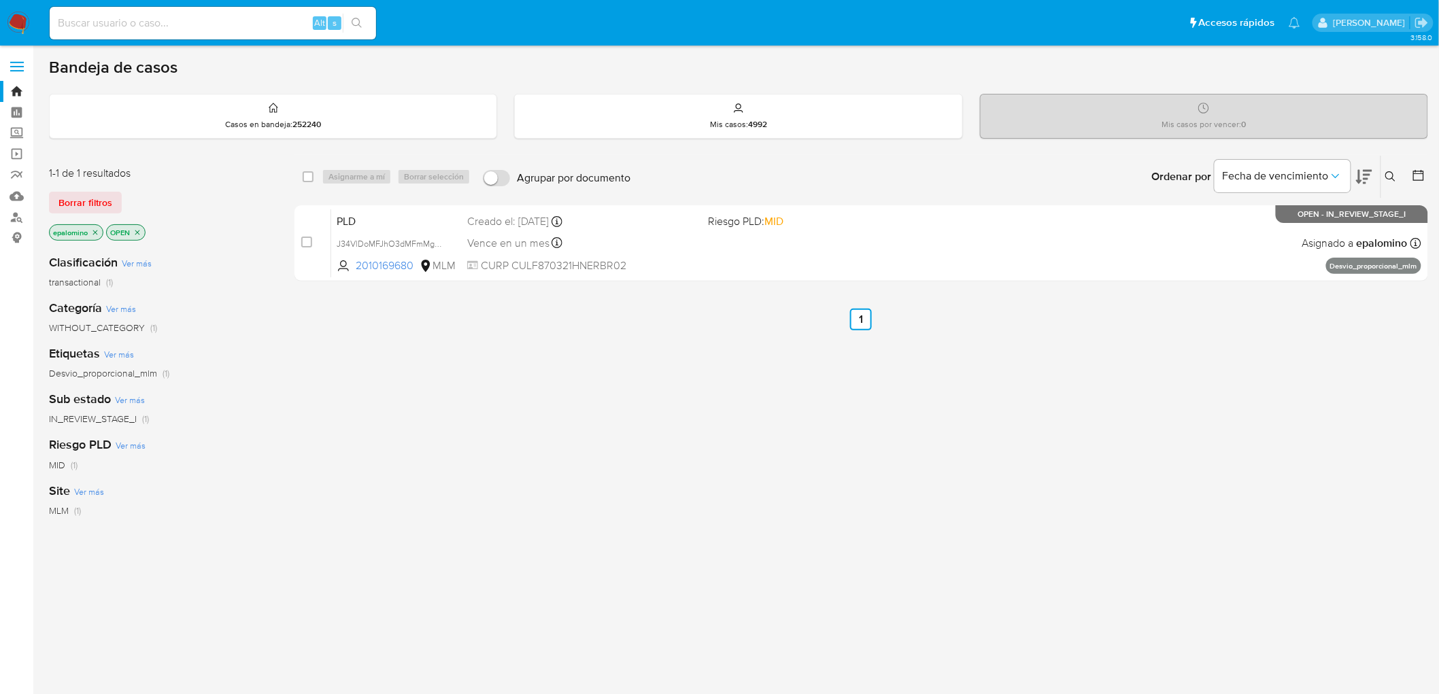
drag, startPoint x: 100, startPoint y: 203, endPoint x: 216, endPoint y: 21, distance: 215.3
click at [100, 203] on span "Borrar filtros" at bounding box center [85, 202] width 54 height 19
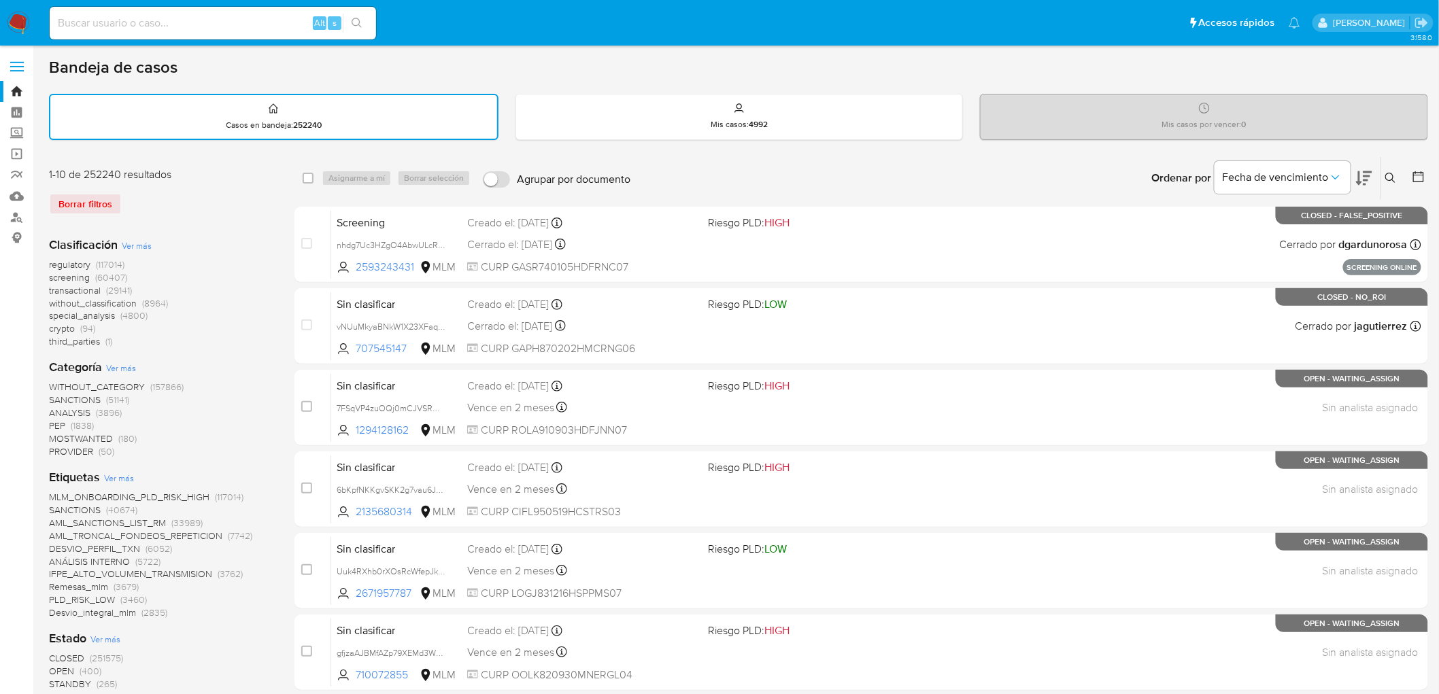
click at [20, 26] on img at bounding box center [18, 23] width 23 height 23
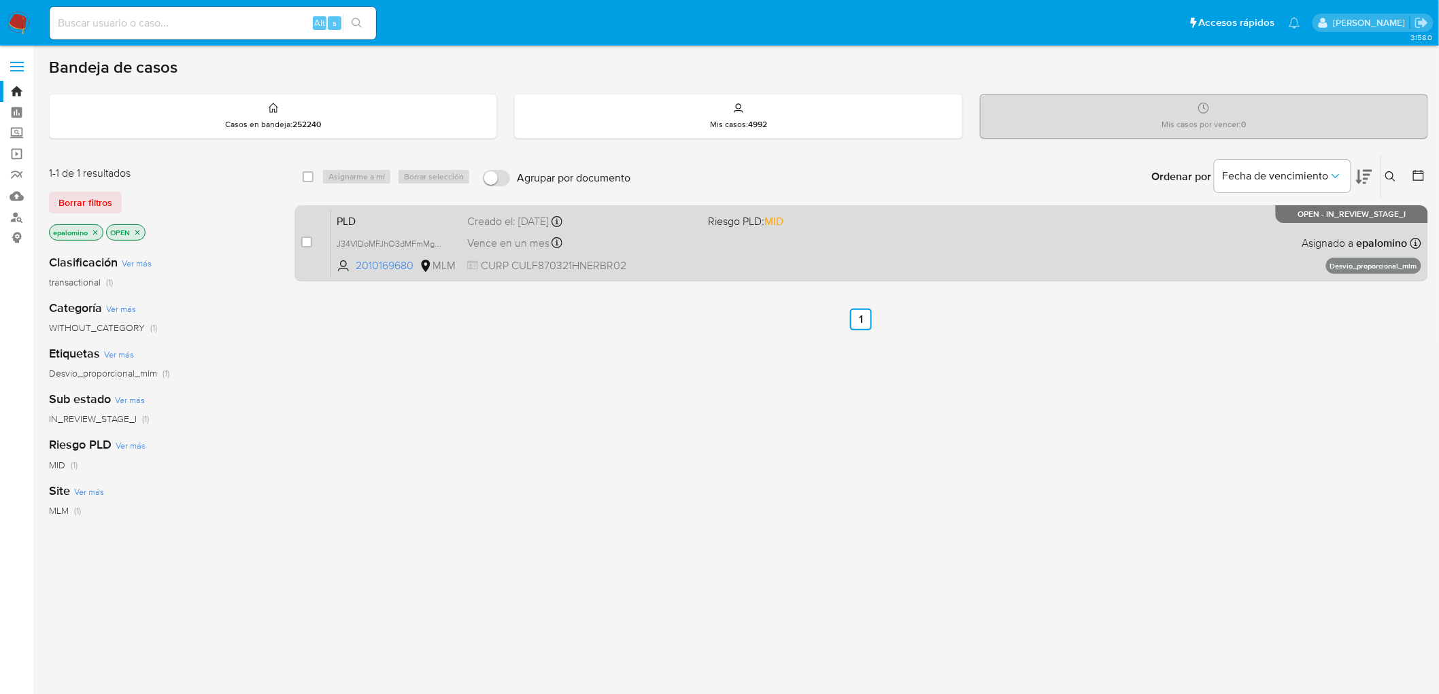
click at [359, 216] on span "PLD" at bounding box center [397, 221] width 120 height 18
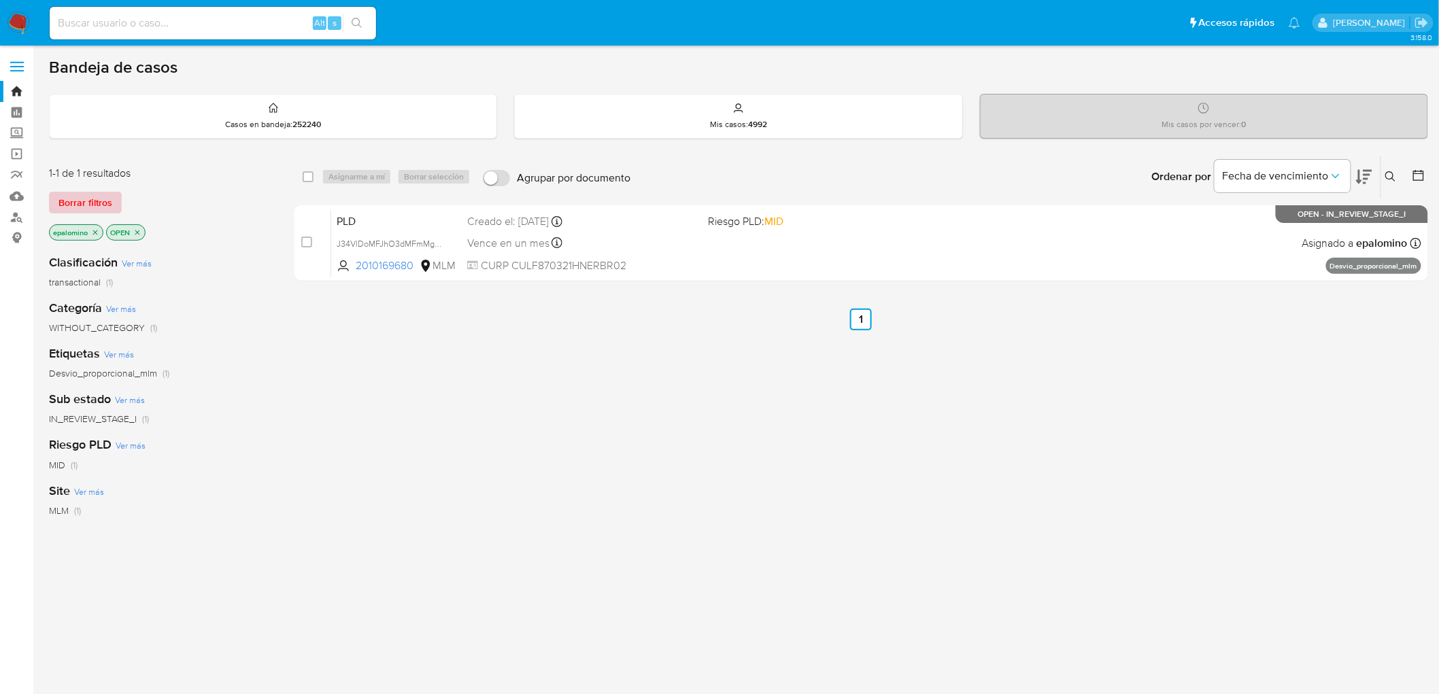
click at [104, 193] on span "Borrar filtros" at bounding box center [85, 202] width 54 height 19
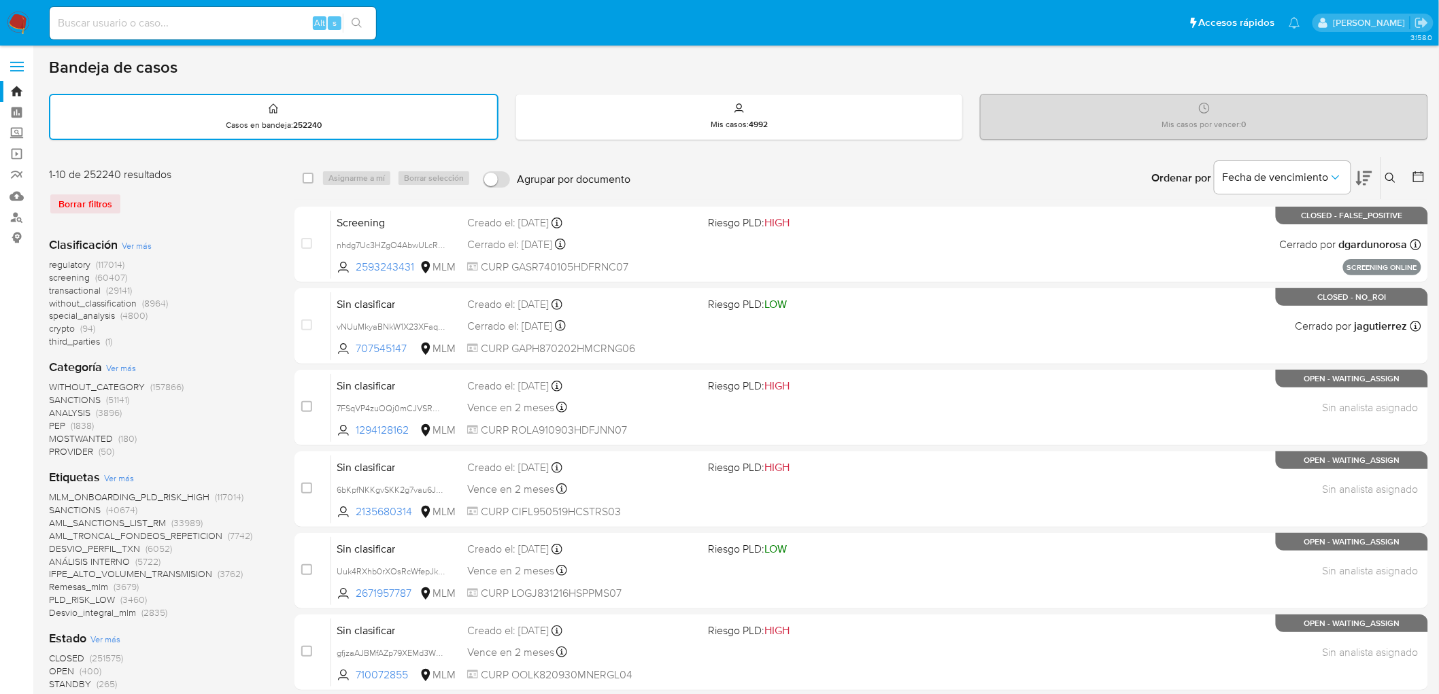
click at [1393, 175] on icon at bounding box center [1391, 178] width 10 height 10
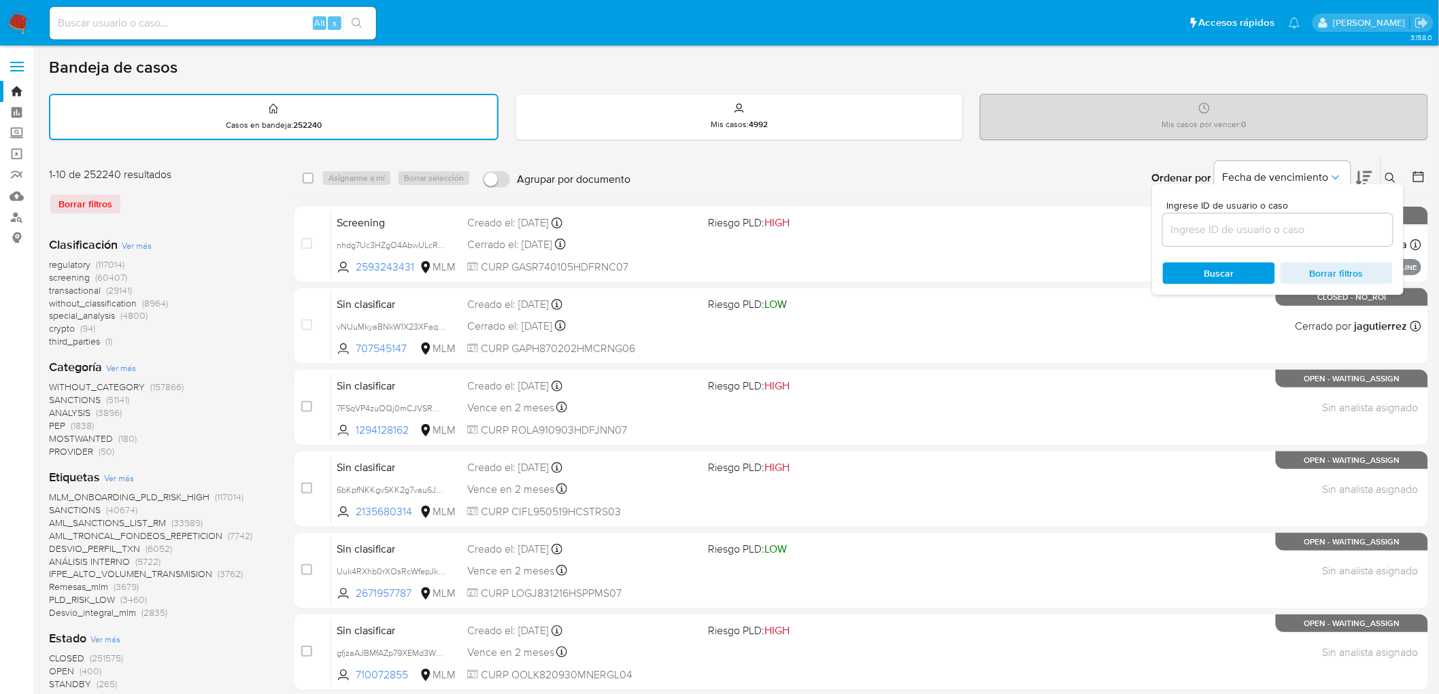
click at [1182, 218] on div at bounding box center [1278, 230] width 230 height 33
click at [1191, 227] on input at bounding box center [1278, 230] width 230 height 18
paste input "209405324"
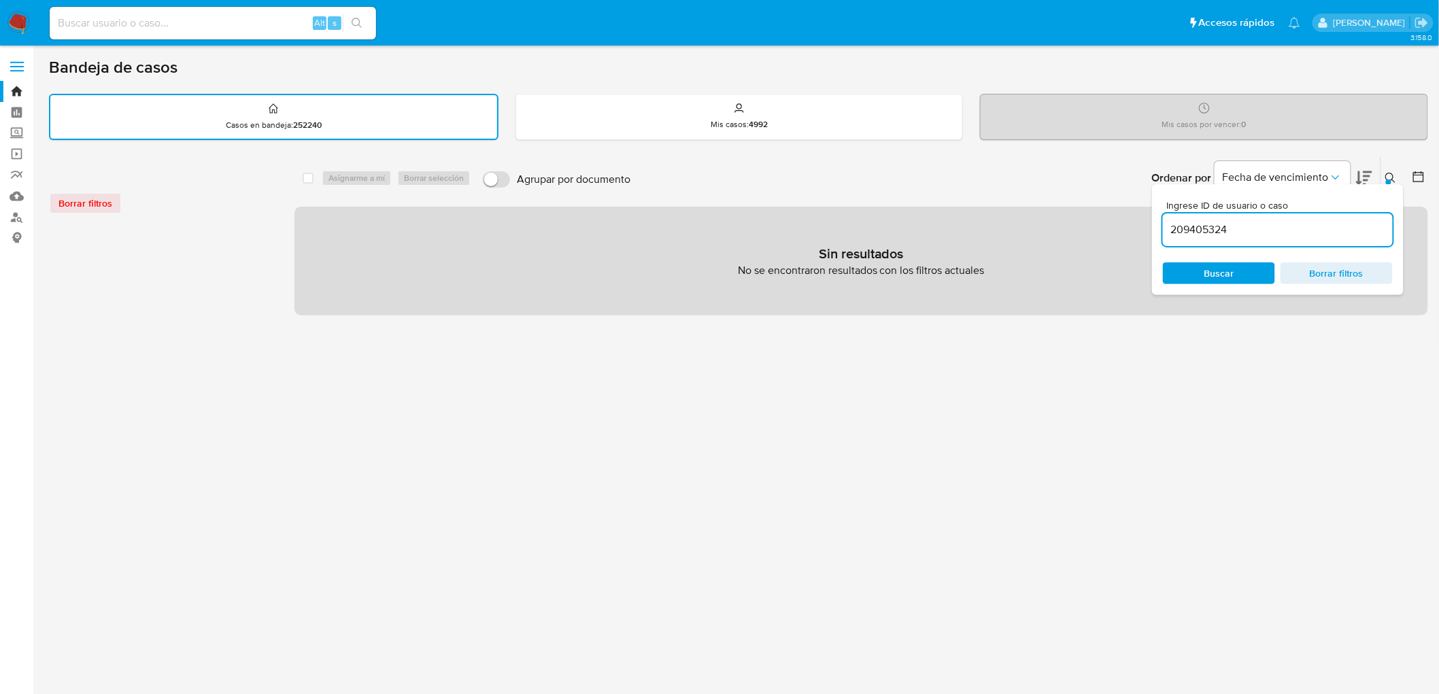
click at [1253, 227] on input "209405324" at bounding box center [1278, 230] width 230 height 18
click at [1239, 264] on span "Buscar" at bounding box center [1219, 273] width 93 height 19
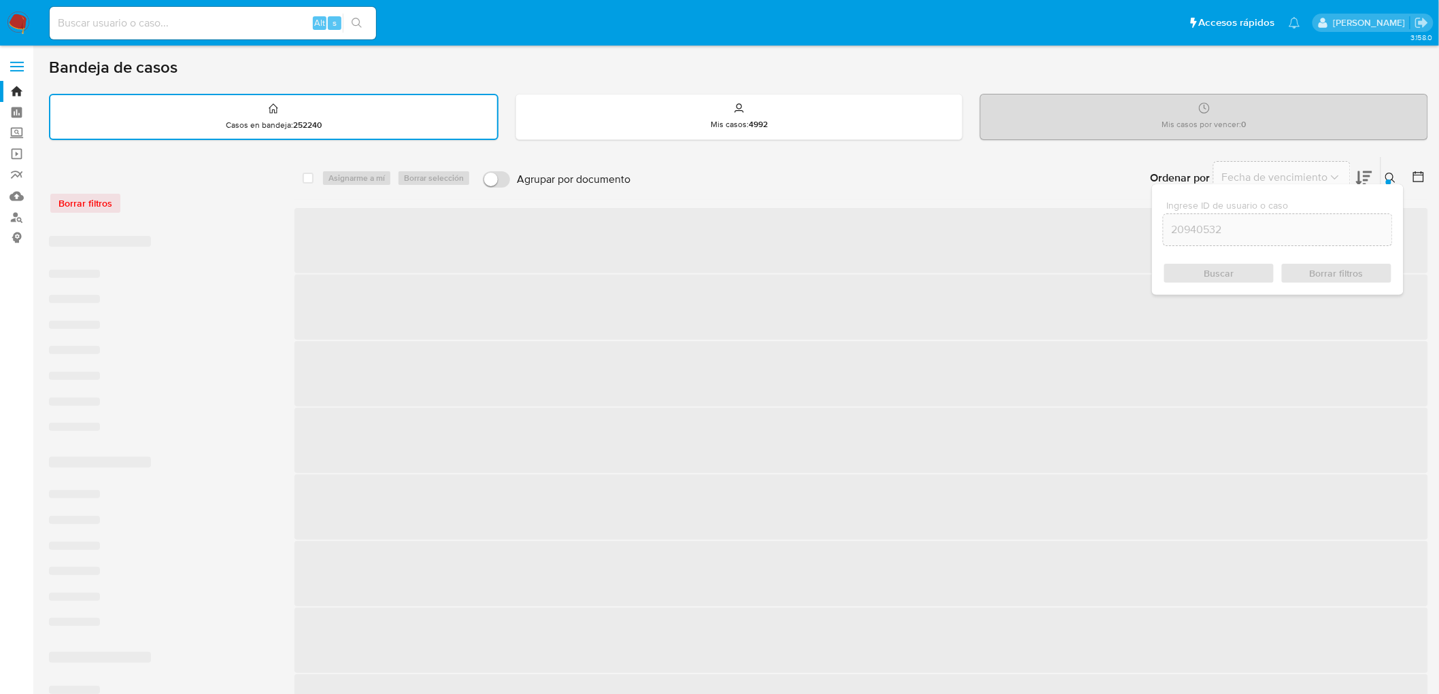
click at [1236, 231] on input "20940532" at bounding box center [1278, 230] width 229 height 18
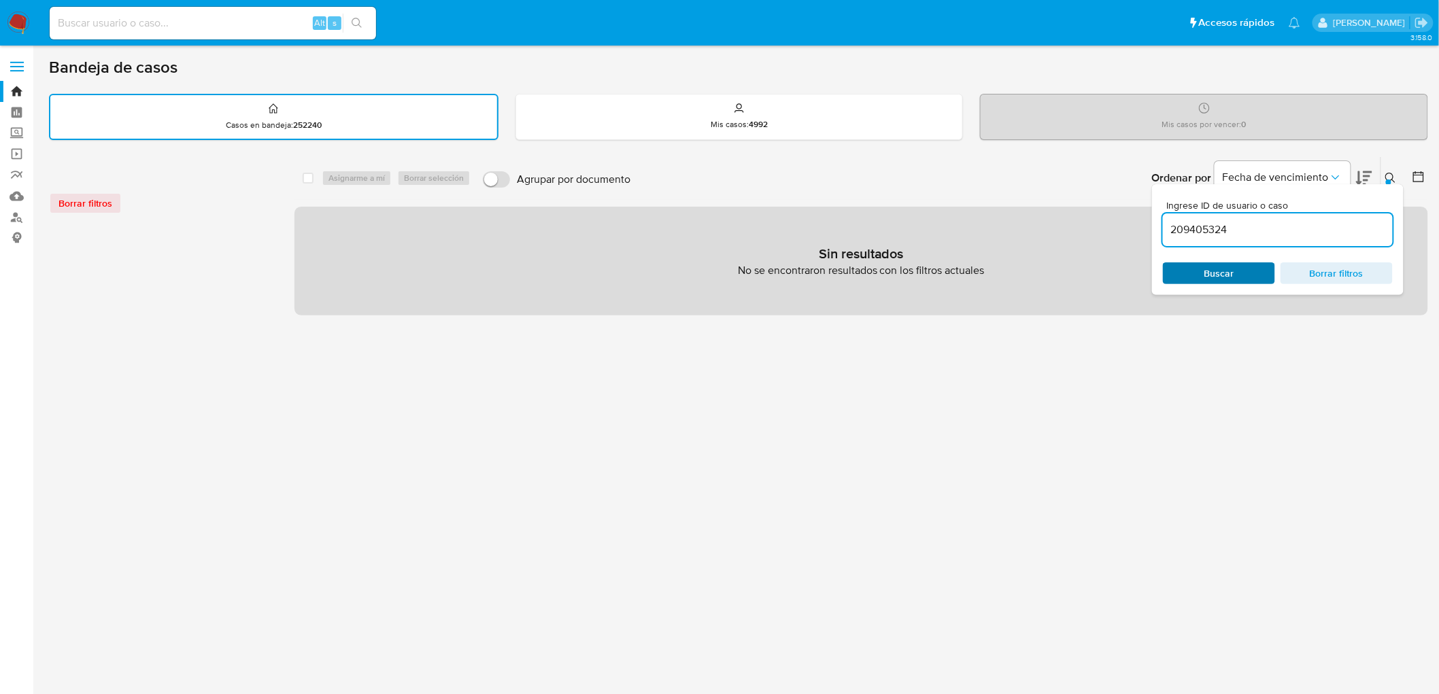
type input "209405324"
click at [206, 12] on div "Alt s" at bounding box center [213, 23] width 326 height 33
click at [205, 23] on input at bounding box center [213, 23] width 326 height 18
paste input "209405324"
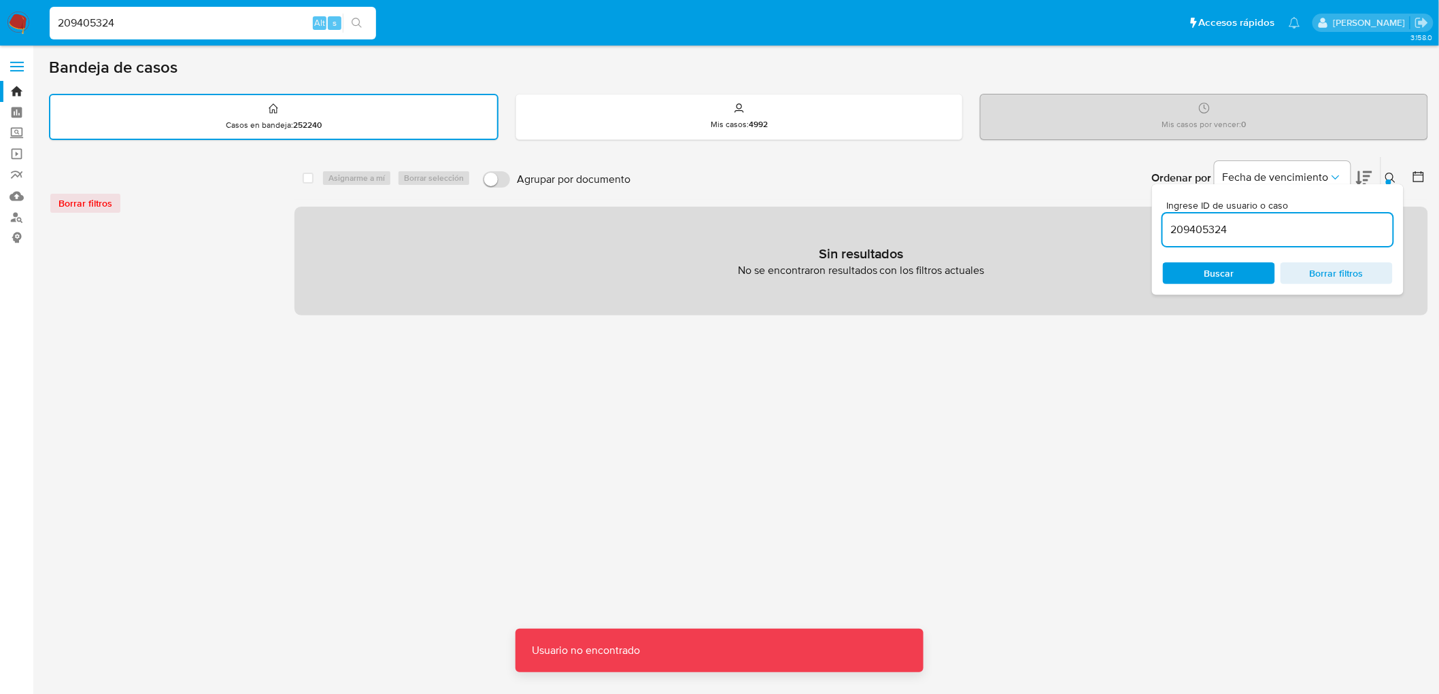
click at [205, 23] on input "209405324" at bounding box center [213, 23] width 326 height 18
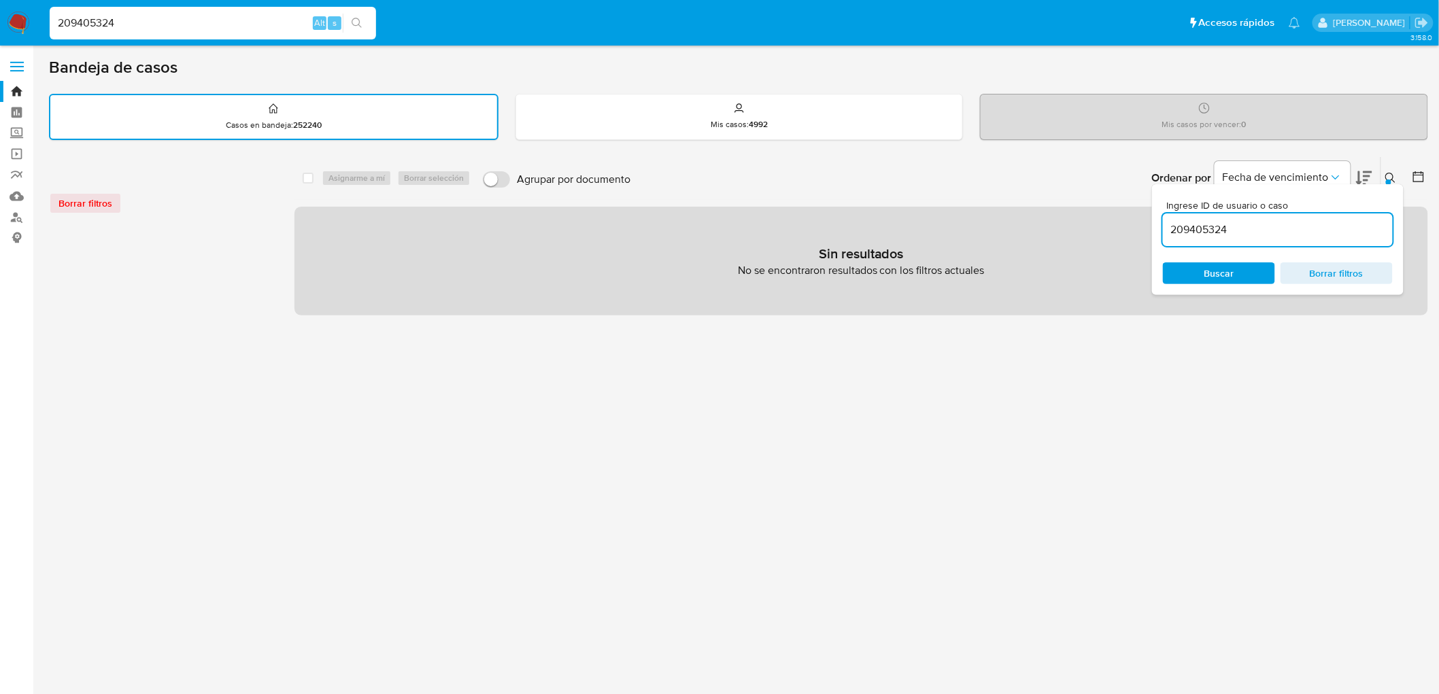
type input "209405324"
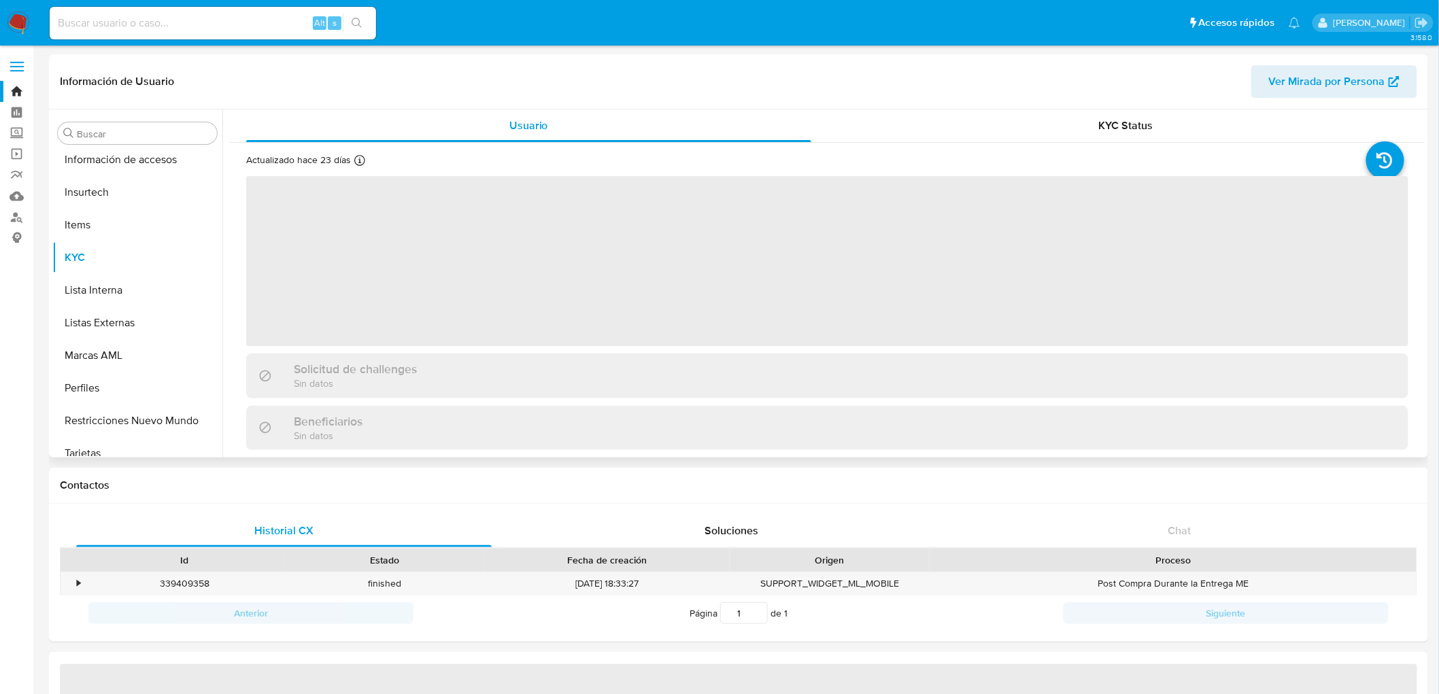
scroll to position [574, 0]
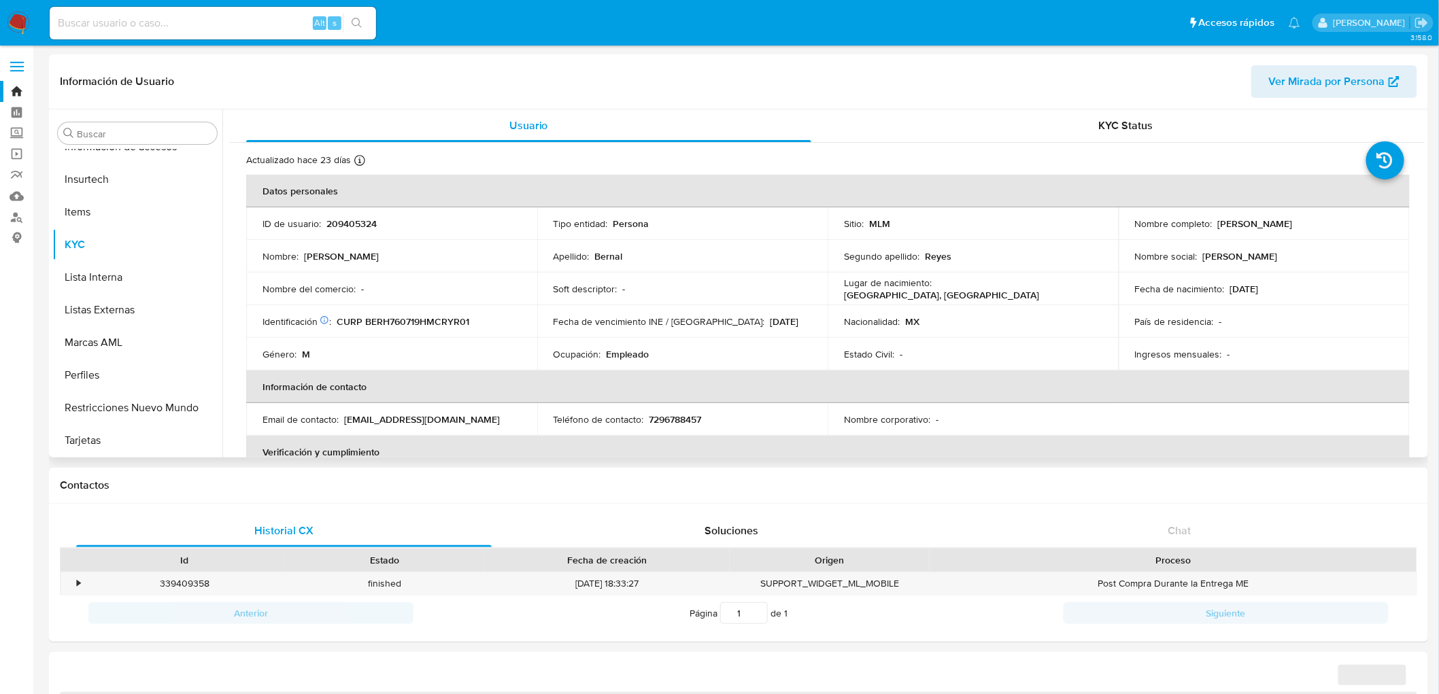
select select "10"
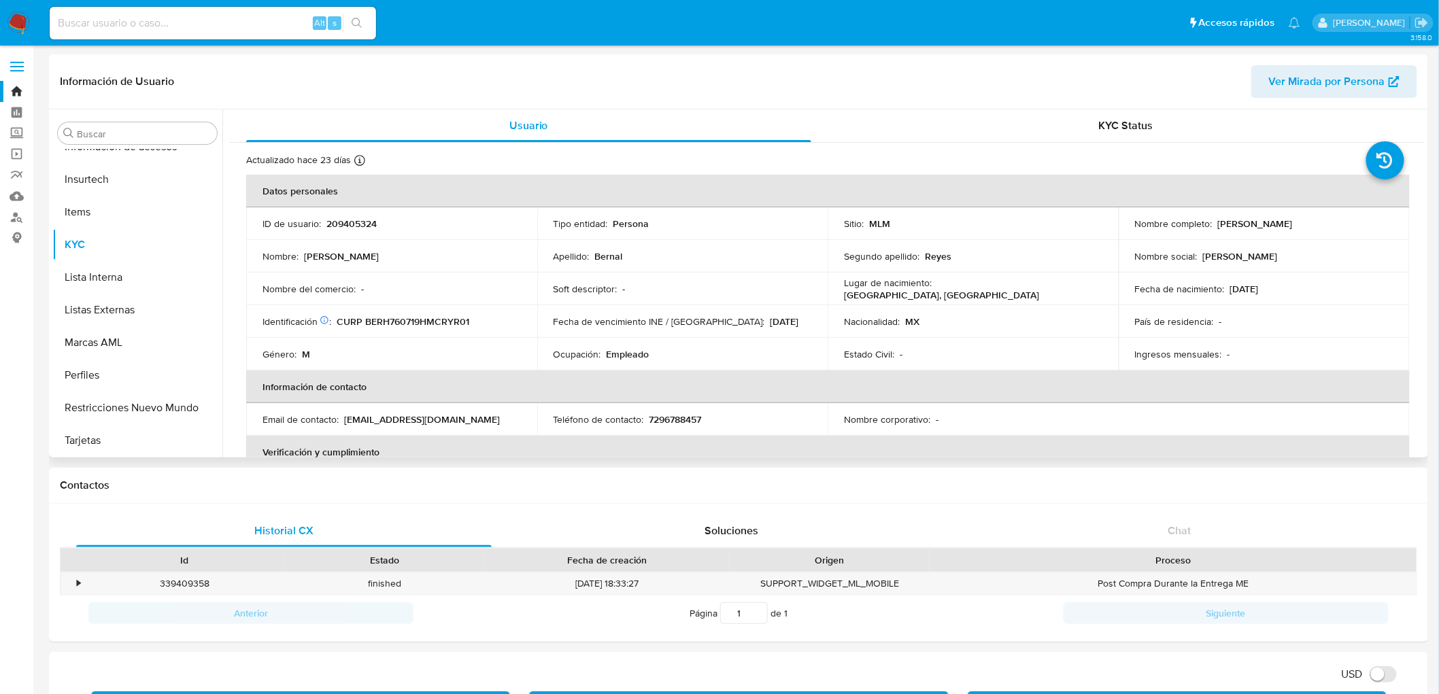
click at [662, 345] on td "Ocupación : Empleado" at bounding box center [682, 354] width 291 height 33
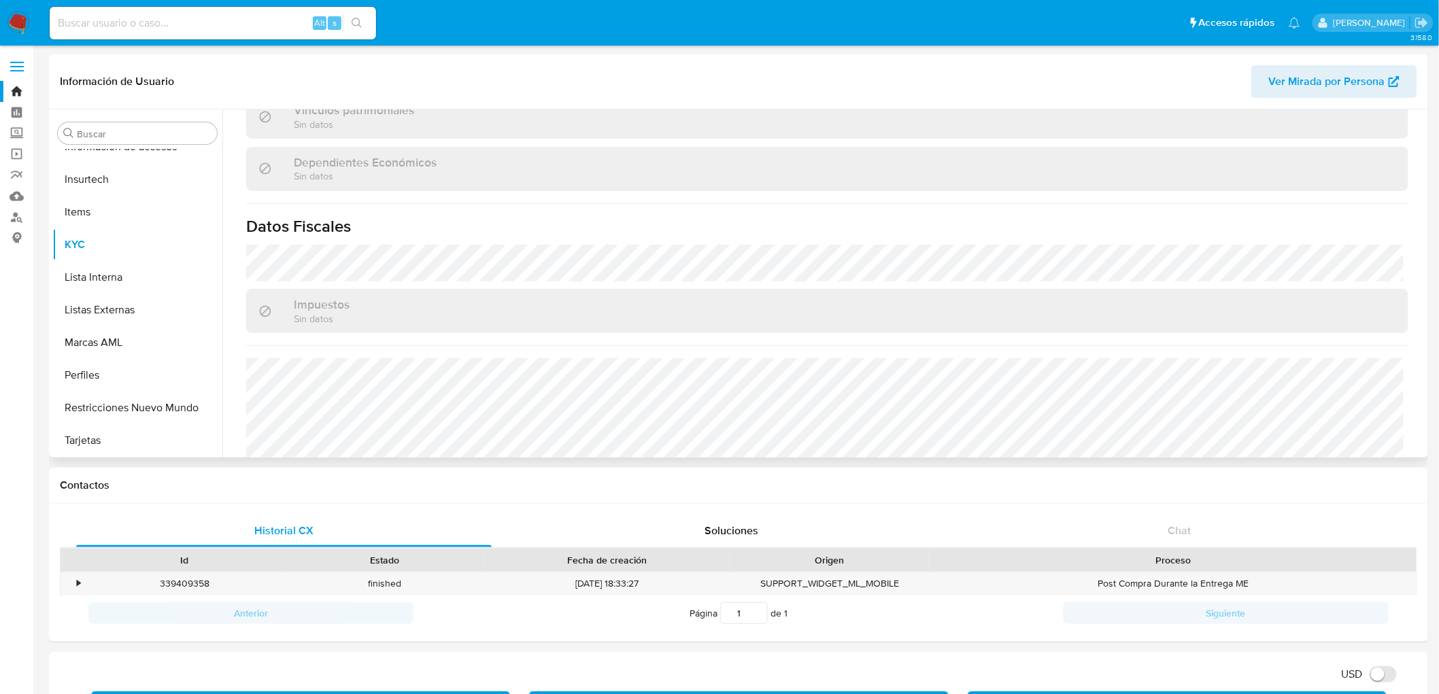
scroll to position [841, 0]
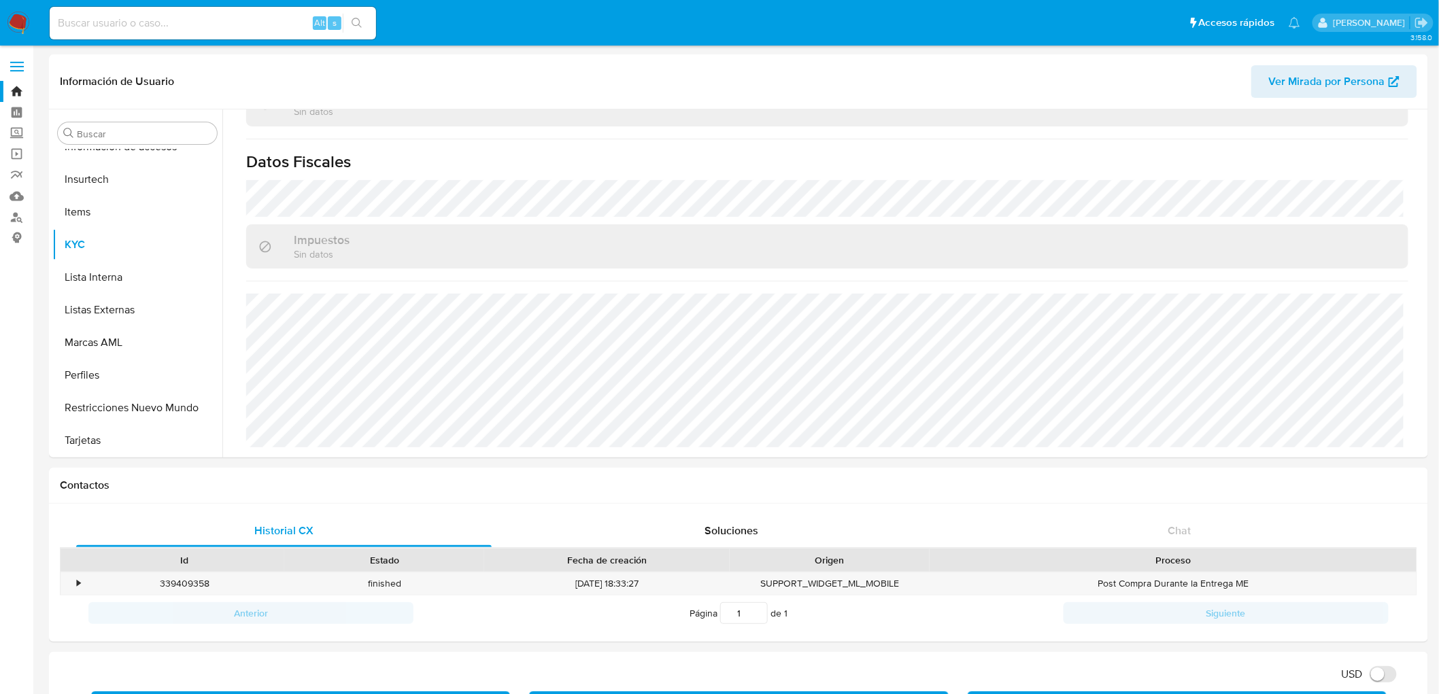
click at [18, 23] on img at bounding box center [18, 23] width 23 height 23
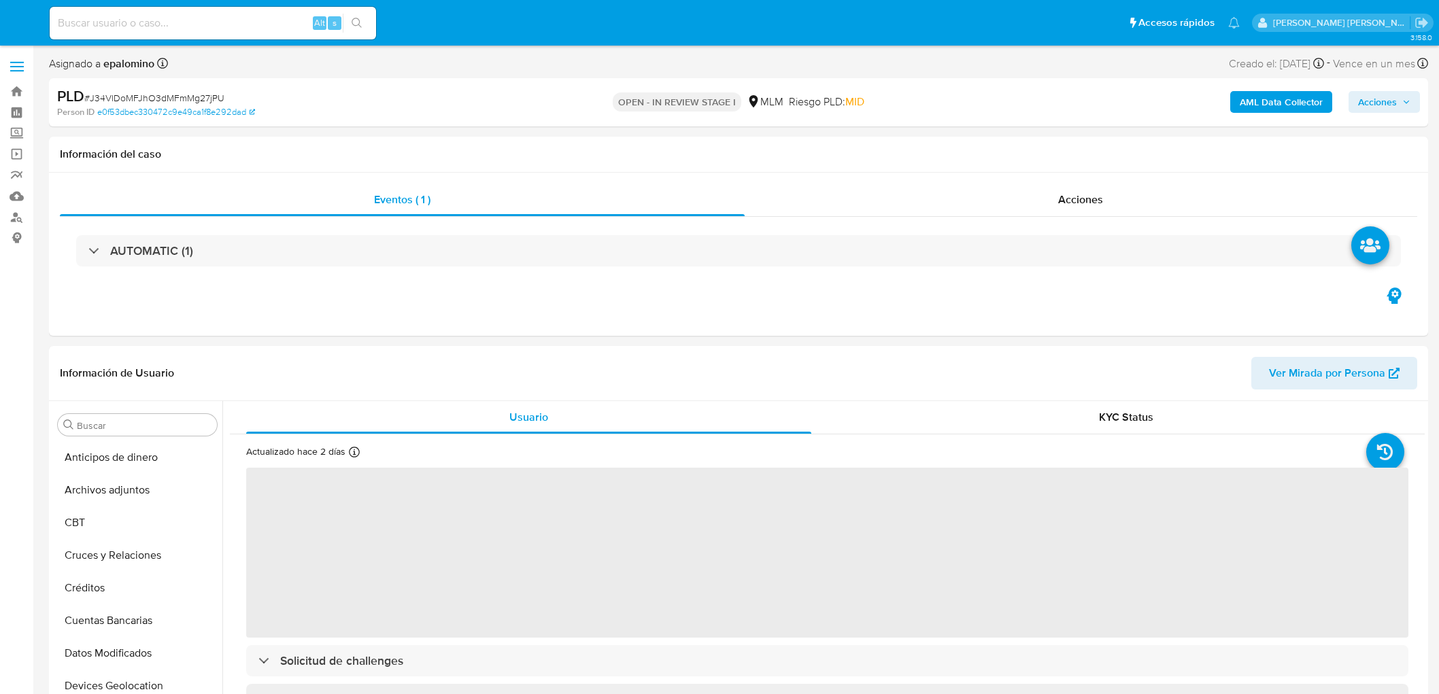
select select "10"
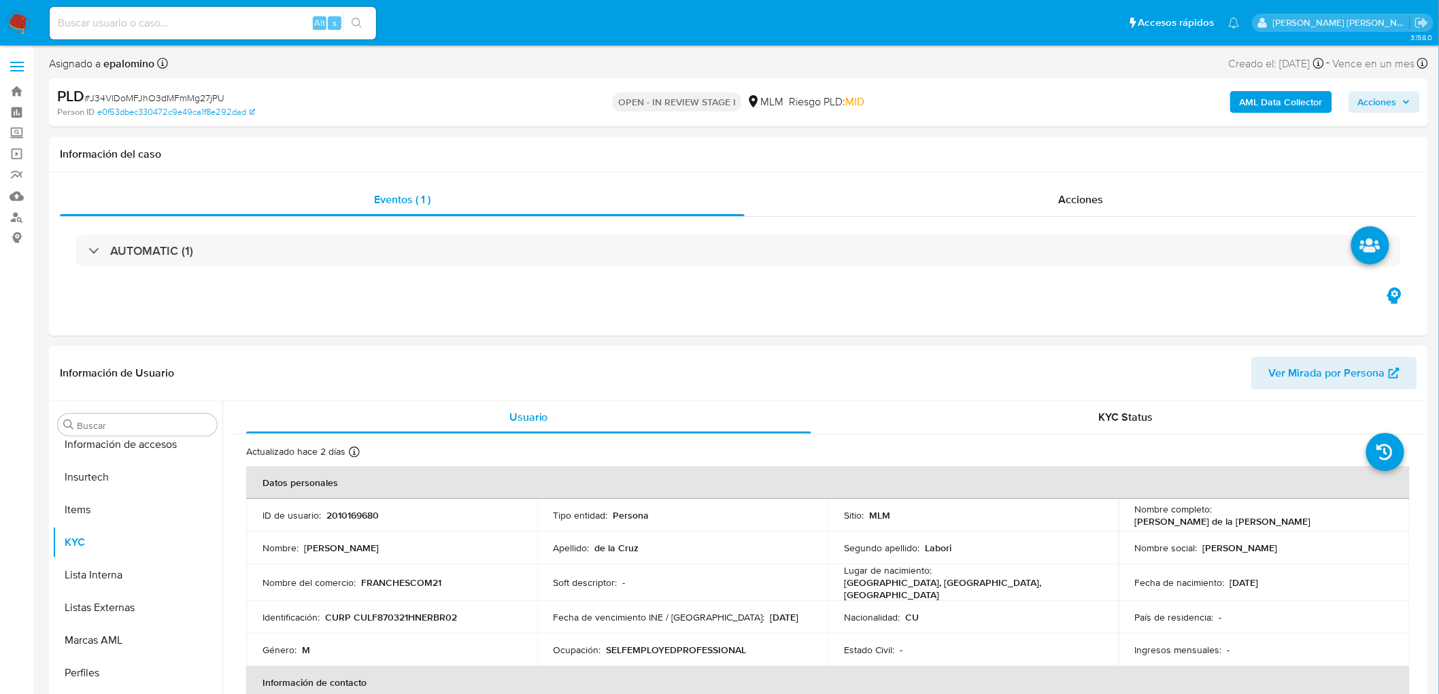
scroll to position [574, 0]
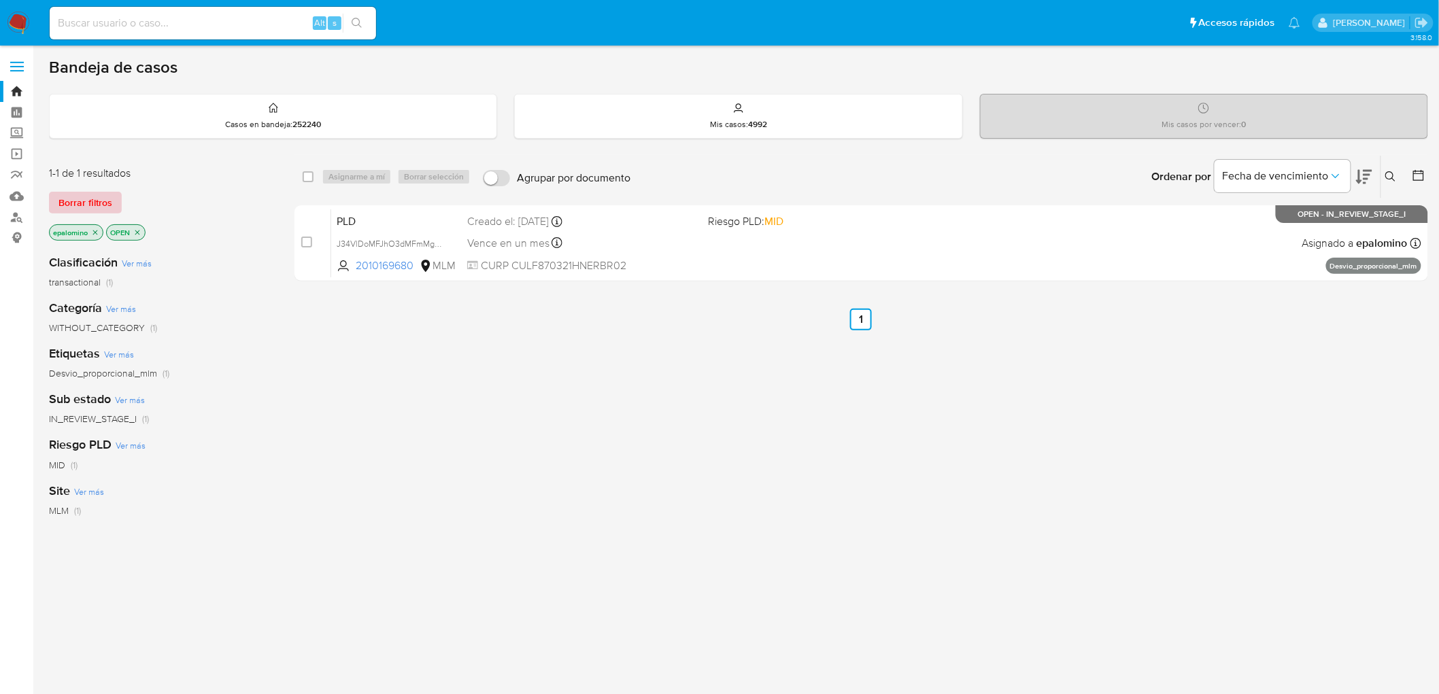
click at [97, 201] on span "Borrar filtros" at bounding box center [85, 202] width 54 height 19
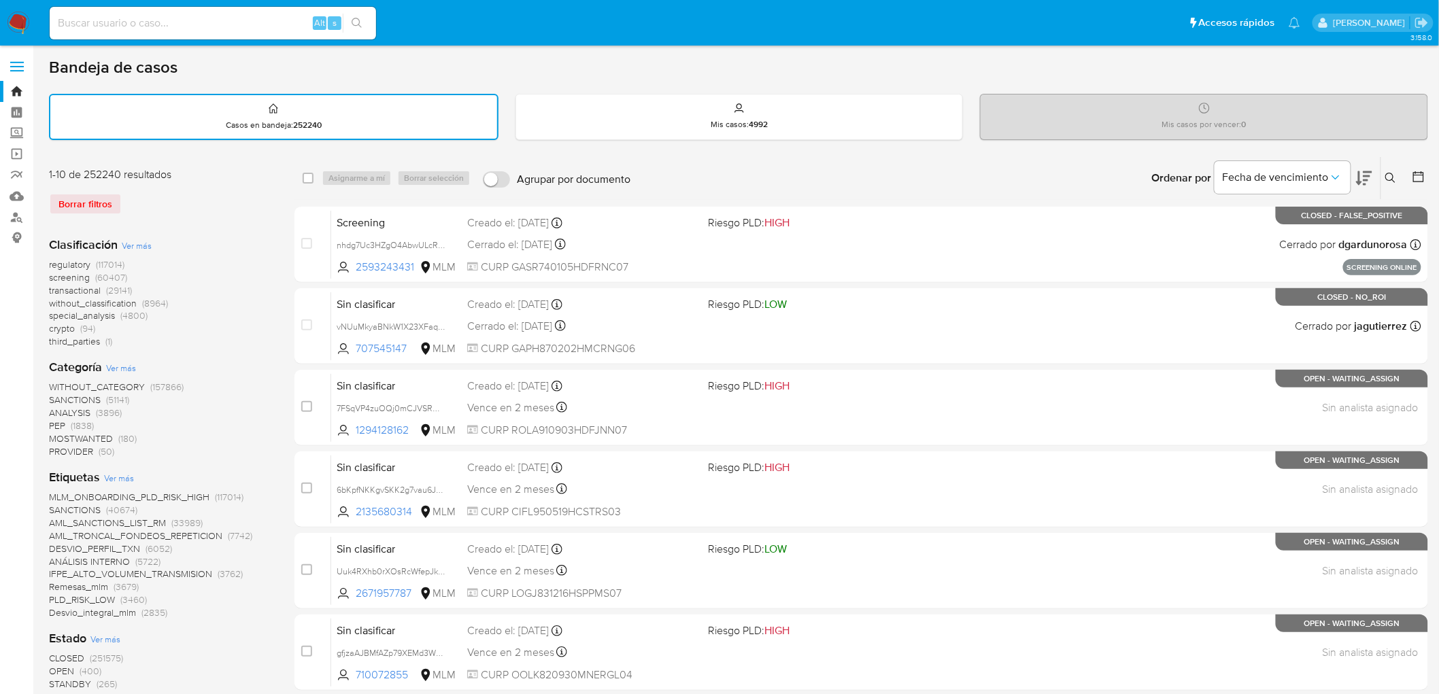
click at [1395, 167] on div "Ingrese ID de usuario o caso Buscar Borrar filtros" at bounding box center [1392, 178] width 23 height 42
click at [1389, 178] on icon at bounding box center [1391, 178] width 10 height 10
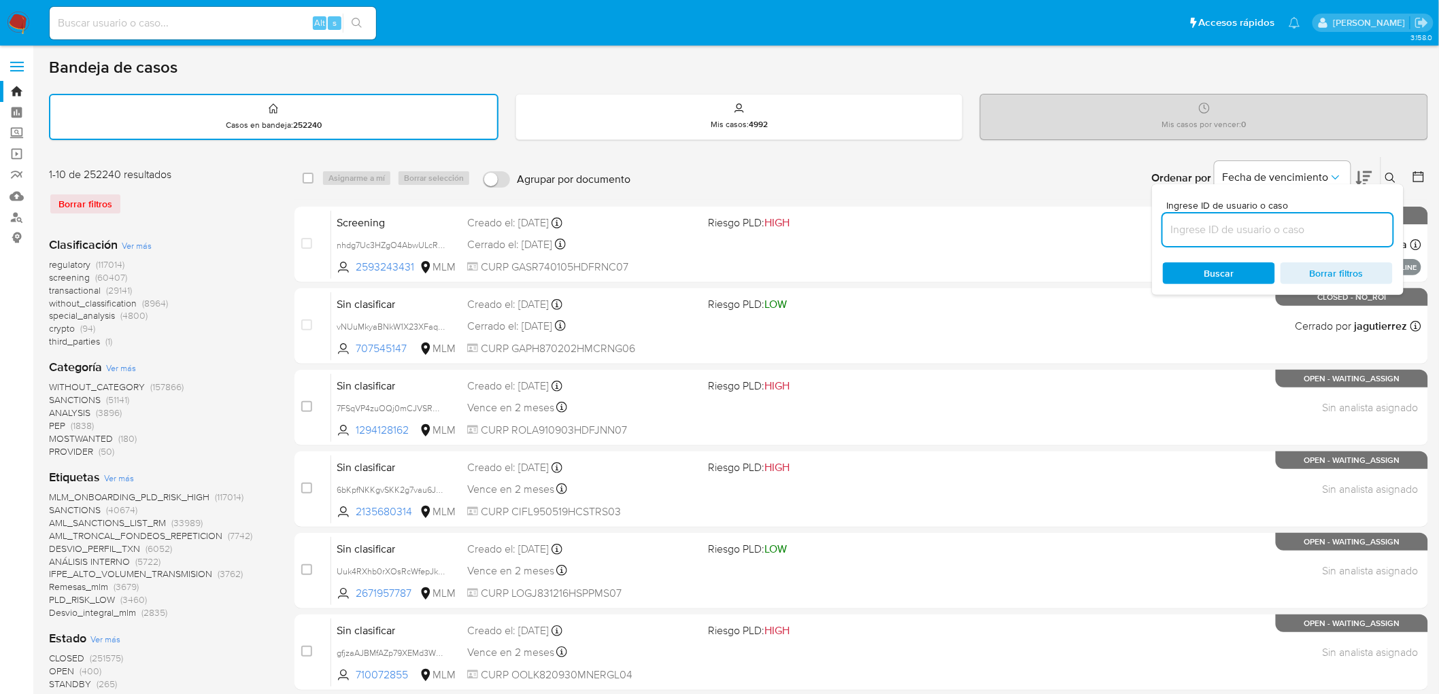
click at [1177, 225] on input at bounding box center [1278, 230] width 230 height 18
type input "2246543407"
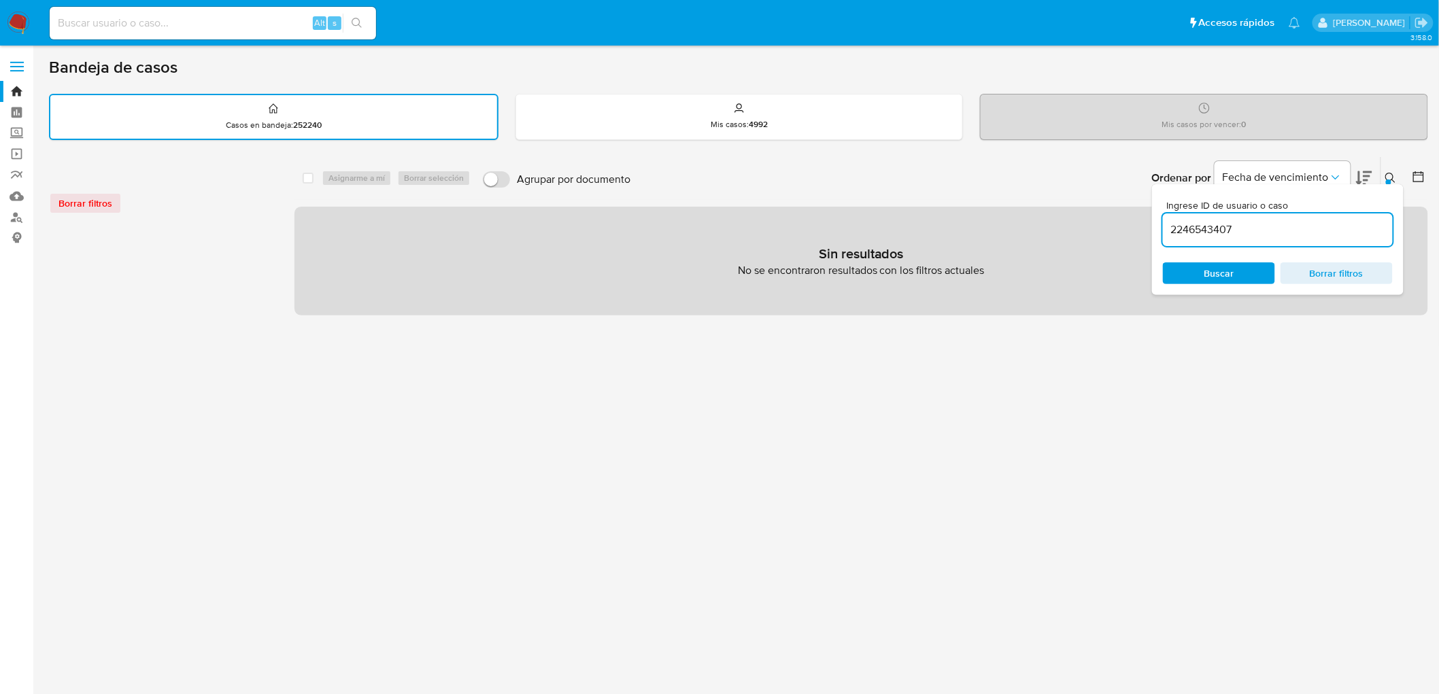
click at [195, 24] on input at bounding box center [213, 23] width 326 height 18
paste input "2246543407"
type input "2246543407"
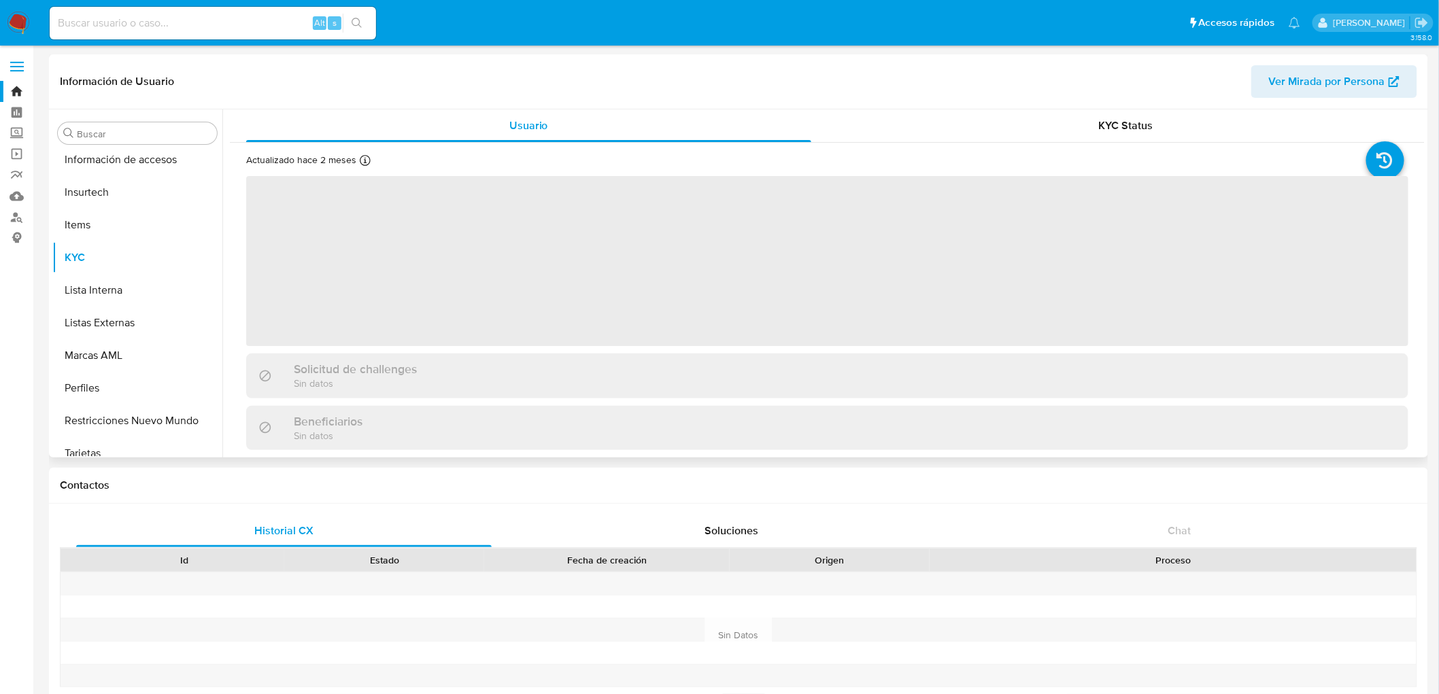
scroll to position [574, 0]
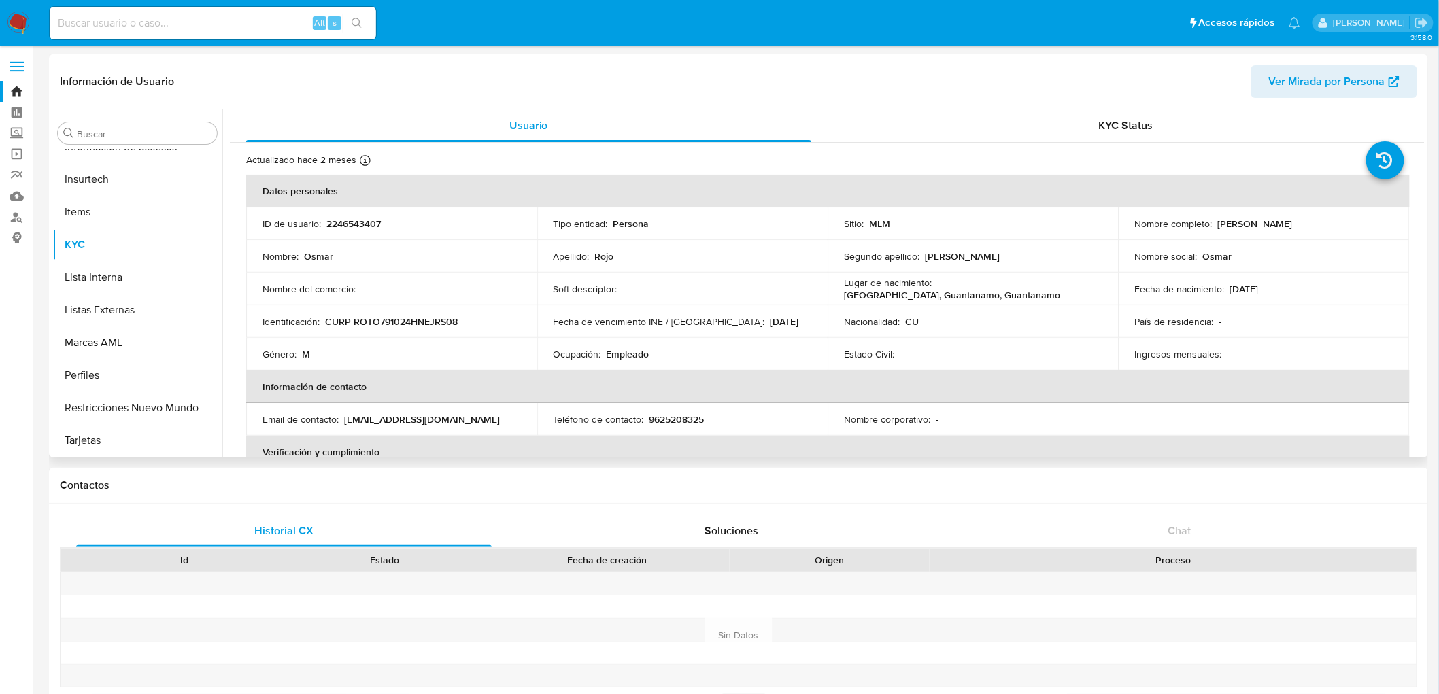
select select "10"
click at [620, 395] on th "Información de contacto" at bounding box center [828, 387] width 1164 height 33
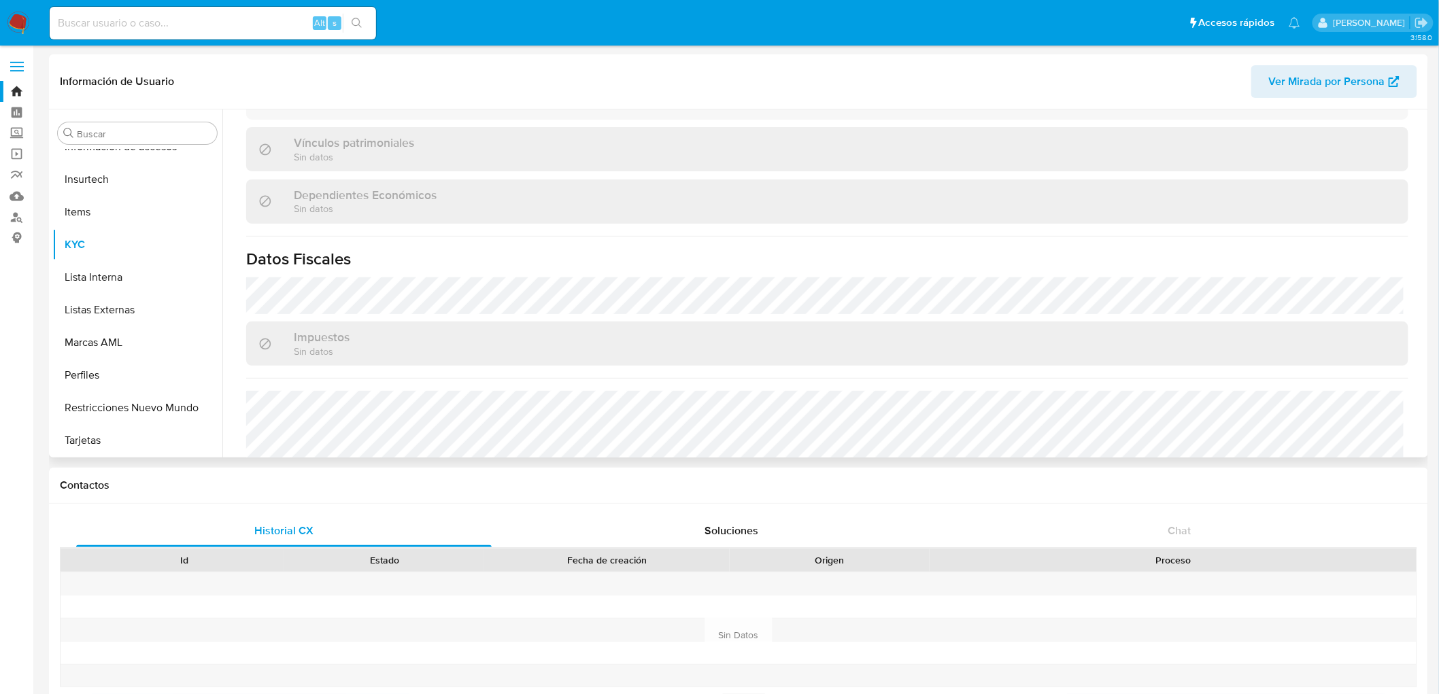
scroll to position [841, 0]
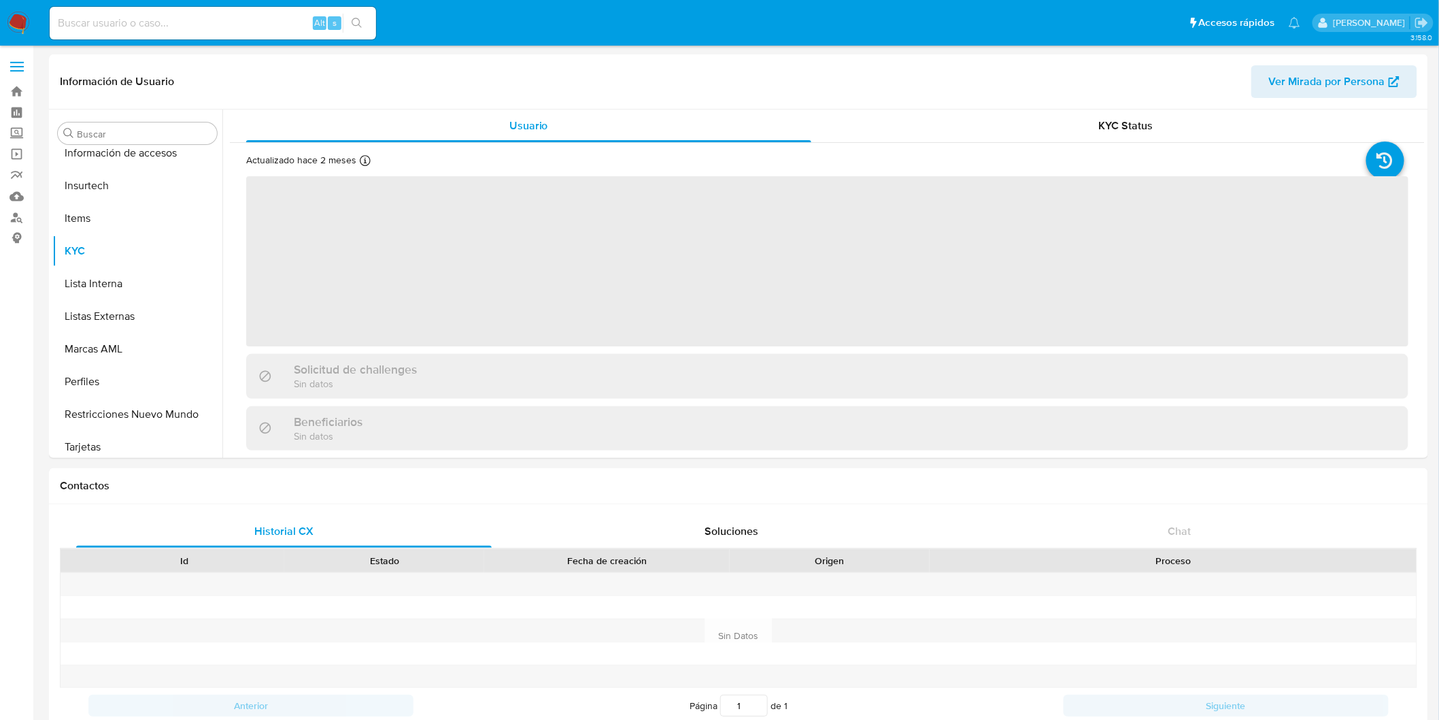
scroll to position [574, 0]
click at [22, 25] on img at bounding box center [18, 23] width 23 height 23
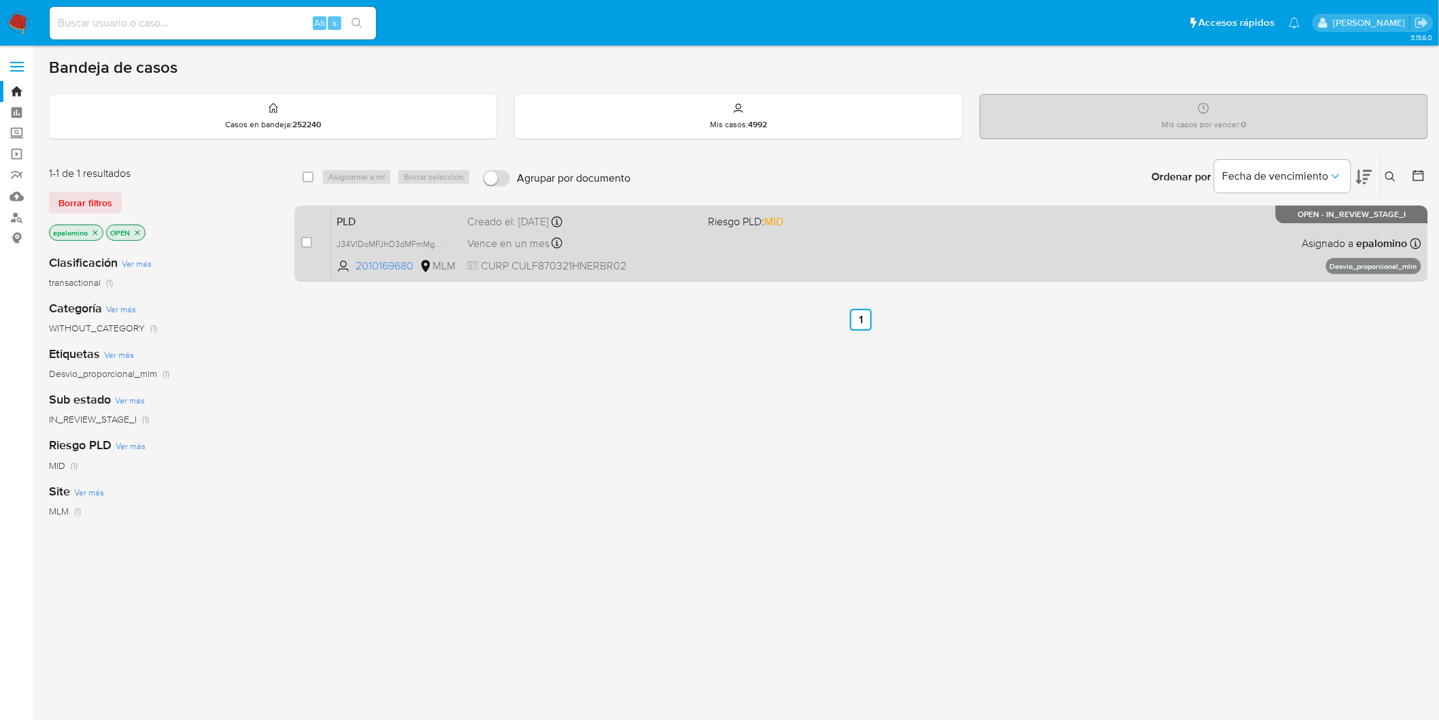
click at [381, 227] on span "PLD" at bounding box center [397, 221] width 120 height 18
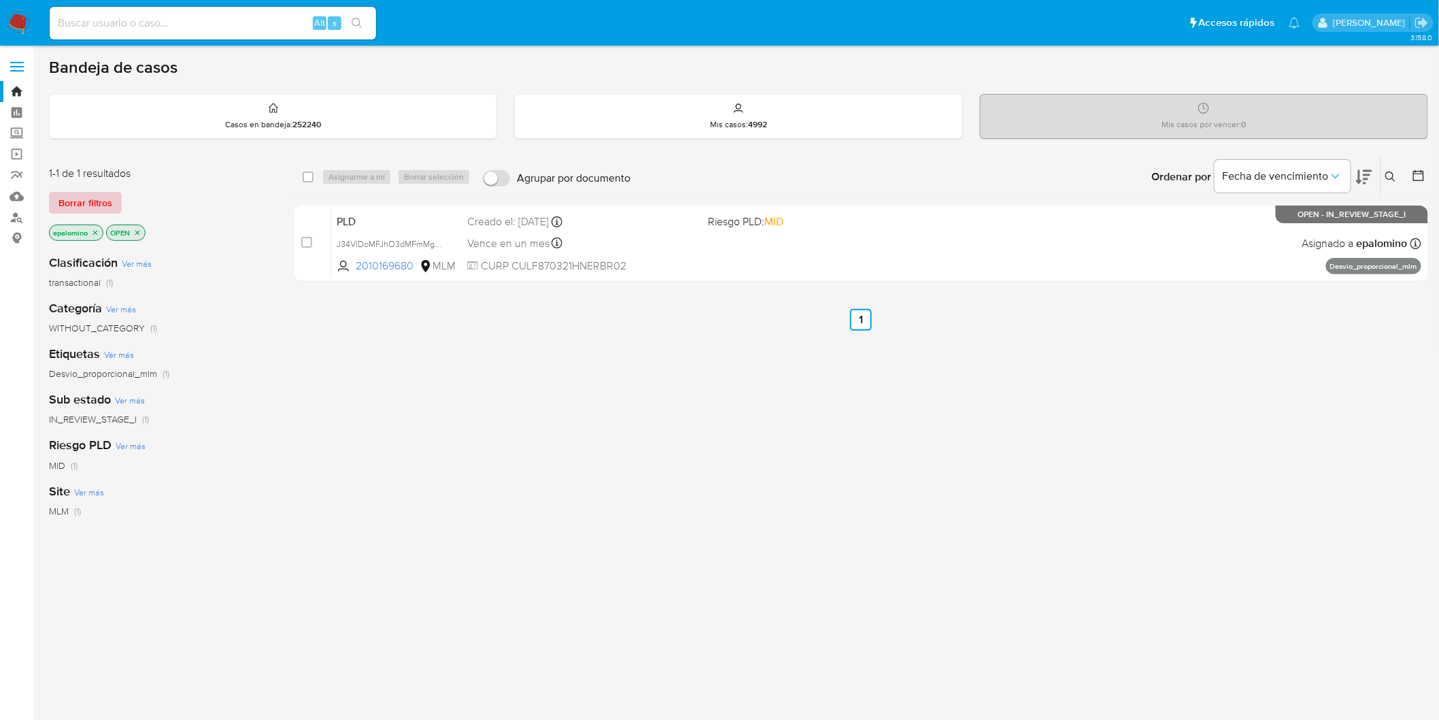
click at [85, 193] on span "Borrar filtros" at bounding box center [85, 202] width 54 height 19
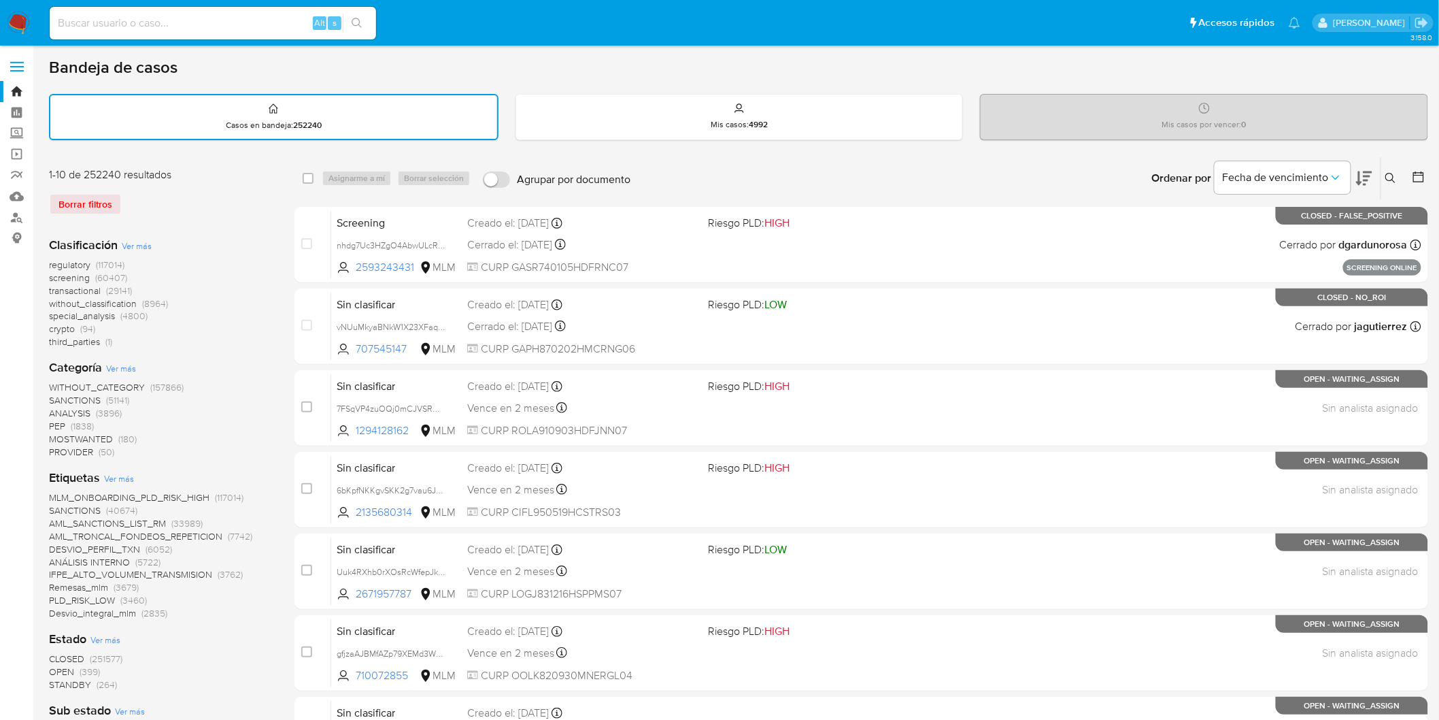
click at [1398, 172] on button at bounding box center [1392, 178] width 22 height 16
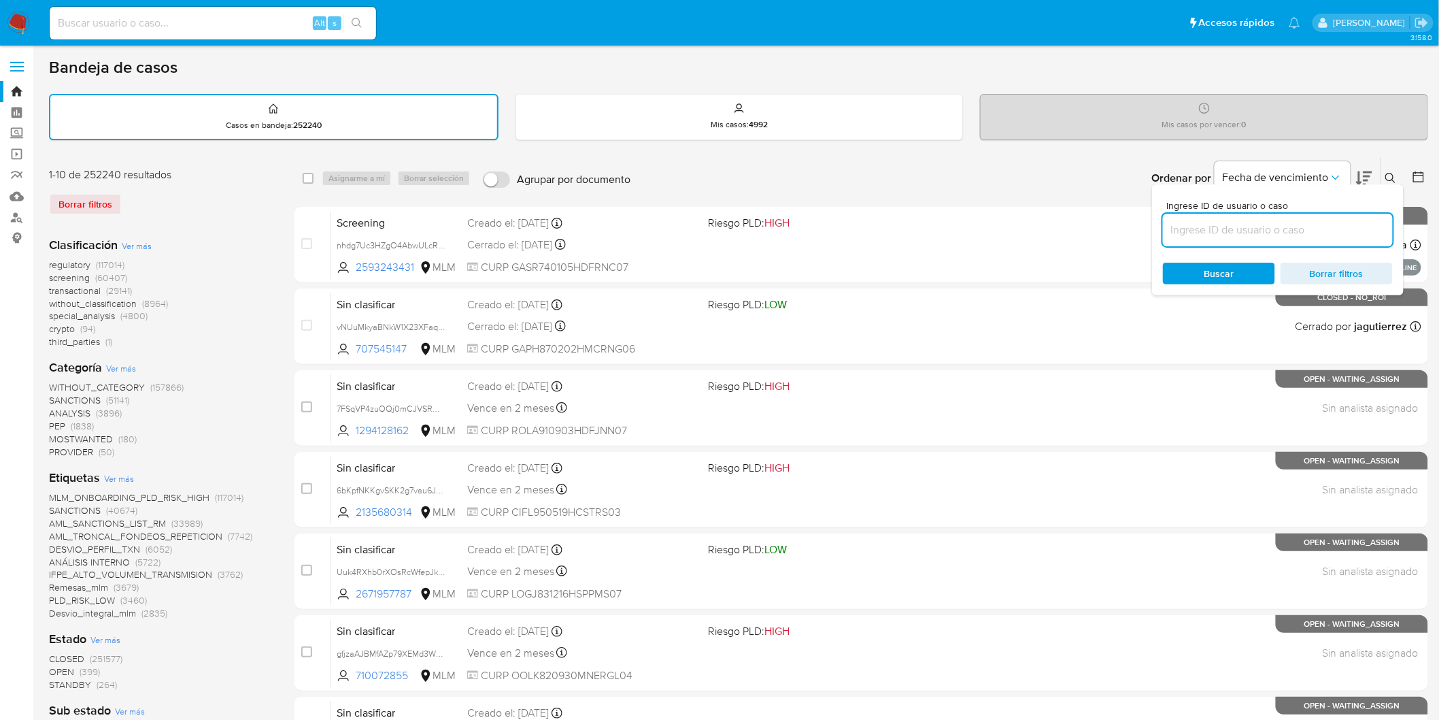
click at [1233, 229] on input at bounding box center [1278, 230] width 230 height 18
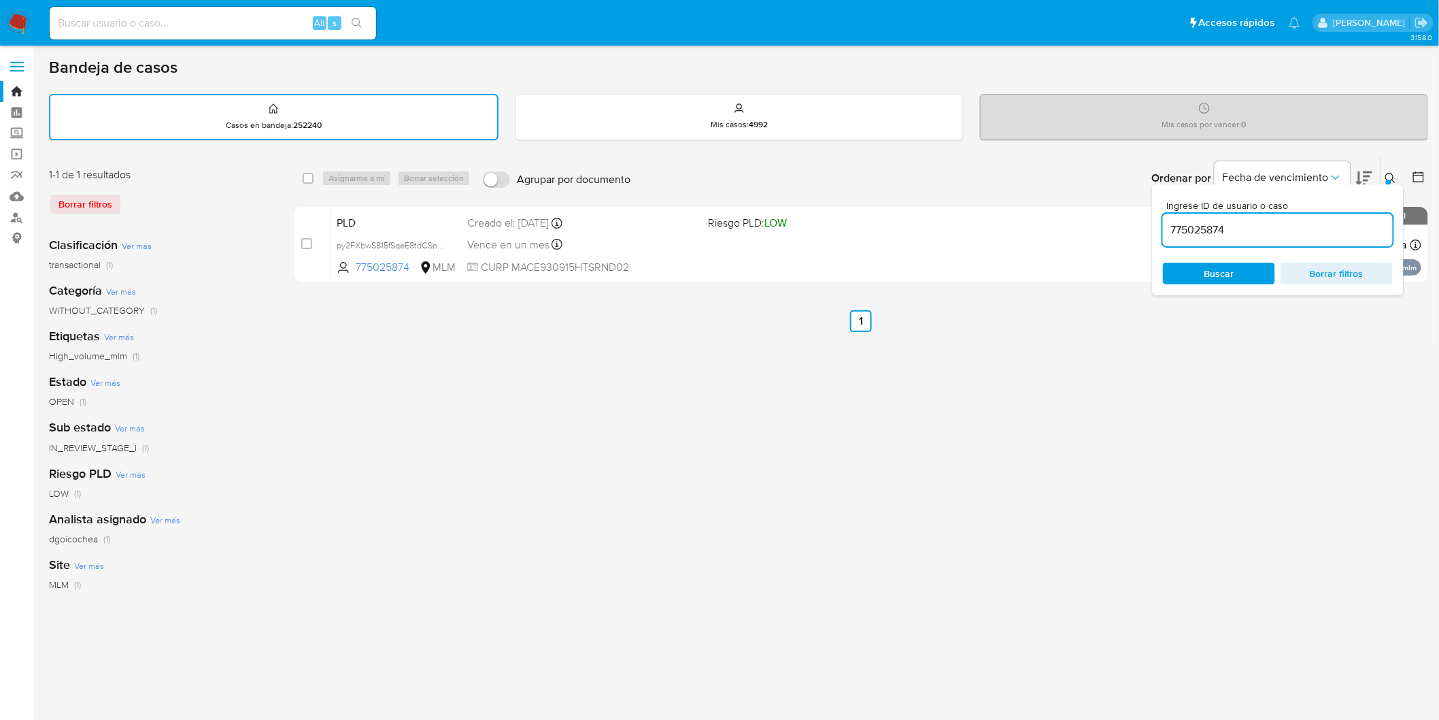
click at [1393, 170] on button at bounding box center [1392, 178] width 22 height 16
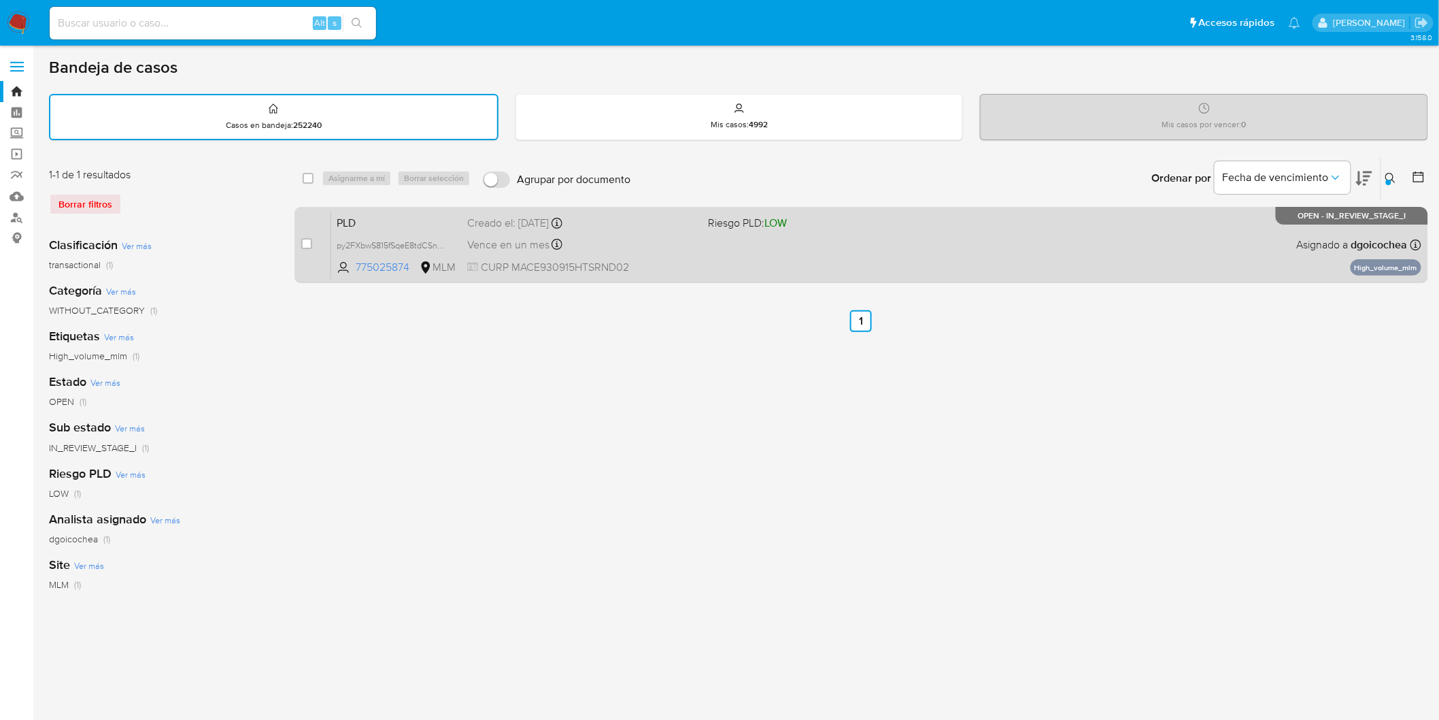
click at [352, 218] on span "PLD" at bounding box center [397, 222] width 120 height 18
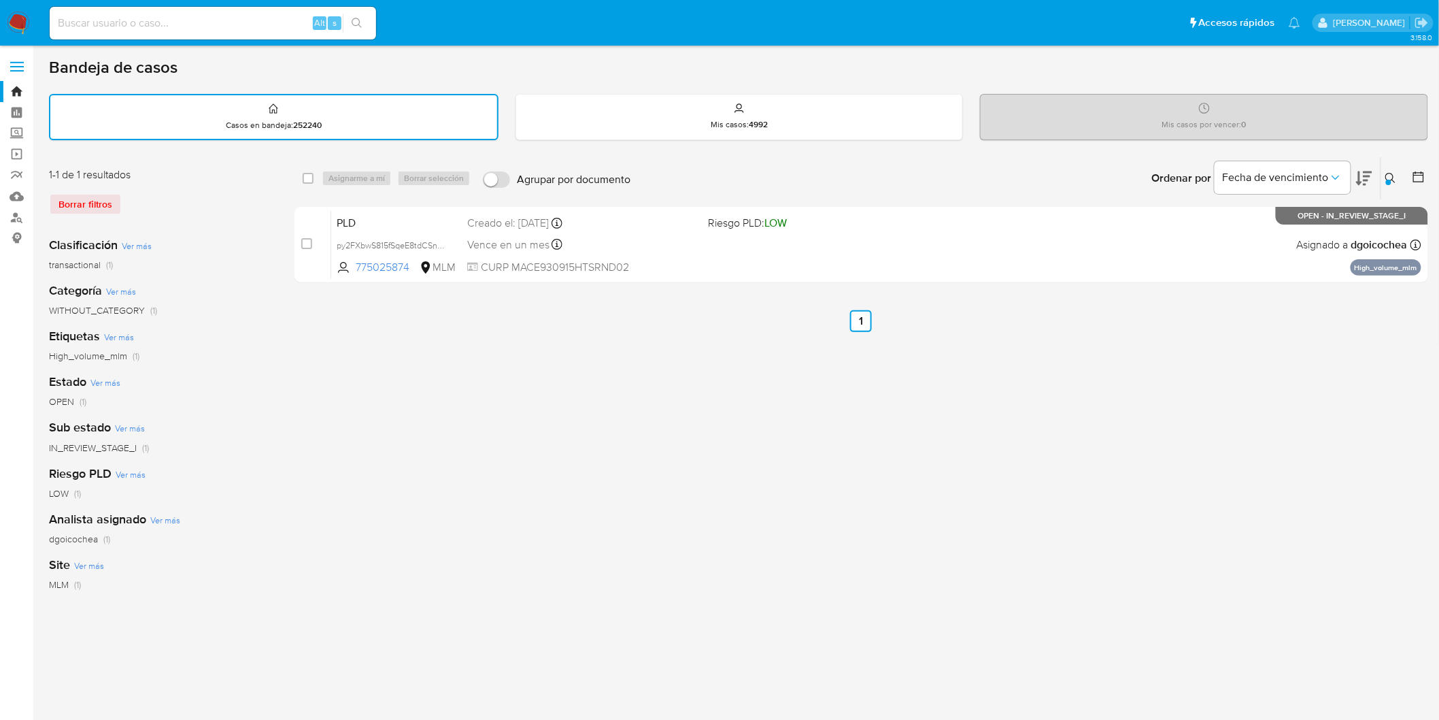
click at [1390, 174] on icon at bounding box center [1391, 178] width 11 height 11
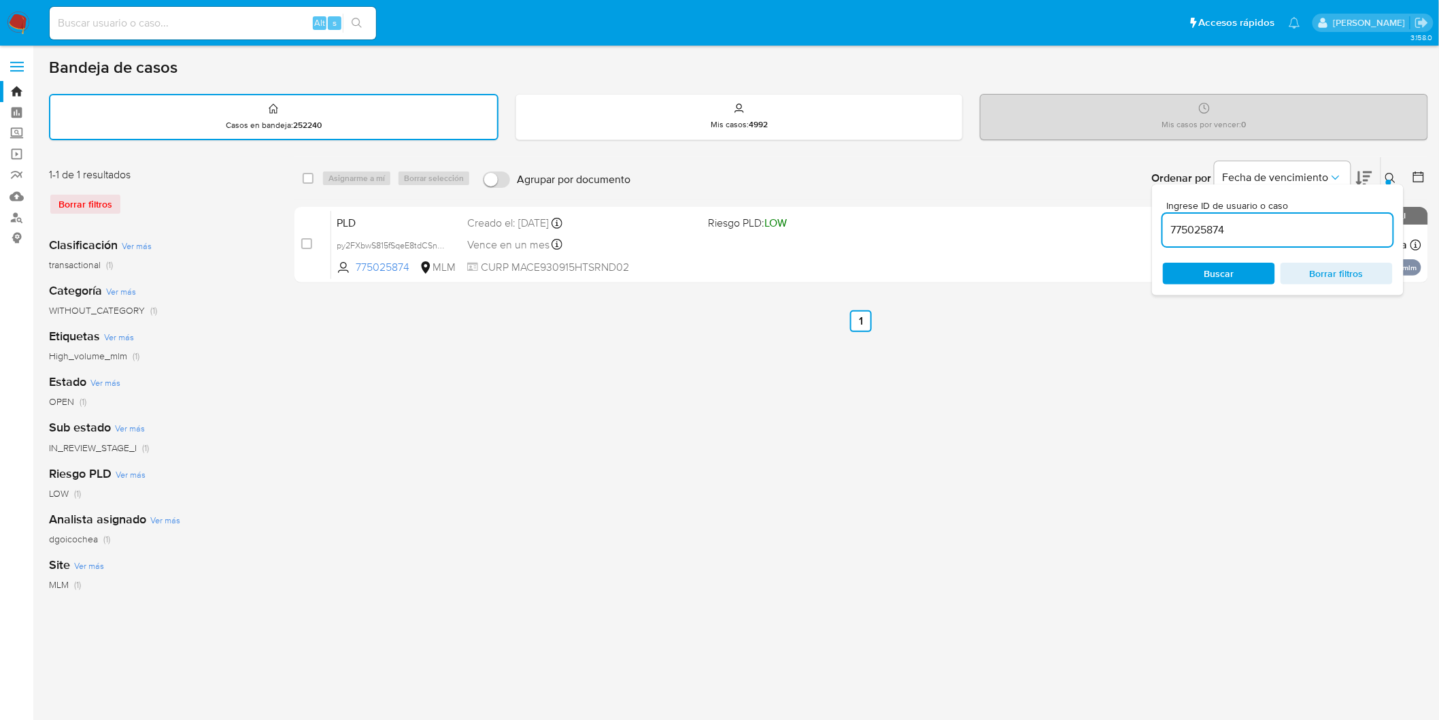
click at [1201, 223] on input "775025874" at bounding box center [1278, 230] width 230 height 18
type input "1273462027"
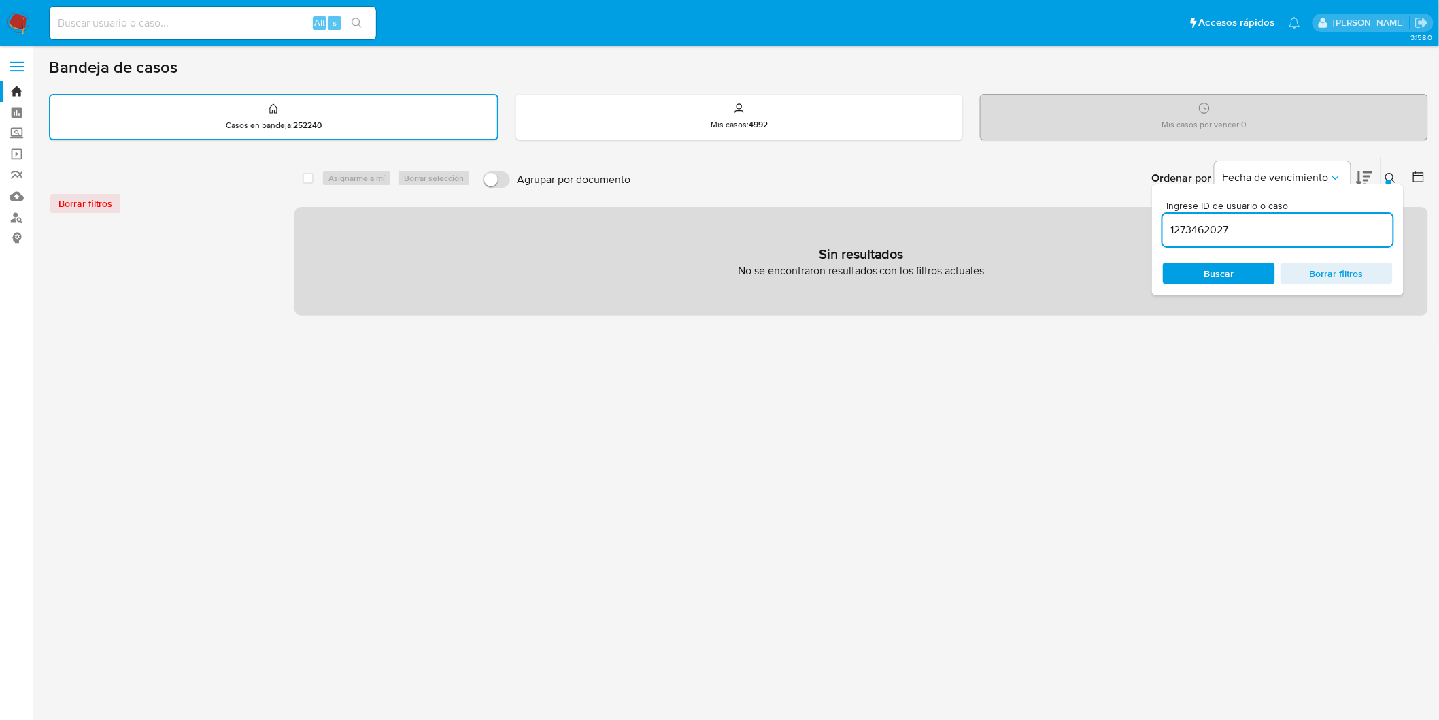
click at [24, 31] on img at bounding box center [18, 23] width 23 height 23
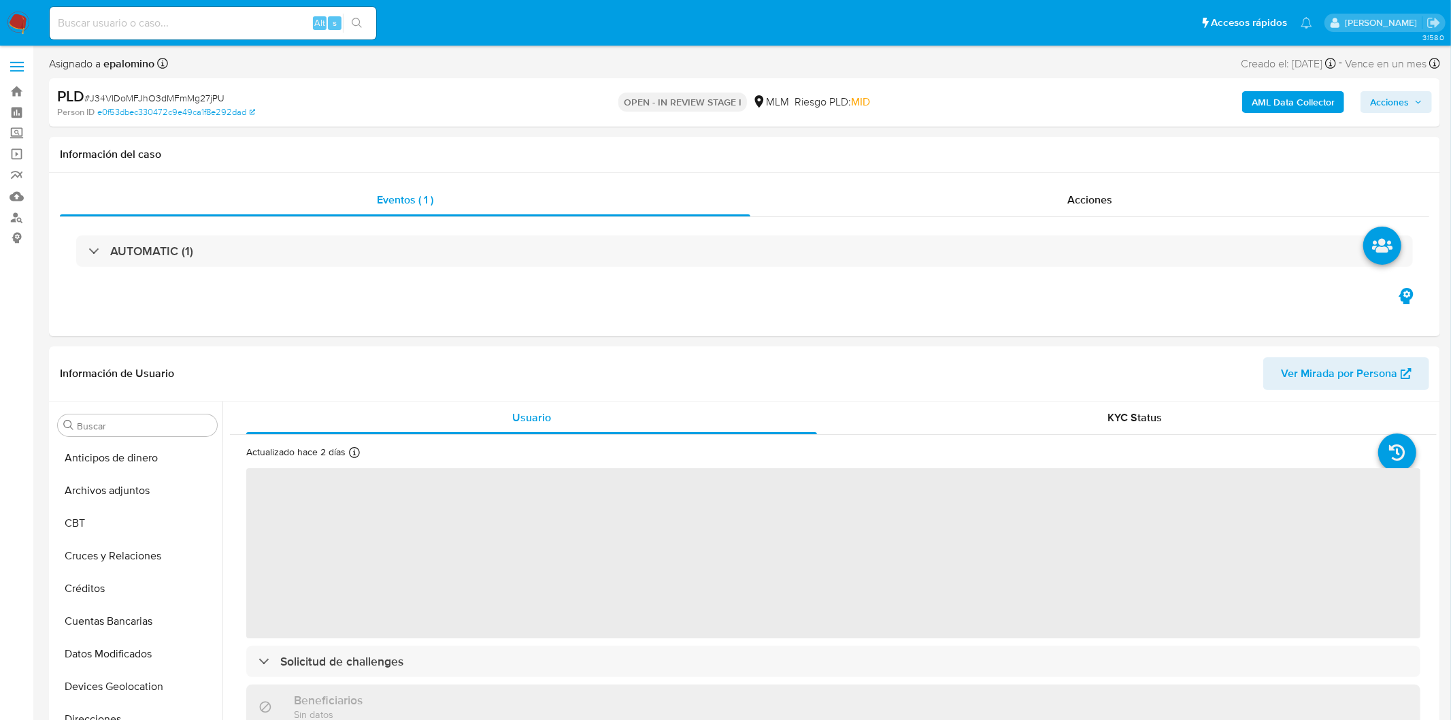
select select "10"
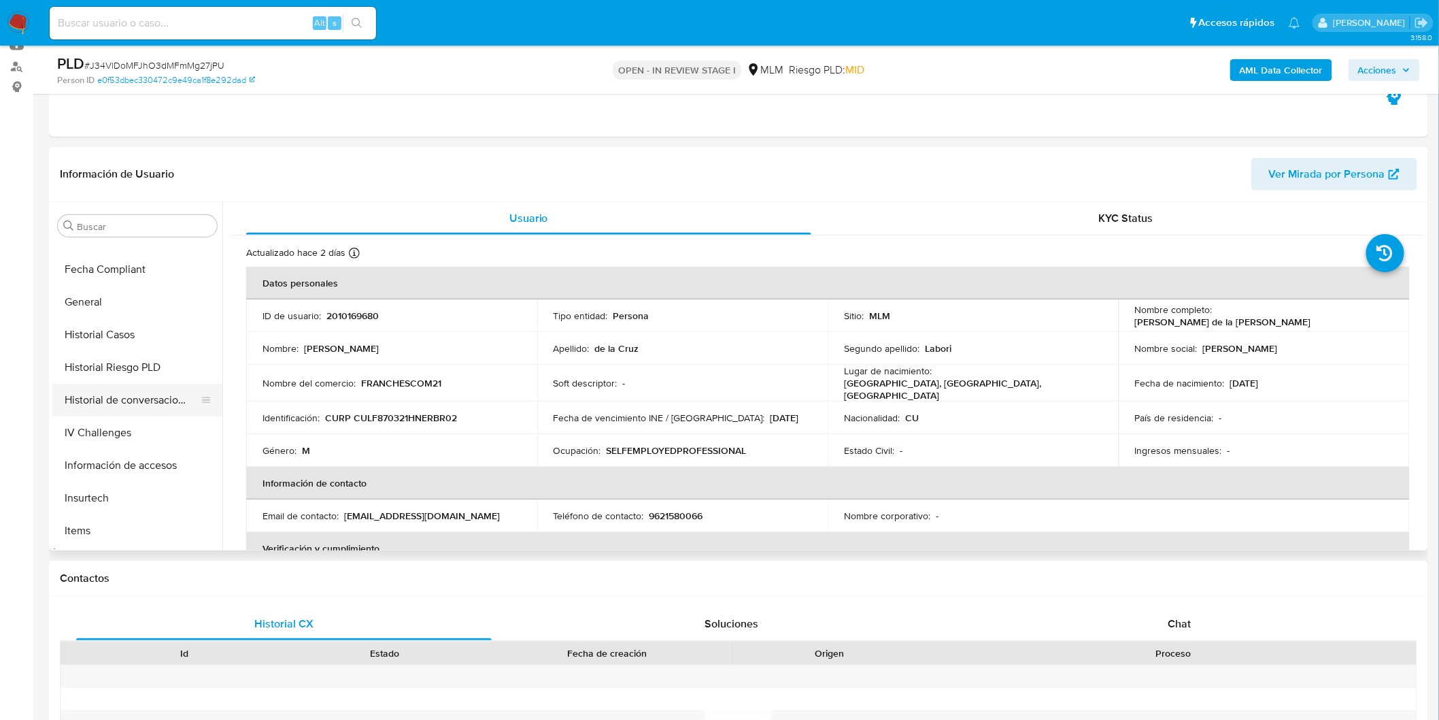
scroll to position [121, 0]
click at [154, 370] on button "Devices Geolocation" at bounding box center [131, 366] width 159 height 33
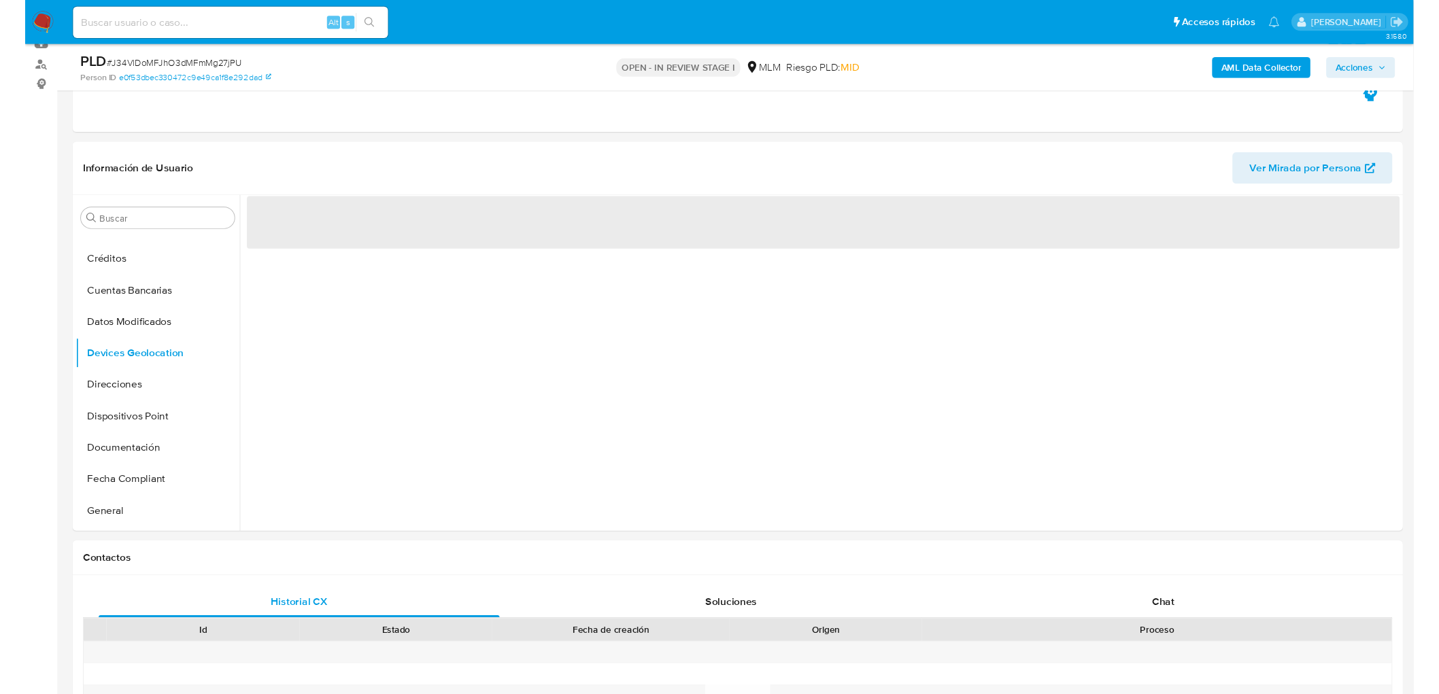
scroll to position [184, 0]
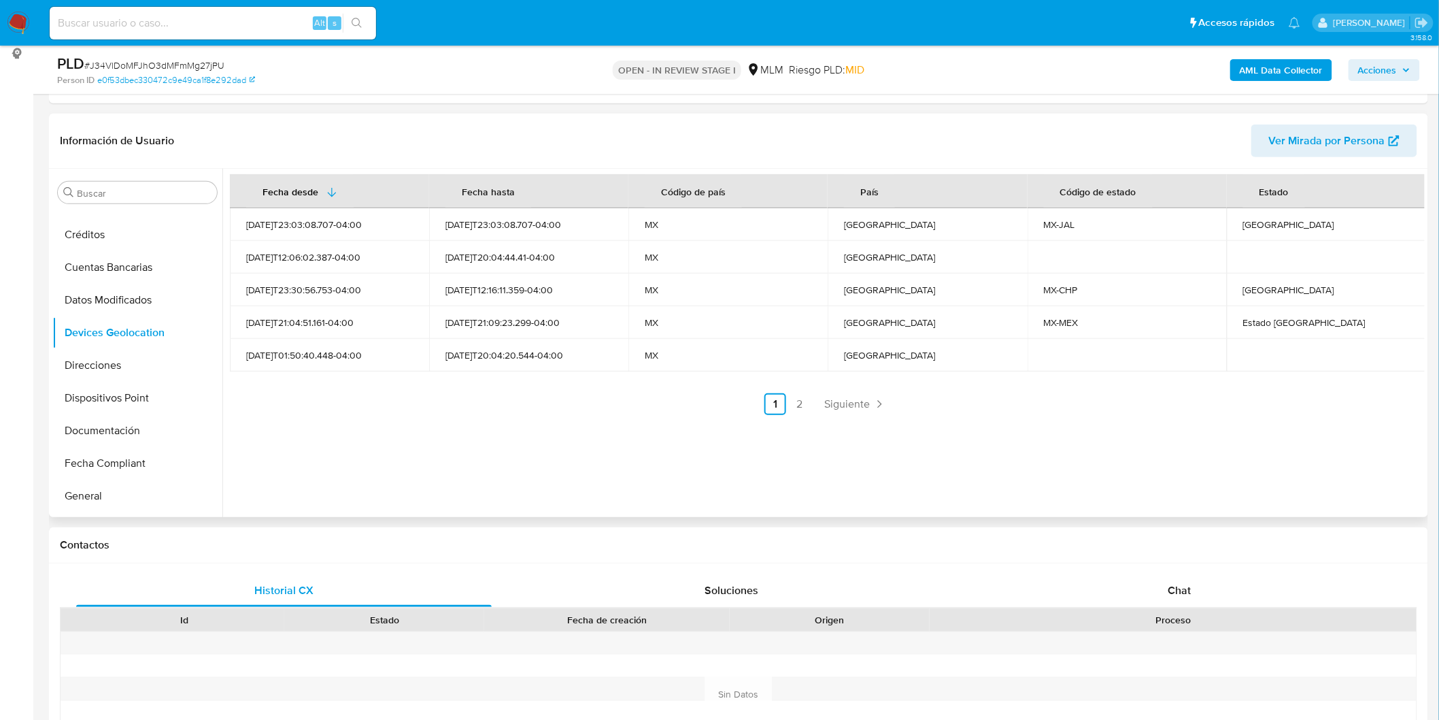
click at [638, 399] on ul "Anterior 1 2 Siguiente" at bounding box center [827, 404] width 1195 height 22
click at [826, 403] on span "Siguiente" at bounding box center [847, 404] width 46 height 11
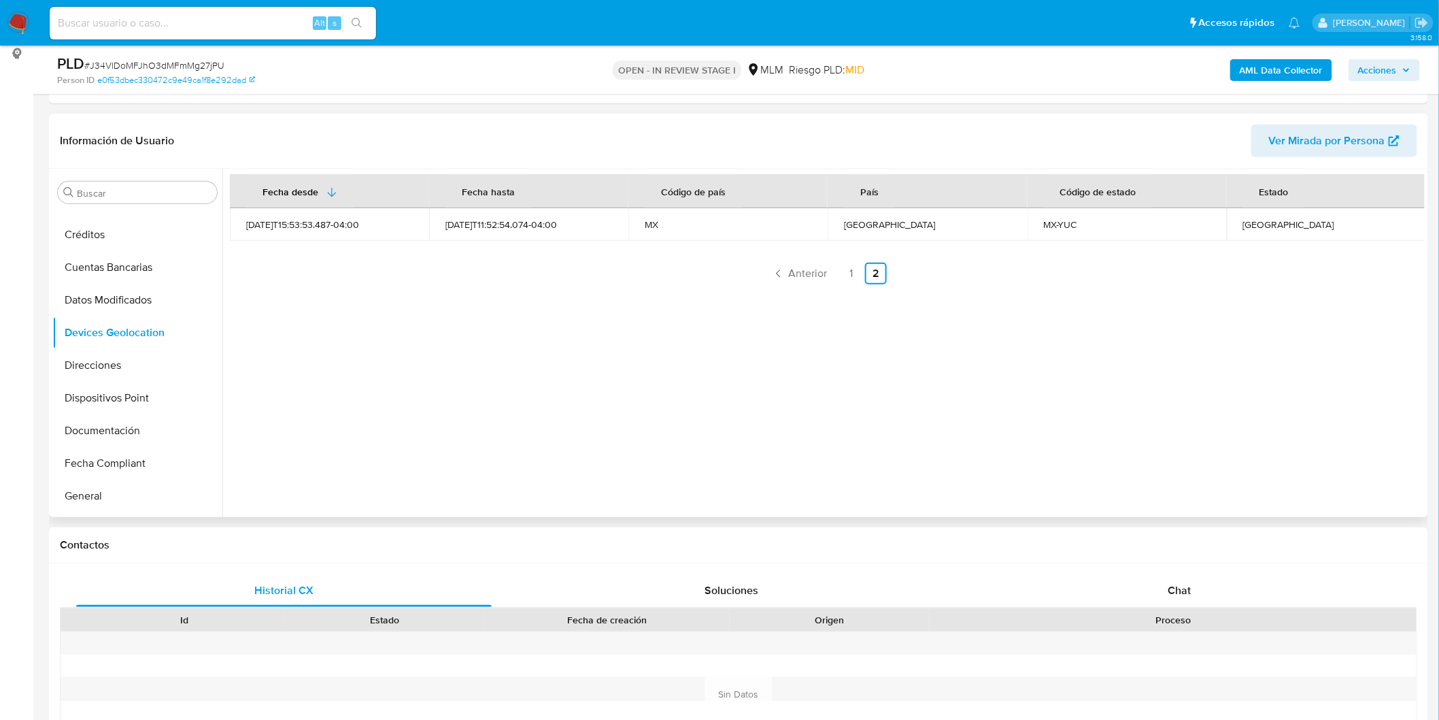
click at [599, 417] on div "Fecha desde [GEOGRAPHIC_DATA] hasta Código de país País Código de estado Estado…" at bounding box center [823, 343] width 1203 height 348
click at [852, 271] on link "1" at bounding box center [852, 274] width 22 height 22
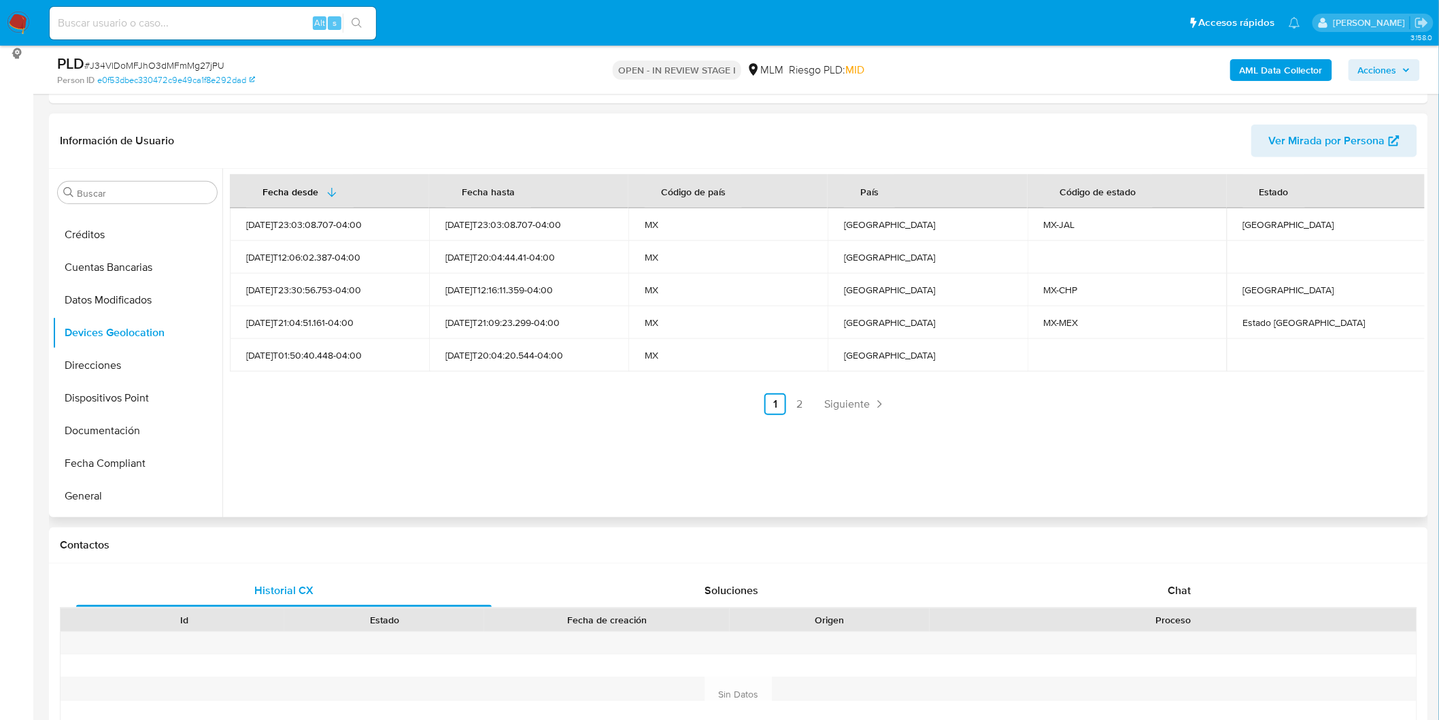
click at [1252, 222] on div "[GEOGRAPHIC_DATA]" at bounding box center [1326, 224] width 167 height 12
copy div "[GEOGRAPHIC_DATA]"
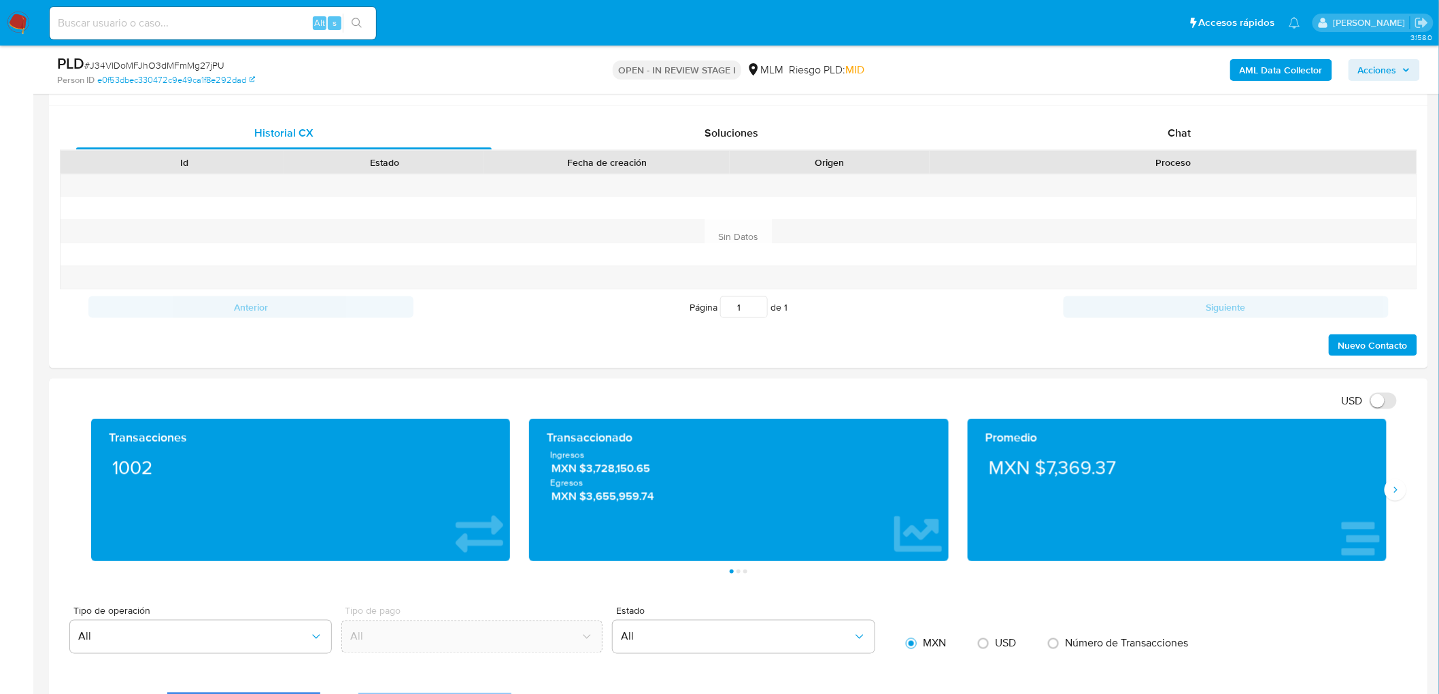
scroll to position [651, 0]
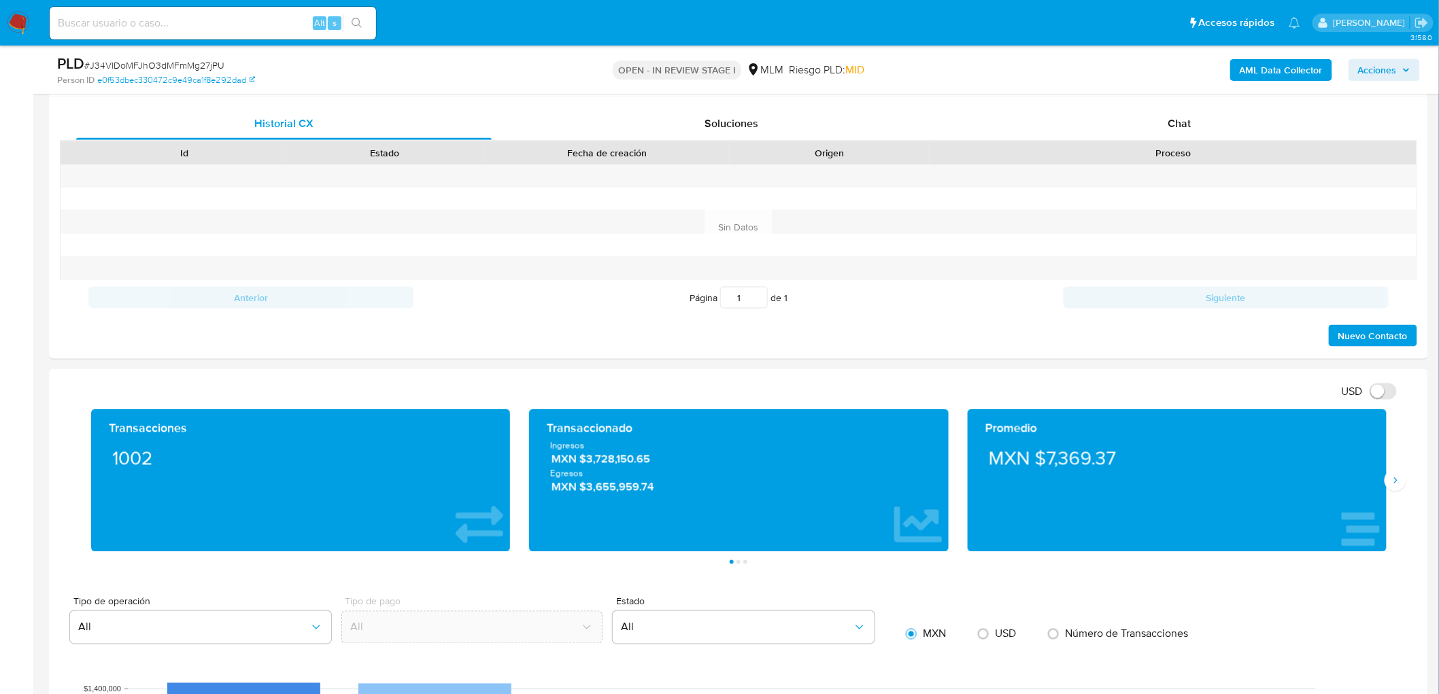
click at [1403, 497] on div "Transacciones 1002 Transaccionado Ingresos MXN $3,728,150.65 Egresos MXN $3,655…" at bounding box center [739, 486] width 1358 height 155
click at [1400, 484] on icon "Siguiente" at bounding box center [1395, 480] width 11 height 11
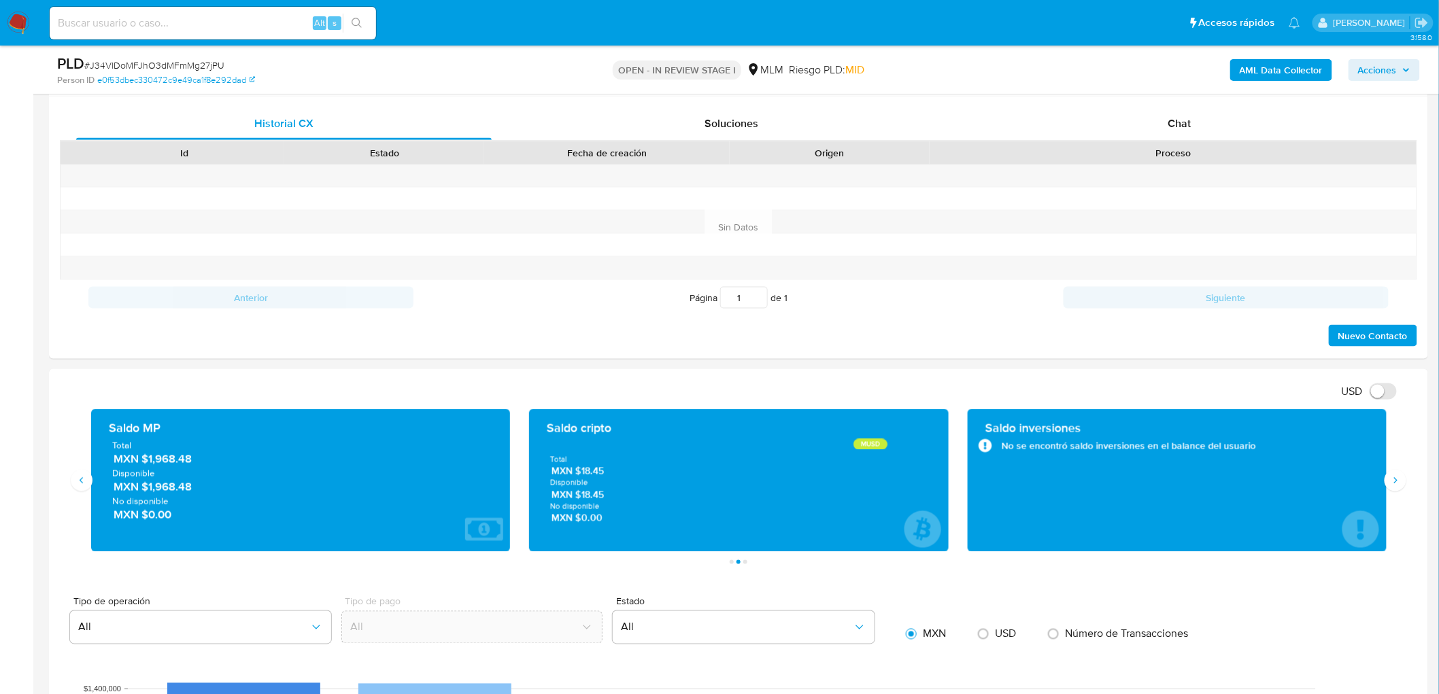
drag, startPoint x: 145, startPoint y: 488, endPoint x: 213, endPoint y: 492, distance: 68.2
click at [213, 492] on span "MXN $1,968.48" at bounding box center [302, 488] width 376 height 16
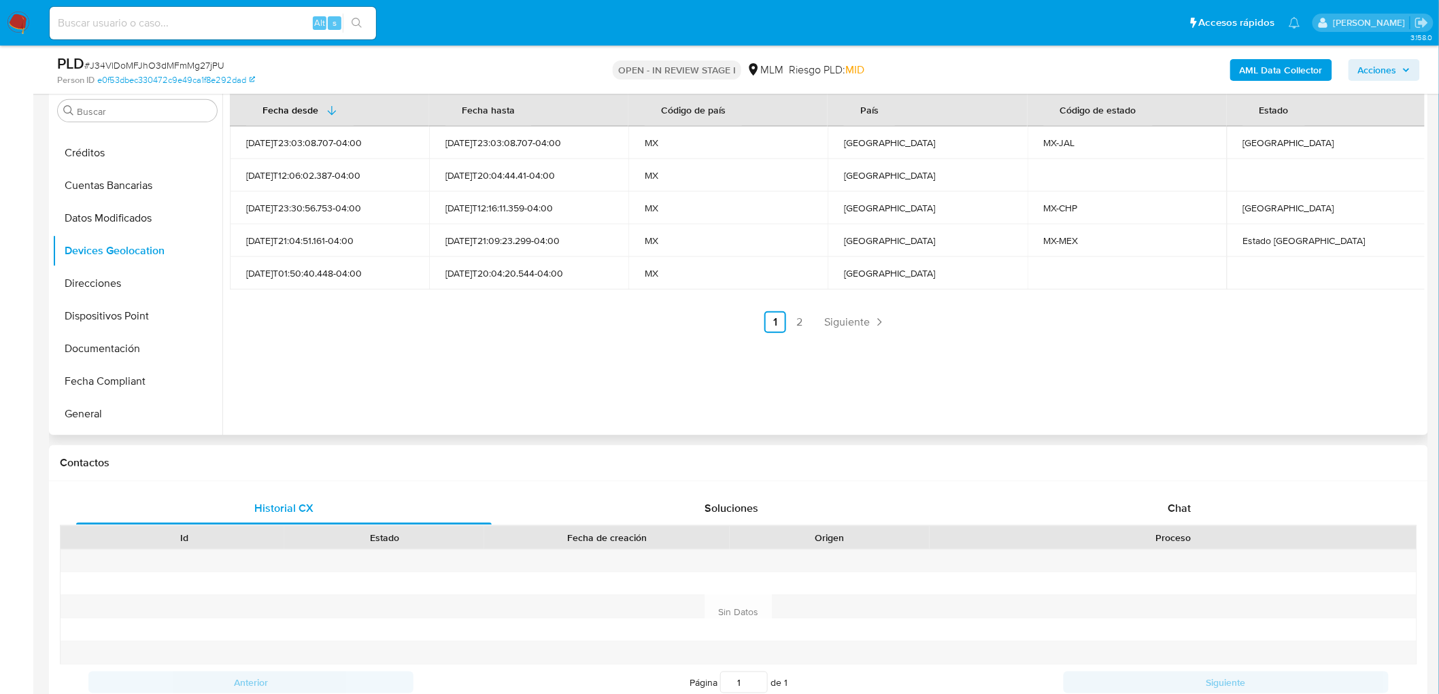
scroll to position [122, 0]
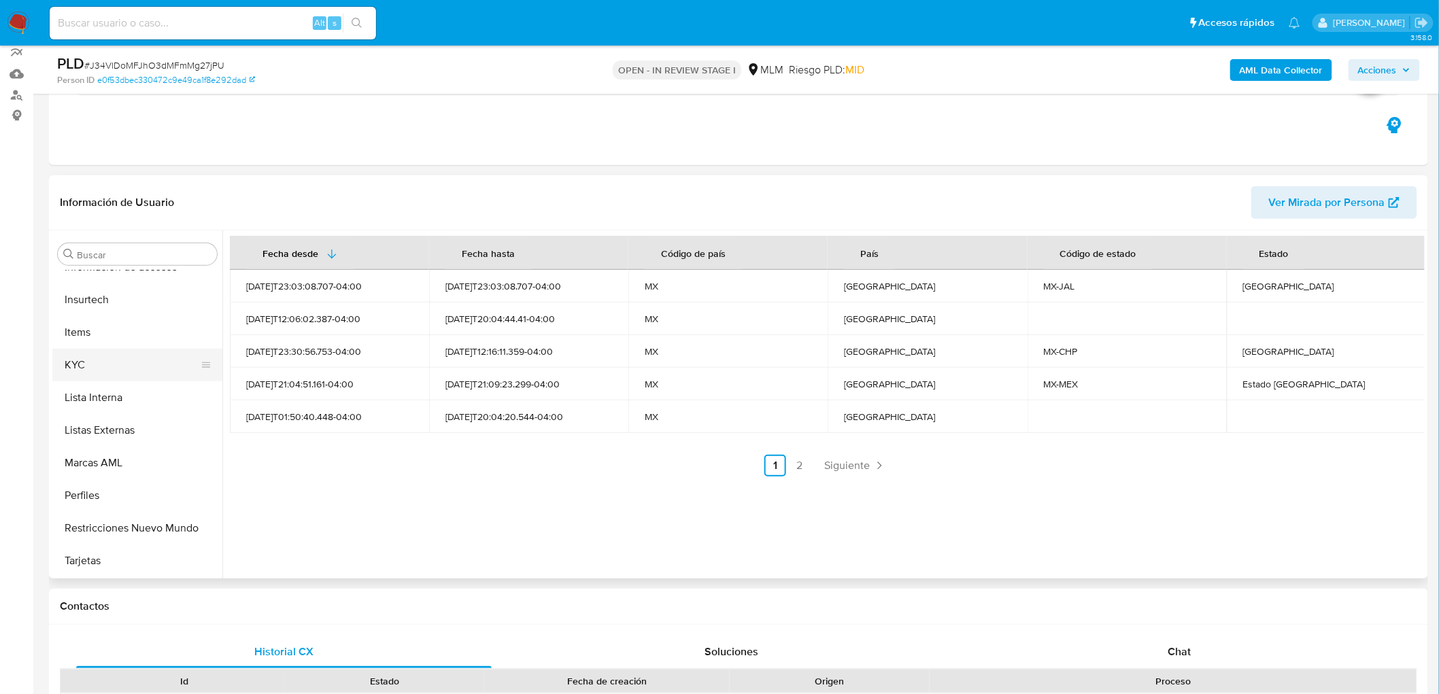
click at [112, 365] on button "KYC" at bounding box center [131, 365] width 159 height 33
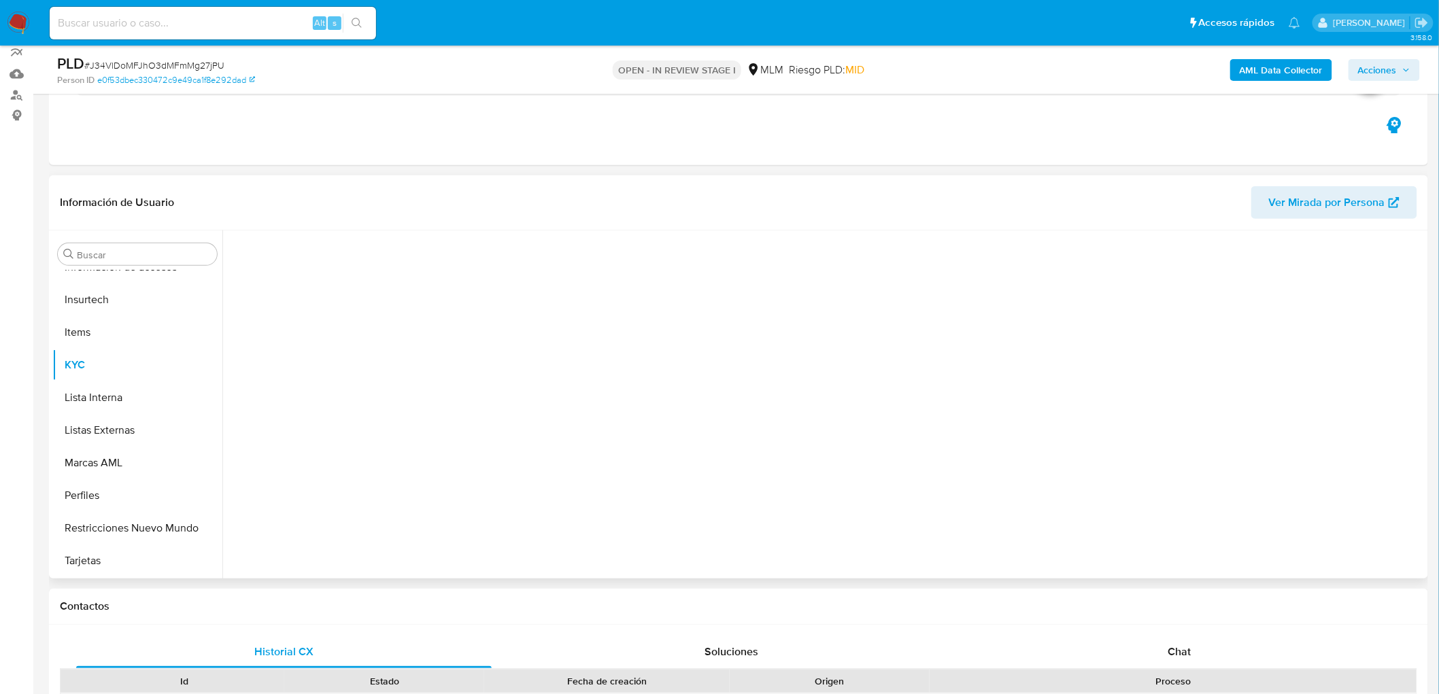
scroll to position [574, 0]
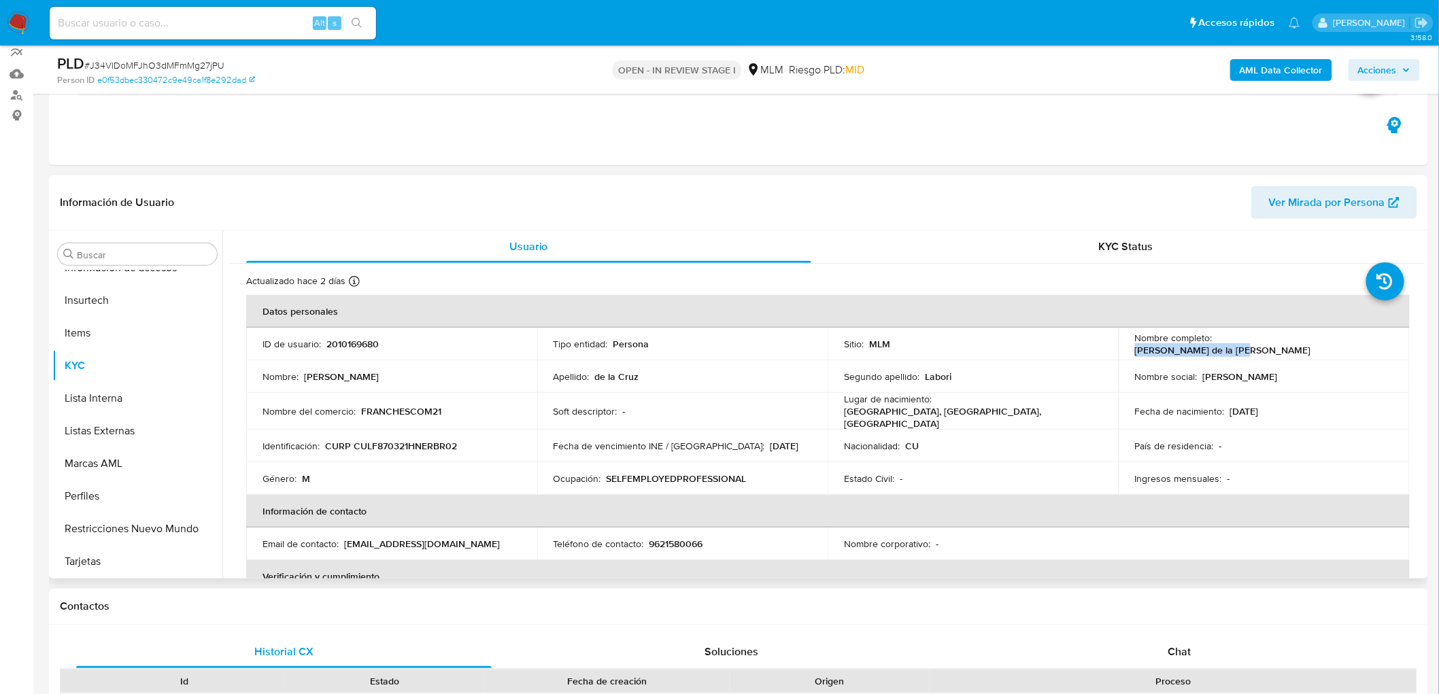
drag, startPoint x: 1332, startPoint y: 341, endPoint x: 1213, endPoint y: 341, distance: 119.0
click at [1213, 341] on div "Nombre completo : Frank de la Cruz Labori" at bounding box center [1264, 344] width 258 height 24
copy p "Frank de la Cruz Labori"
click at [531, 431] on td "Identificación : CURP CULF870321HNERBR02" at bounding box center [391, 446] width 291 height 33
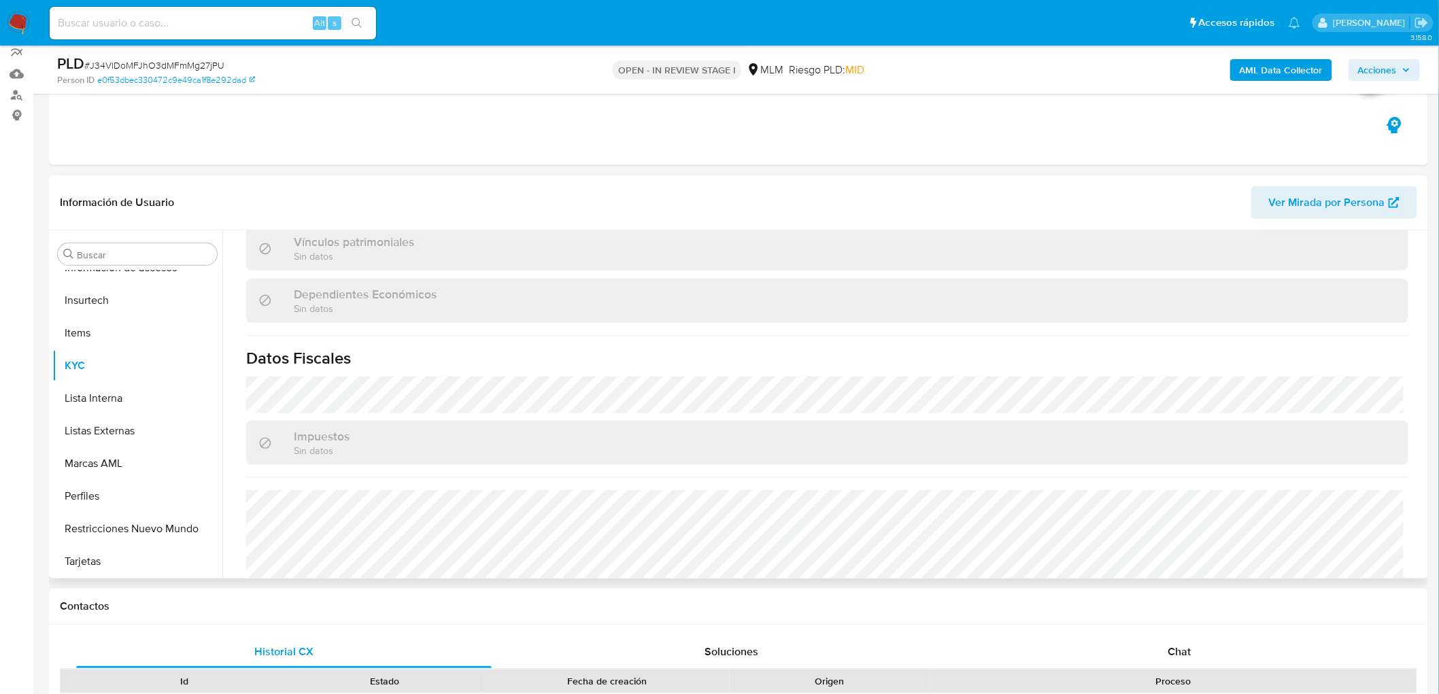
scroll to position [827, 0]
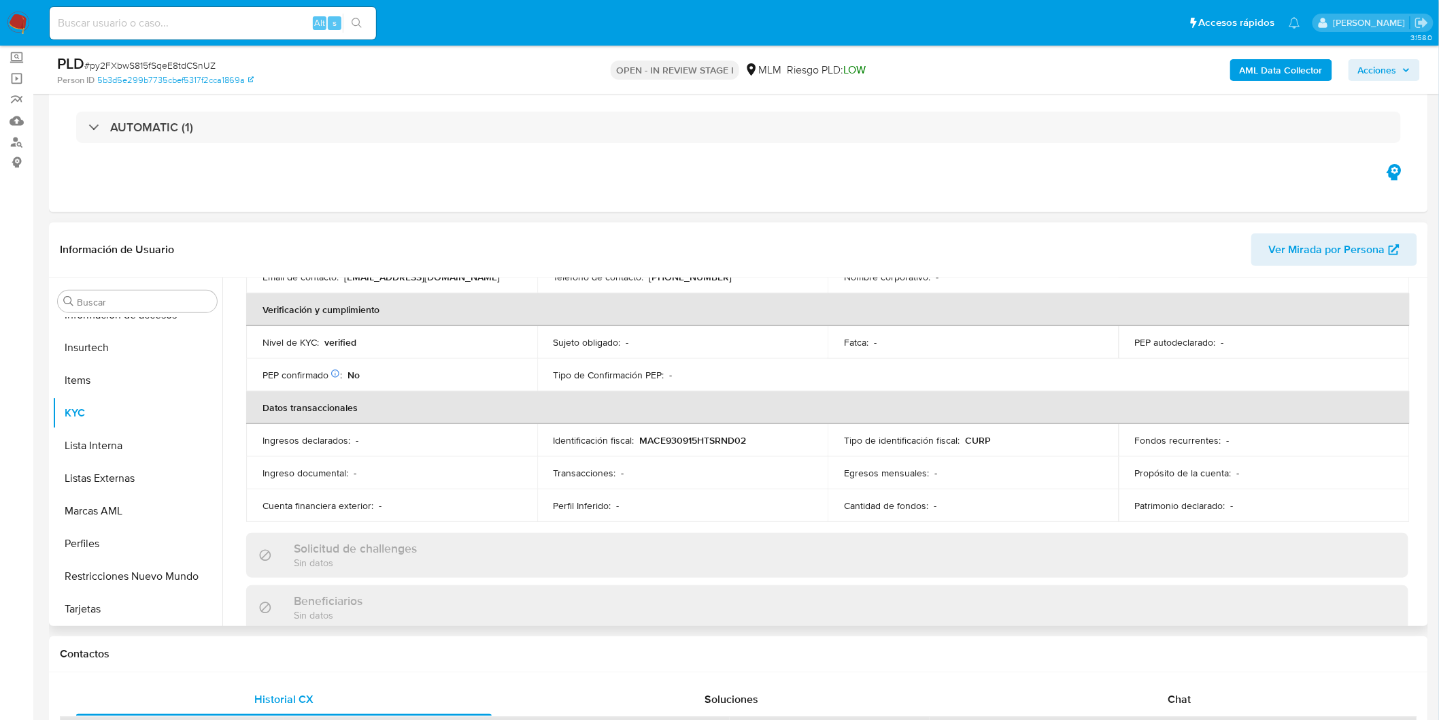
scroll to position [378, 0]
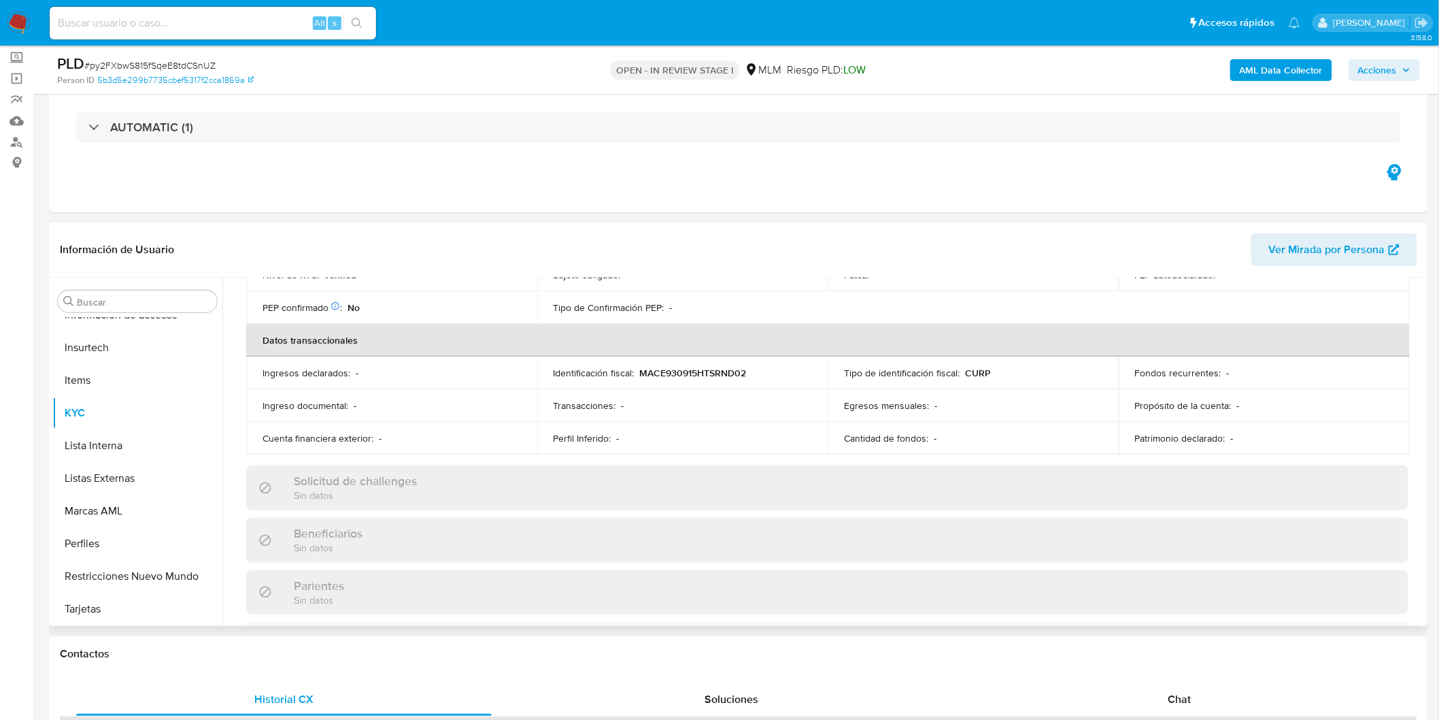
select select "10"
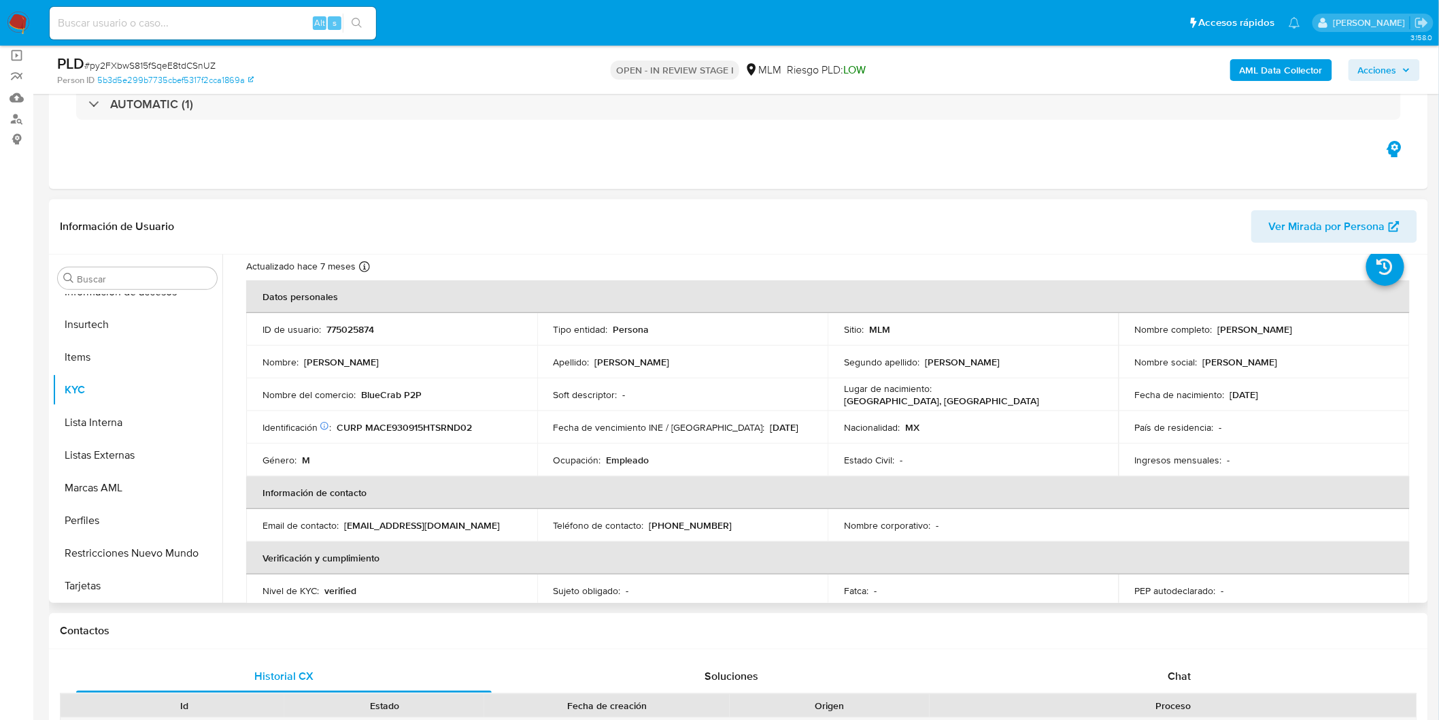
scroll to position [0, 0]
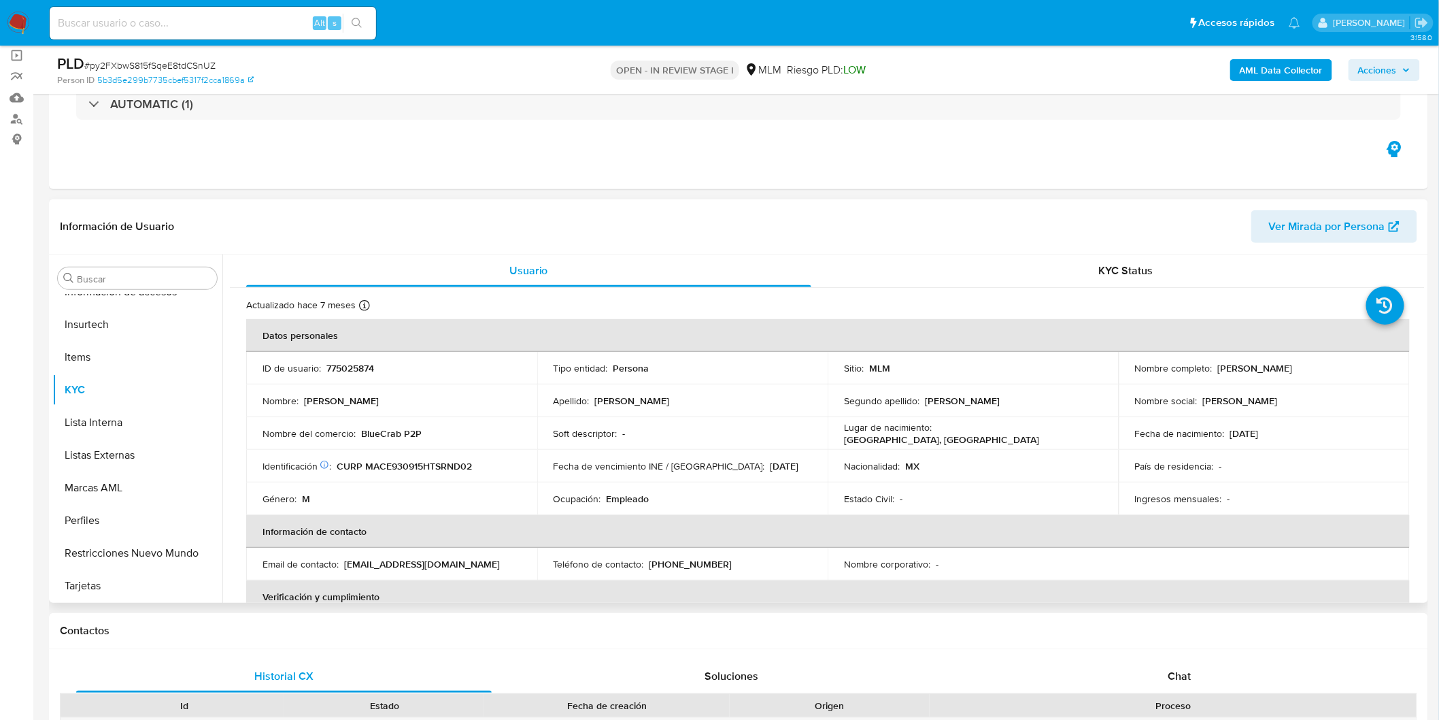
click at [916, 408] on td "Segundo apellido : Contreras" at bounding box center [973, 400] width 291 height 33
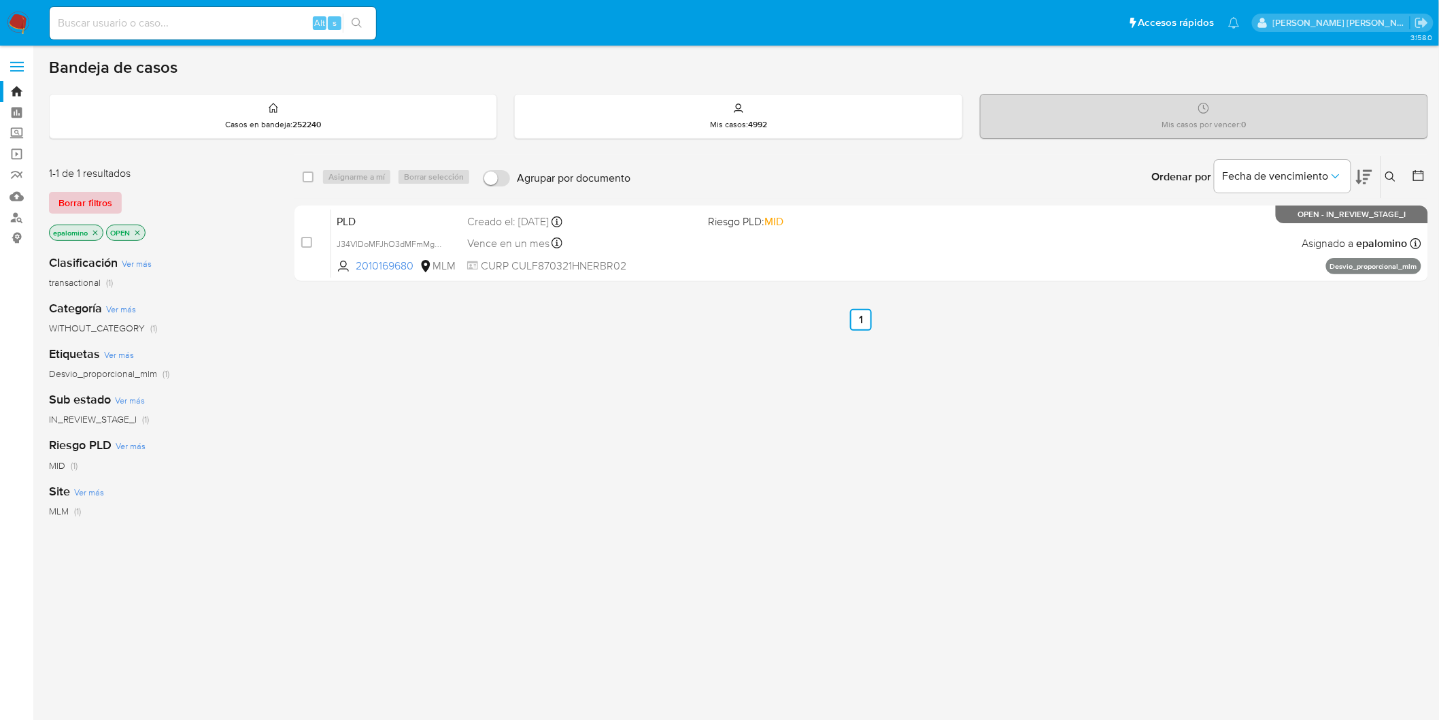
click at [100, 193] on span "Borrar filtros" at bounding box center [85, 202] width 54 height 19
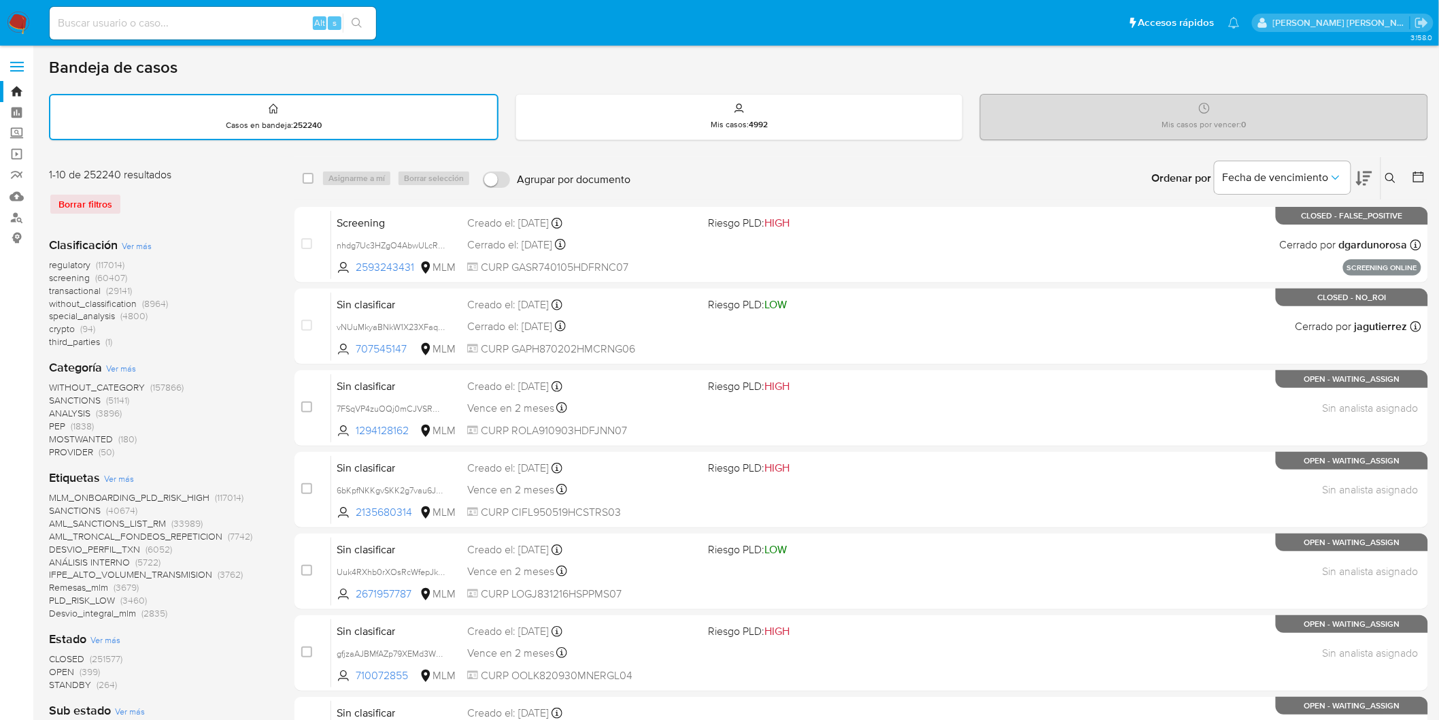
click at [1391, 173] on icon at bounding box center [1391, 178] width 11 height 11
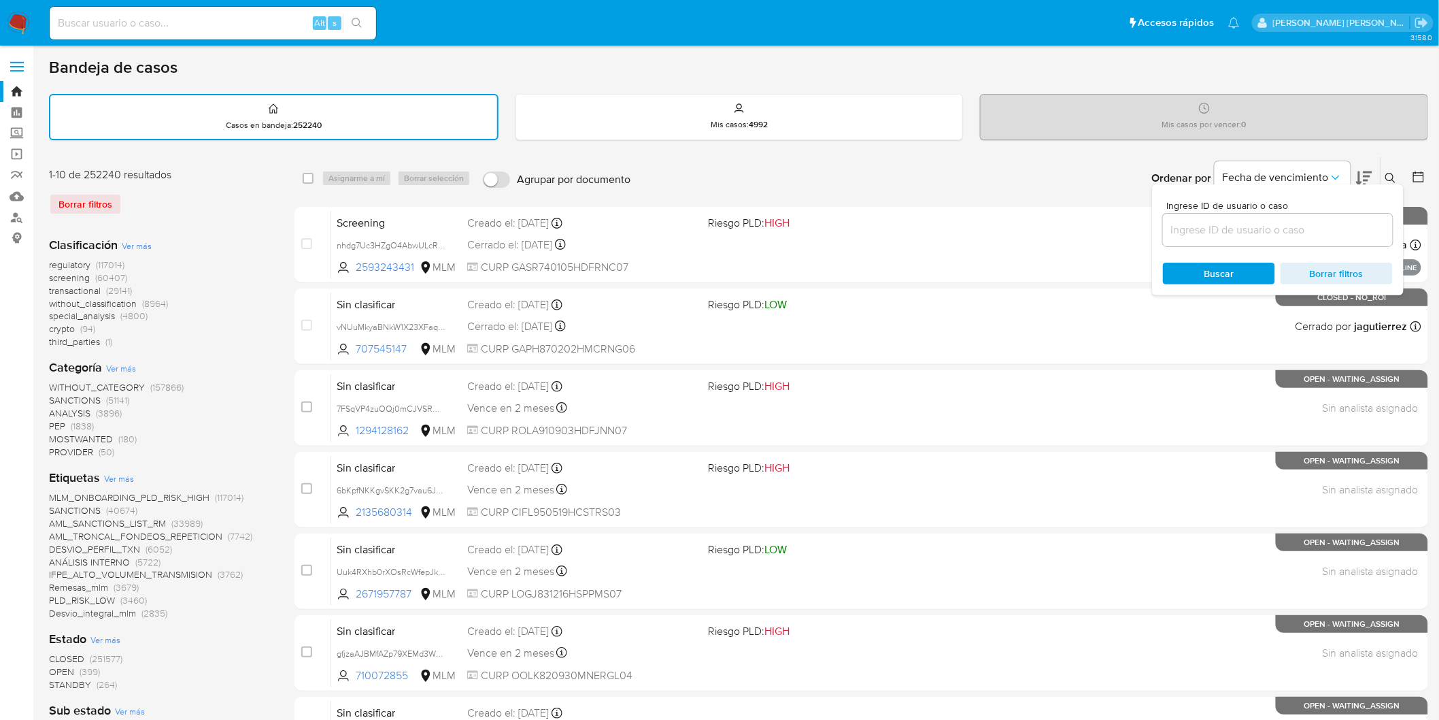
click at [1220, 222] on input at bounding box center [1278, 230] width 230 height 18
type input "1273462027"
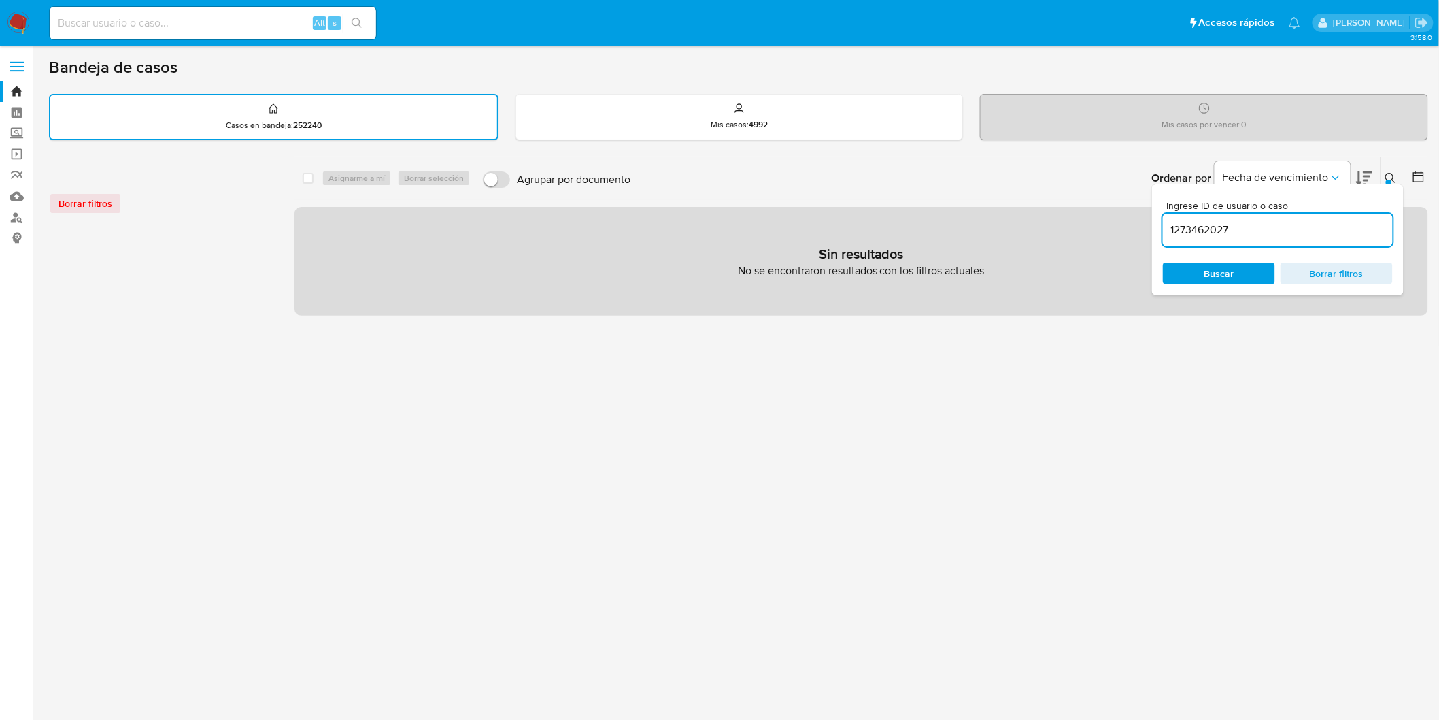
click input
paste input "1273462027"
type input "1273462027"
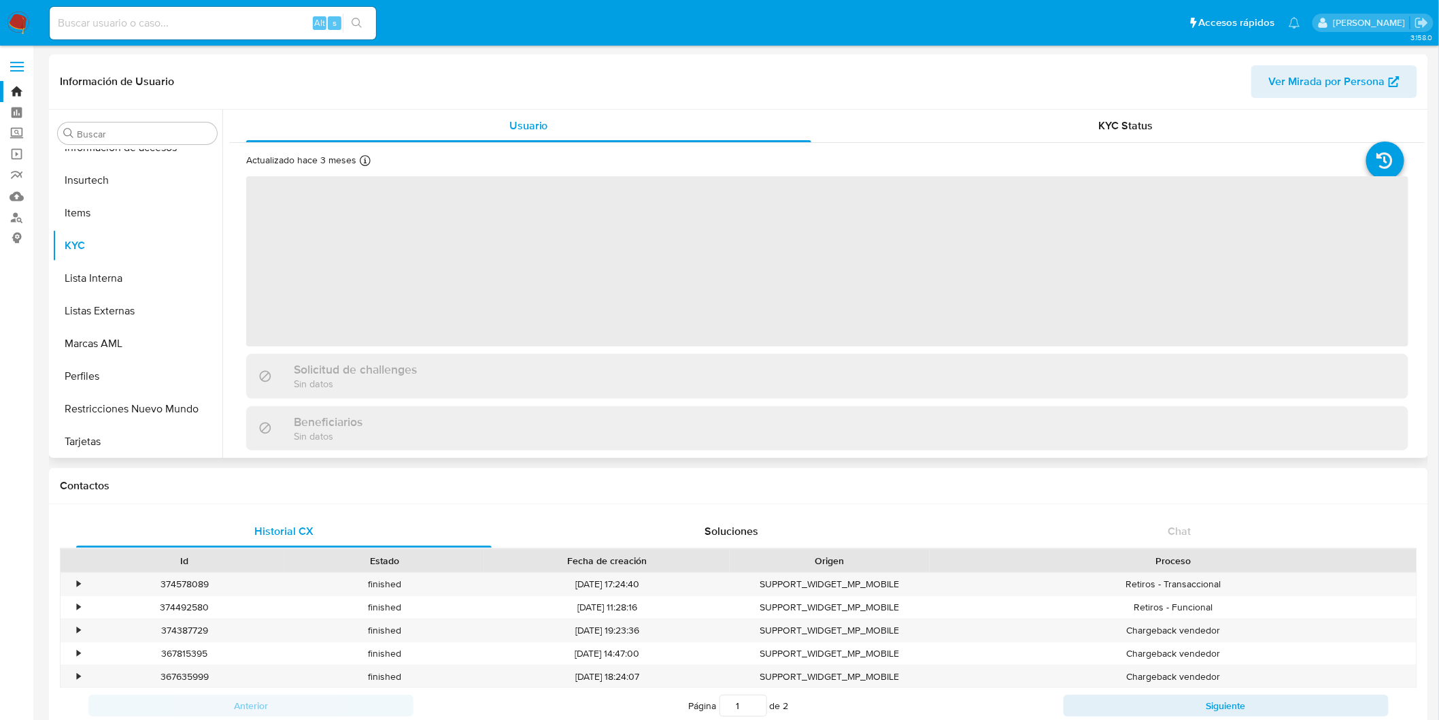
scroll to position [574, 0]
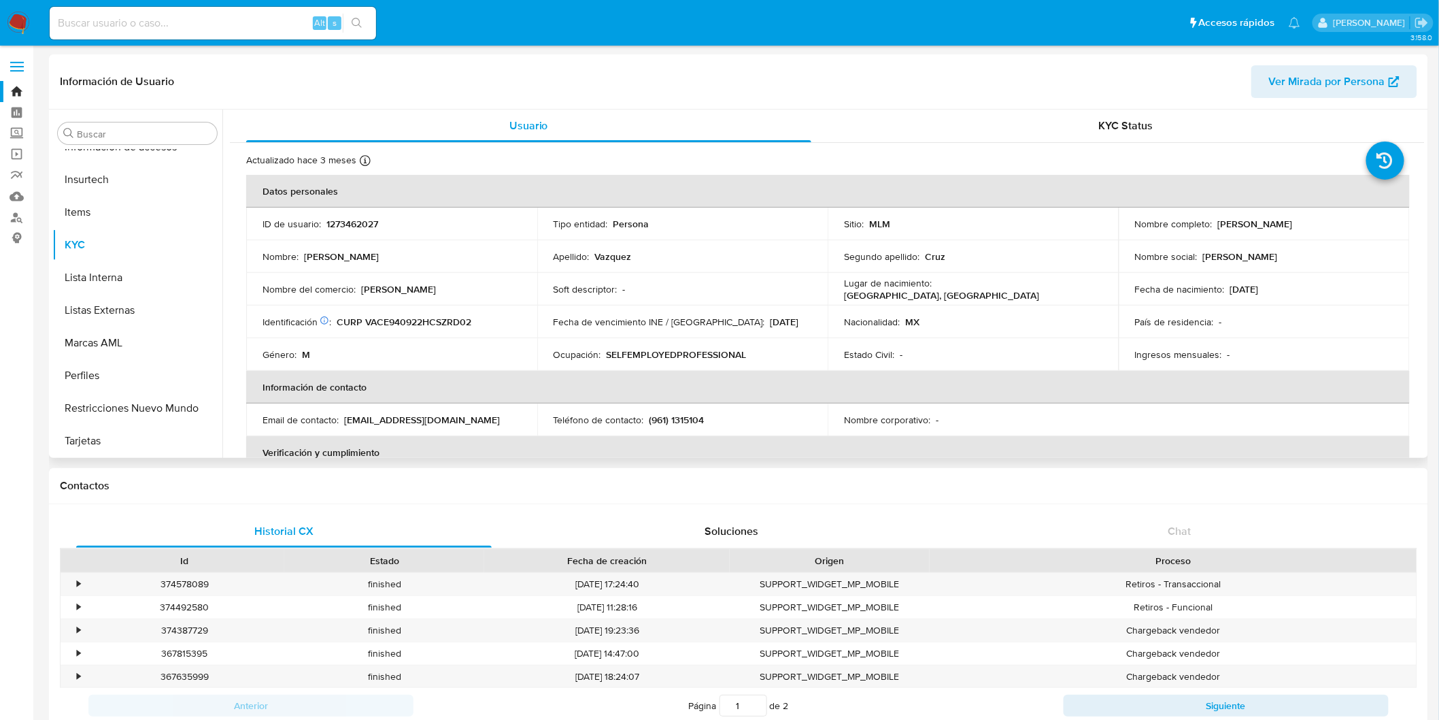
select select "10"
click p "CURP VACE940922HCSZRD02"
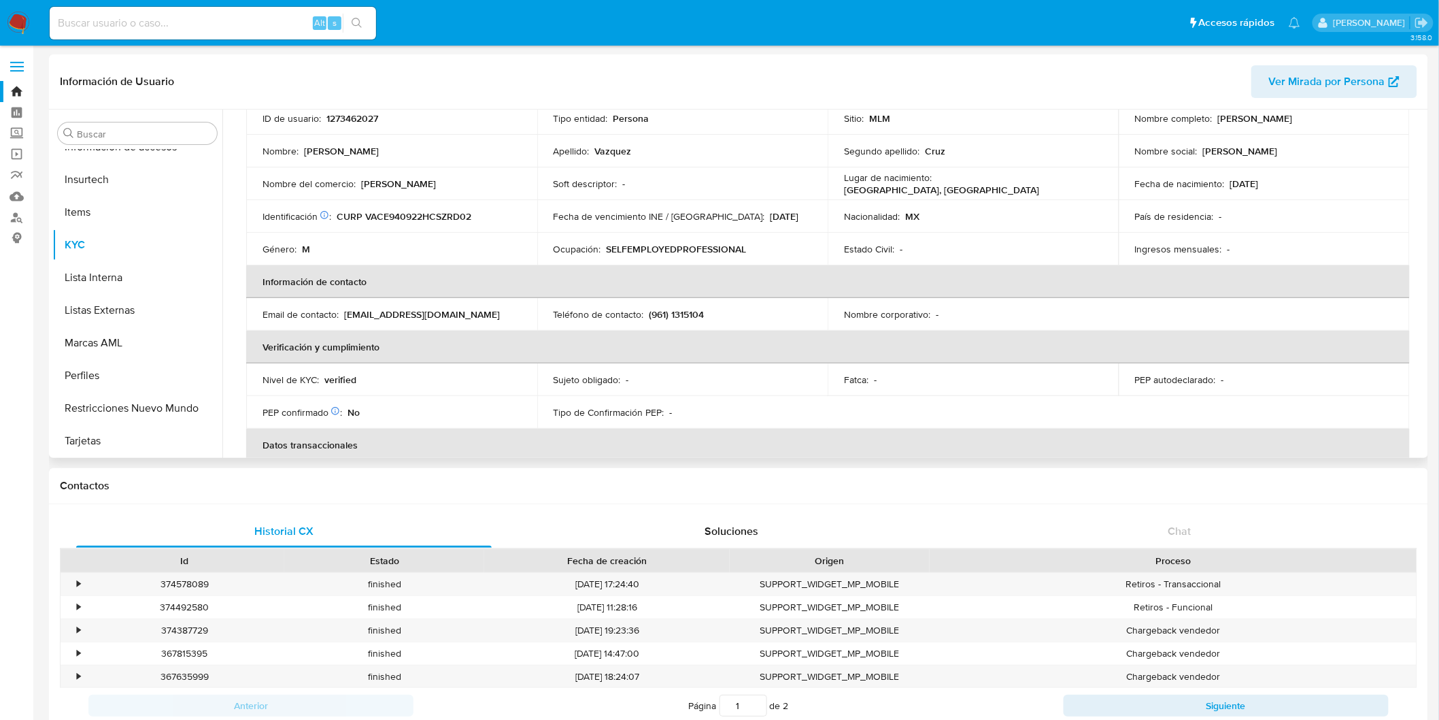
scroll to position [0, 0]
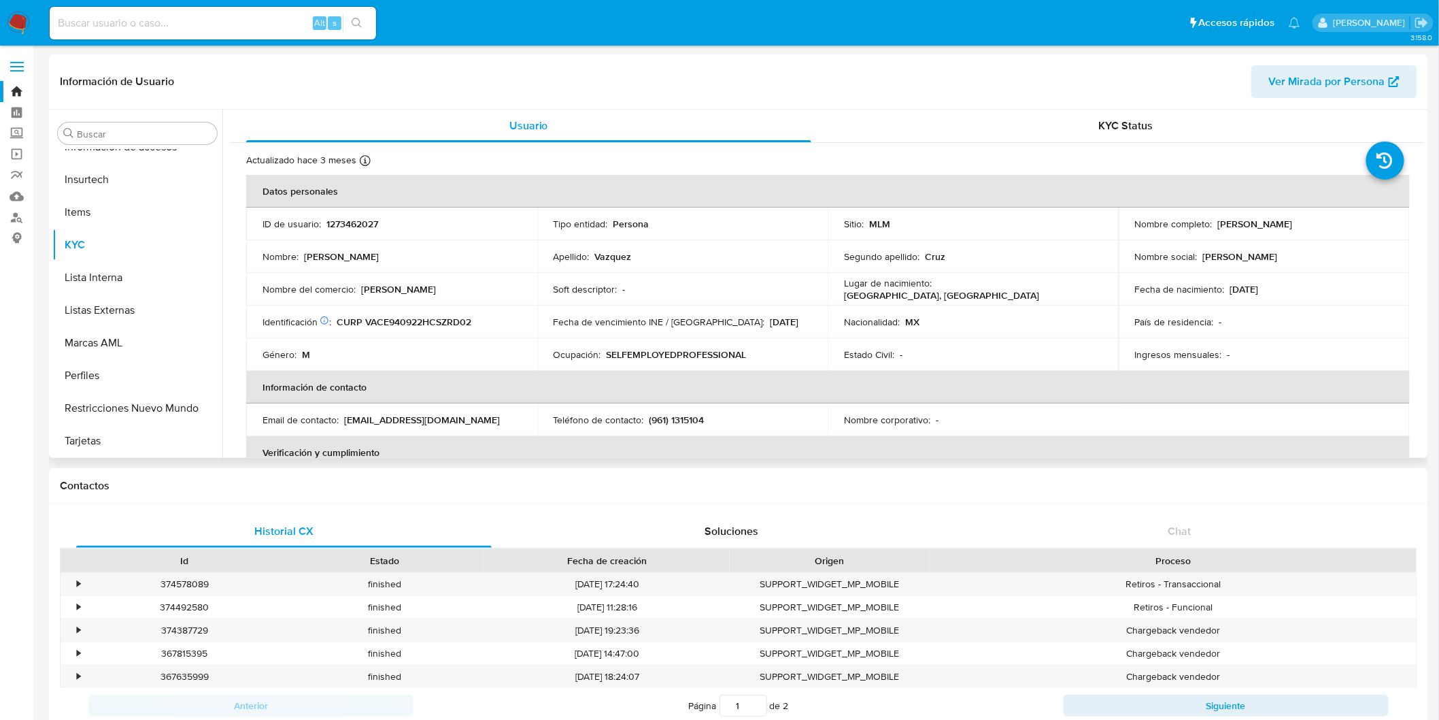
click p "1273462027"
copy p "1273462027"
click img
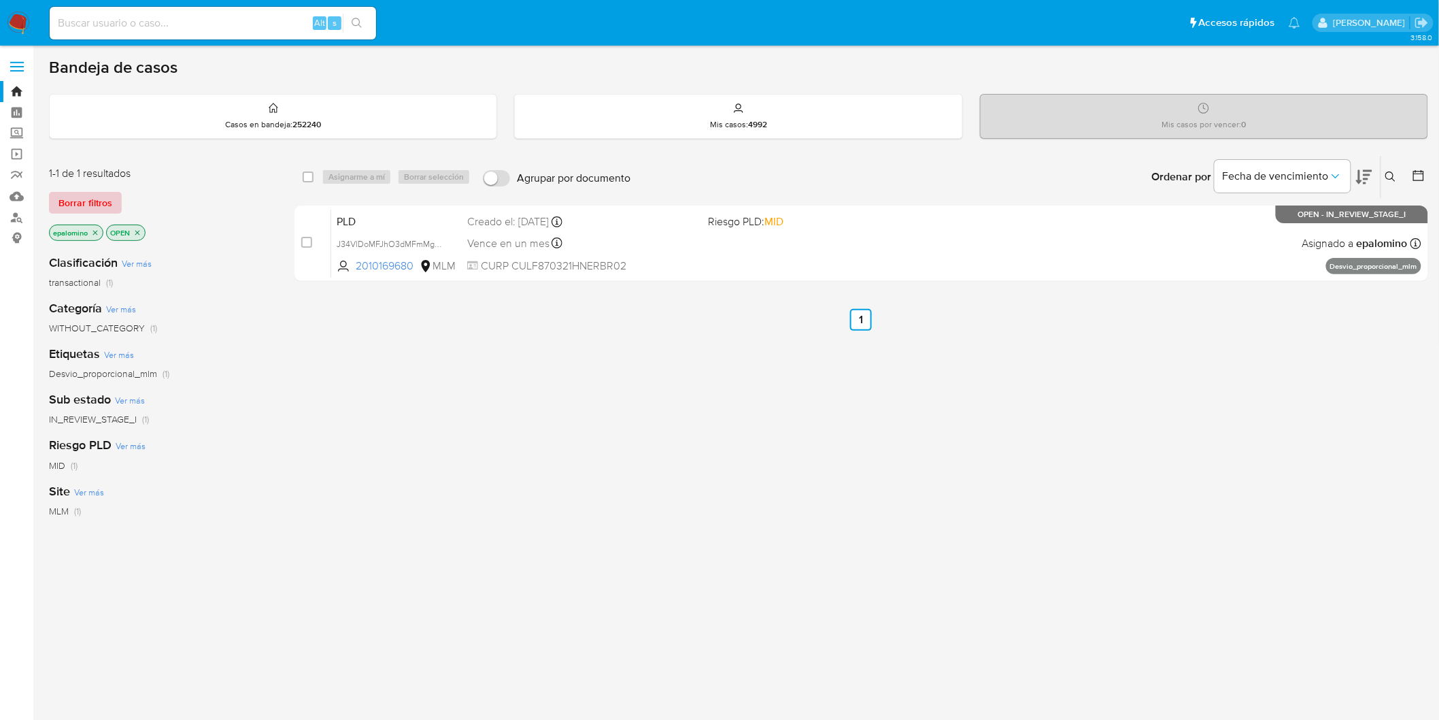
click at [101, 197] on span "Borrar filtros" at bounding box center [85, 202] width 54 height 19
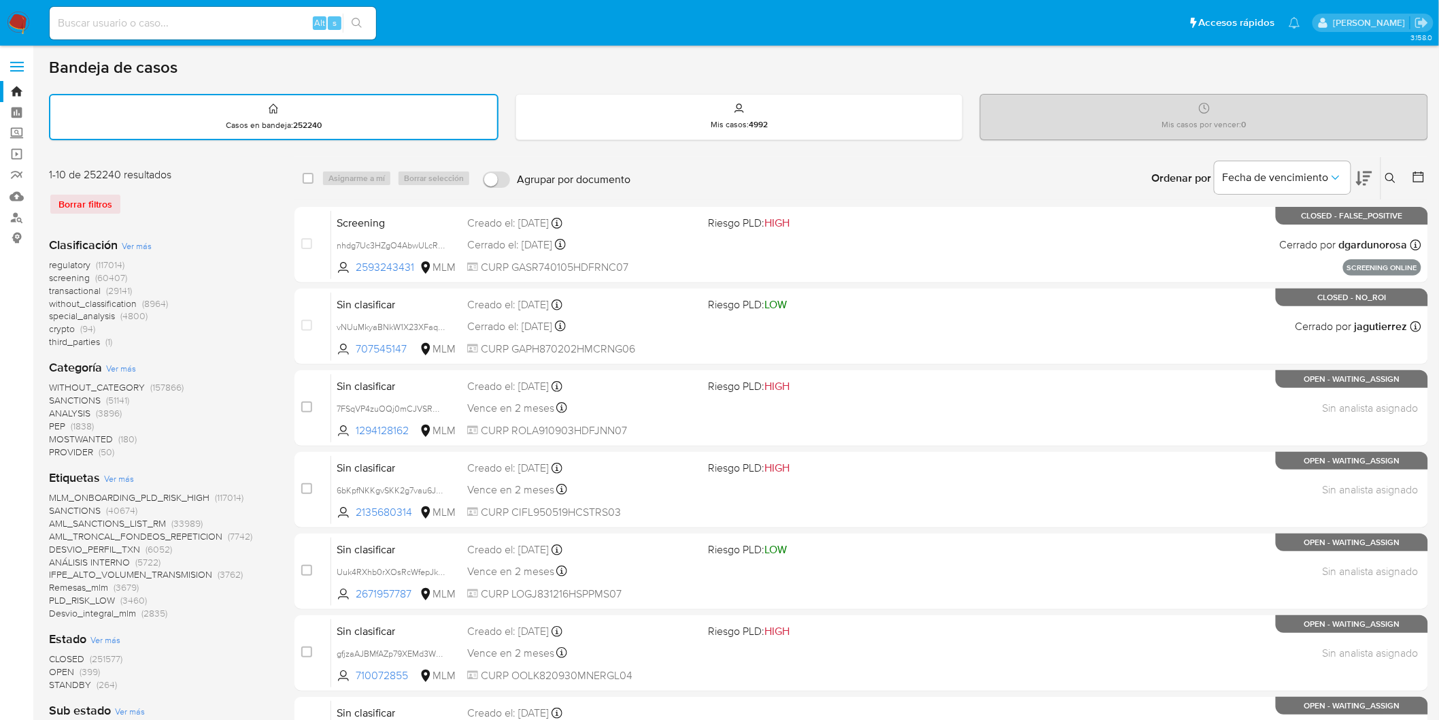
drag, startPoint x: 1396, startPoint y: 177, endPoint x: 1193, endPoint y: 243, distance: 213.2
click at [1395, 175] on icon at bounding box center [1391, 178] width 11 height 11
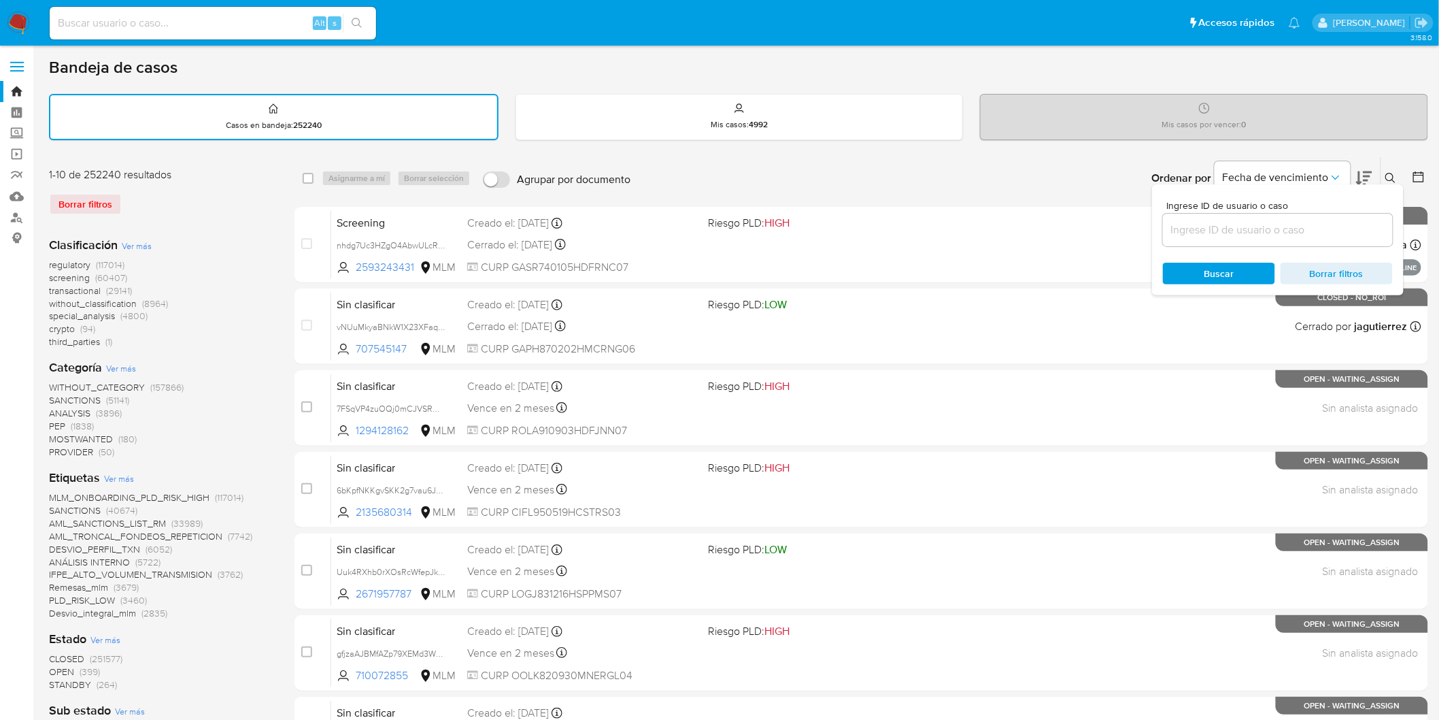
click at [1180, 244] on div at bounding box center [1278, 230] width 230 height 33
click at [1190, 229] on input at bounding box center [1278, 230] width 230 height 18
paste input "1273462027"
type input "1273462027"
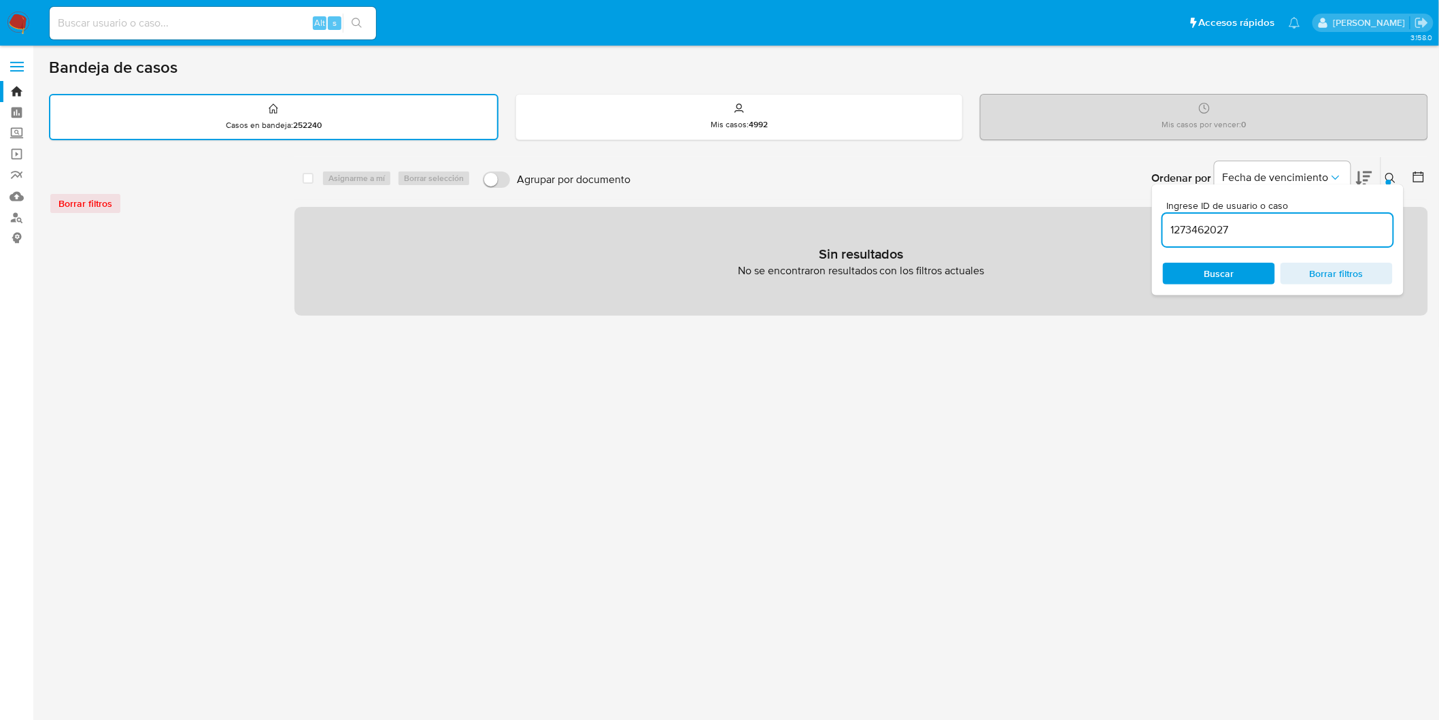
click at [23, 24] on img at bounding box center [18, 23] width 23 height 23
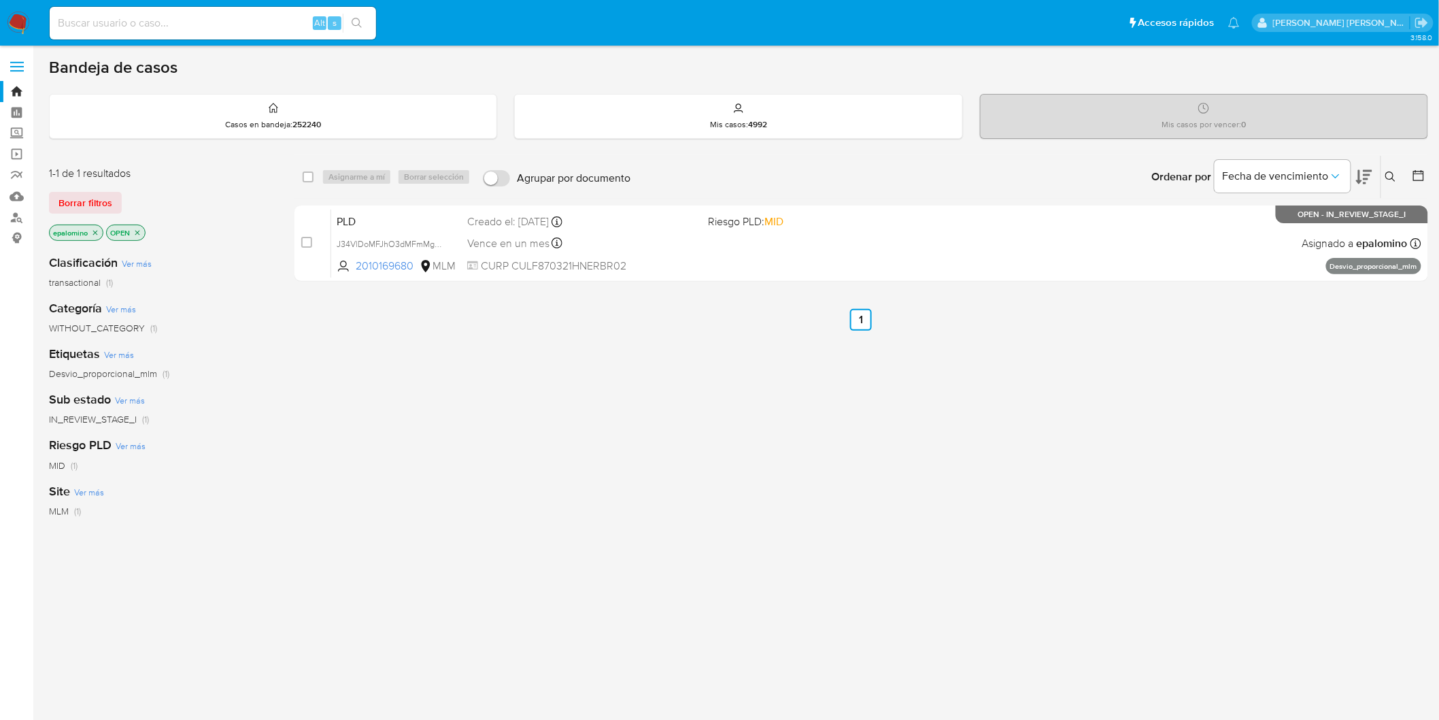
click at [102, 200] on span "Borrar filtros" at bounding box center [85, 202] width 54 height 19
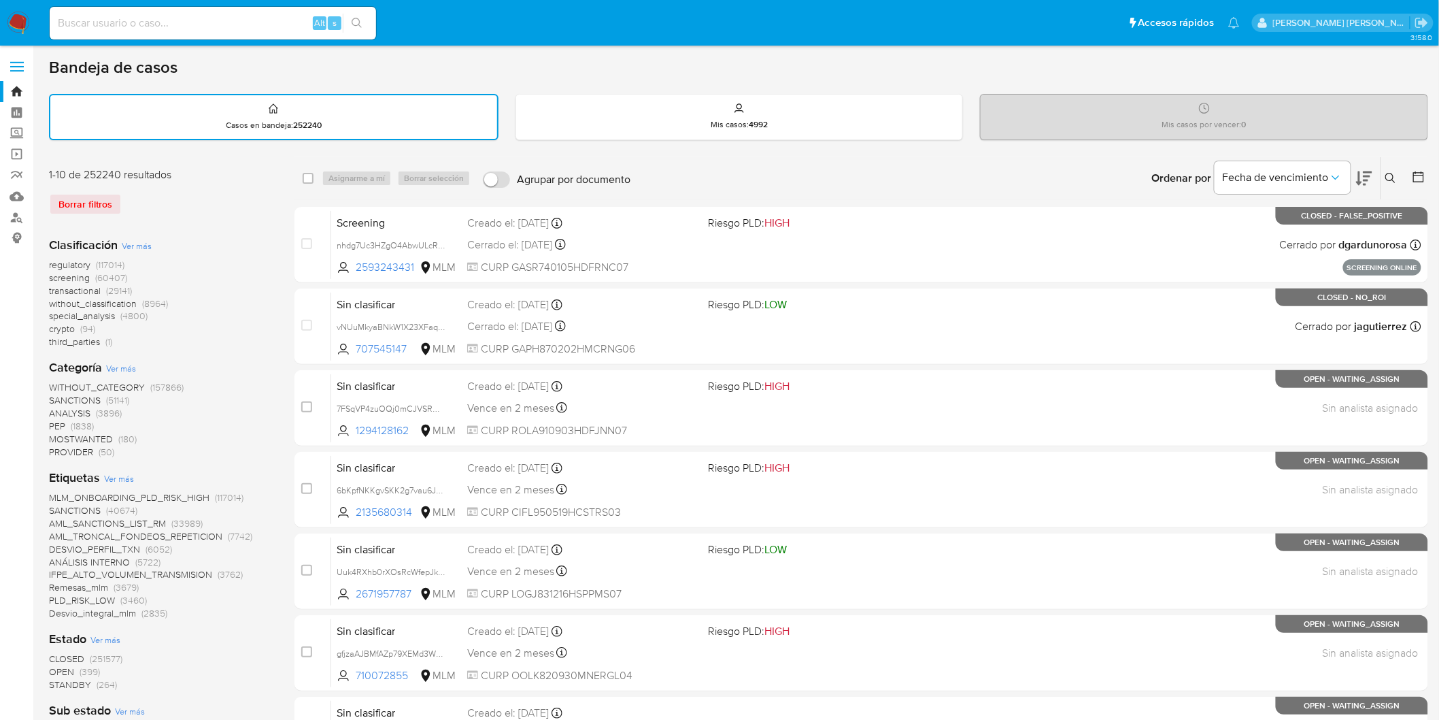
click at [1392, 177] on icon at bounding box center [1391, 178] width 11 height 11
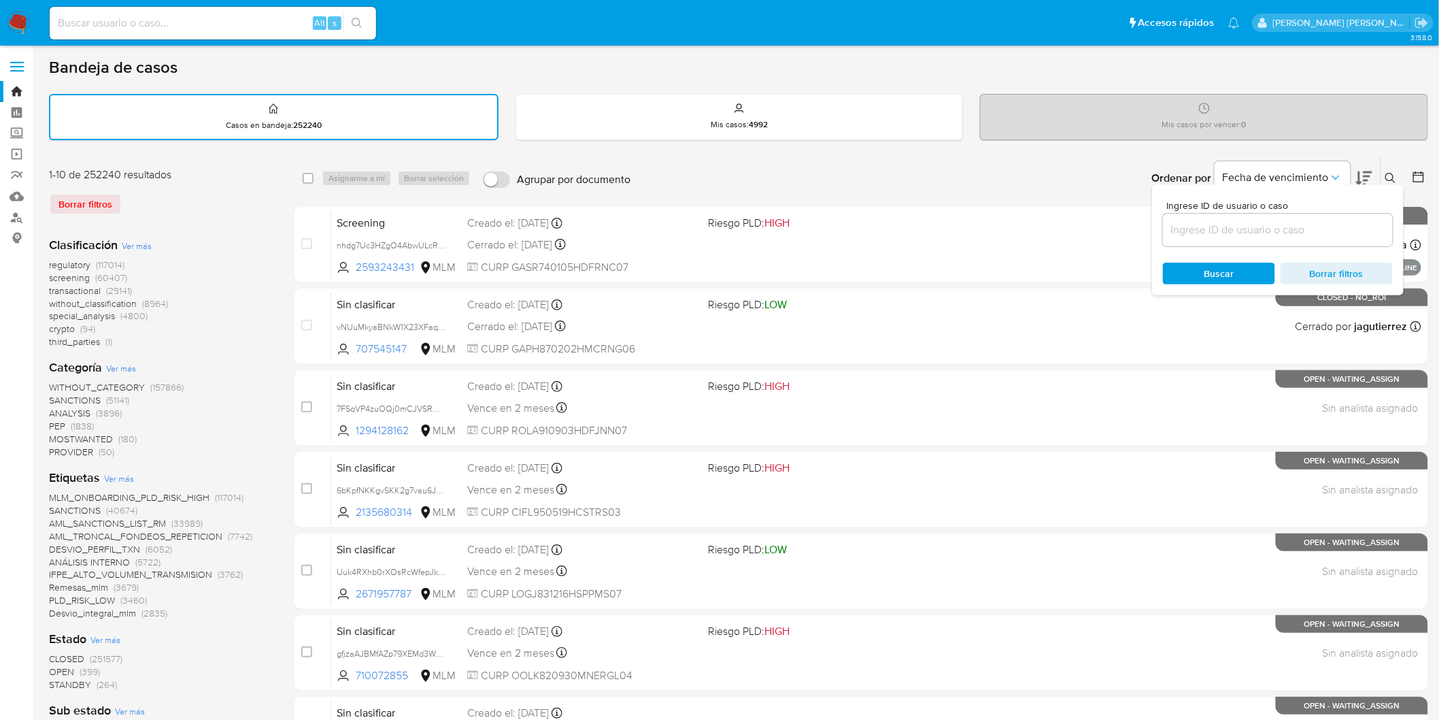
click at [1241, 214] on div at bounding box center [1278, 230] width 230 height 33
click at [1230, 230] on input at bounding box center [1278, 230] width 230 height 18
paste input "474849888"
type input "474849888"
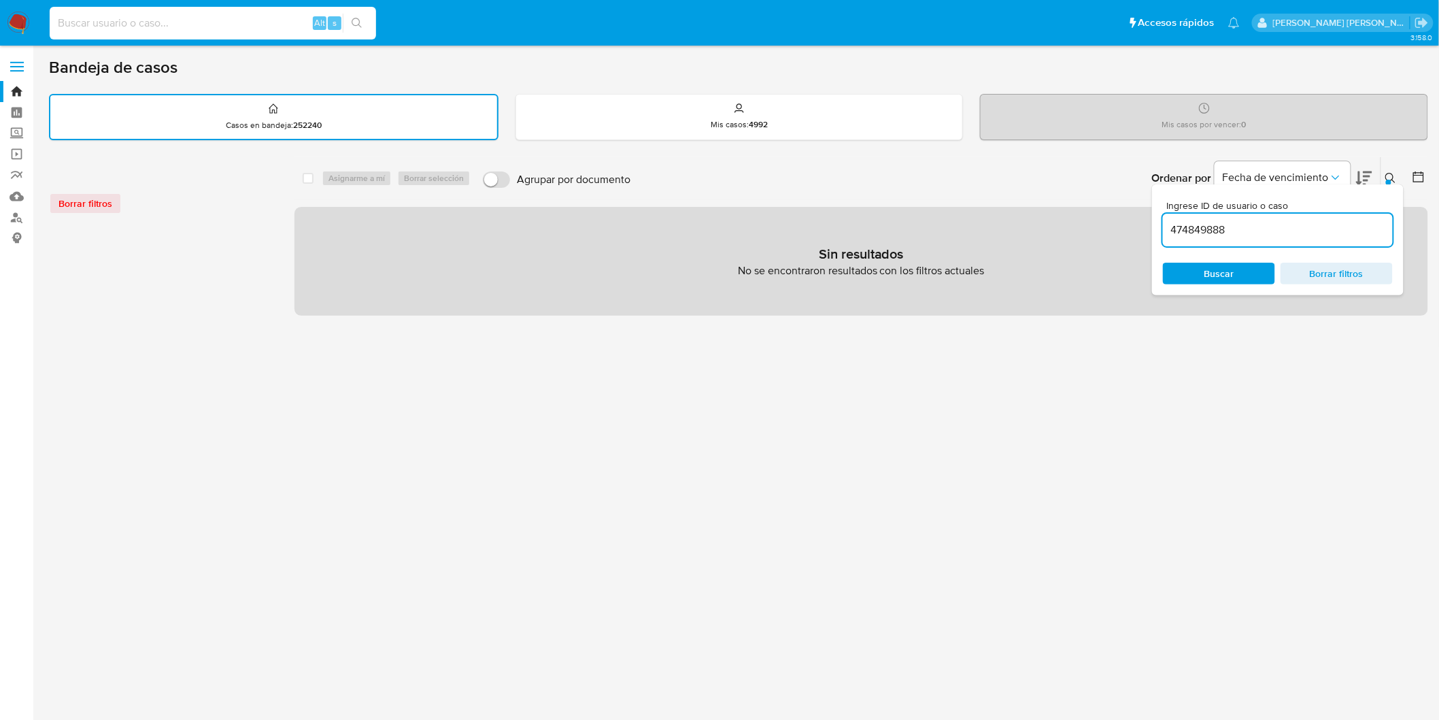
click at [180, 22] on input at bounding box center [213, 23] width 326 height 18
paste input "474849888"
type input "474849888"
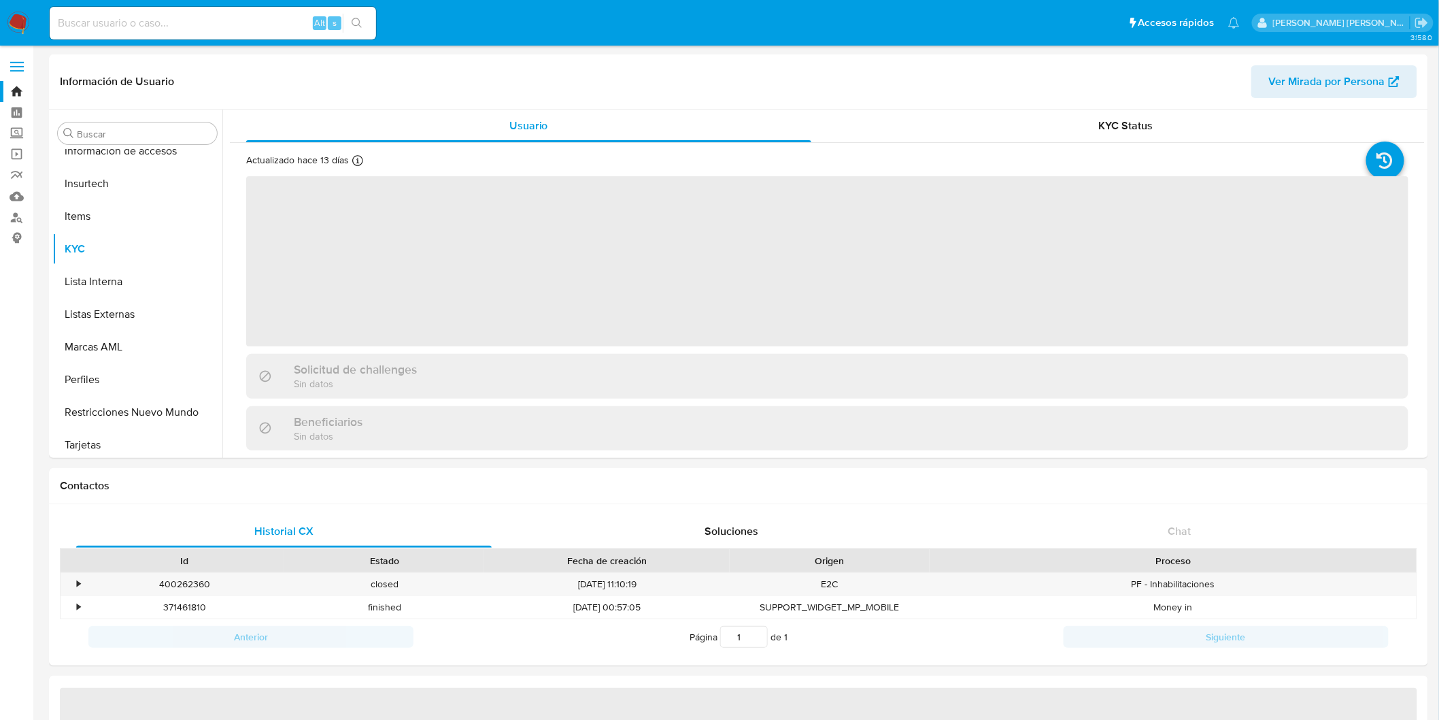
scroll to position [574, 0]
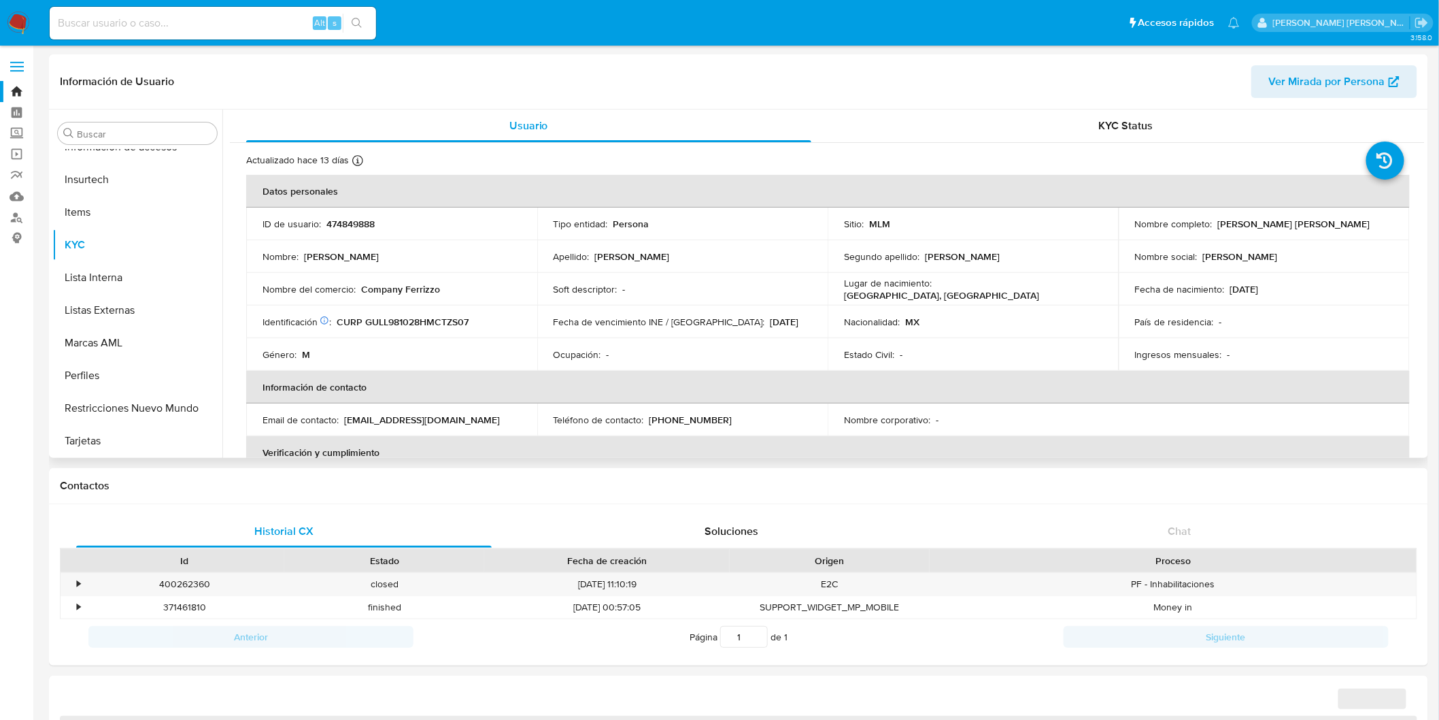
select select "10"
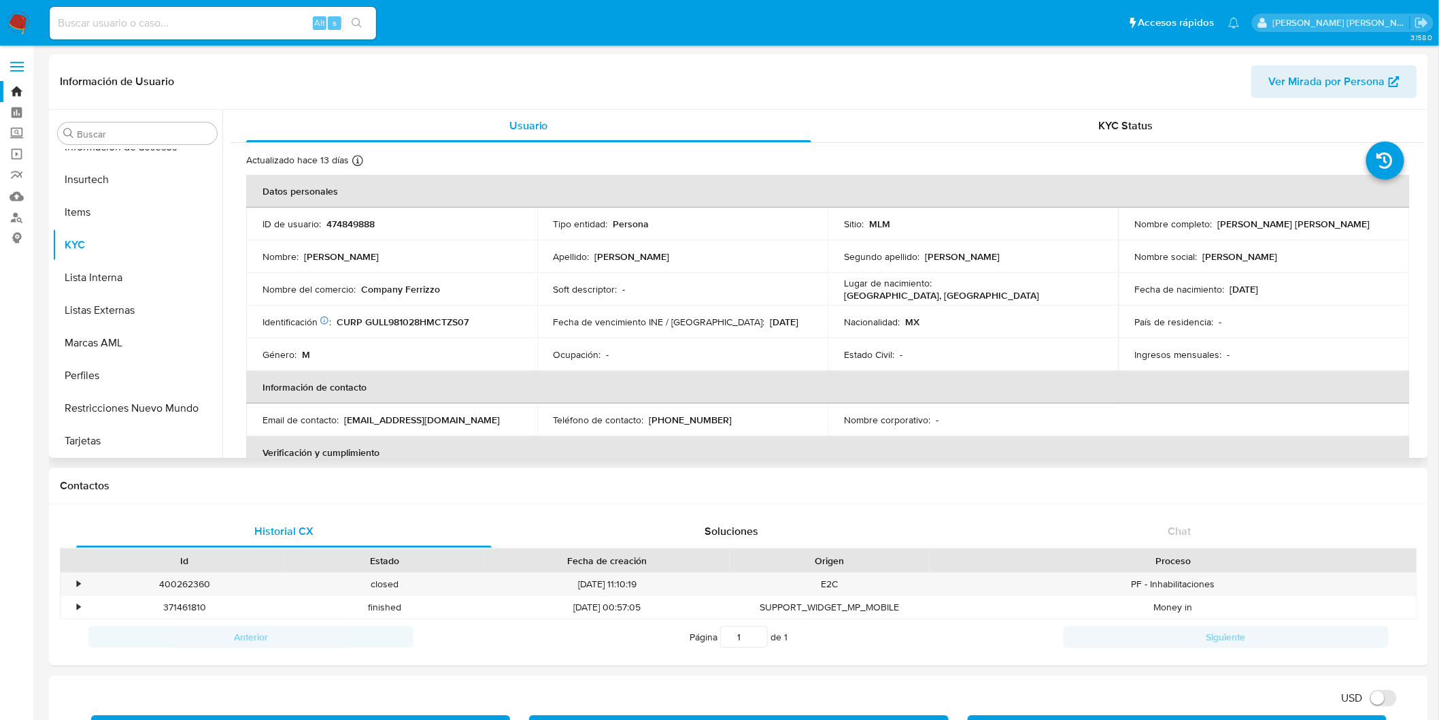
click at [516, 318] on div "Identificación CIC: 234073451 : CURP GULL981028HMCTZS07" at bounding box center [392, 322] width 258 height 12
click at [509, 350] on div "Género : M" at bounding box center [392, 354] width 258 height 12
click at [511, 350] on div "Género : M" at bounding box center [392, 354] width 258 height 12
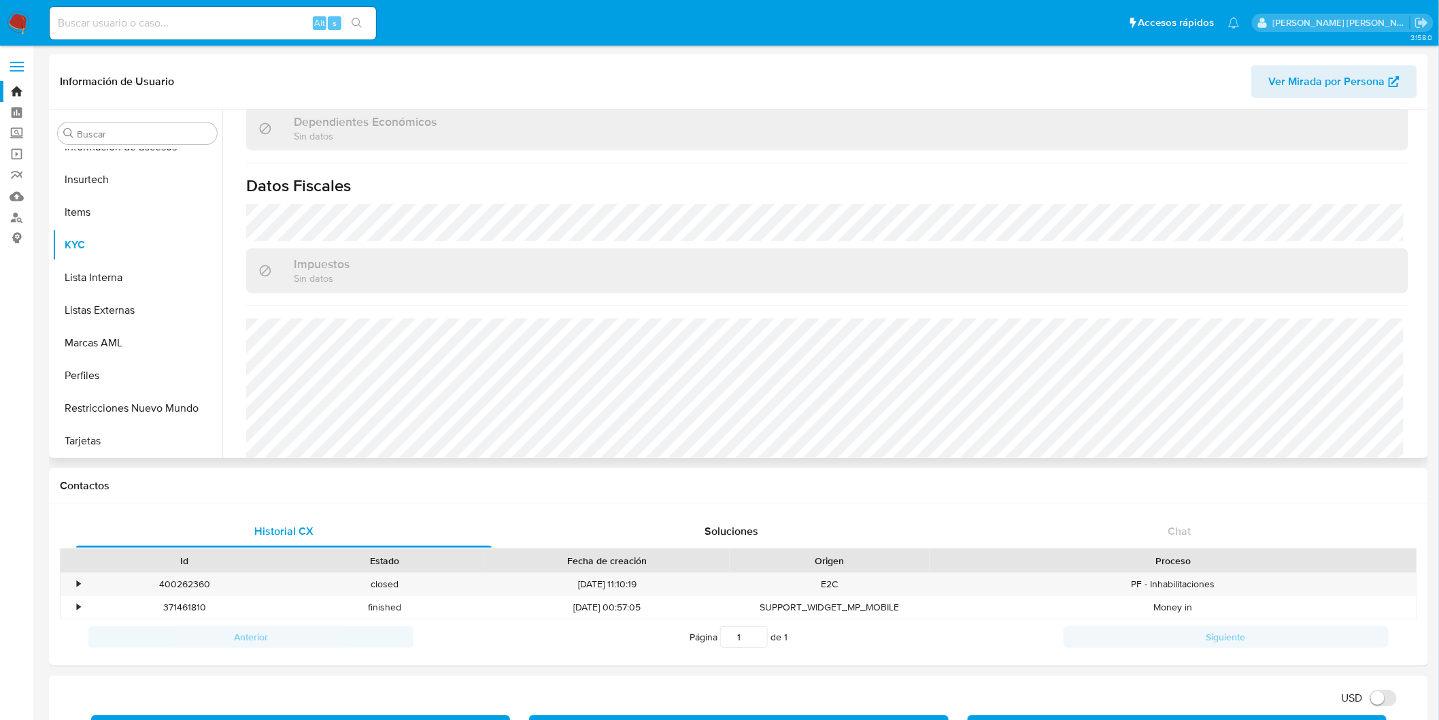
scroll to position [827, 0]
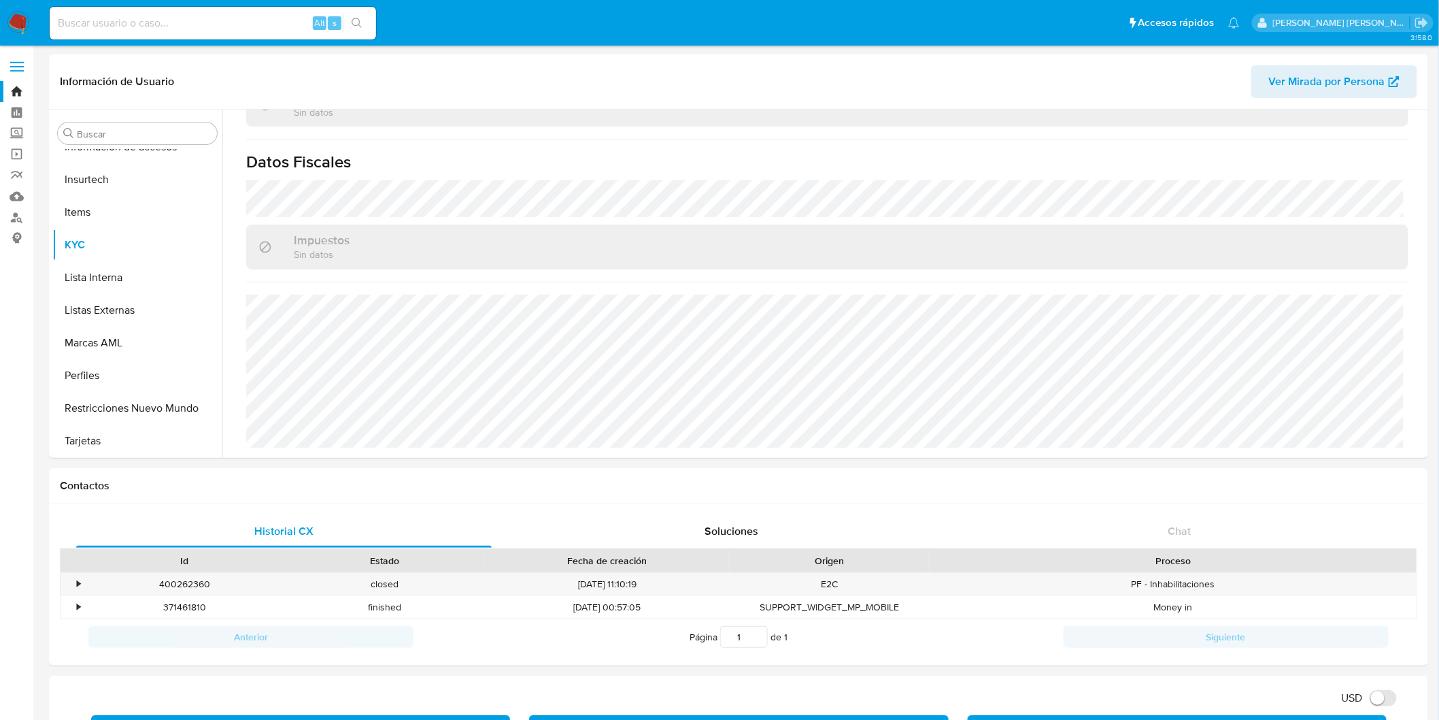
click at [22, 29] on img at bounding box center [18, 23] width 23 height 23
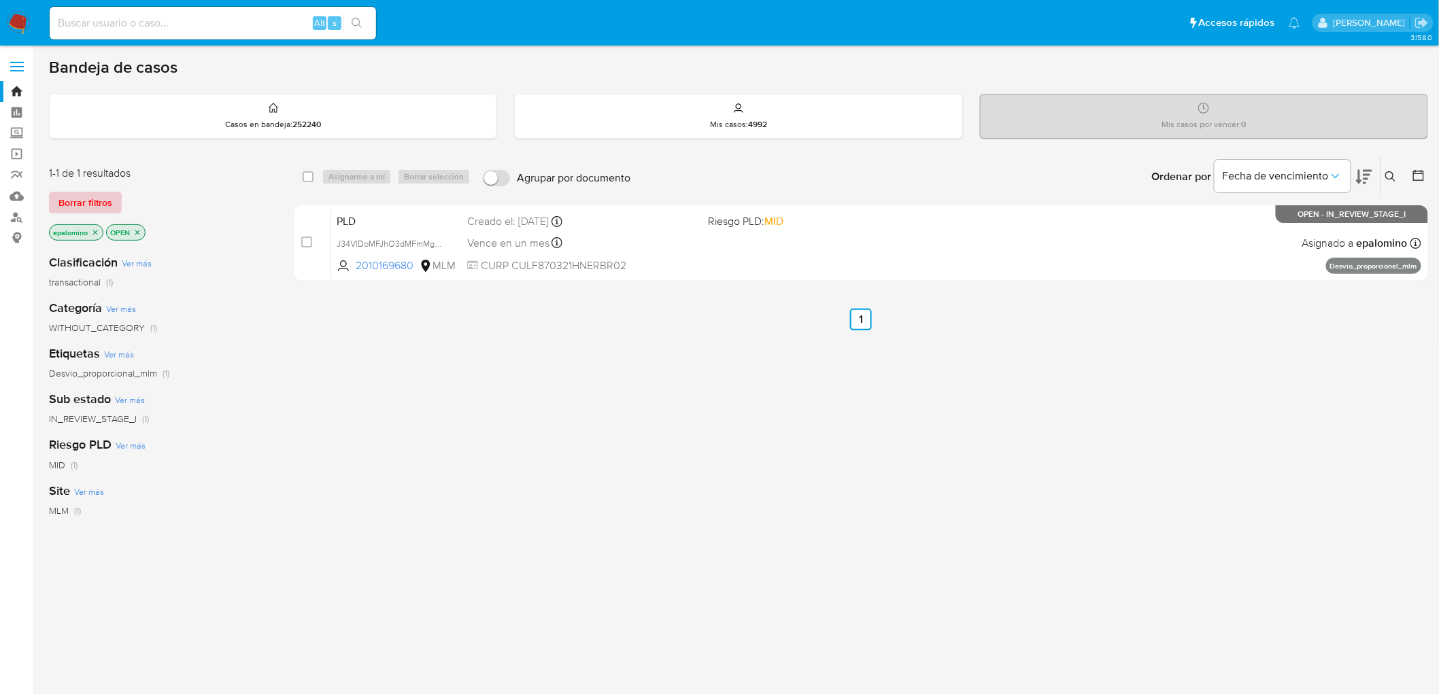
click at [80, 204] on span "Borrar filtros" at bounding box center [85, 202] width 54 height 19
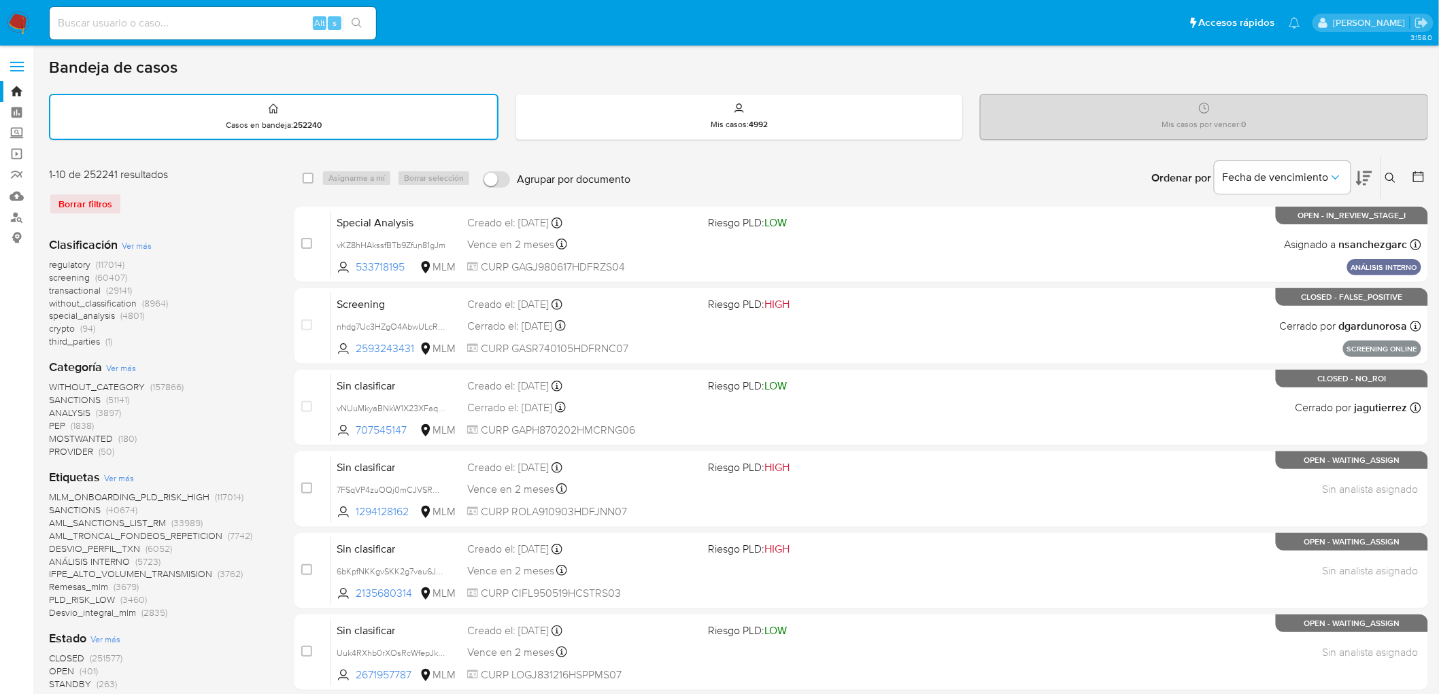
click at [16, 21] on img at bounding box center [18, 23] width 23 height 23
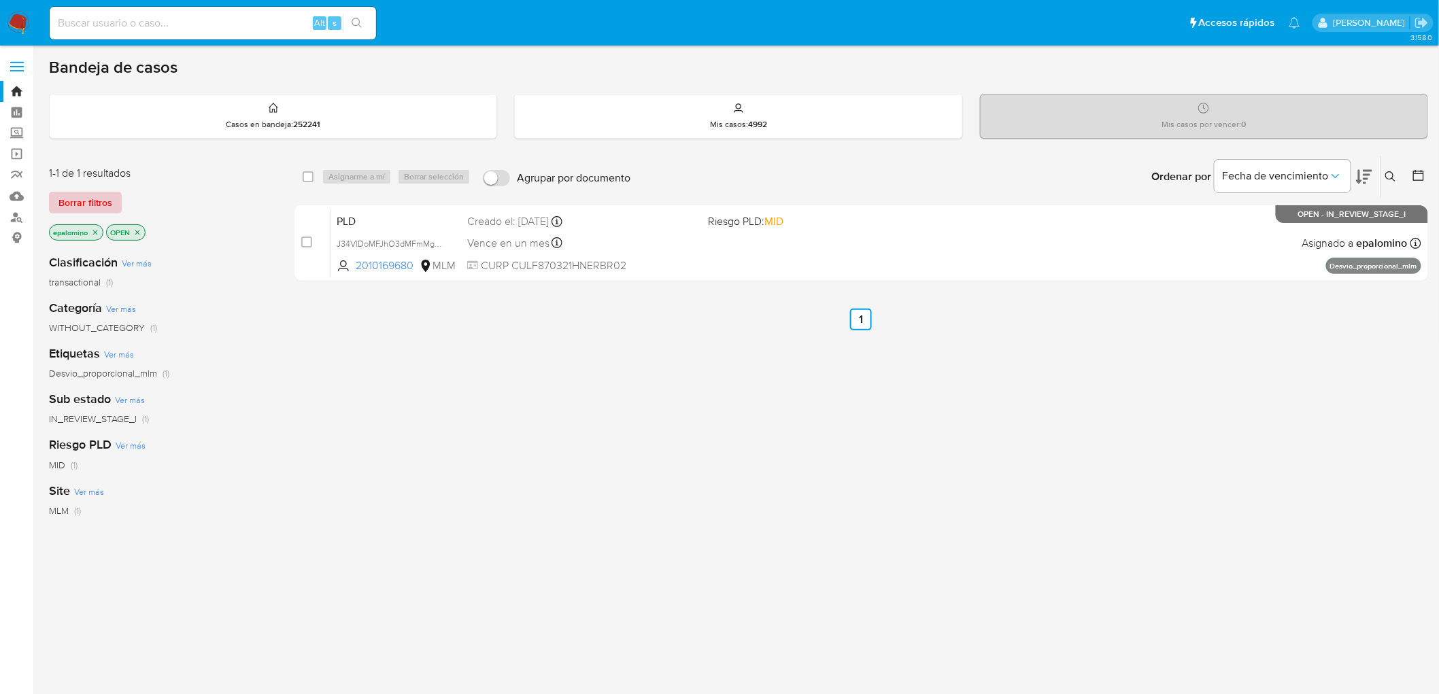
click at [103, 196] on span "Borrar filtros" at bounding box center [85, 202] width 54 height 19
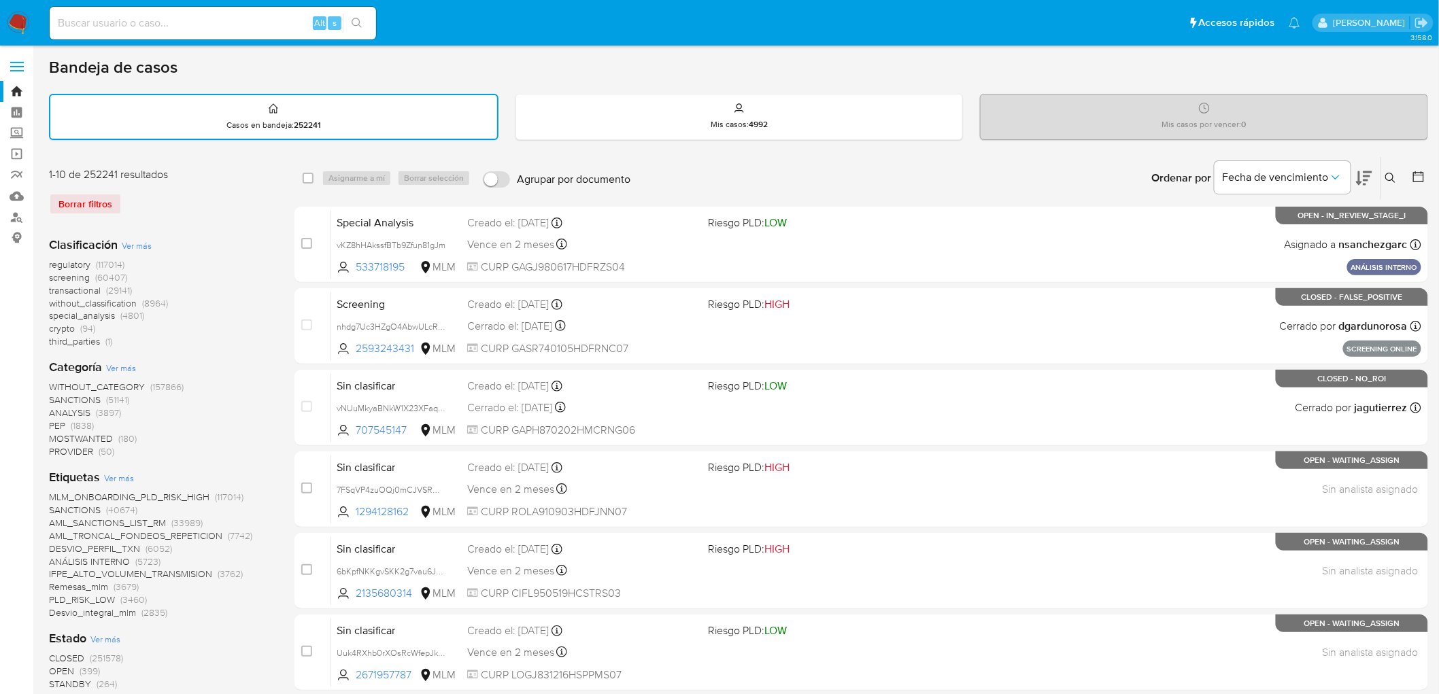
click at [15, 14] on img at bounding box center [18, 23] width 23 height 23
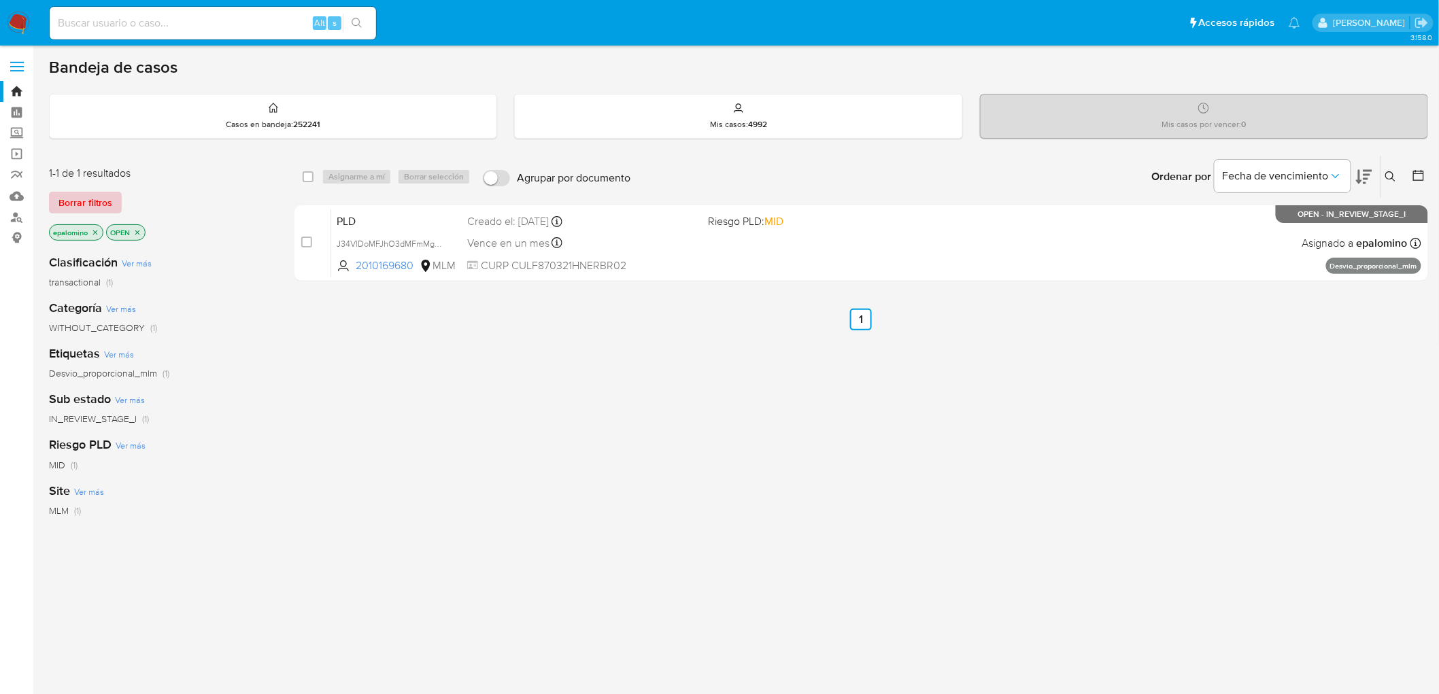
click at [104, 201] on span "Borrar filtros" at bounding box center [85, 202] width 54 height 19
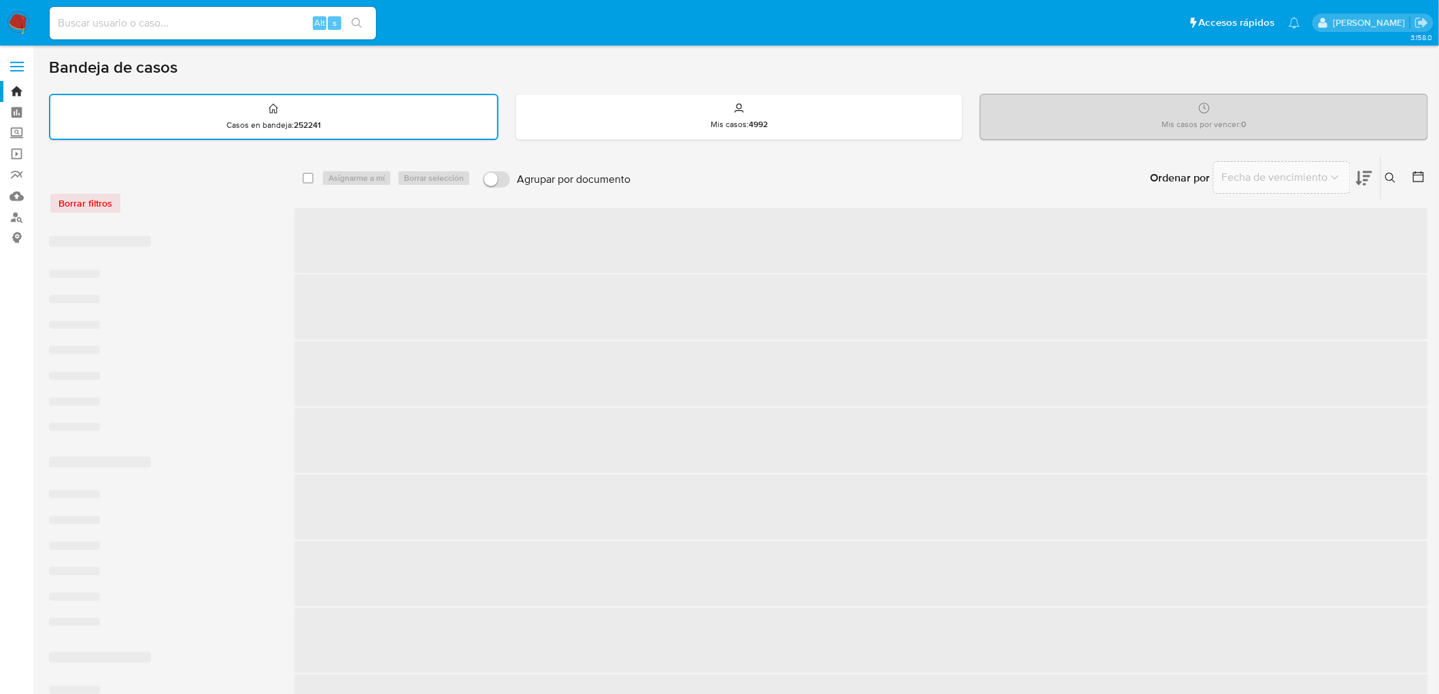
click at [186, 195] on div "Borrar filtros" at bounding box center [158, 203] width 218 height 22
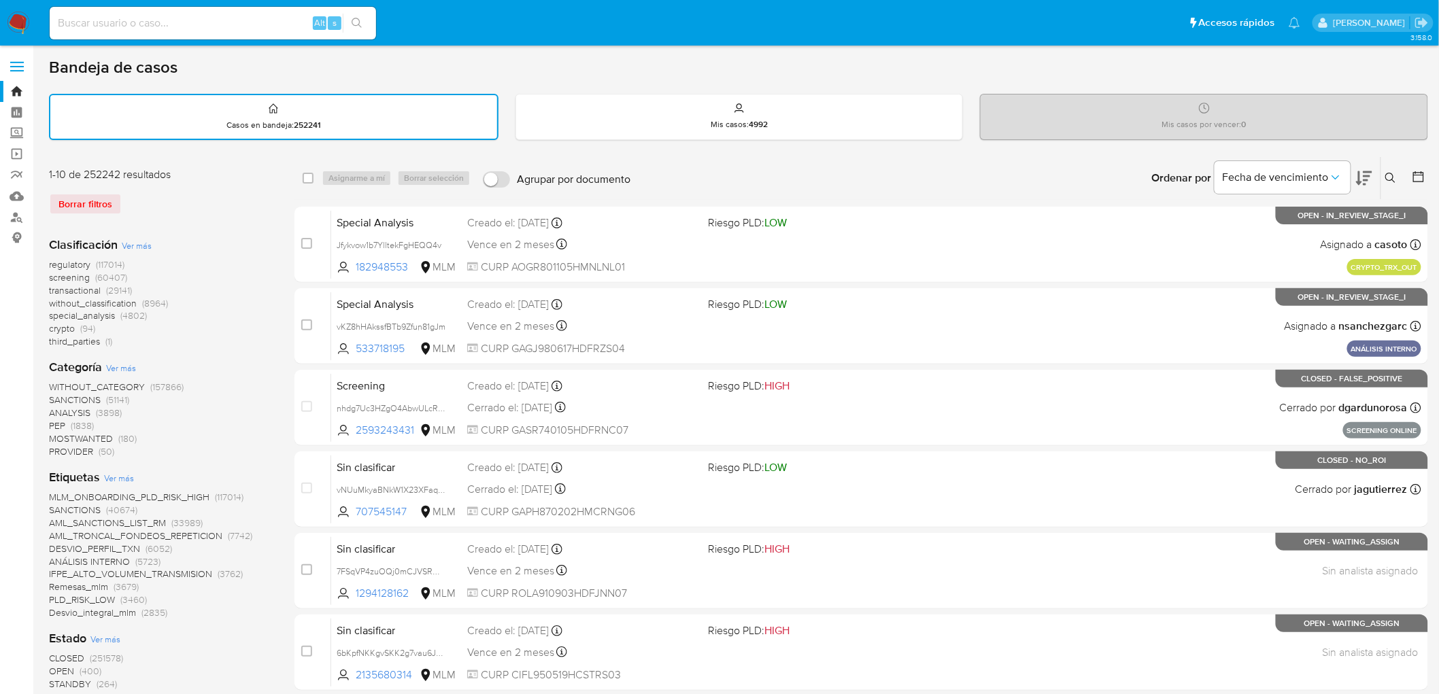
click at [9, 16] on img at bounding box center [18, 23] width 23 height 23
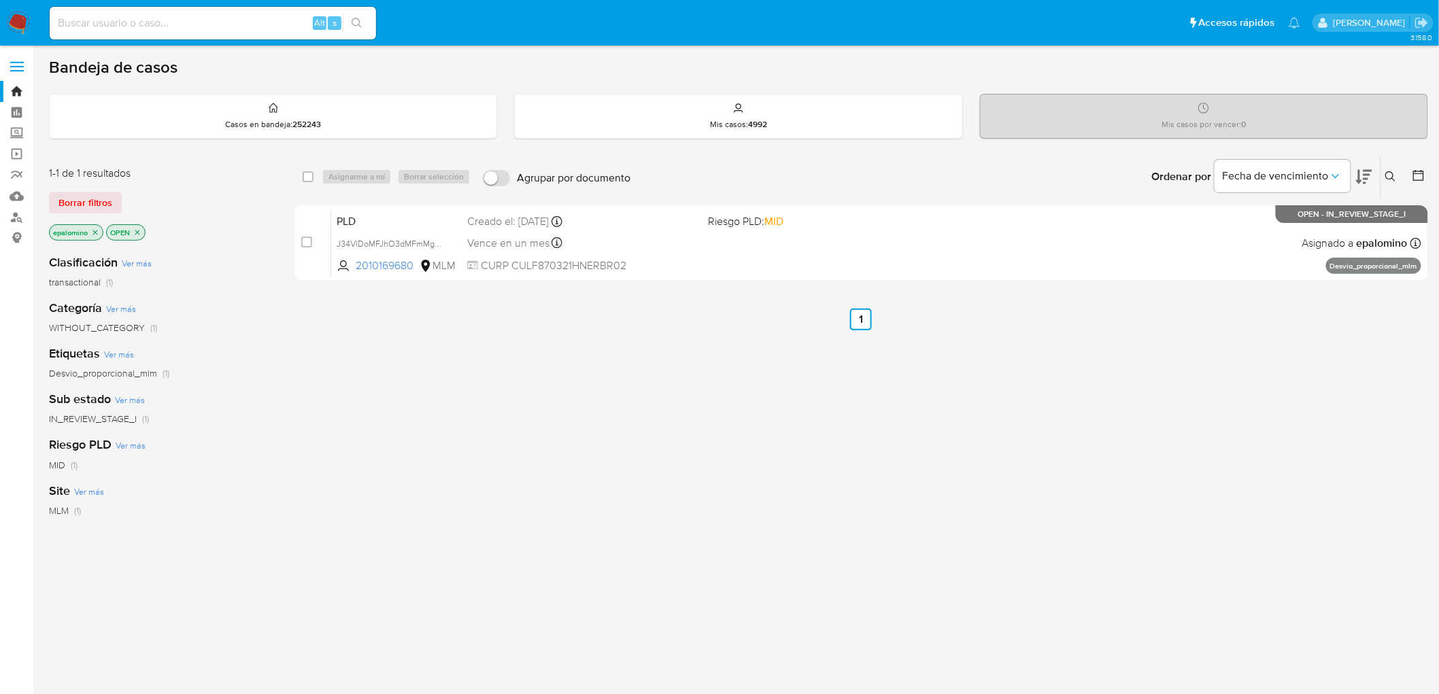
drag, startPoint x: 93, startPoint y: 199, endPoint x: 105, endPoint y: 190, distance: 15.7
click at [93, 199] on span "Borrar filtros" at bounding box center [85, 202] width 54 height 19
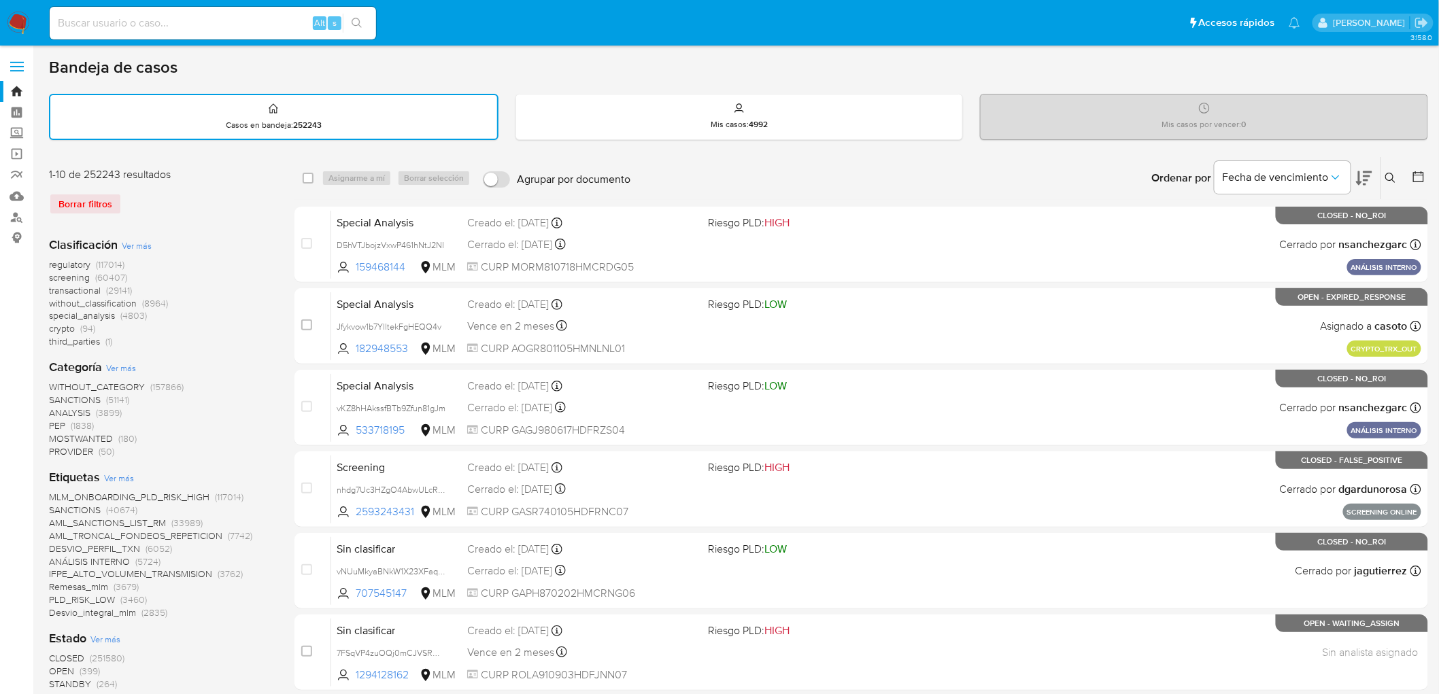
click at [1391, 174] on icon at bounding box center [1391, 178] width 11 height 11
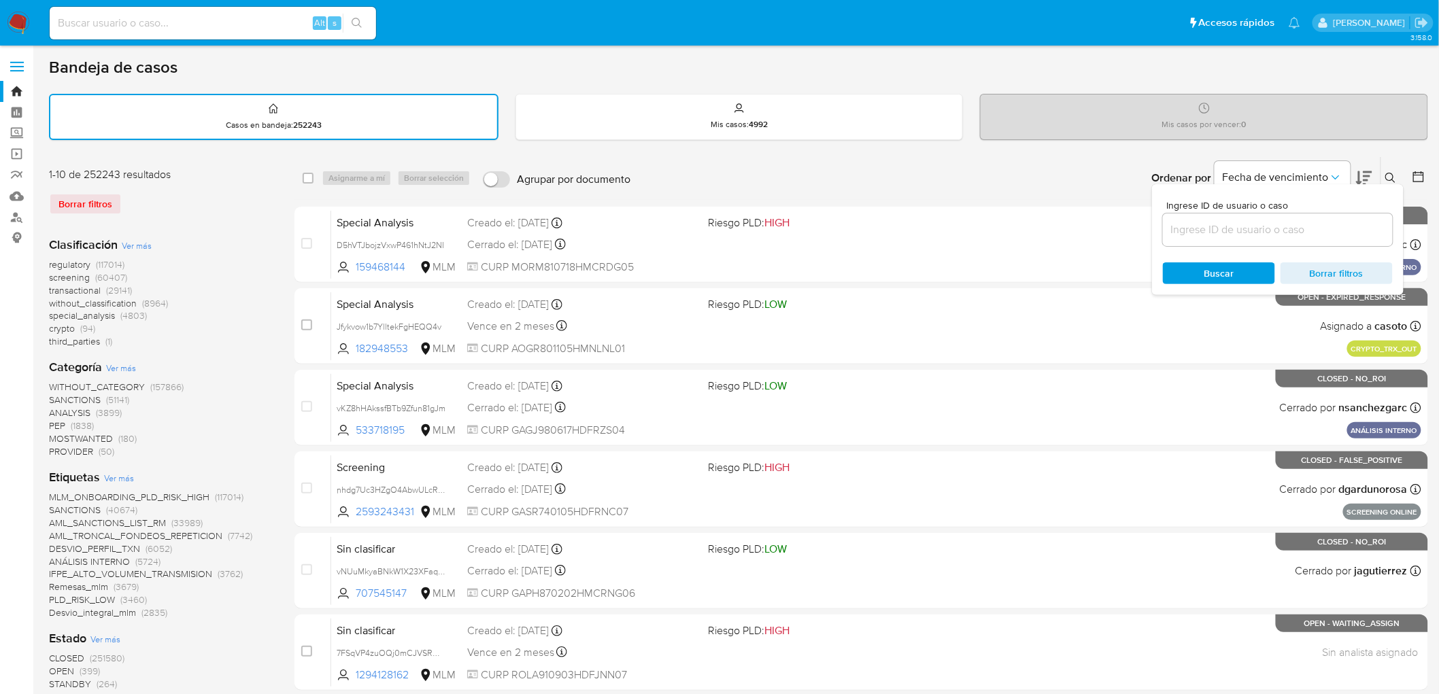
click at [1228, 227] on input at bounding box center [1278, 230] width 230 height 18
type input "2010169680"
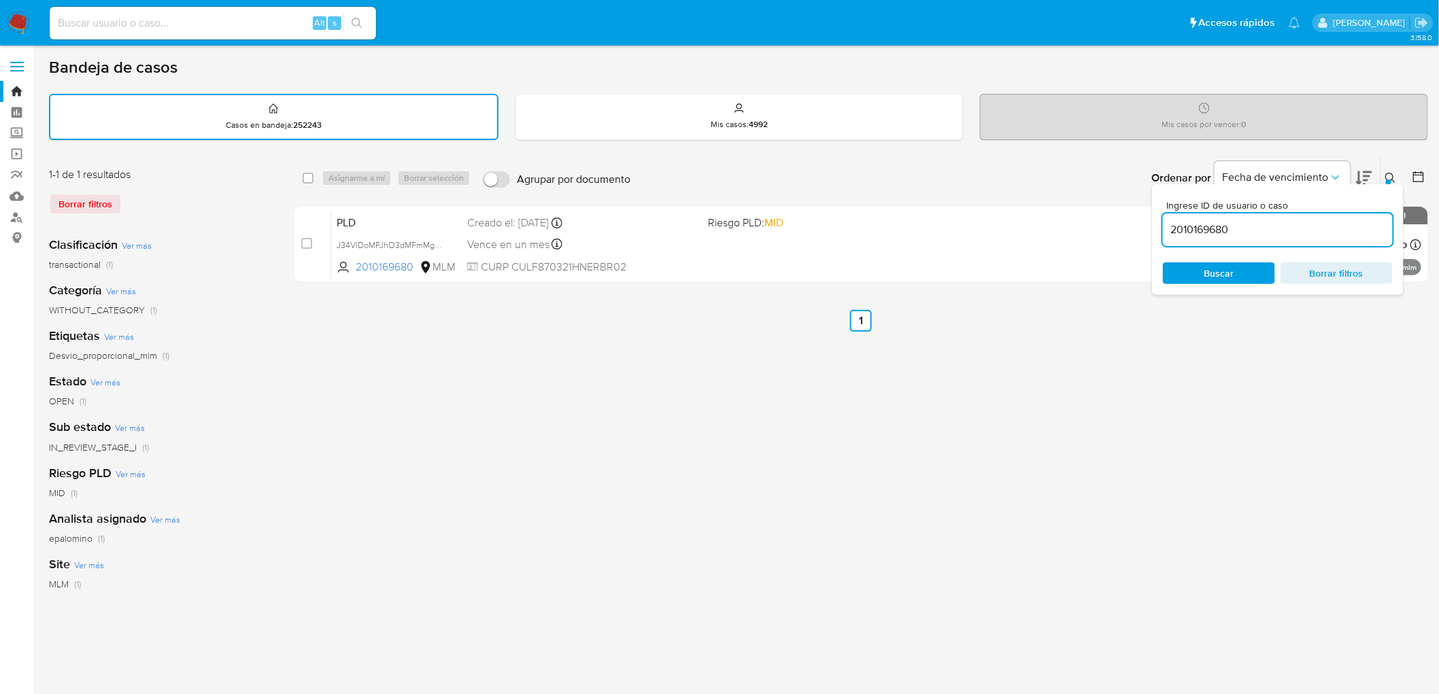
click at [1388, 173] on icon at bounding box center [1391, 178] width 11 height 11
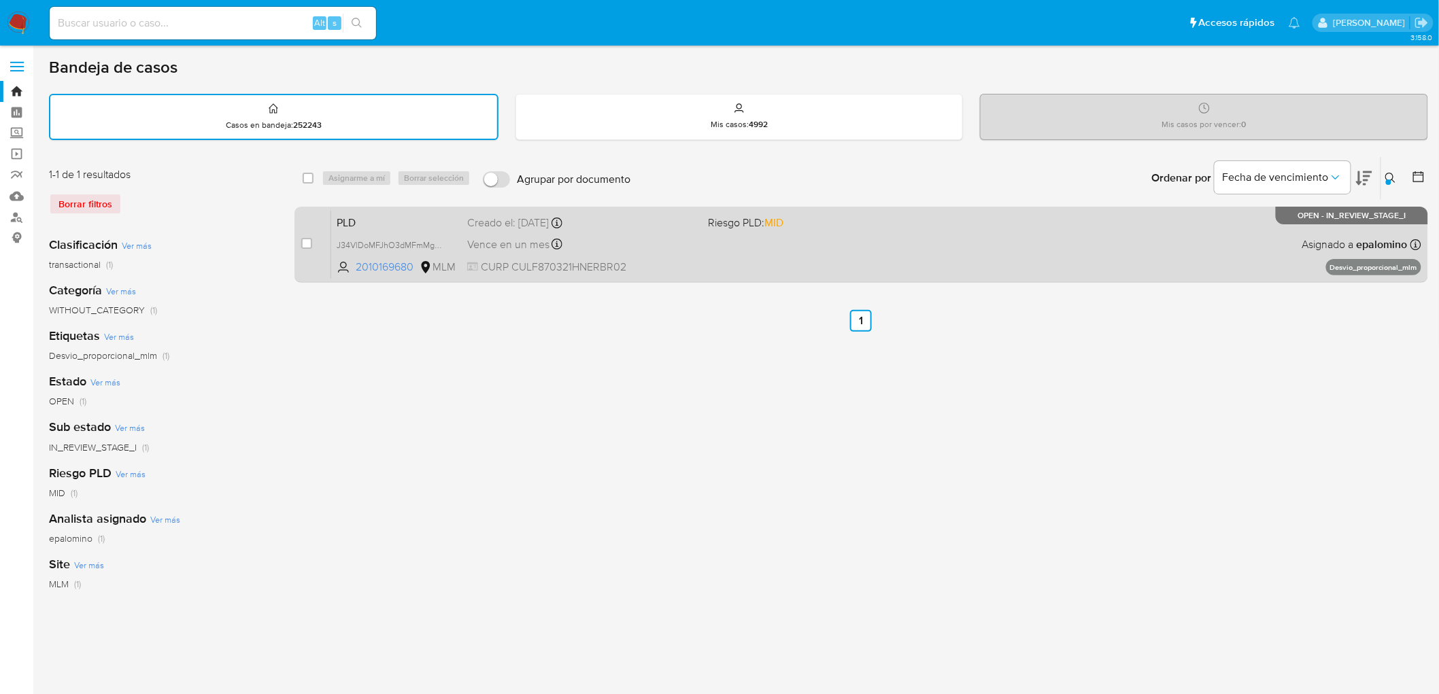
click at [344, 213] on span "PLD" at bounding box center [397, 222] width 120 height 18
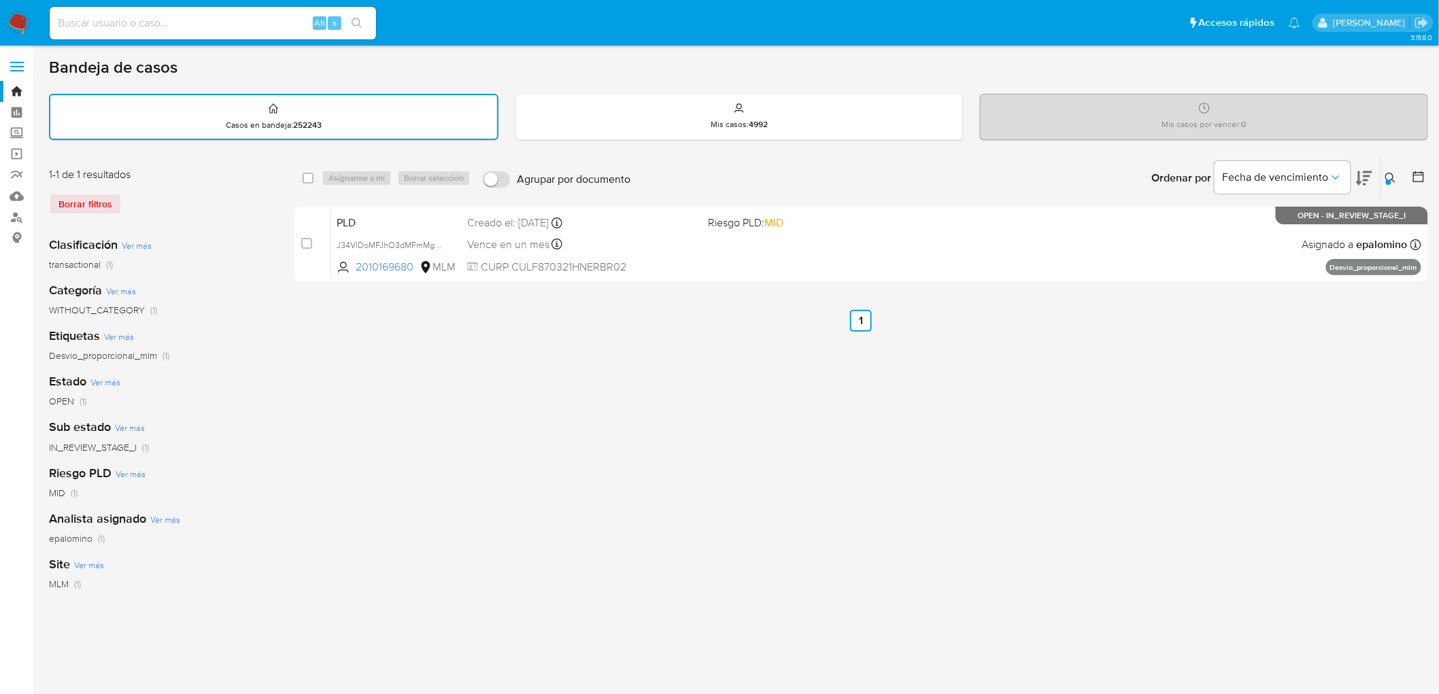
click at [18, 12] on img at bounding box center [18, 23] width 23 height 23
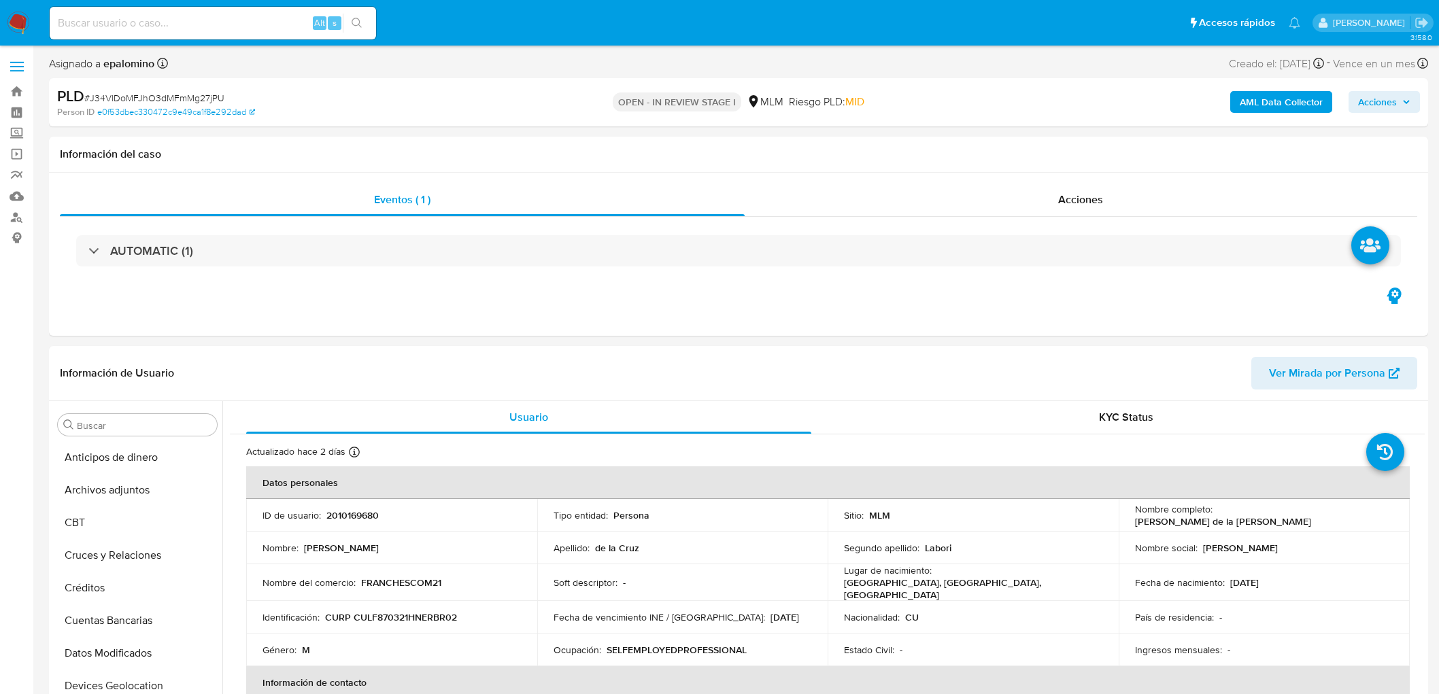
select select "10"
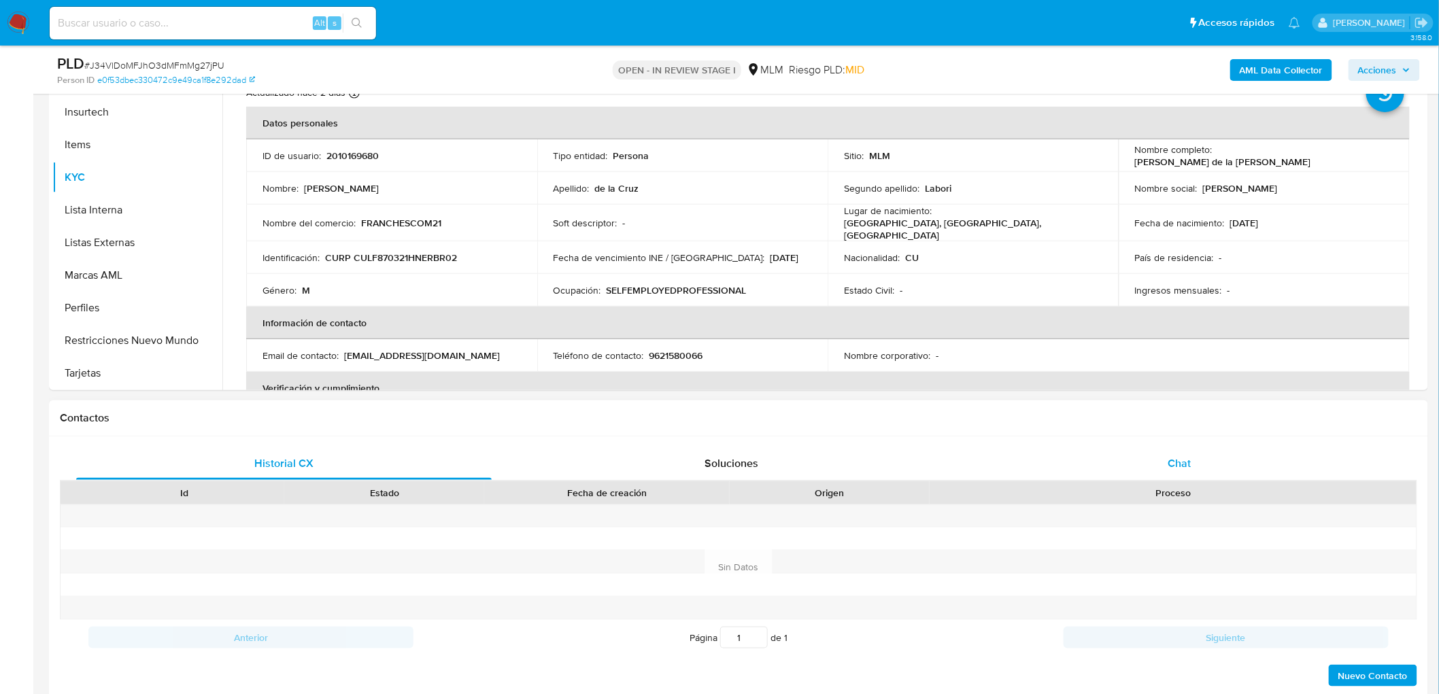
click at [1158, 458] on div "Chat" at bounding box center [1180, 464] width 416 height 33
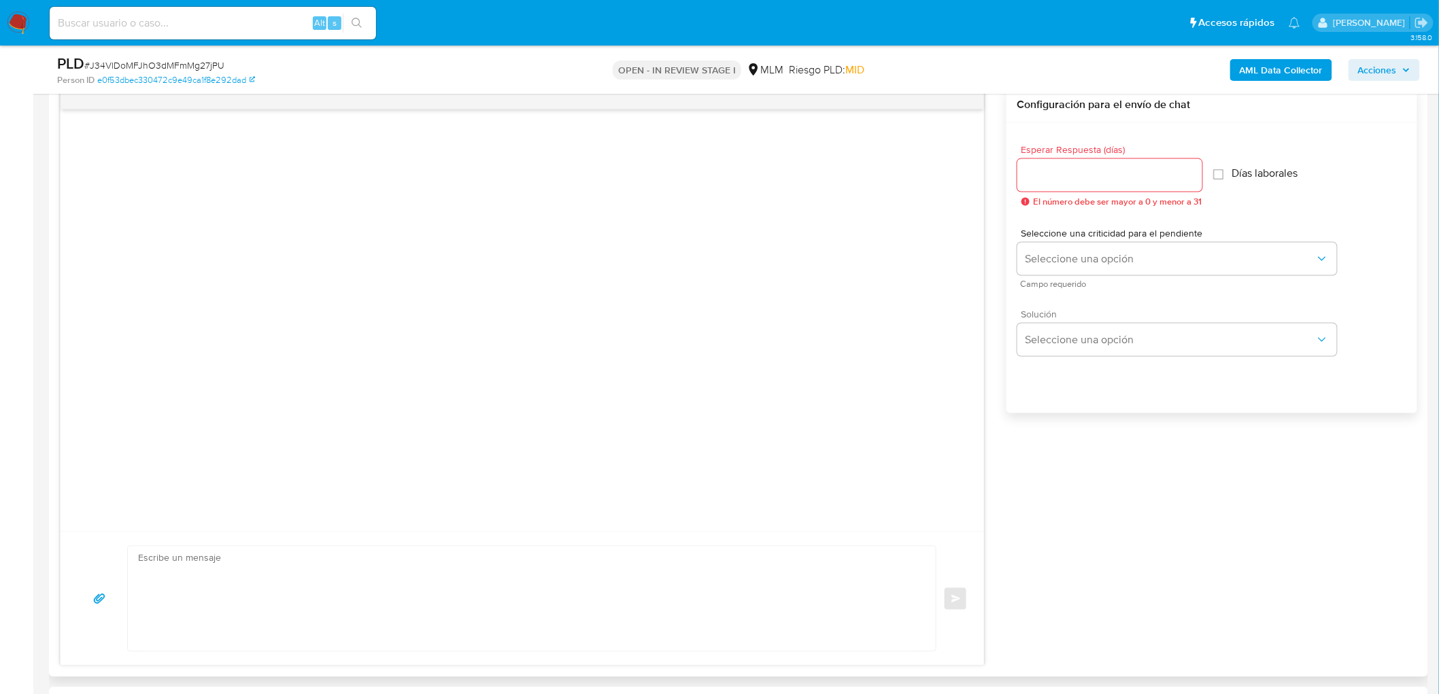
scroll to position [765, 0]
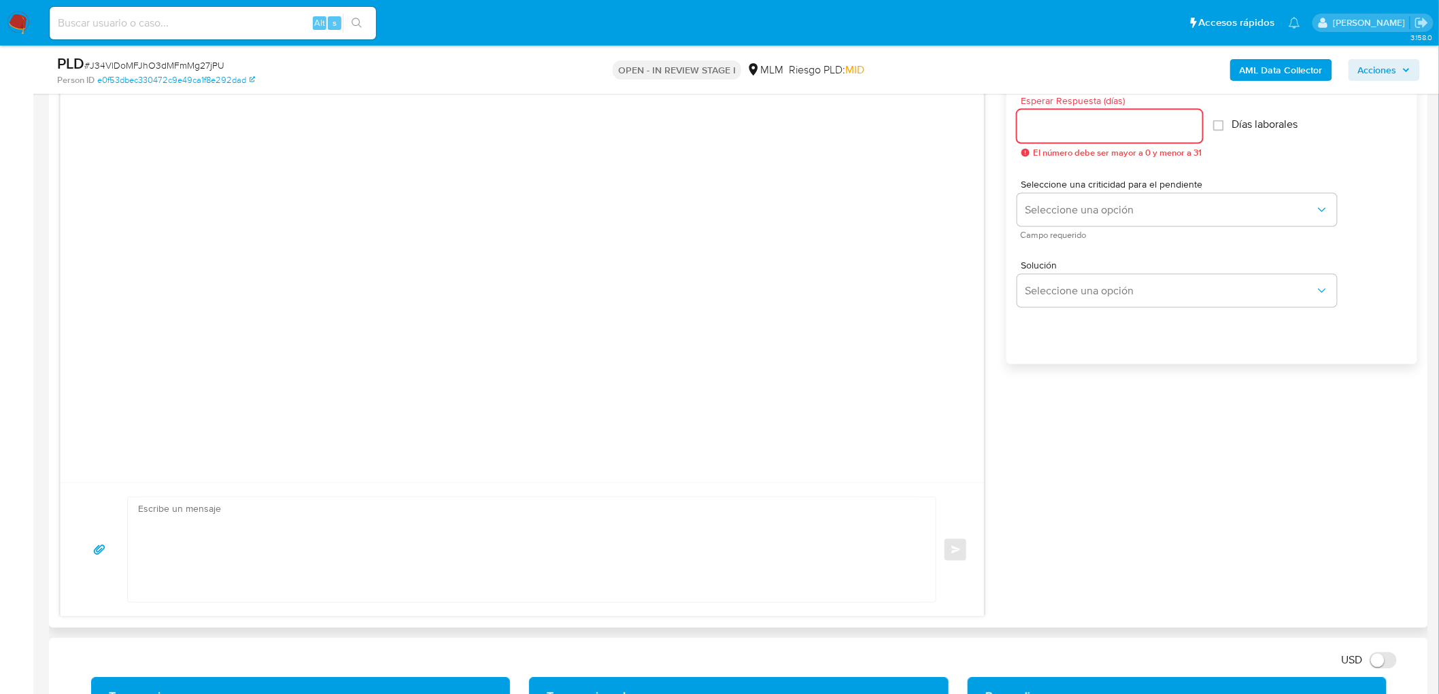
click at [1064, 128] on input "Esperar Respuesta (días)" at bounding box center [1110, 127] width 185 height 18
type input "5"
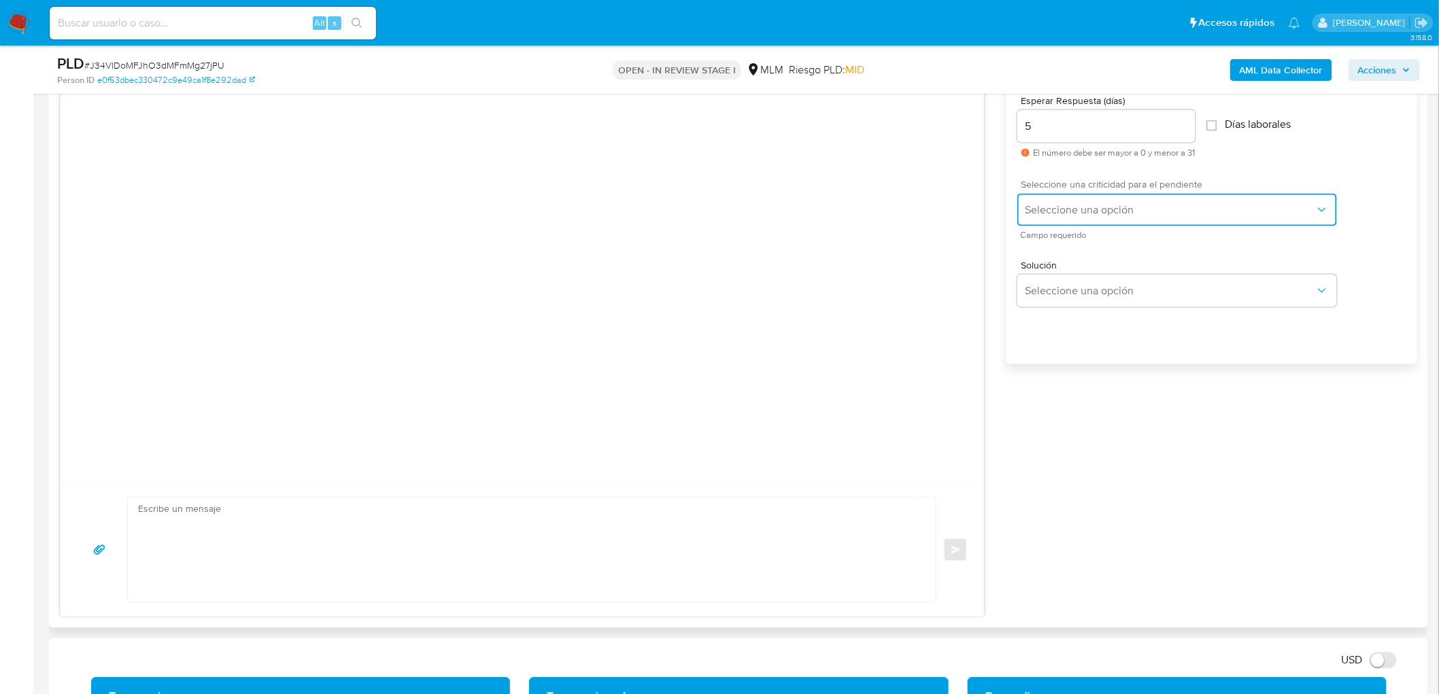
click at [1084, 205] on span "Seleccione una opción" at bounding box center [1171, 210] width 290 height 14
click at [1072, 227] on div "HIGH" at bounding box center [1174, 237] width 298 height 27
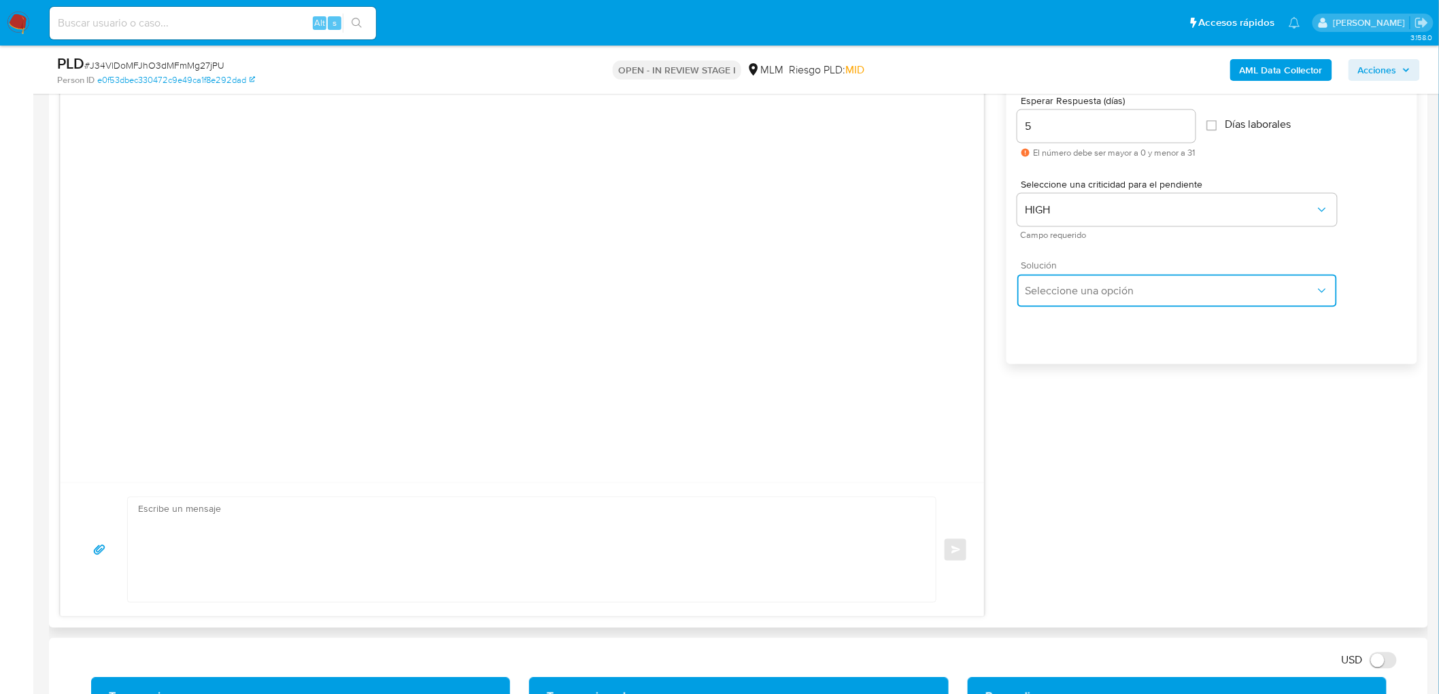
click at [1061, 275] on button "Seleccione una opción" at bounding box center [1178, 291] width 320 height 33
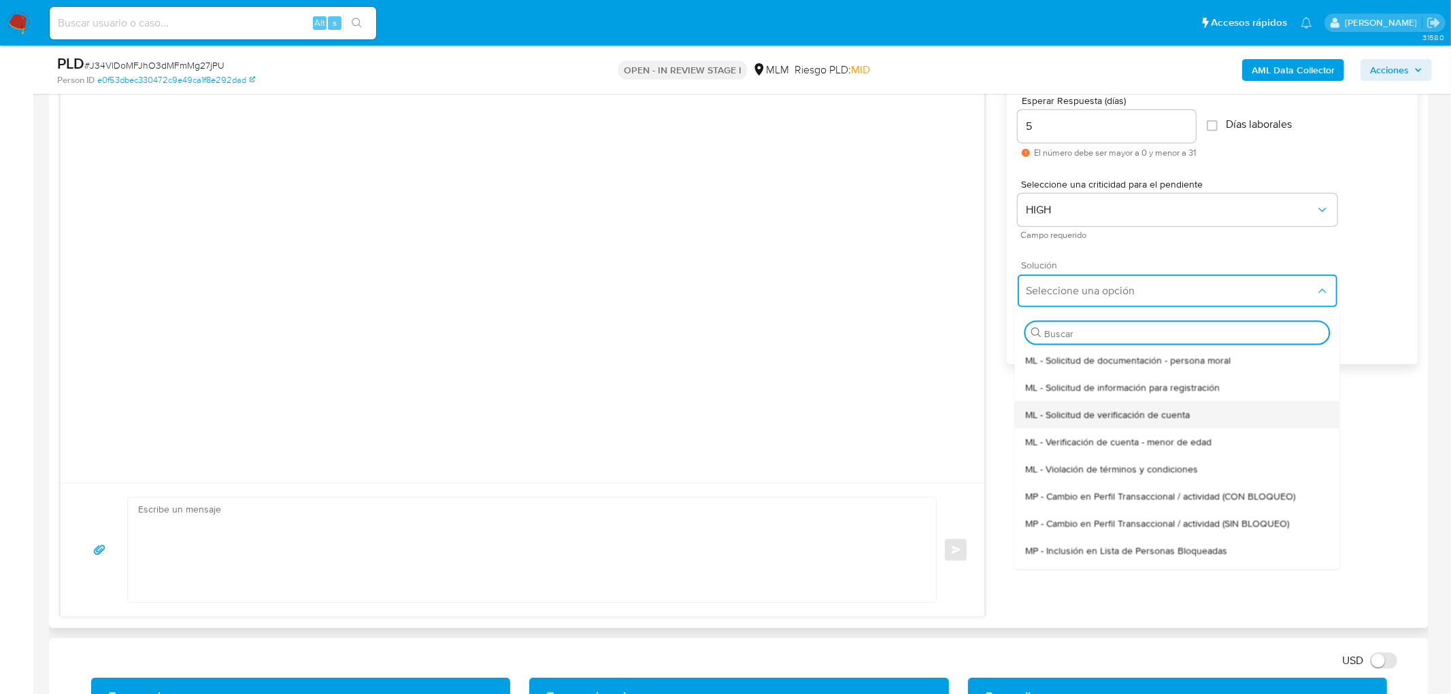
click at [1073, 412] on span "ML - Solicitud de verificación de cuenta" at bounding box center [1107, 414] width 165 height 12
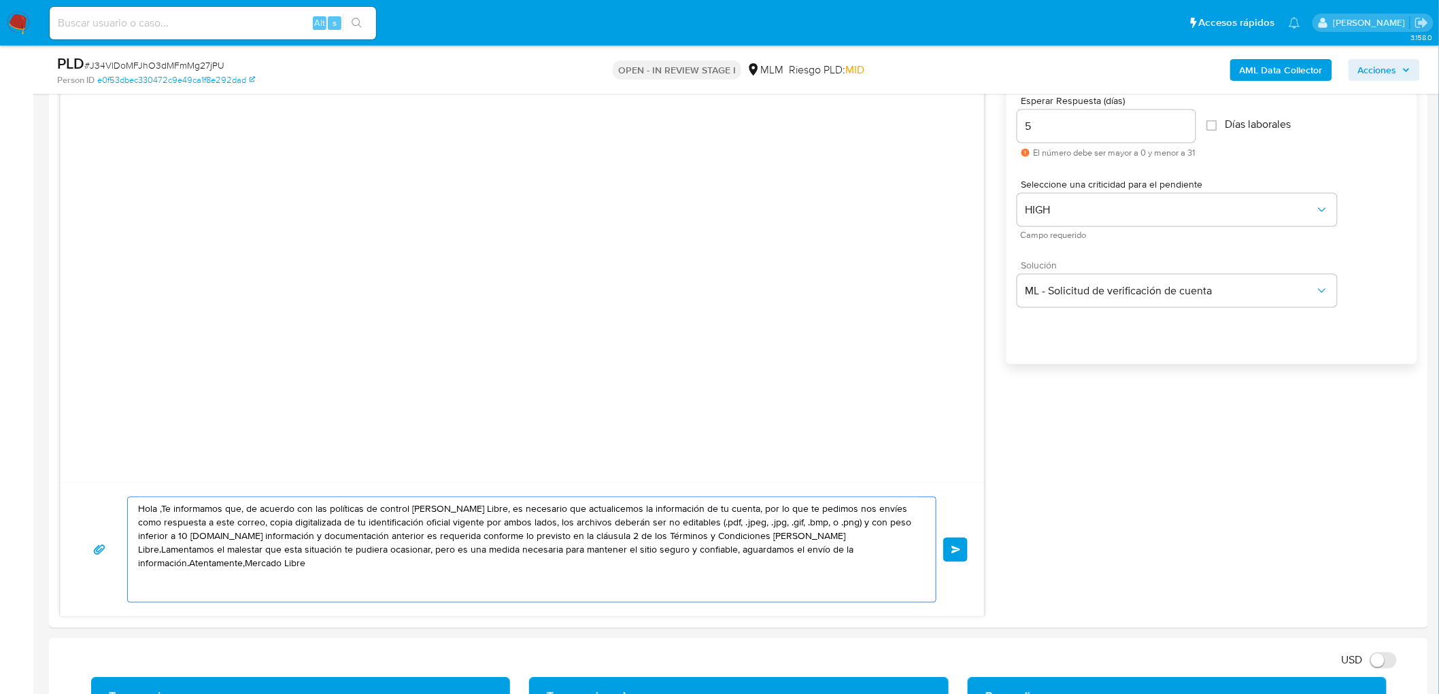
drag, startPoint x: 892, startPoint y: 544, endPoint x: 36, endPoint y: 452, distance: 861.3
paste textarea "Estimado Frank De La Cruz Labori. Te comunicamos que se ha identificado un camb…"
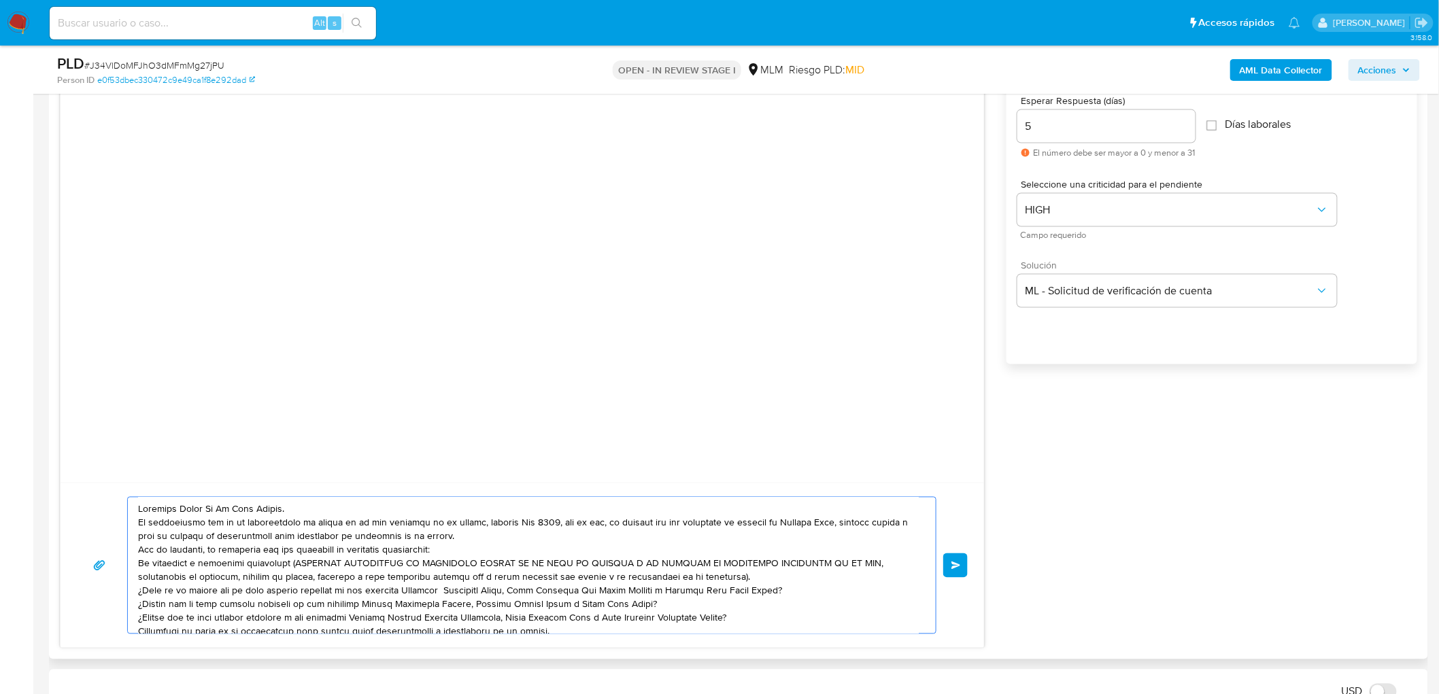
scroll to position [46, 0]
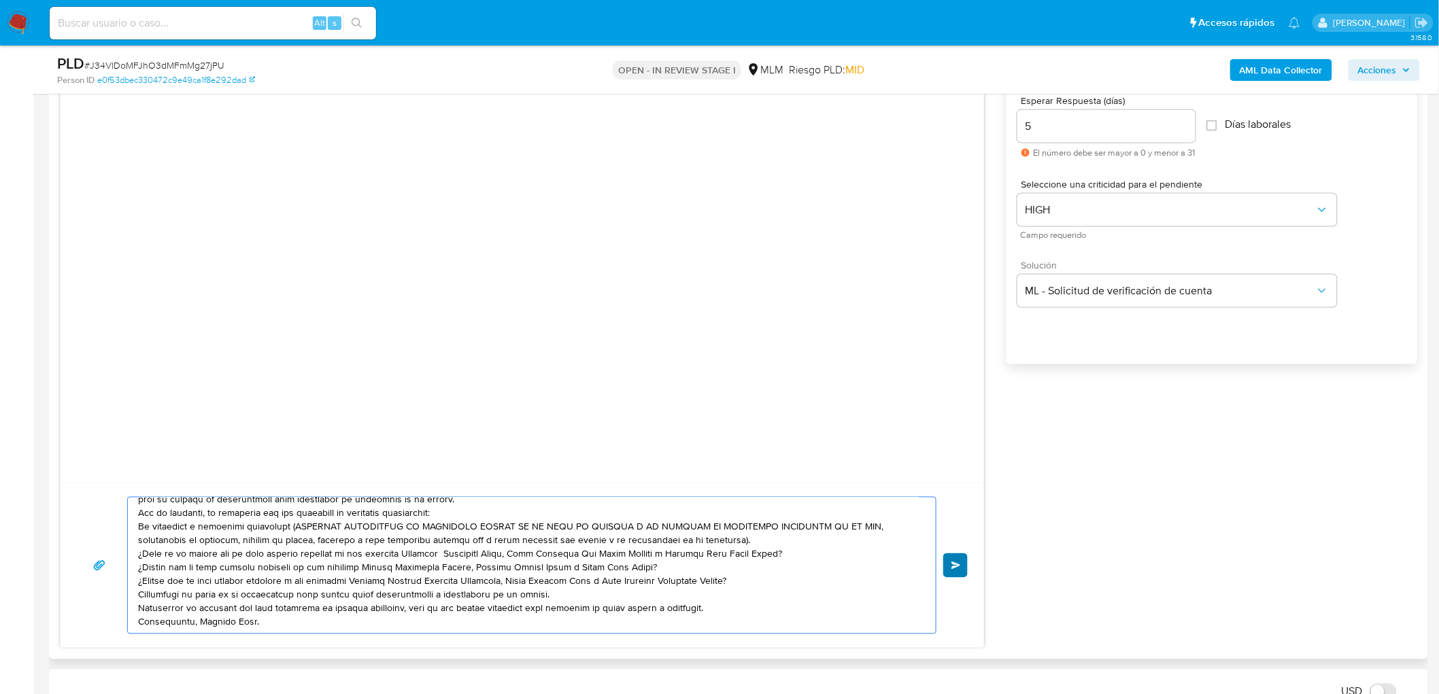
type textarea "Estimado Frank De La Cruz Labori. Te comunicamos que se ha identificado un camb…"
click at [960, 567] on span "Enviar" at bounding box center [957, 566] width 10 height 8
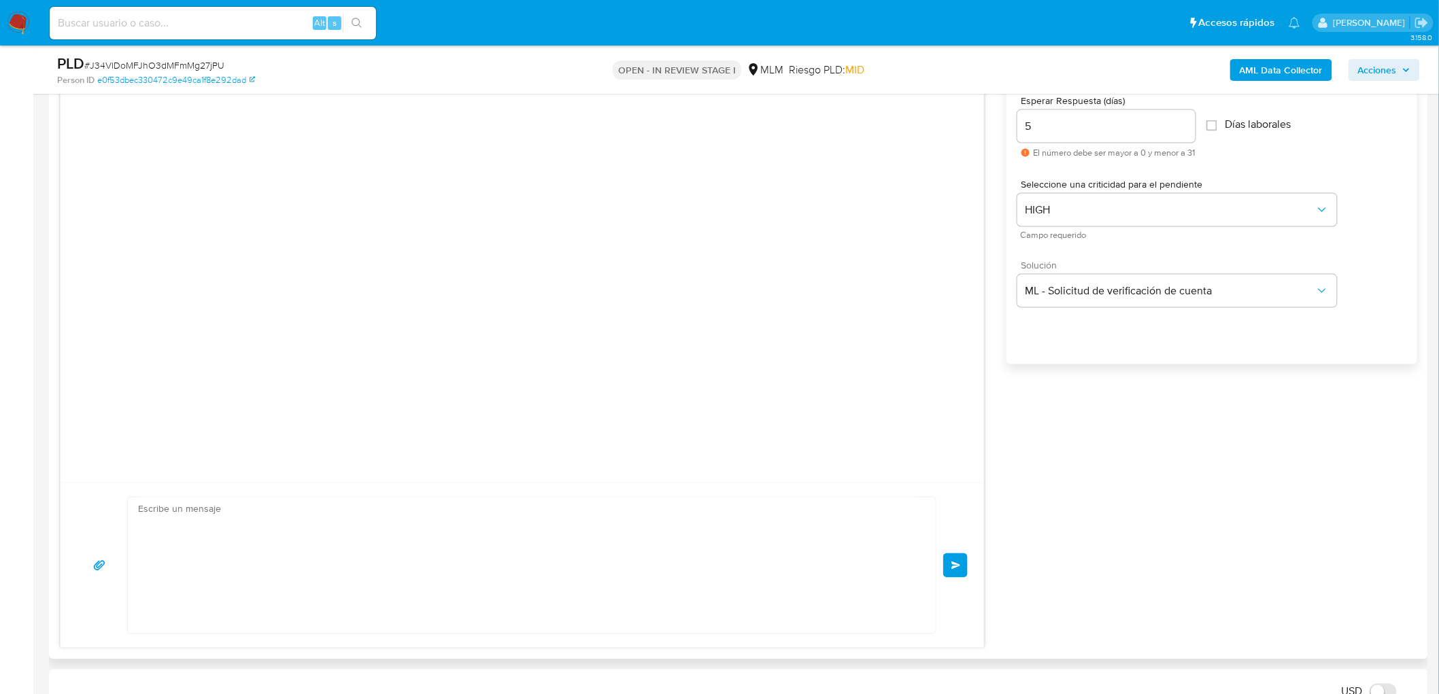
scroll to position [0, 0]
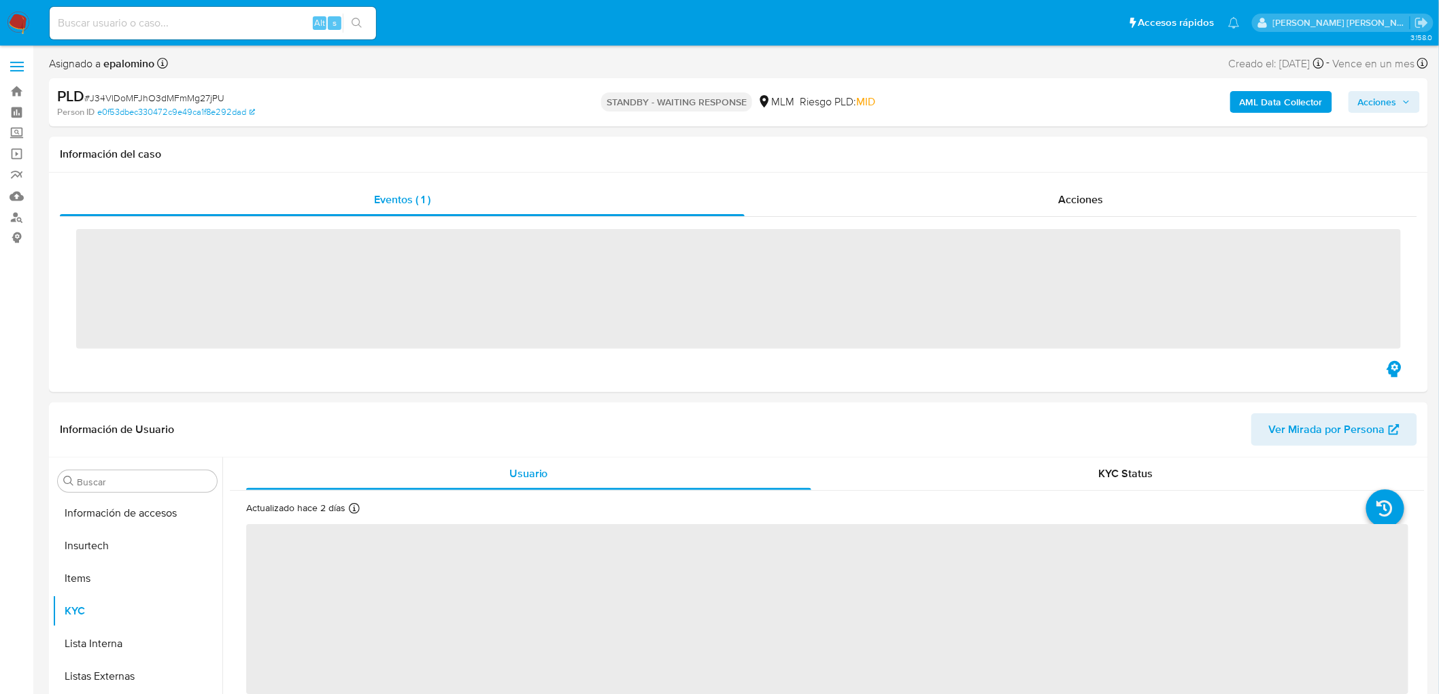
scroll to position [574, 0]
click at [190, 98] on span "# J34VlDoMFJhO3dMFmMg27jPU" at bounding box center [154, 98] width 140 height 14
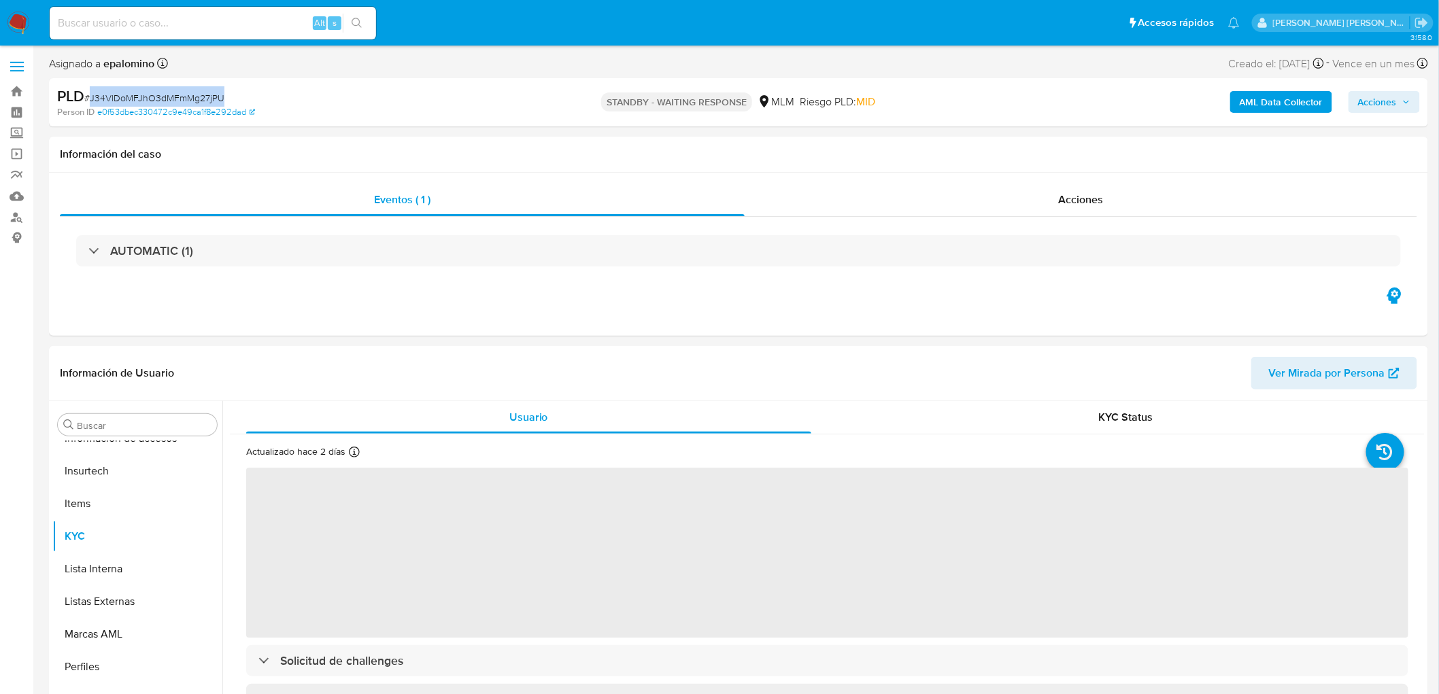
click at [190, 98] on span "# J34VlDoMFJhO3dMFmMg27jPU" at bounding box center [154, 98] width 140 height 14
copy span "J34VlDoMFJhO3dMFmMg27jPU"
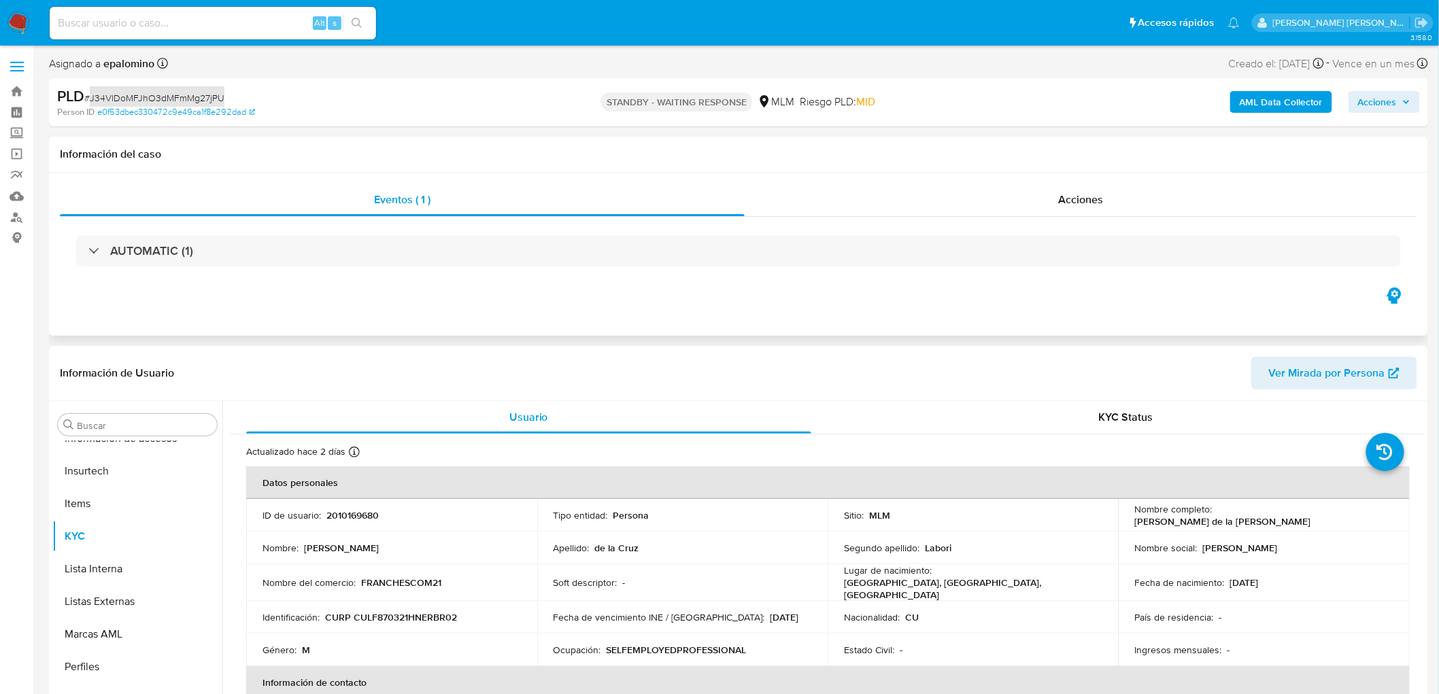
select select "10"
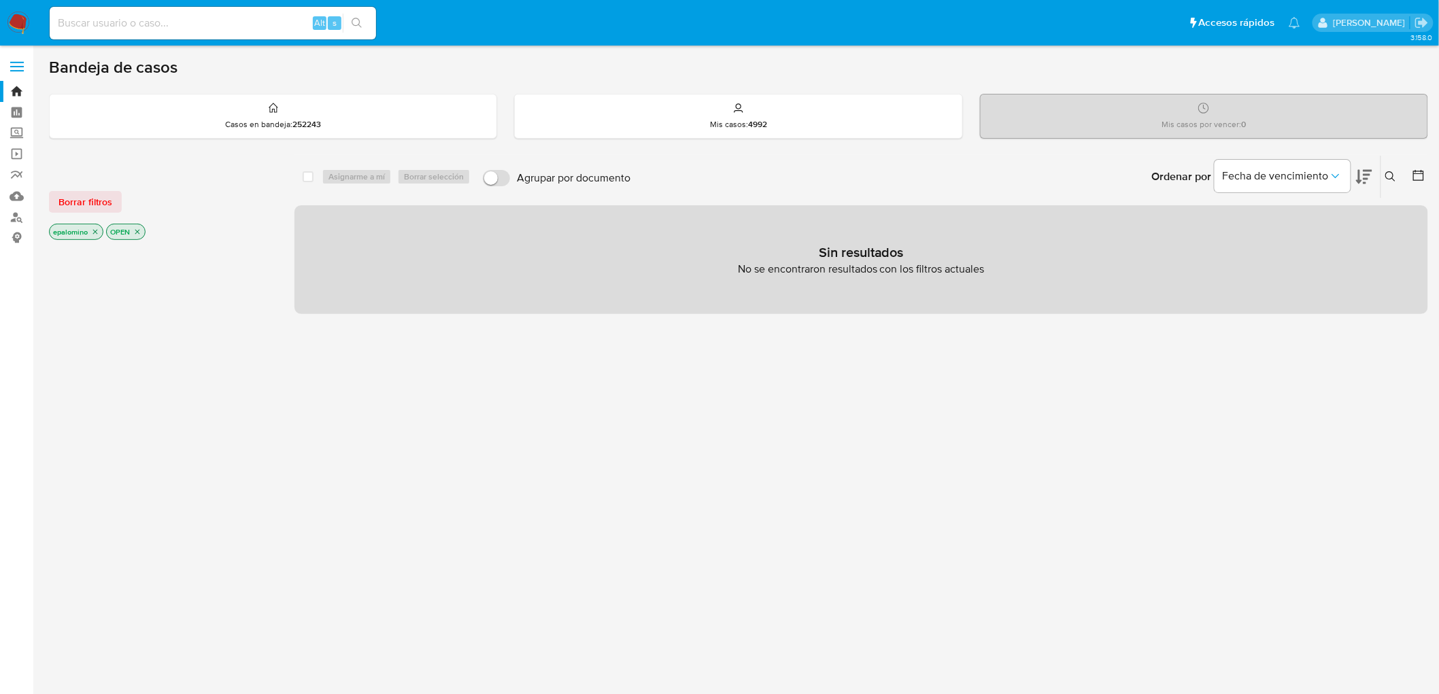
click at [102, 199] on span "Borrar filtros" at bounding box center [85, 201] width 54 height 19
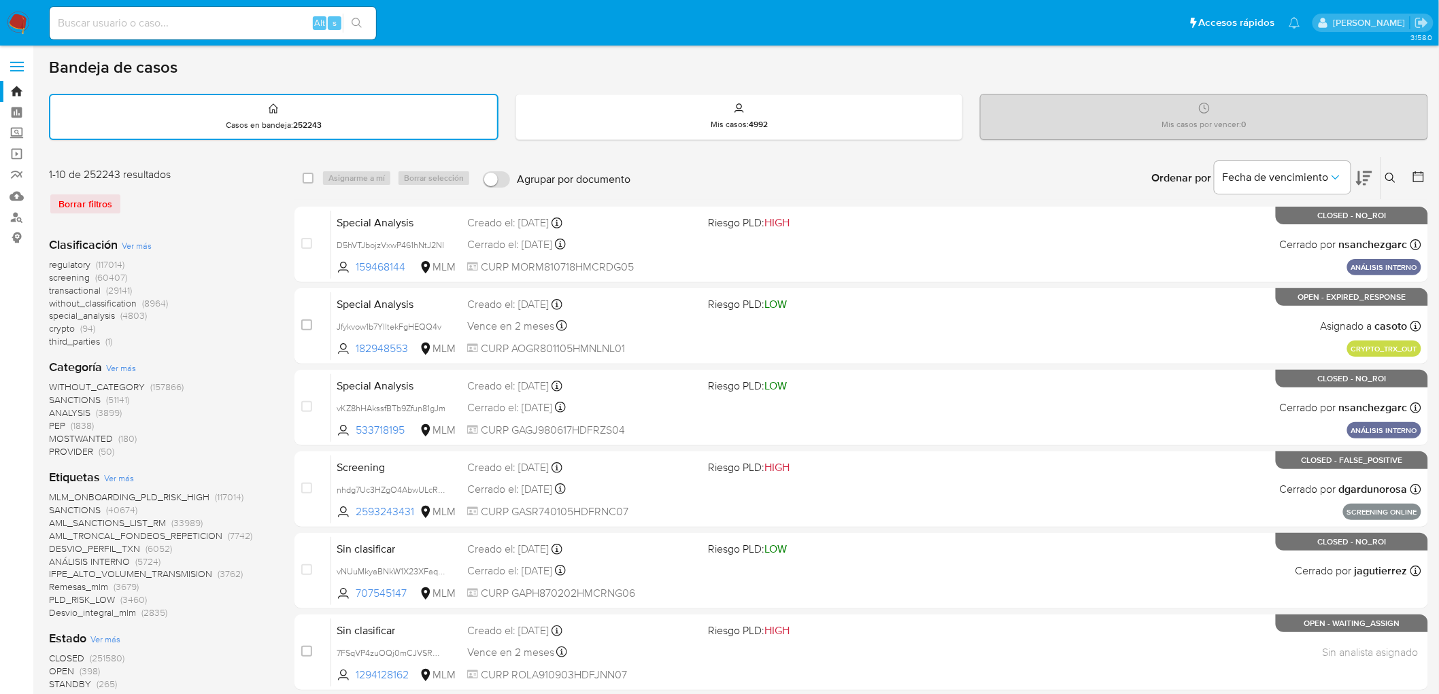
click at [1392, 178] on icon at bounding box center [1391, 178] width 11 height 11
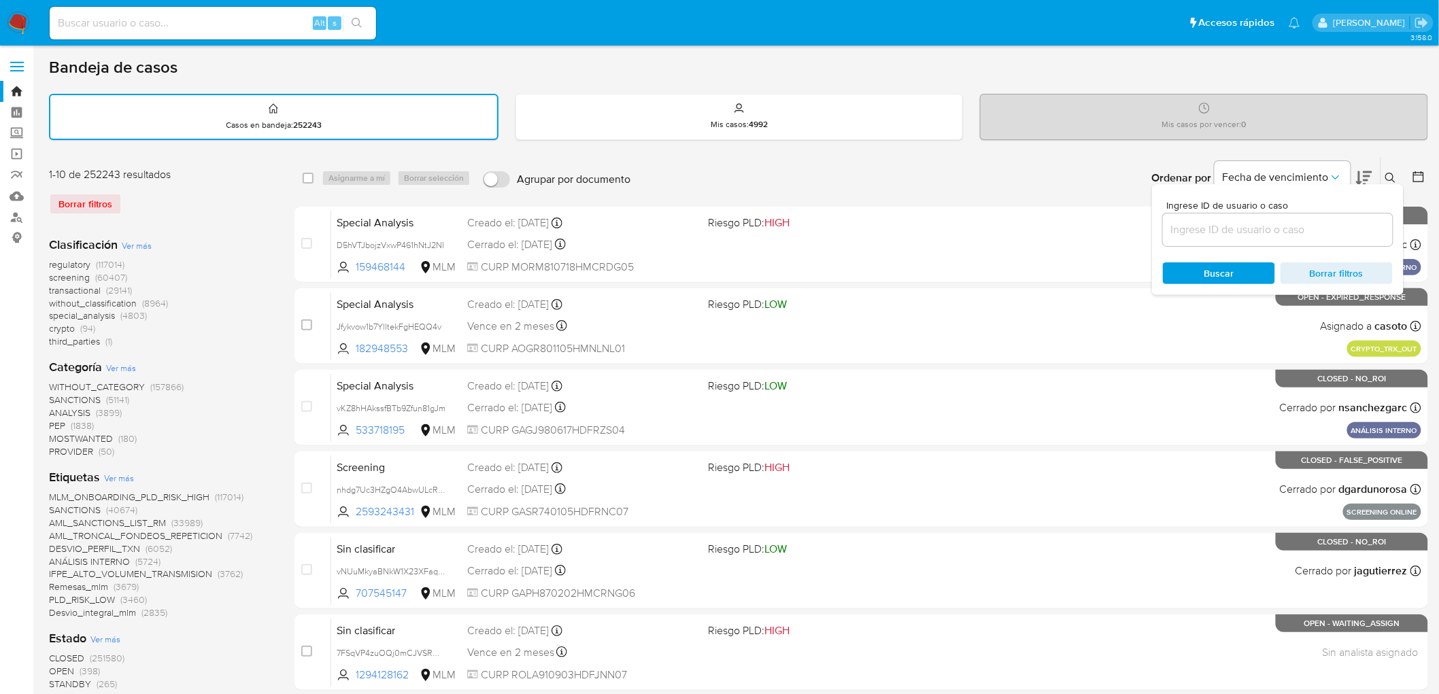
click at [1256, 221] on input at bounding box center [1278, 230] width 230 height 18
type input "1273462027"
click at [1224, 269] on span "Buscar" at bounding box center [1220, 274] width 30 height 22
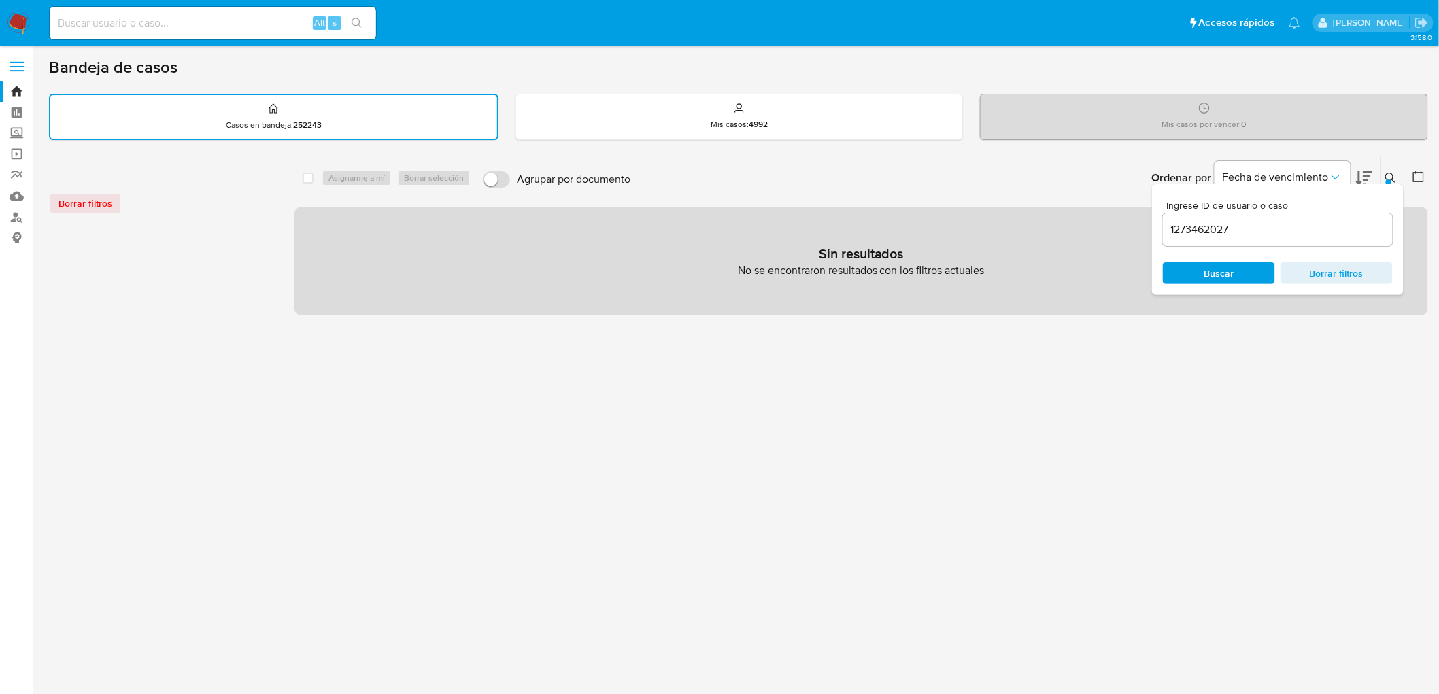
click at [1393, 177] on icon at bounding box center [1391, 178] width 10 height 10
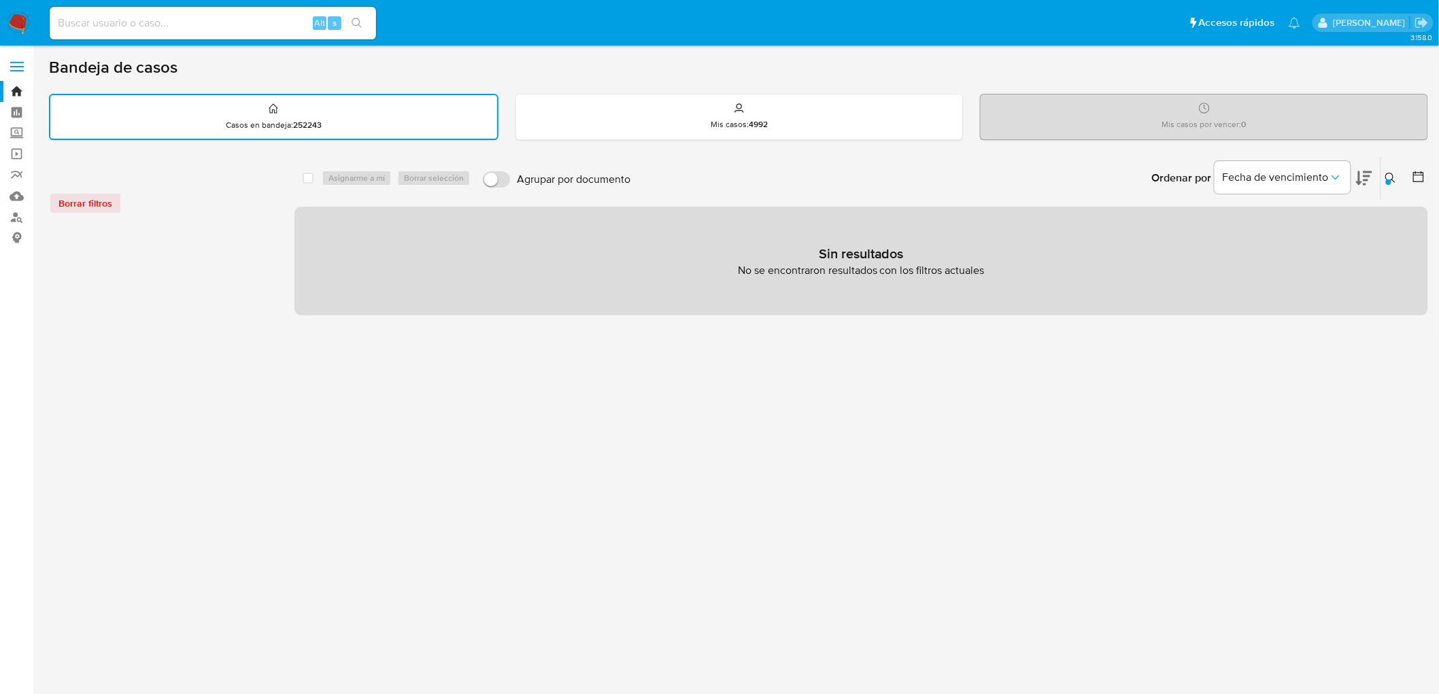
click at [1379, 175] on div "Ordenar por Fecha de vencimiento" at bounding box center [1260, 178] width 239 height 42
click at [1394, 175] on icon at bounding box center [1391, 178] width 11 height 11
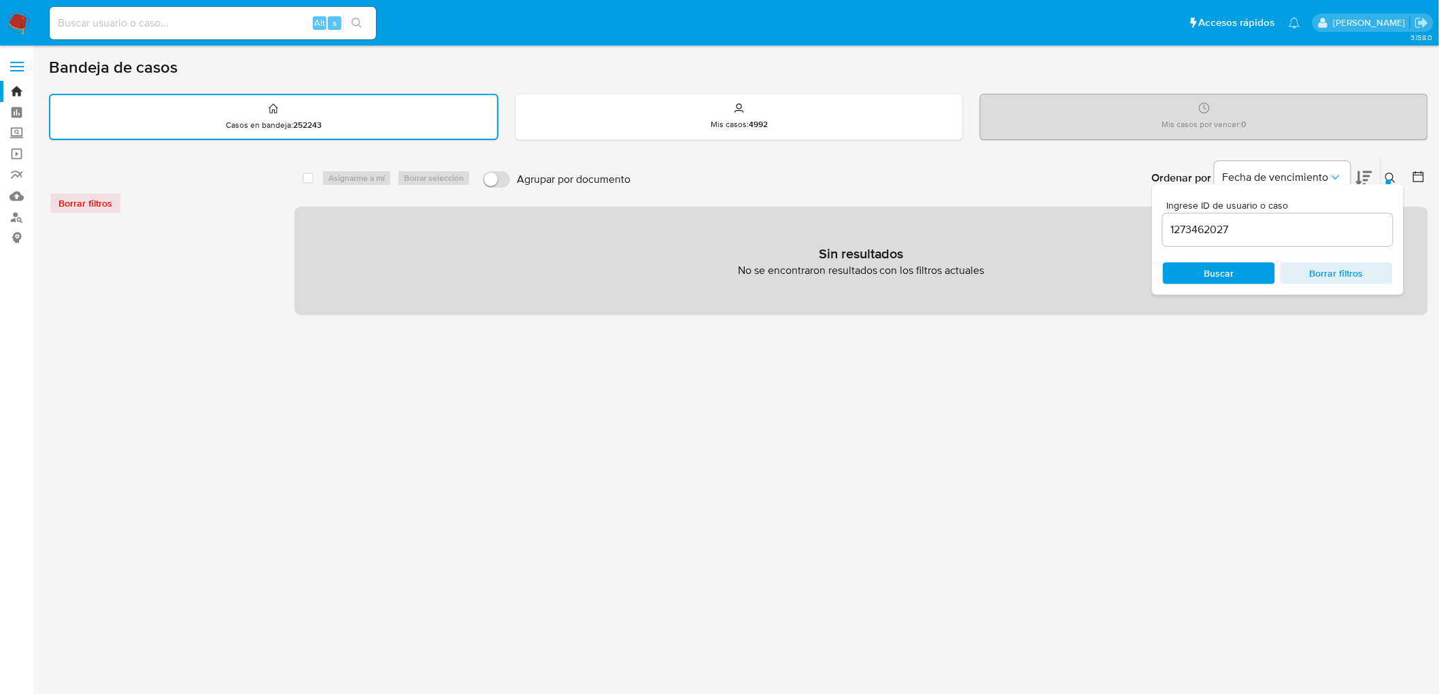
click at [1224, 227] on input "1273462027" at bounding box center [1278, 230] width 230 height 18
click at [1234, 227] on input "1273462027" at bounding box center [1278, 230] width 230 height 18
click at [1221, 267] on span "Buscar" at bounding box center [1220, 274] width 30 height 22
click at [144, 15] on input at bounding box center [213, 23] width 326 height 18
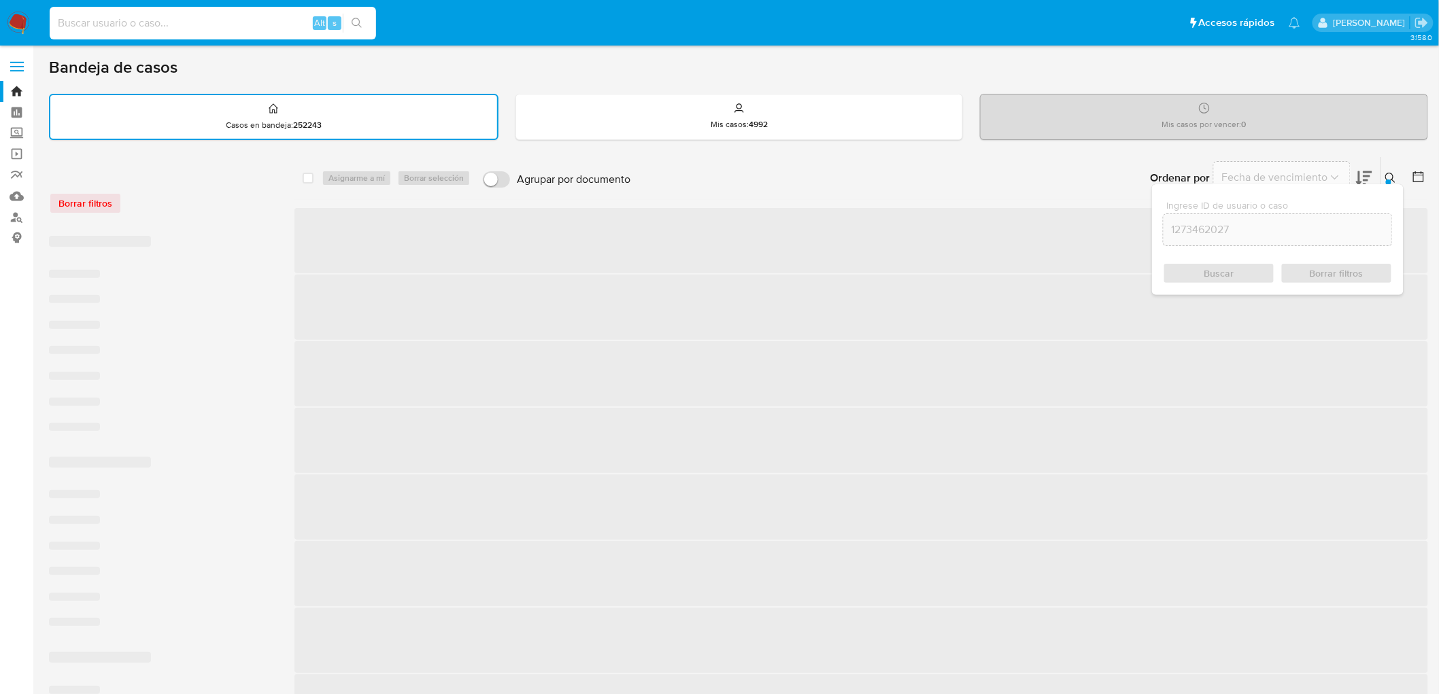
paste input "1273462027"
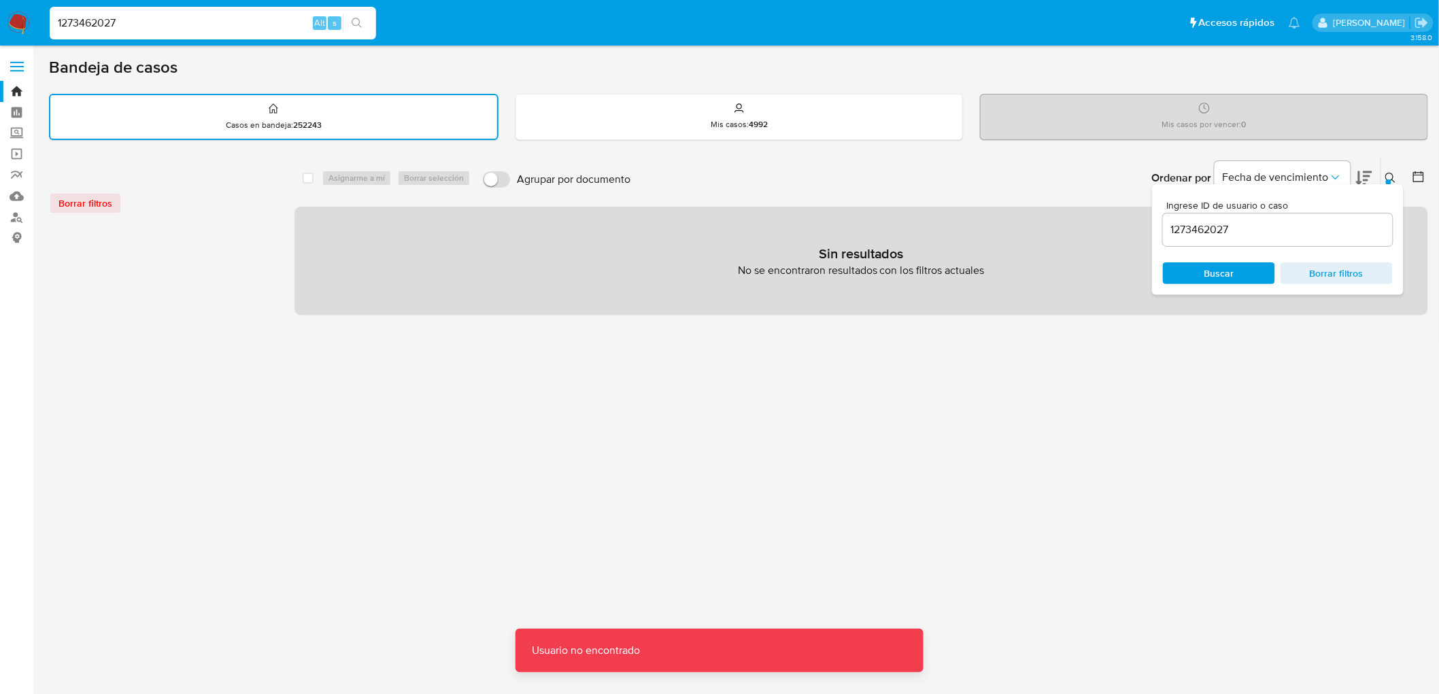
click at [179, 22] on input "1273462027" at bounding box center [213, 23] width 326 height 18
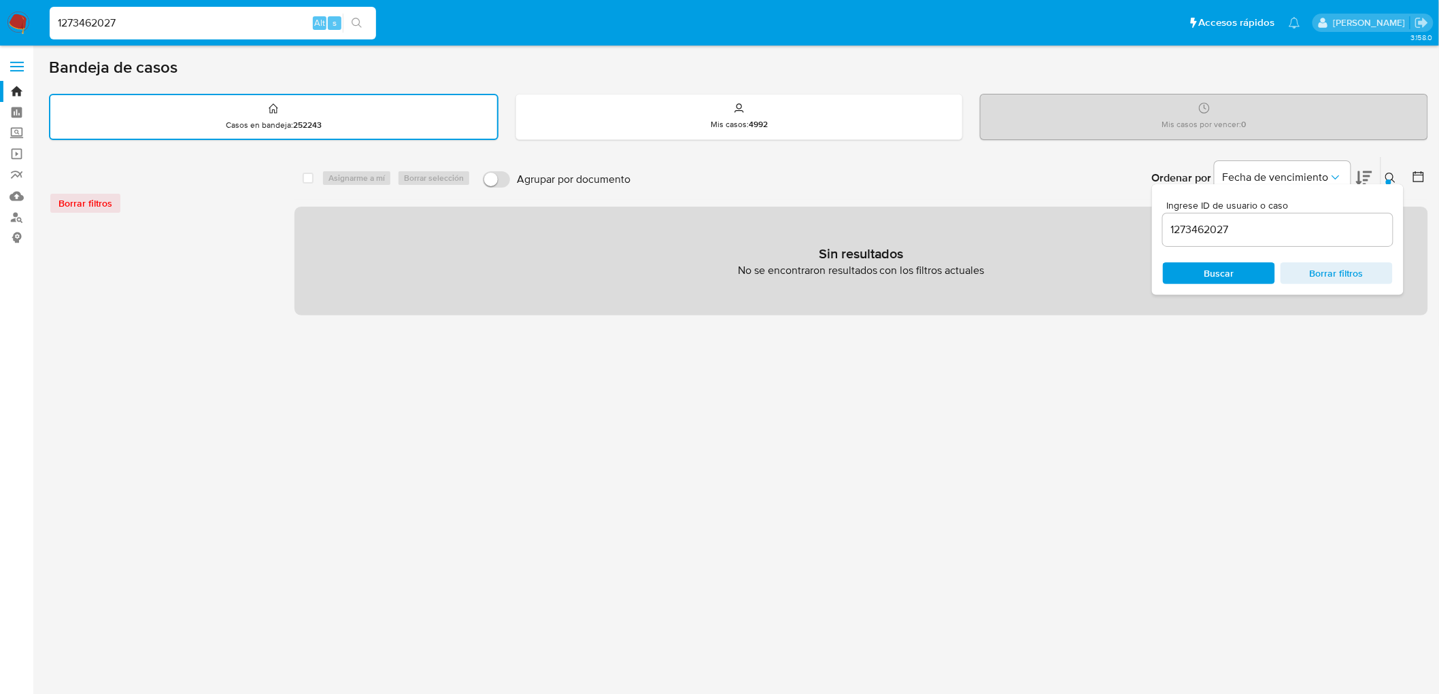
type input "1273462027"
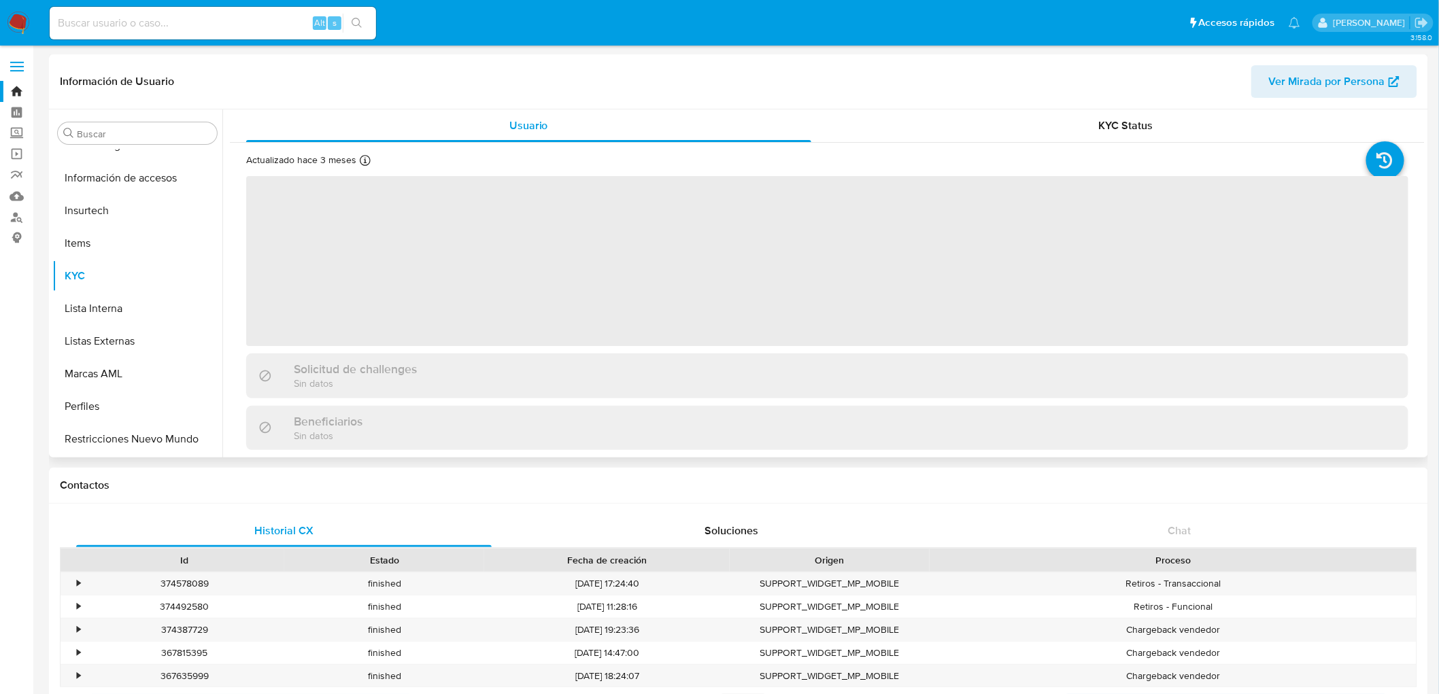
scroll to position [574, 0]
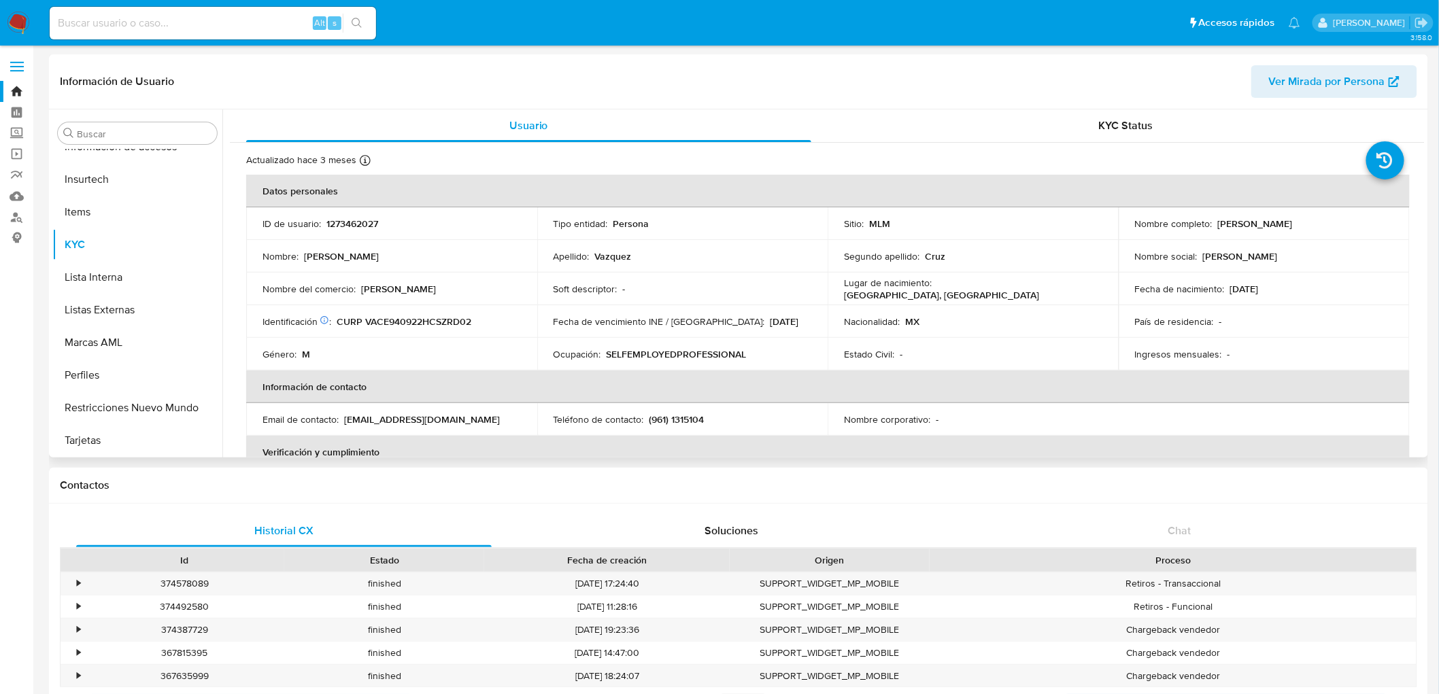
select select "10"
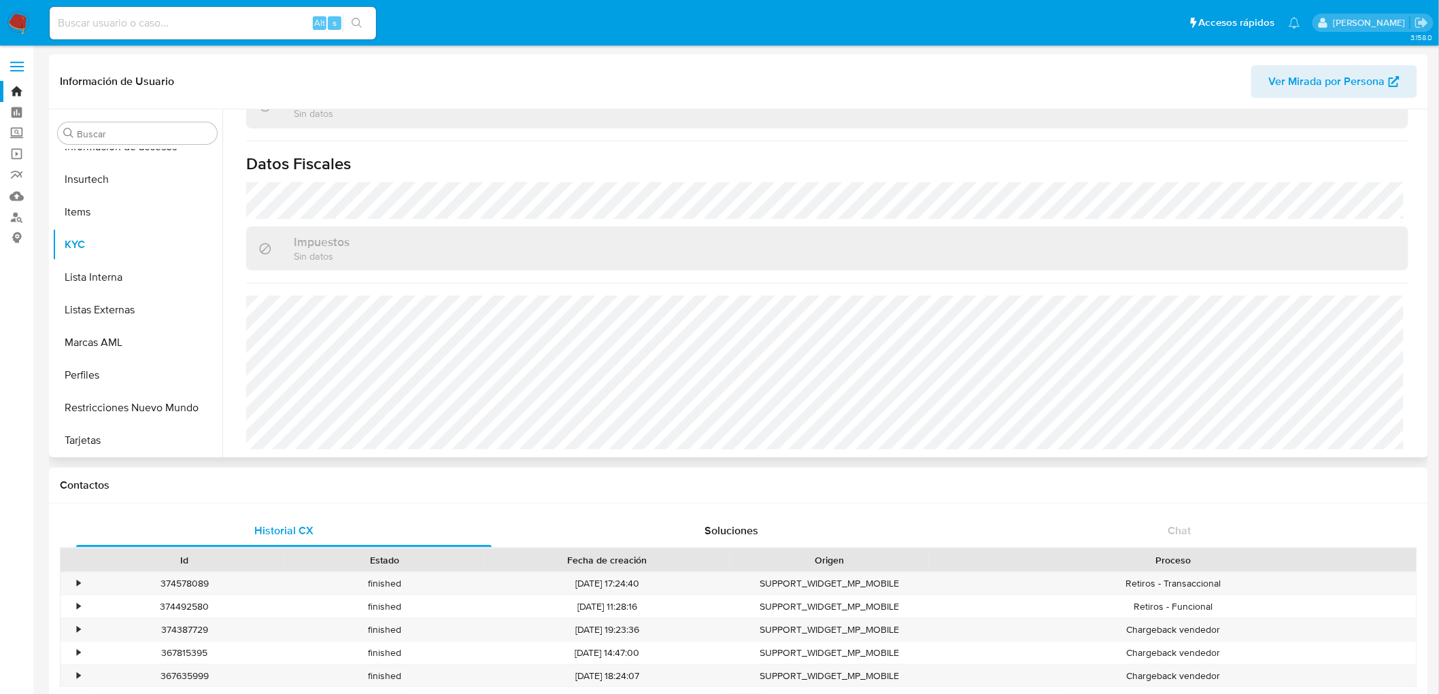
scroll to position [841, 0]
click at [17, 15] on img at bounding box center [18, 23] width 23 height 23
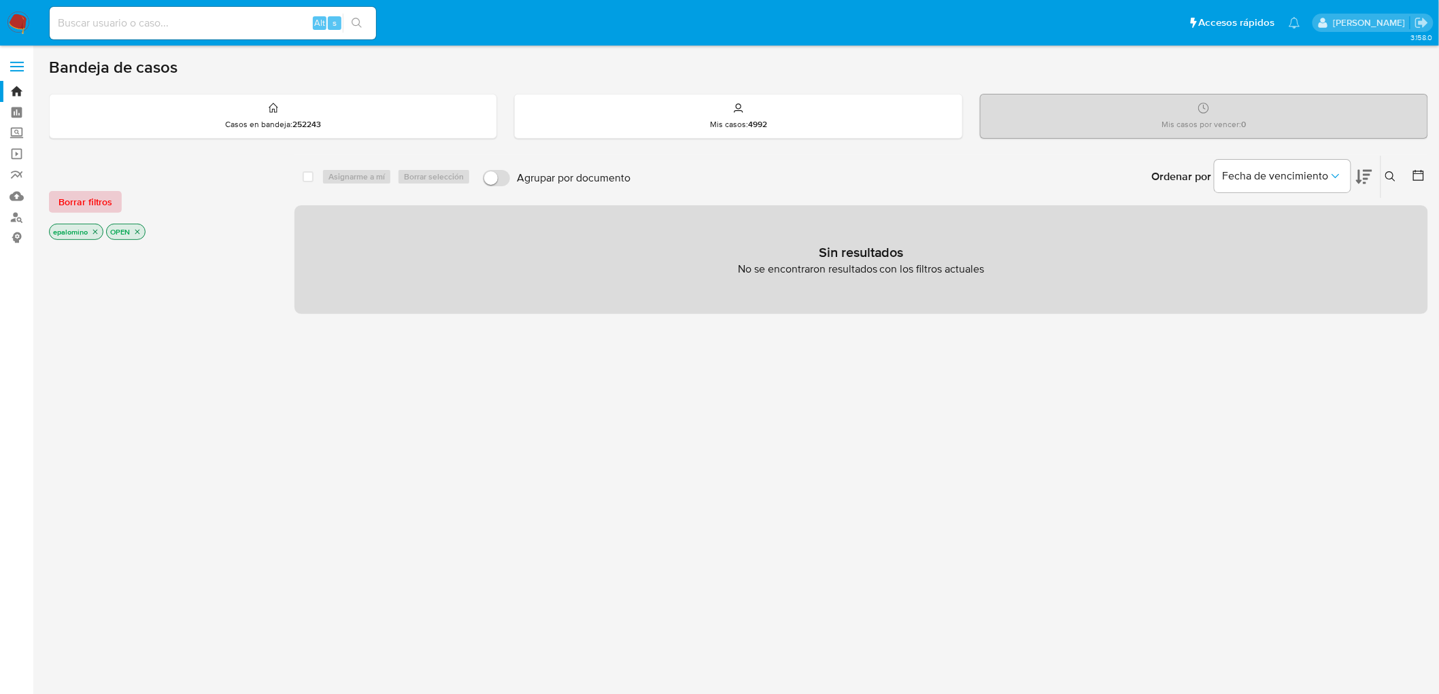
click at [98, 201] on span "Borrar filtros" at bounding box center [85, 201] width 54 height 19
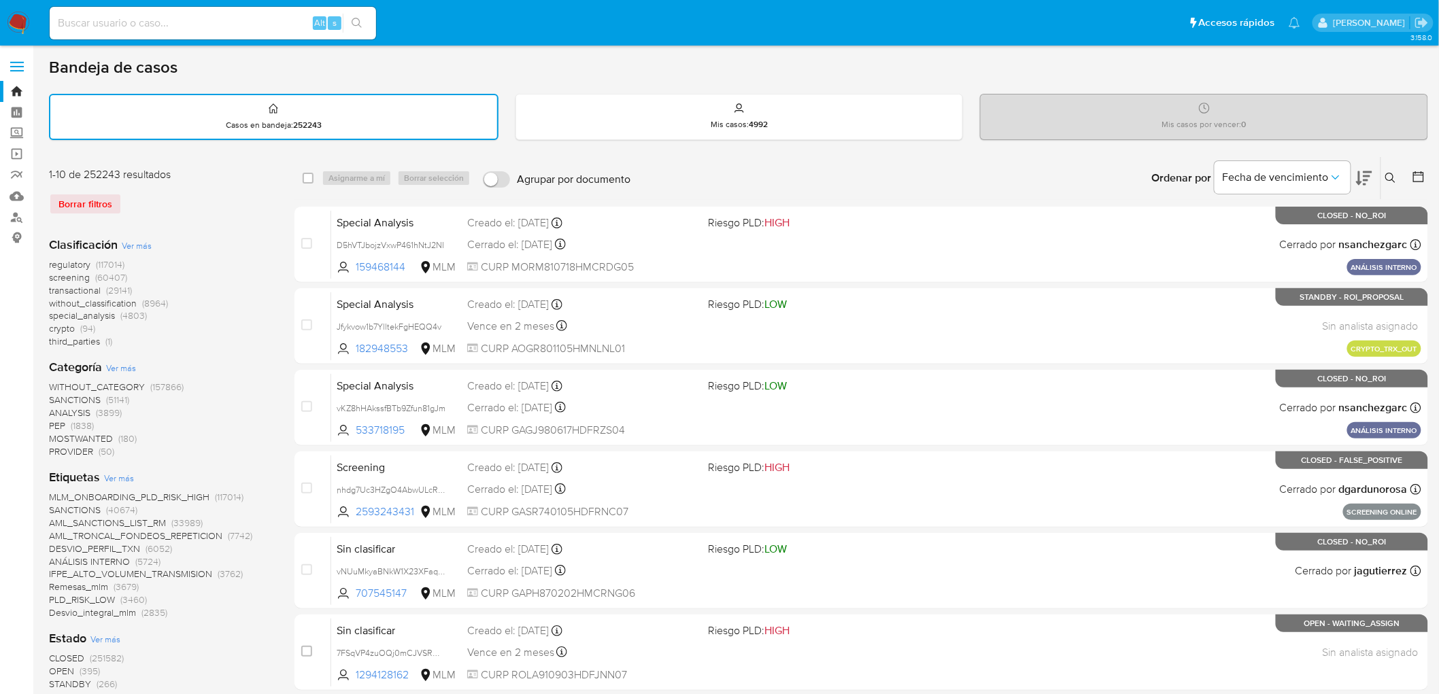
click at [1393, 175] on icon at bounding box center [1391, 178] width 10 height 10
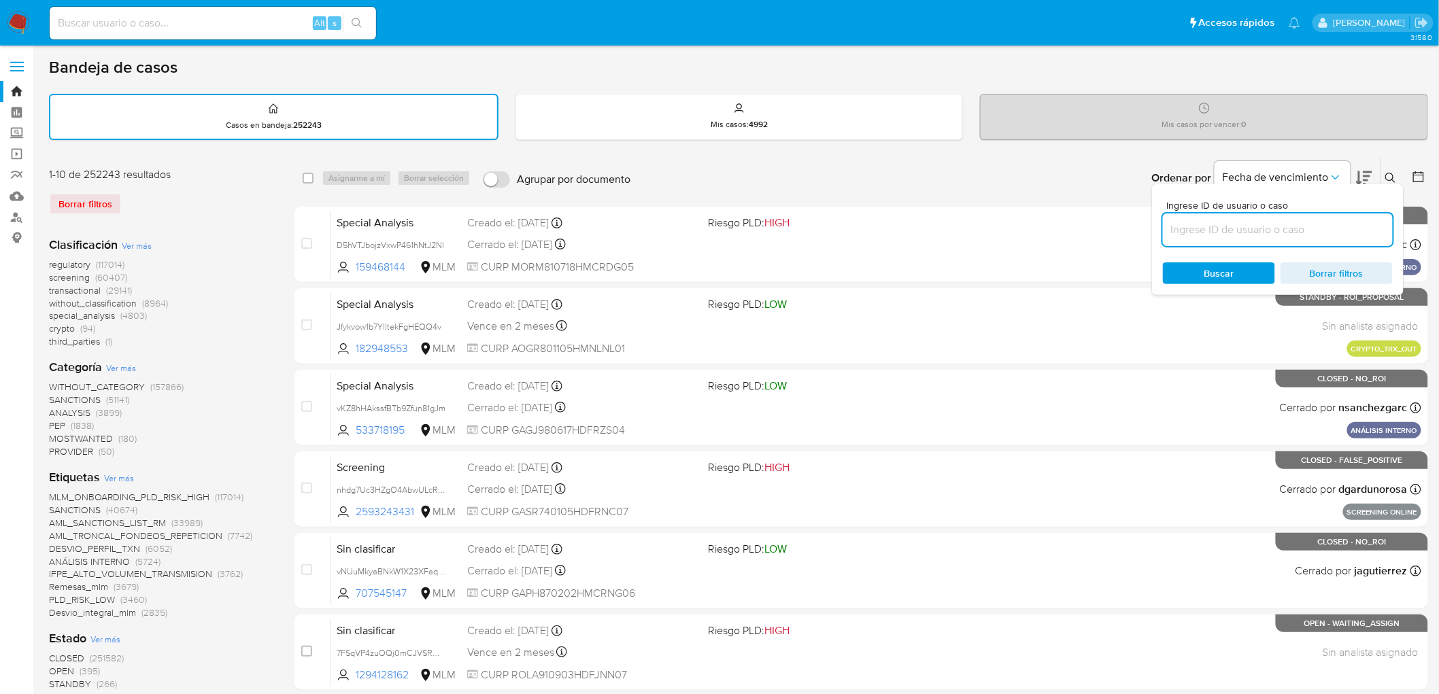
click at [1186, 232] on input at bounding box center [1278, 230] width 230 height 18
type input "775025874"
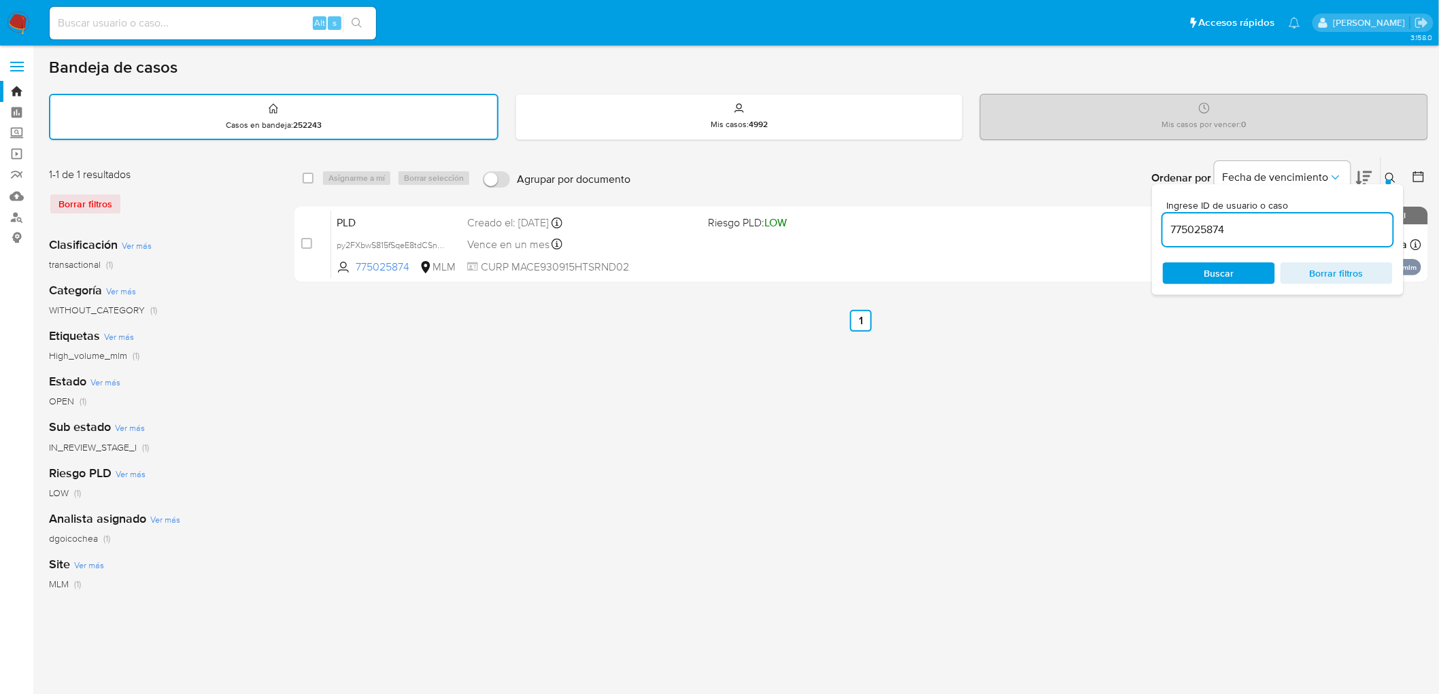
click at [1394, 173] on icon at bounding box center [1391, 178] width 11 height 11
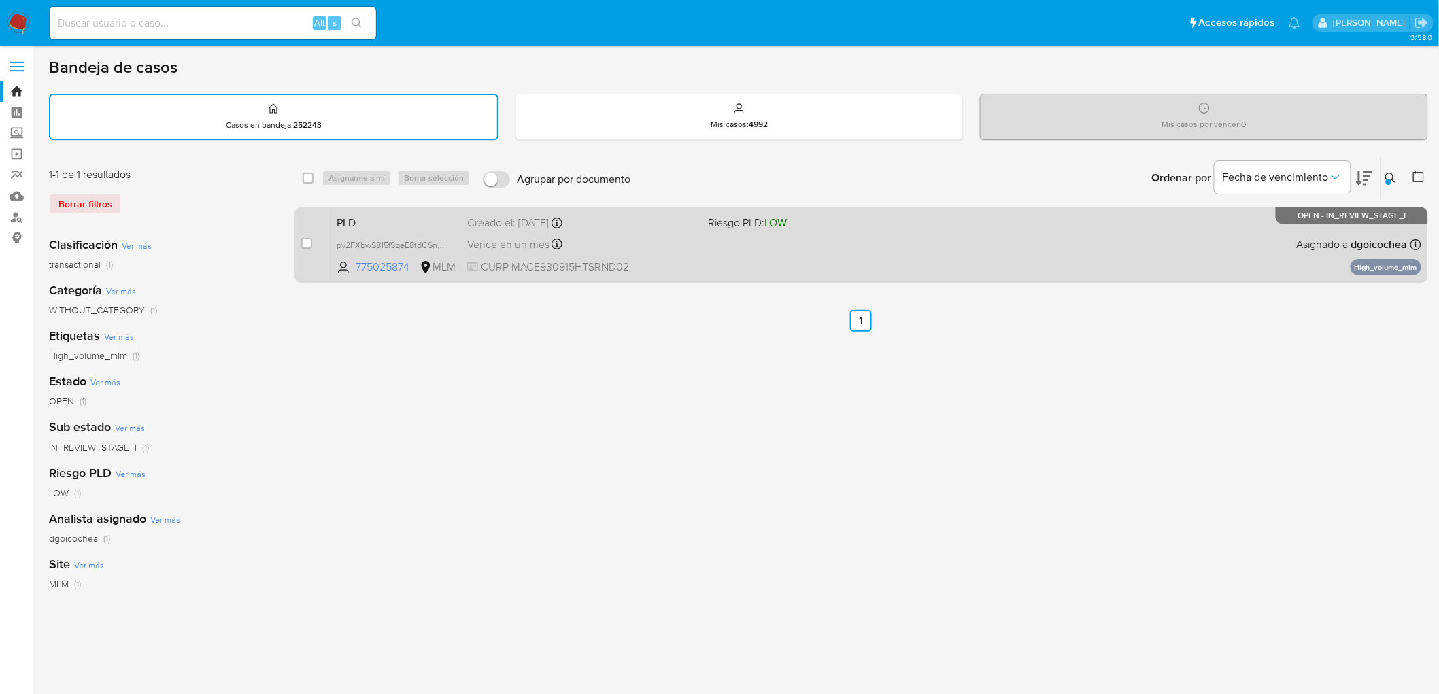
click at [357, 213] on span "PLD" at bounding box center [397, 222] width 120 height 18
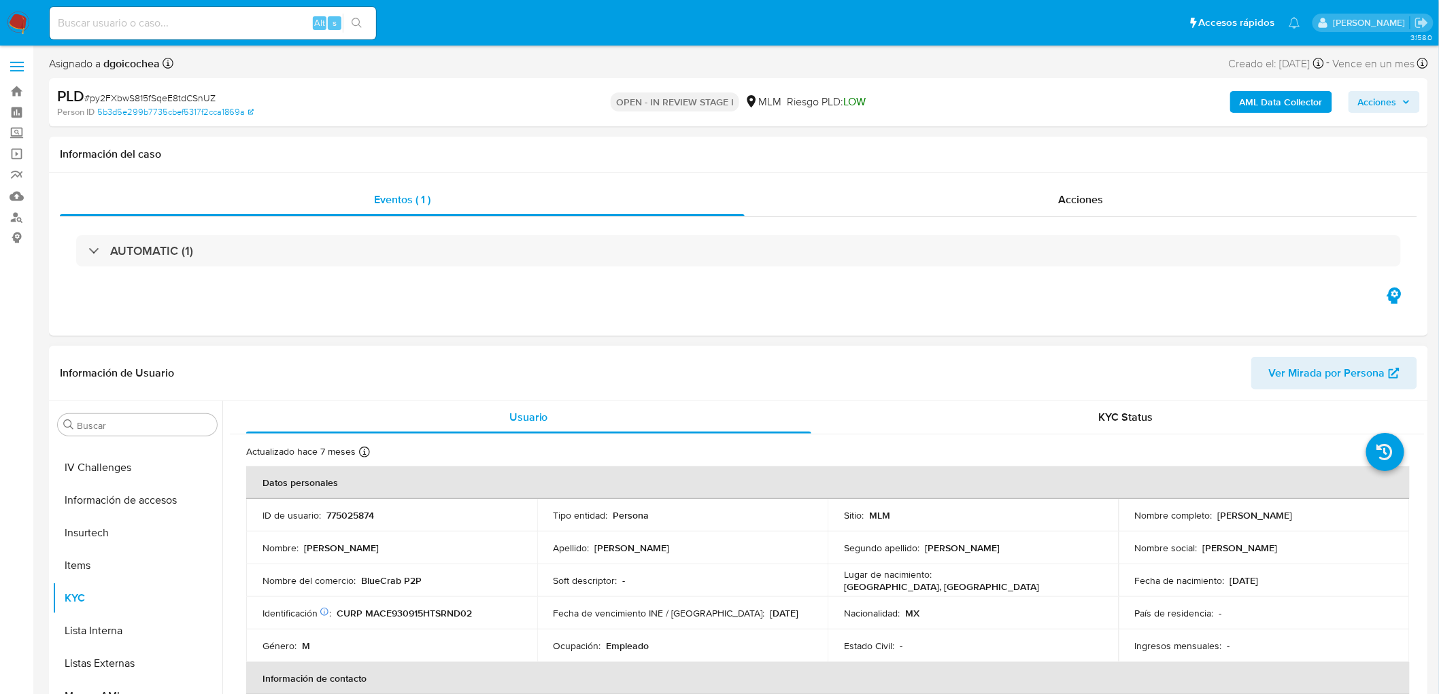
select select "10"
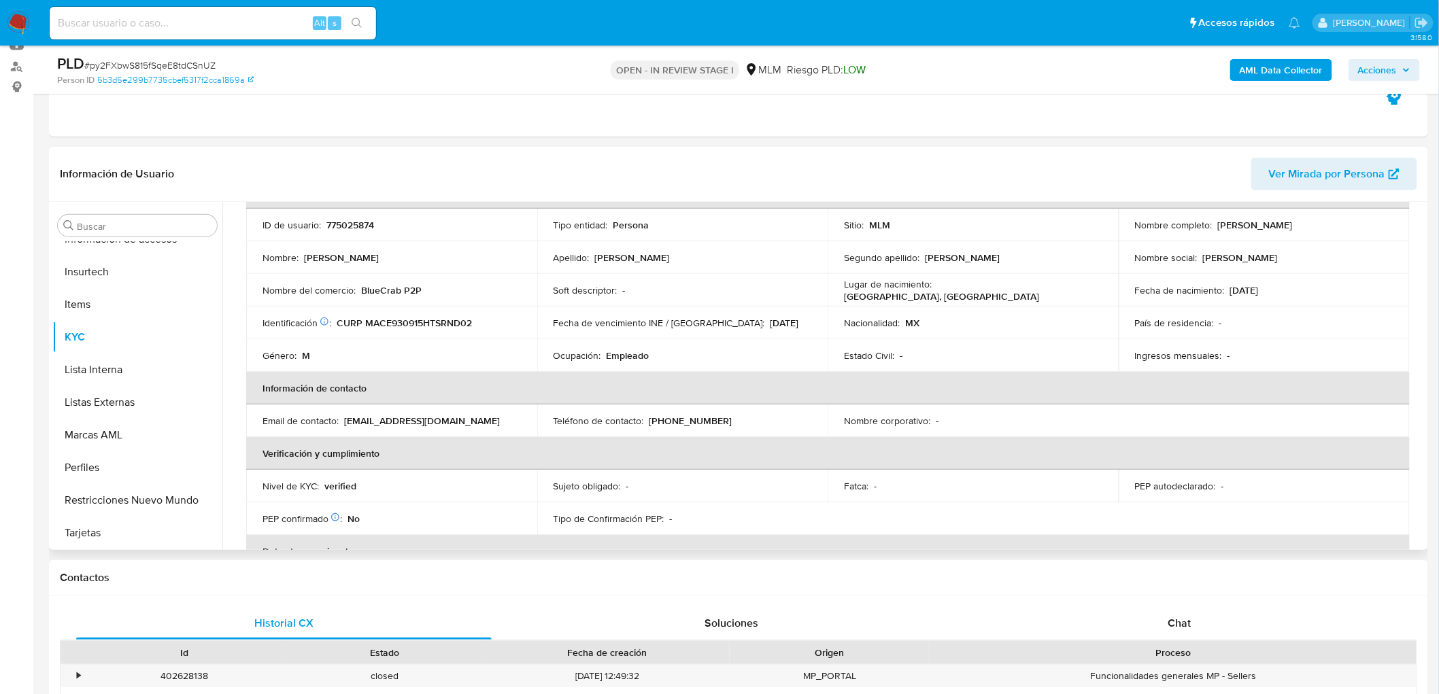
scroll to position [85, 0]
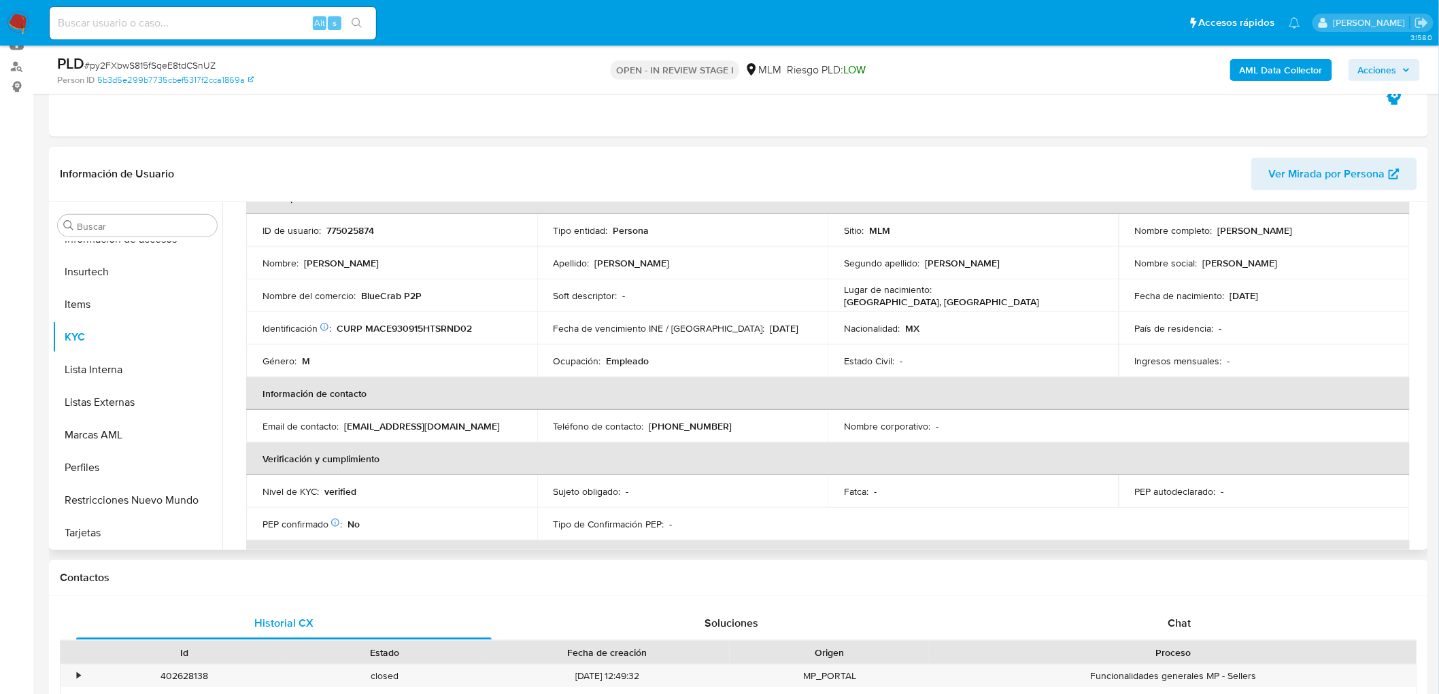
drag, startPoint x: 1279, startPoint y: 297, endPoint x: 1250, endPoint y: 301, distance: 30.2
click at [1259, 297] on div "Fecha de nacimiento : [DEMOGRAPHIC_DATA]" at bounding box center [1264, 296] width 258 height 12
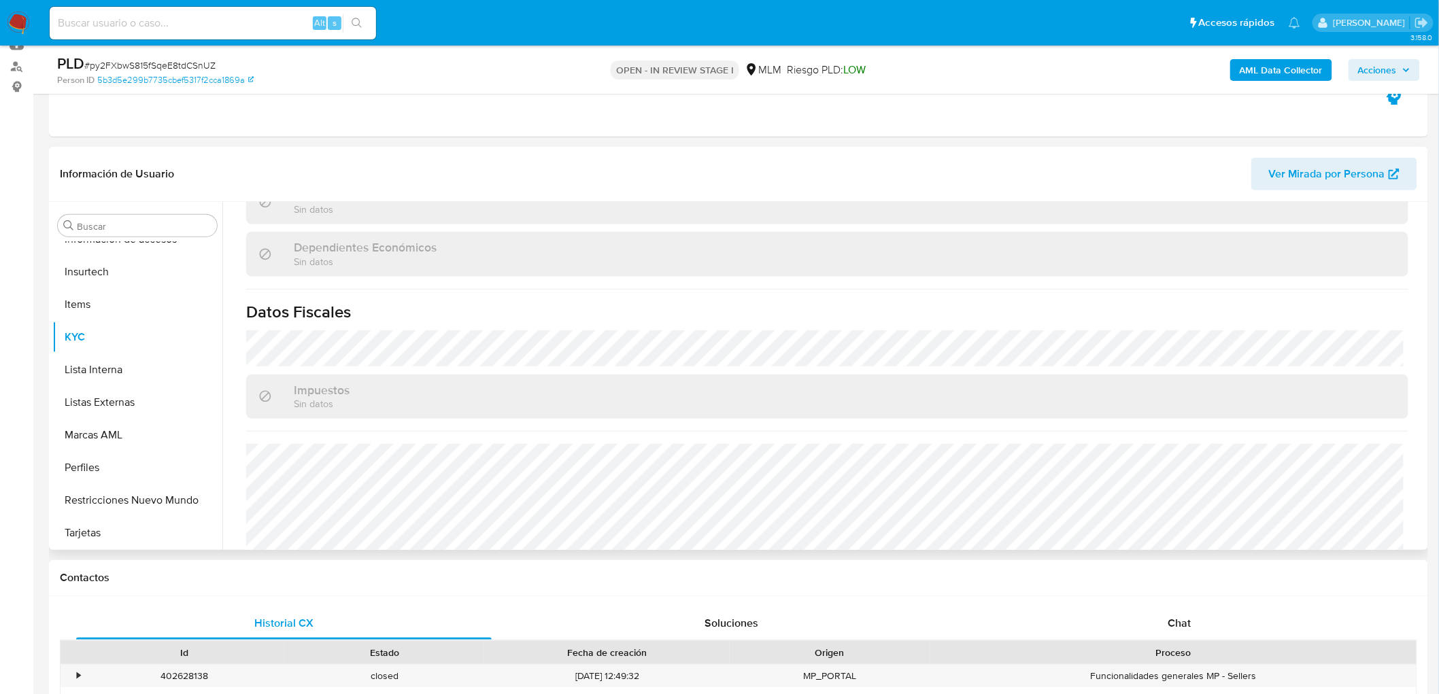
scroll to position [841, 0]
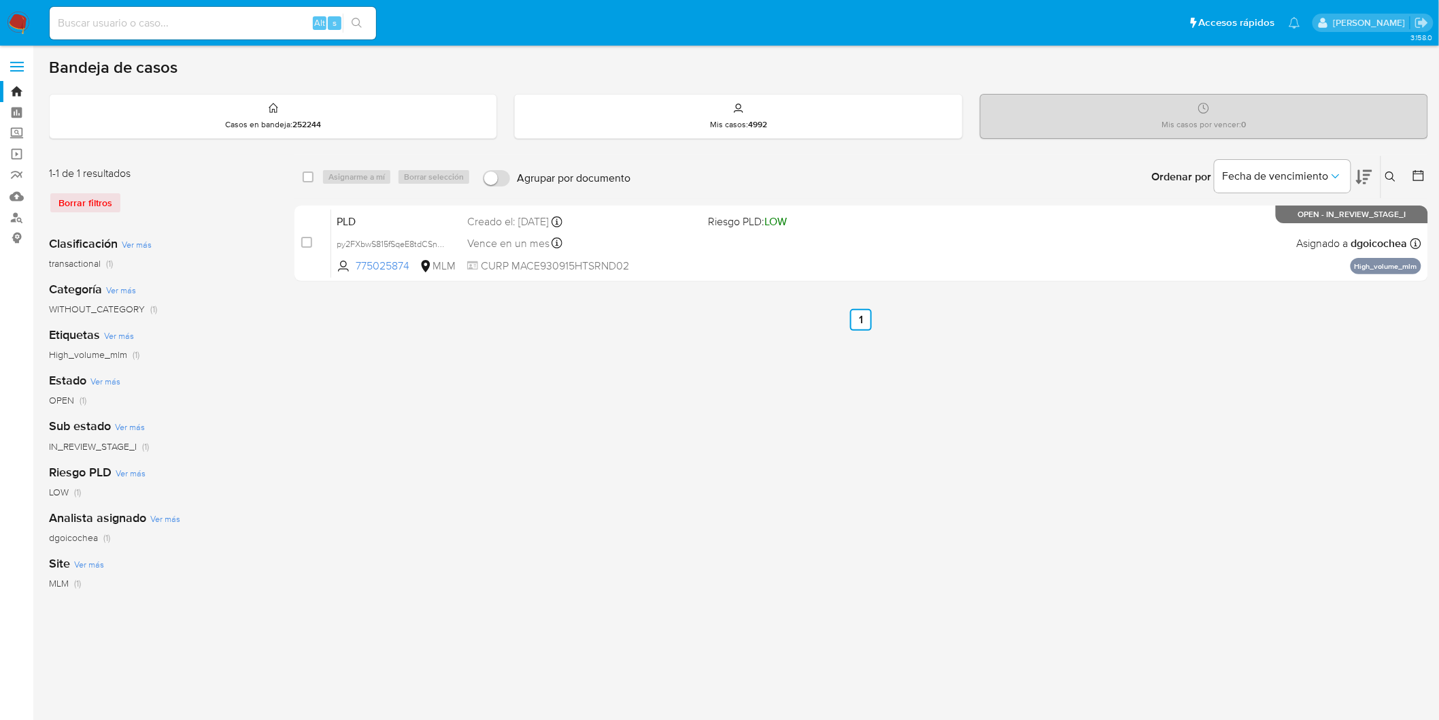
click at [15, 21] on img at bounding box center [18, 23] width 23 height 23
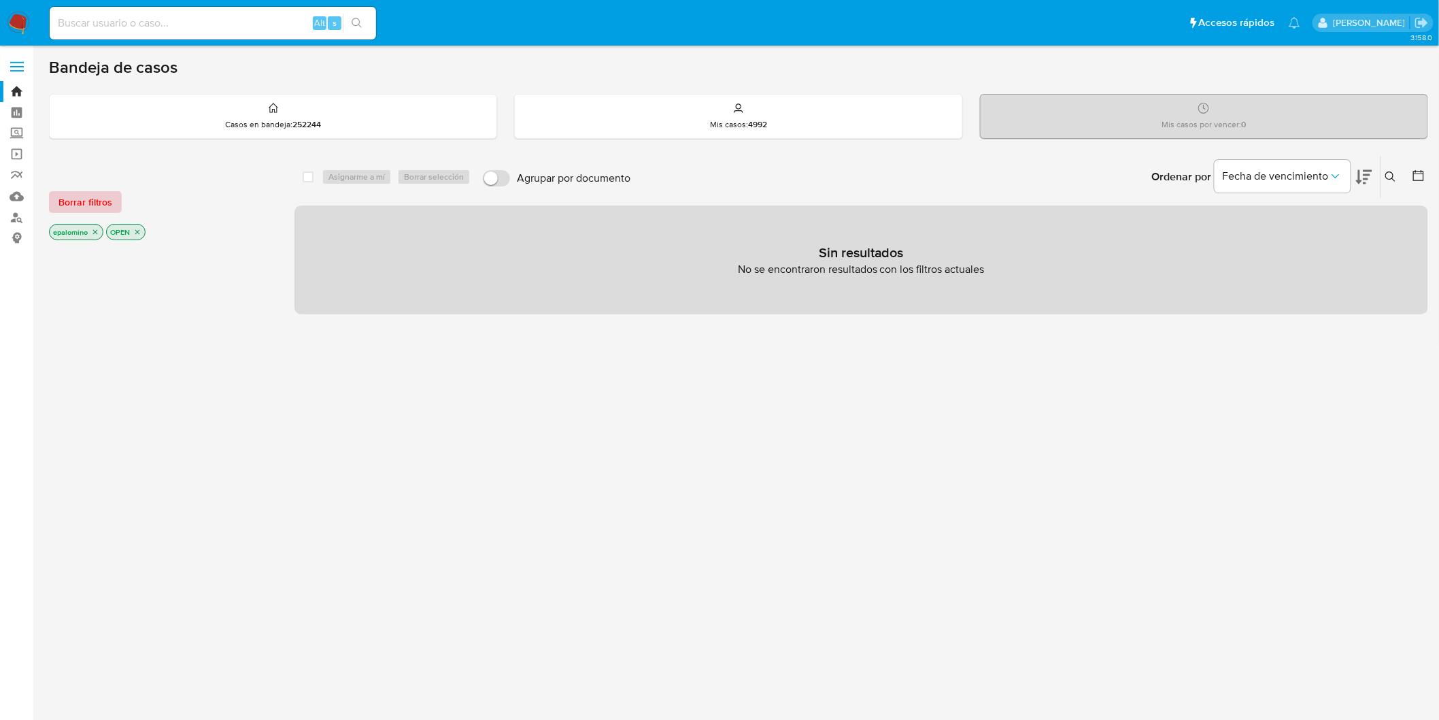
click at [101, 199] on span "Borrar filtros" at bounding box center [85, 201] width 54 height 19
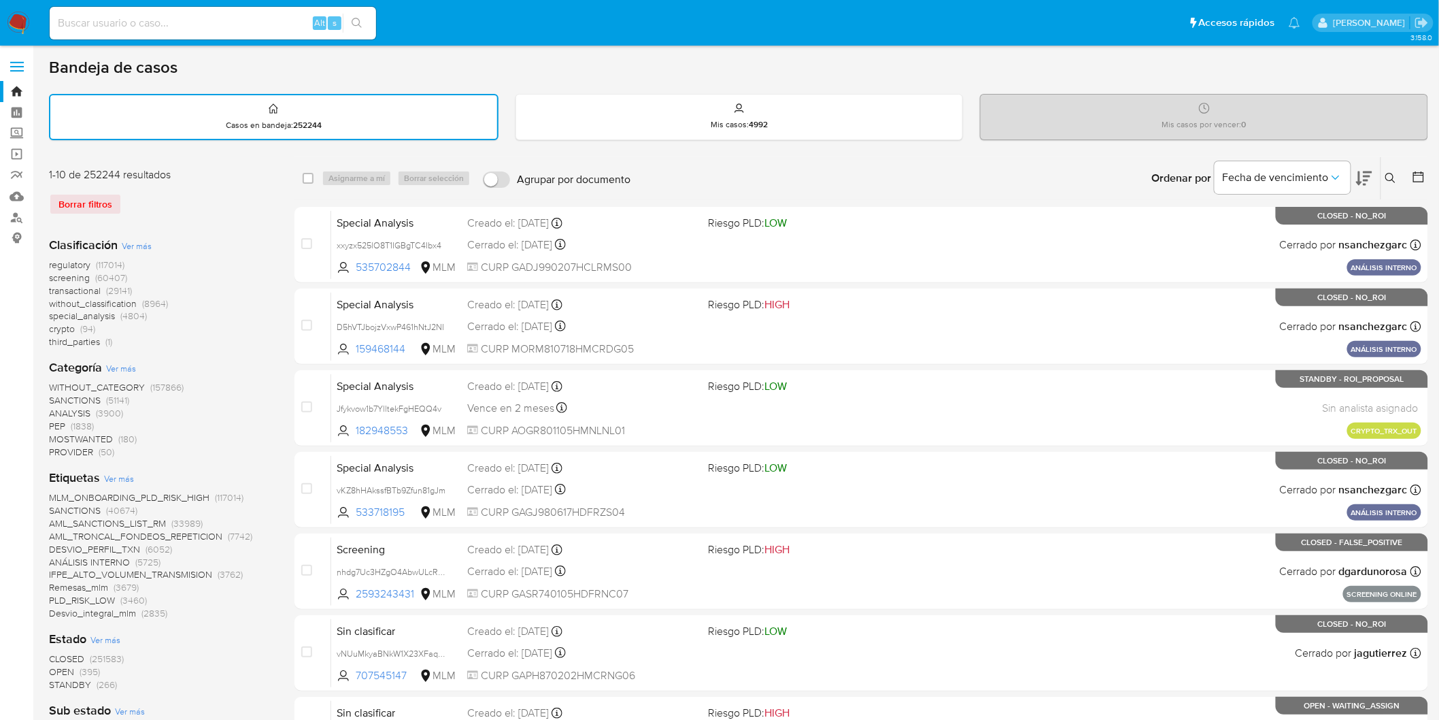
click at [1392, 170] on button at bounding box center [1392, 178] width 22 height 16
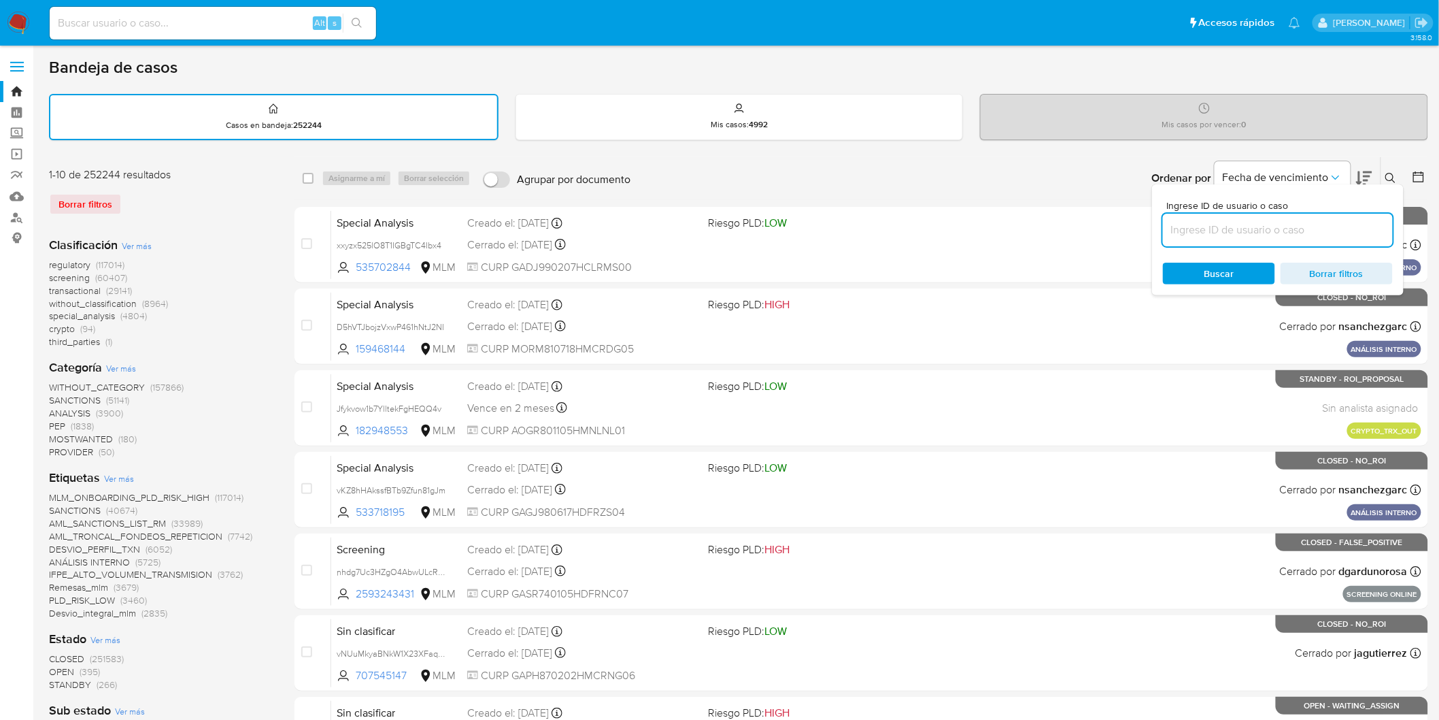
click at [1213, 222] on input at bounding box center [1278, 230] width 230 height 18
type input "775025874"
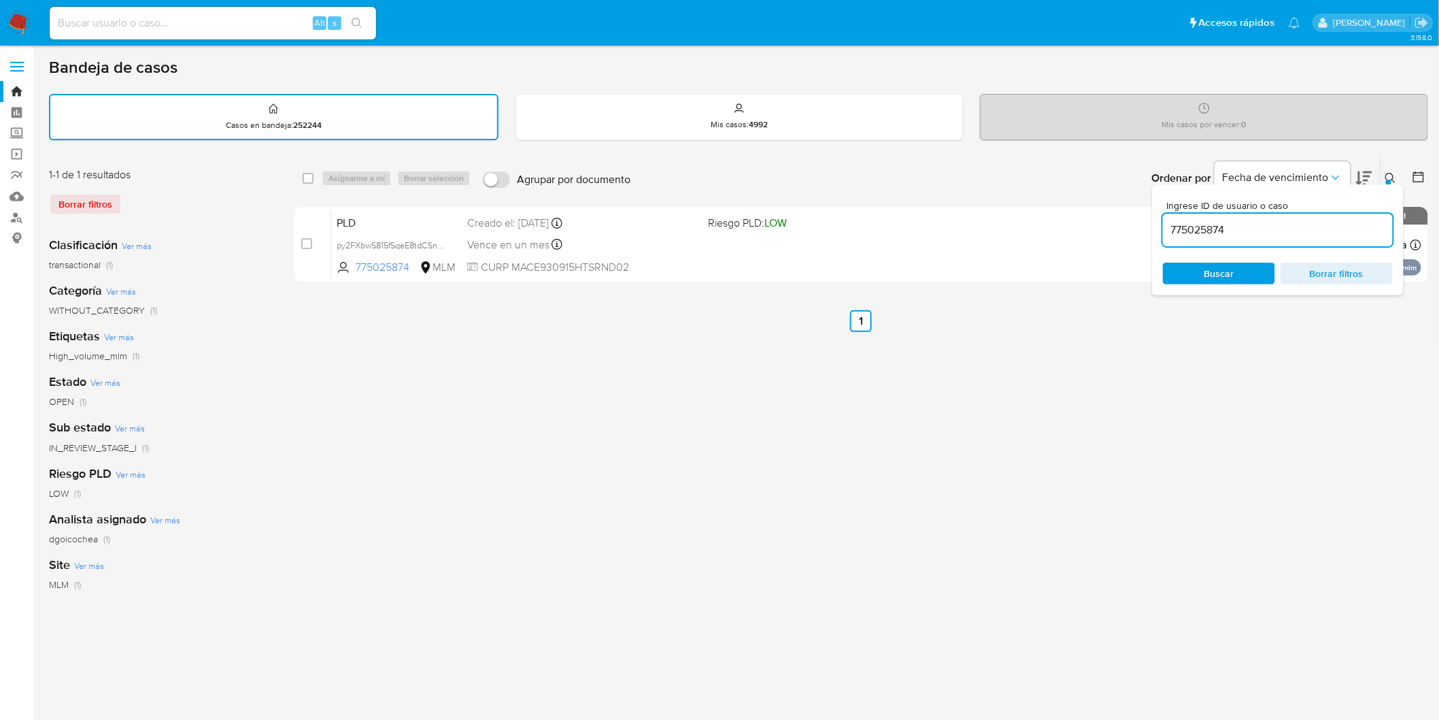
click at [1392, 173] on icon at bounding box center [1391, 178] width 10 height 10
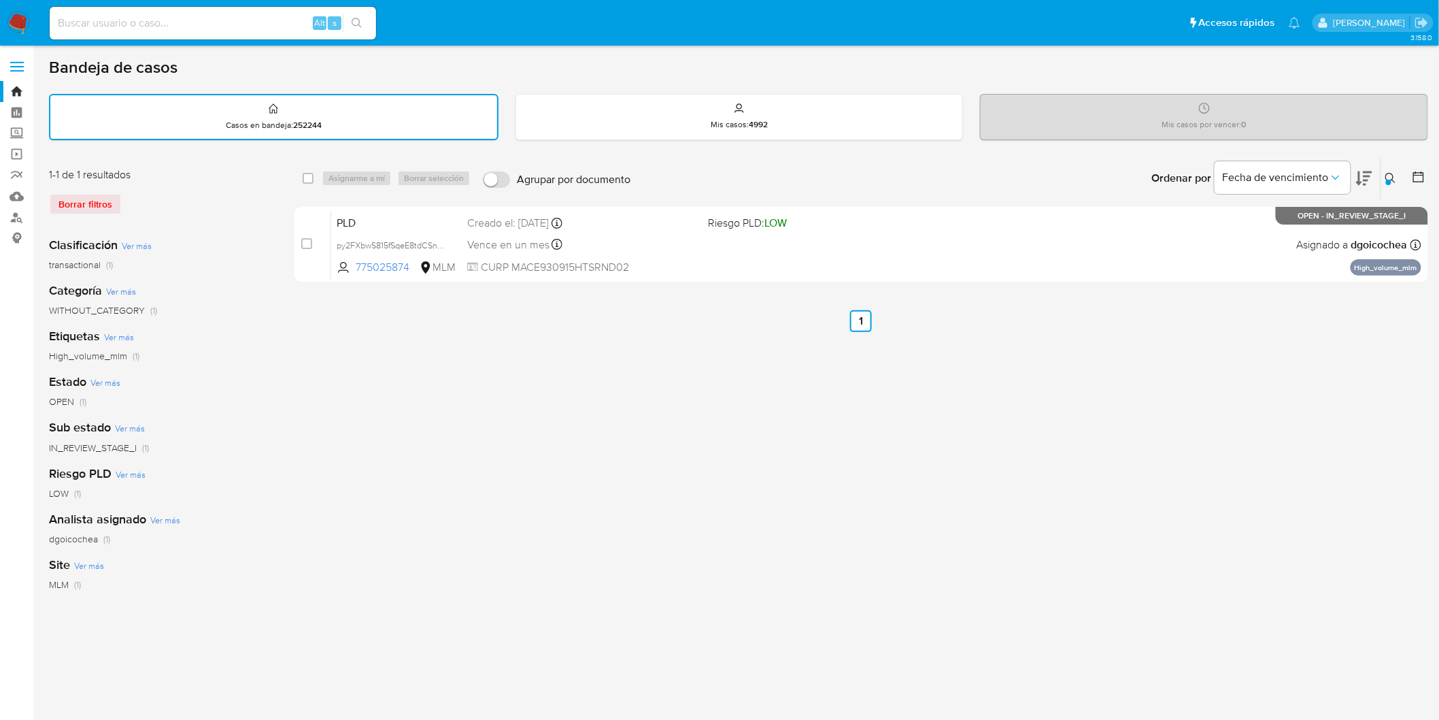
drag, startPoint x: 1390, startPoint y: 173, endPoint x: 1191, endPoint y: 261, distance: 217.5
click at [1388, 173] on icon at bounding box center [1391, 178] width 11 height 11
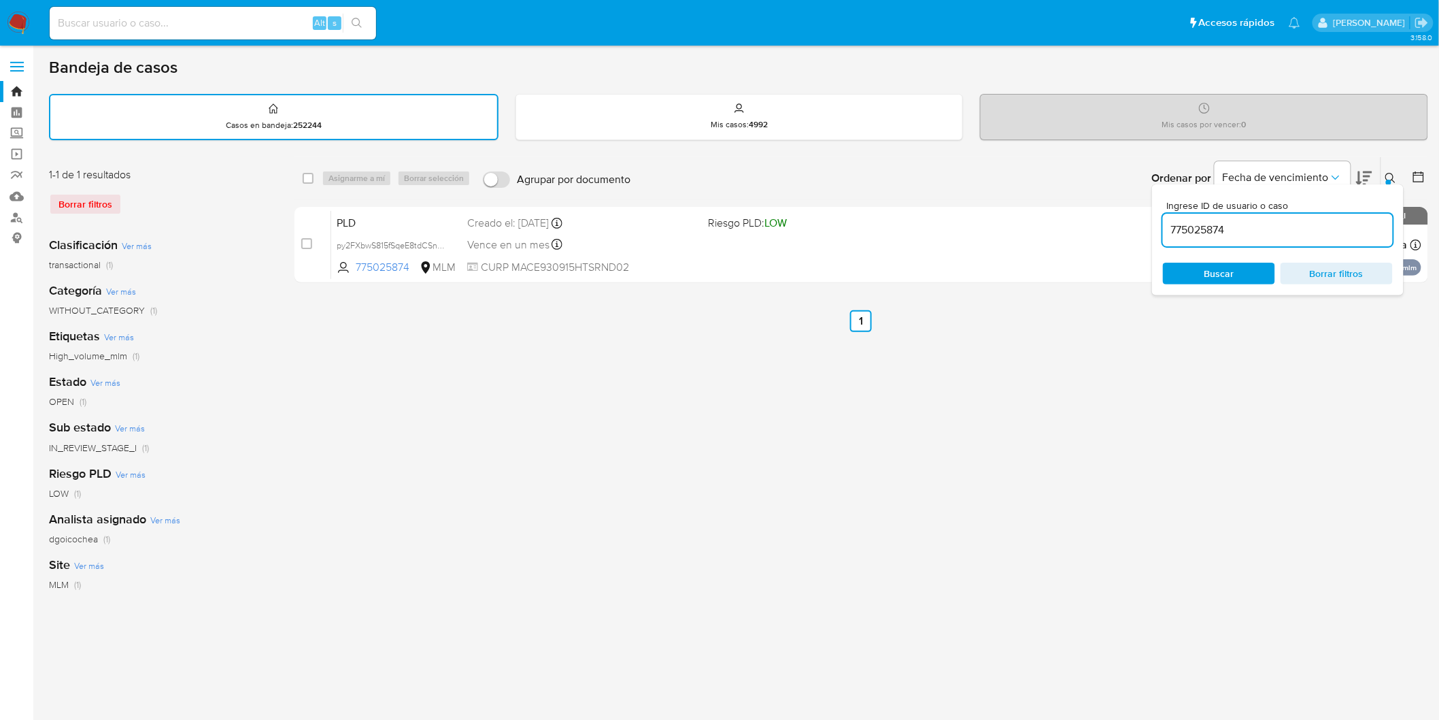
click at [1196, 229] on input "775025874" at bounding box center [1278, 230] width 230 height 18
type input "2281282003"
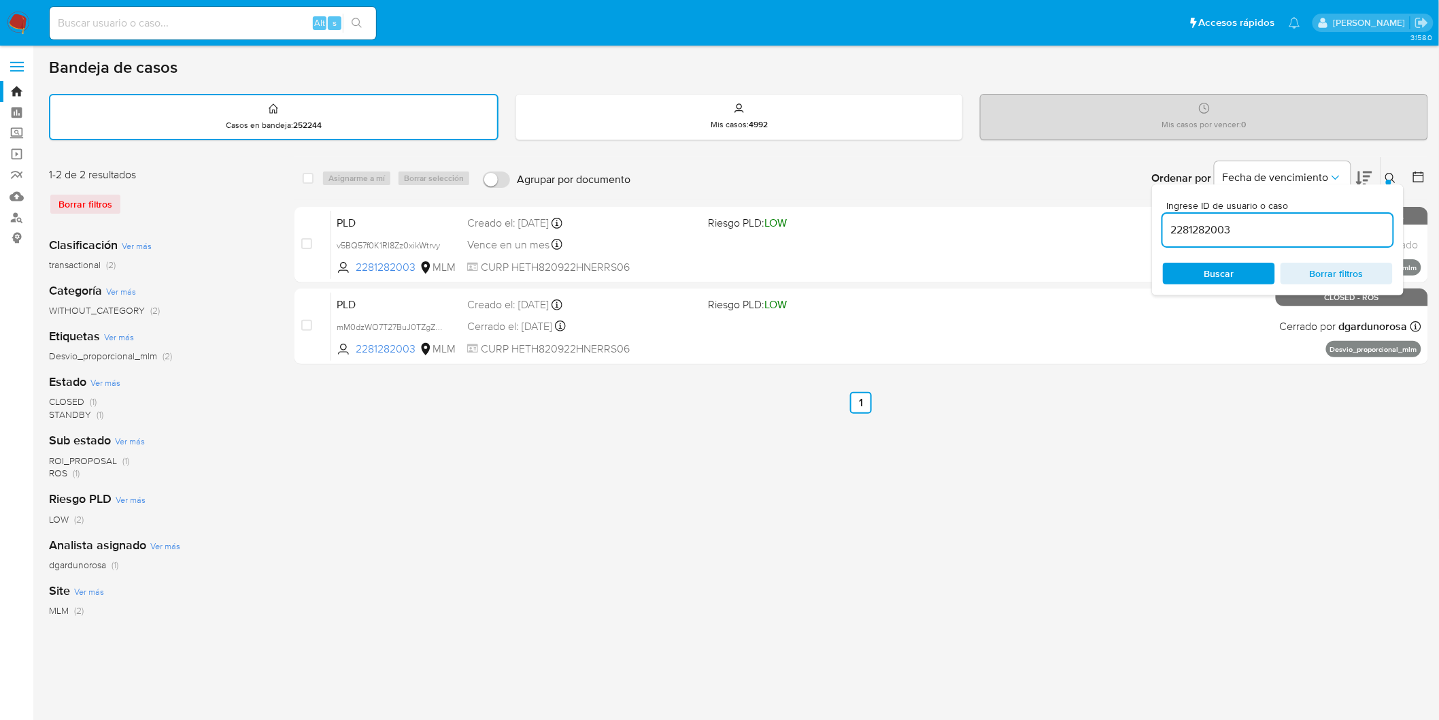
click at [1397, 173] on button at bounding box center [1392, 178] width 22 height 16
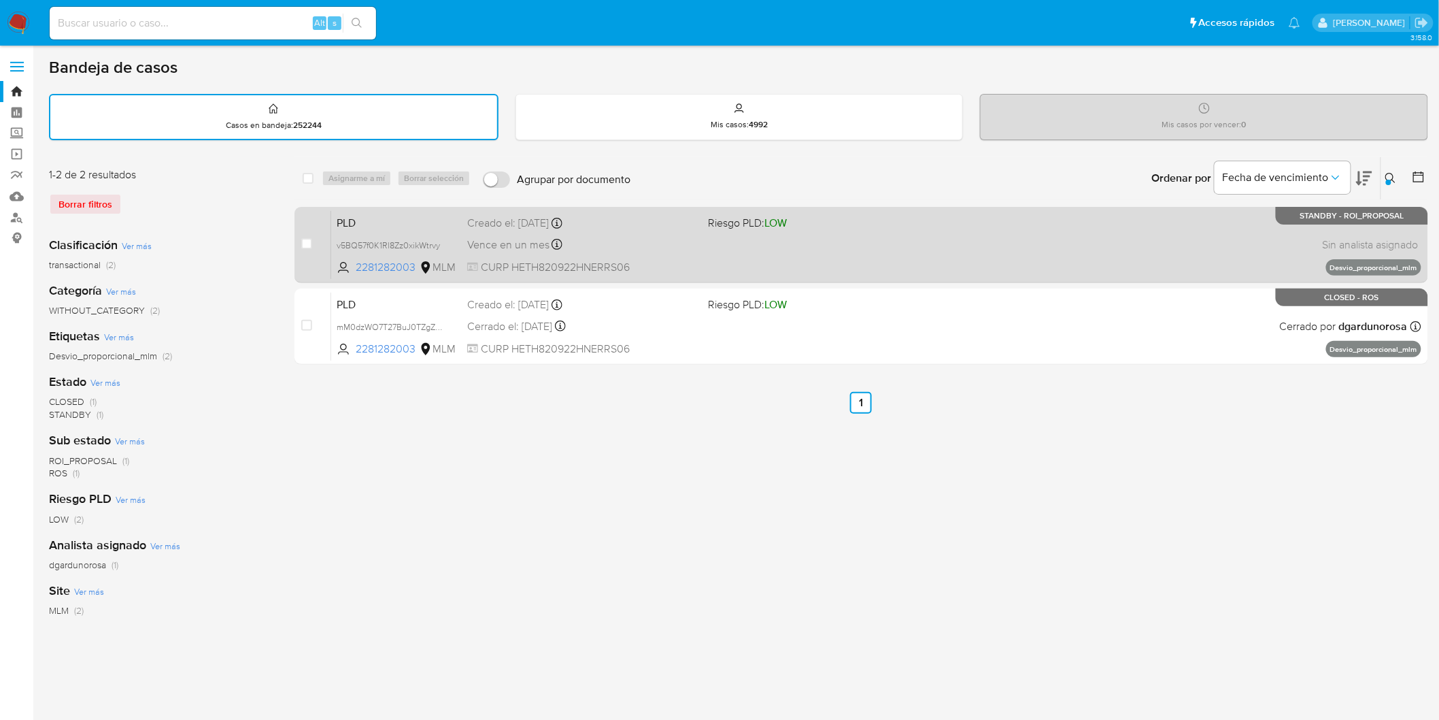
click at [358, 213] on span "PLD" at bounding box center [397, 222] width 120 height 18
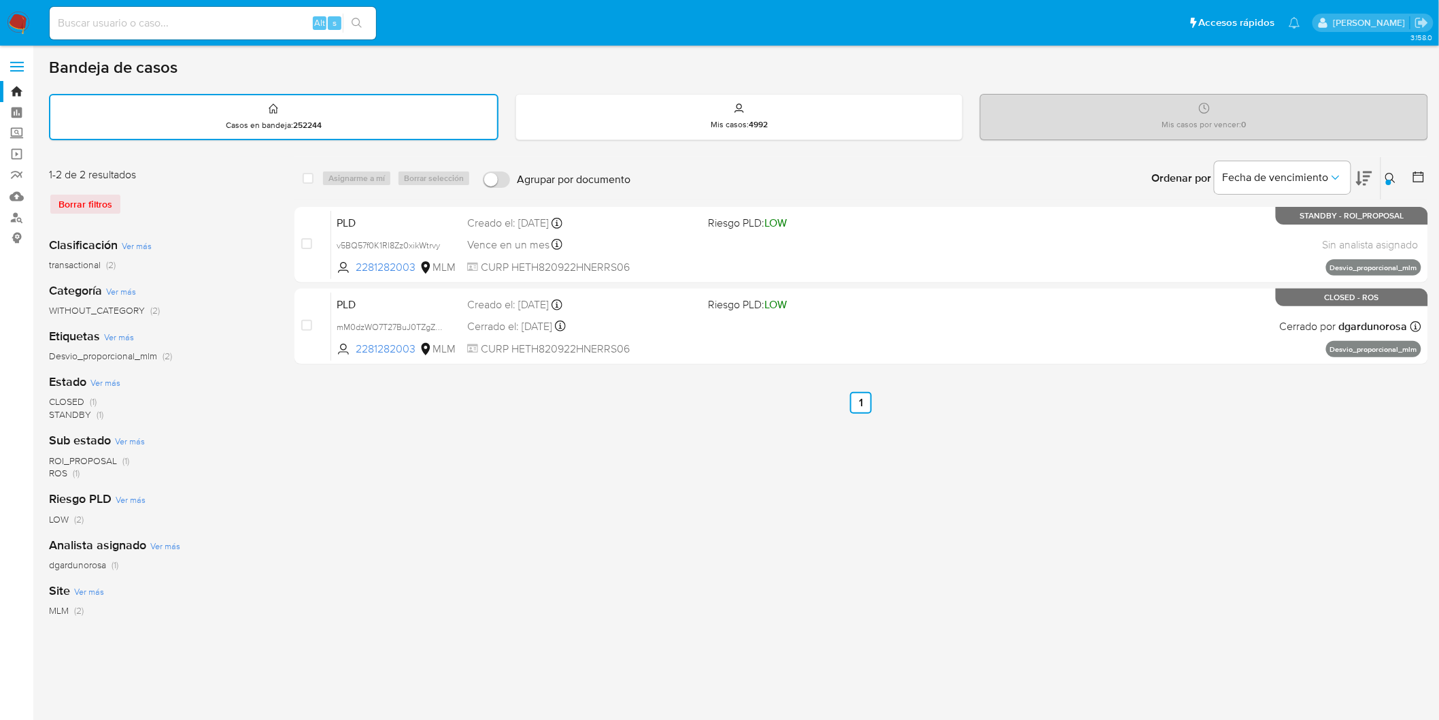
click at [16, 14] on img at bounding box center [18, 23] width 23 height 23
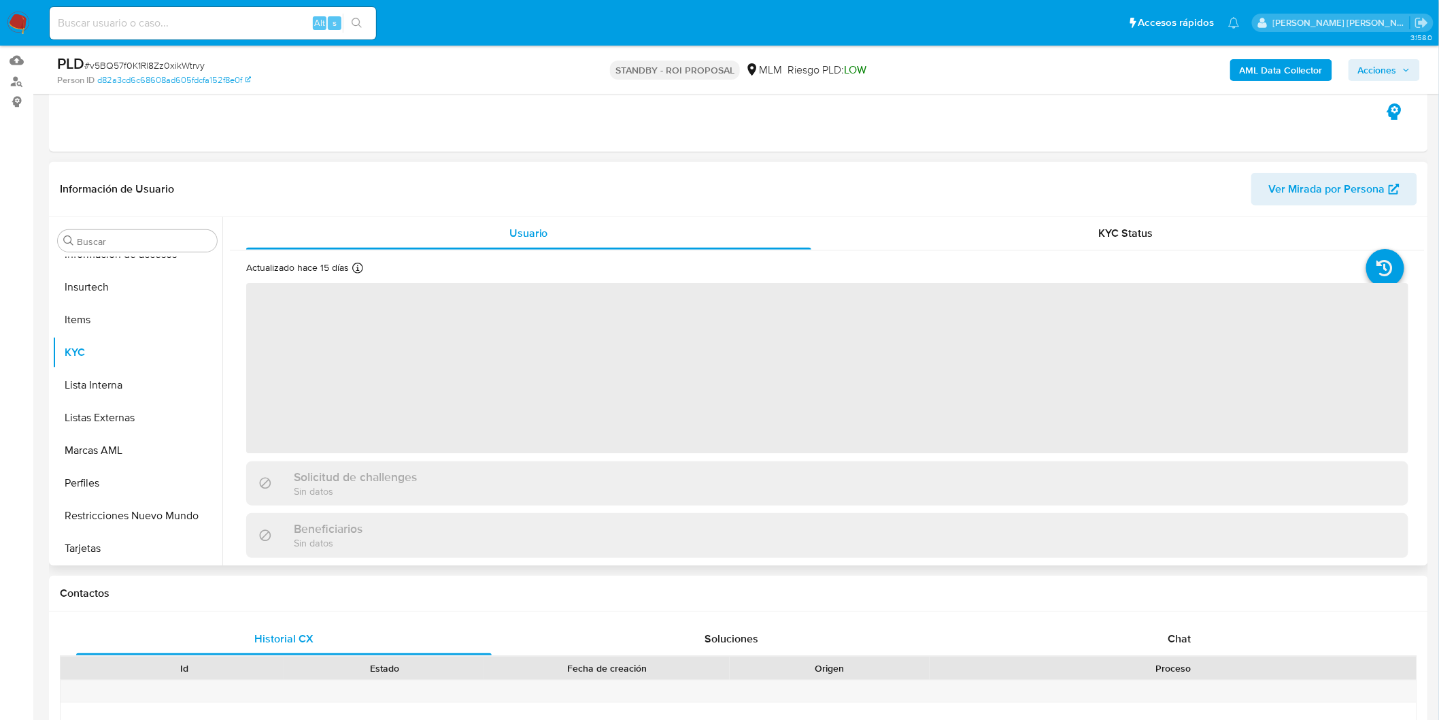
scroll to position [151, 0]
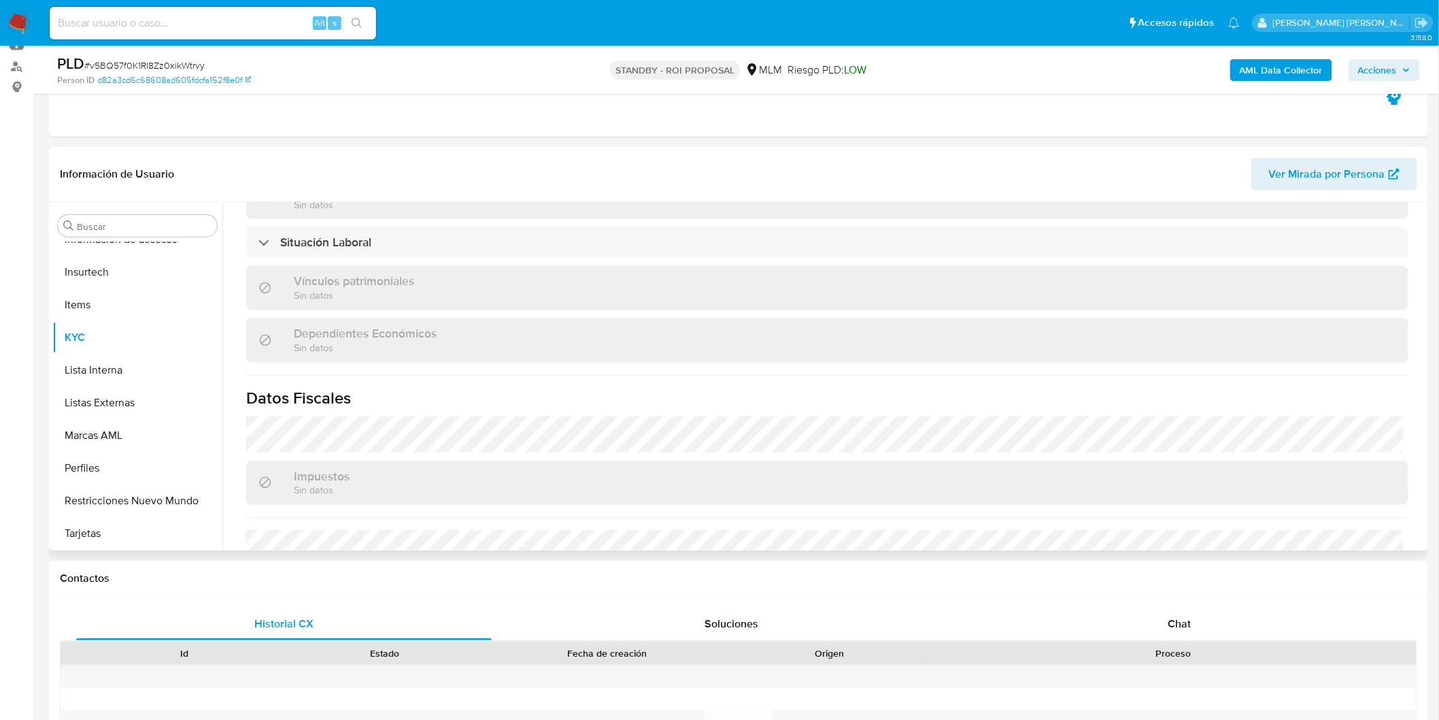
select select "10"
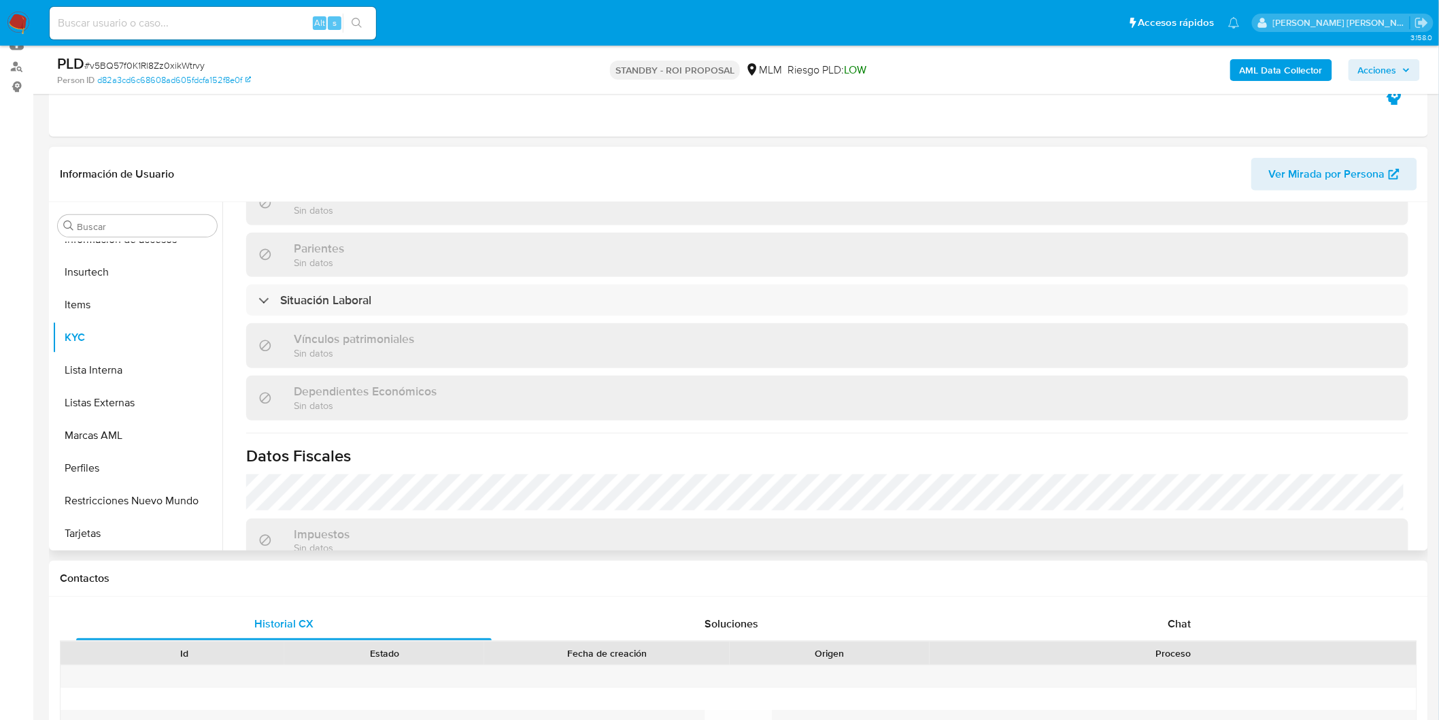
scroll to position [841, 0]
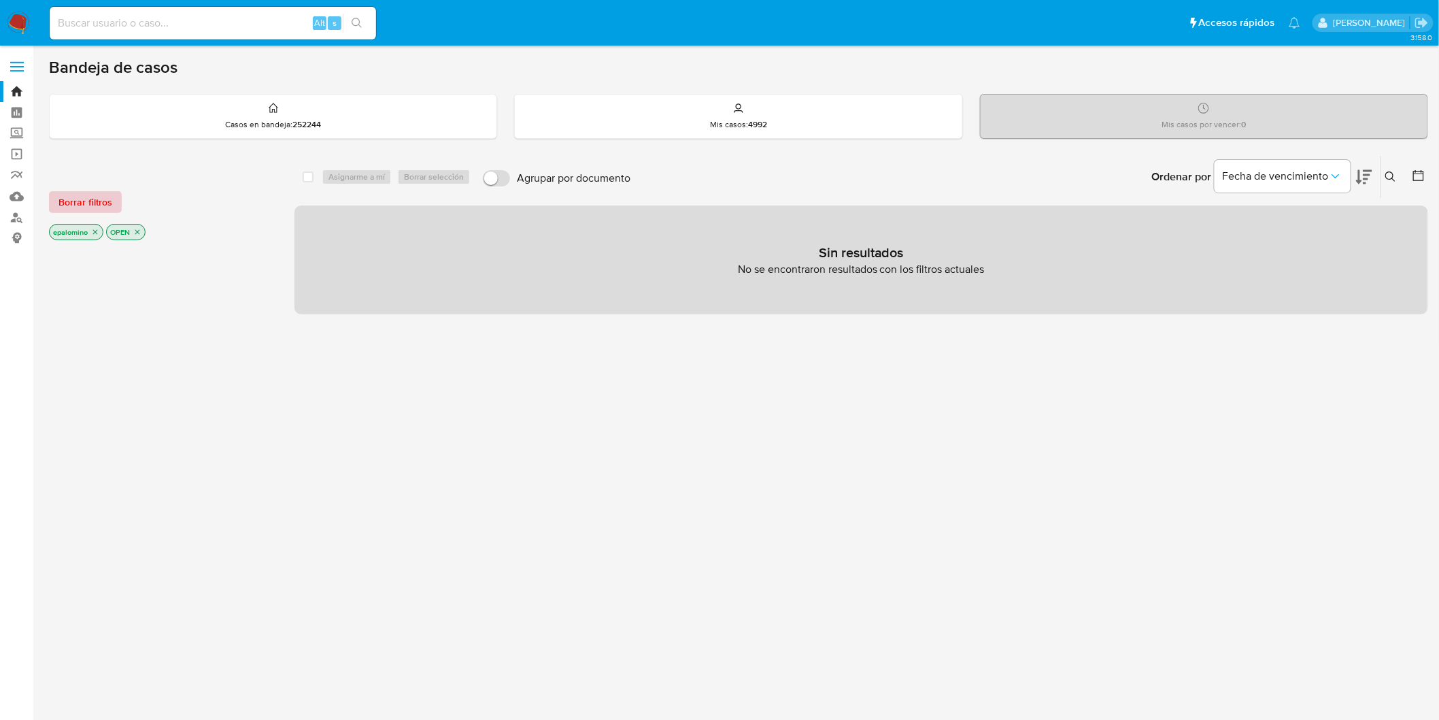
click at [99, 194] on span "Borrar filtros" at bounding box center [85, 201] width 54 height 19
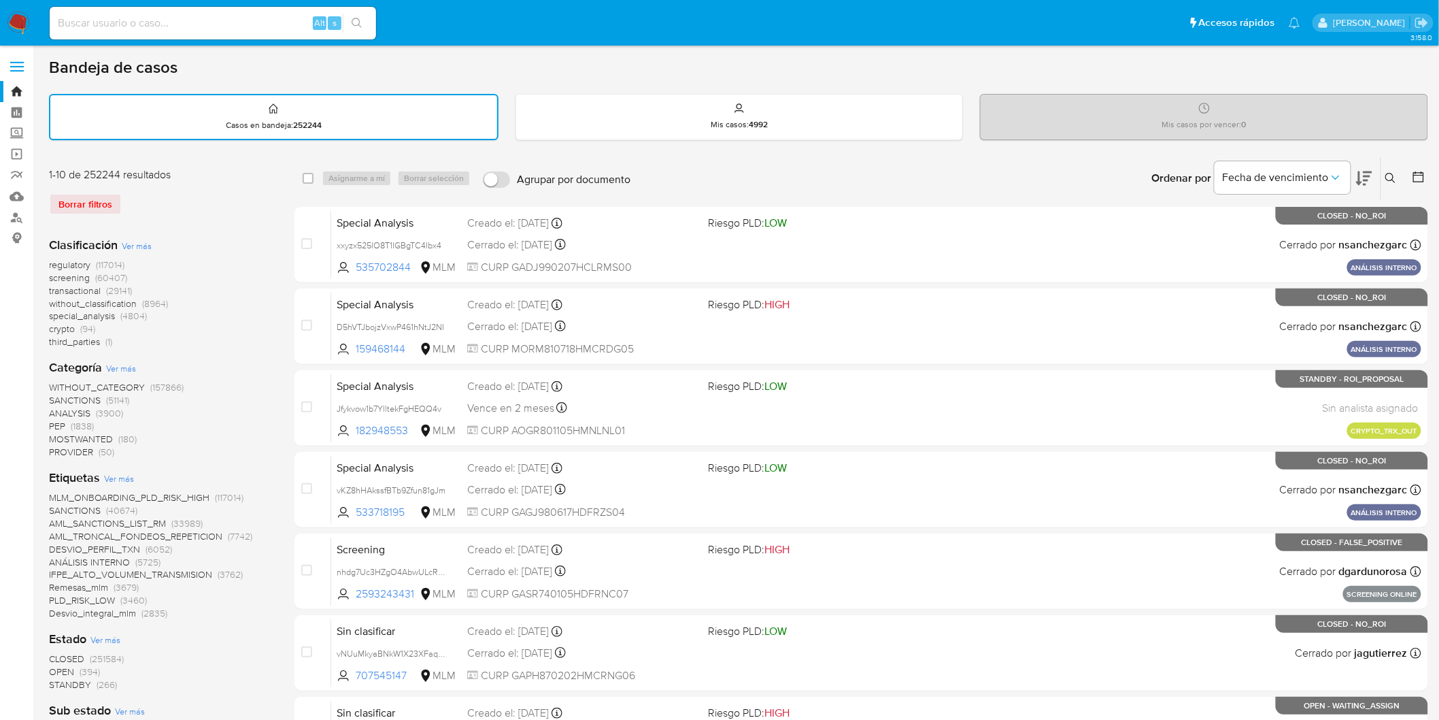
click at [1391, 173] on icon at bounding box center [1391, 178] width 11 height 11
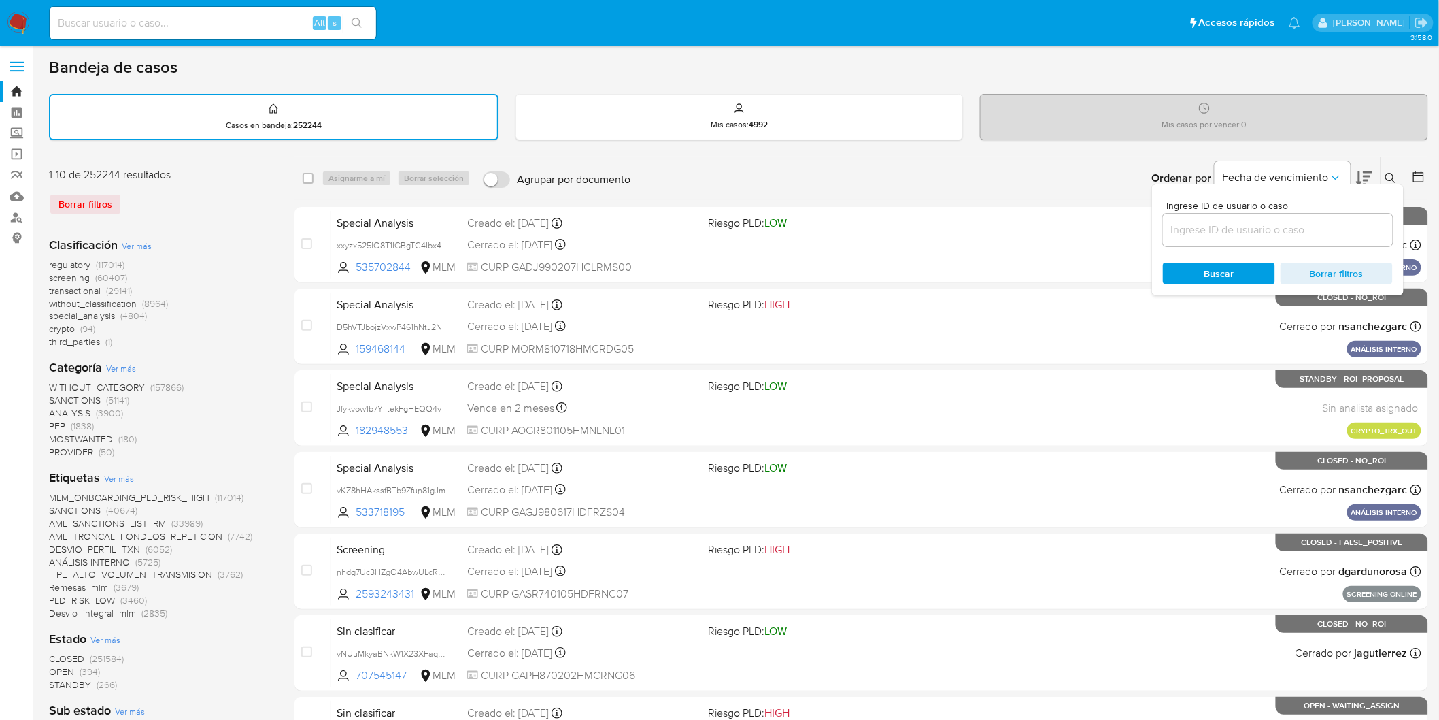
click at [1185, 227] on input at bounding box center [1278, 230] width 230 height 18
type input "209405324"
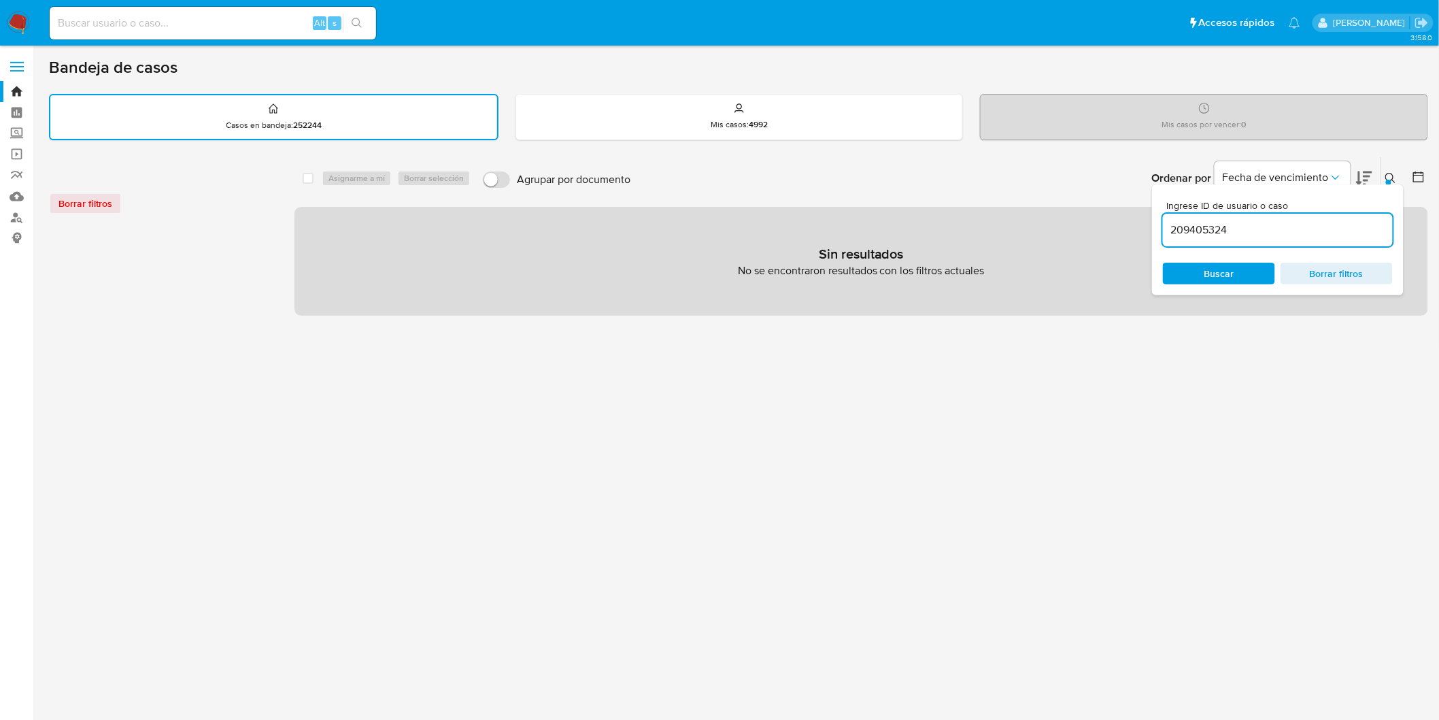
click at [137, 27] on input at bounding box center [213, 23] width 326 height 18
paste input "209405324"
type input "209405324"
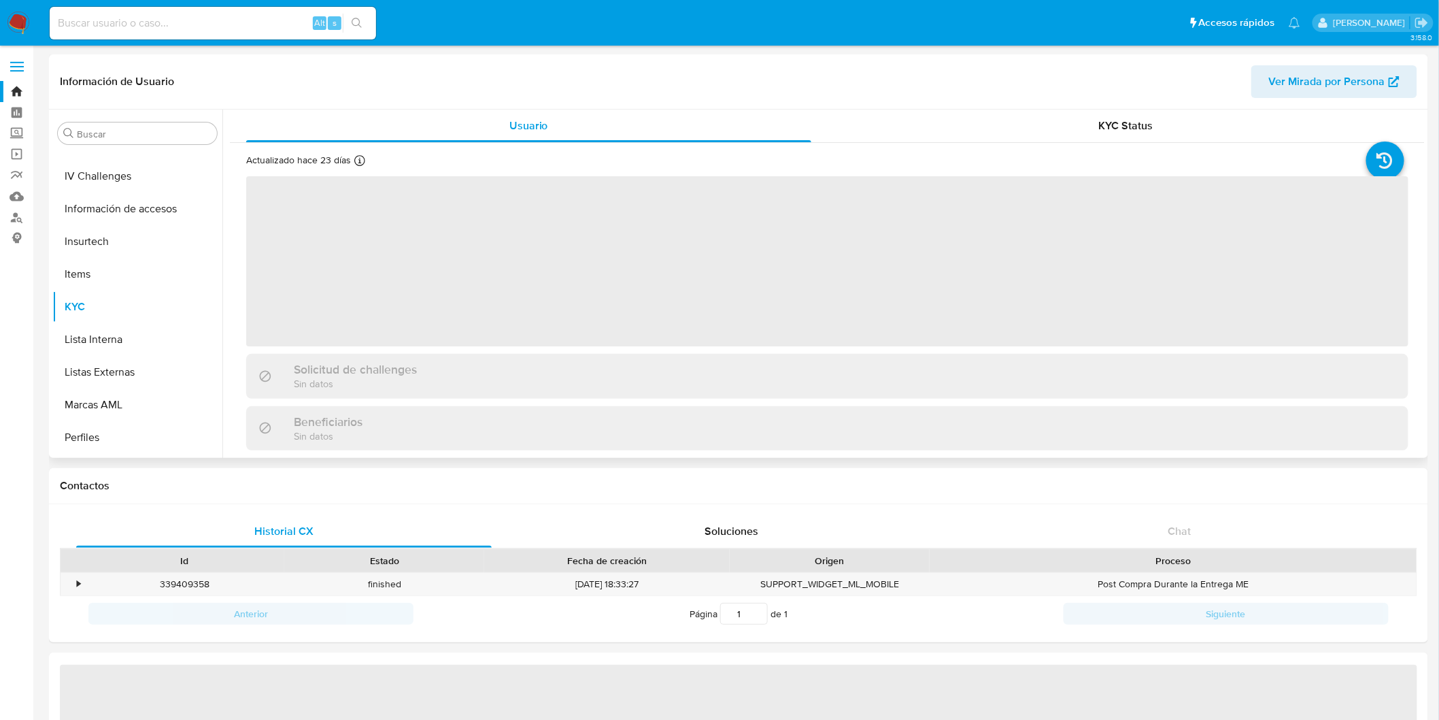
scroll to position [574, 0]
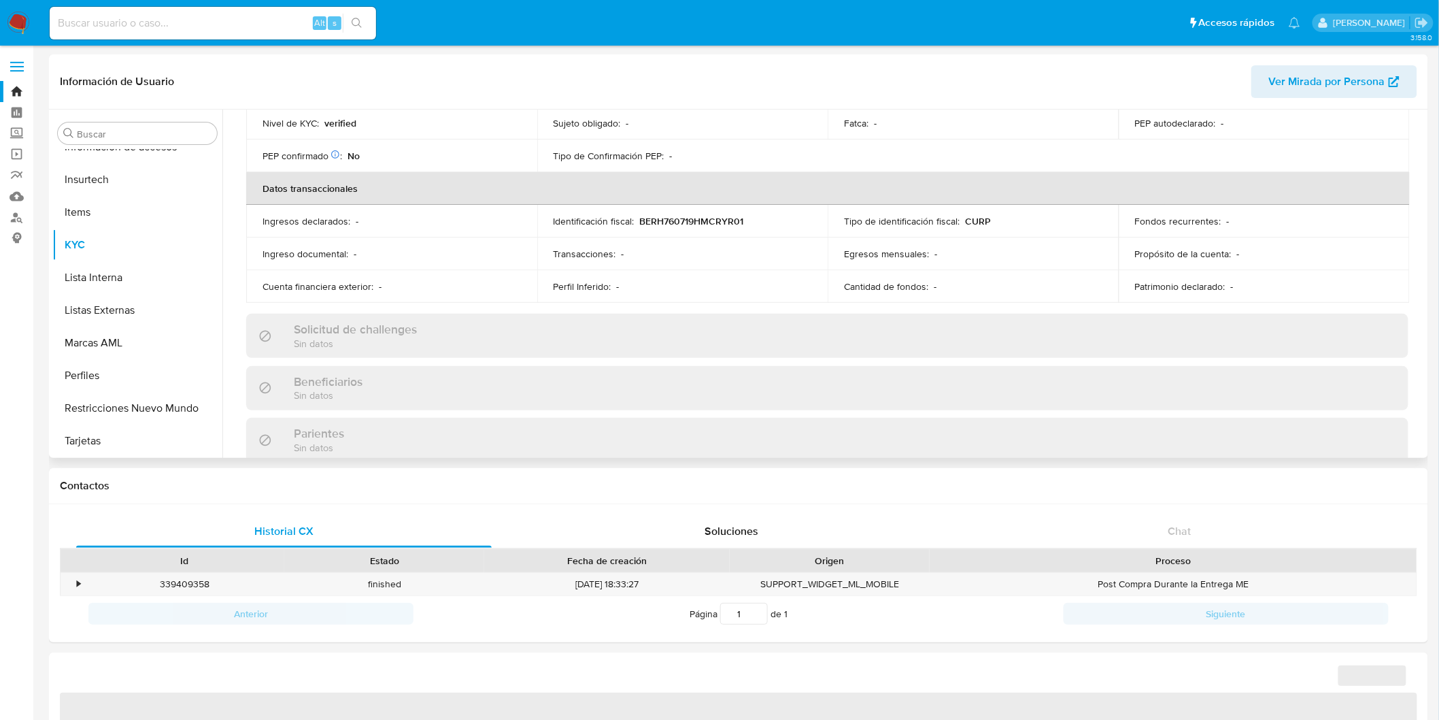
select select "10"
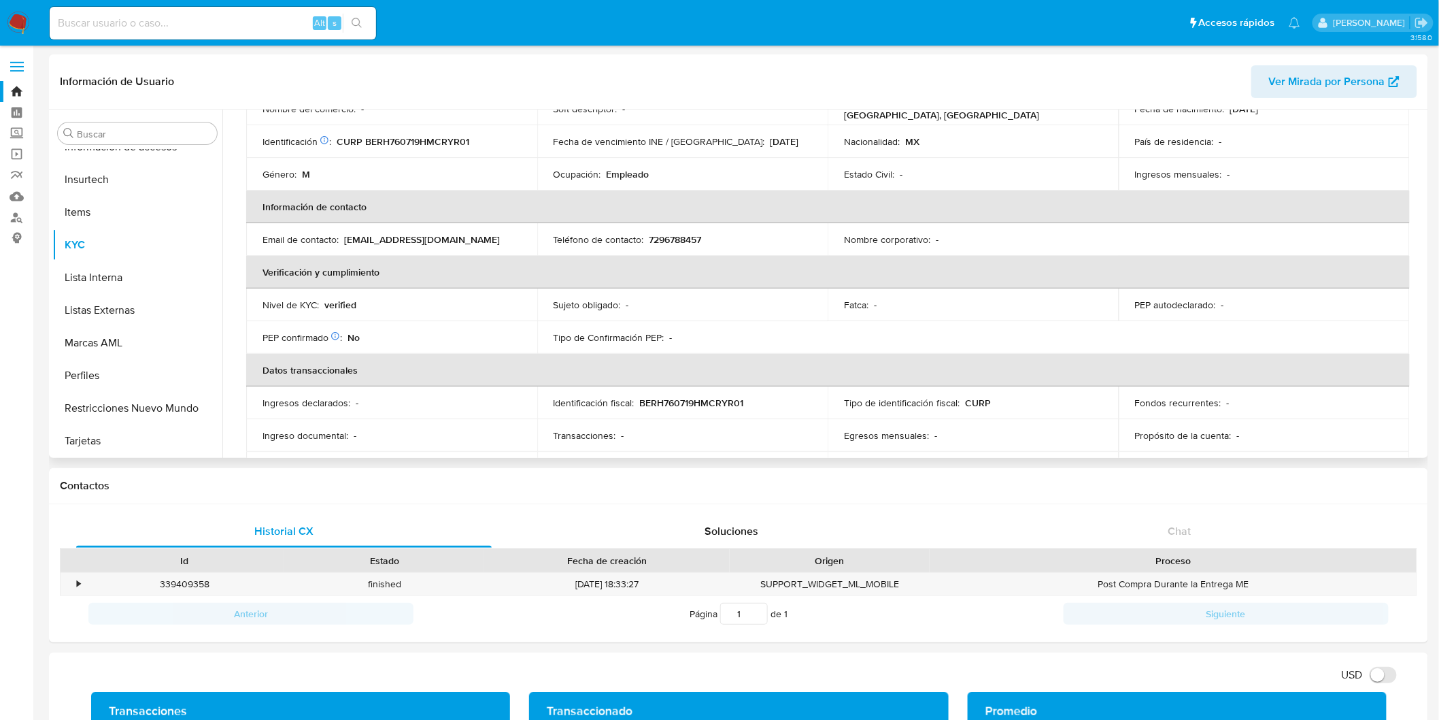
scroll to position [0, 0]
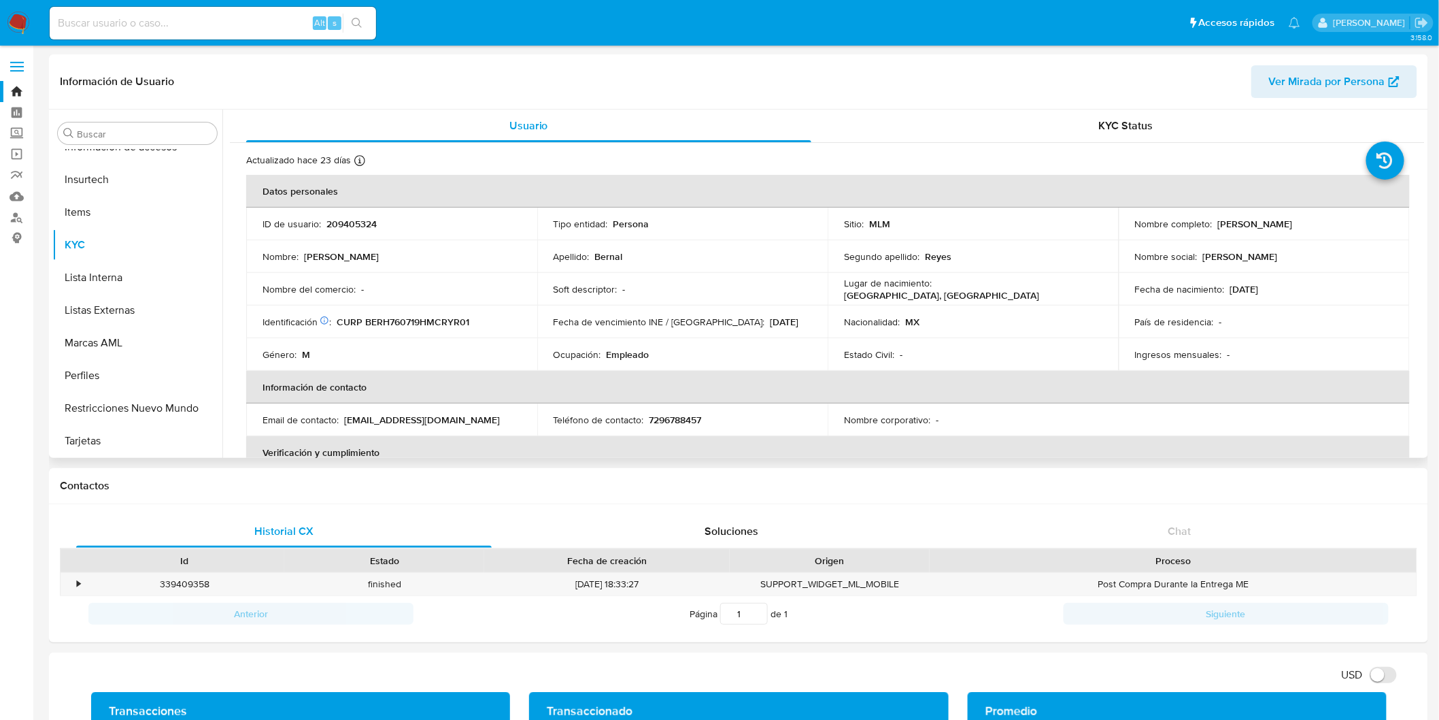
drag, startPoint x: 1275, startPoint y: 292, endPoint x: 1252, endPoint y: 289, distance: 24.0
click at [1252, 289] on div "Fecha de nacimiento : 19/07/1976" at bounding box center [1264, 289] width 258 height 12
copy p "1976"
click at [1422, 194] on div "Buscar Anticipos de dinero Archivos adjuntos CBT Cruces y Relaciones Créditos C…" at bounding box center [738, 284] width 1379 height 348
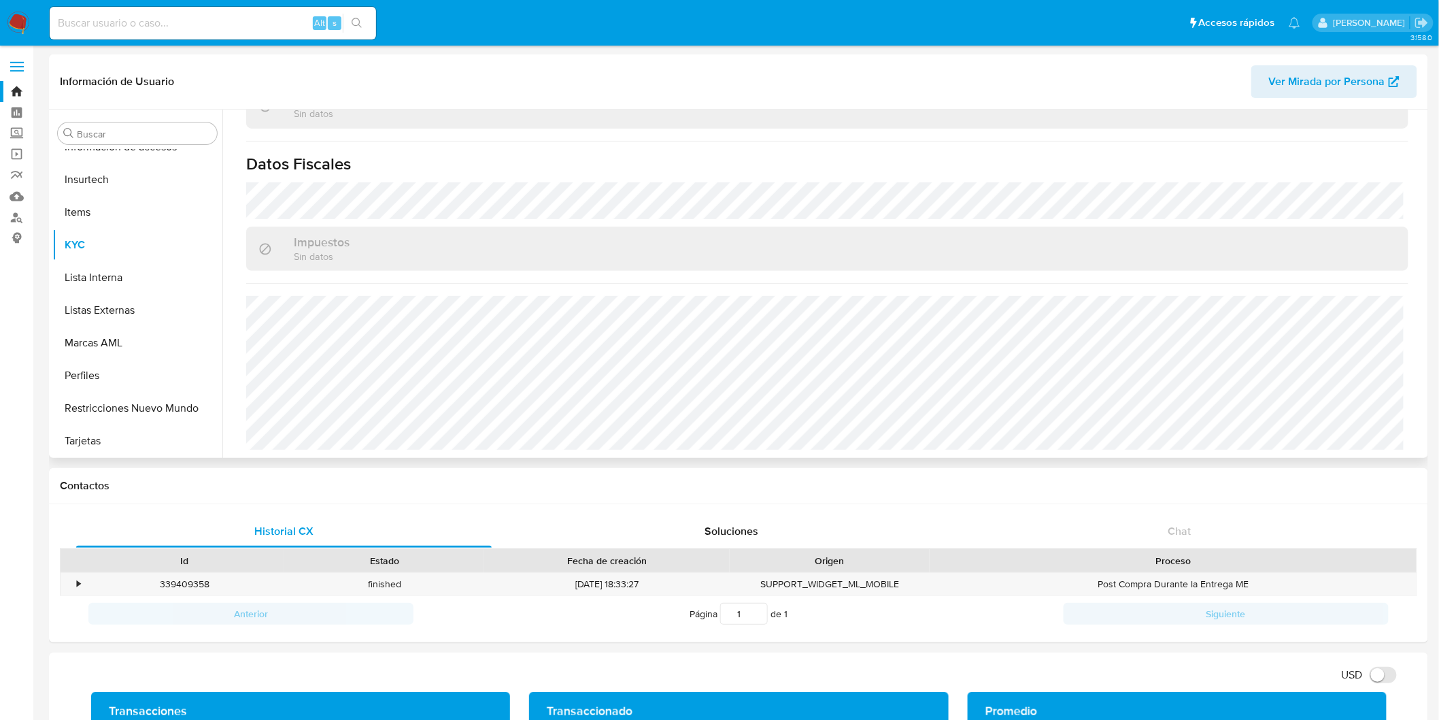
scroll to position [841, 0]
click at [29, 17] on img at bounding box center [18, 23] width 23 height 23
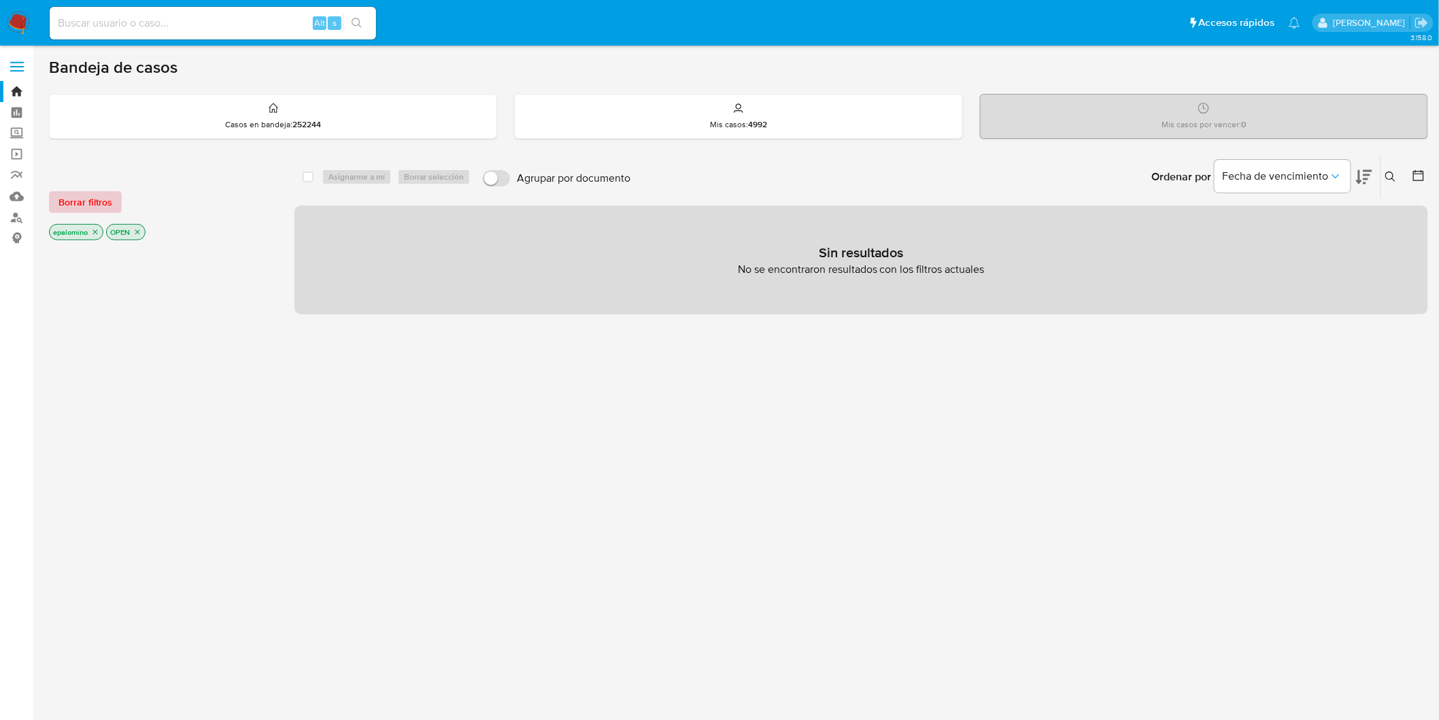
click at [97, 204] on span "Borrar filtros" at bounding box center [85, 201] width 54 height 19
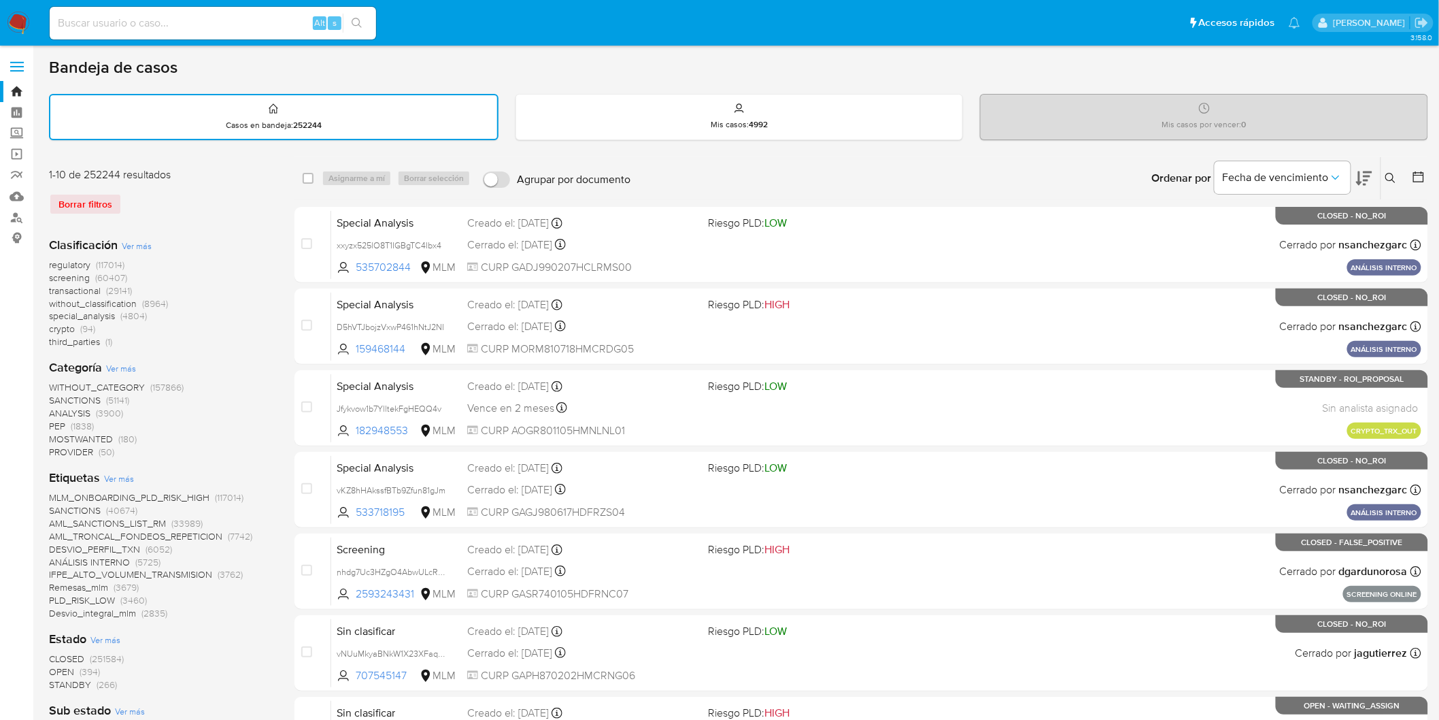
click at [1386, 175] on icon at bounding box center [1391, 178] width 10 height 10
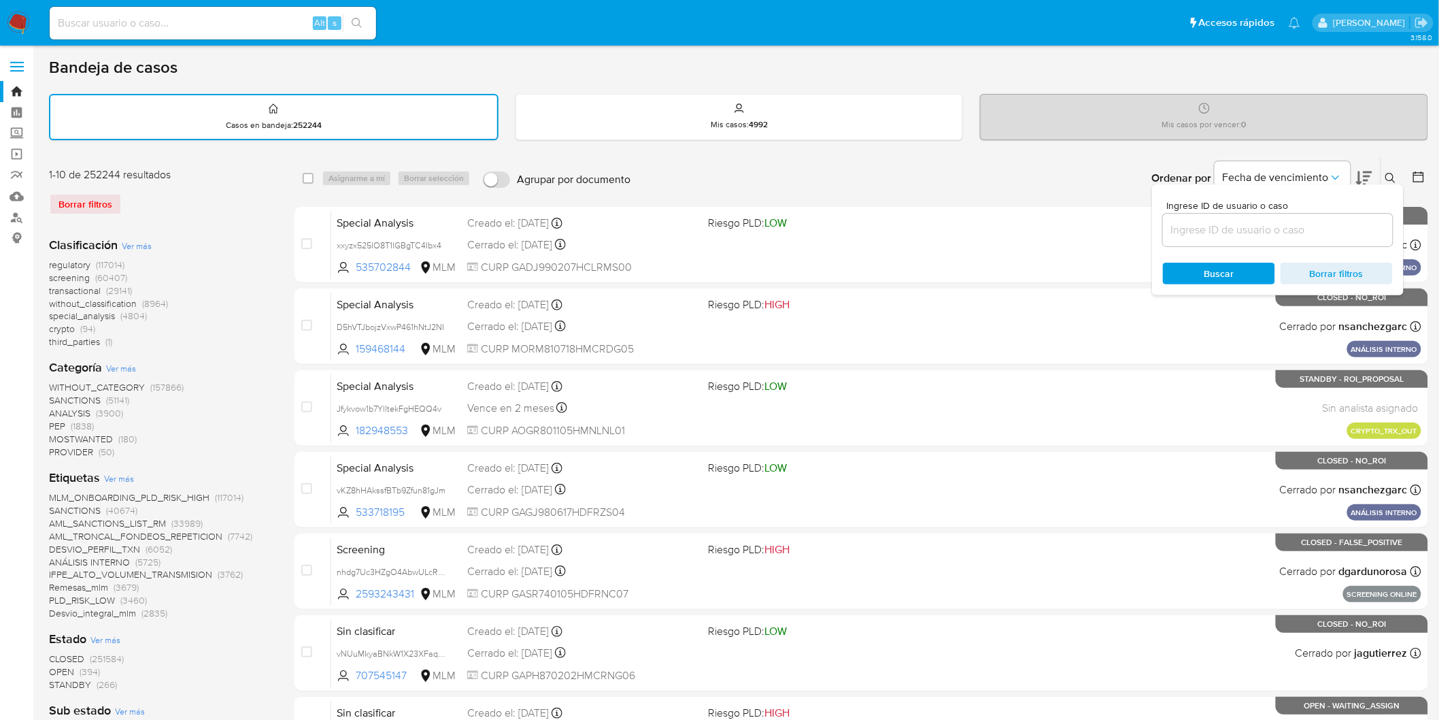
drag, startPoint x: 1239, startPoint y: 215, endPoint x: 1232, endPoint y: 228, distance: 14.9
click at [1239, 216] on div at bounding box center [1278, 230] width 230 height 33
click at [1231, 228] on input at bounding box center [1278, 230] width 230 height 18
paste input "474849888"
type input "474849888"
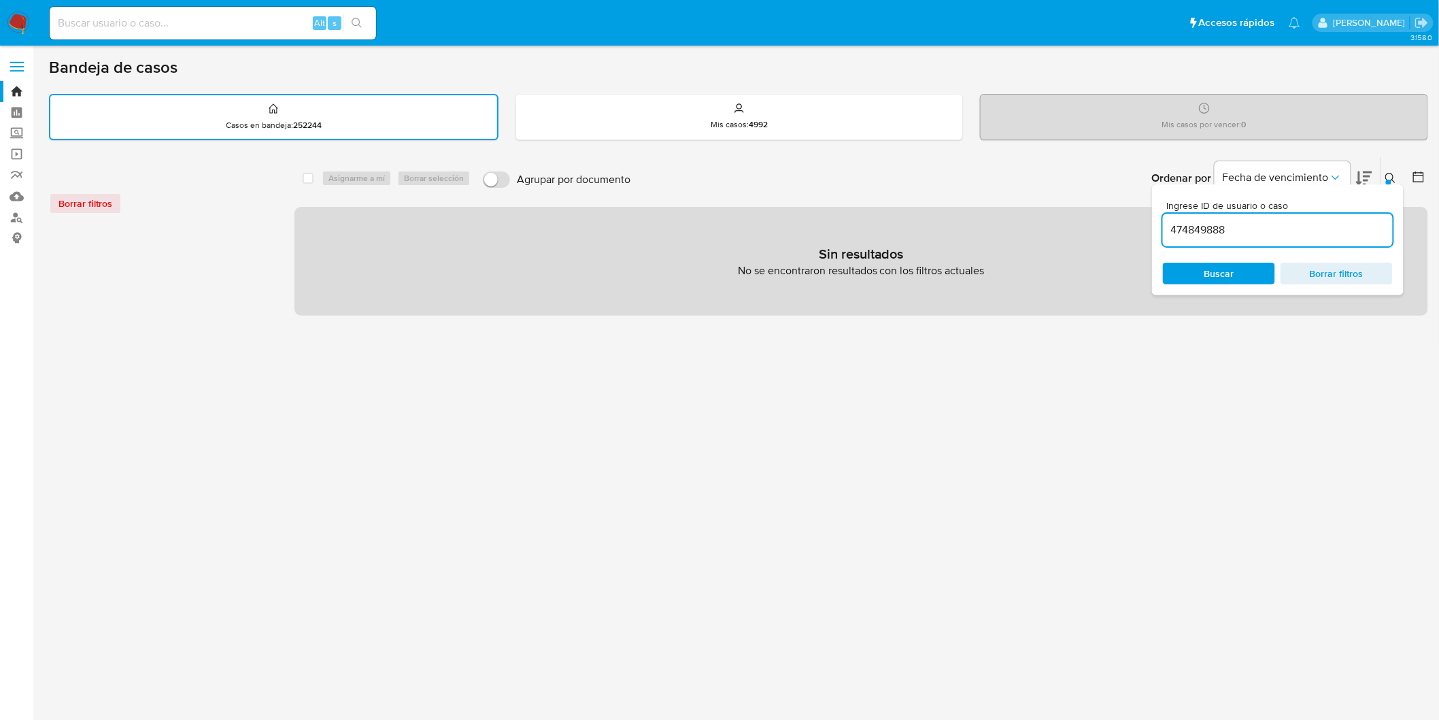
click at [182, 31] on div "Alt s" at bounding box center [213, 23] width 326 height 33
click at [185, 30] on input at bounding box center [213, 23] width 326 height 18
paste input "474849888"
type input "474849888"
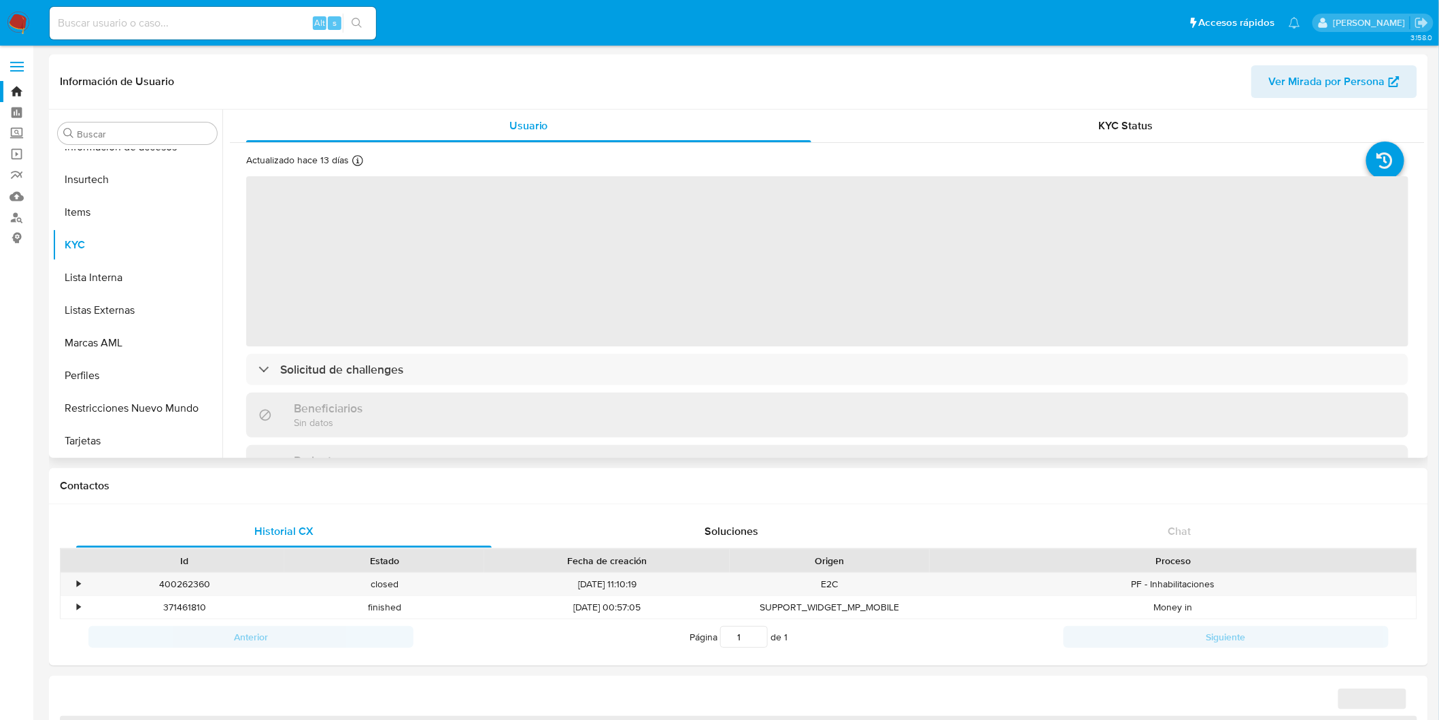
scroll to position [76, 0]
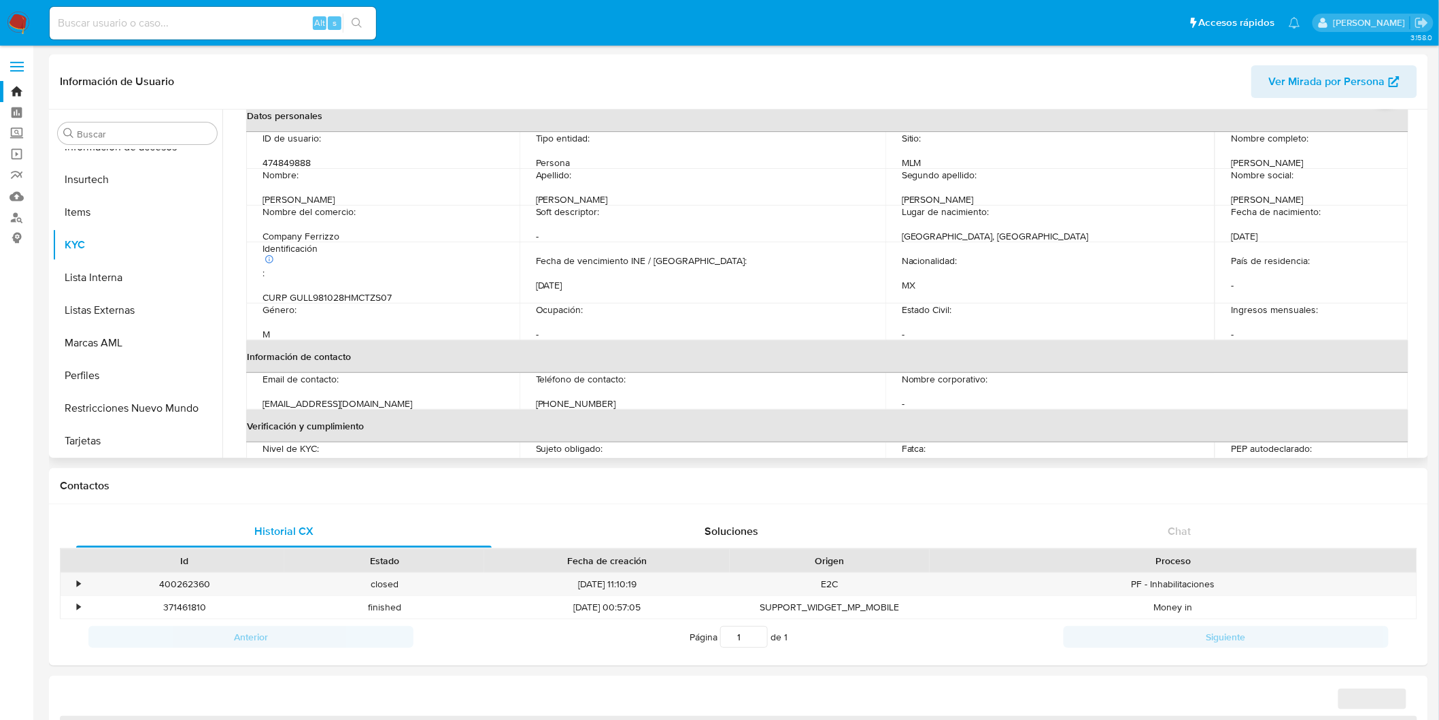
select select "10"
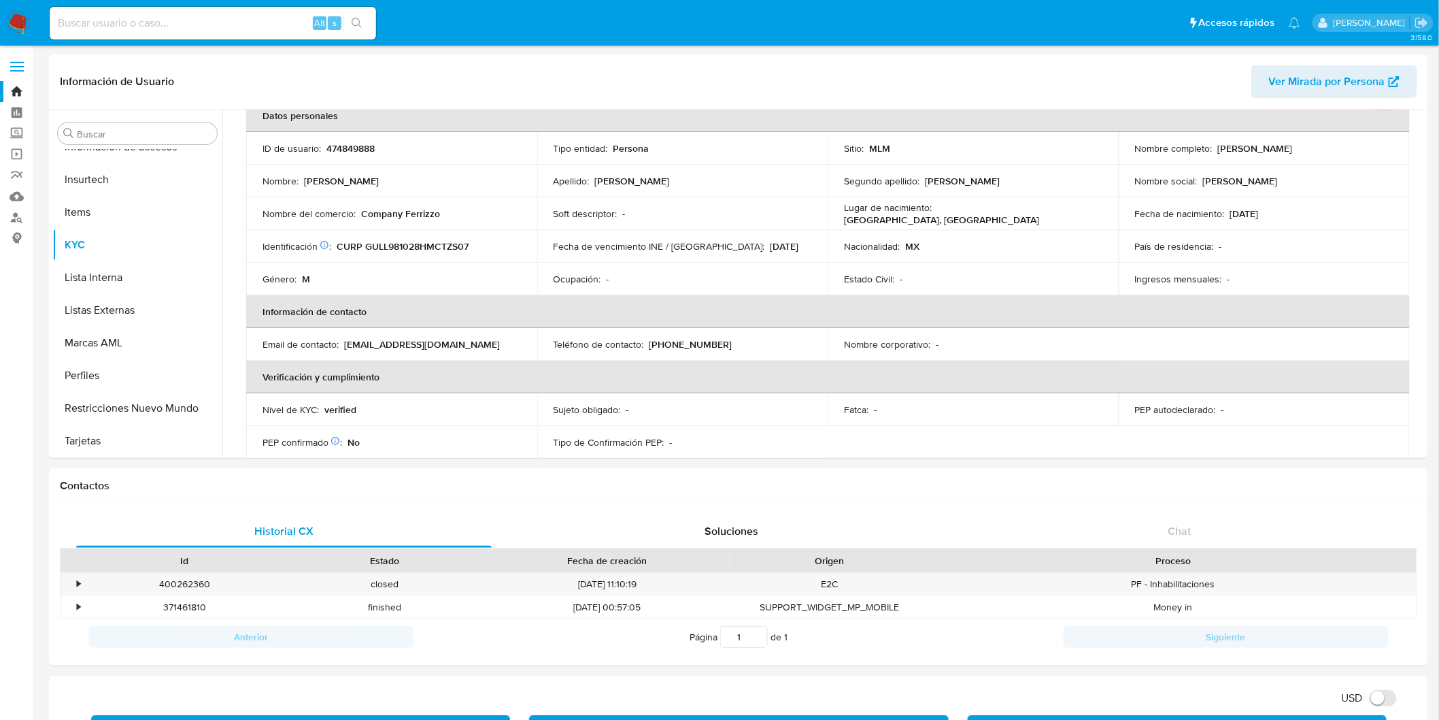
drag, startPoint x: 1419, startPoint y: 209, endPoint x: 1409, endPoint y: 173, distance: 37.3
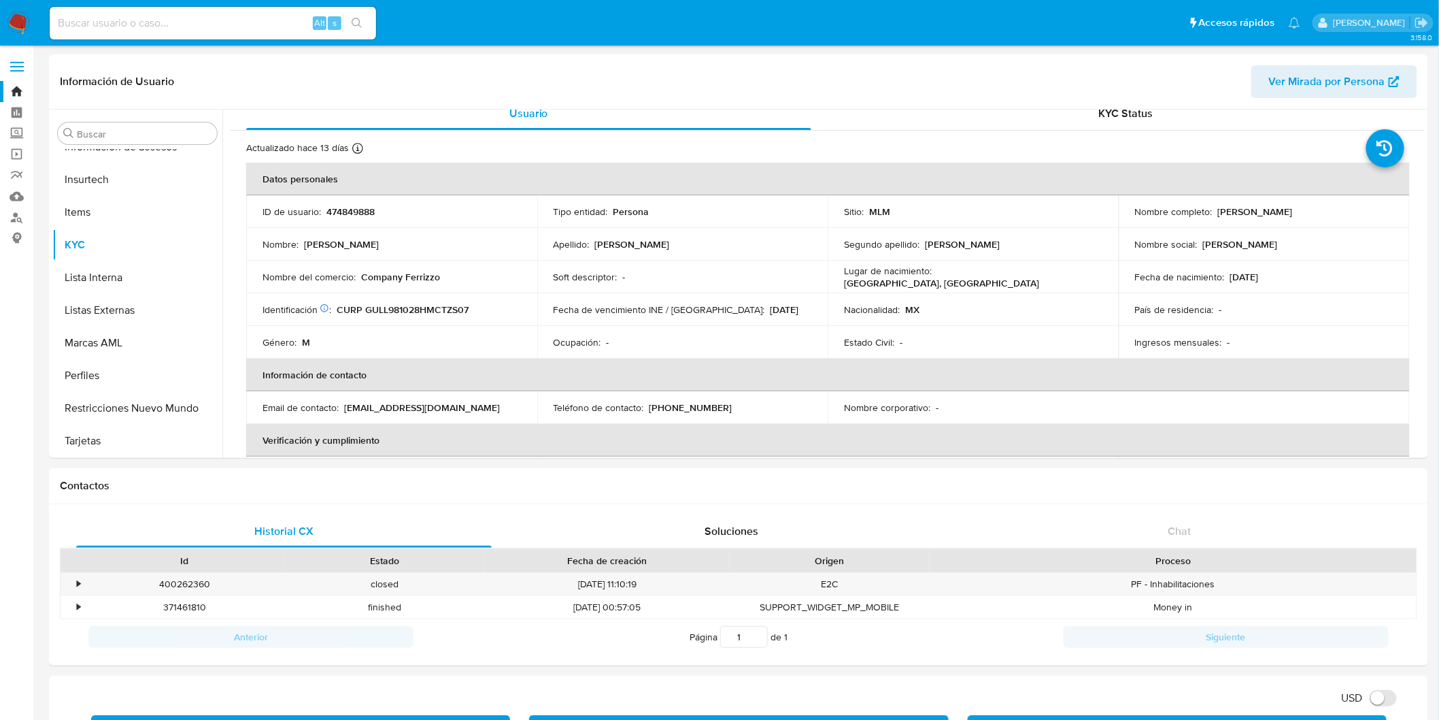
scroll to position [0, 0]
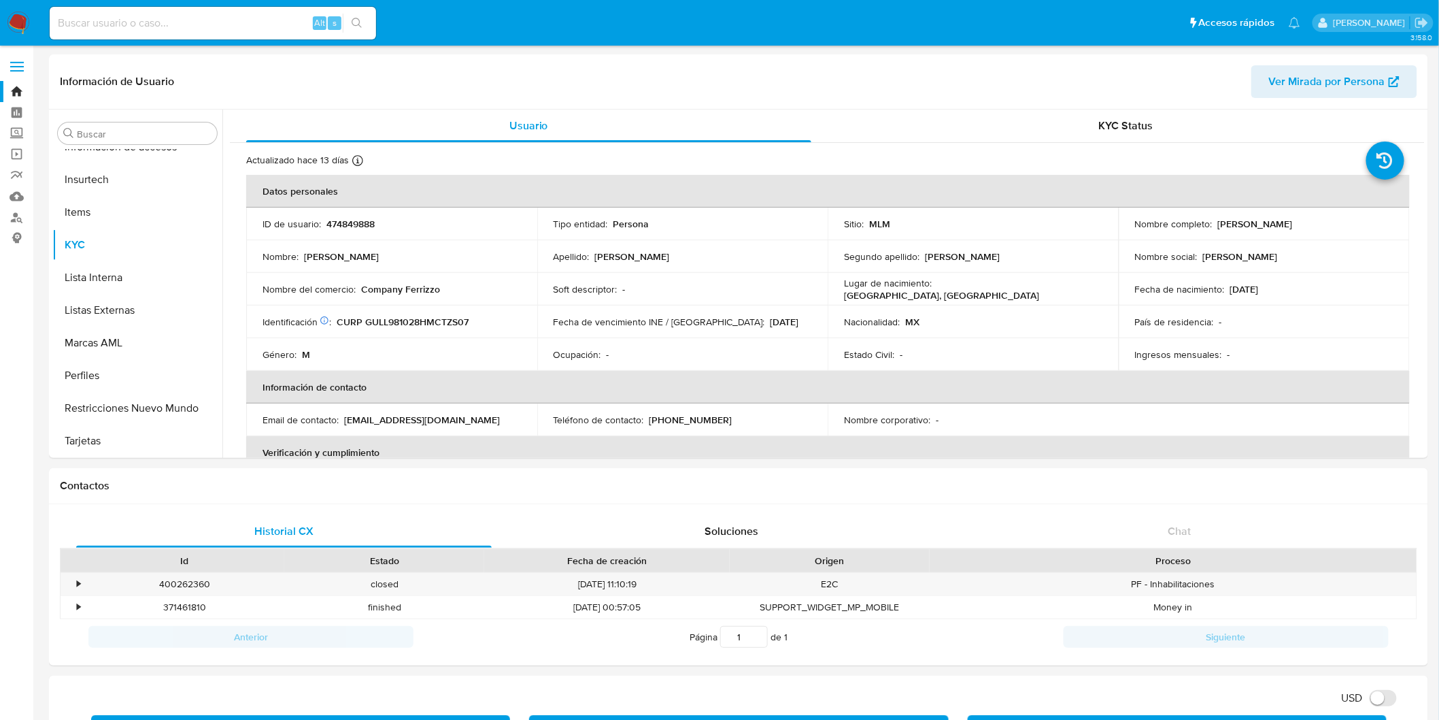
drag, startPoint x: 1286, startPoint y: 286, endPoint x: 1254, endPoint y: 284, distance: 32.0
click at [1254, 284] on div "Fecha de nacimiento : [DEMOGRAPHIC_DATA]" at bounding box center [1264, 289] width 258 height 12
click at [1281, 297] on td "Fecha de nacimiento : [DEMOGRAPHIC_DATA]" at bounding box center [1264, 289] width 291 height 33
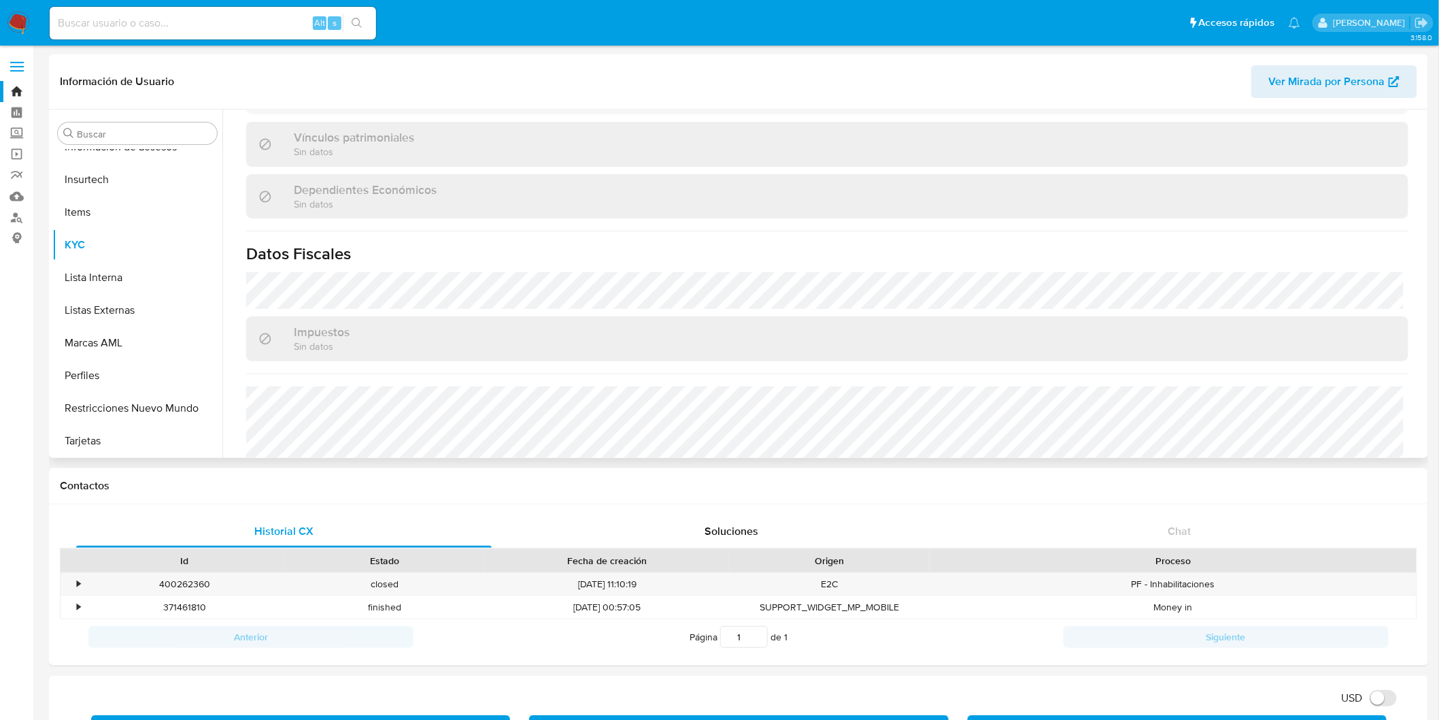
scroll to position [797, 0]
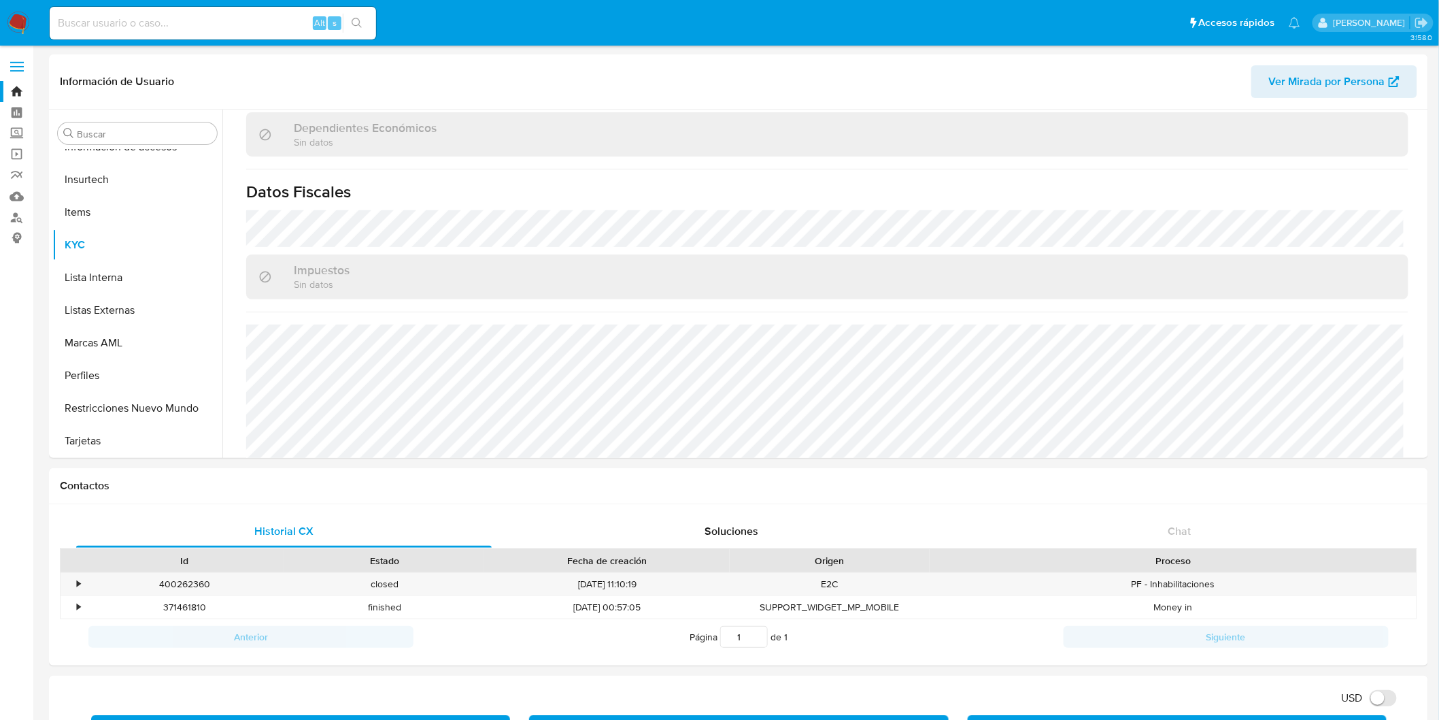
click at [18, 20] on img at bounding box center [18, 23] width 23 height 23
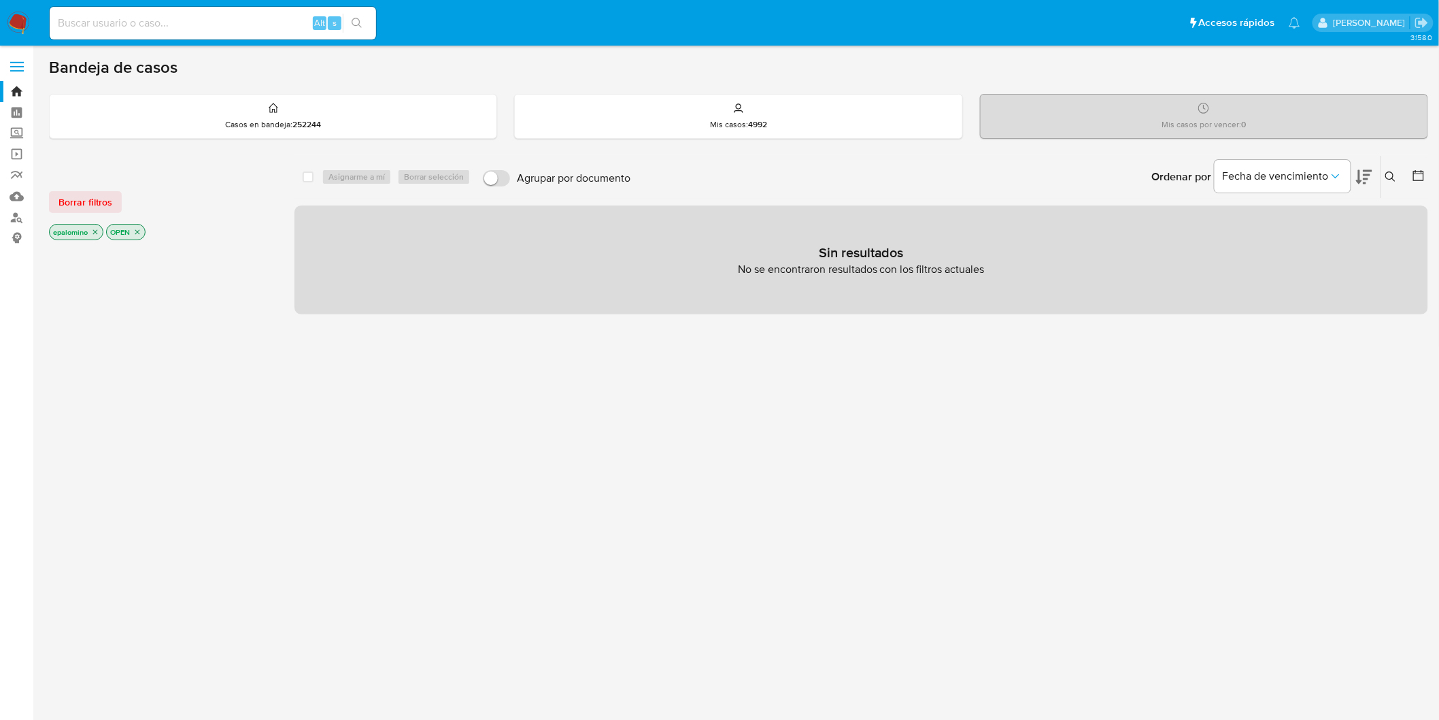
click at [84, 203] on span "Borrar filtros" at bounding box center [85, 201] width 54 height 19
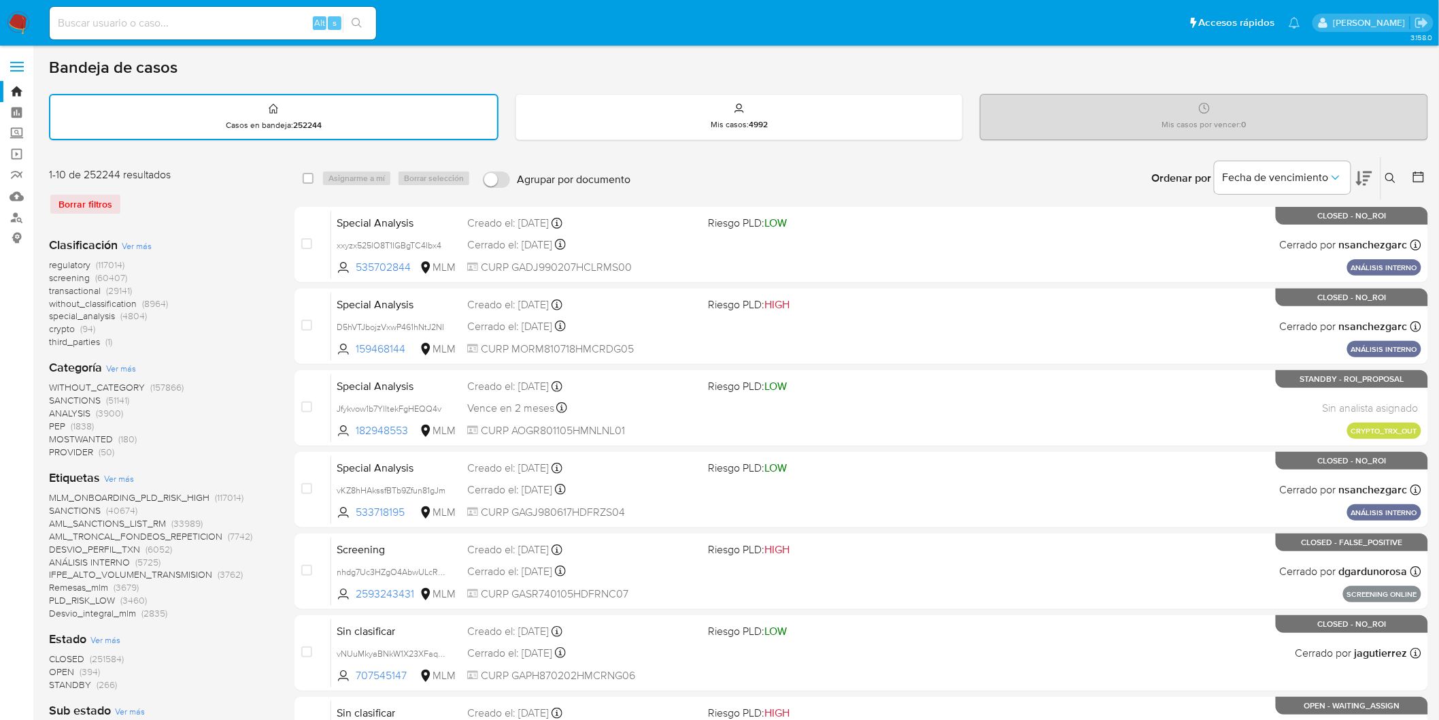
click at [1390, 170] on button at bounding box center [1392, 178] width 22 height 16
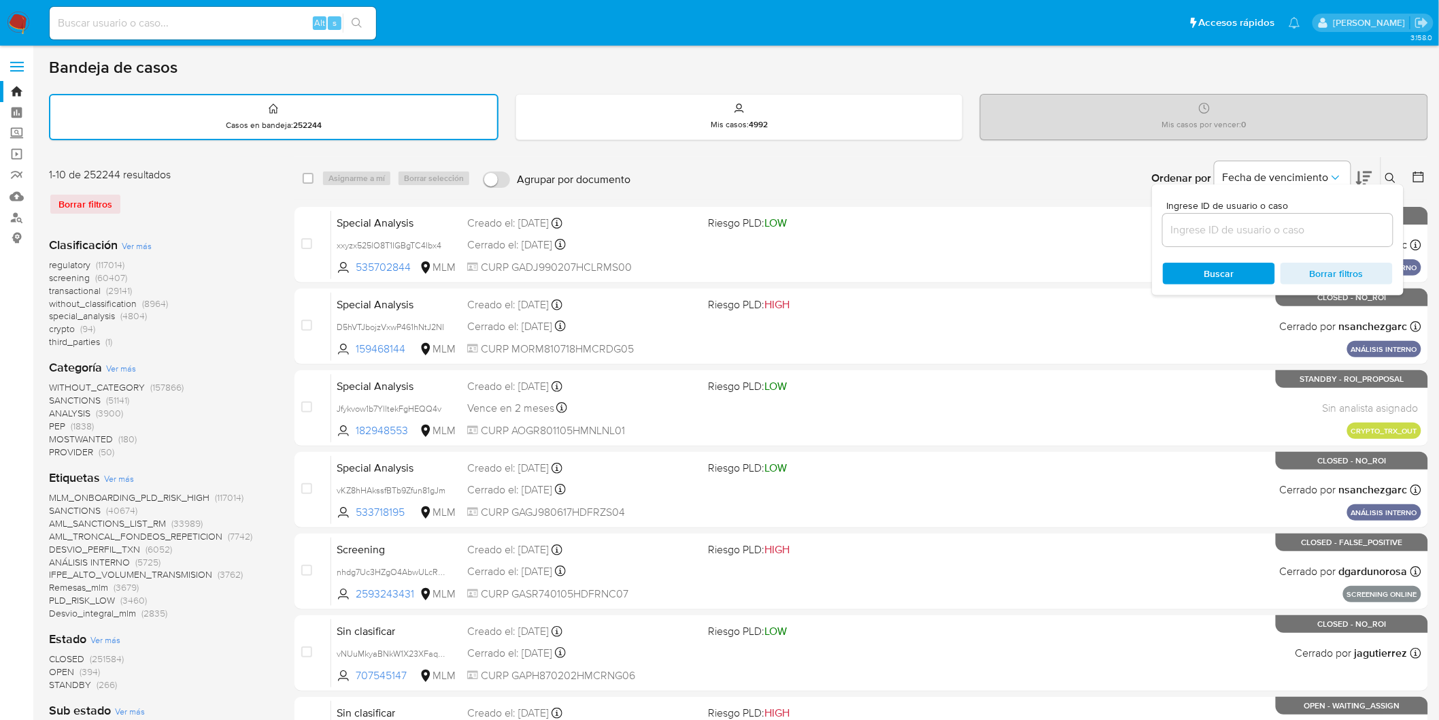
click at [1254, 227] on input at bounding box center [1278, 230] width 230 height 18
type input "2246543407"
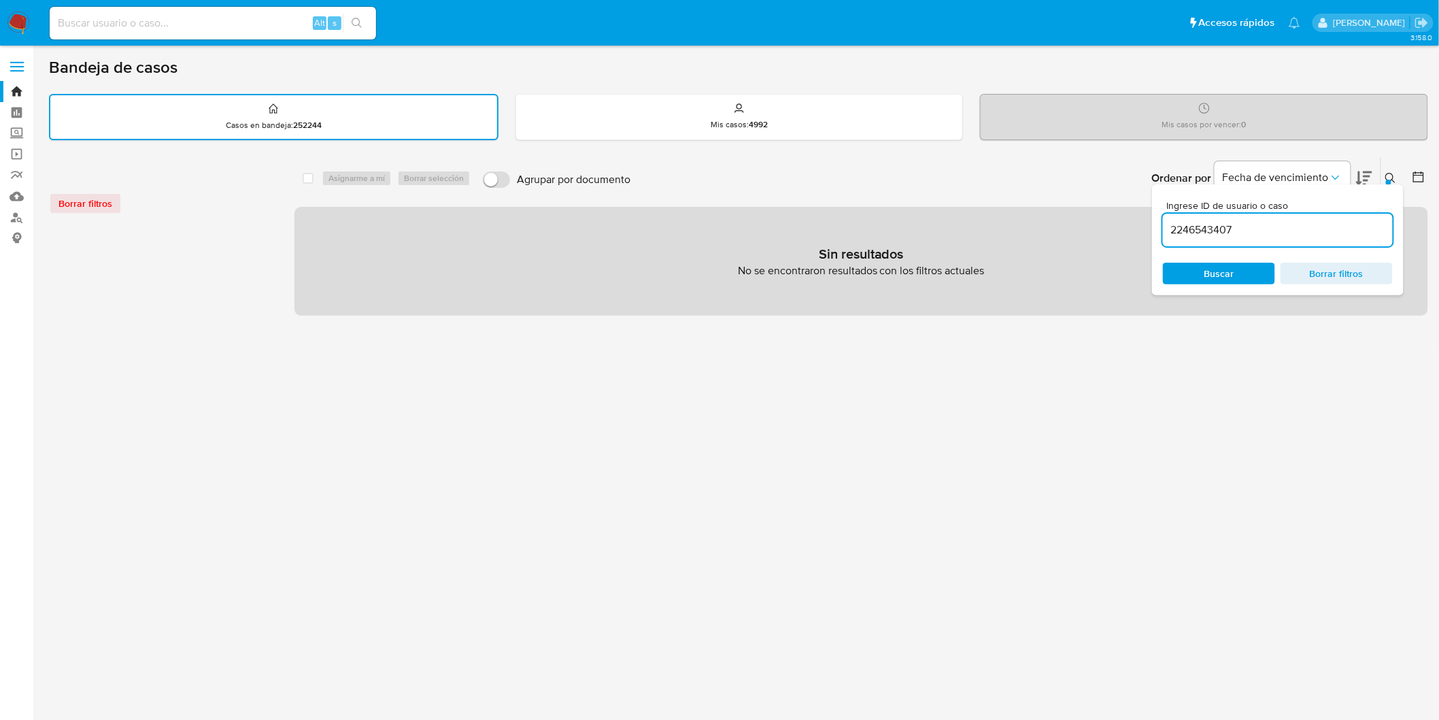
click at [99, 20] on input at bounding box center [213, 23] width 326 height 18
paste input "2246543407"
type input "2246543407"
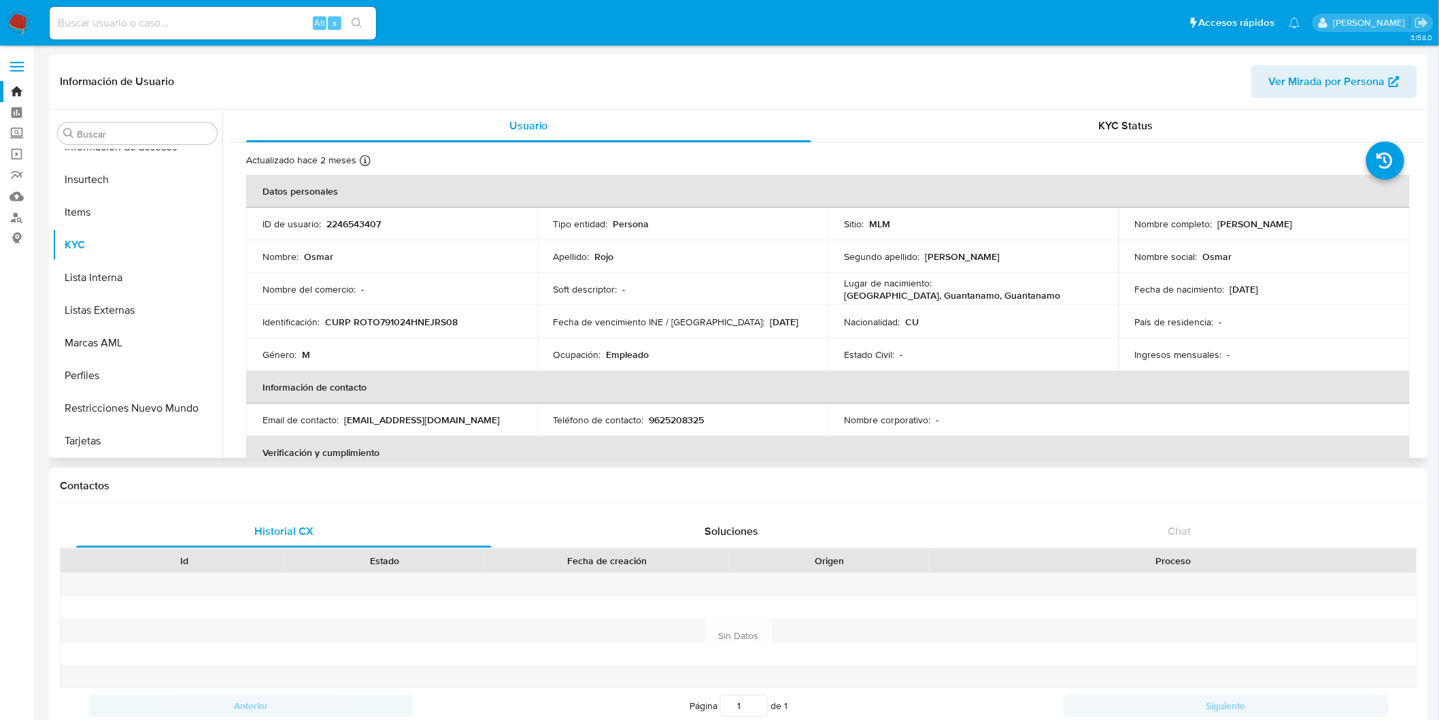
select select "10"
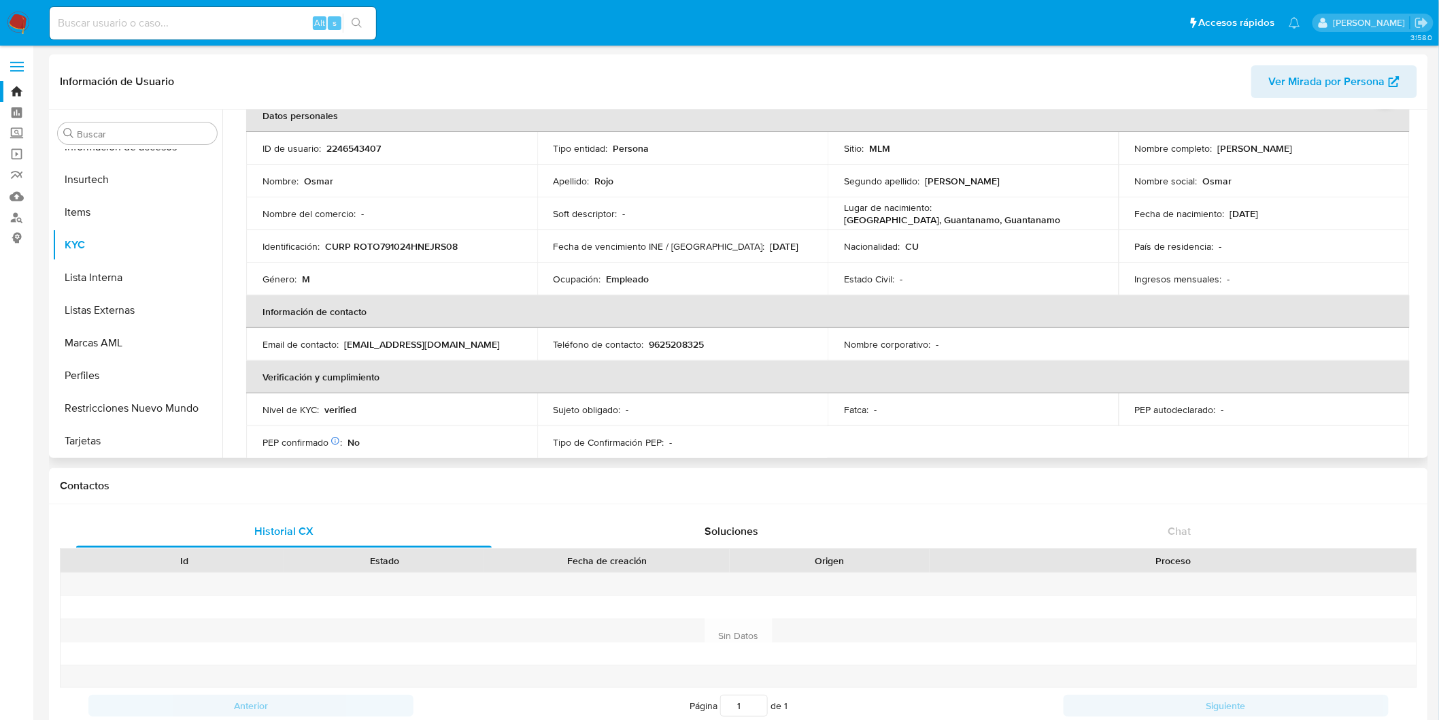
scroll to position [841, 0]
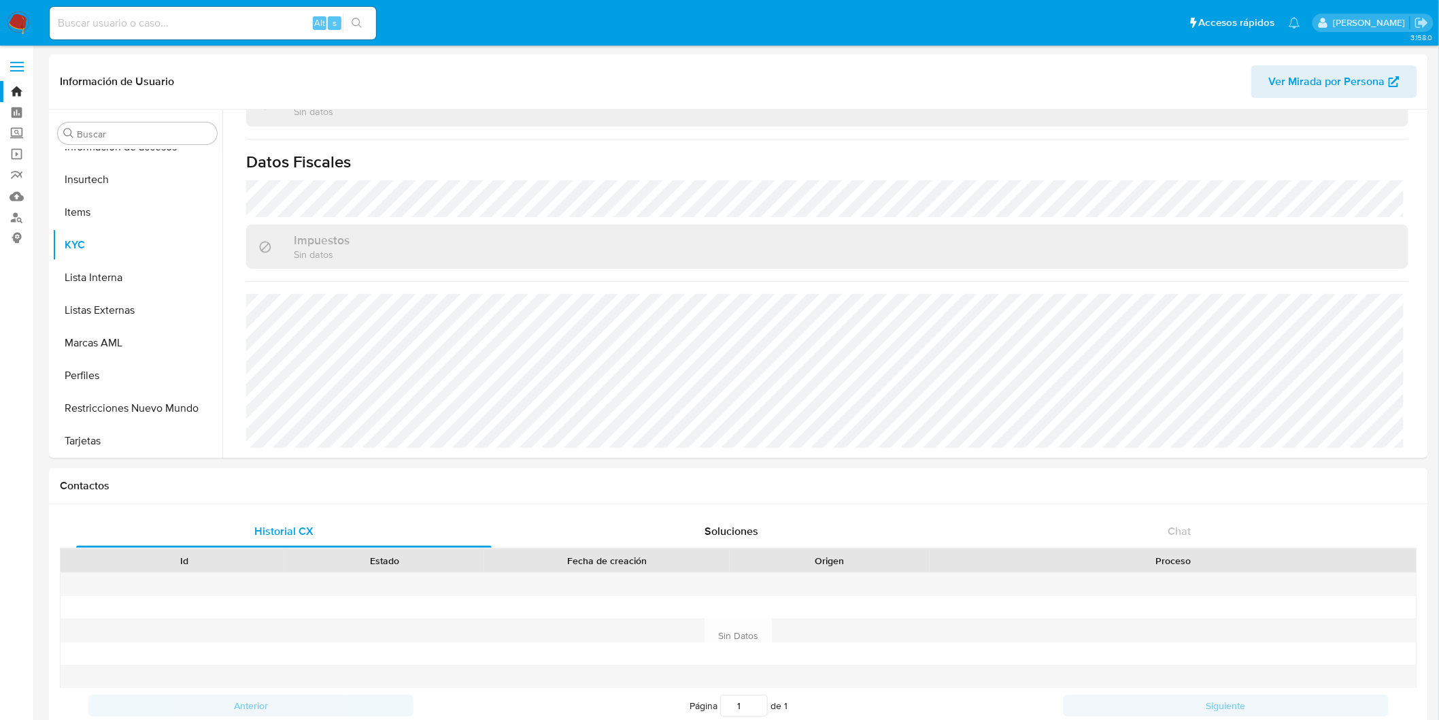
click at [14, 21] on img at bounding box center [18, 23] width 23 height 23
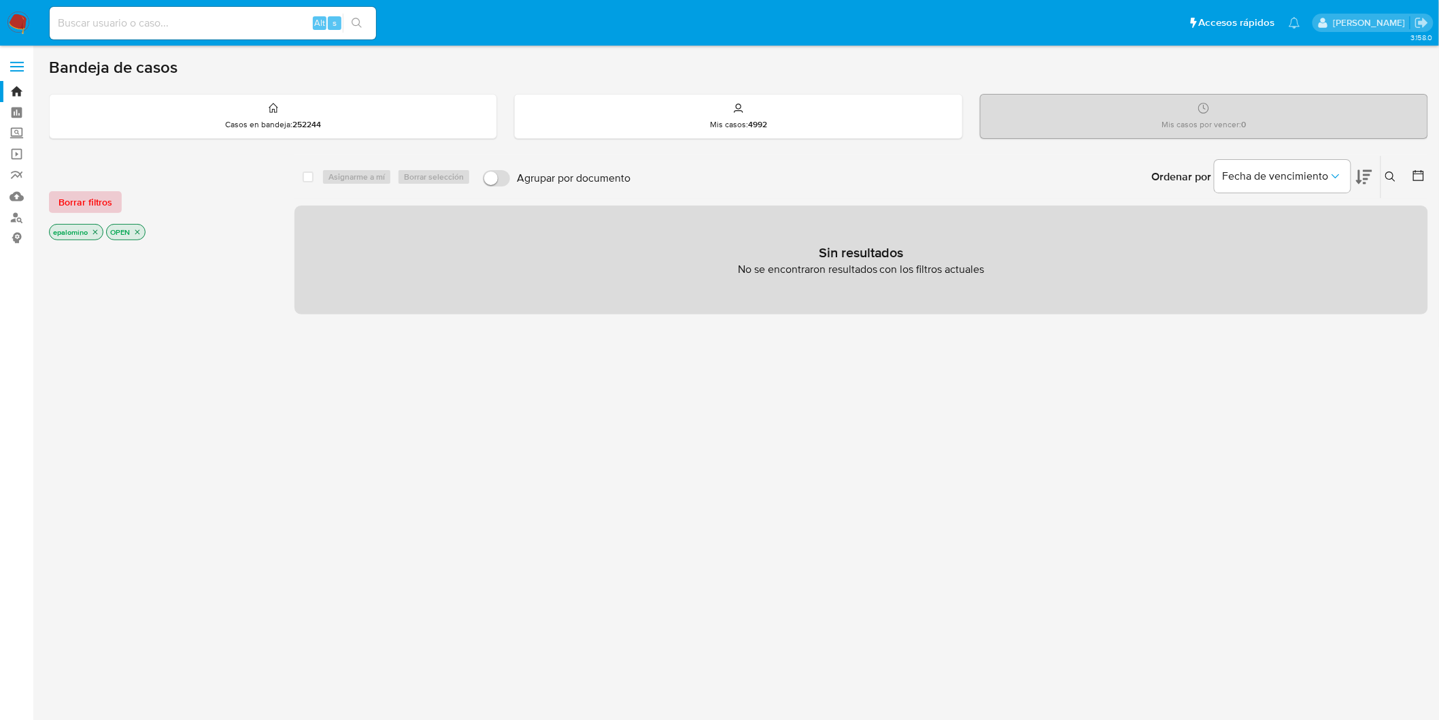
click at [103, 199] on span "Borrar filtros" at bounding box center [85, 201] width 54 height 19
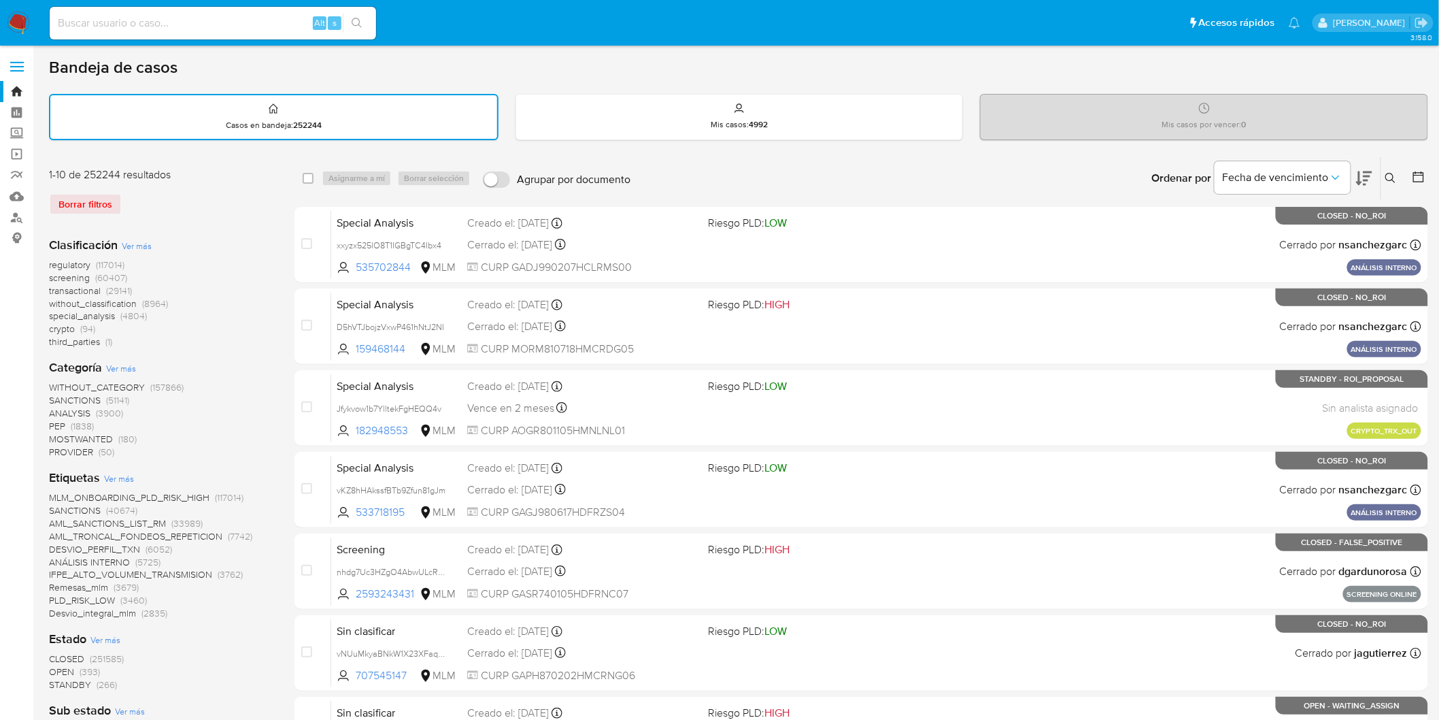
click at [1398, 173] on button at bounding box center [1392, 178] width 22 height 16
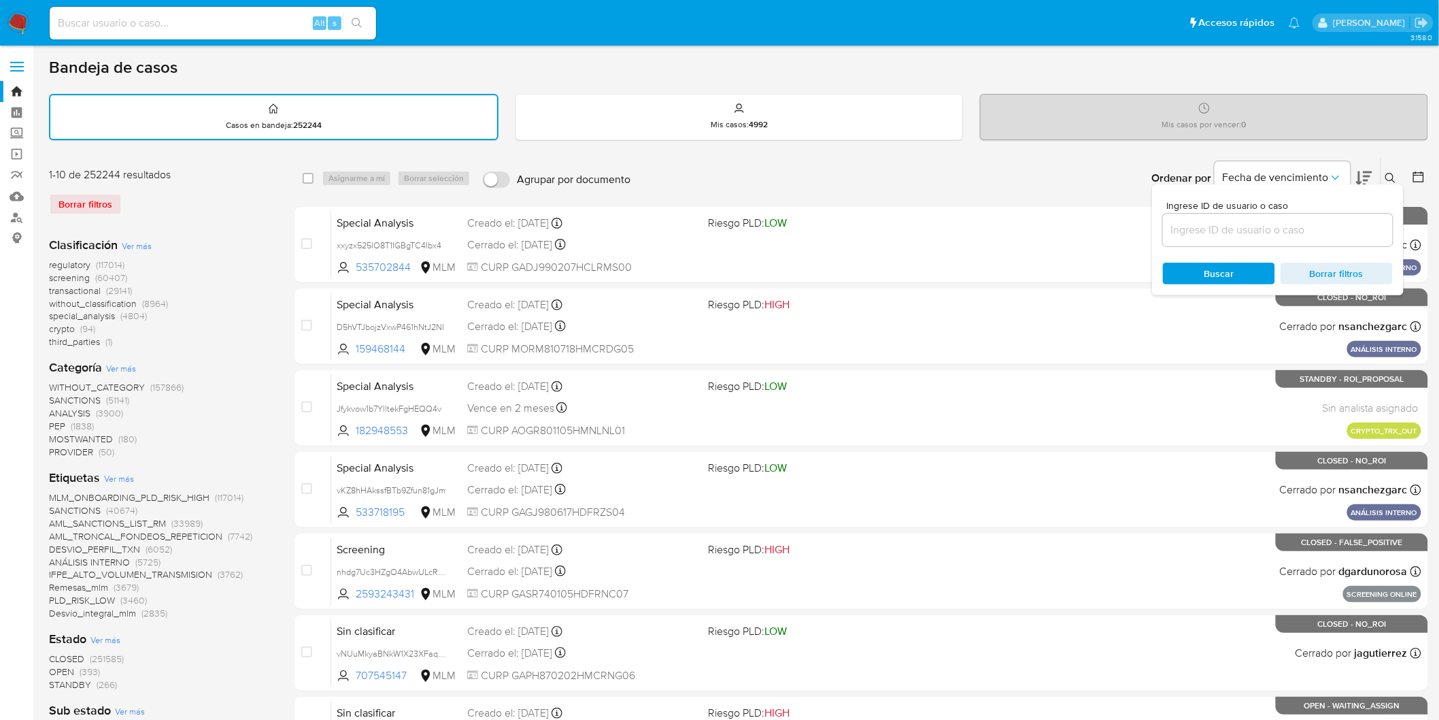
click at [1232, 232] on input at bounding box center [1278, 230] width 230 height 18
type input "2010169680"
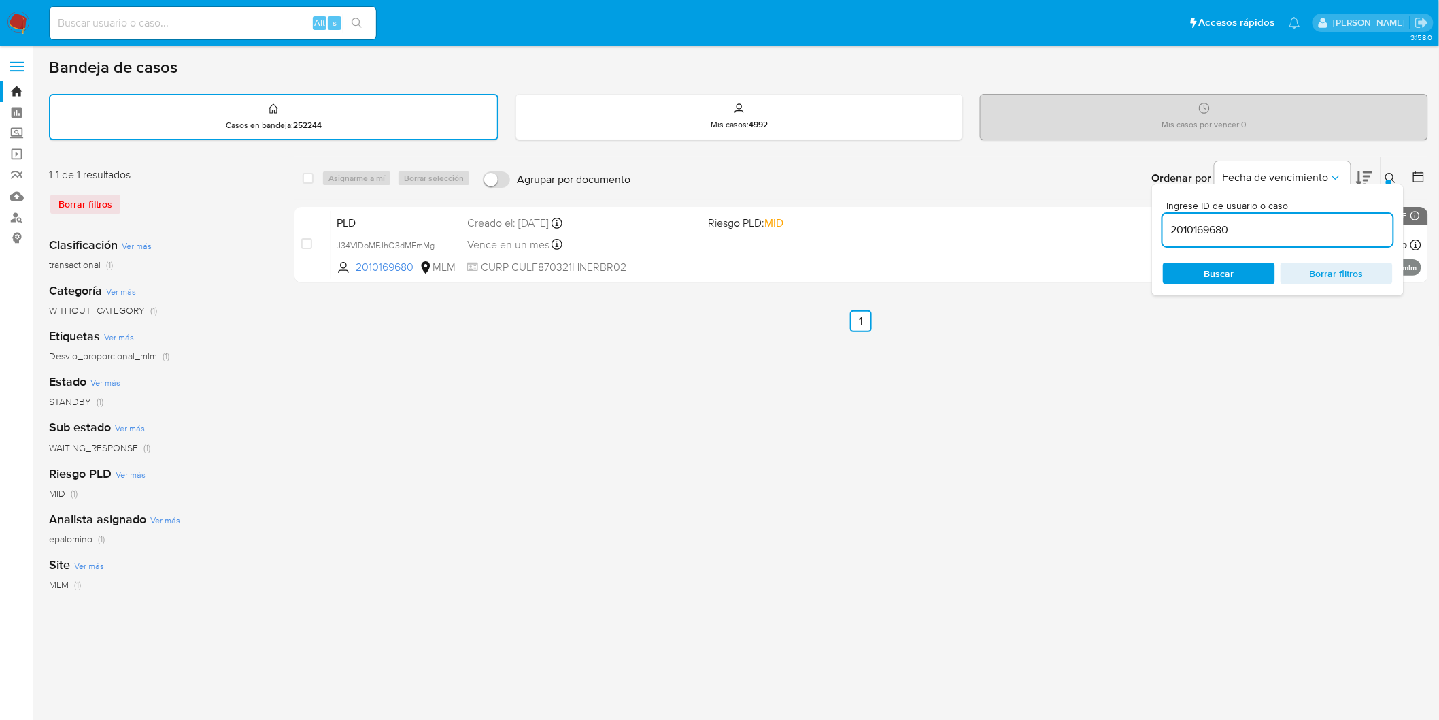
click at [22, 24] on img at bounding box center [18, 23] width 23 height 23
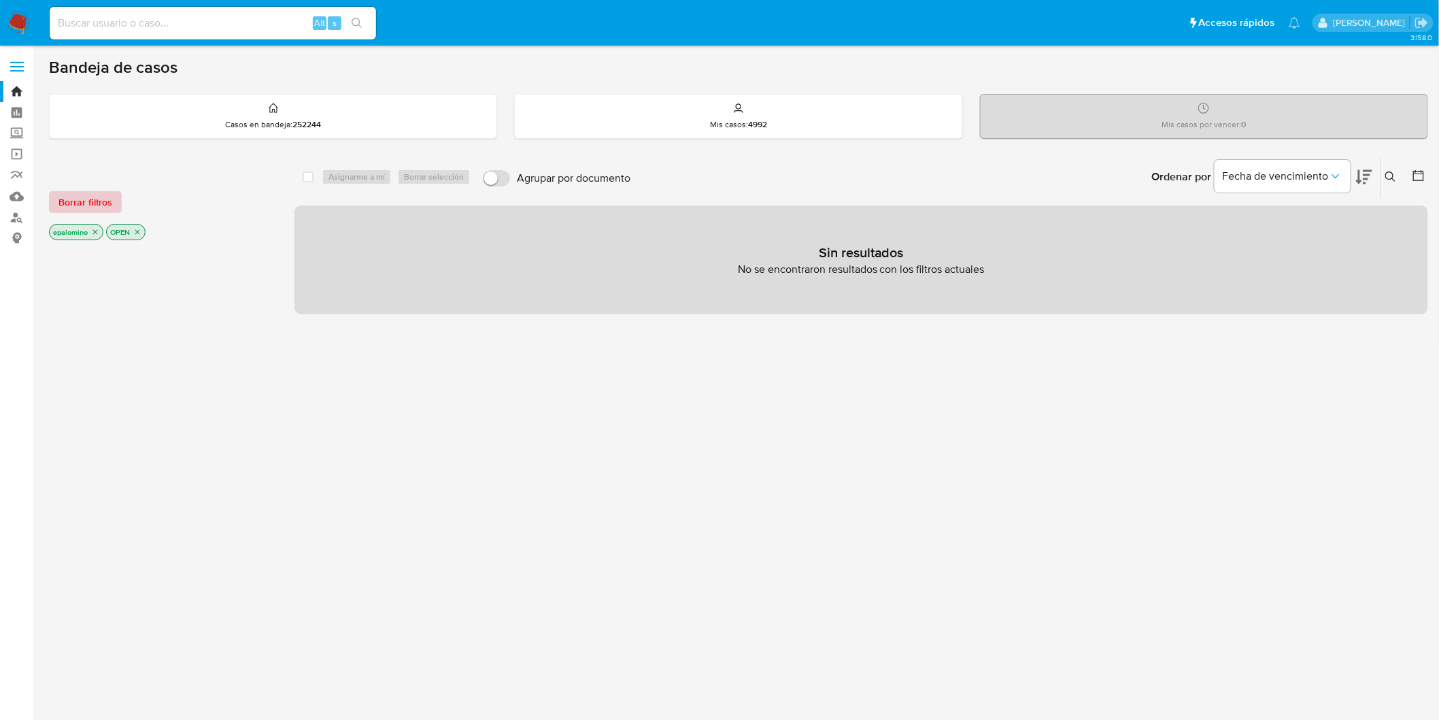
click at [80, 199] on span "Borrar filtros" at bounding box center [85, 201] width 54 height 19
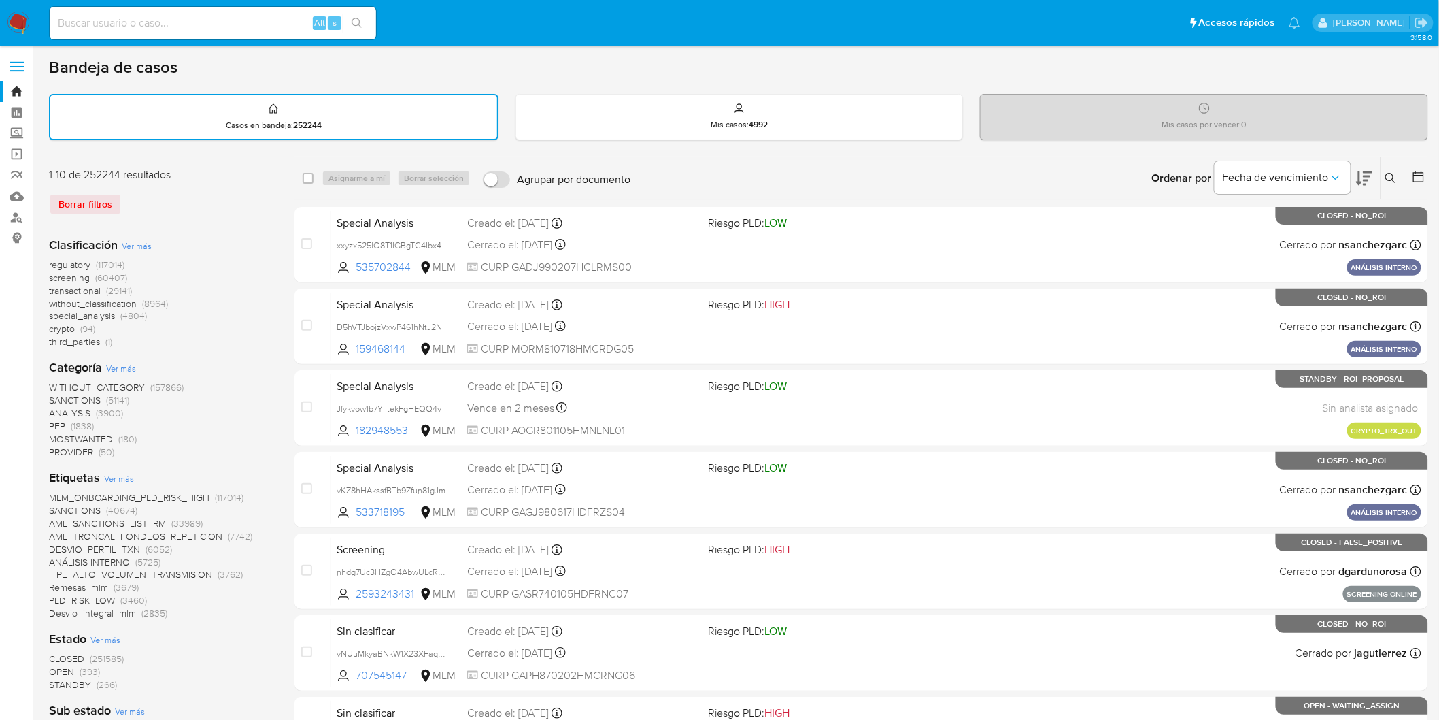
click at [19, 18] on img at bounding box center [18, 23] width 23 height 23
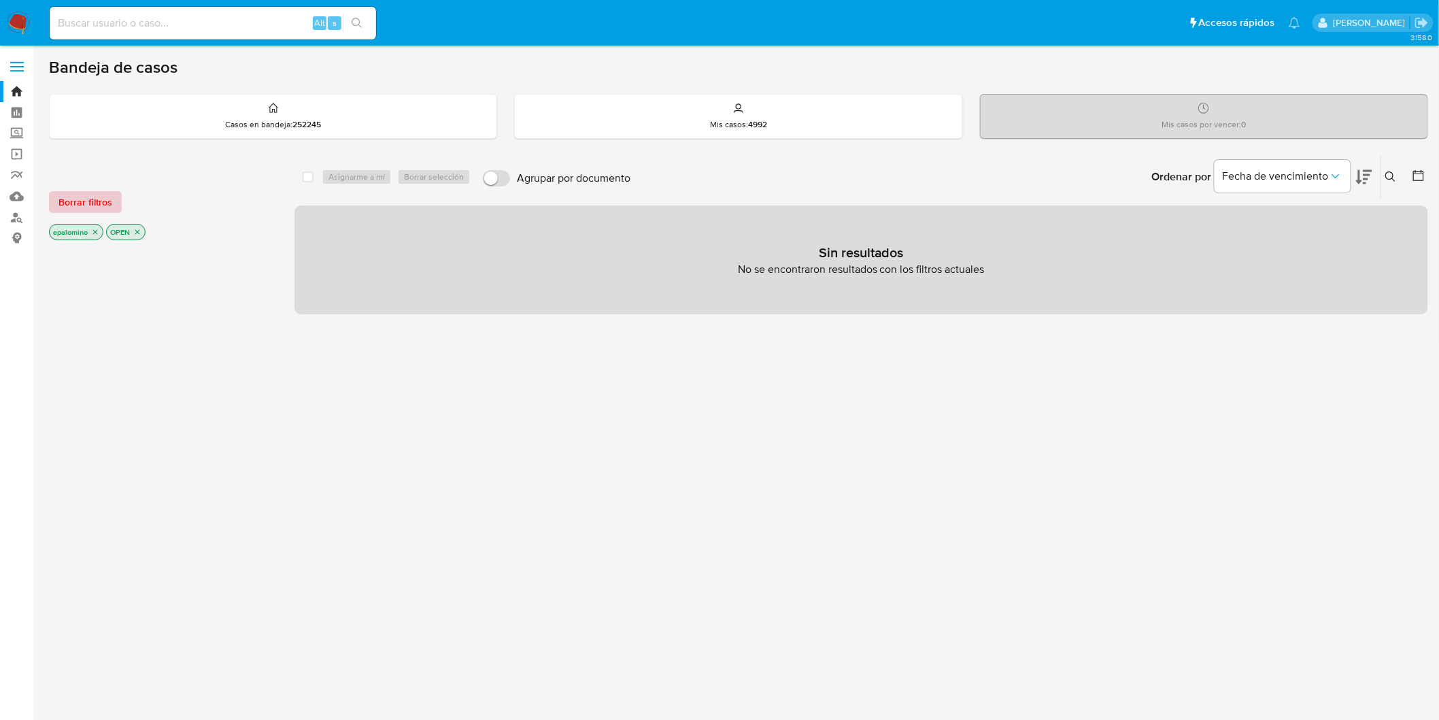
click at [112, 212] on button "Borrar filtros" at bounding box center [85, 202] width 73 height 22
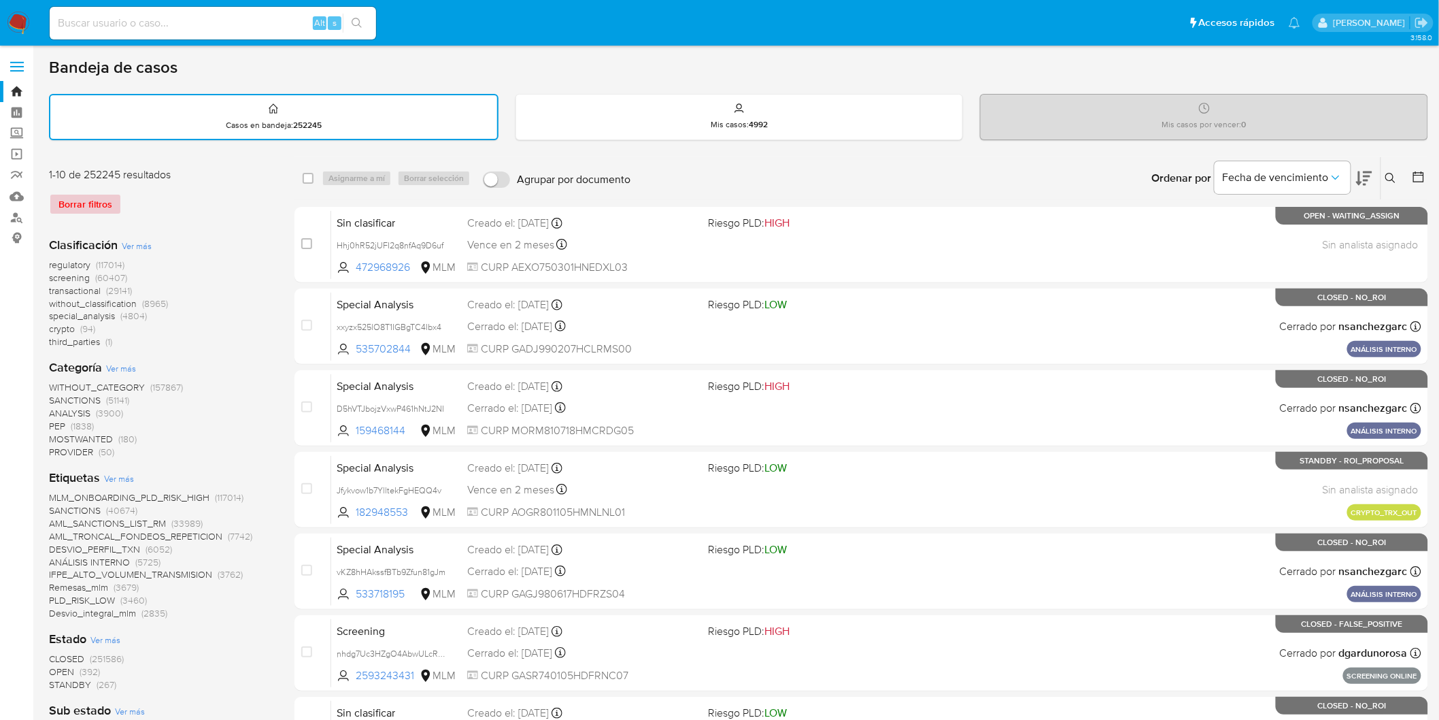
click at [112, 212] on div "Borrar filtros" at bounding box center [158, 204] width 218 height 22
click at [18, 21] on img at bounding box center [18, 23] width 23 height 23
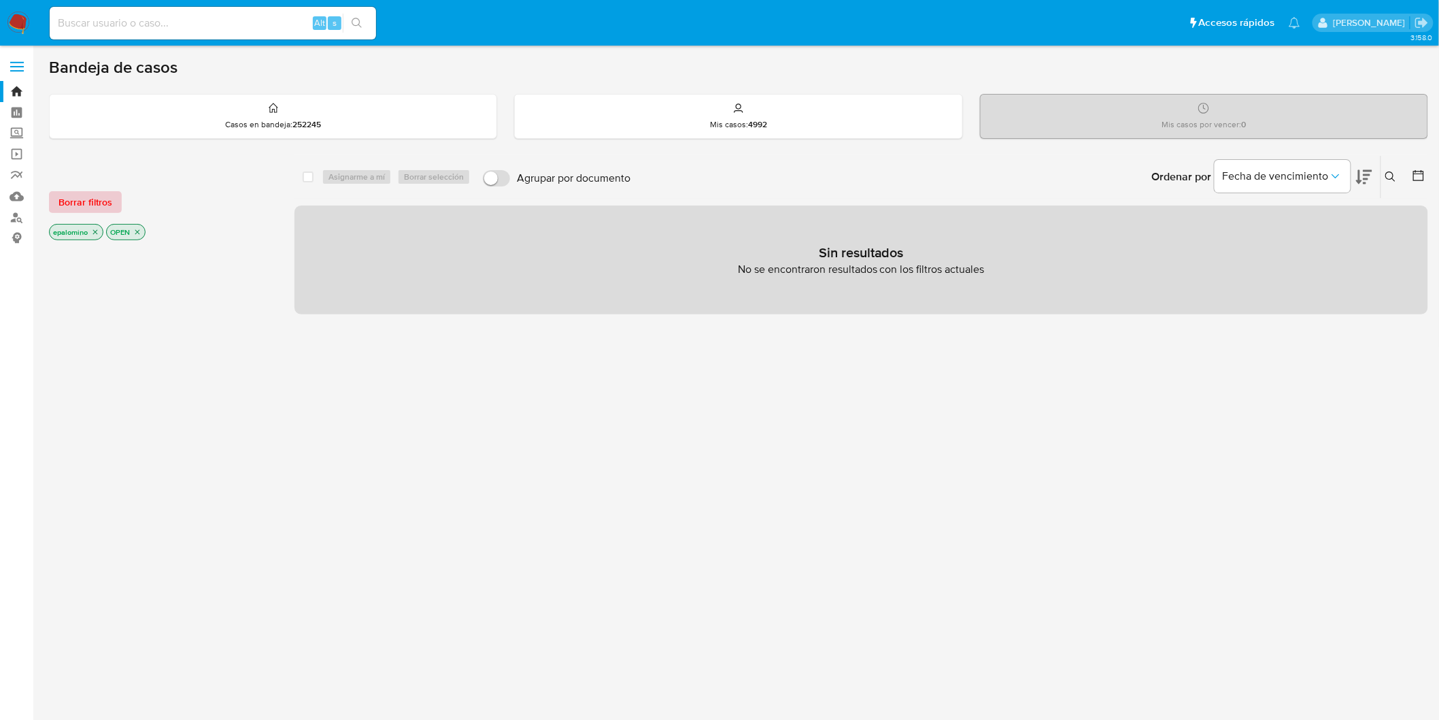
click at [103, 194] on span "Borrar filtros" at bounding box center [85, 201] width 54 height 19
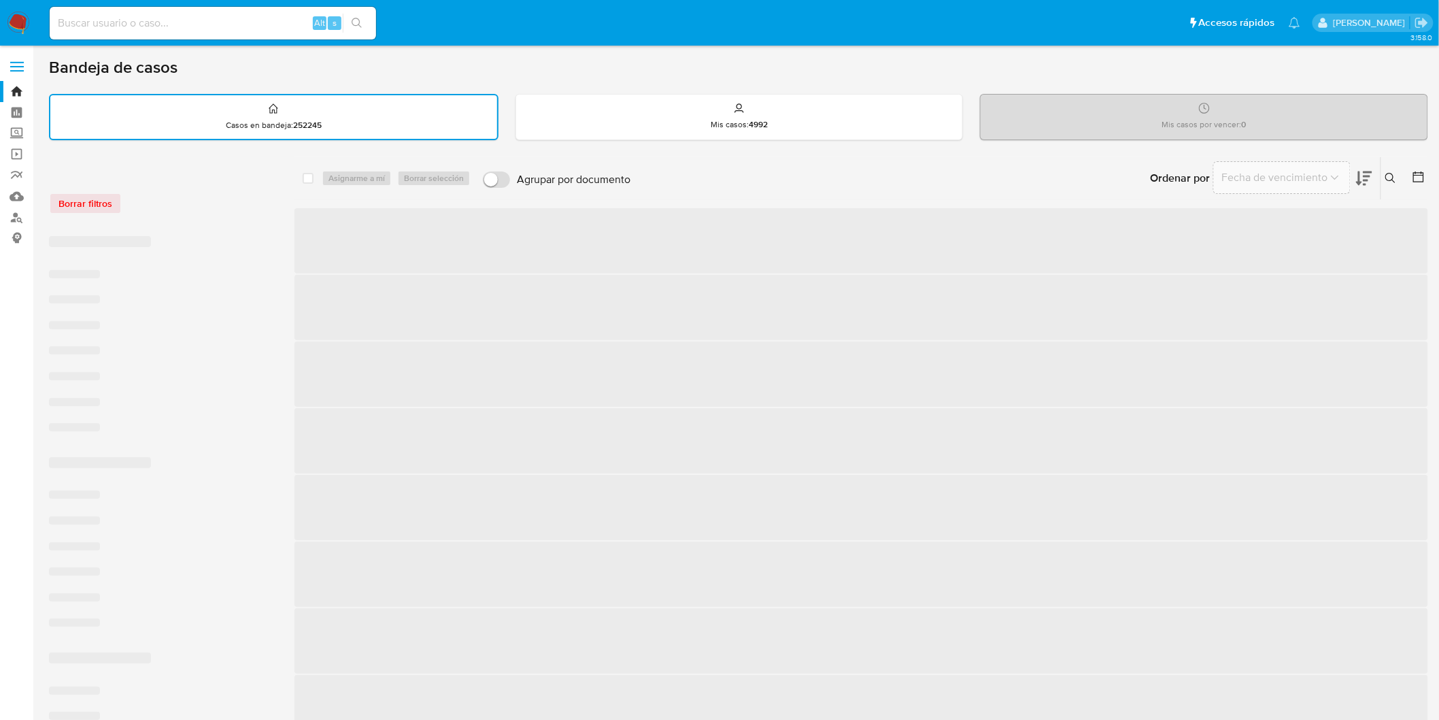
click at [184, 196] on div "Borrar filtros" at bounding box center [158, 203] width 218 height 22
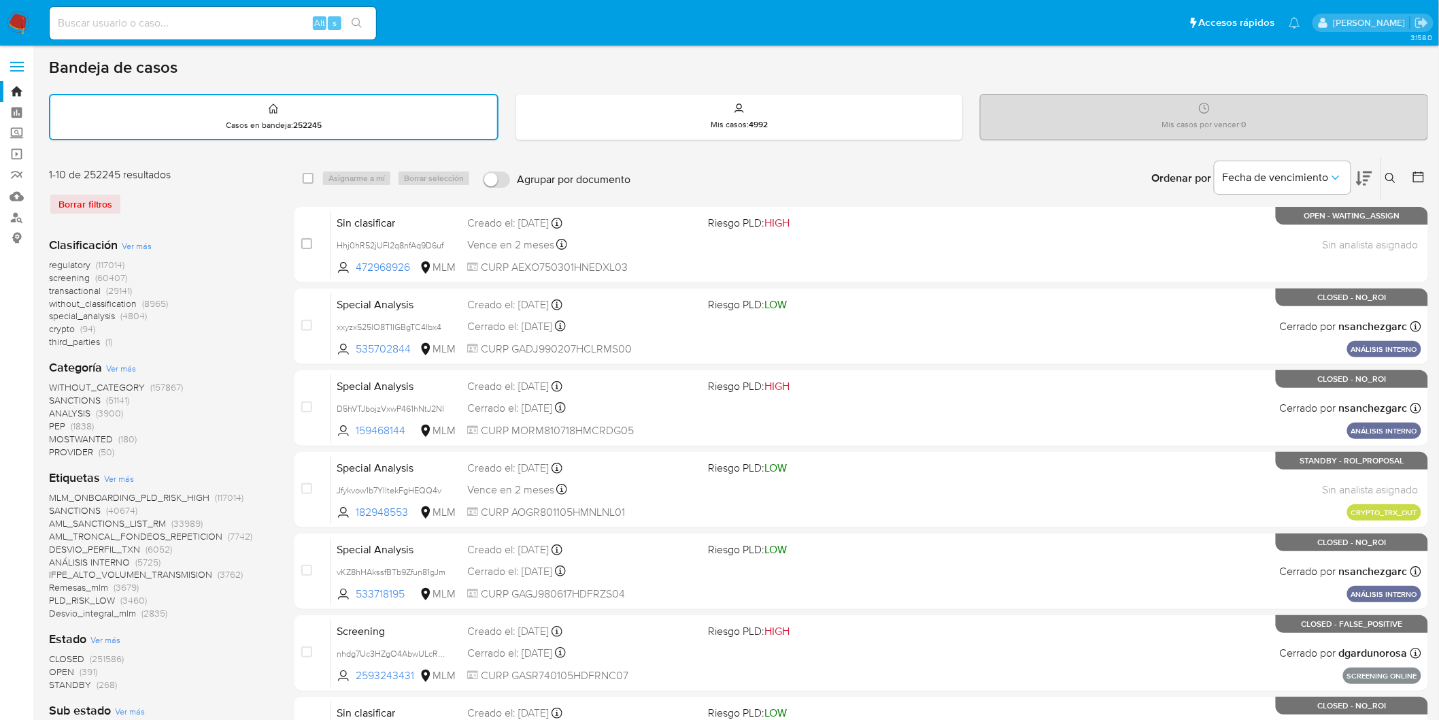
click at [19, 22] on img at bounding box center [18, 23] width 23 height 23
click at [269, 229] on div "Clasificación Ver más regulatory (117014) screening (60407) transactional (2914…" at bounding box center [161, 727] width 224 height 1003
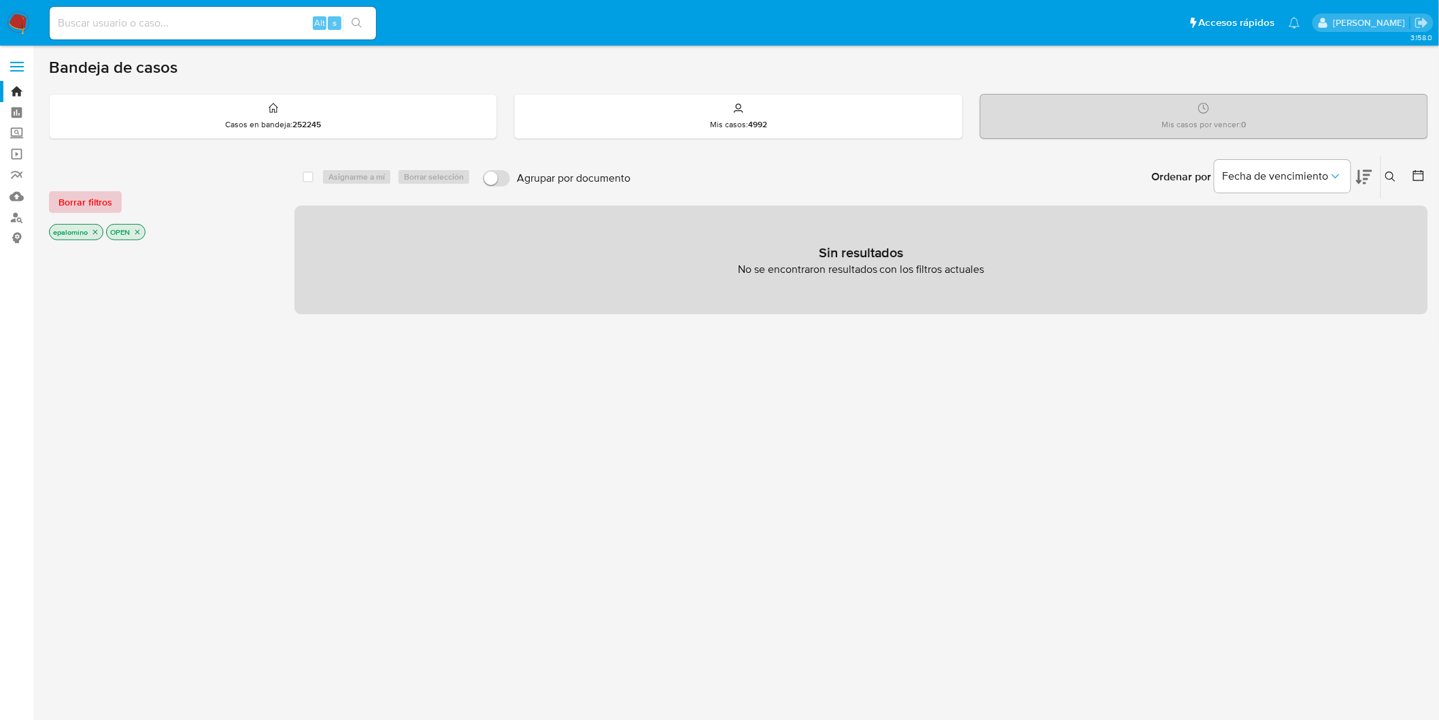
click at [104, 193] on span "Borrar filtros" at bounding box center [85, 201] width 54 height 19
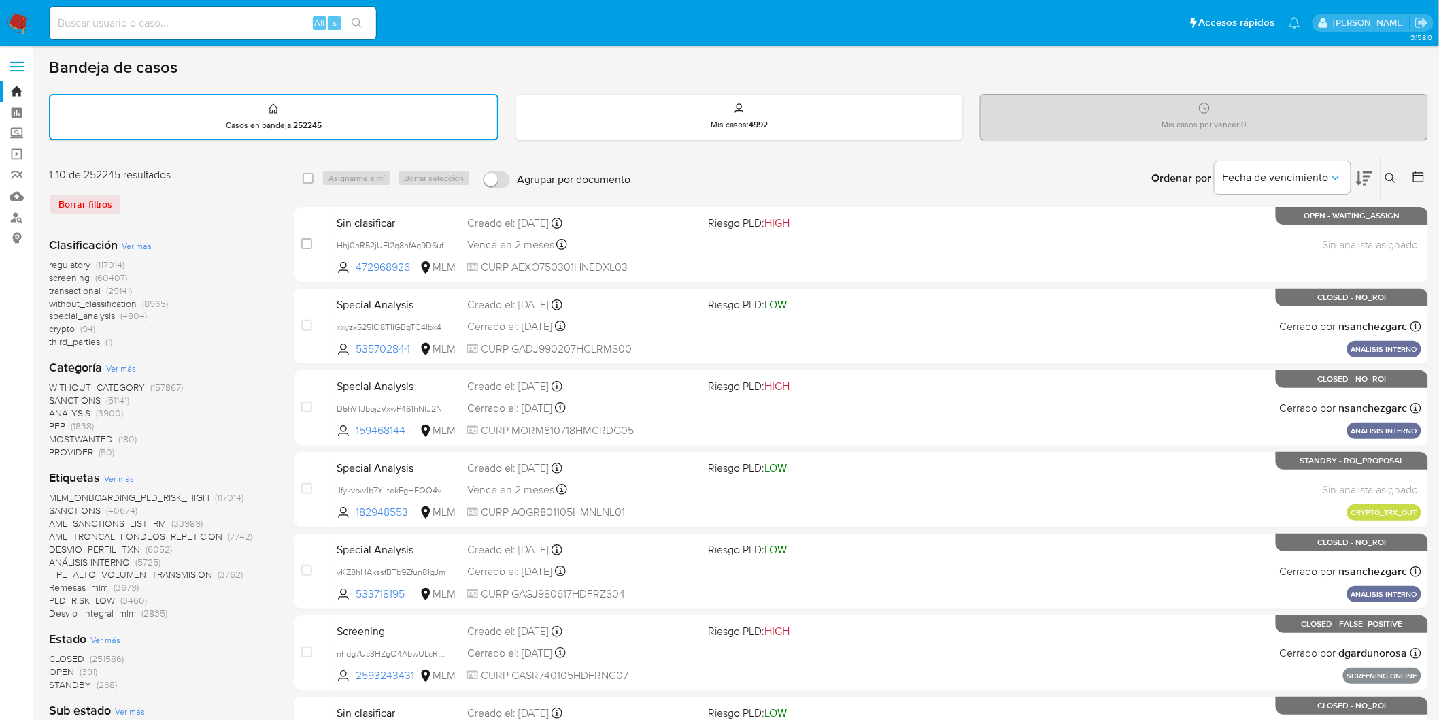
click at [25, 18] on img at bounding box center [18, 23] width 23 height 23
click at [178, 216] on div "1-10 de 252245 resultados Borrar filtros" at bounding box center [158, 196] width 218 height 58
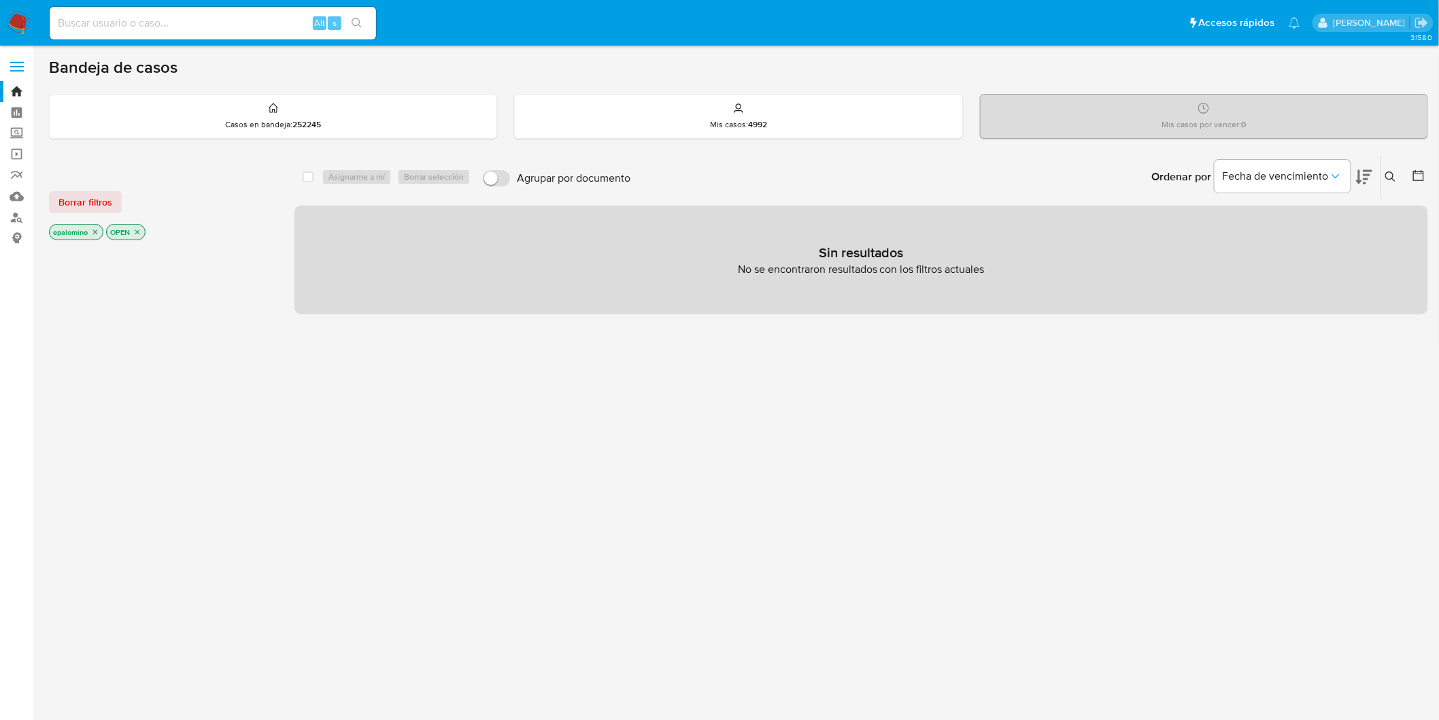
click at [99, 197] on span "Borrar filtros" at bounding box center [85, 201] width 54 height 19
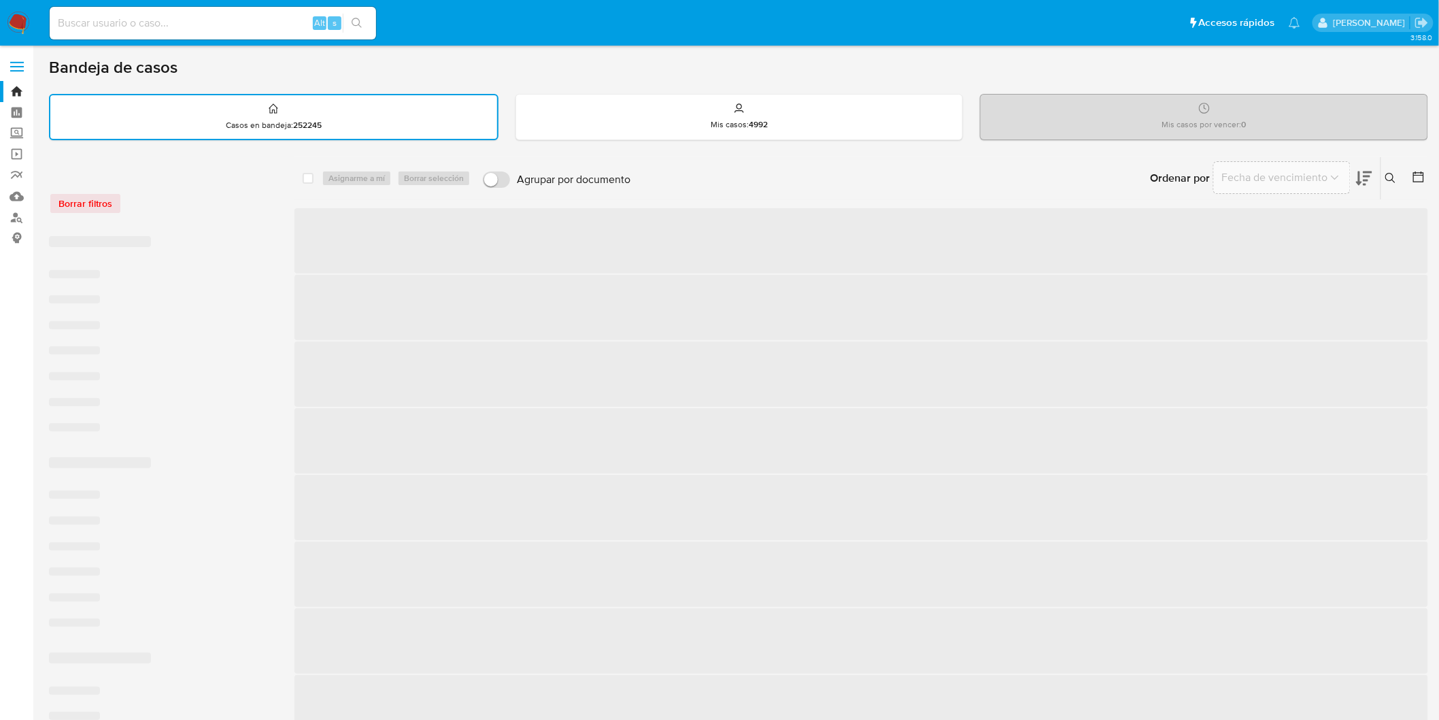
click at [186, 199] on div "Borrar filtros" at bounding box center [158, 203] width 218 height 22
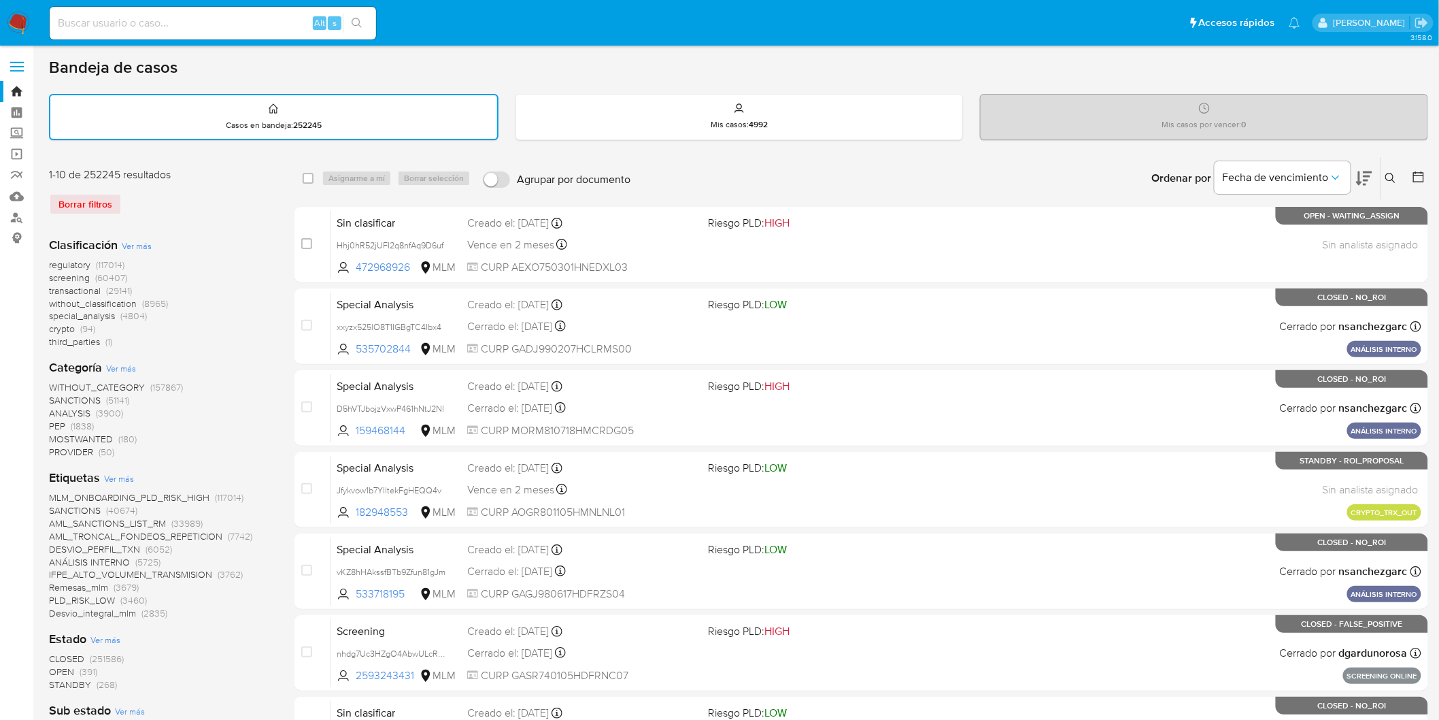
click at [16, 26] on img at bounding box center [18, 23] width 23 height 23
click at [241, 244] on div "Clasificación Ver más regulatory (117014) screening (60407) transactional (2914…" at bounding box center [161, 293] width 224 height 112
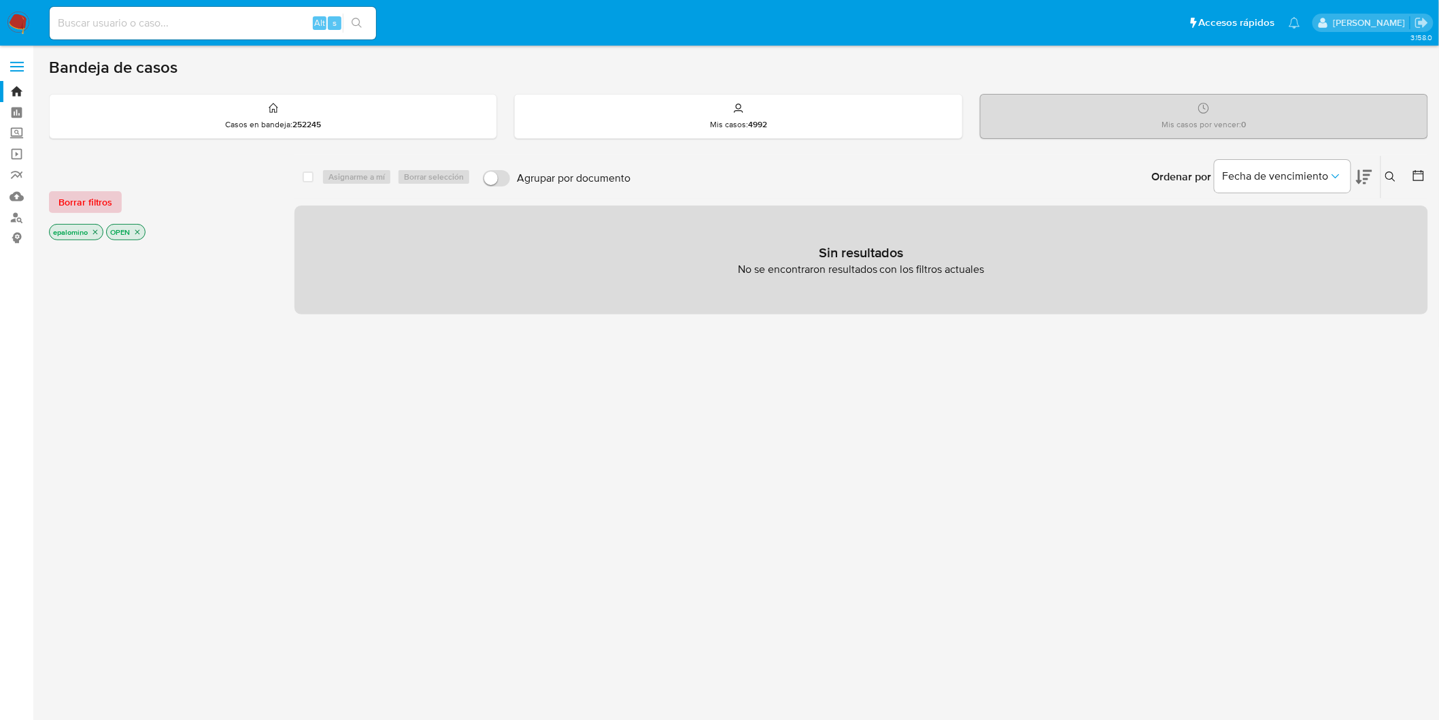
click at [94, 202] on span "Borrar filtros" at bounding box center [85, 201] width 54 height 19
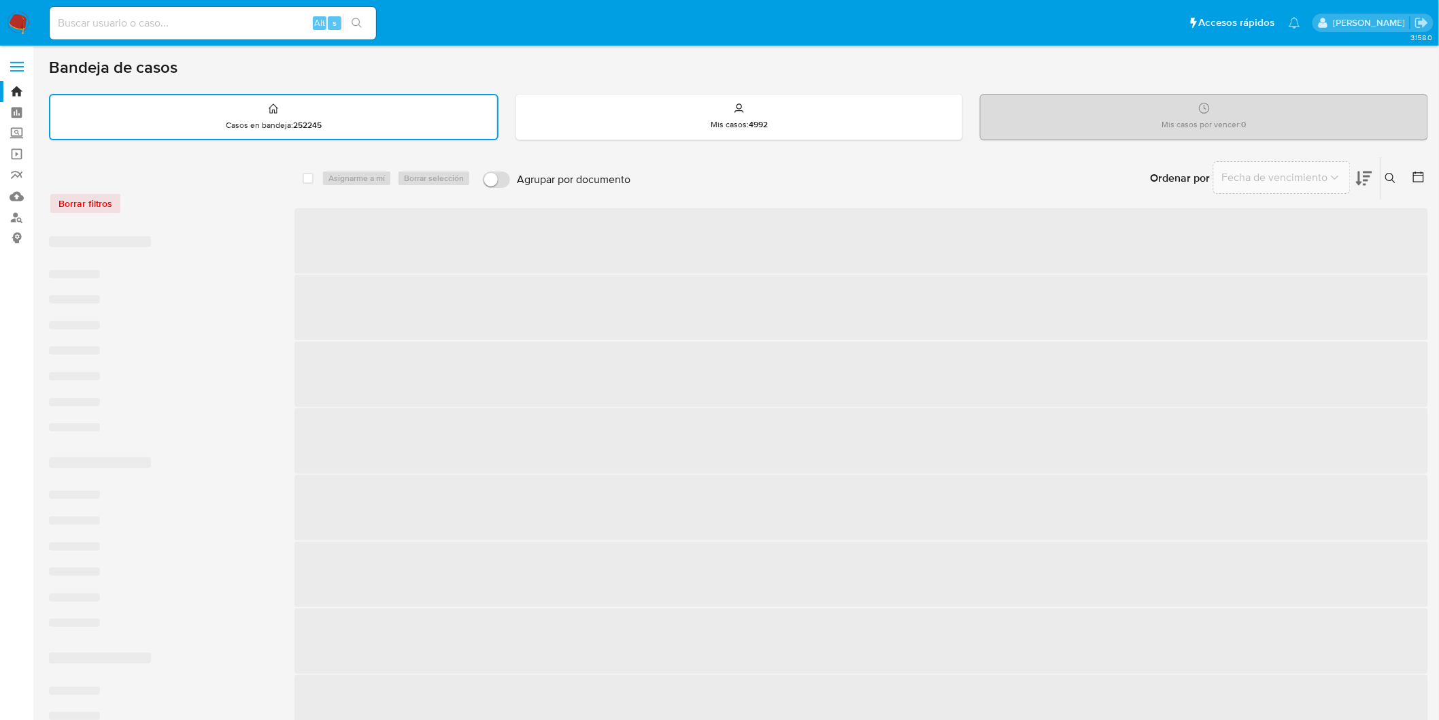
click at [198, 212] on div "Borrar filtros" at bounding box center [158, 196] width 218 height 58
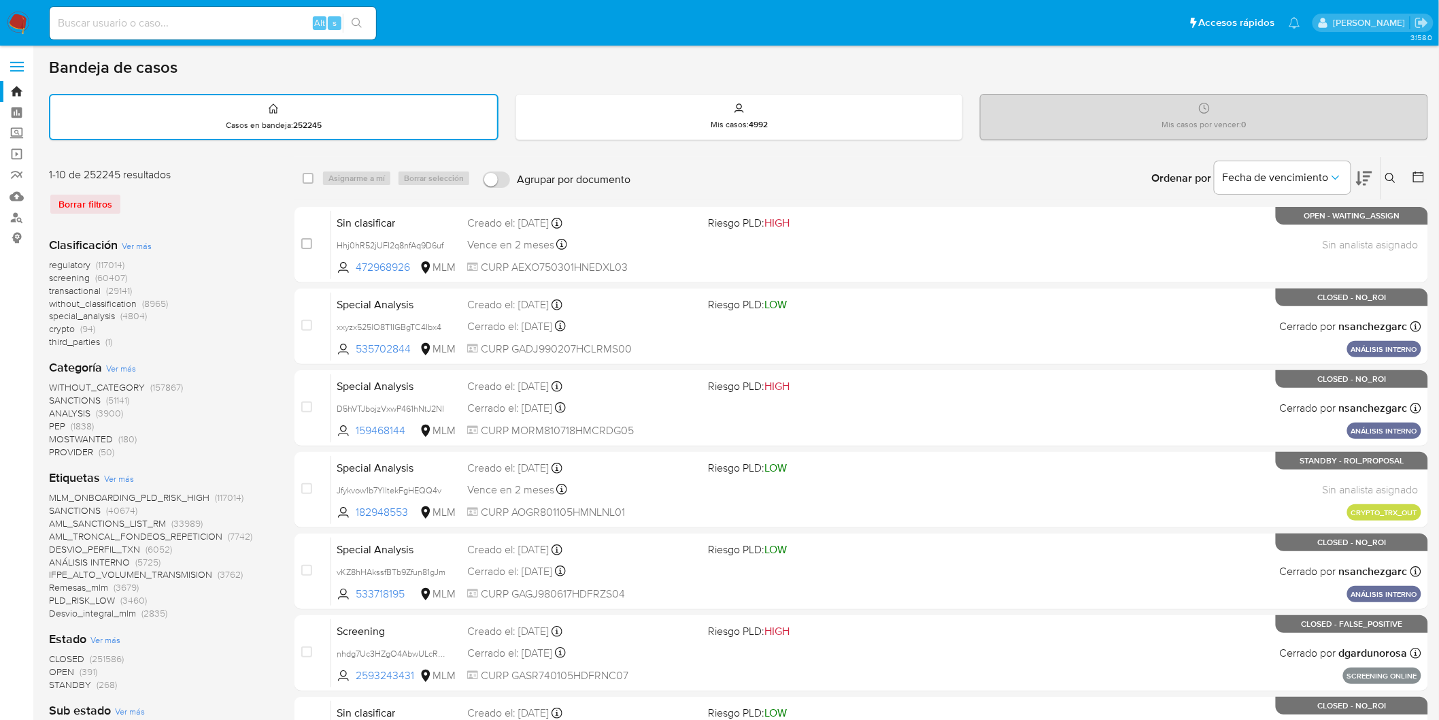
click at [10, 24] on img at bounding box center [18, 23] width 23 height 23
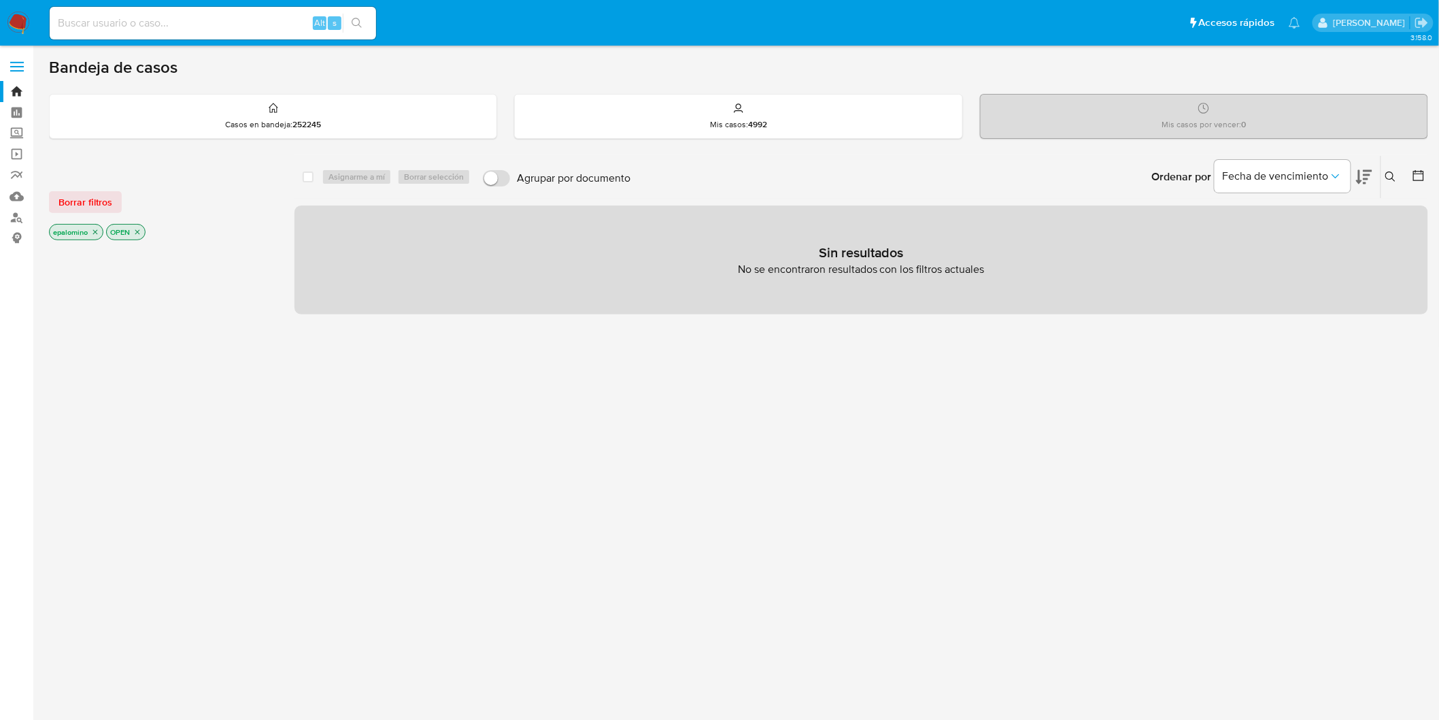
click at [89, 195] on span "Borrar filtros" at bounding box center [85, 201] width 54 height 19
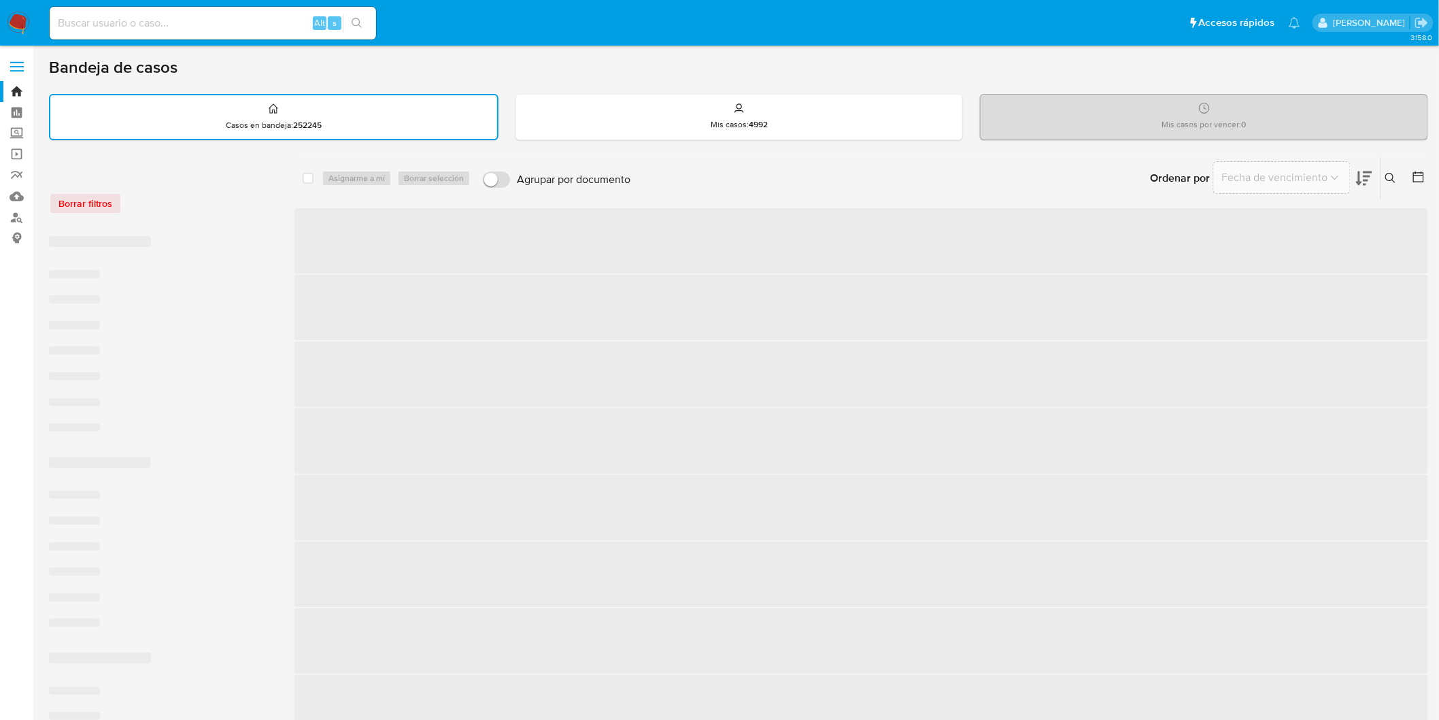
click at [155, 198] on div "Borrar filtros" at bounding box center [158, 203] width 218 height 22
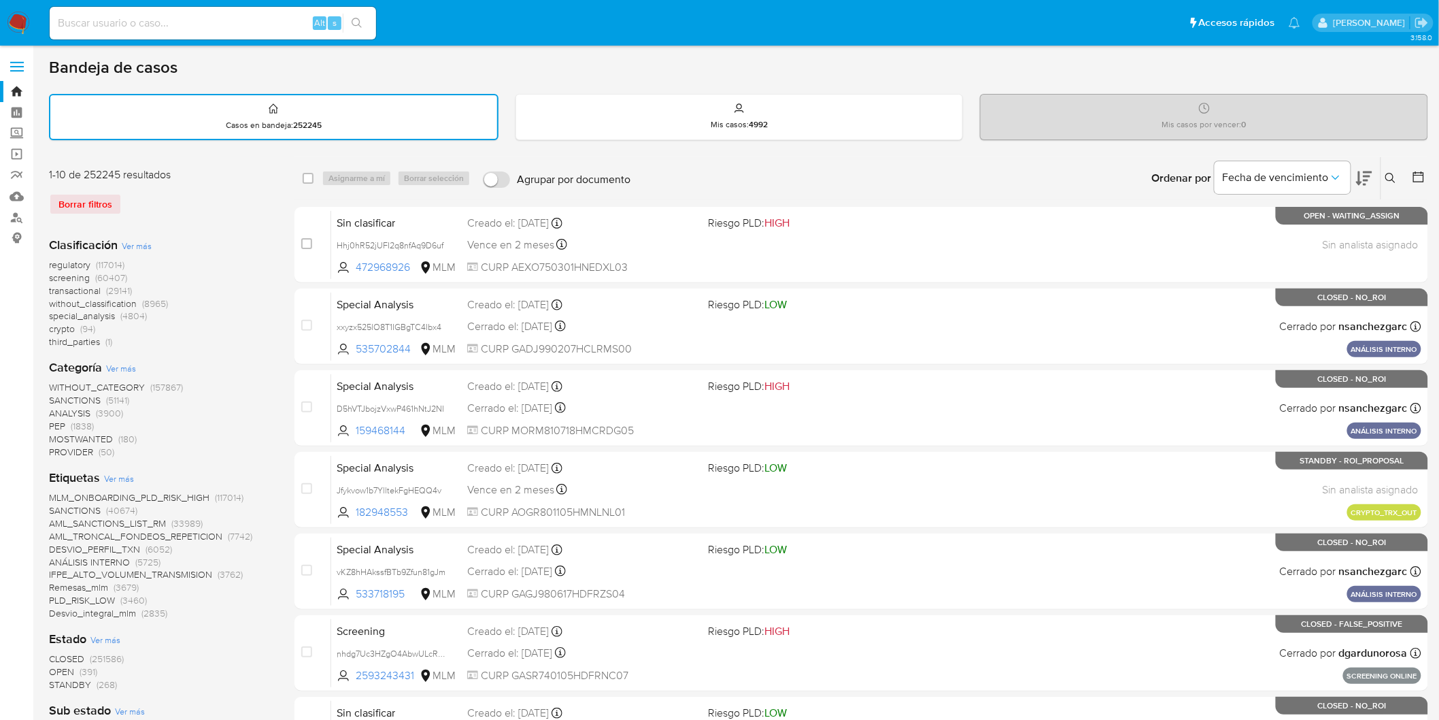
click at [17, 26] on img at bounding box center [18, 23] width 23 height 23
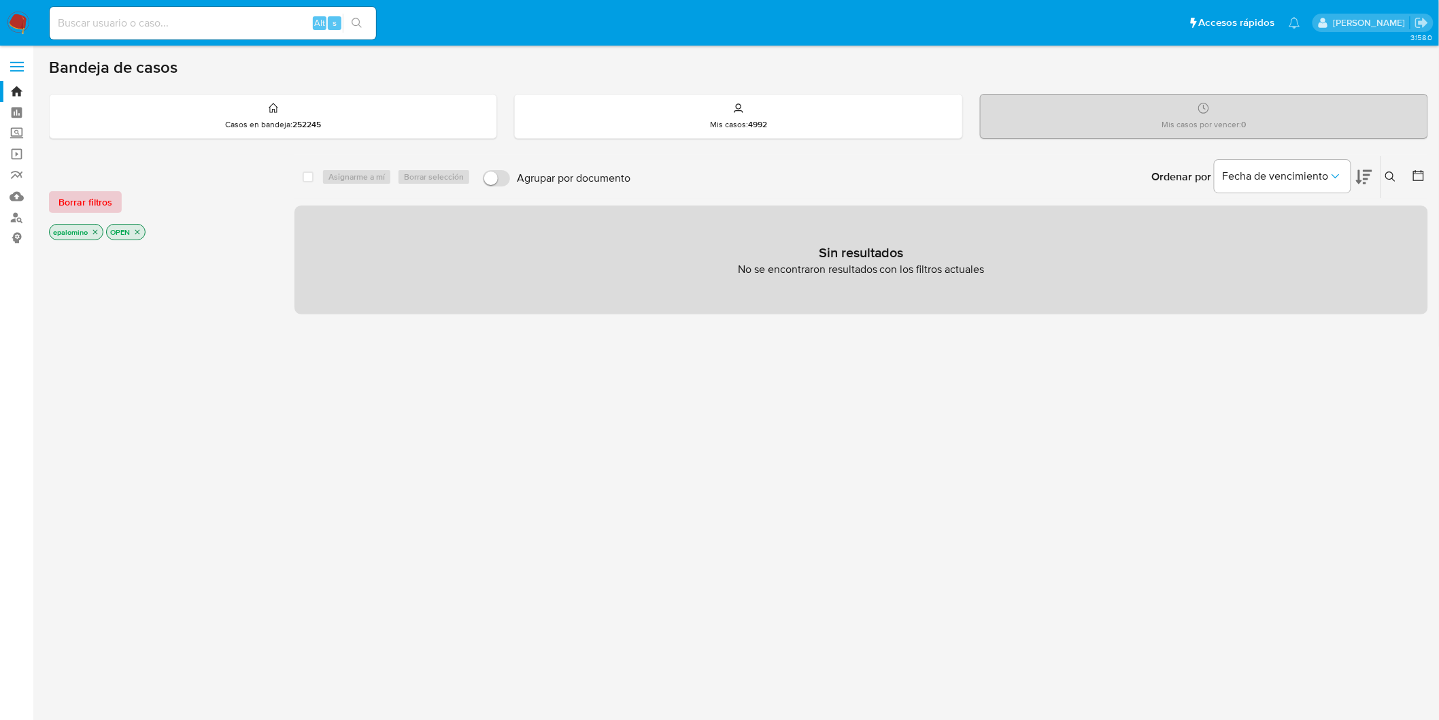
click at [80, 193] on span "Borrar filtros" at bounding box center [85, 201] width 54 height 19
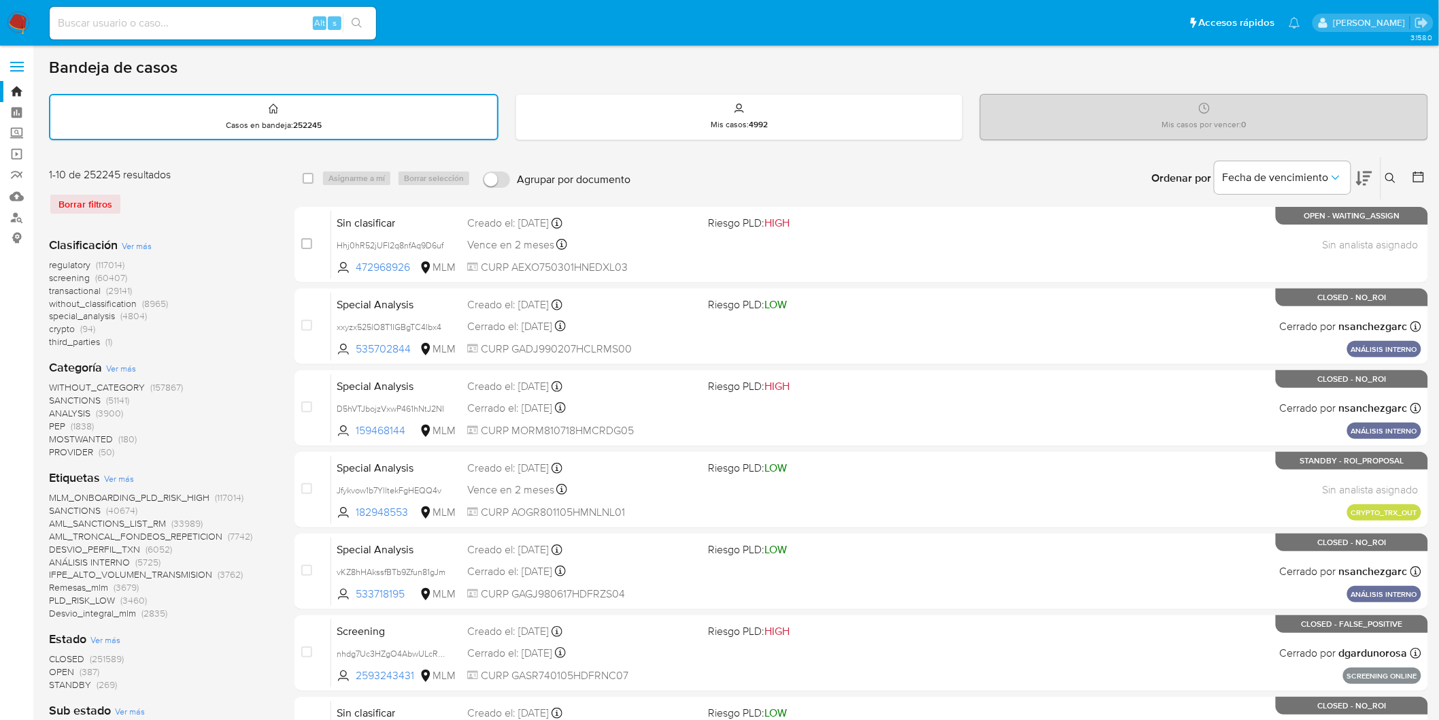
click at [10, 18] on img at bounding box center [18, 23] width 23 height 23
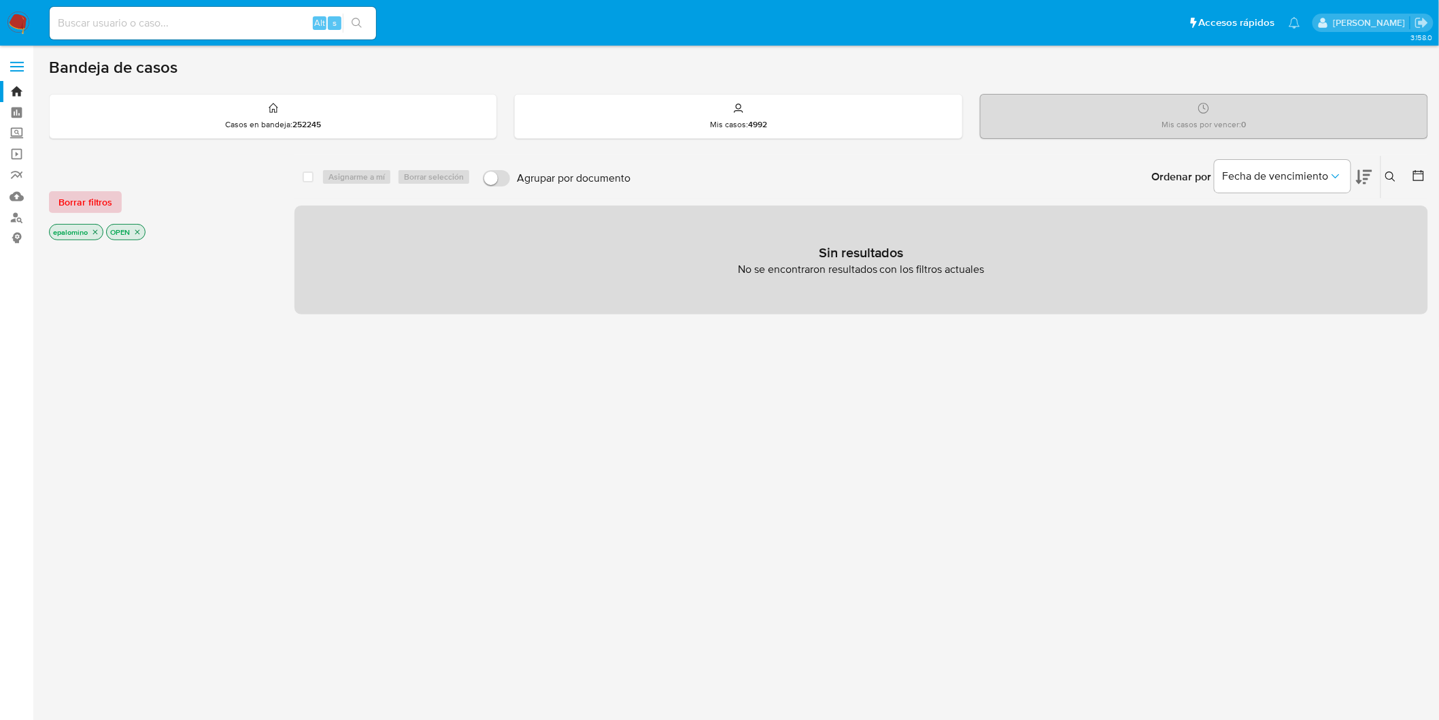
click at [59, 194] on span "Borrar filtros" at bounding box center [85, 201] width 54 height 19
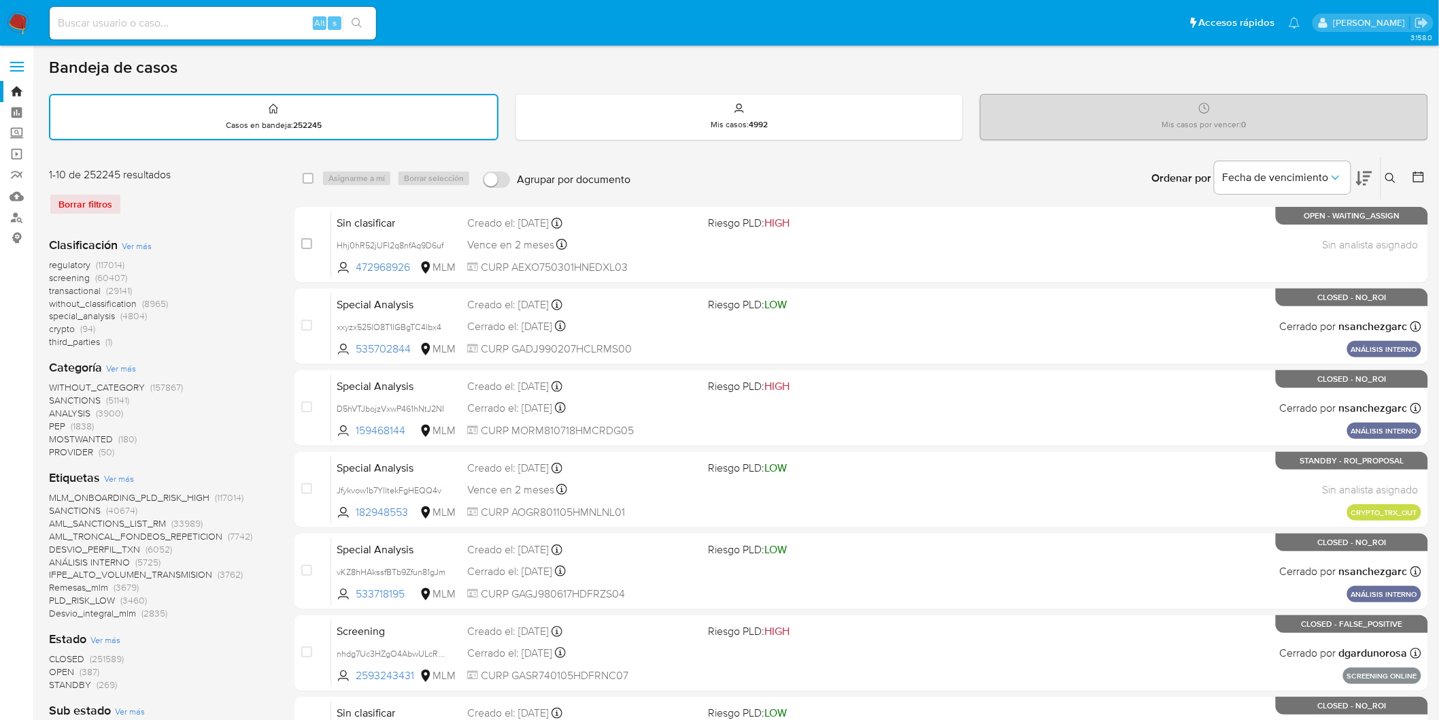
click at [16, 22] on img at bounding box center [18, 23] width 23 height 23
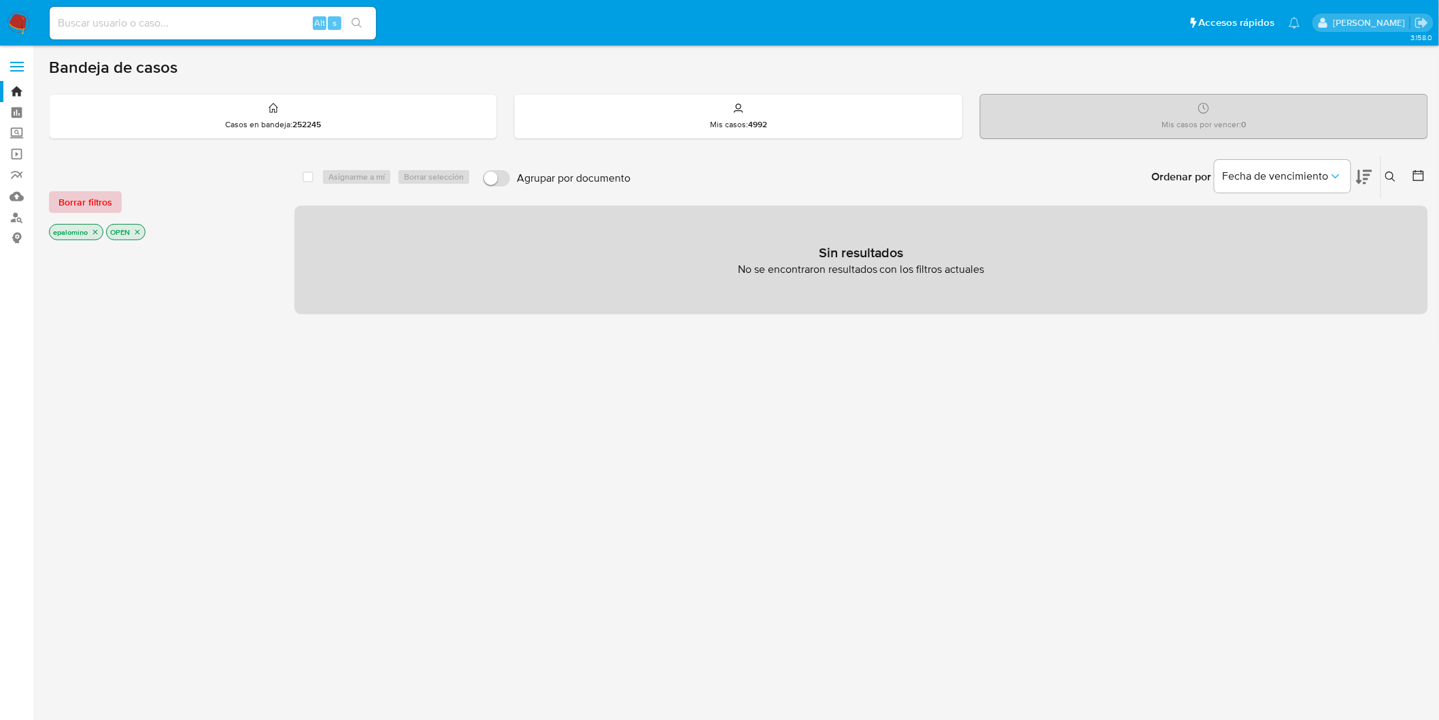
click at [88, 192] on span "Borrar filtros" at bounding box center [85, 201] width 54 height 19
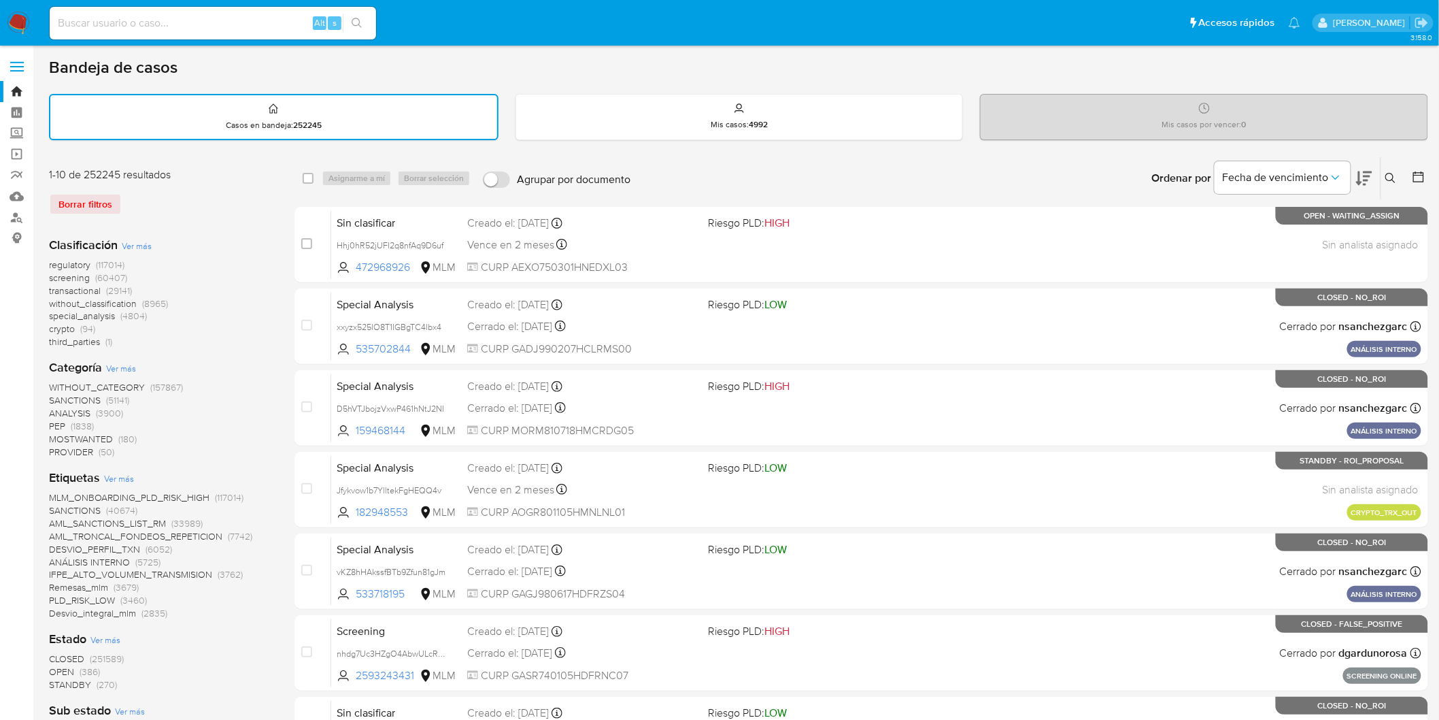
click at [25, 24] on img at bounding box center [18, 23] width 23 height 23
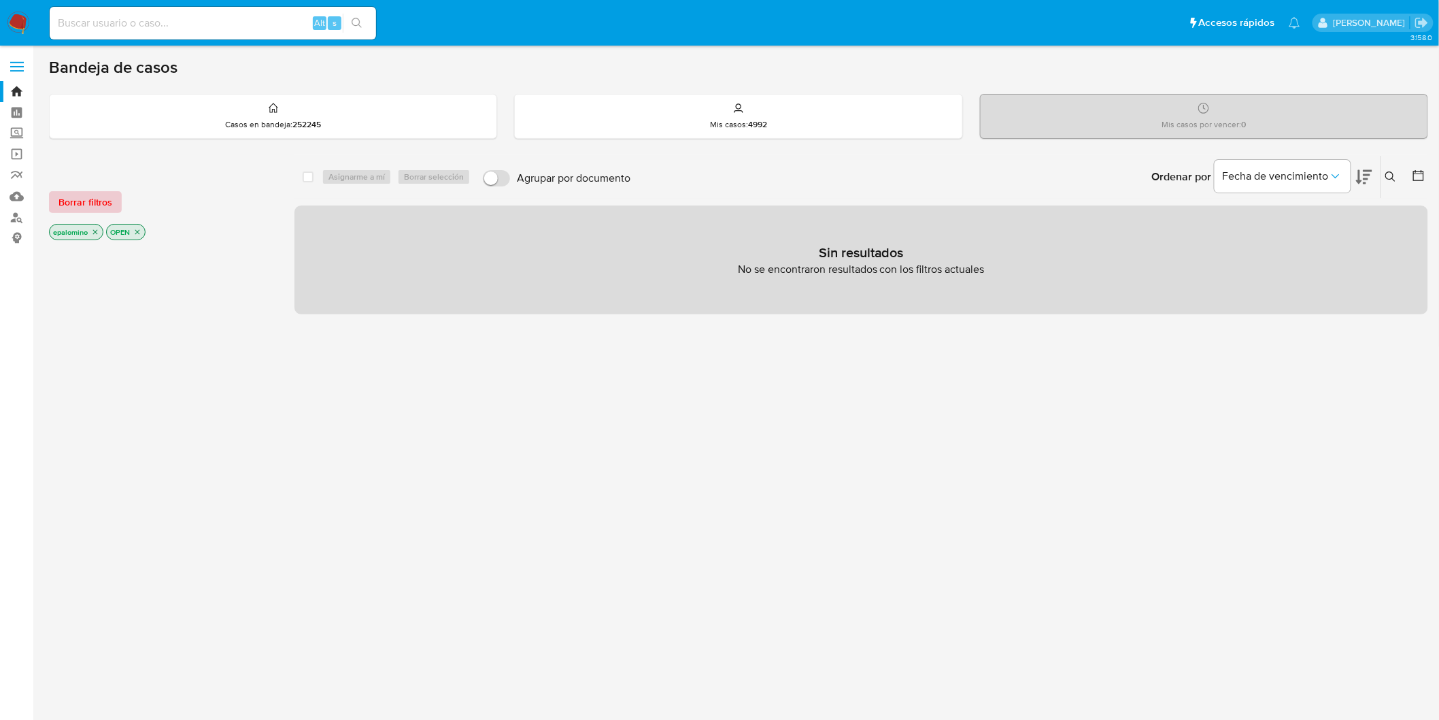
click at [72, 197] on span "Borrar filtros" at bounding box center [85, 201] width 54 height 19
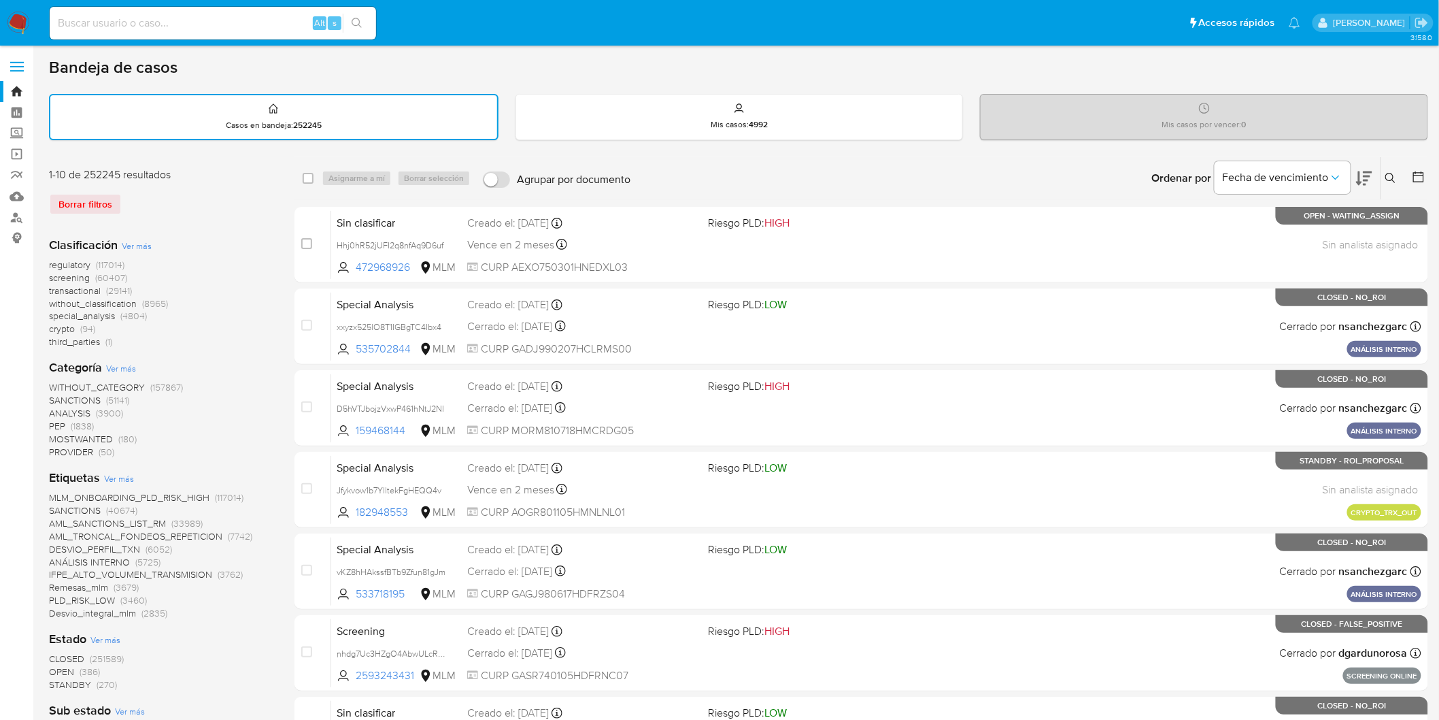
click at [16, 24] on img at bounding box center [18, 23] width 23 height 23
